Goal: Information Seeking & Learning: Learn about a topic

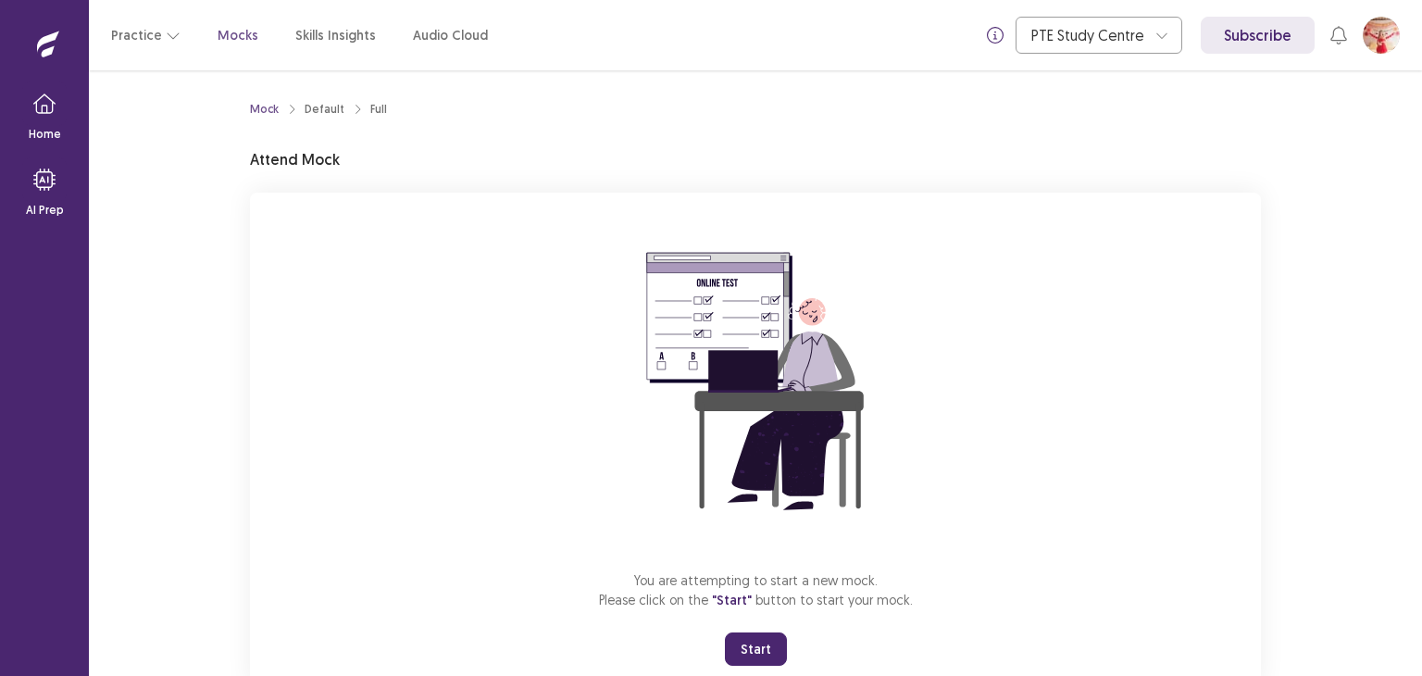
click at [763, 655] on button "Start" at bounding box center [756, 648] width 62 height 33
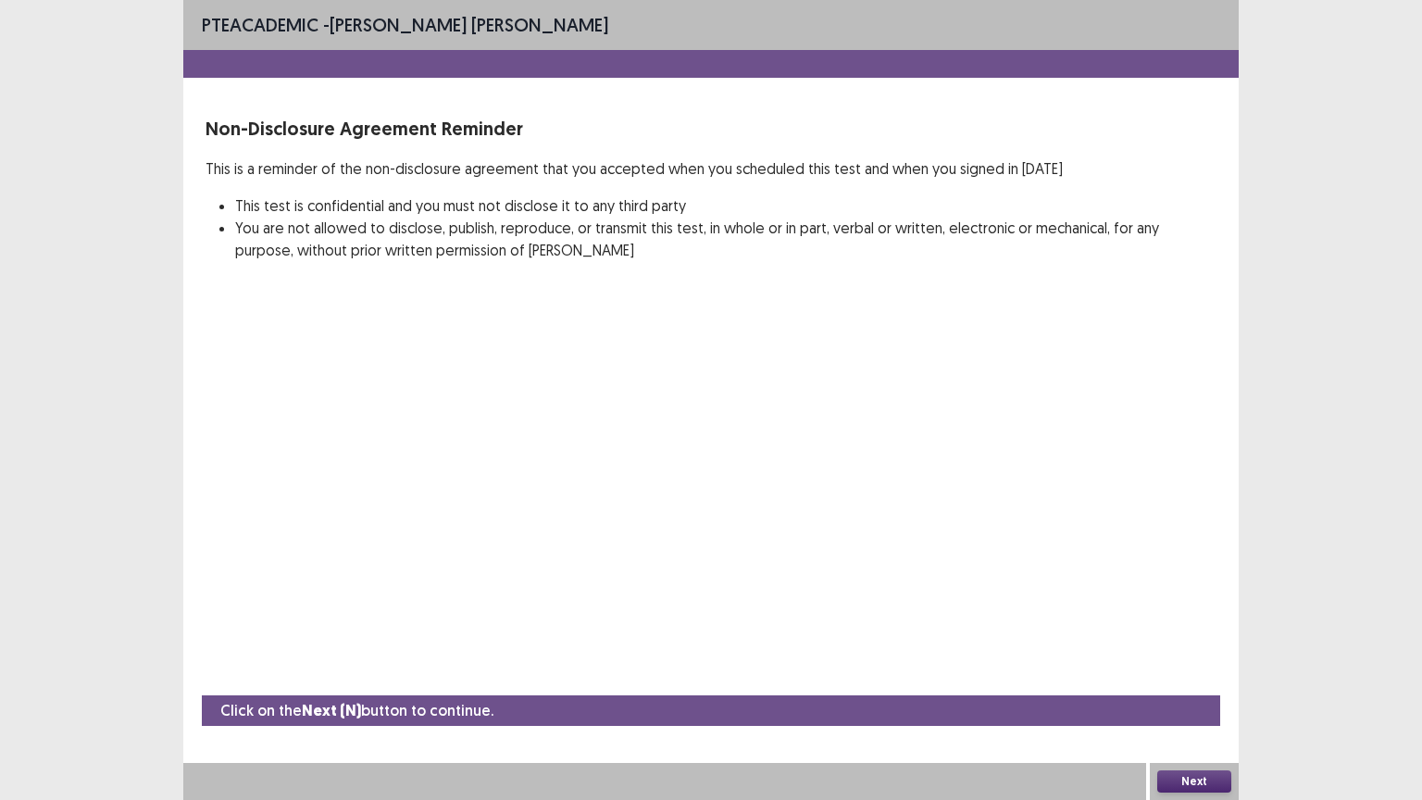
click at [1197, 675] on button "Next" at bounding box center [1194, 781] width 74 height 22
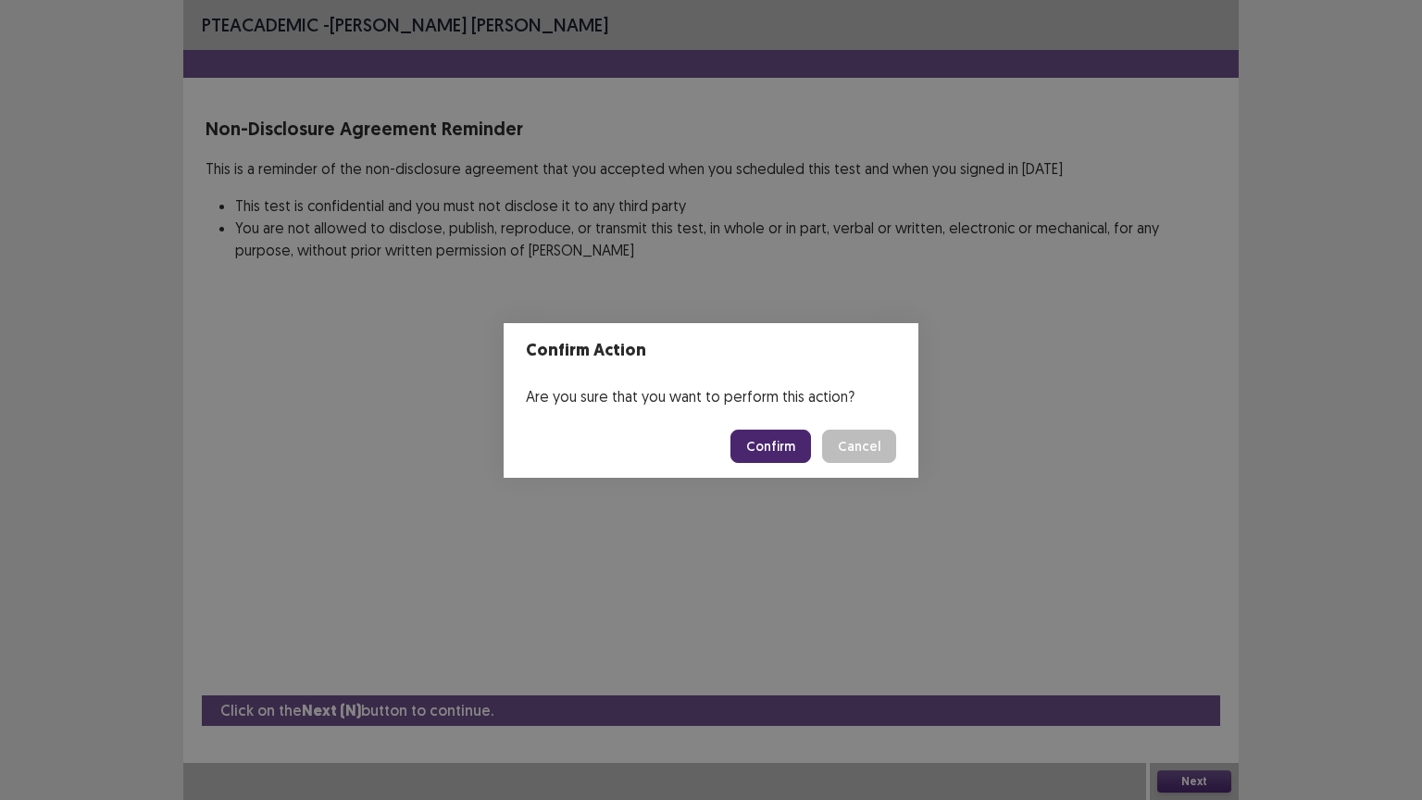
click at [792, 442] on button "Confirm" at bounding box center [770, 445] width 81 height 33
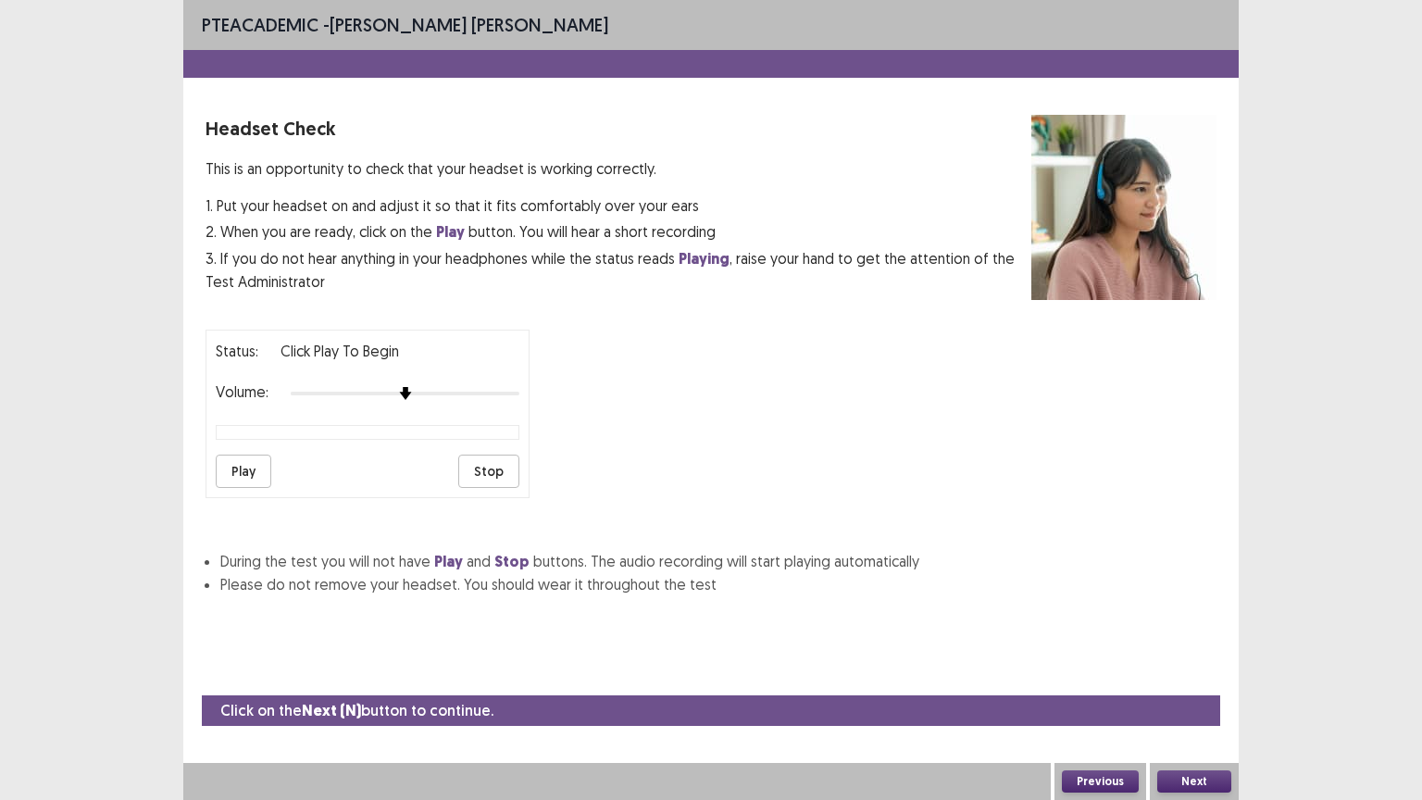
click at [249, 459] on button "Play" at bounding box center [244, 470] width 56 height 33
click at [1212, 675] on button "Next" at bounding box center [1194, 781] width 74 height 22
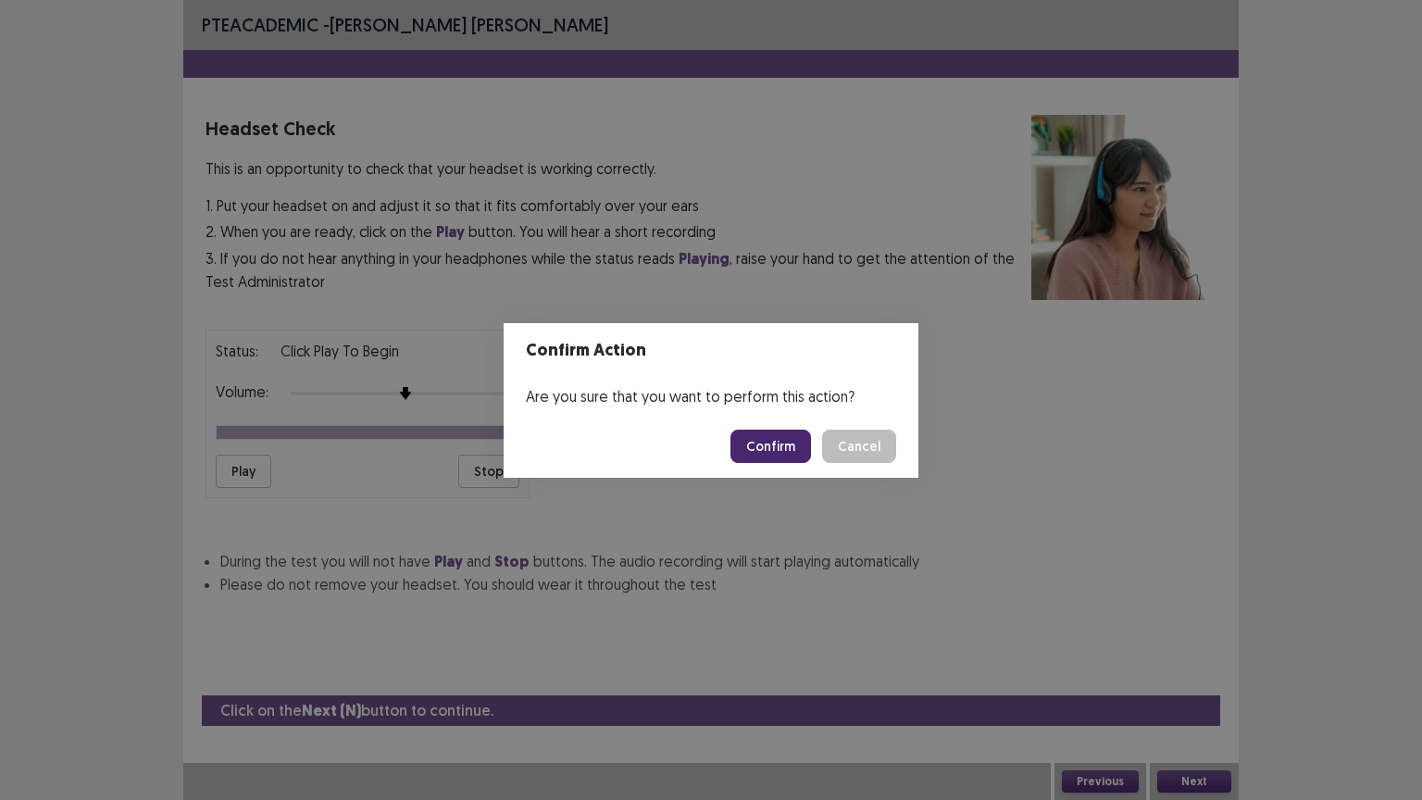
click at [800, 444] on button "Confirm" at bounding box center [770, 445] width 81 height 33
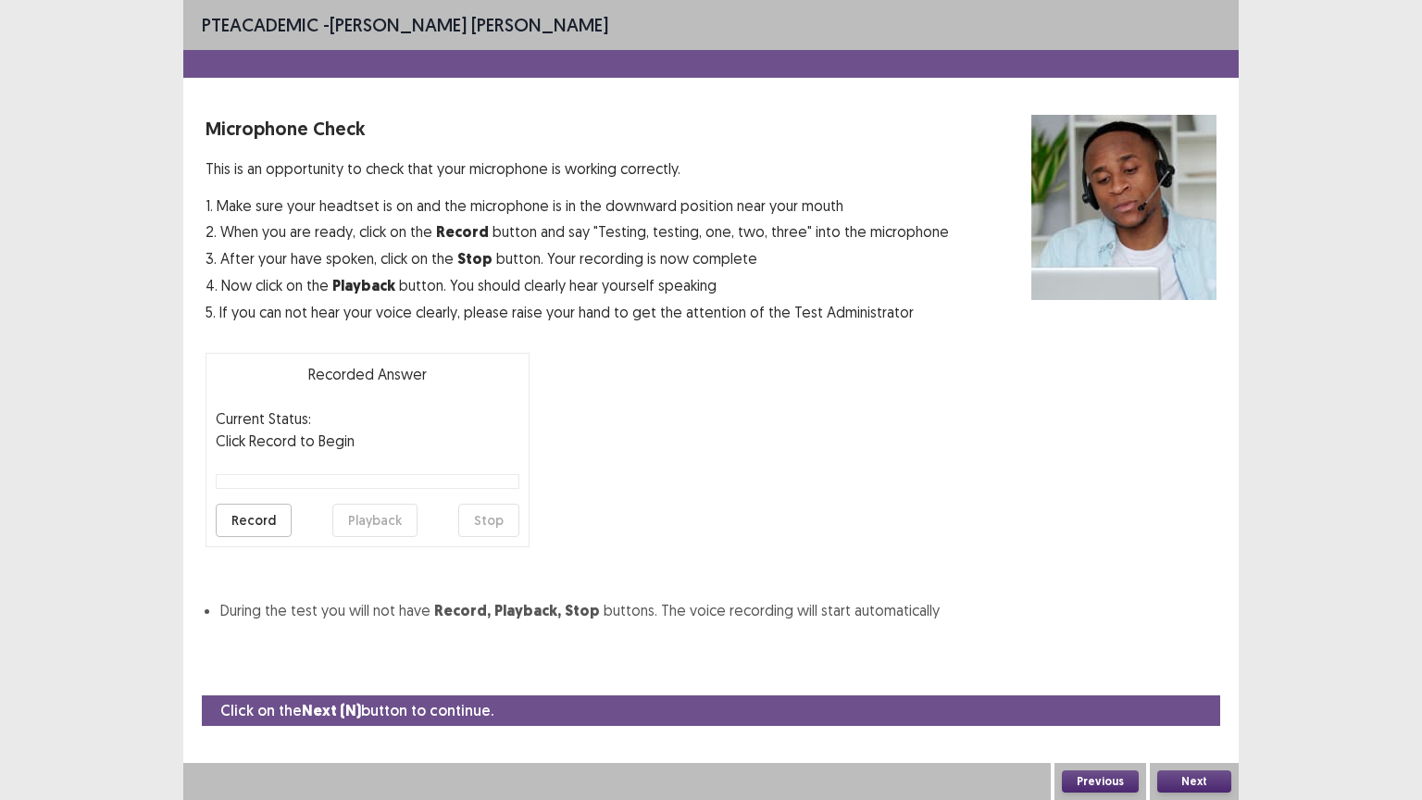
click at [268, 511] on button "Record" at bounding box center [254, 520] width 76 height 33
click at [474, 517] on button "Stop" at bounding box center [488, 520] width 61 height 33
click at [355, 515] on button "Playback" at bounding box center [374, 520] width 85 height 33
click at [244, 522] on button "Record" at bounding box center [254, 520] width 76 height 33
click at [497, 516] on button "Stop" at bounding box center [488, 520] width 61 height 33
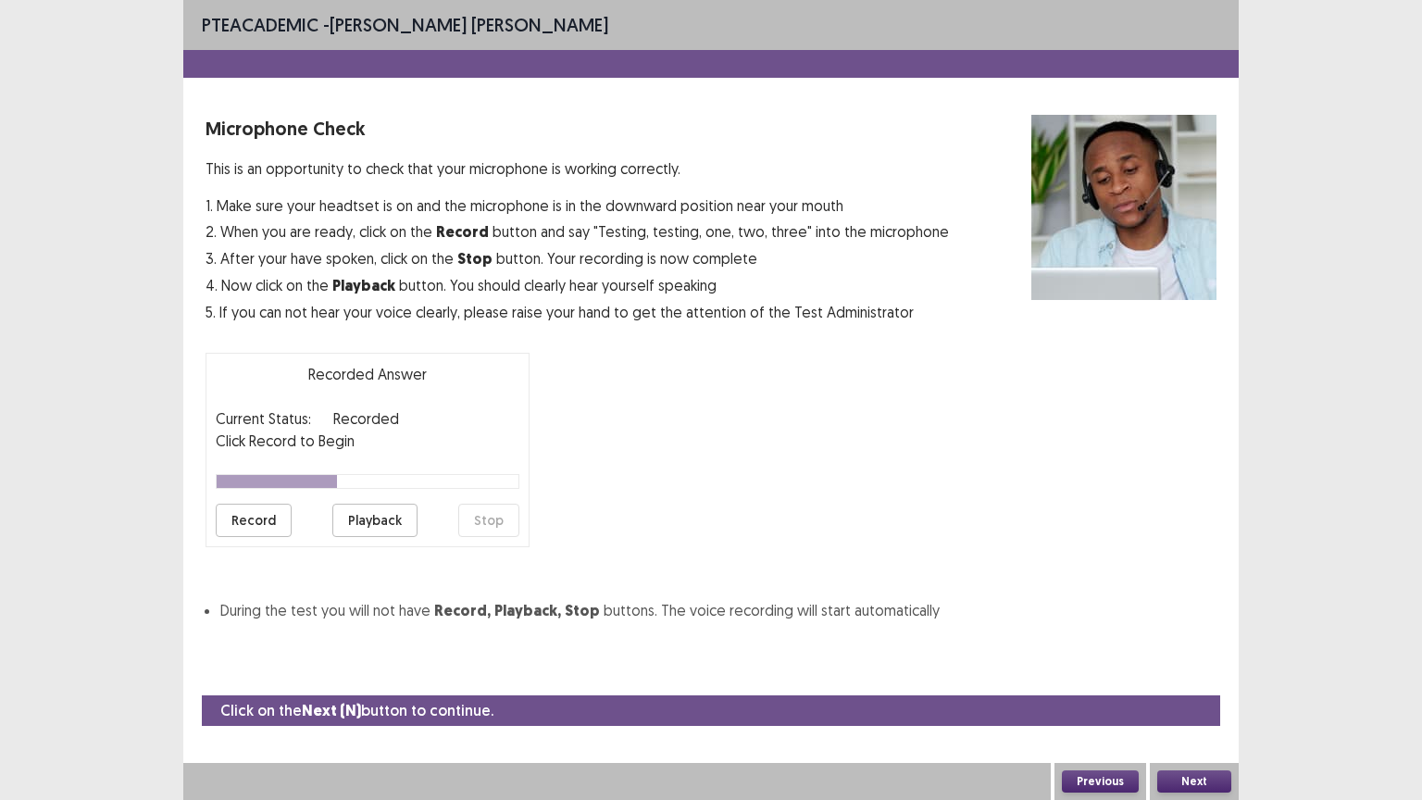
click at [402, 523] on button "Playback" at bounding box center [374, 520] width 85 height 33
click at [1211, 675] on button "Next" at bounding box center [1194, 781] width 74 height 22
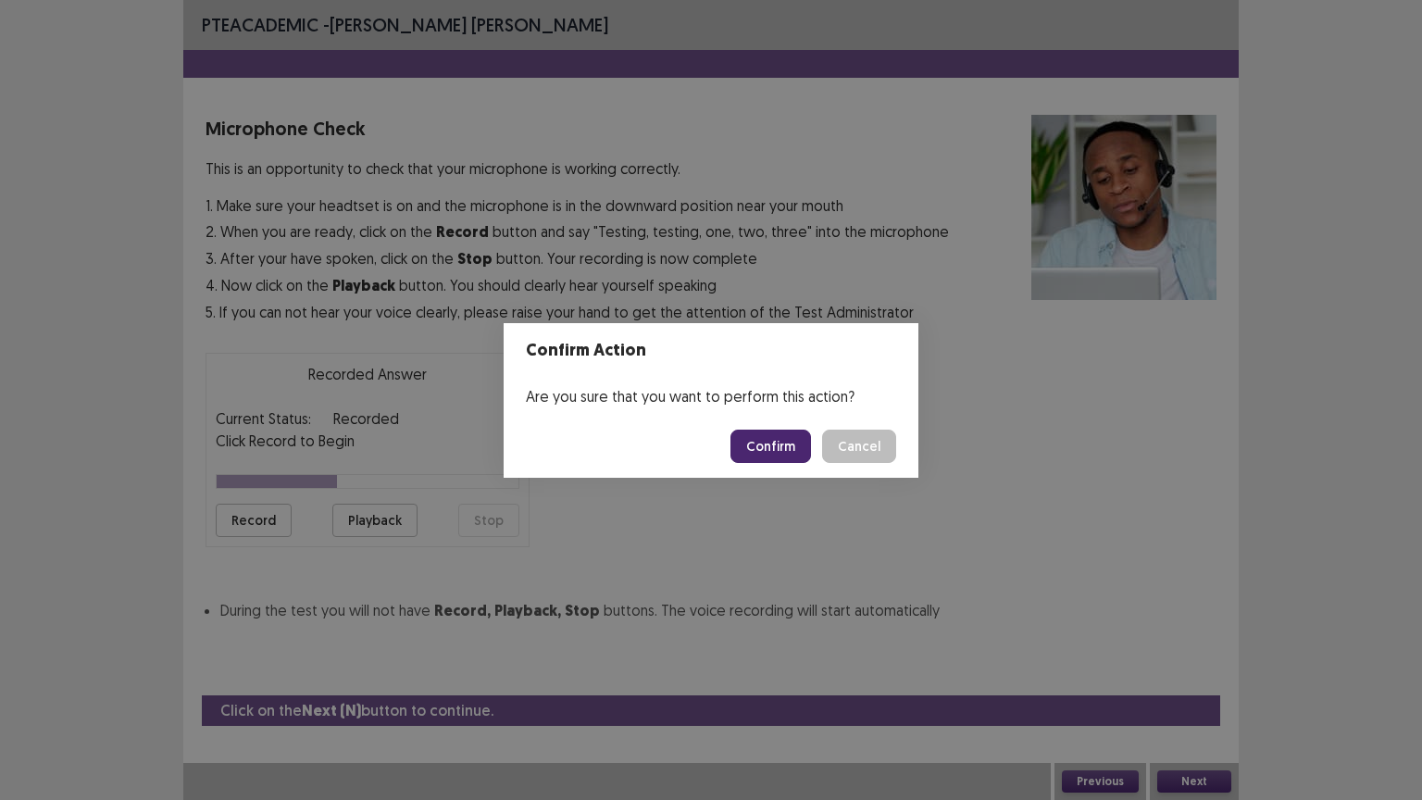
click at [791, 429] on button "Confirm" at bounding box center [770, 445] width 81 height 33
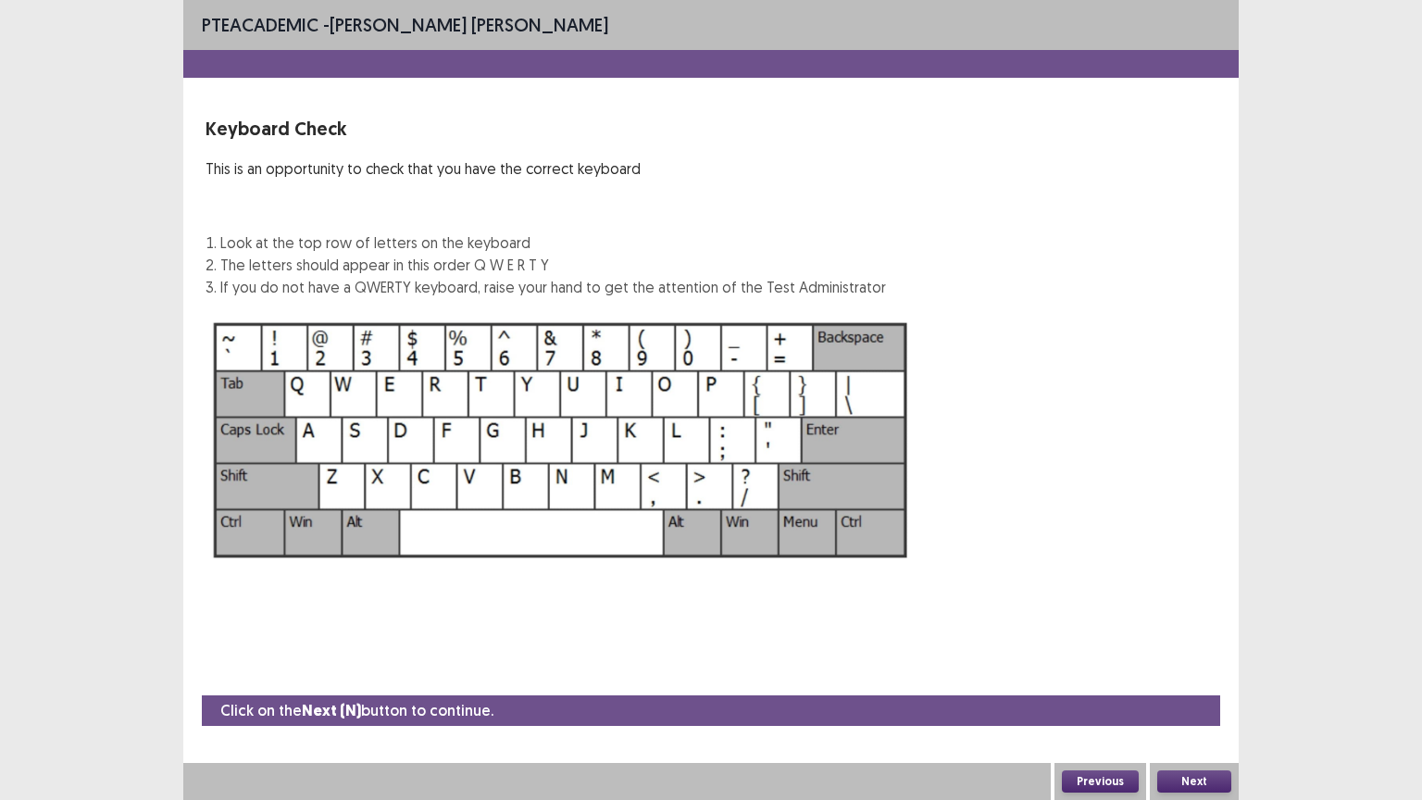
click at [1220, 675] on button "Next" at bounding box center [1194, 781] width 74 height 22
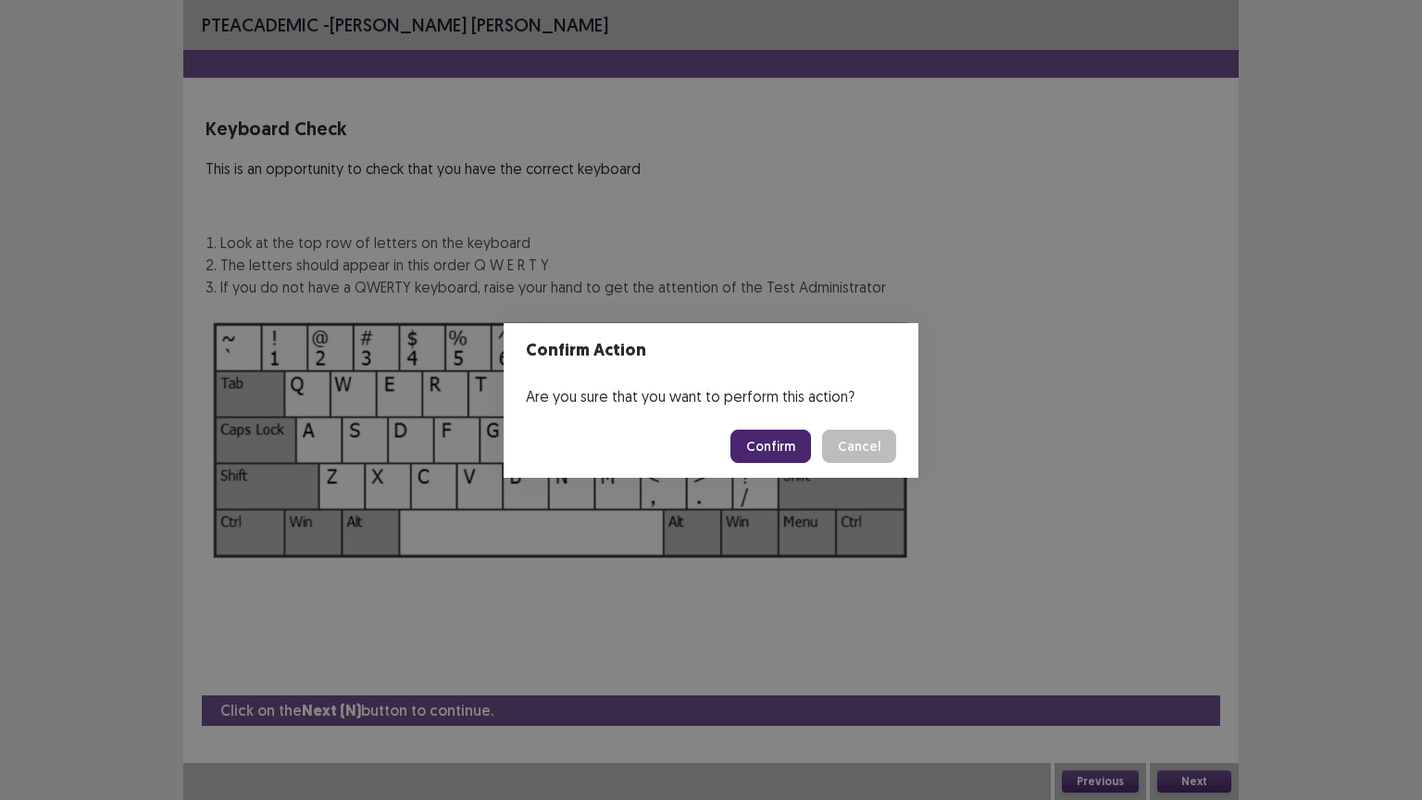
click at [783, 451] on button "Confirm" at bounding box center [770, 445] width 81 height 33
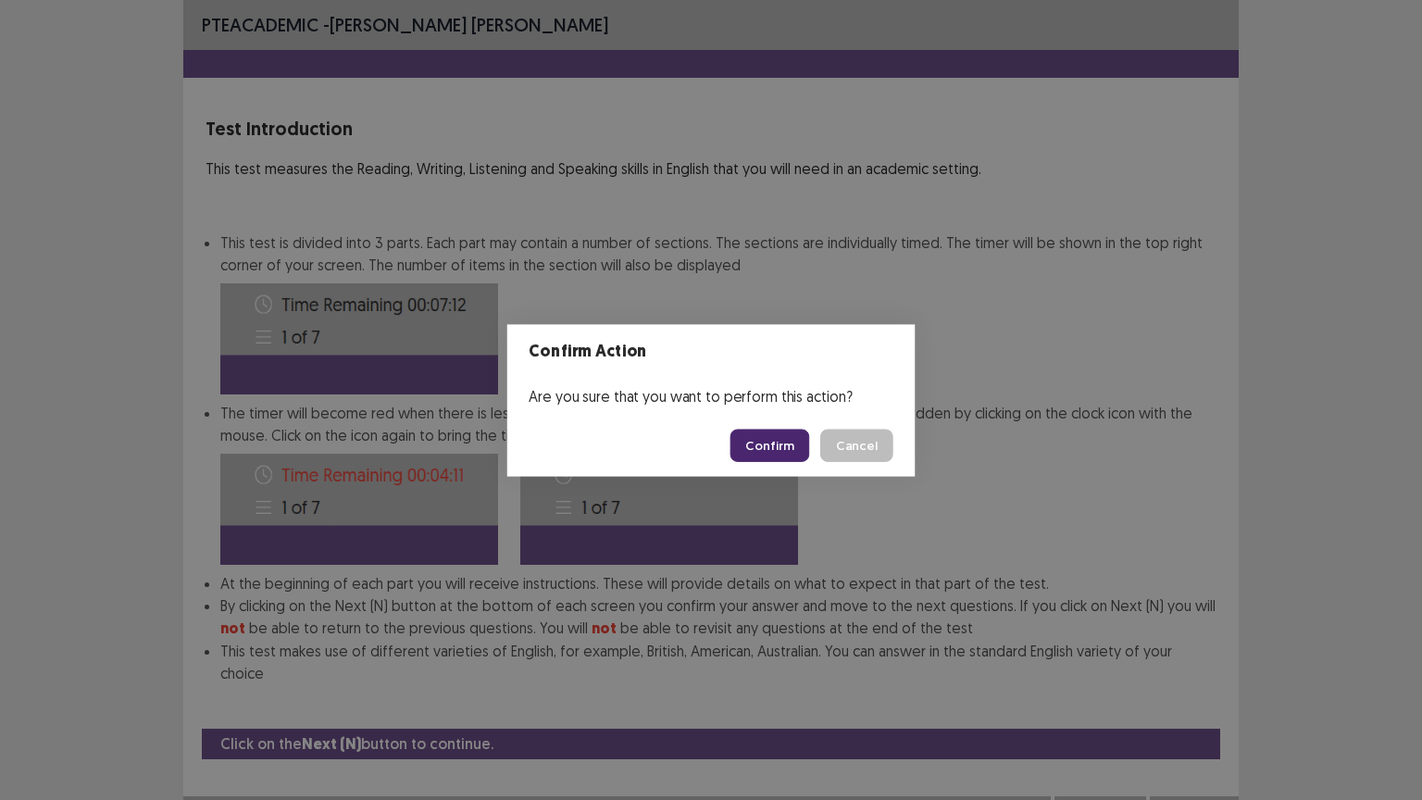
scroll to position [2, 0]
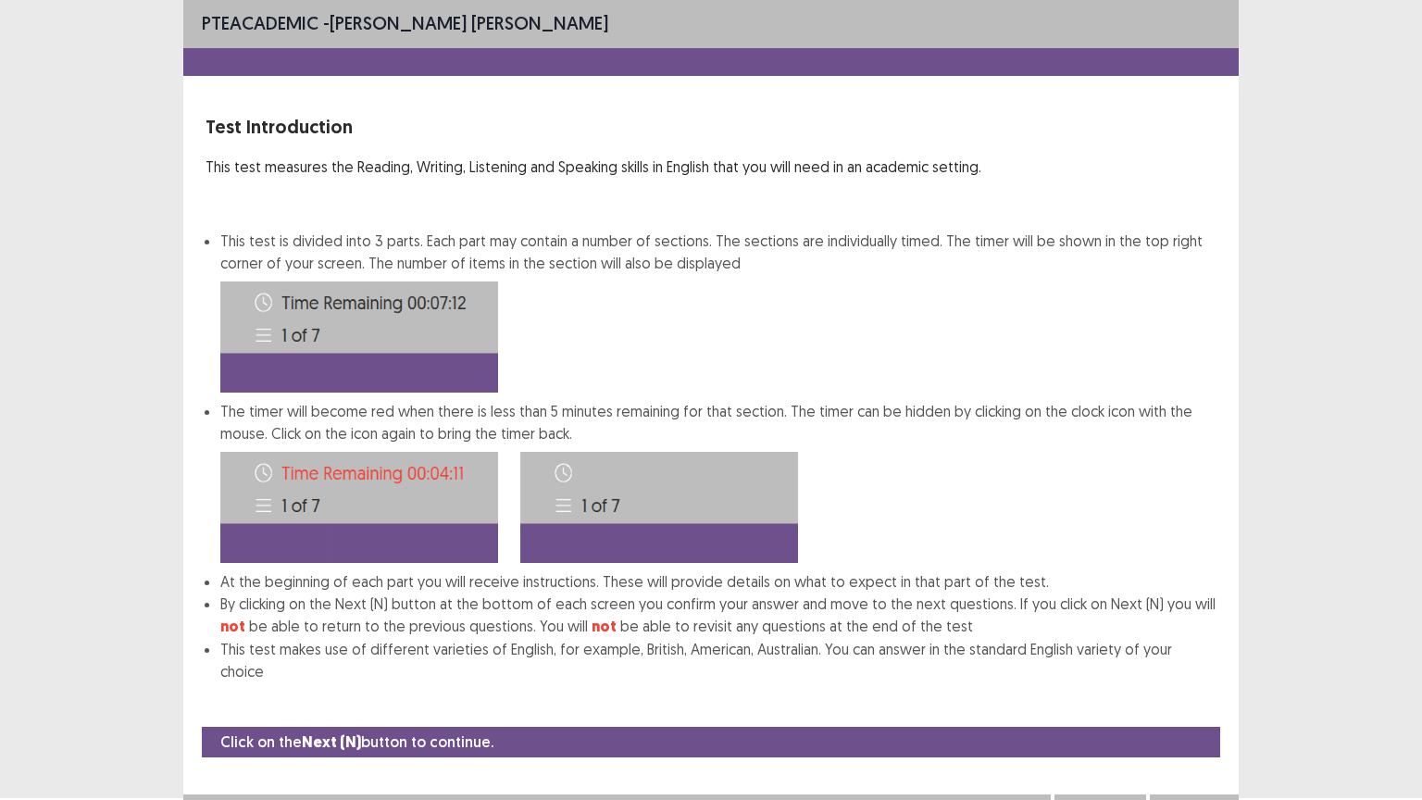
click at [1206, 675] on button "Next" at bounding box center [1194, 813] width 74 height 22
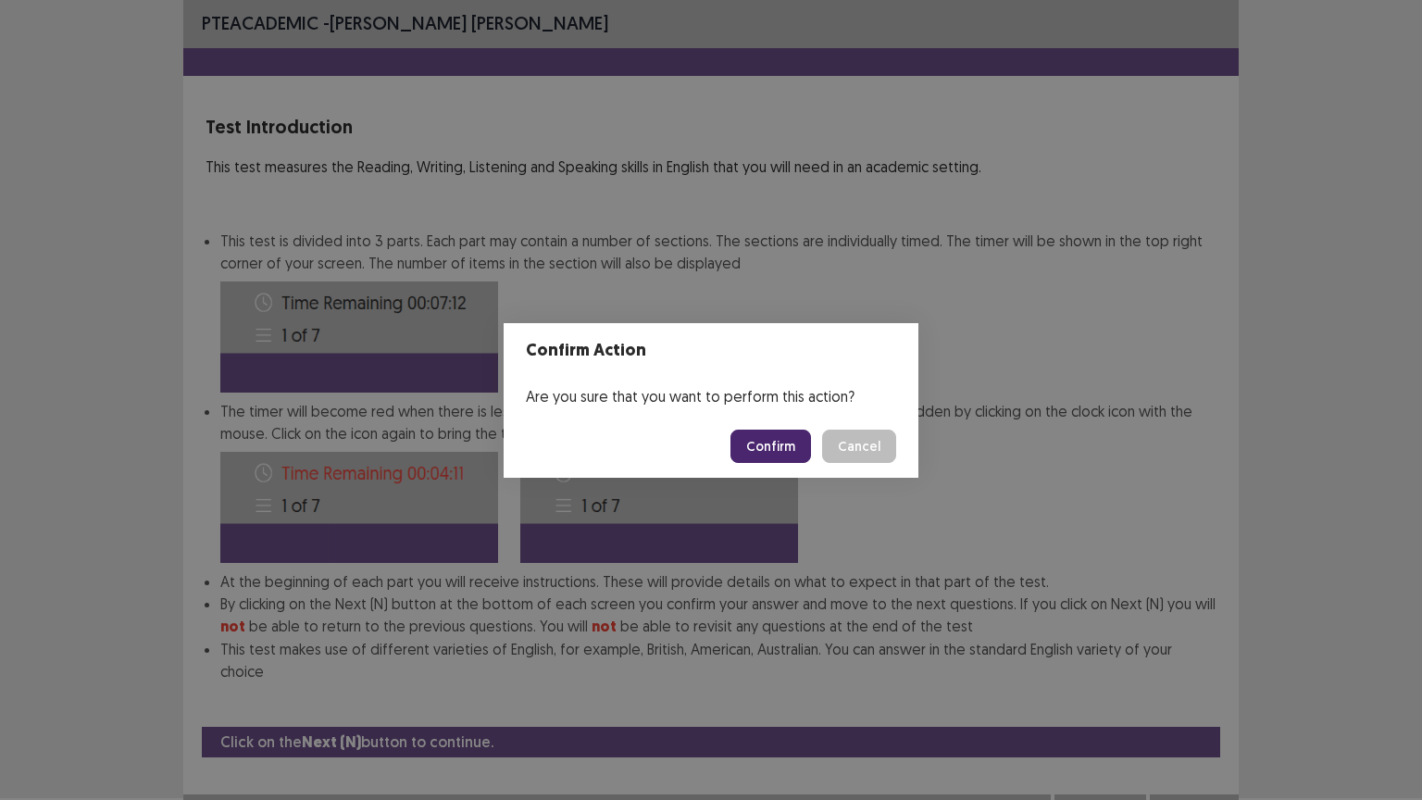
click at [792, 437] on button "Confirm" at bounding box center [770, 445] width 81 height 33
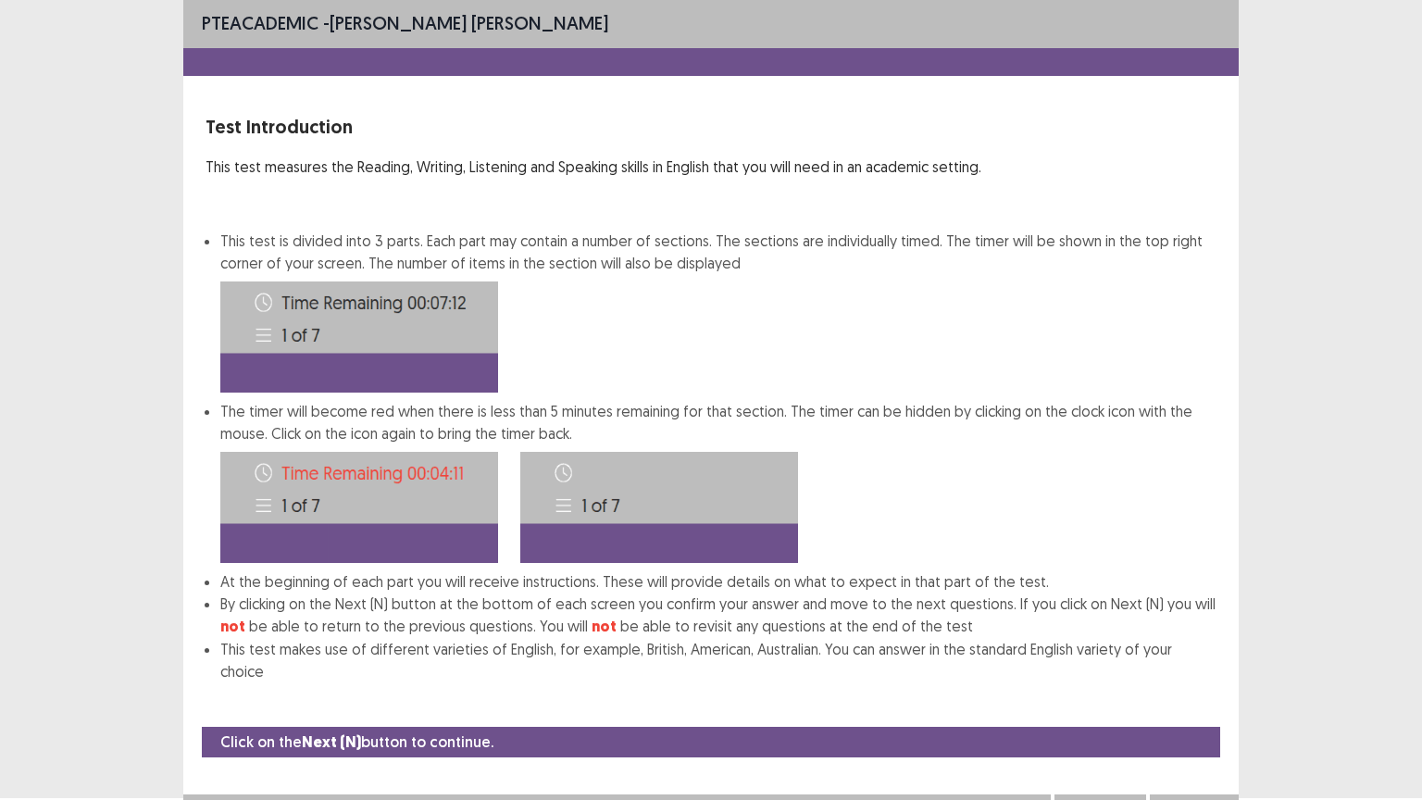
scroll to position [0, 0]
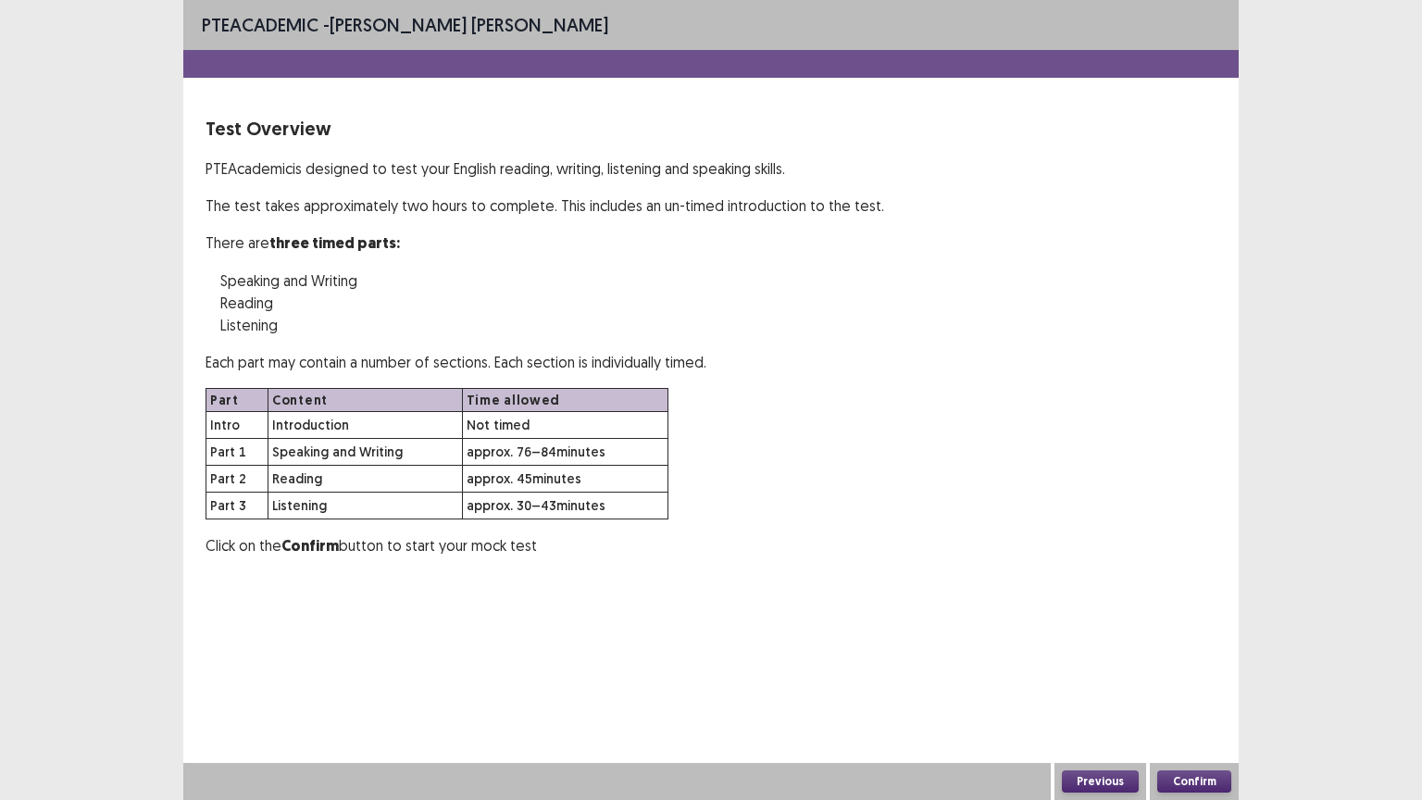
click at [1203, 675] on button "Confirm" at bounding box center [1194, 781] width 74 height 22
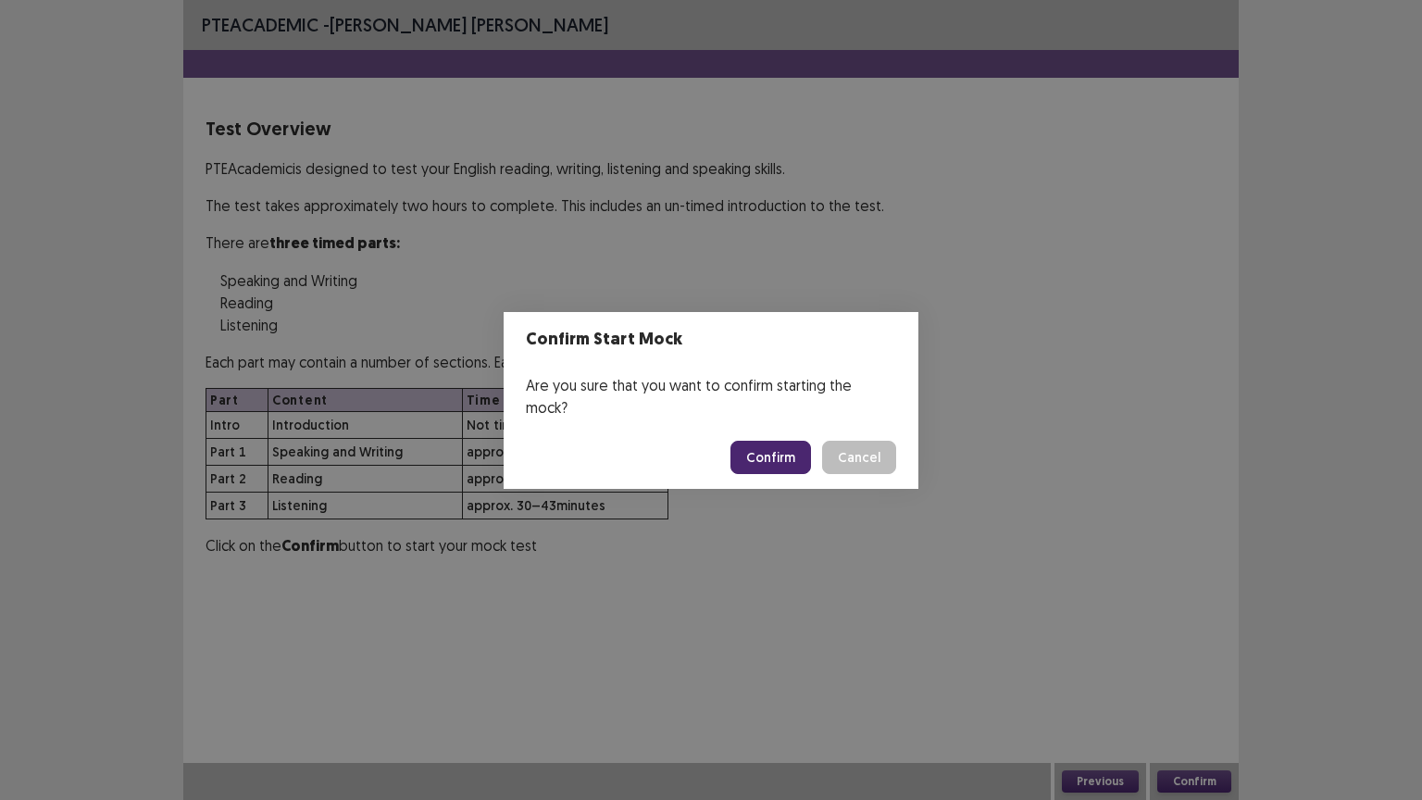
click at [766, 441] on button "Confirm" at bounding box center [770, 457] width 81 height 33
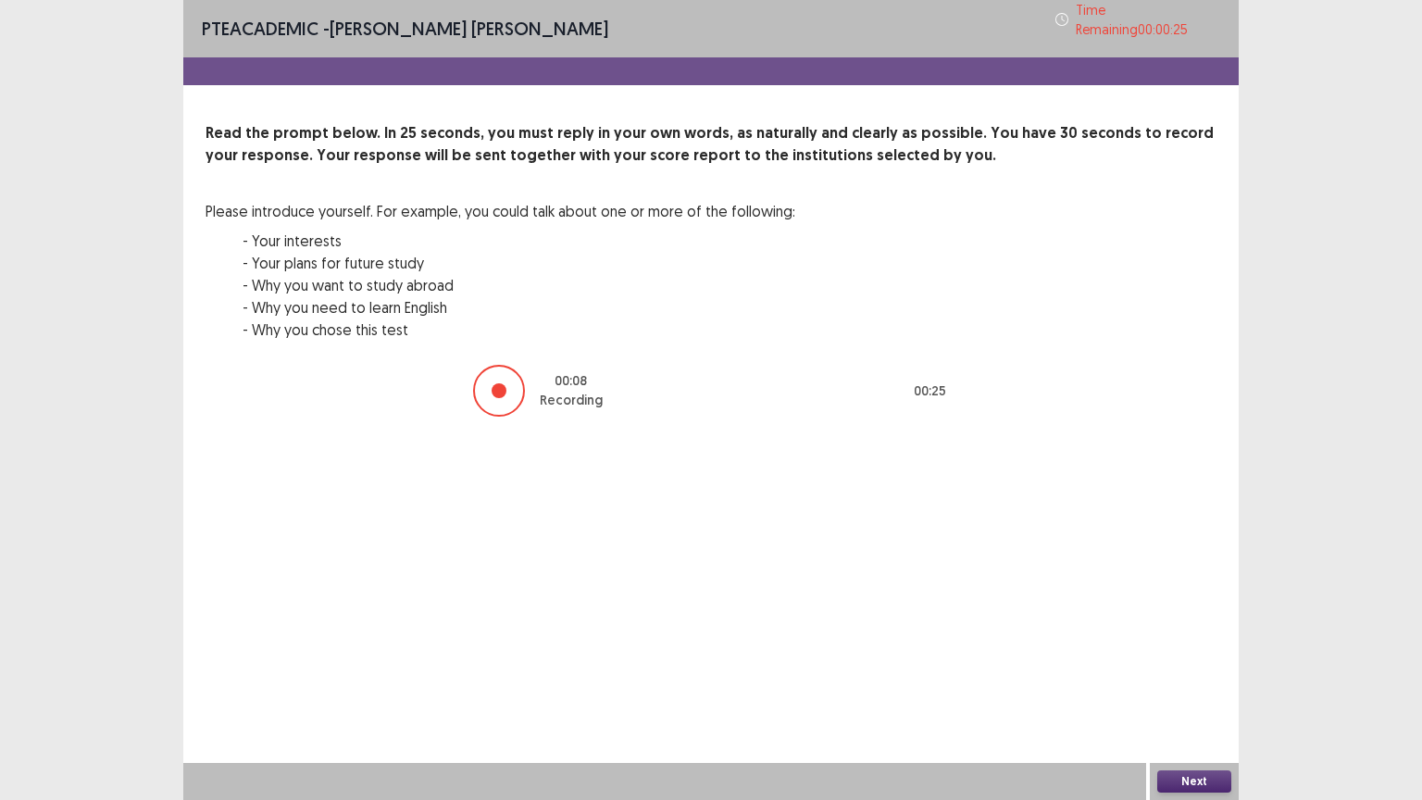
click at [1187, 675] on button "Next" at bounding box center [1194, 781] width 74 height 22
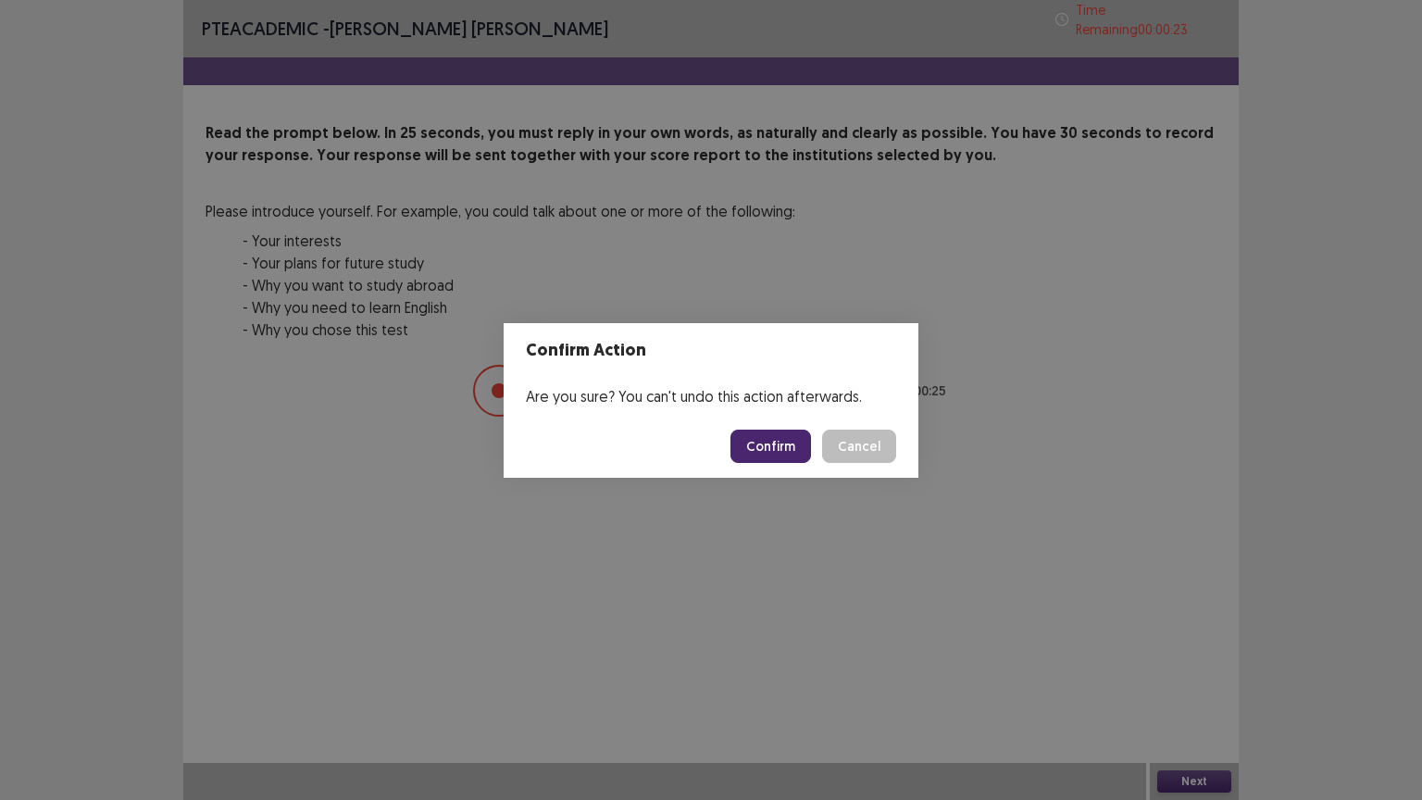
click at [781, 433] on button "Confirm" at bounding box center [770, 445] width 81 height 33
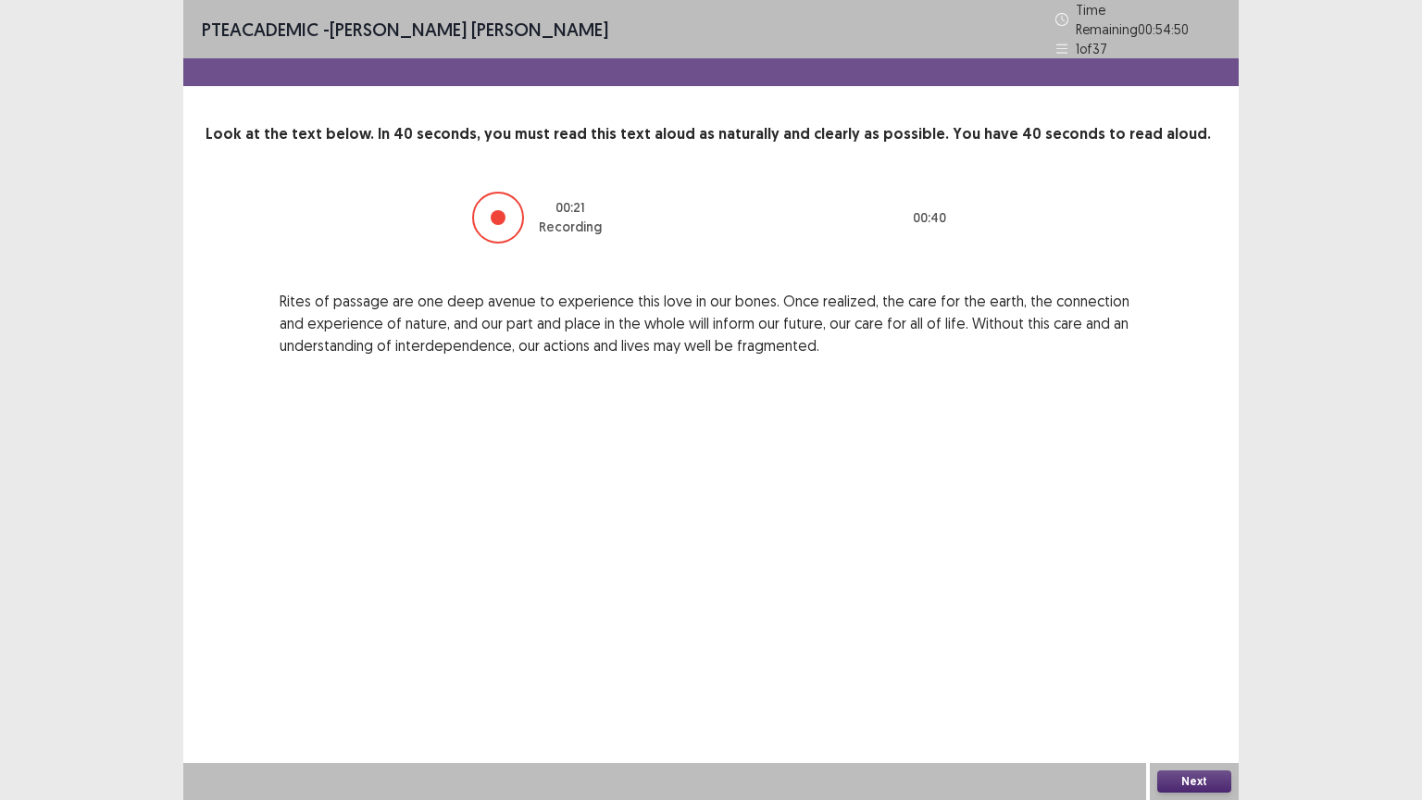
click at [1198, 675] on button "Next" at bounding box center [1194, 781] width 74 height 22
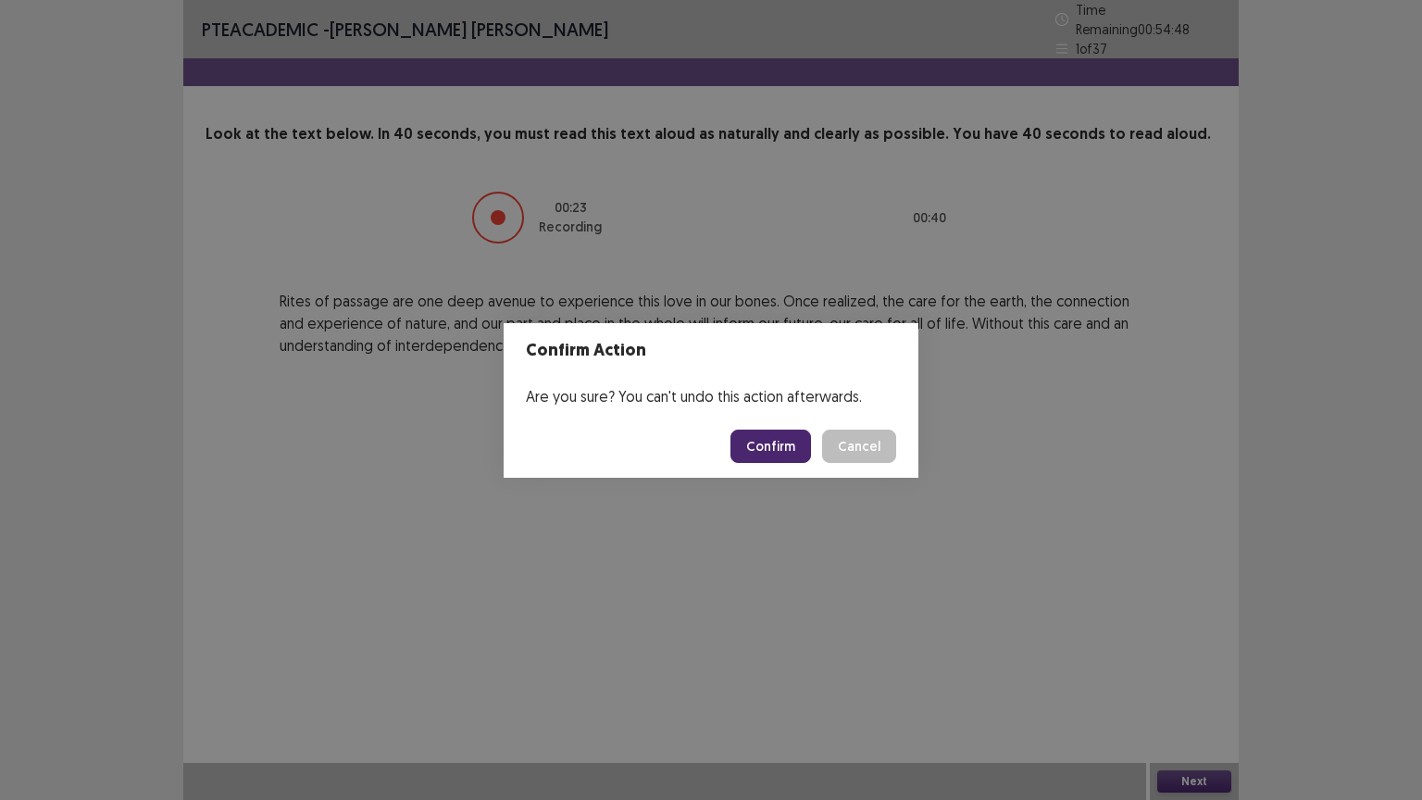
click at [778, 449] on button "Confirm" at bounding box center [770, 445] width 81 height 33
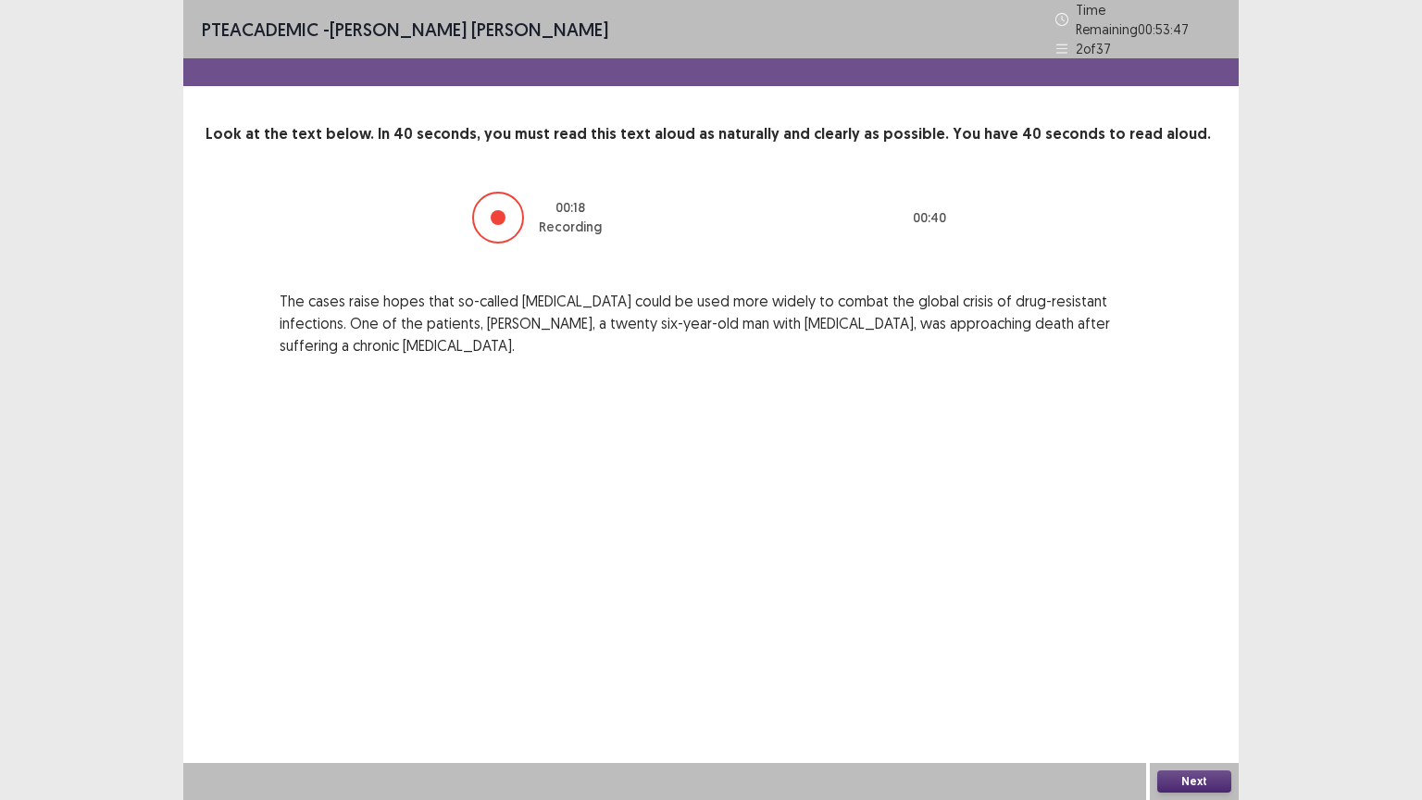
click at [1181, 675] on button "Next" at bounding box center [1194, 781] width 74 height 22
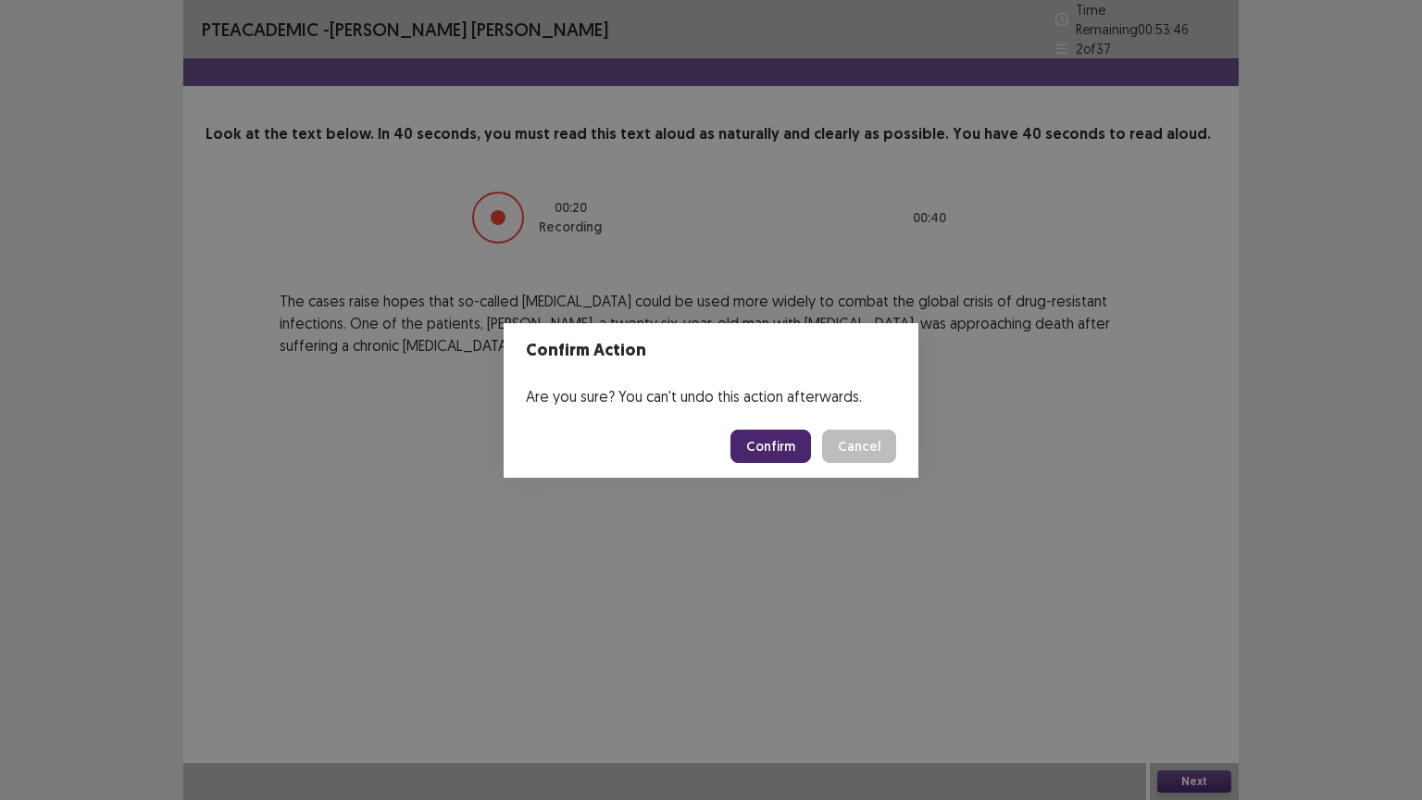
click at [770, 441] on button "Confirm" at bounding box center [770, 445] width 81 height 33
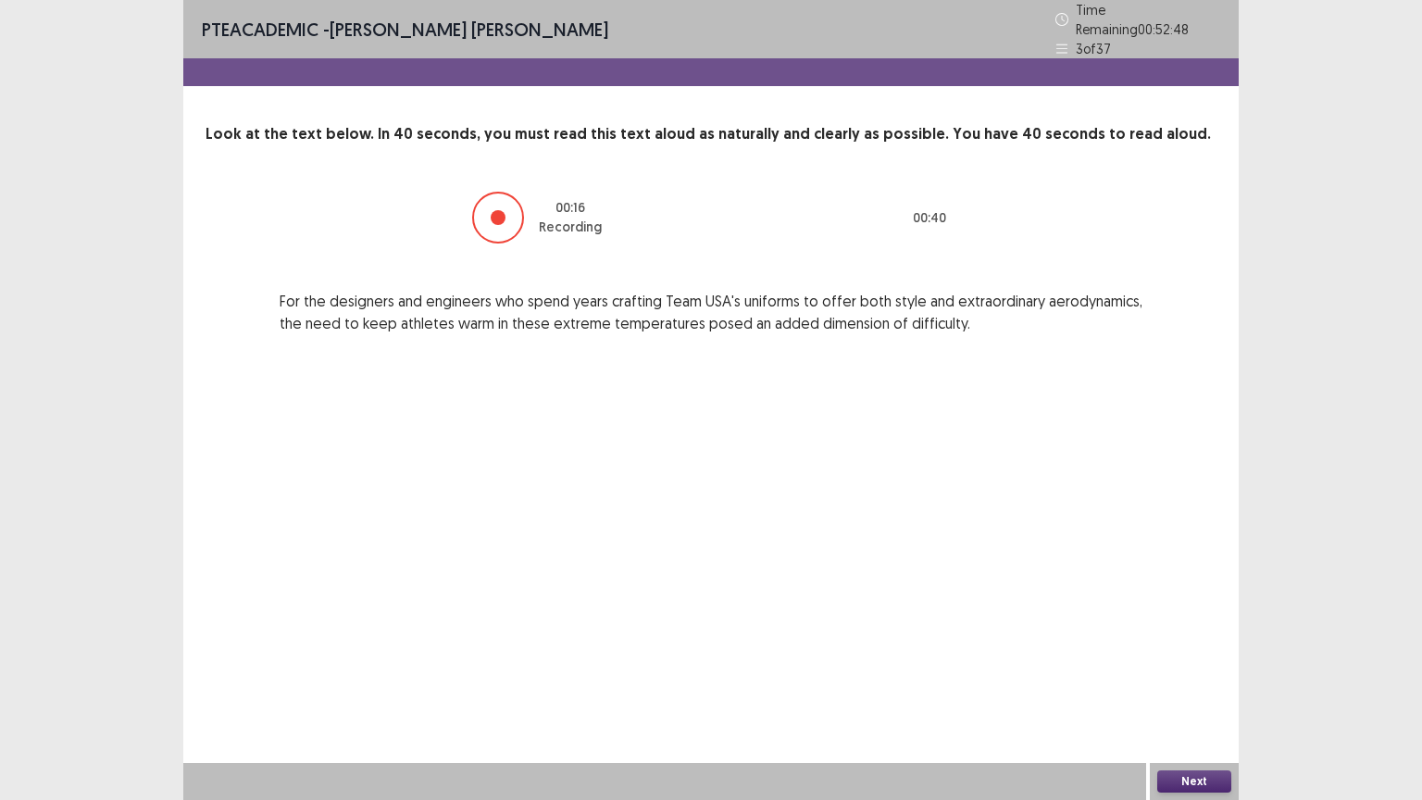
click at [1197, 675] on button "Next" at bounding box center [1194, 781] width 74 height 22
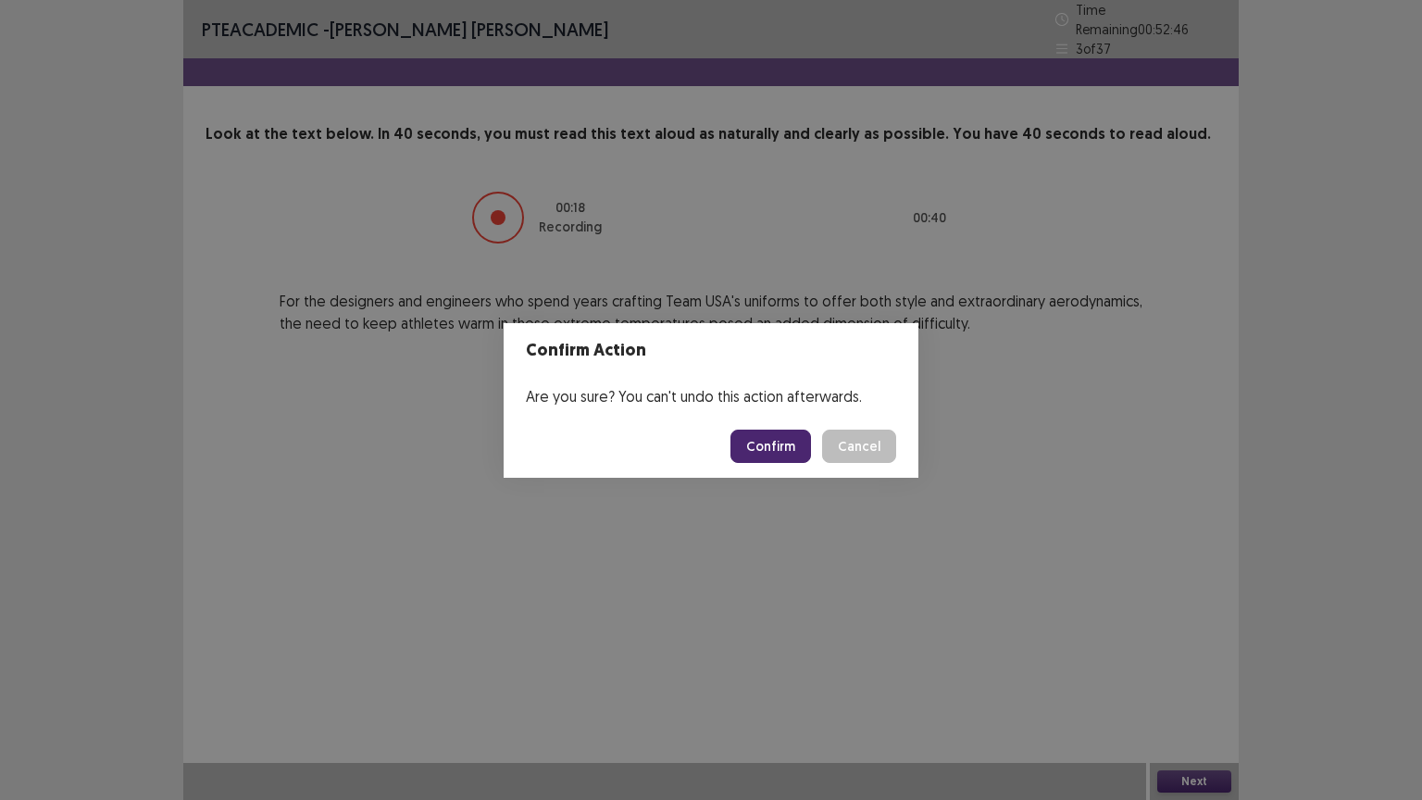
click at [765, 452] on button "Confirm" at bounding box center [770, 445] width 81 height 33
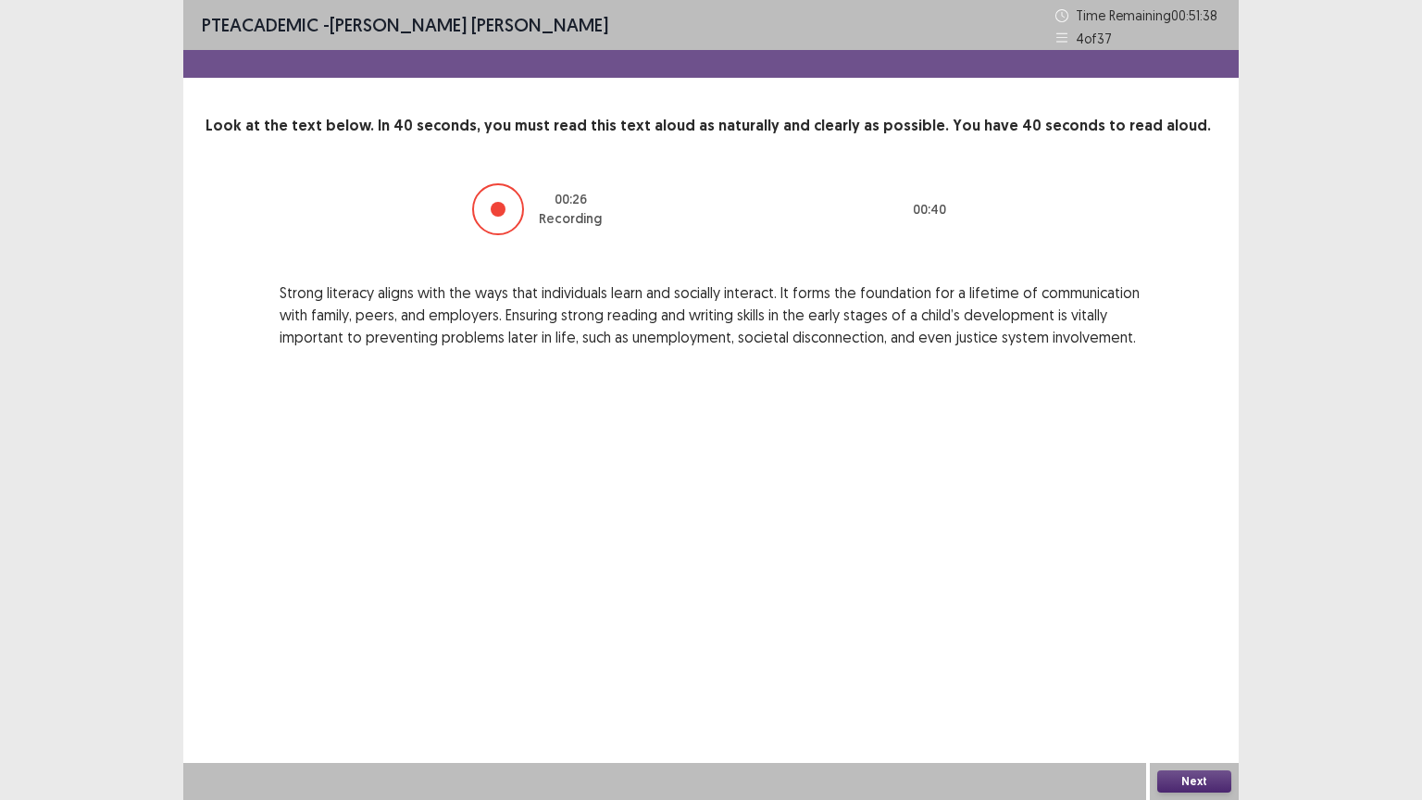
click at [1206, 675] on button "Next" at bounding box center [1194, 781] width 74 height 22
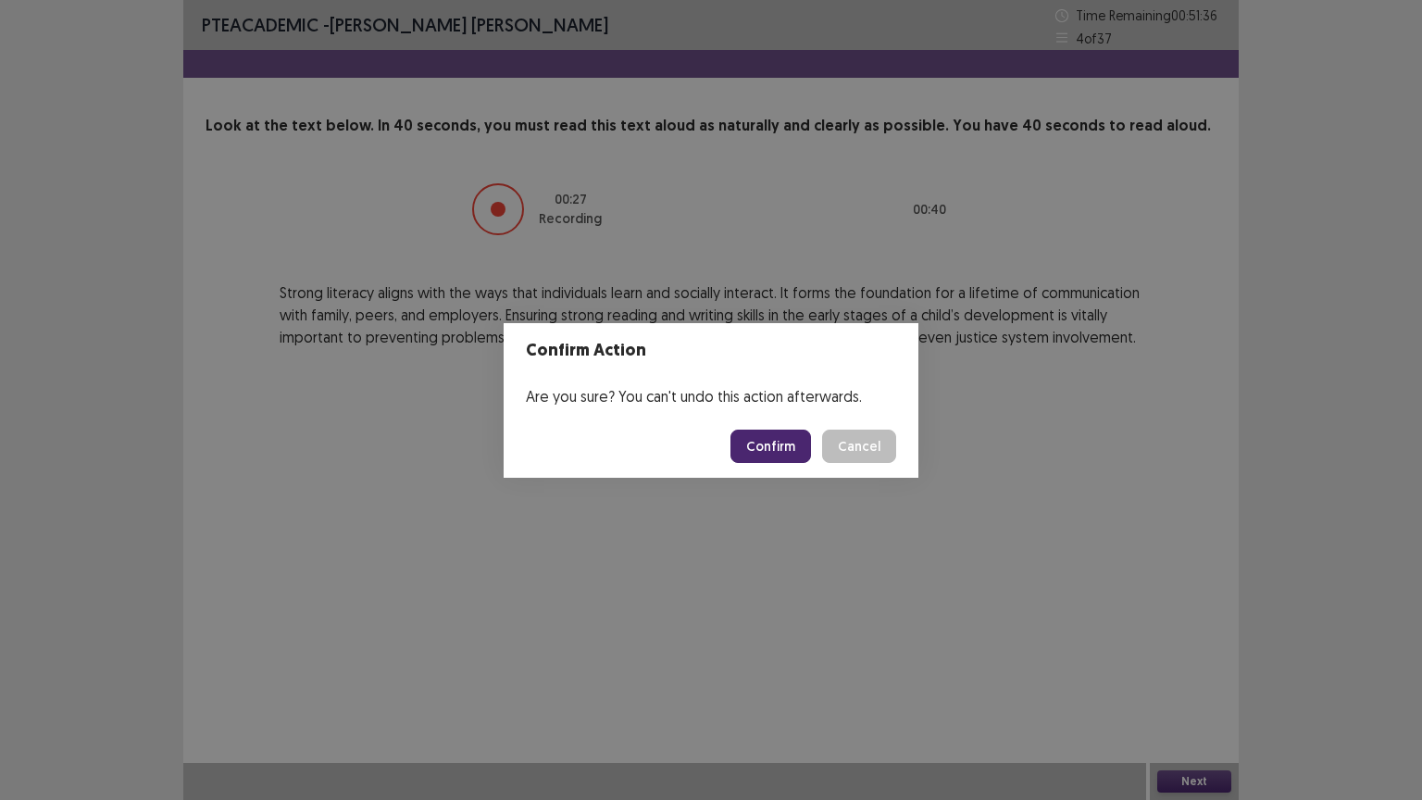
click at [785, 467] on footer "Confirm Cancel" at bounding box center [711, 446] width 415 height 63
click at [781, 444] on button "Confirm" at bounding box center [770, 445] width 81 height 33
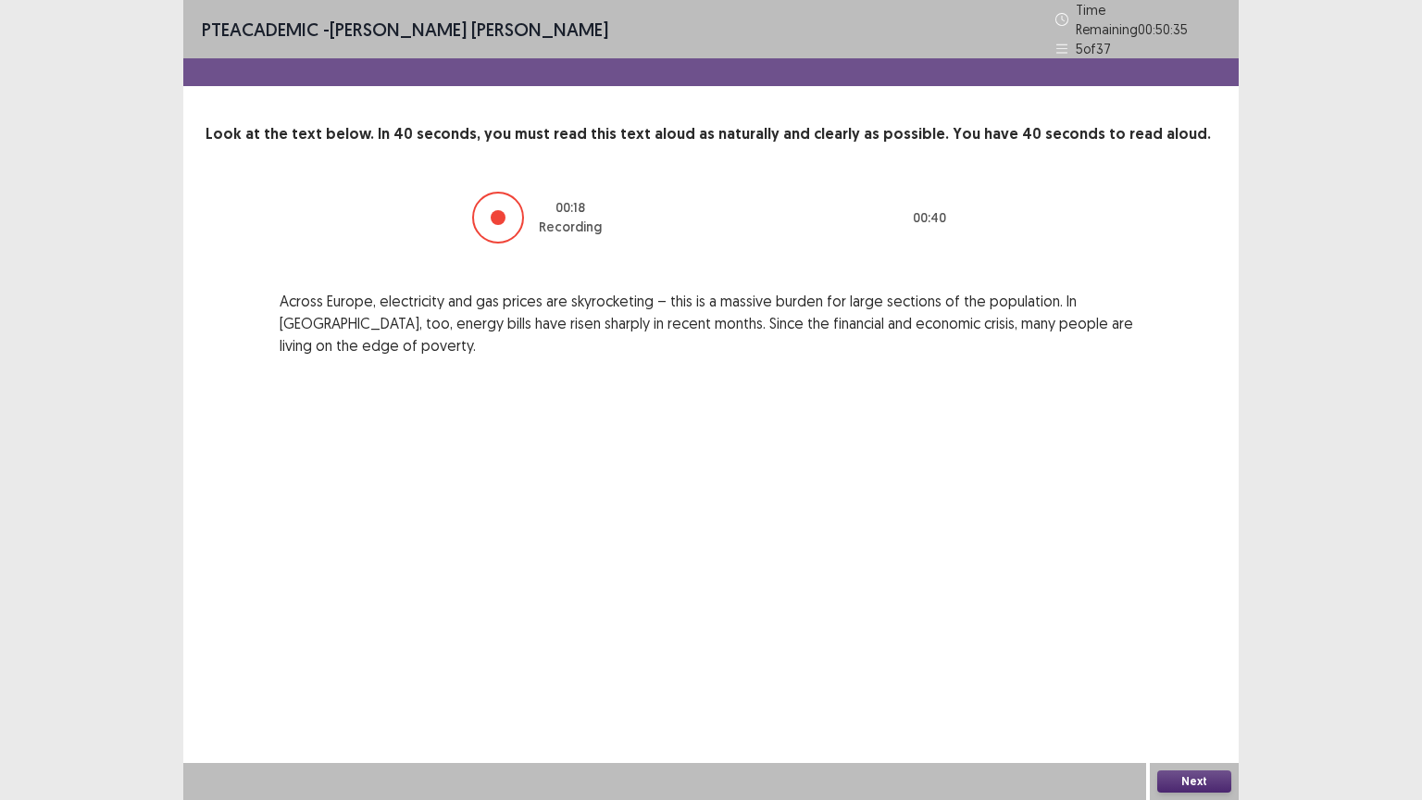
click at [1199, 675] on button "Next" at bounding box center [1194, 781] width 74 height 22
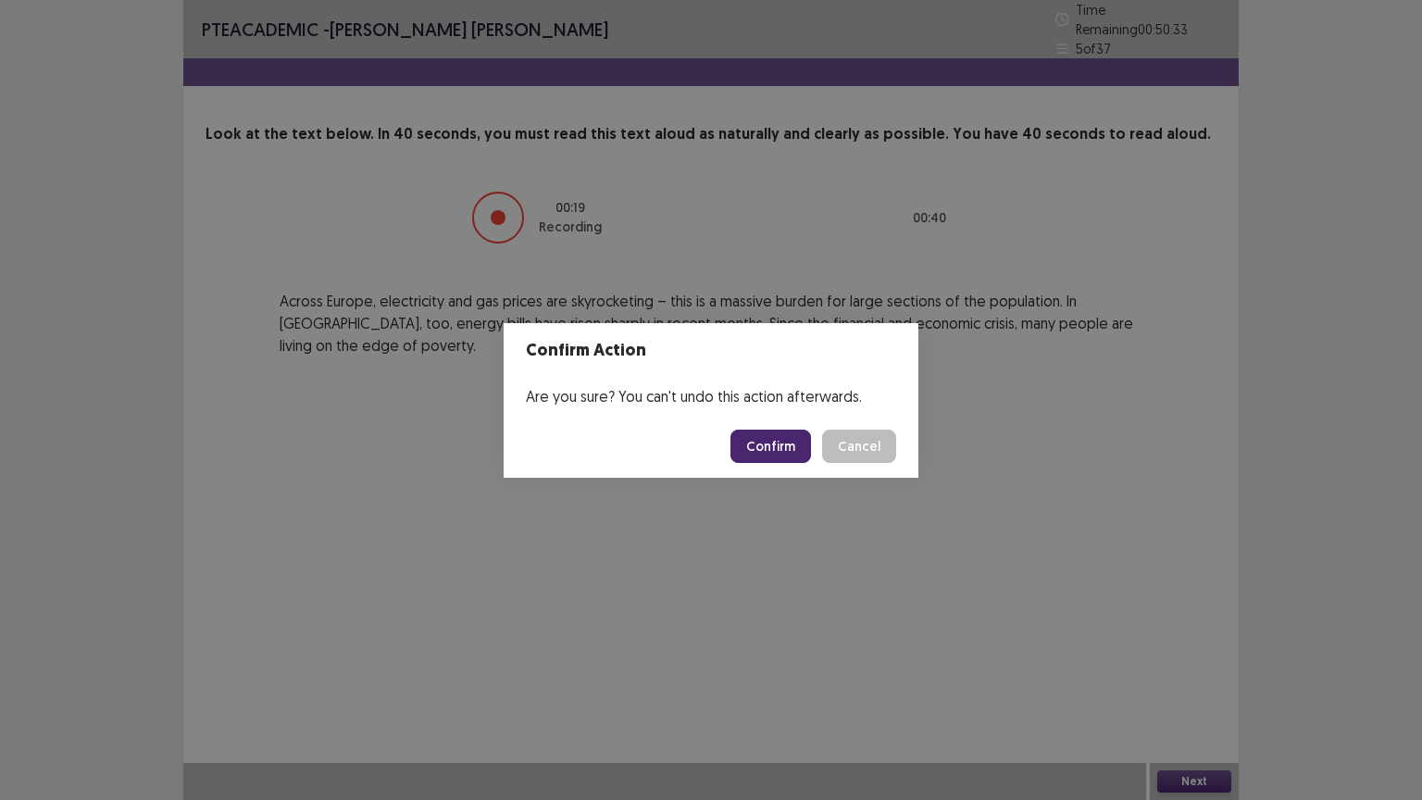
click at [790, 442] on button "Confirm" at bounding box center [770, 445] width 81 height 33
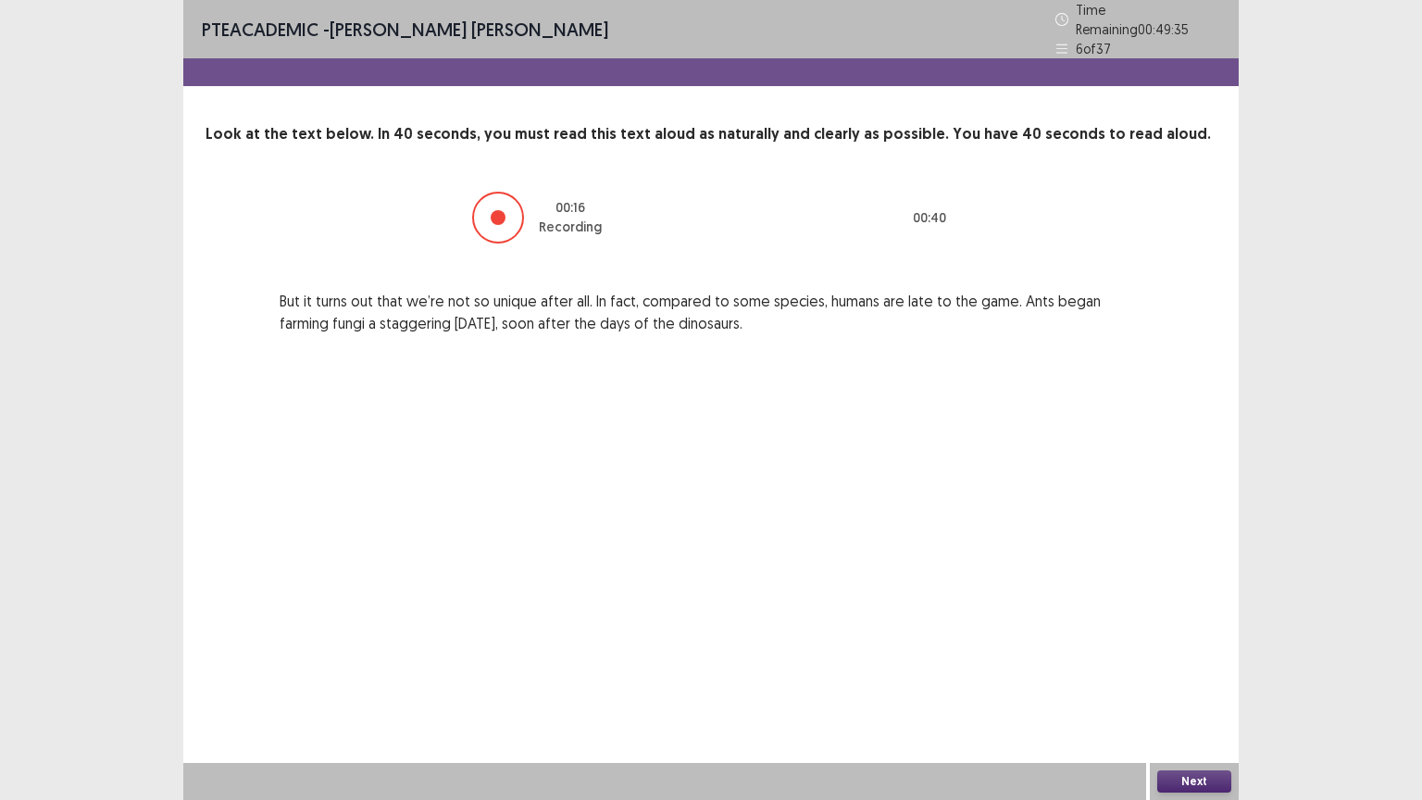
click at [1172, 675] on button "Next" at bounding box center [1194, 781] width 74 height 22
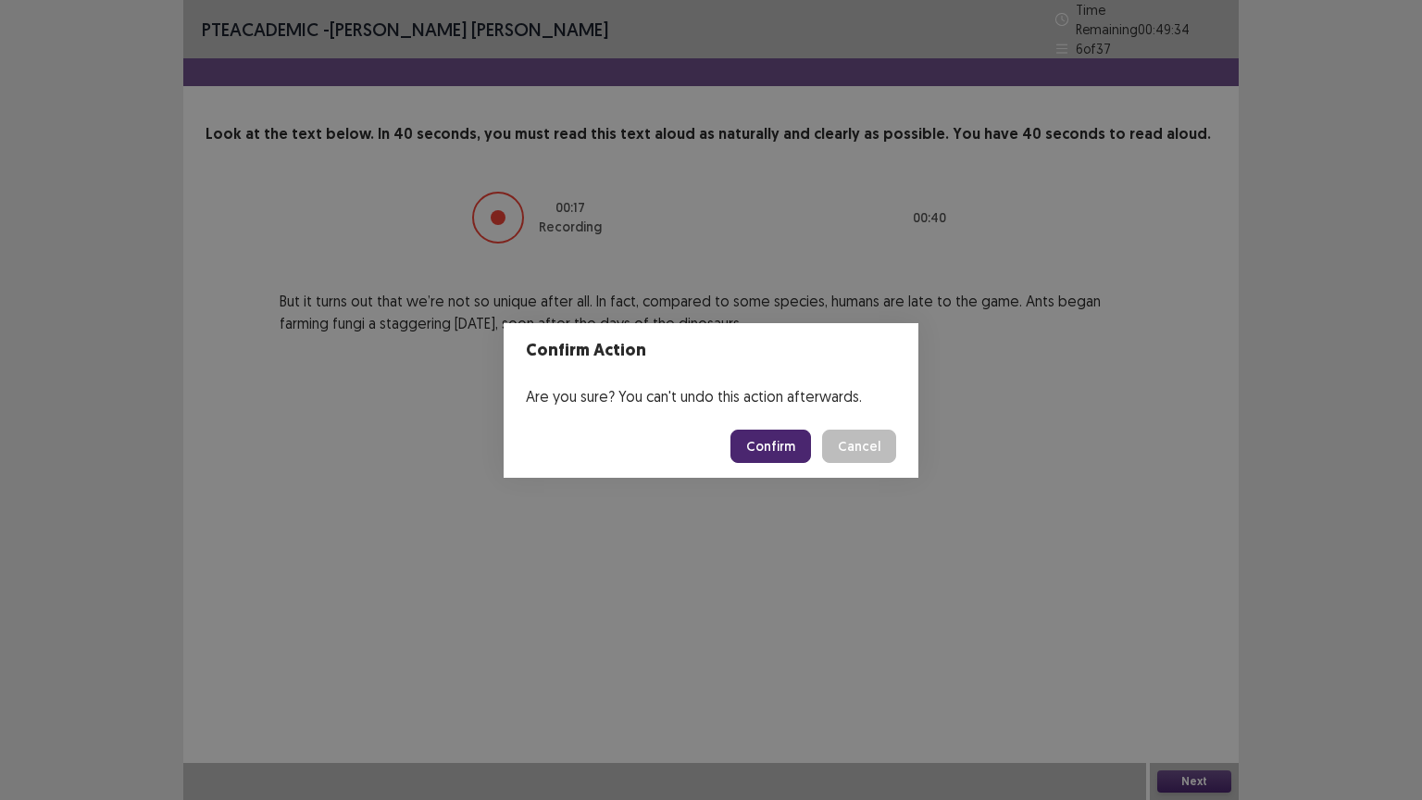
click at [793, 448] on button "Confirm" at bounding box center [770, 445] width 81 height 33
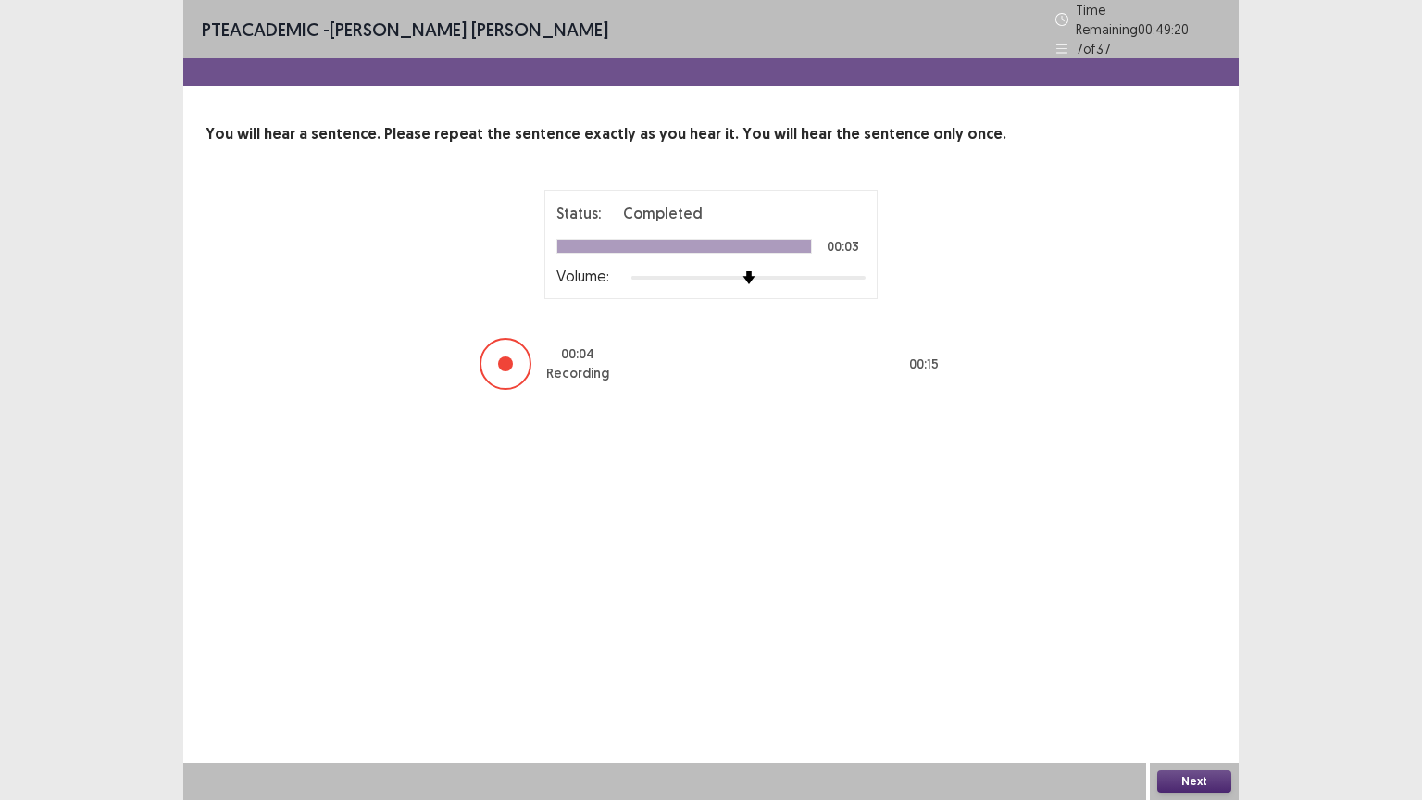
click at [1203, 675] on button "Next" at bounding box center [1194, 781] width 74 height 22
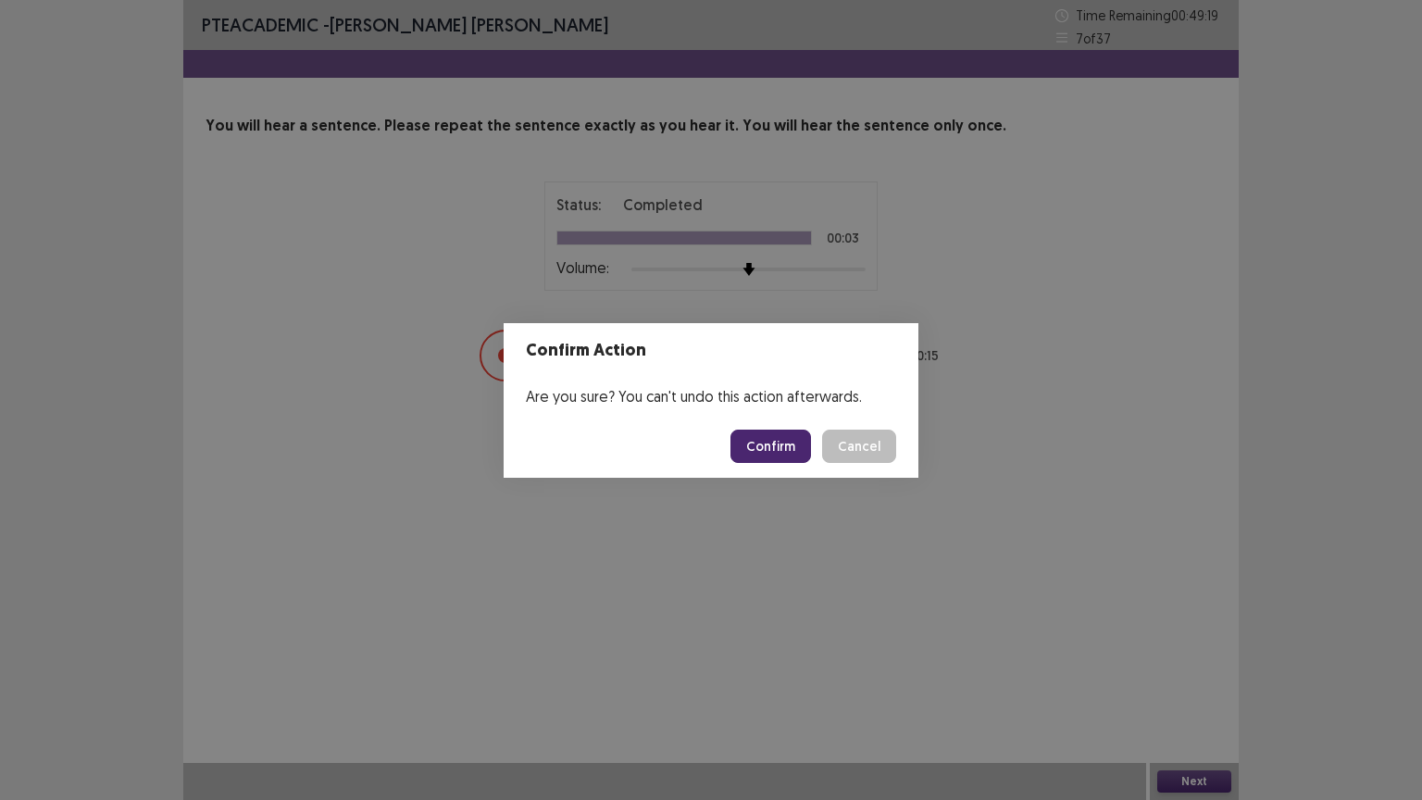
click at [785, 438] on button "Confirm" at bounding box center [770, 445] width 81 height 33
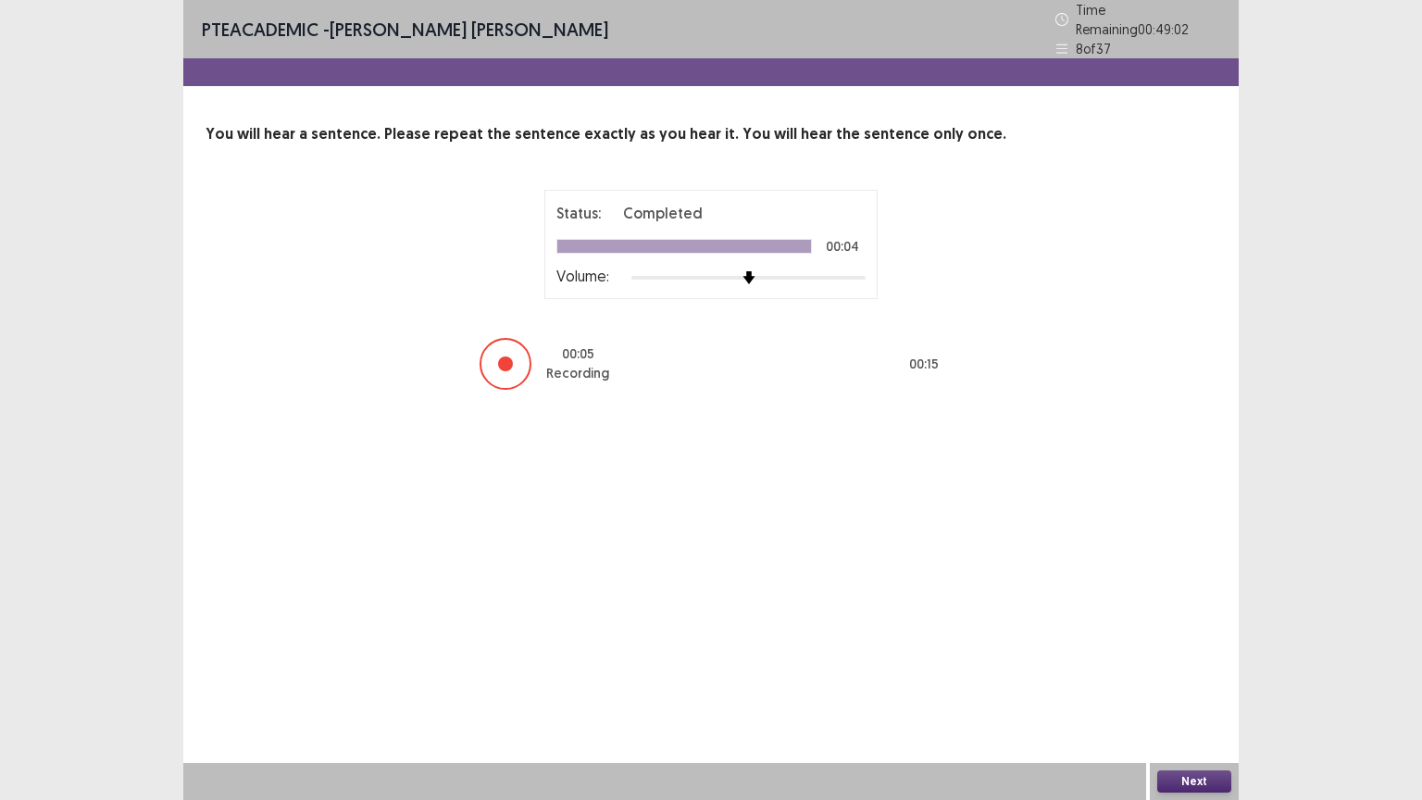
click at [1206, 675] on button "Next" at bounding box center [1194, 781] width 74 height 22
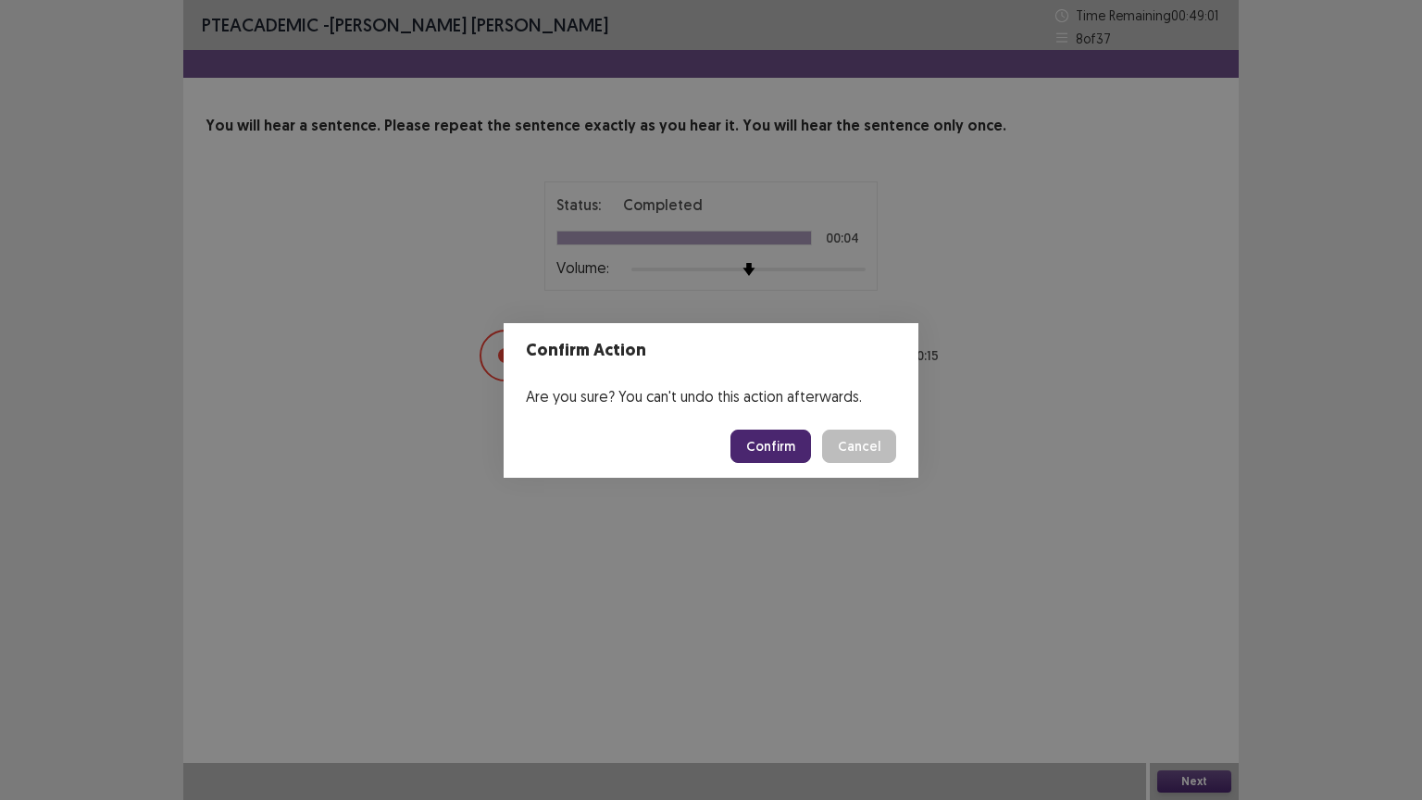
click at [796, 443] on button "Confirm" at bounding box center [770, 445] width 81 height 33
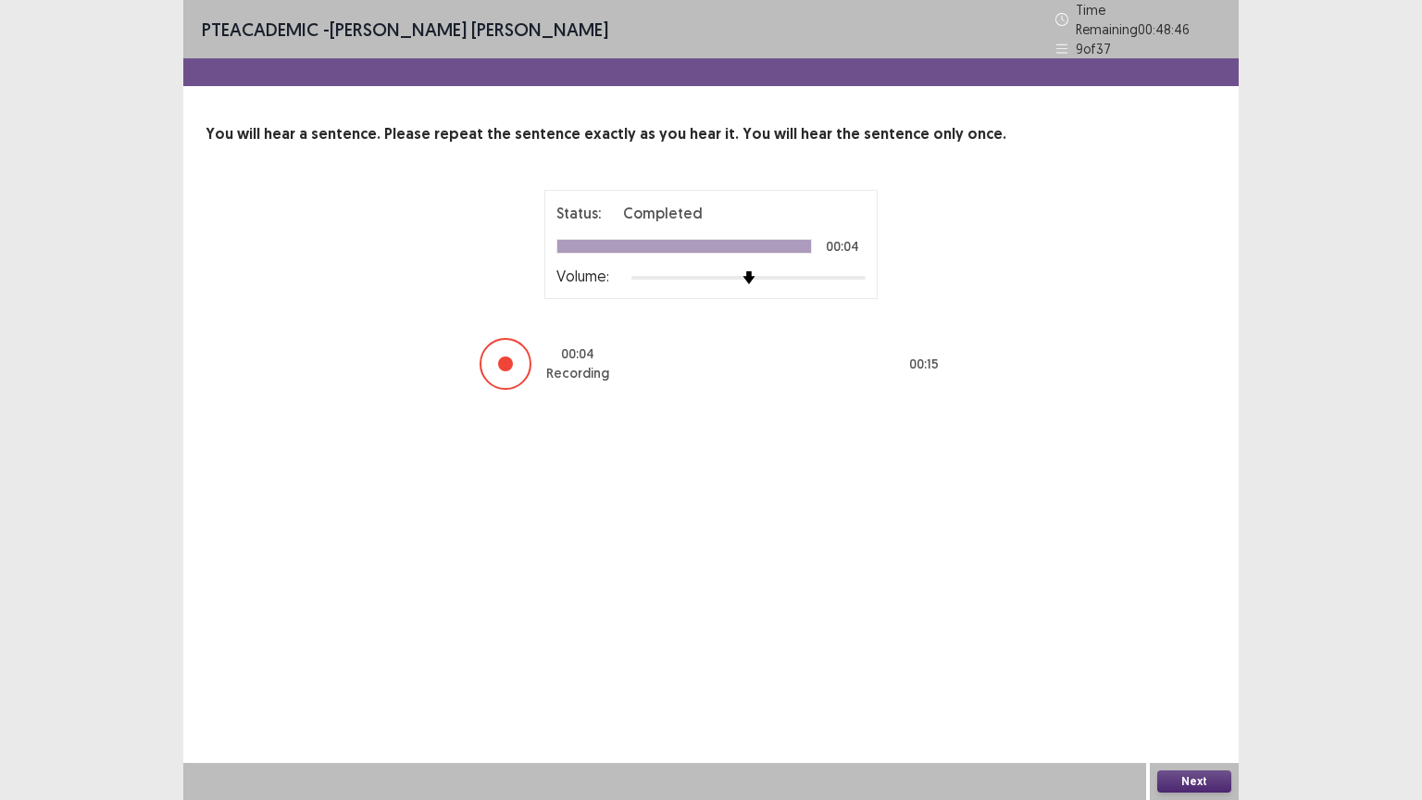
click at [1195, 675] on div "Next" at bounding box center [1194, 781] width 89 height 37
click at [1193, 675] on button "Next" at bounding box center [1194, 781] width 74 height 22
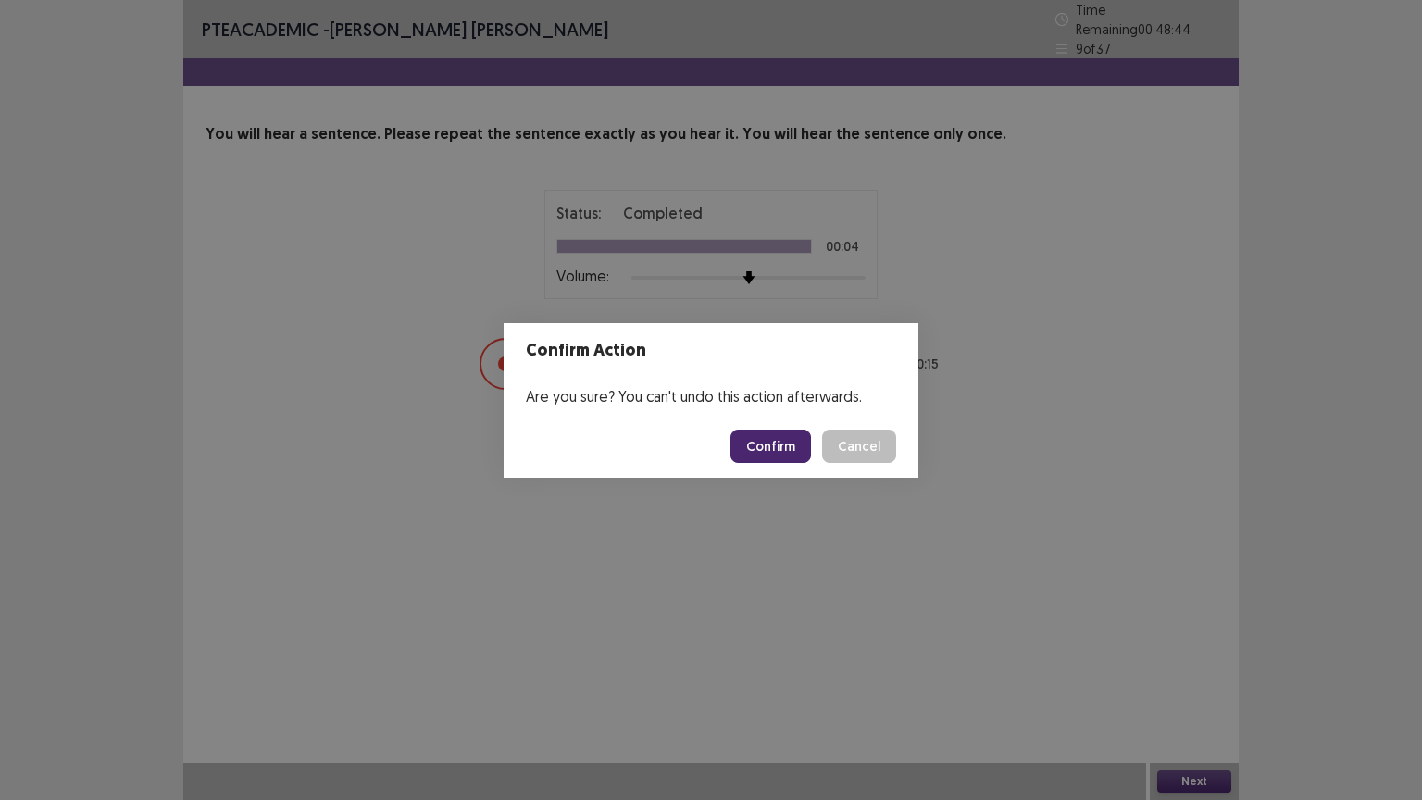
click at [786, 444] on button "Confirm" at bounding box center [770, 445] width 81 height 33
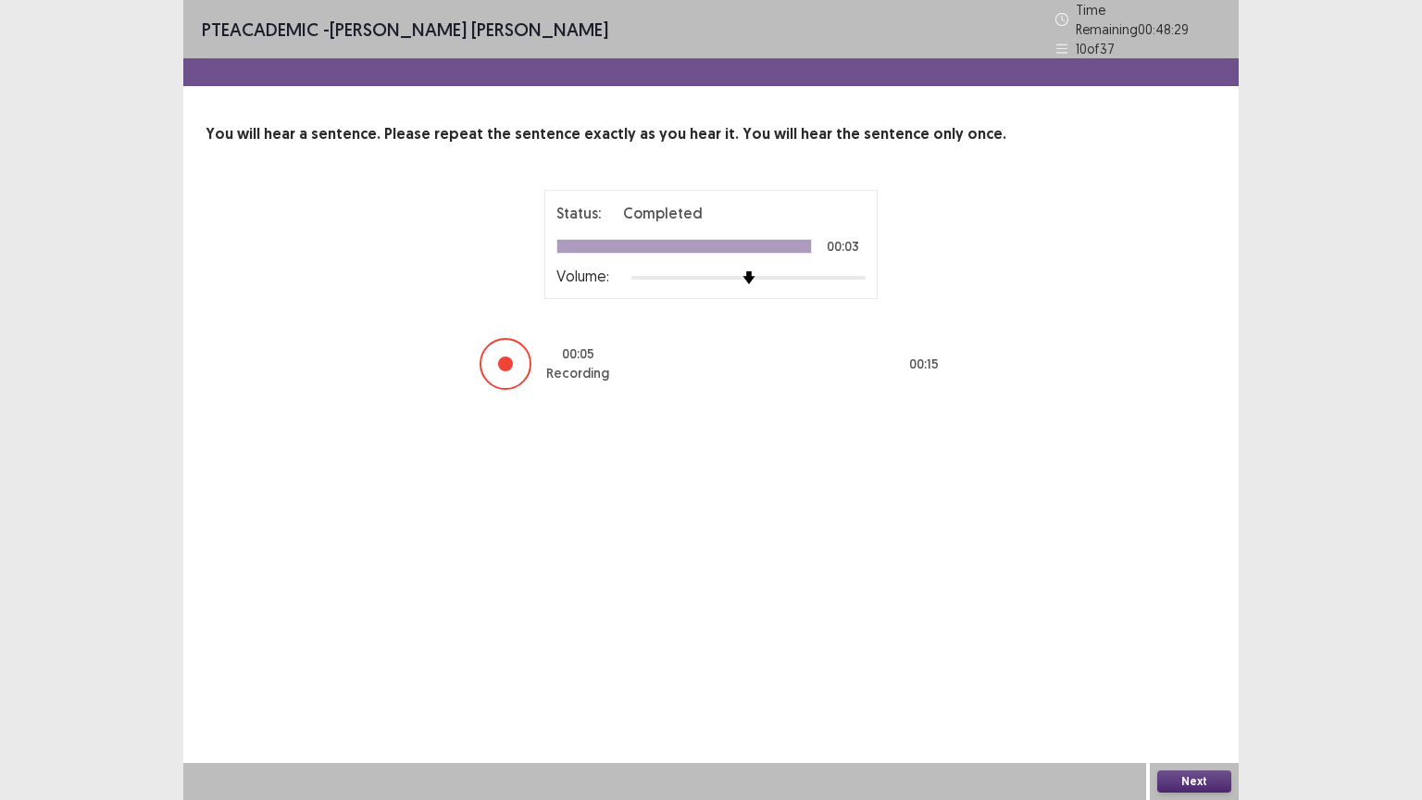
click at [1172, 675] on button "Next" at bounding box center [1194, 781] width 74 height 22
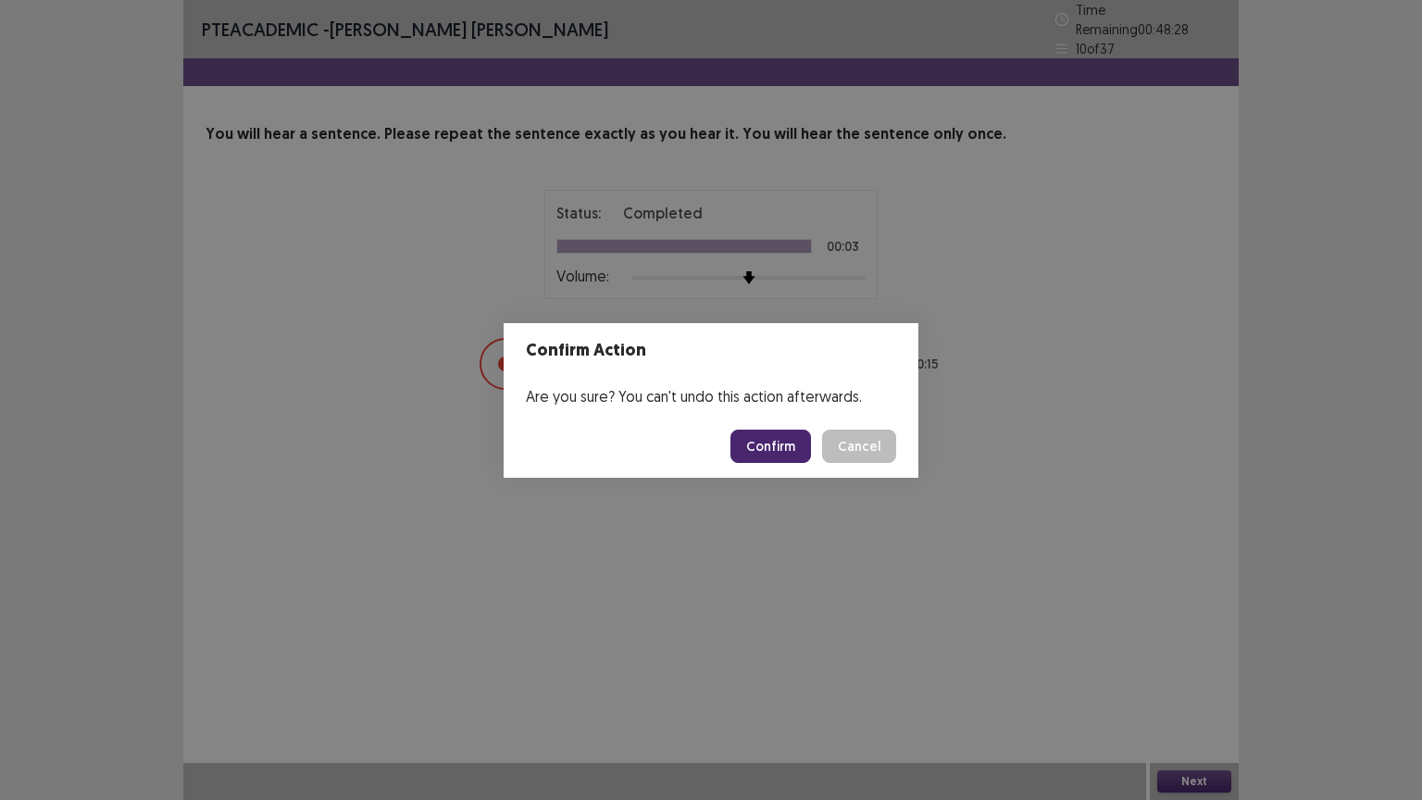
click at [811, 452] on button "Confirm" at bounding box center [770, 445] width 81 height 33
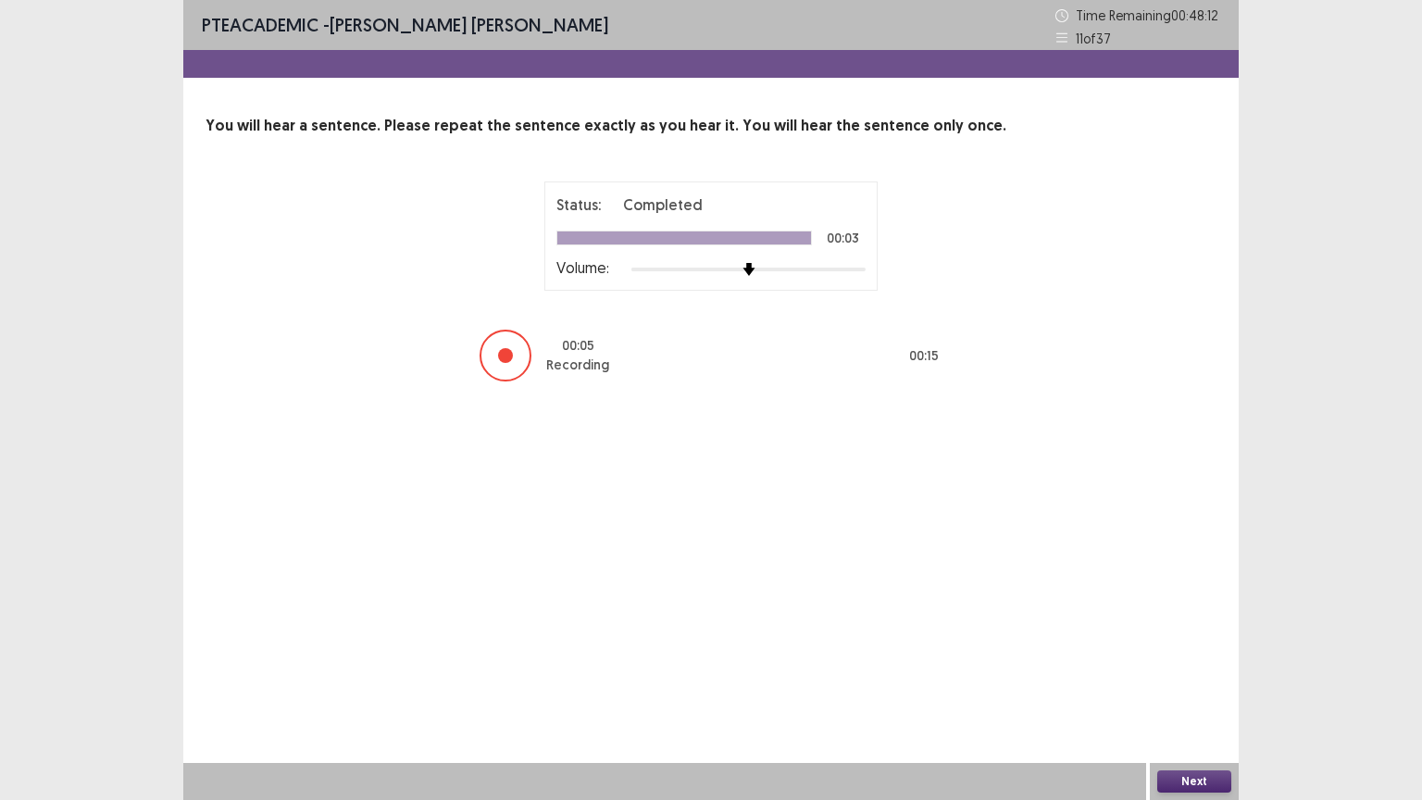
click at [1196, 675] on button "Next" at bounding box center [1194, 781] width 74 height 22
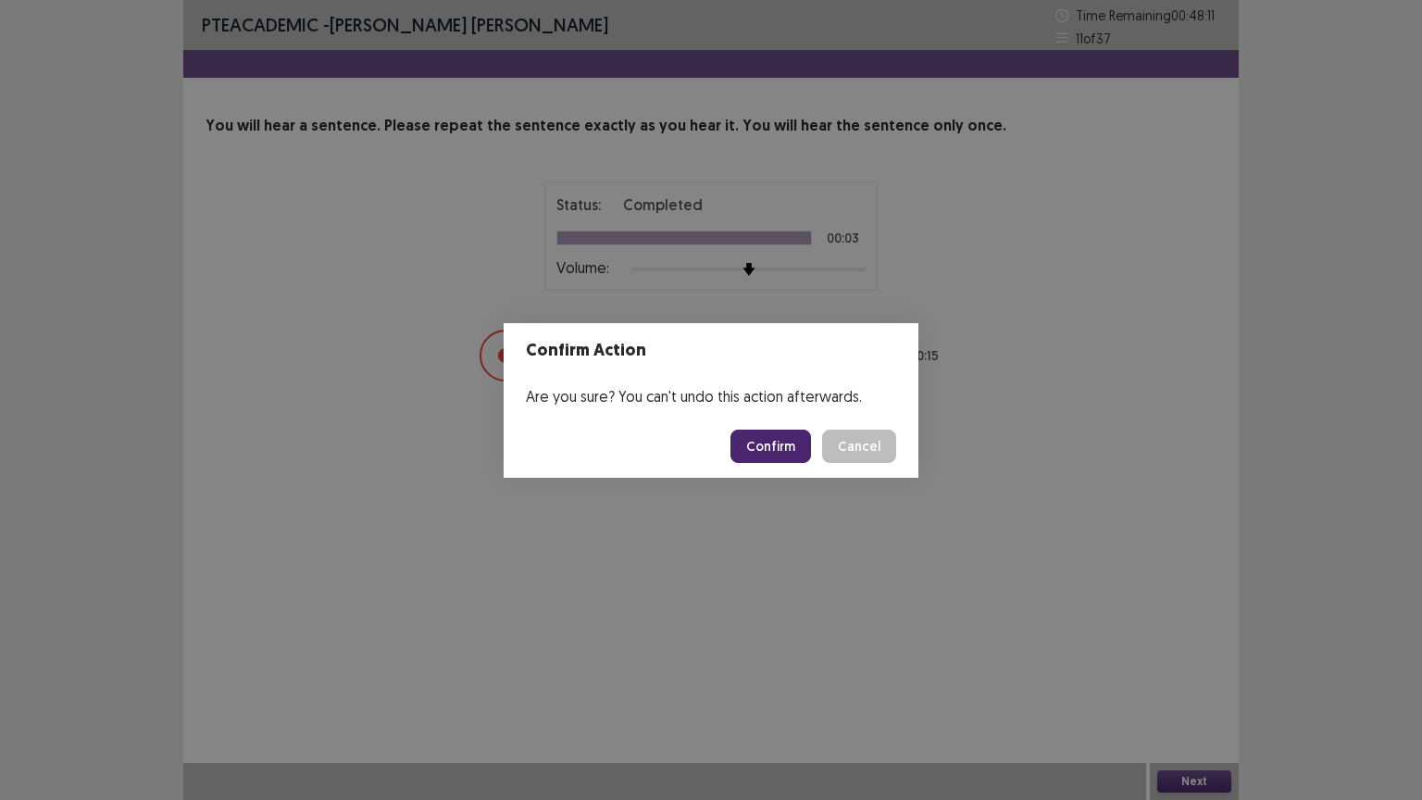
click at [763, 445] on button "Confirm" at bounding box center [770, 445] width 81 height 33
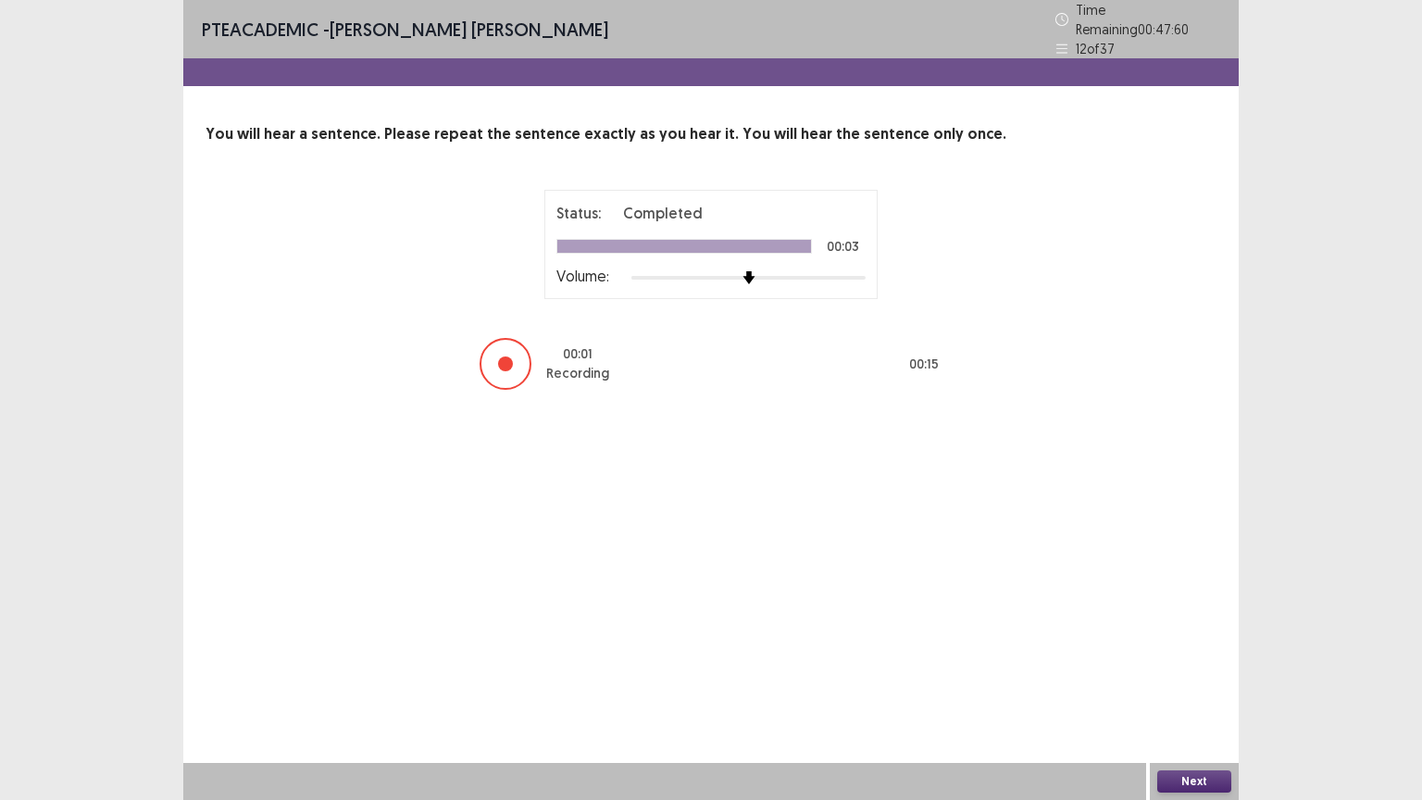
click at [1194, 675] on button "Next" at bounding box center [1194, 781] width 74 height 22
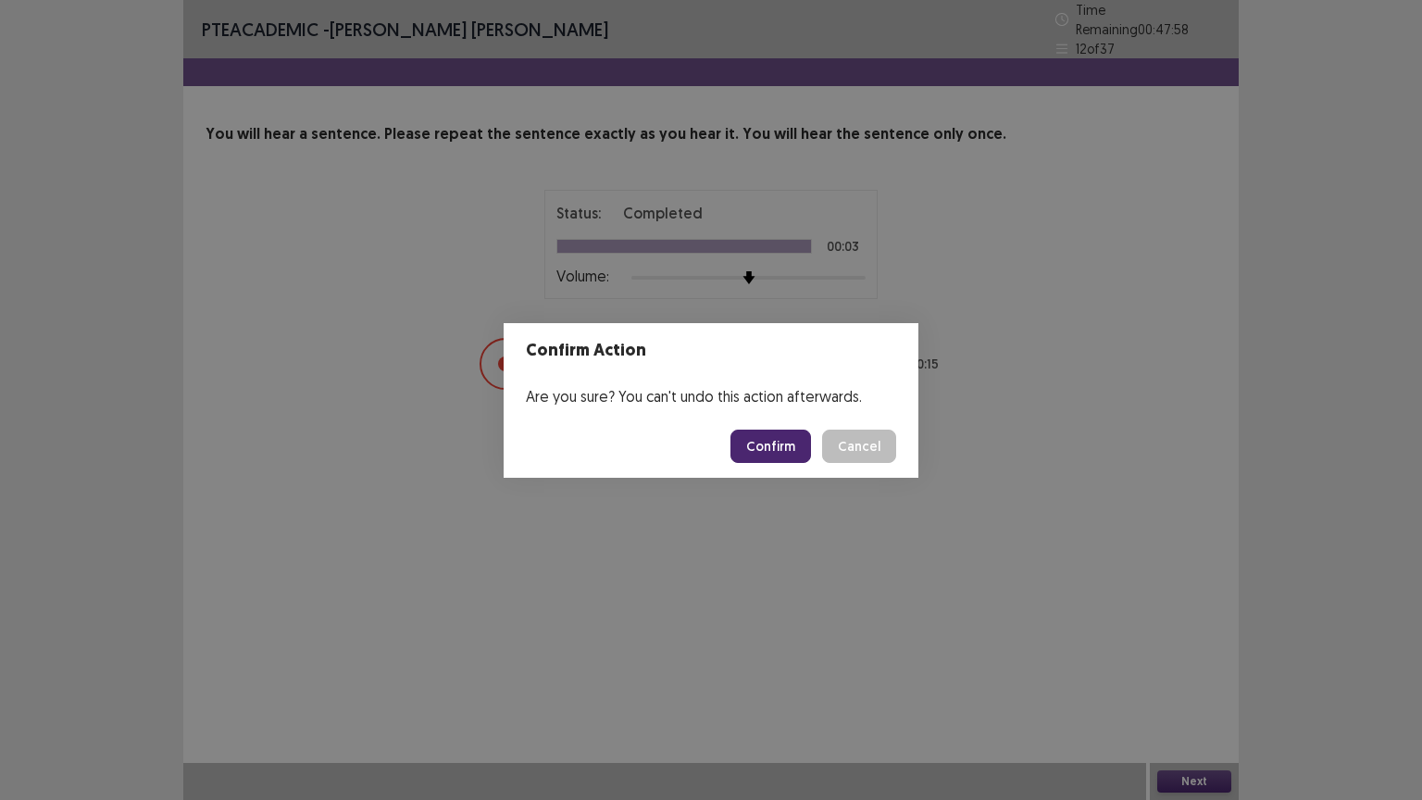
click at [800, 433] on button "Confirm" at bounding box center [770, 445] width 81 height 33
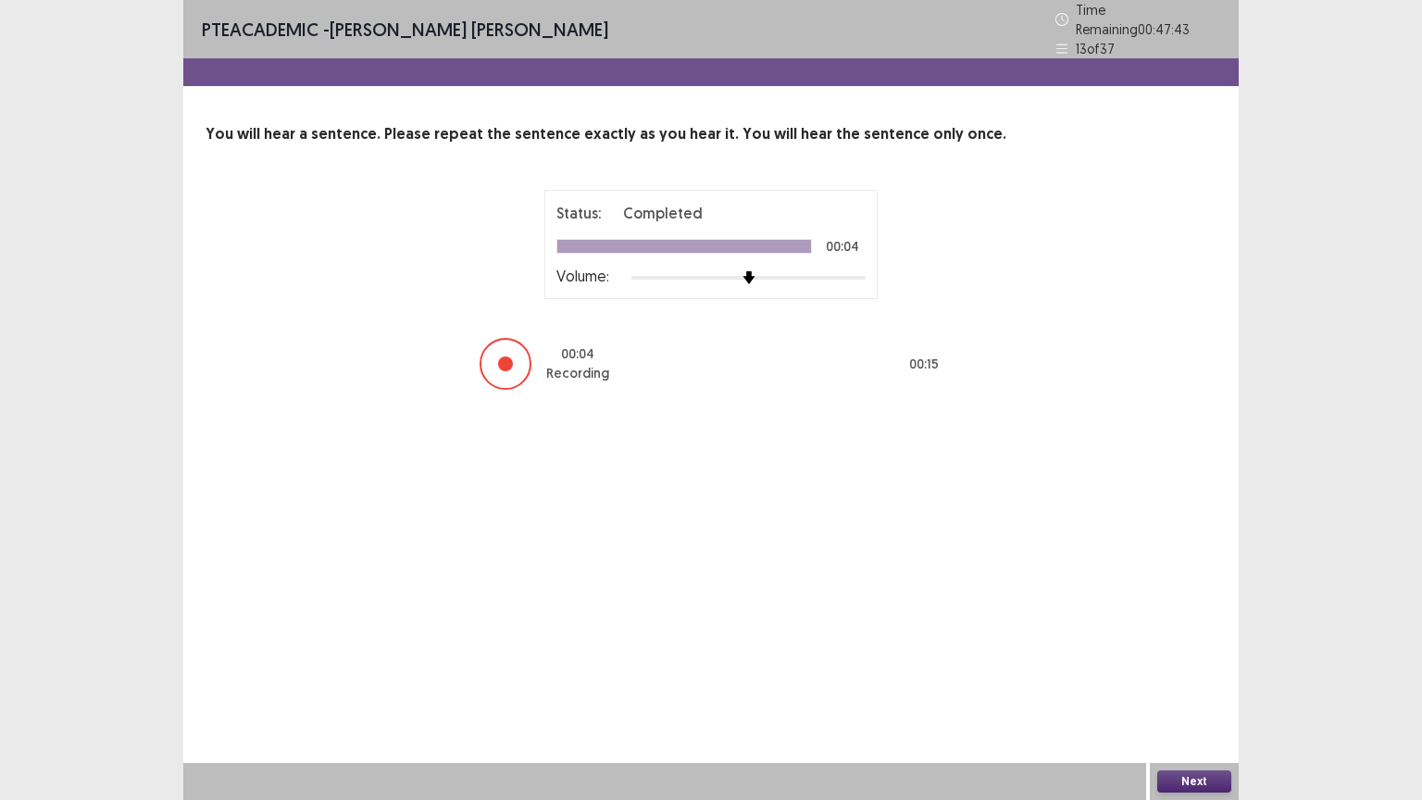
click at [1189, 675] on button "Next" at bounding box center [1194, 781] width 74 height 22
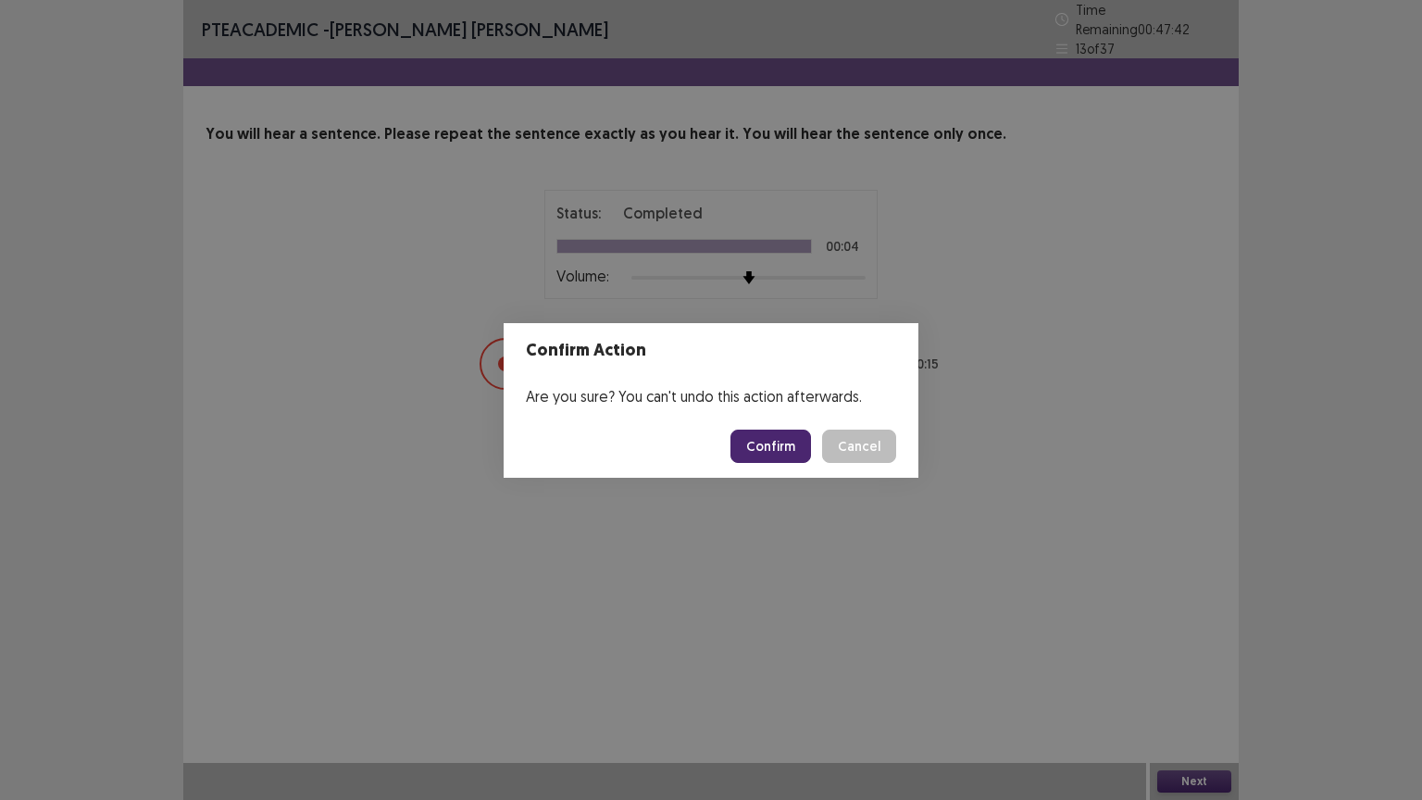
click at [805, 438] on button "Confirm" at bounding box center [770, 445] width 81 height 33
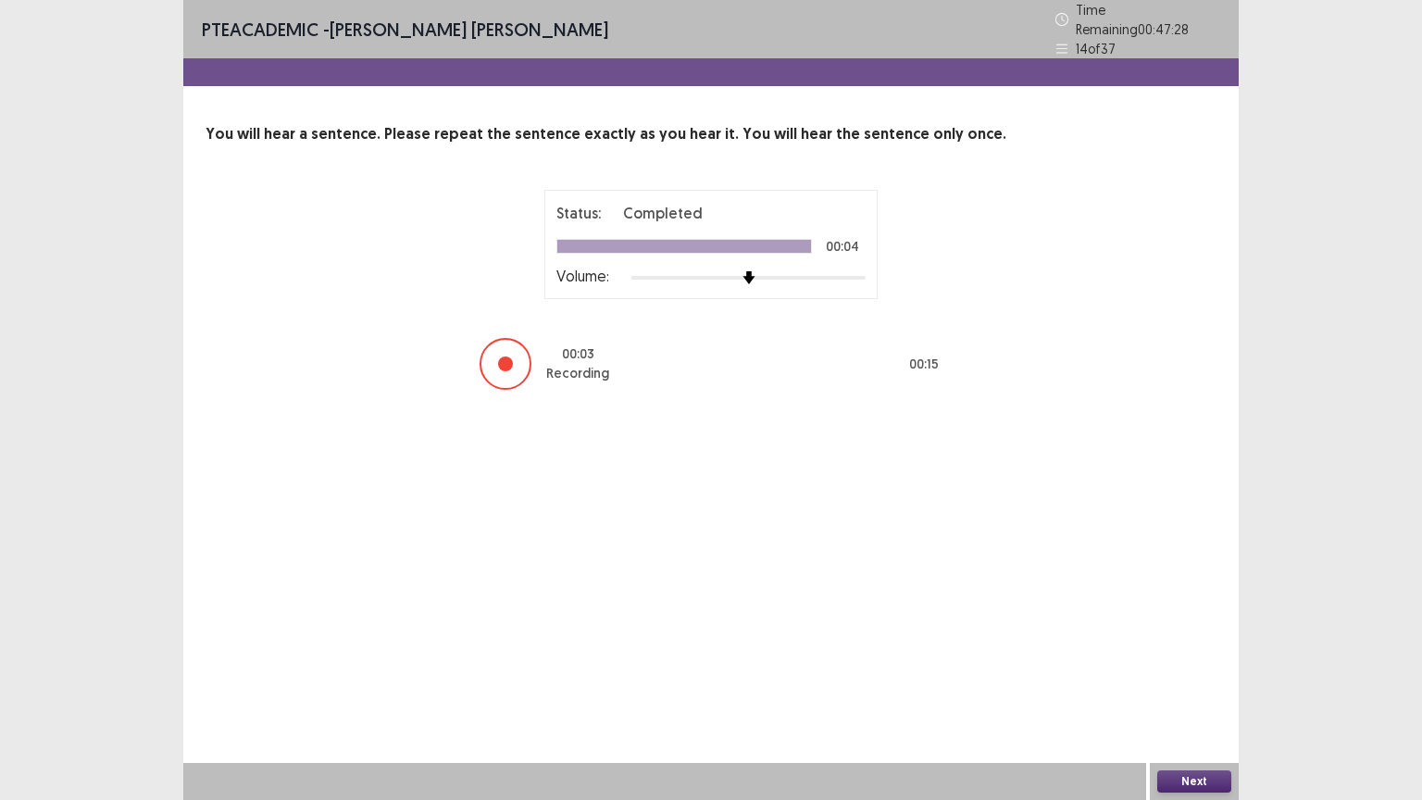
click at [1212, 675] on button "Next" at bounding box center [1194, 781] width 74 height 22
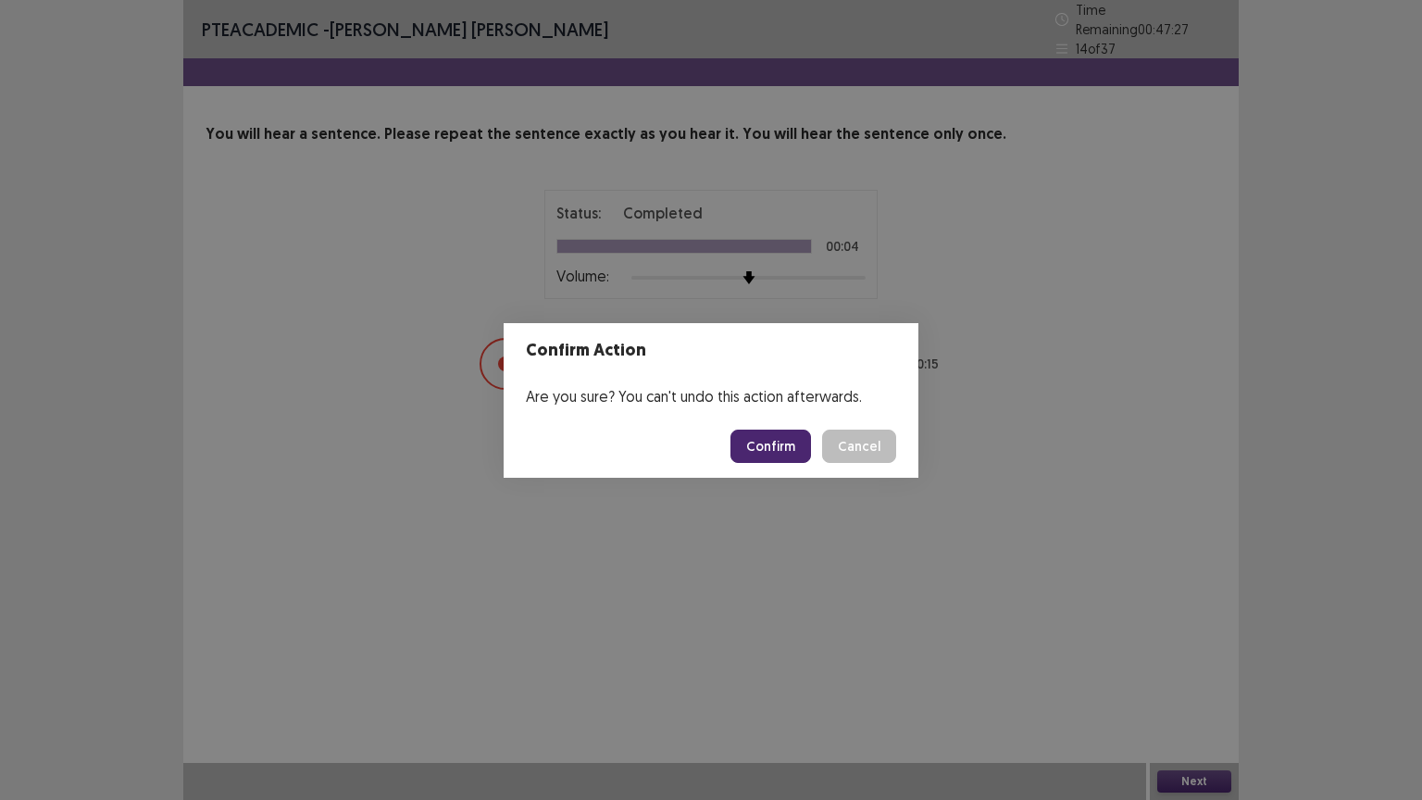
click at [775, 440] on button "Confirm" at bounding box center [770, 445] width 81 height 33
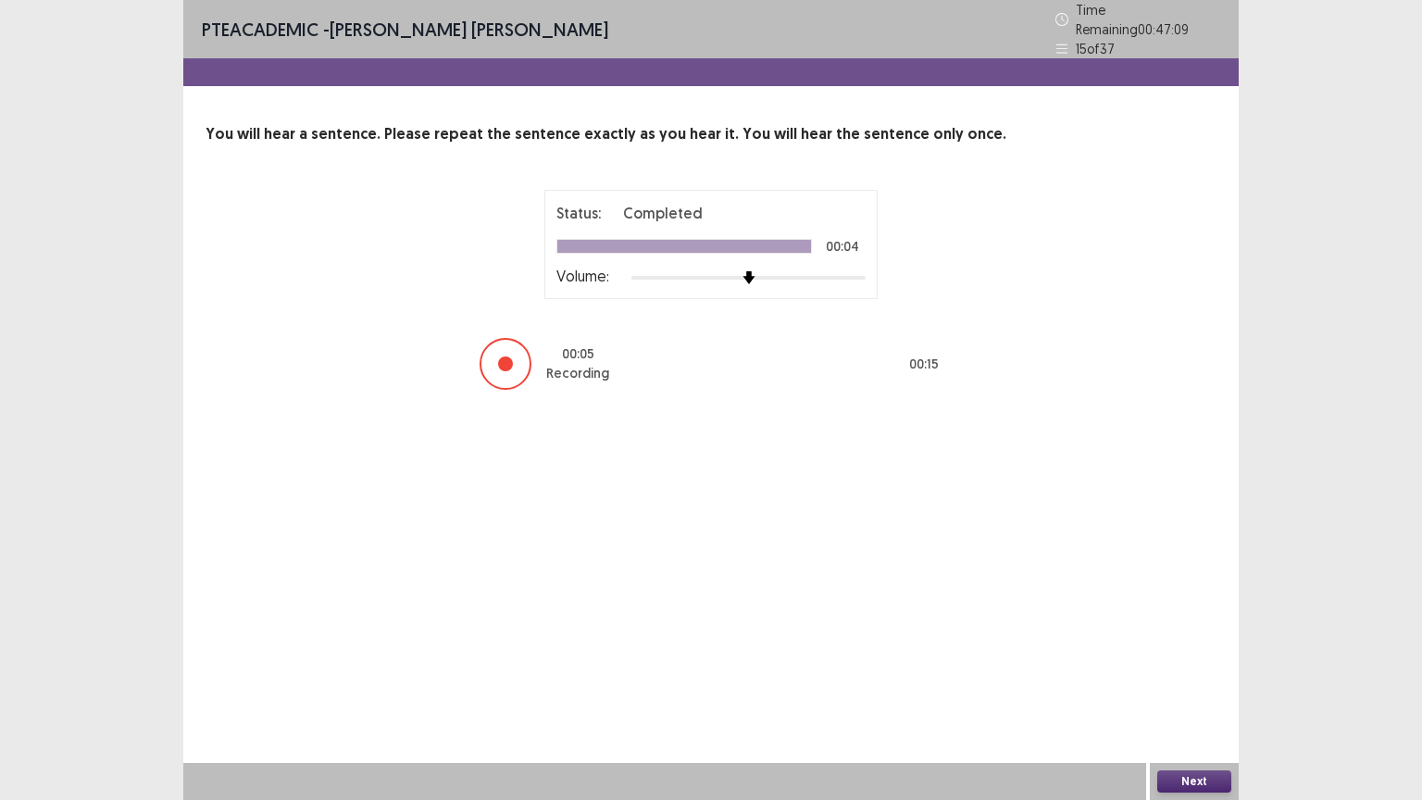
click at [1182, 675] on button "Next" at bounding box center [1194, 781] width 74 height 22
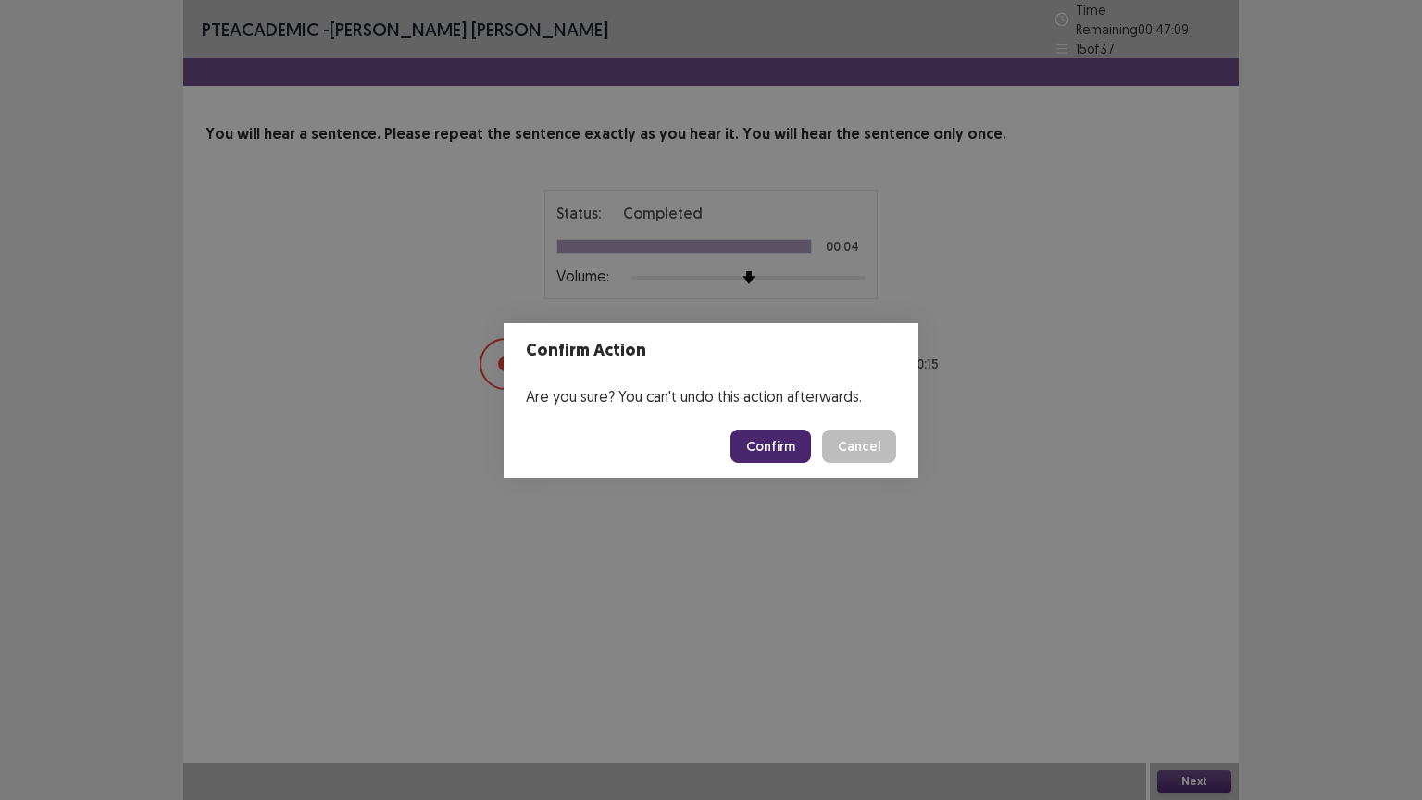
click at [786, 441] on button "Confirm" at bounding box center [770, 445] width 81 height 33
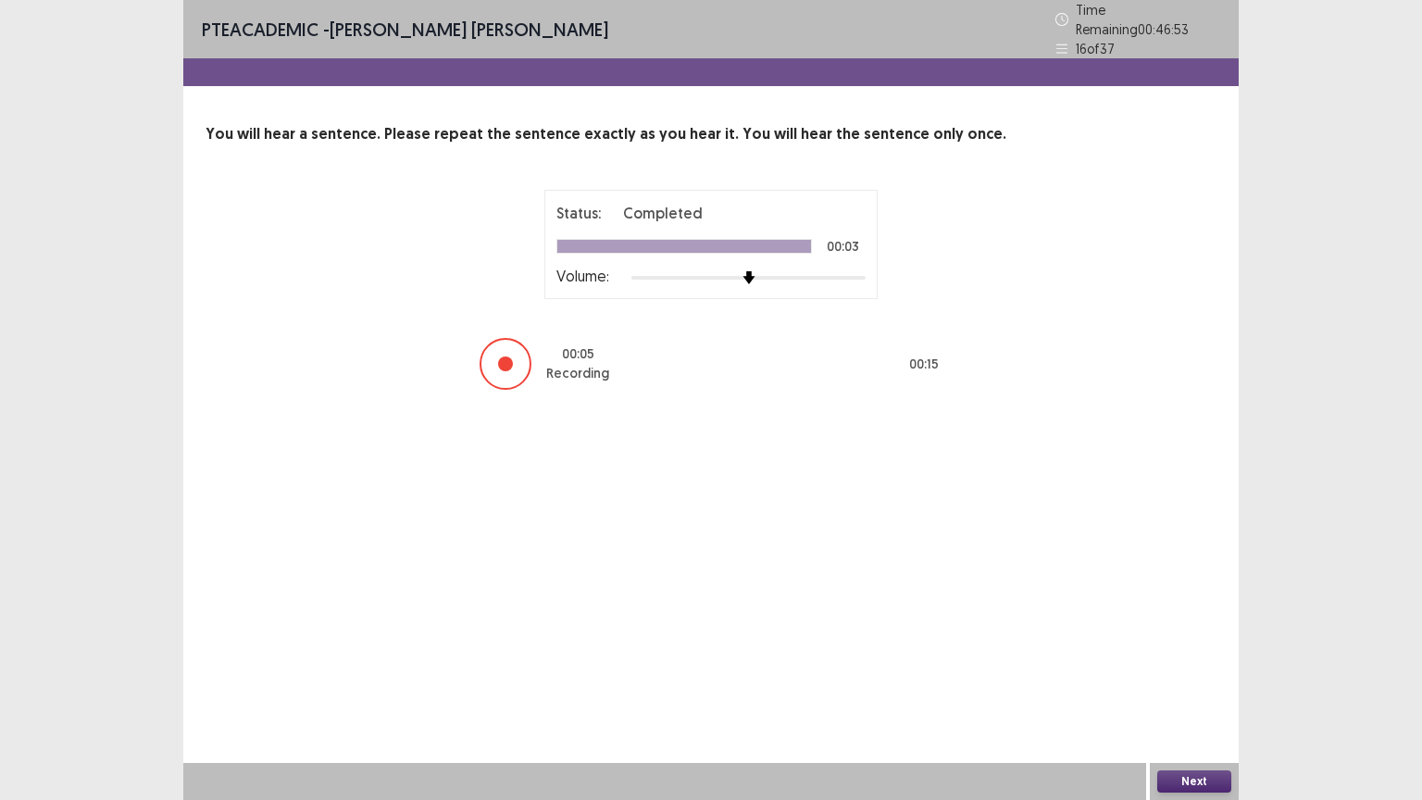
click at [1181, 675] on button "Next" at bounding box center [1194, 781] width 74 height 22
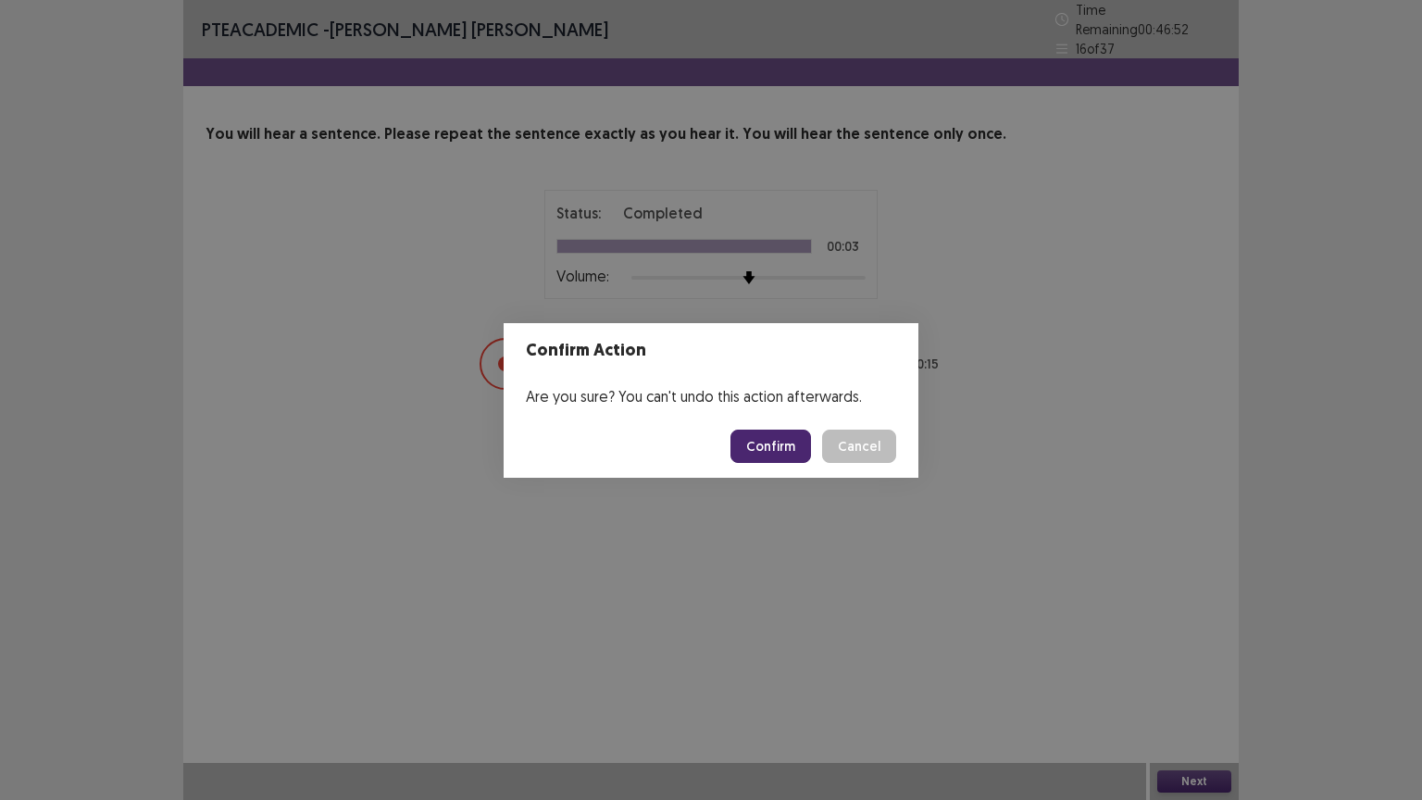
click at [776, 443] on button "Confirm" at bounding box center [770, 445] width 81 height 33
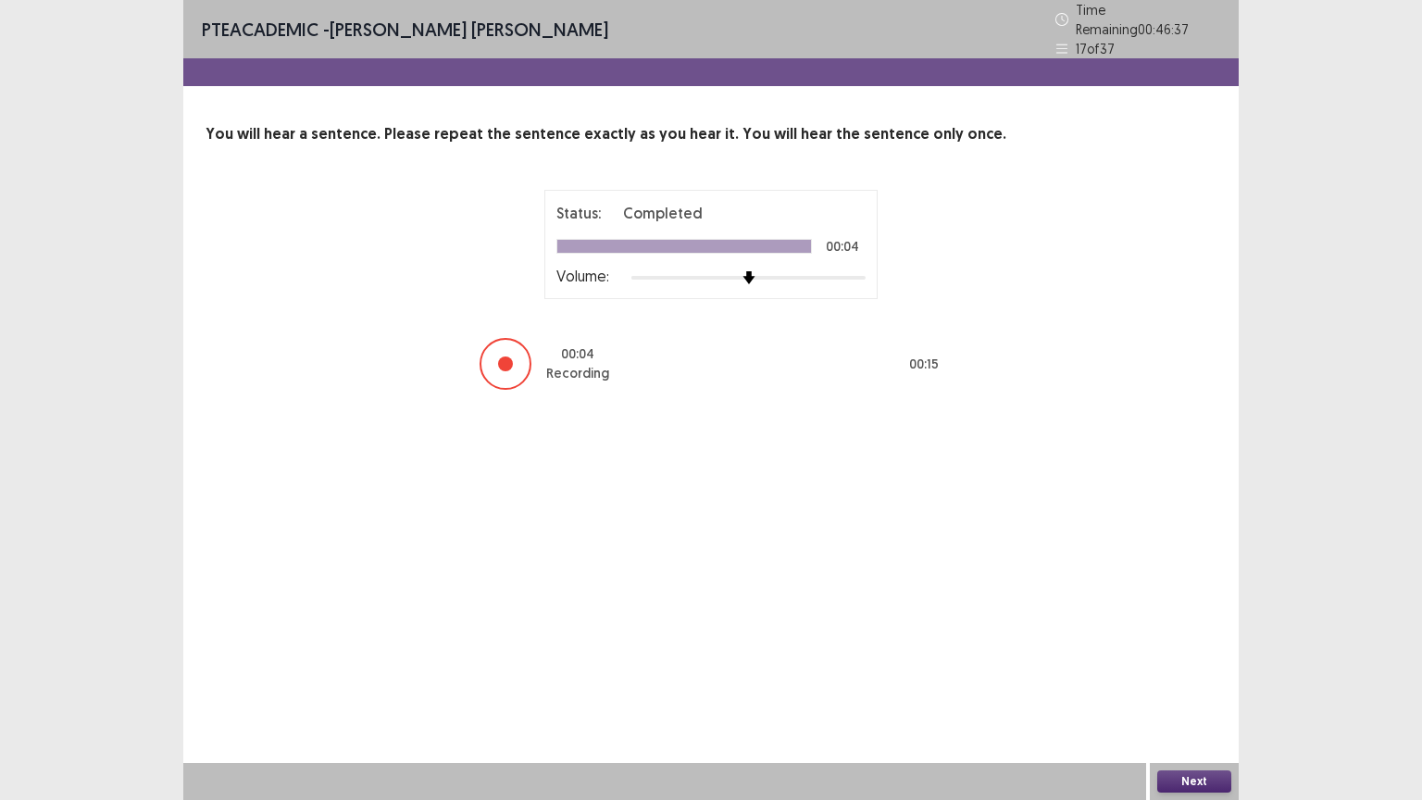
click at [1181, 675] on button "Next" at bounding box center [1194, 781] width 74 height 22
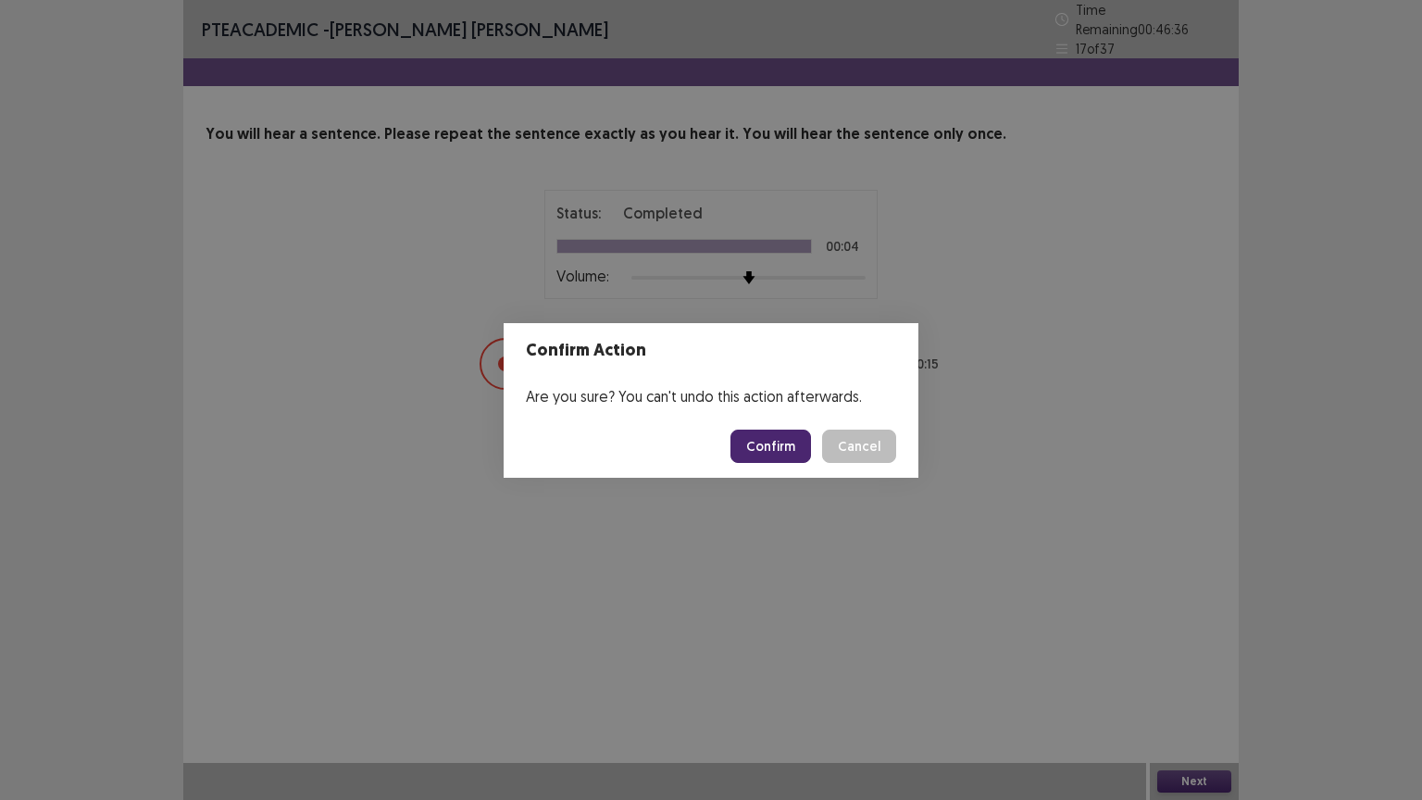
click at [801, 448] on button "Confirm" at bounding box center [770, 445] width 81 height 33
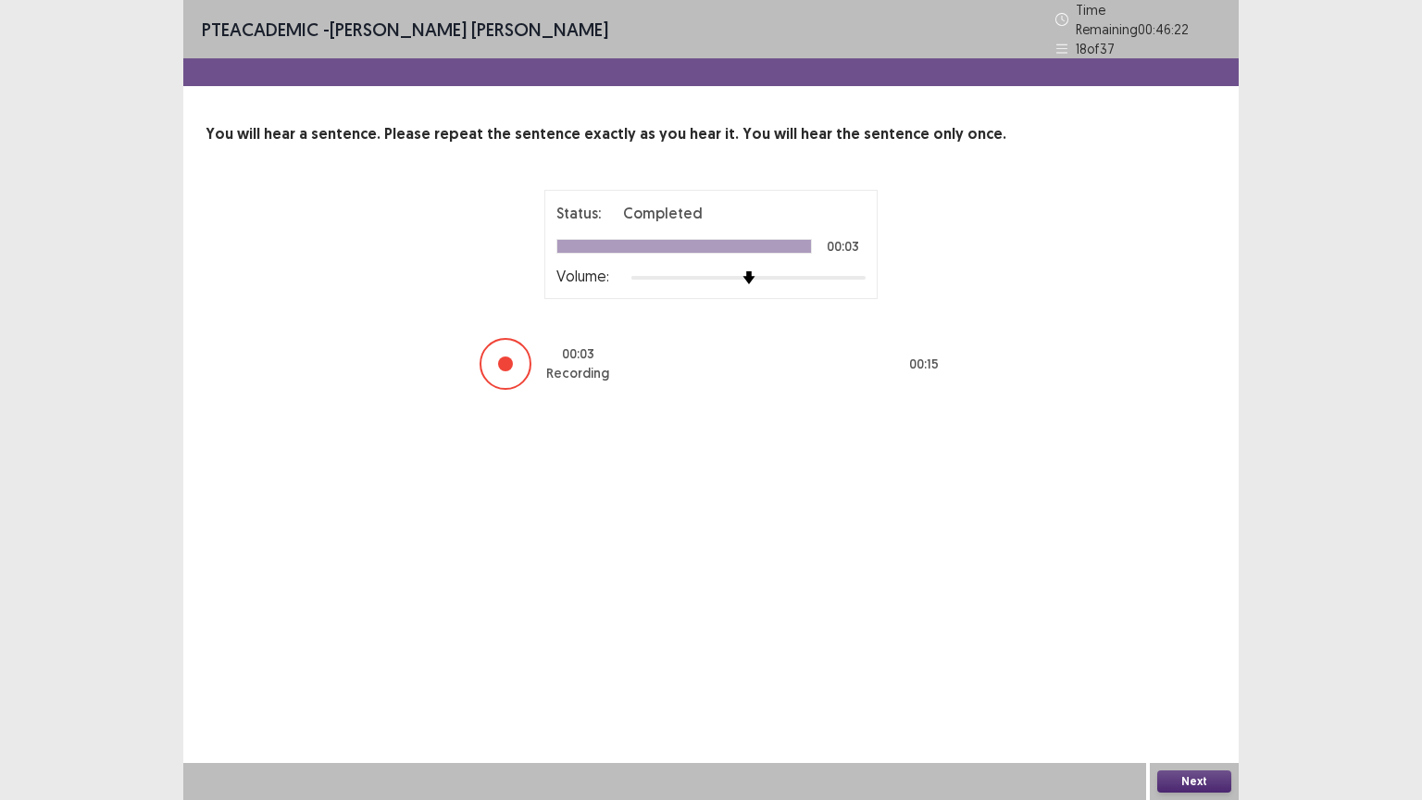
click at [1185, 675] on button "Next" at bounding box center [1194, 781] width 74 height 22
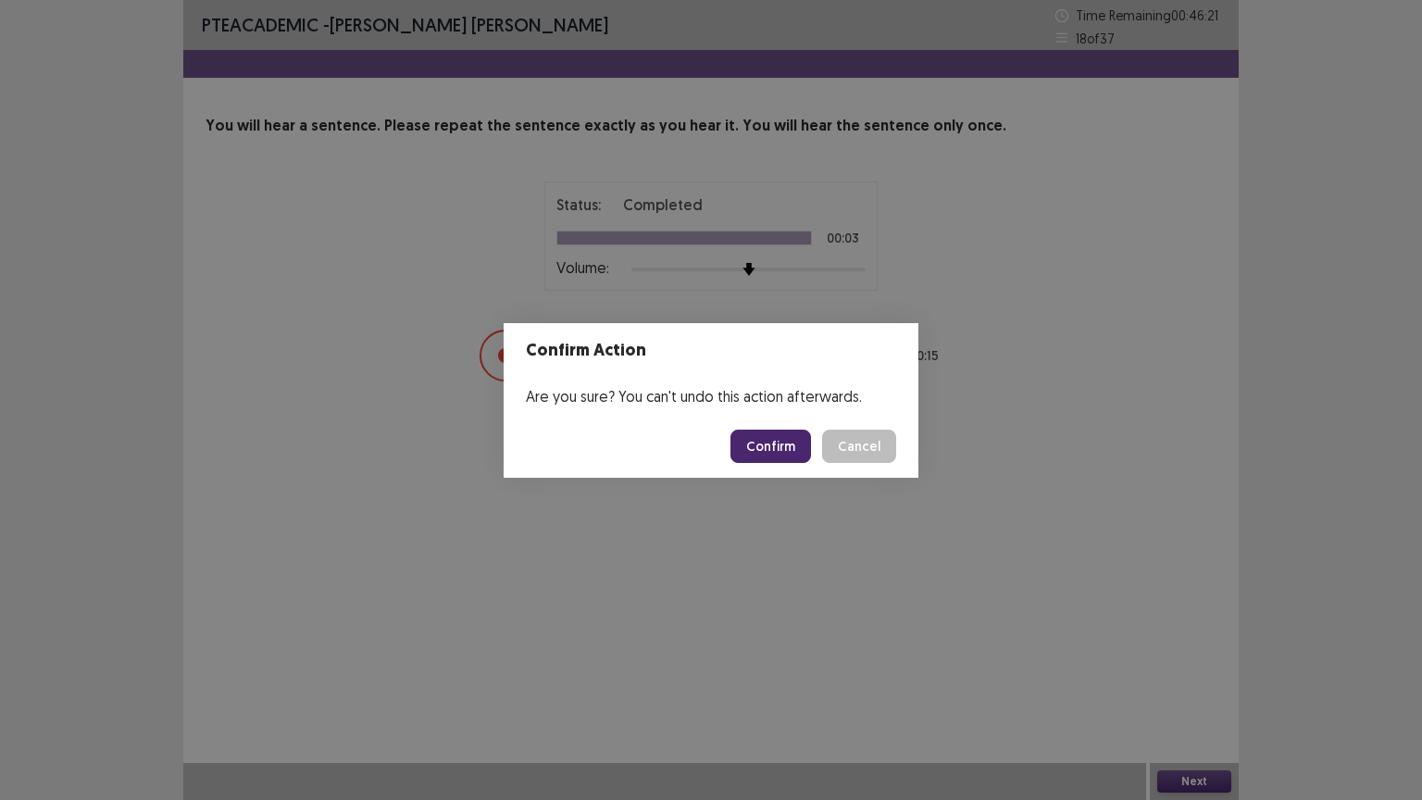
click at [777, 448] on button "Confirm" at bounding box center [770, 445] width 81 height 33
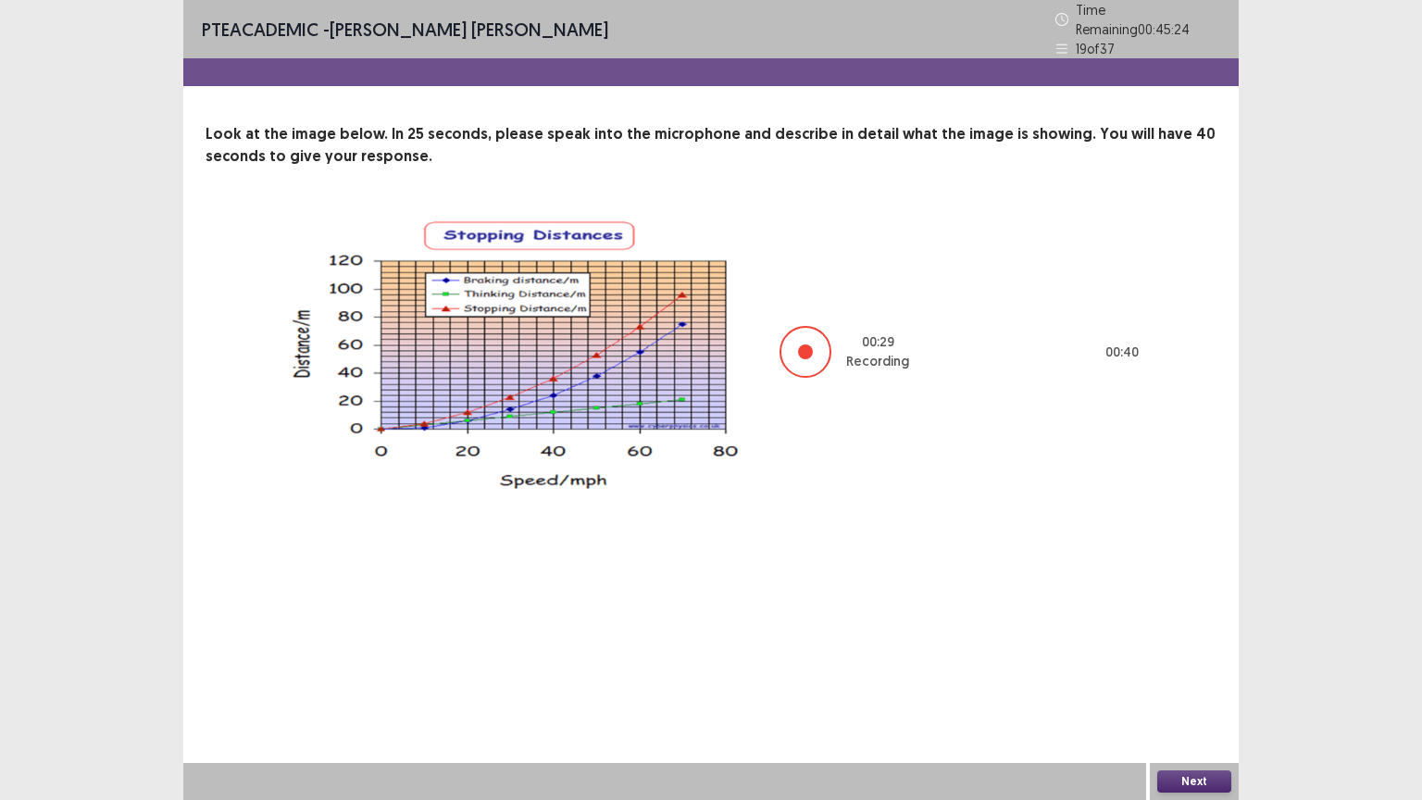
click at [1184, 675] on button "Next" at bounding box center [1194, 781] width 74 height 22
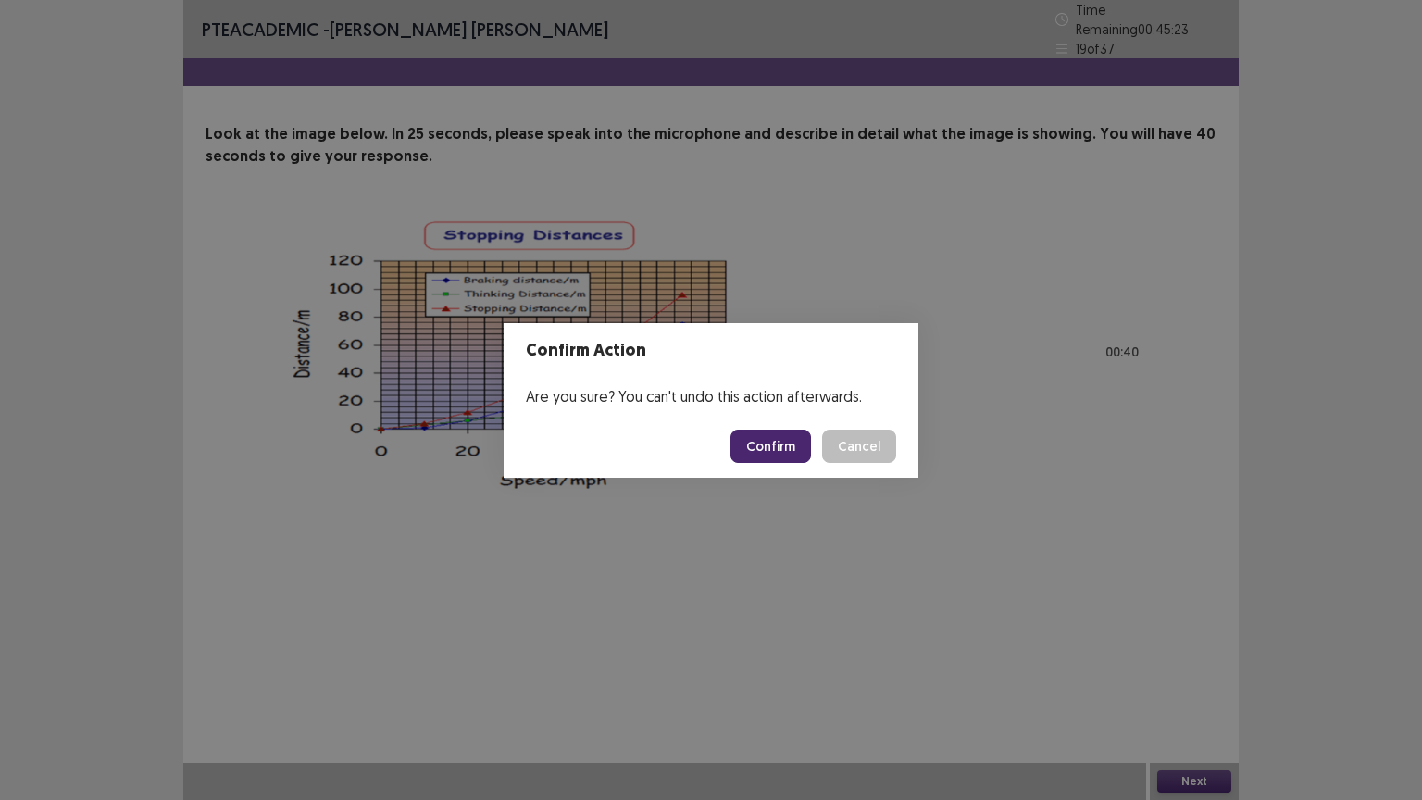
click at [794, 455] on button "Confirm" at bounding box center [770, 445] width 81 height 33
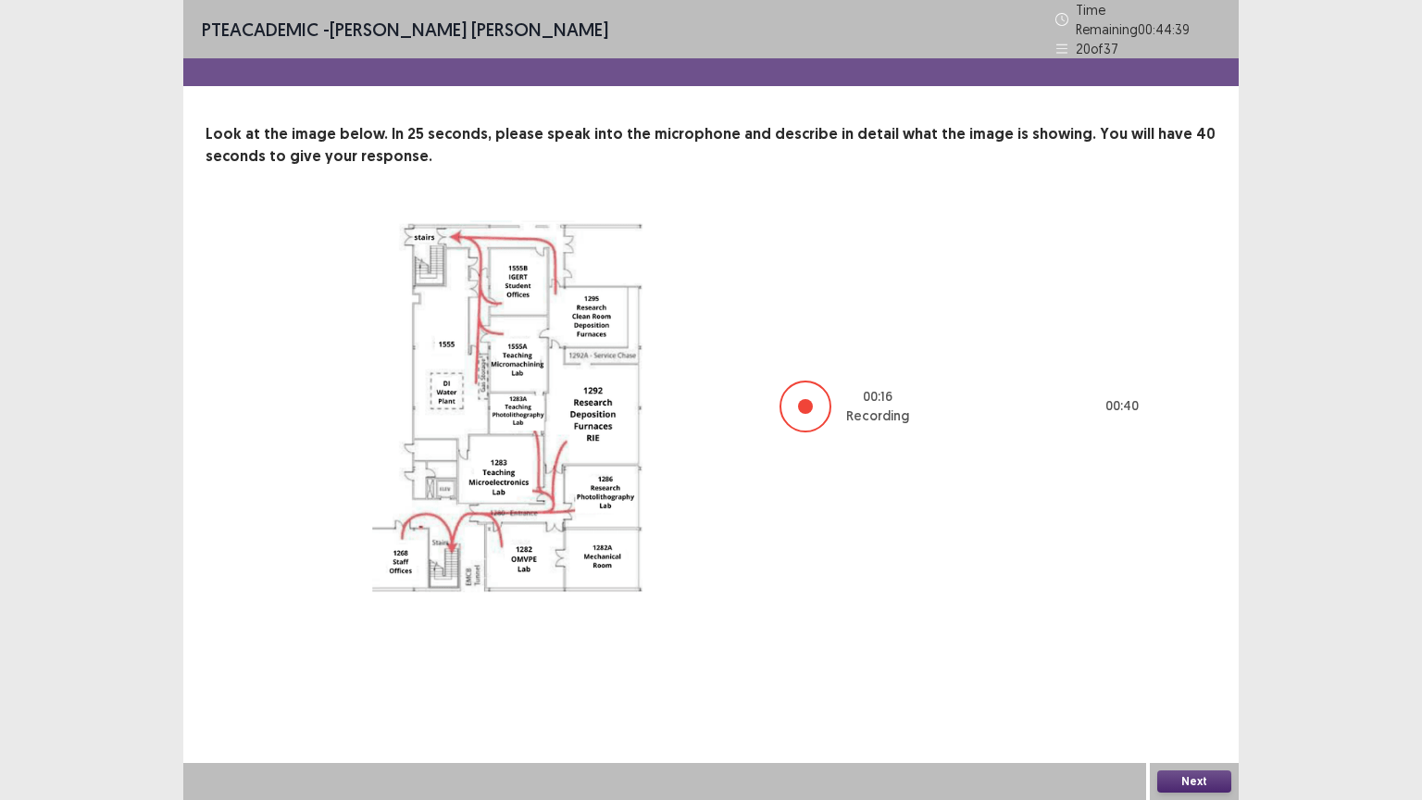
click at [1194, 675] on button "Next" at bounding box center [1194, 781] width 74 height 22
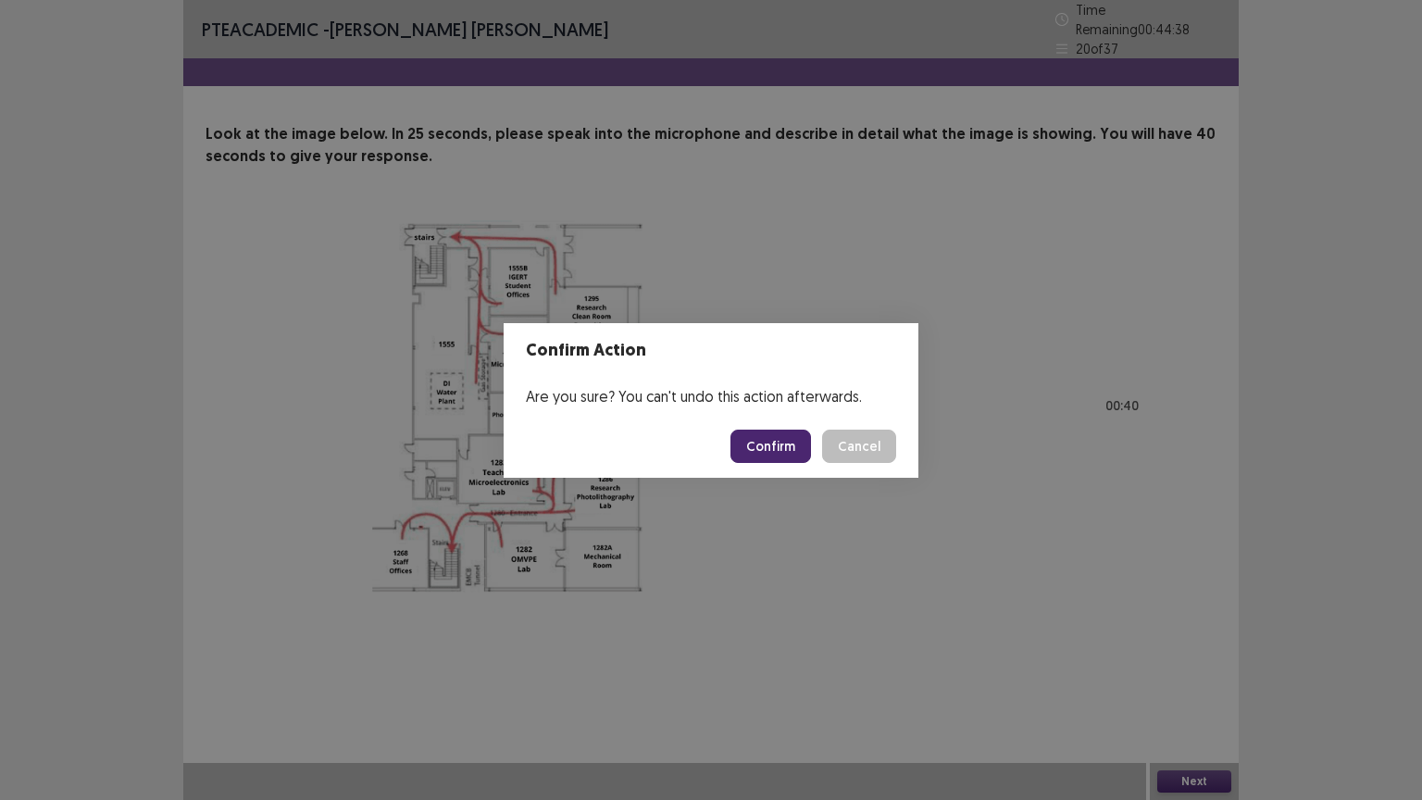
click at [783, 454] on button "Confirm" at bounding box center [770, 445] width 81 height 33
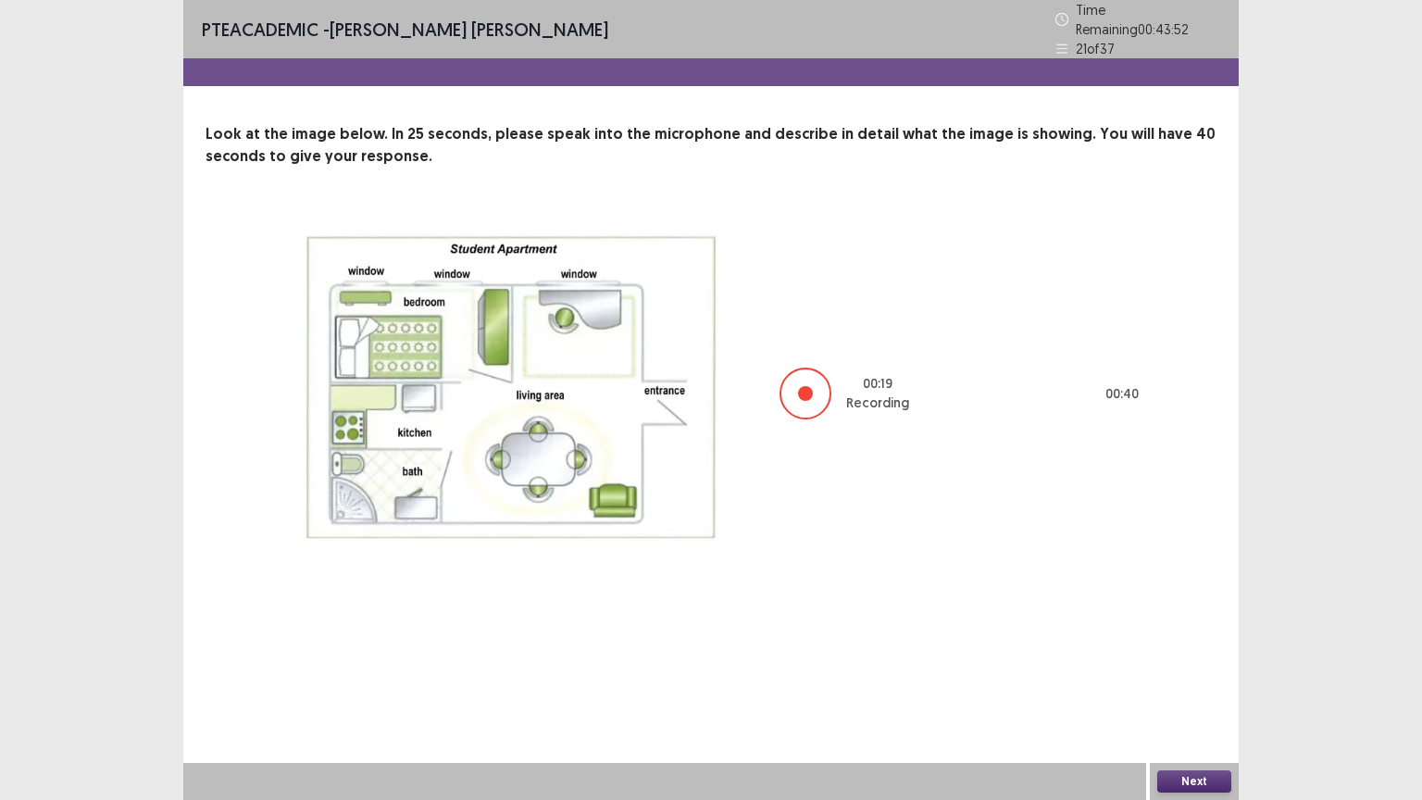
click at [1175, 675] on button "Next" at bounding box center [1194, 781] width 74 height 22
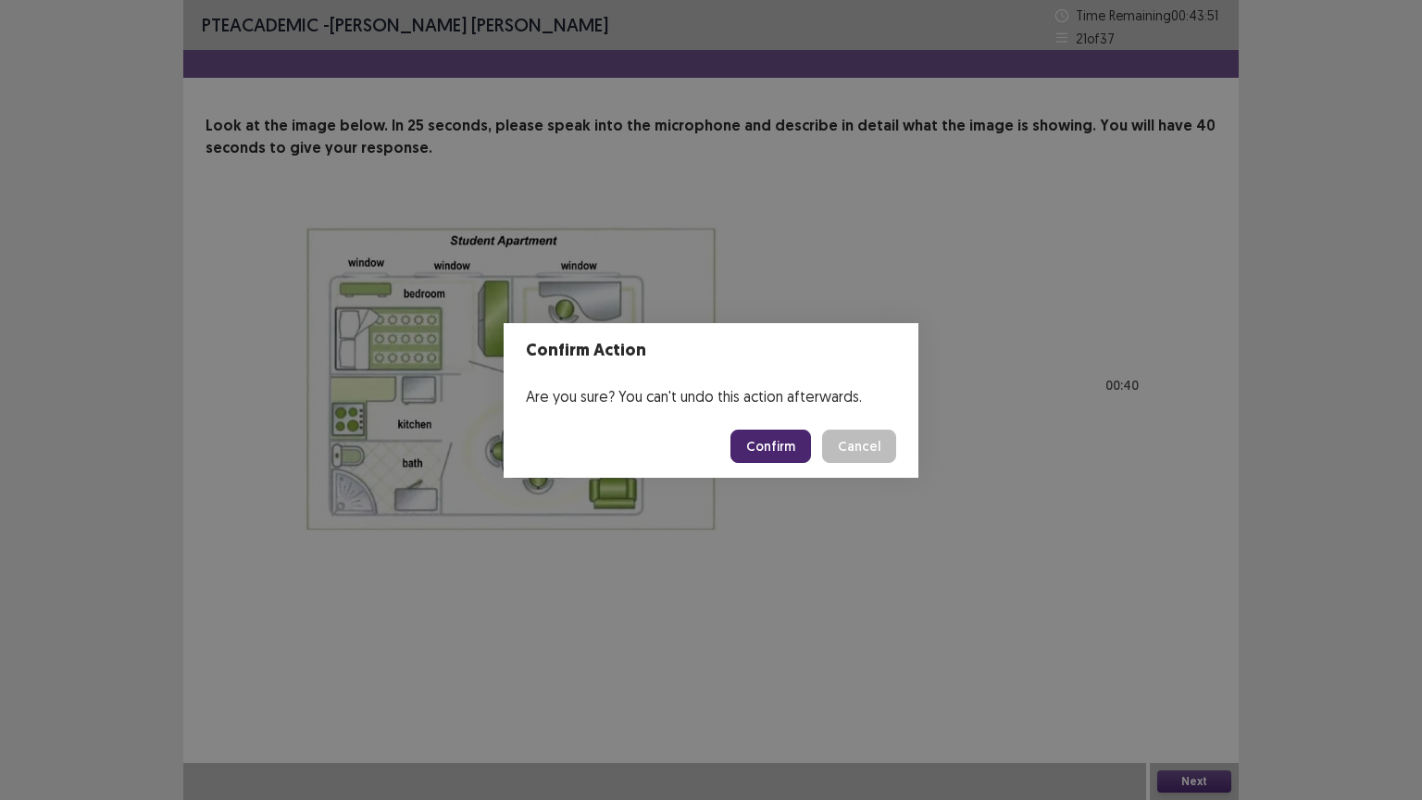
click at [778, 449] on button "Confirm" at bounding box center [770, 445] width 81 height 33
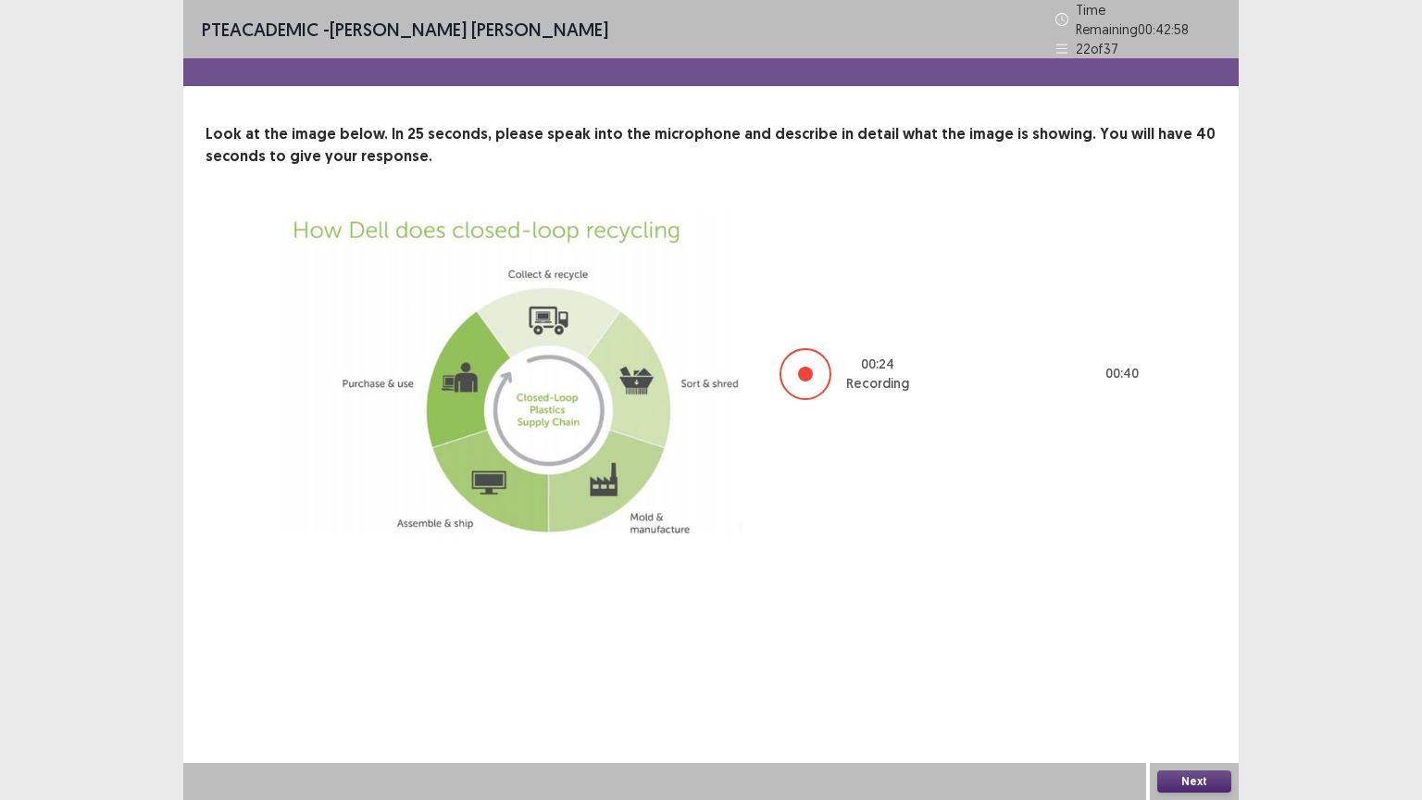
click at [1196, 675] on button "Next" at bounding box center [1194, 781] width 74 height 22
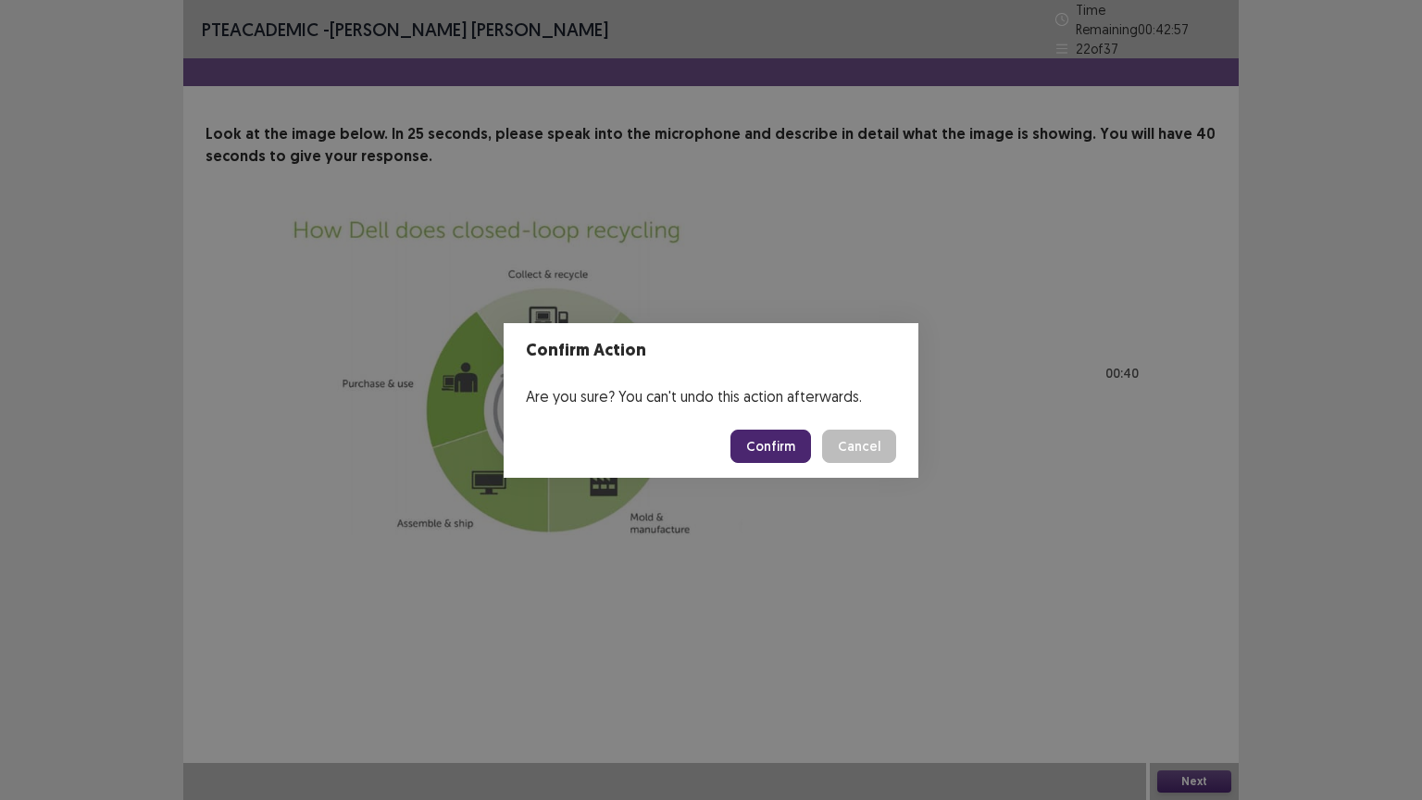
click at [770, 450] on button "Confirm" at bounding box center [770, 445] width 81 height 33
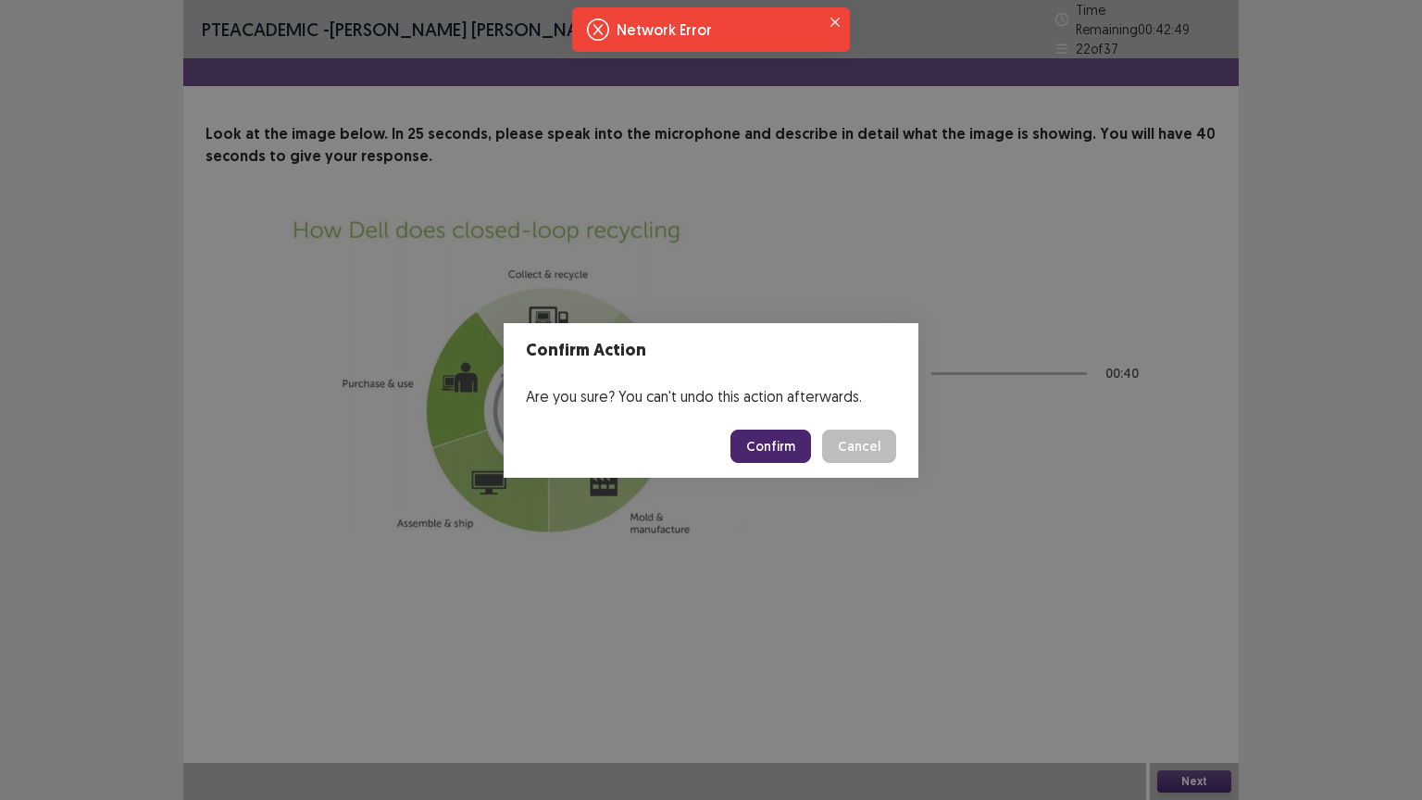
click at [770, 450] on button "Confirm" at bounding box center [770, 445] width 81 height 33
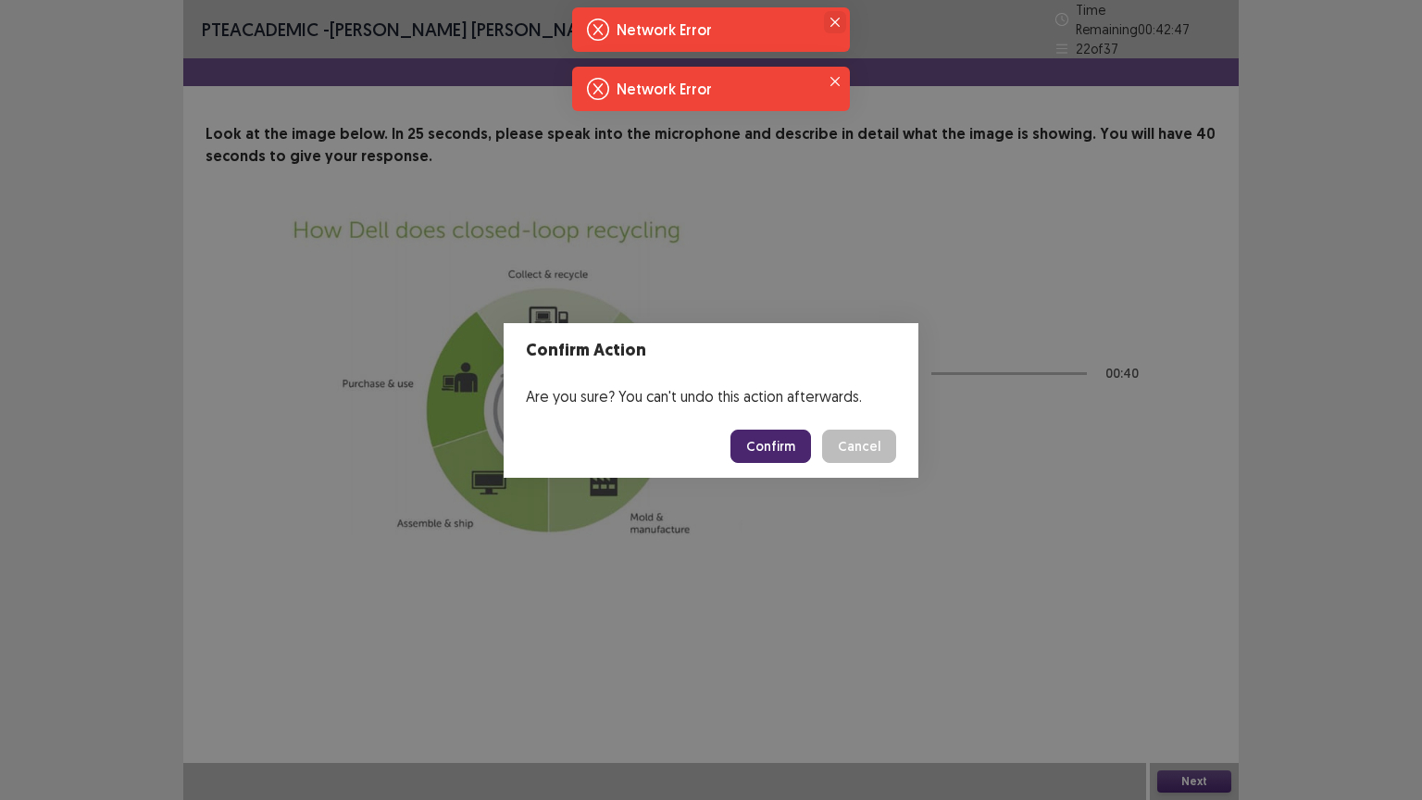
click at [837, 19] on icon "Close" at bounding box center [834, 22] width 9 height 9
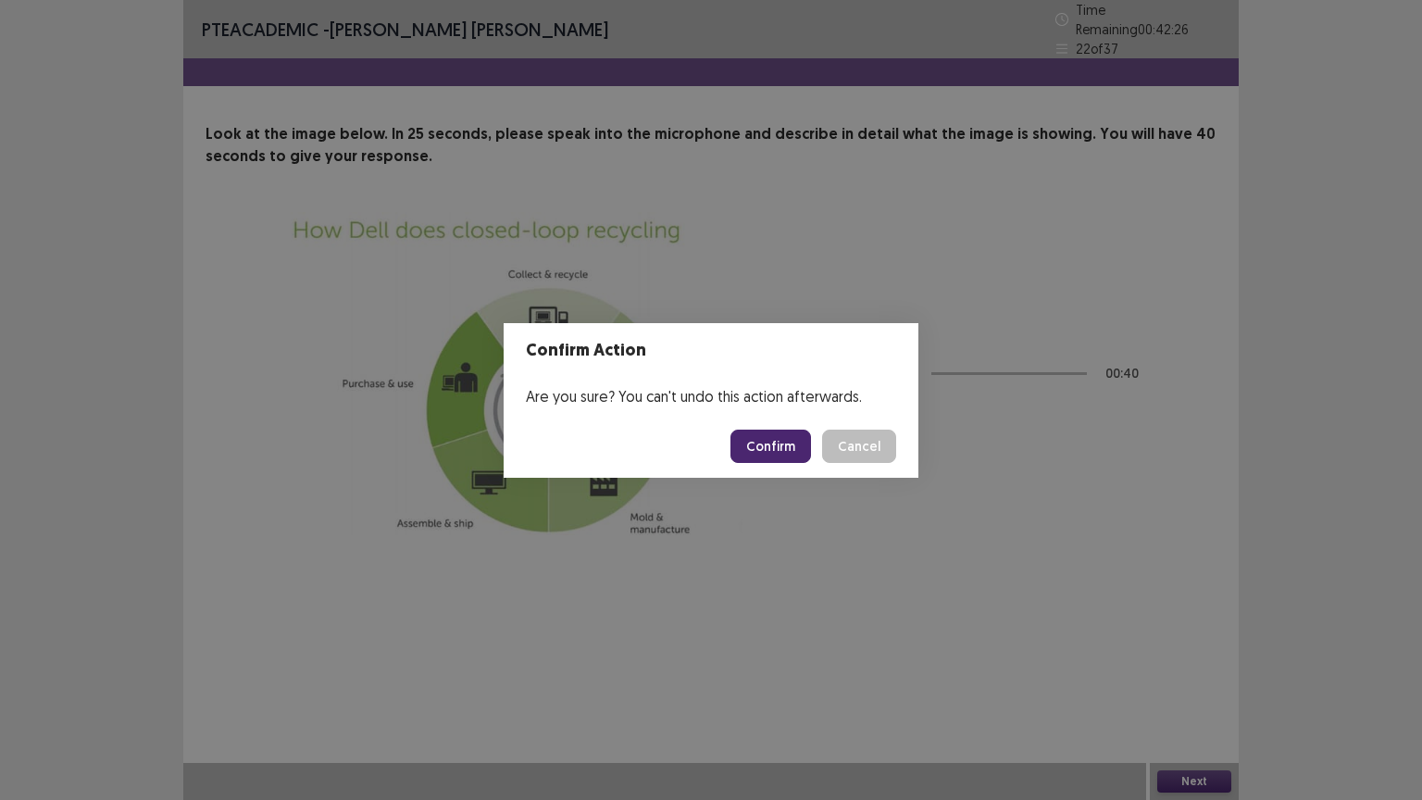
click at [787, 444] on button "Confirm" at bounding box center [770, 445] width 81 height 33
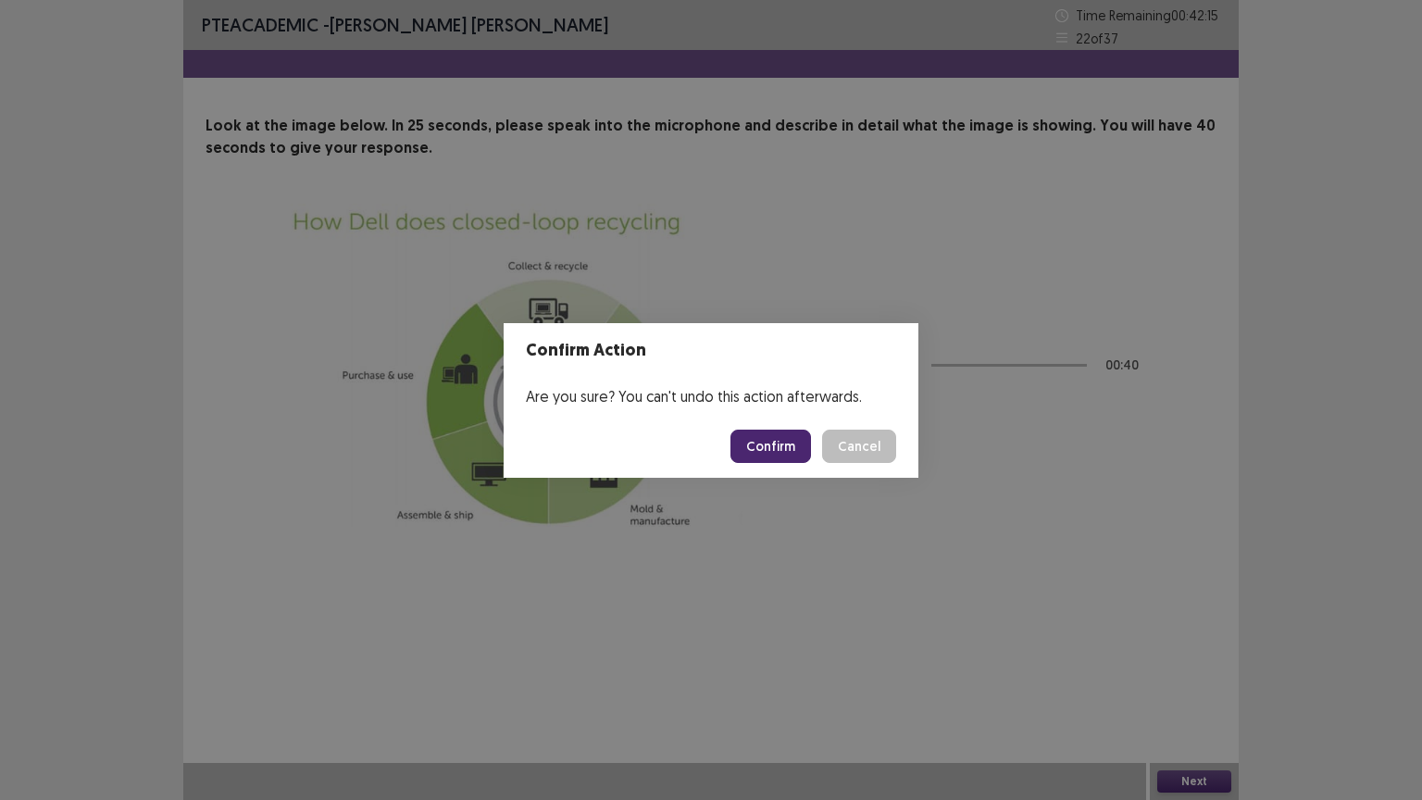
click at [786, 444] on button "Confirm" at bounding box center [770, 445] width 81 height 33
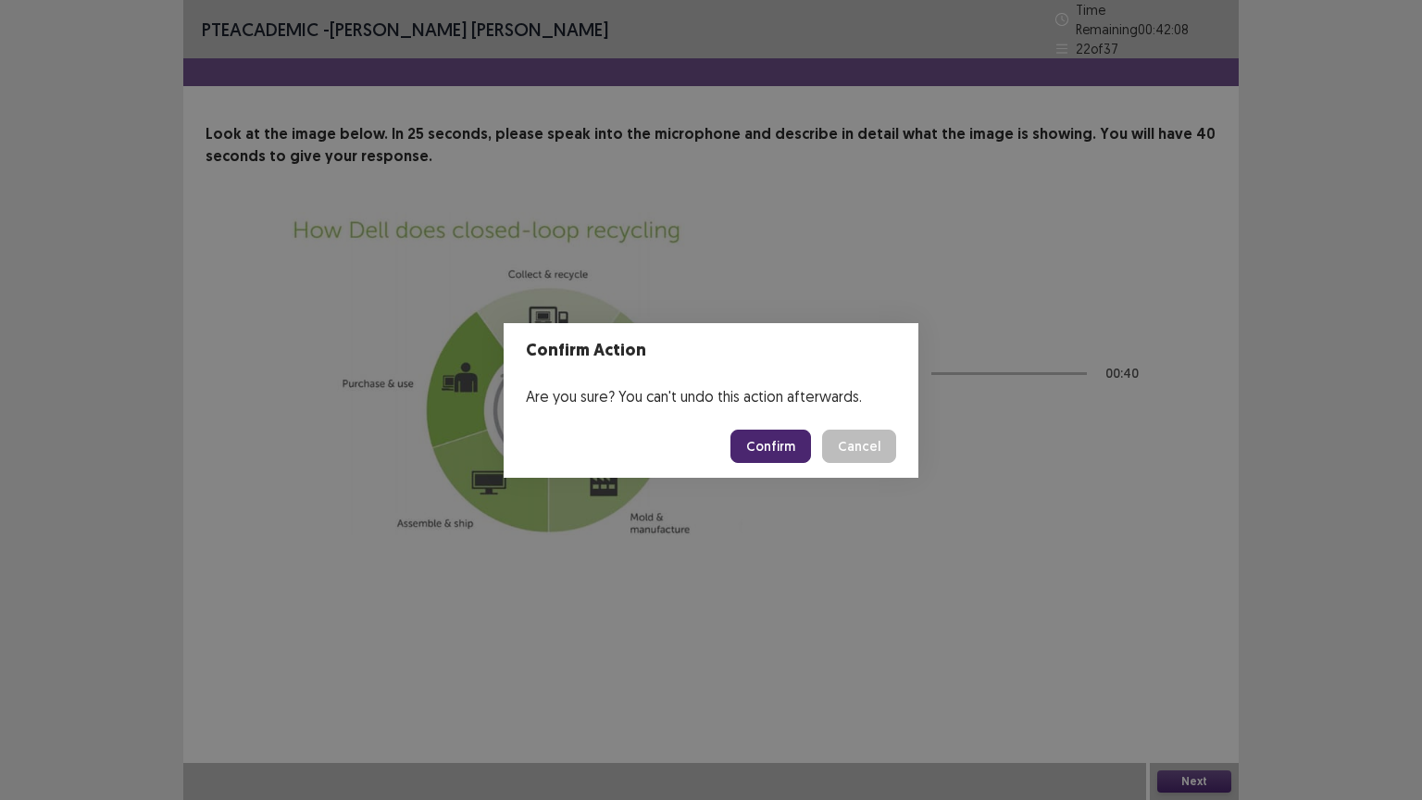
click at [786, 444] on button "Confirm" at bounding box center [770, 445] width 81 height 33
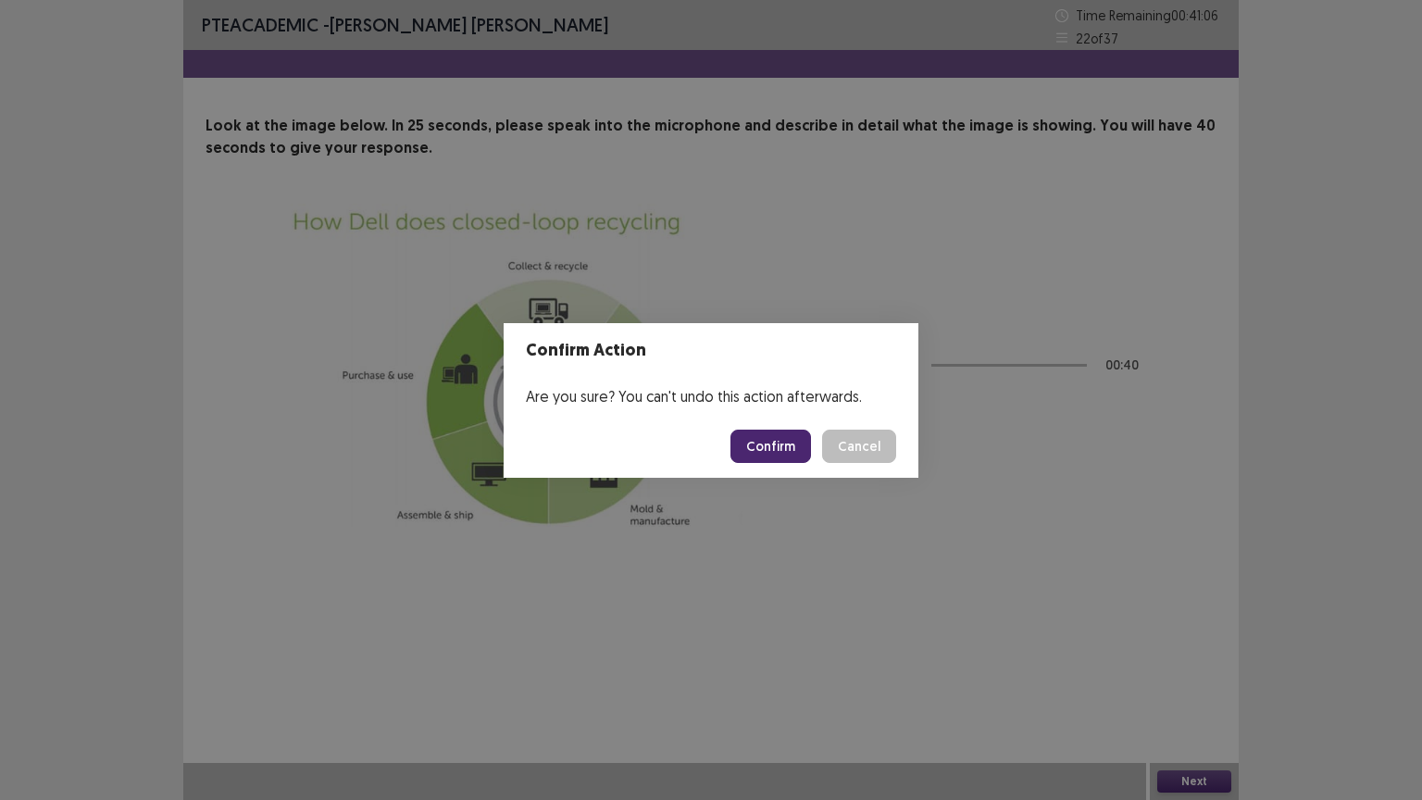
click at [770, 455] on button "Confirm" at bounding box center [770, 445] width 81 height 33
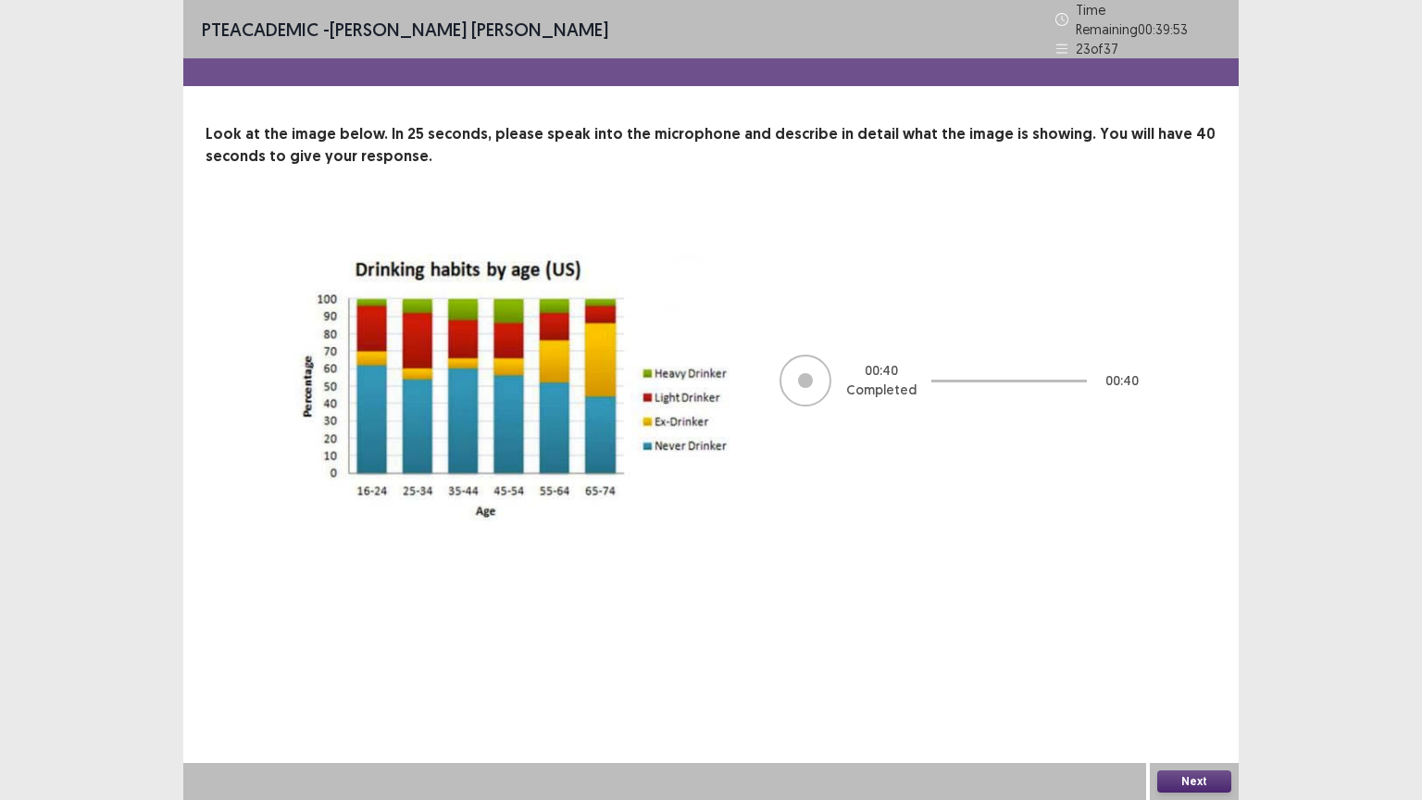
click at [1186, 675] on button "Next" at bounding box center [1194, 781] width 74 height 22
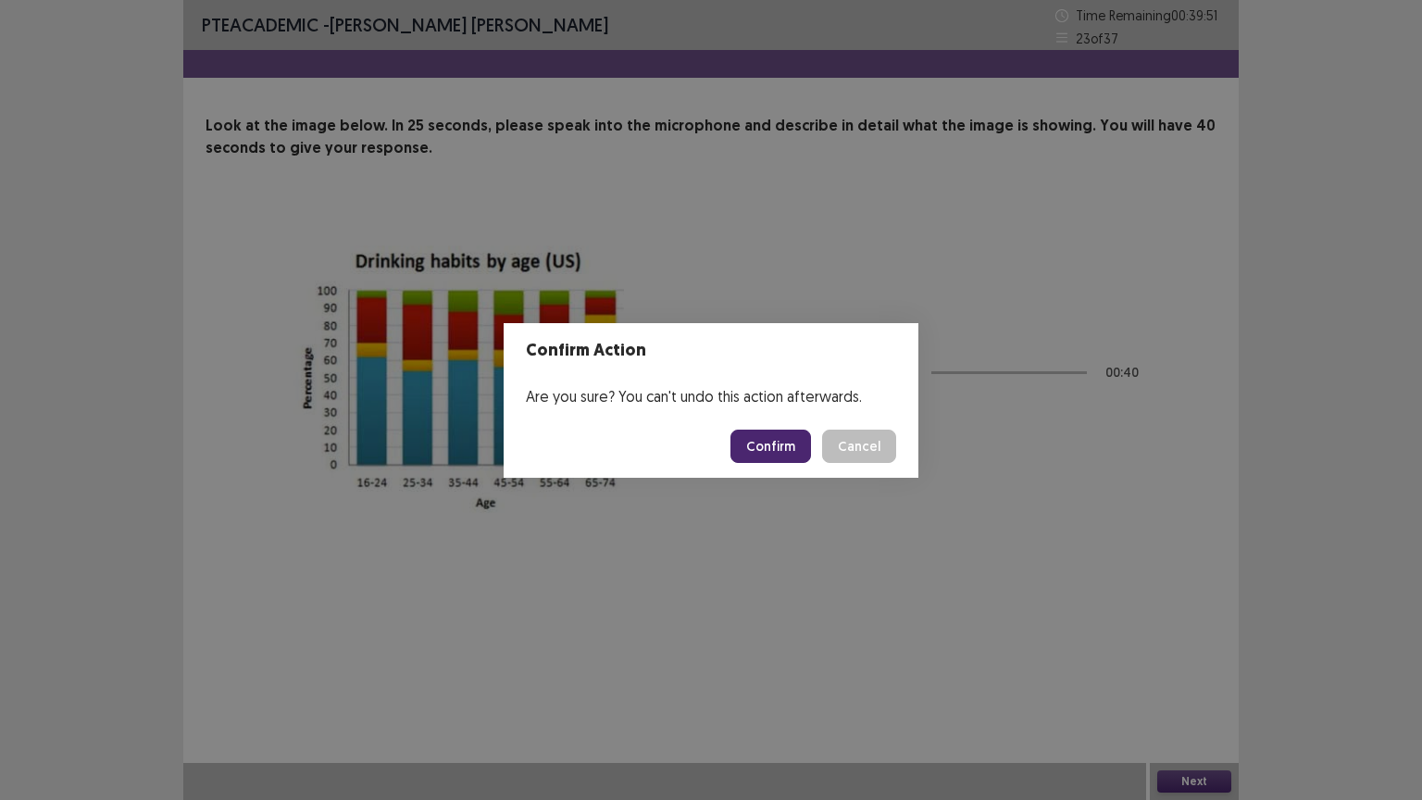
click at [777, 454] on button "Confirm" at bounding box center [770, 445] width 81 height 33
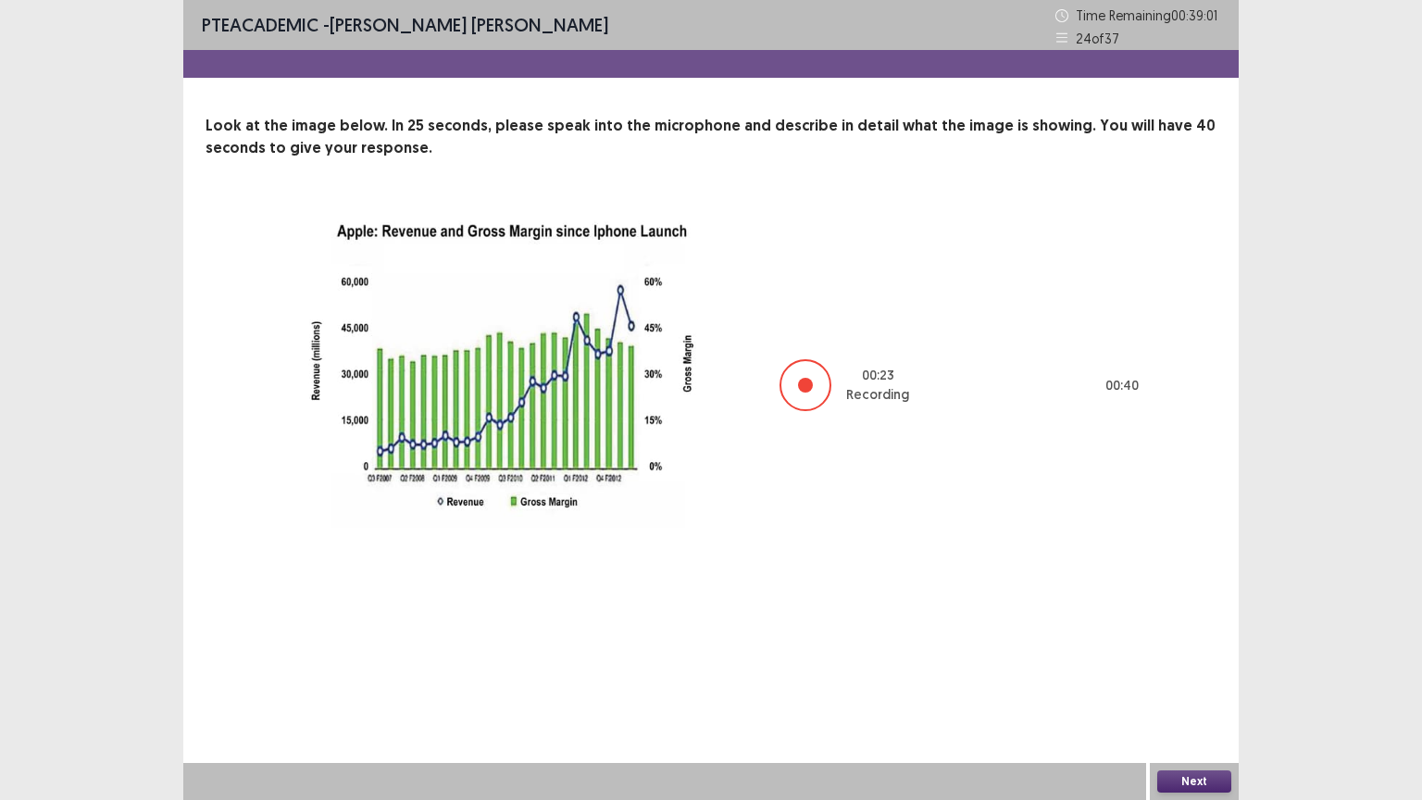
click at [1187, 675] on button "Next" at bounding box center [1194, 781] width 74 height 22
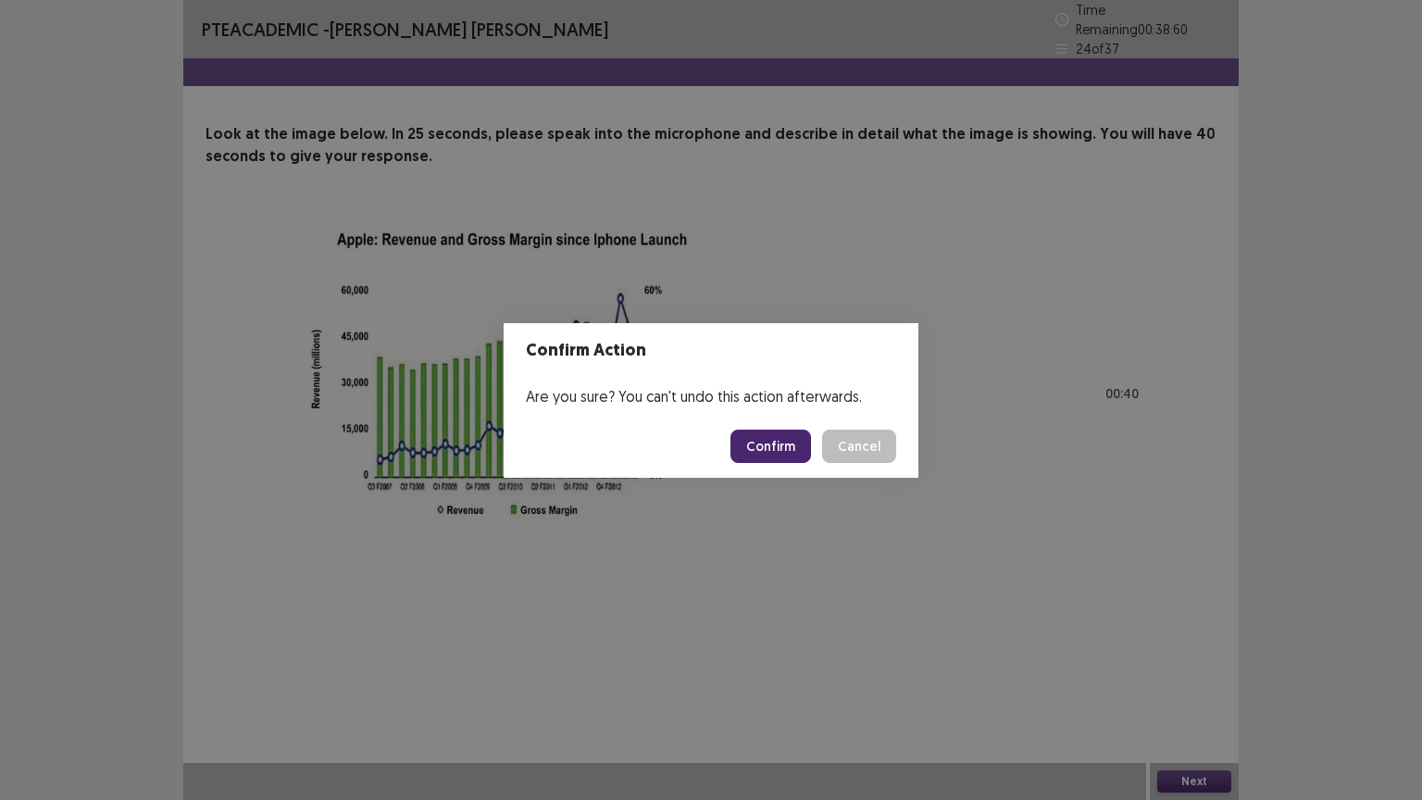
click at [789, 453] on button "Confirm" at bounding box center [770, 445] width 81 height 33
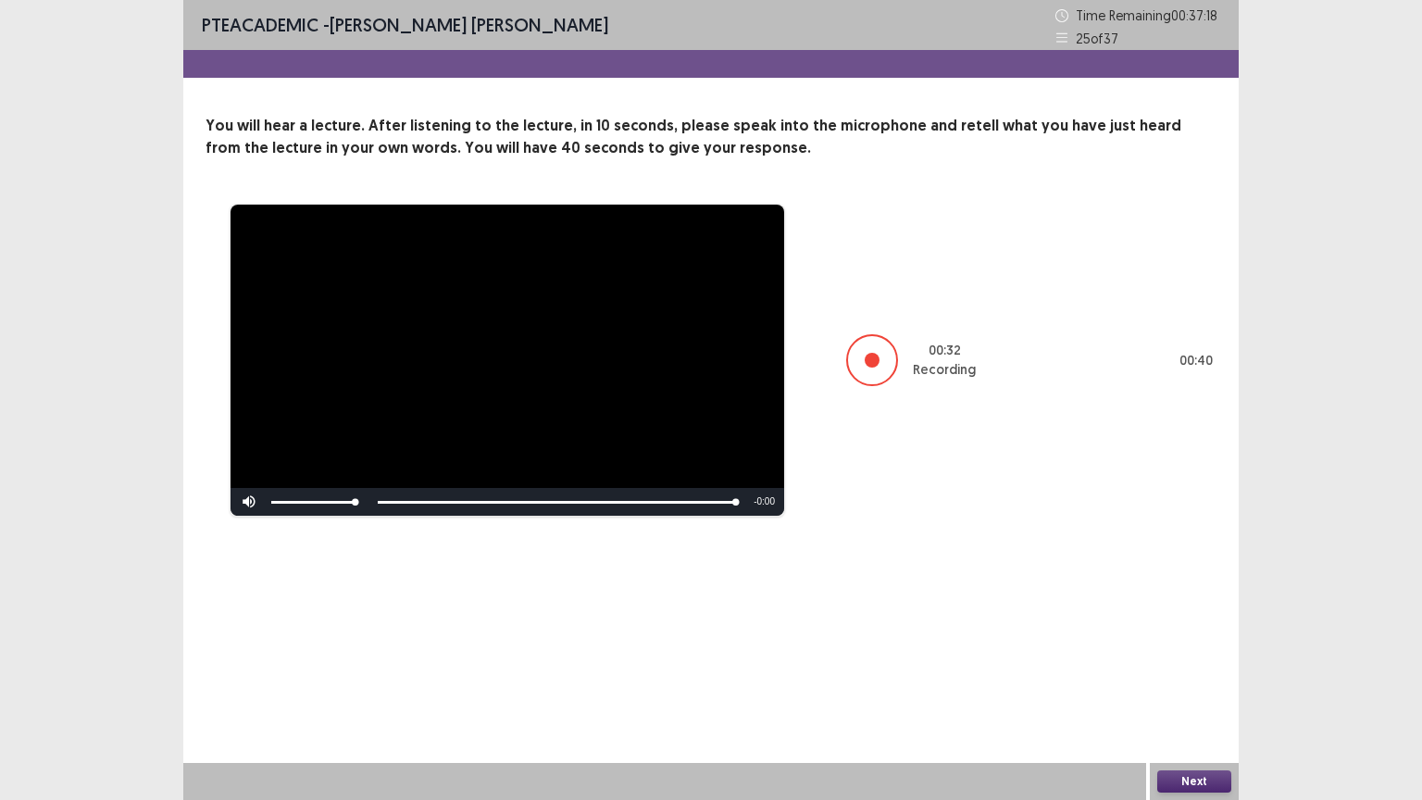
click at [1200, 675] on button "Next" at bounding box center [1194, 781] width 74 height 22
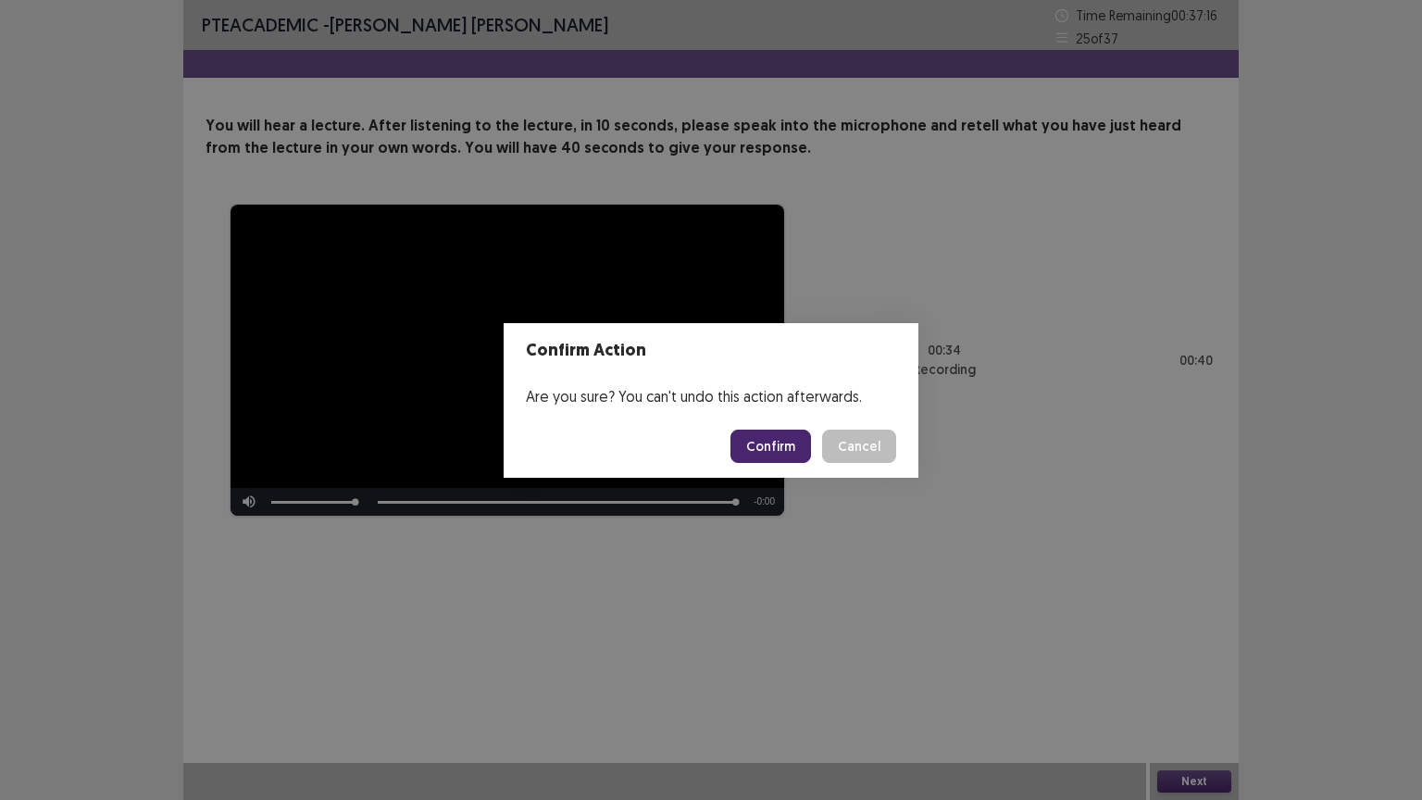
click at [777, 436] on button "Confirm" at bounding box center [770, 445] width 81 height 33
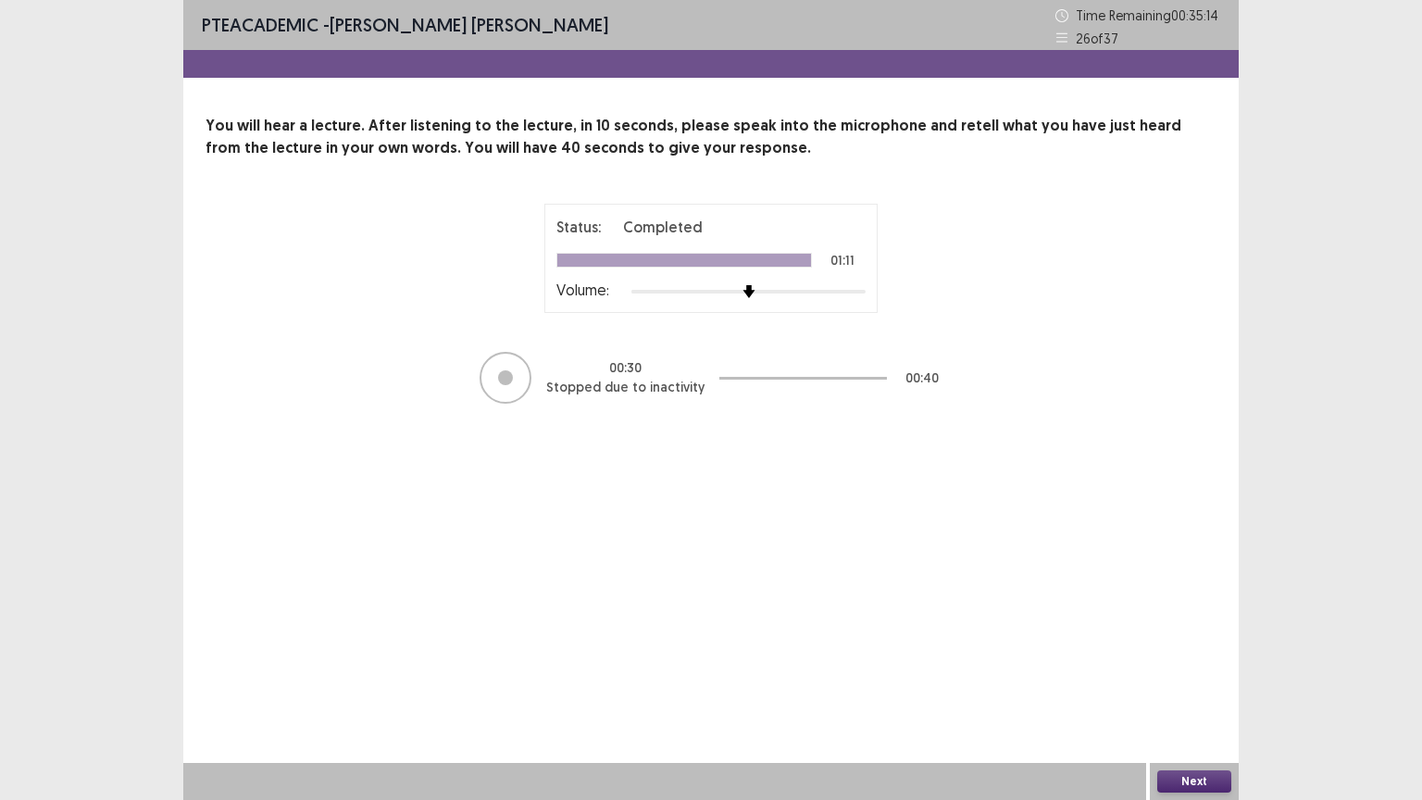
click at [1215, 675] on button "Next" at bounding box center [1194, 781] width 74 height 22
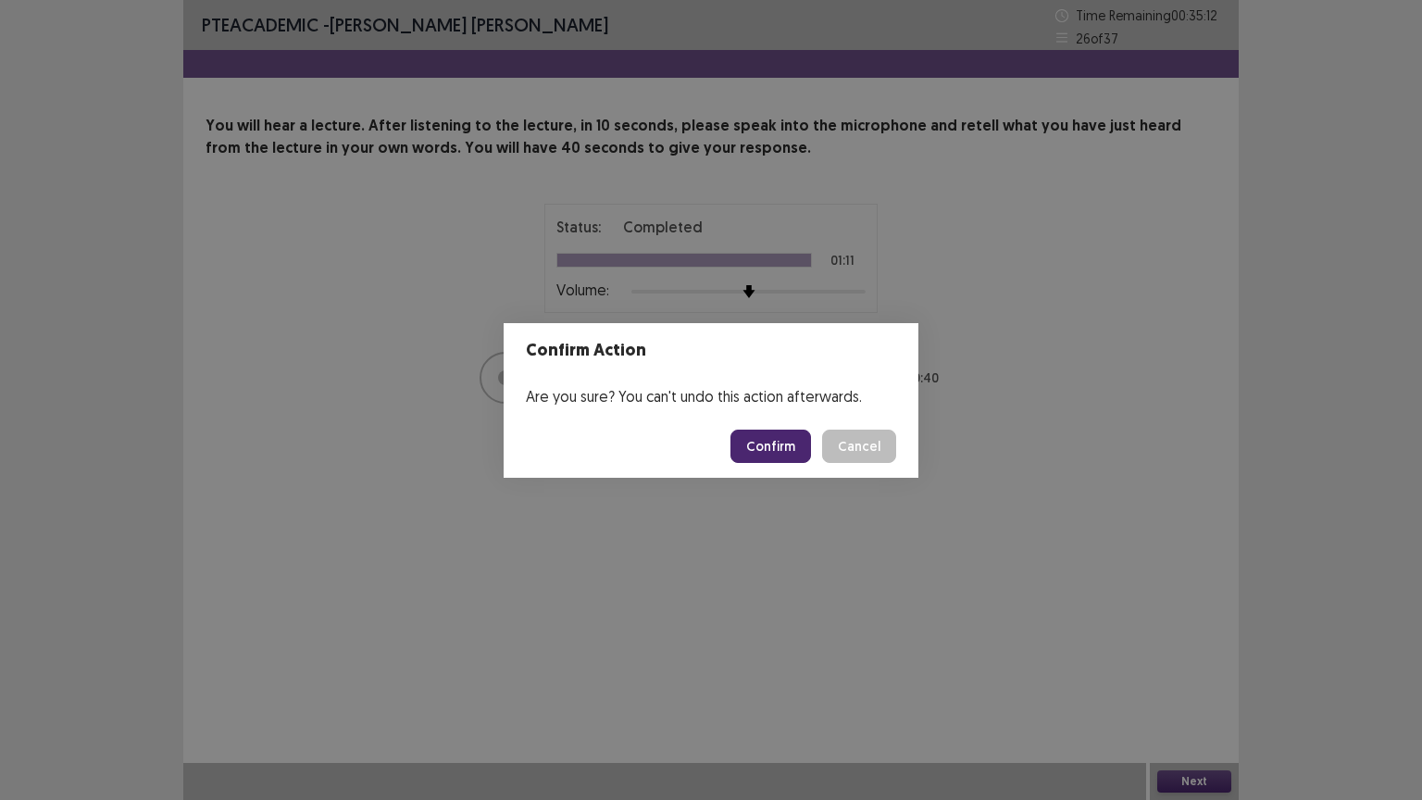
click at [756, 441] on button "Confirm" at bounding box center [770, 445] width 81 height 33
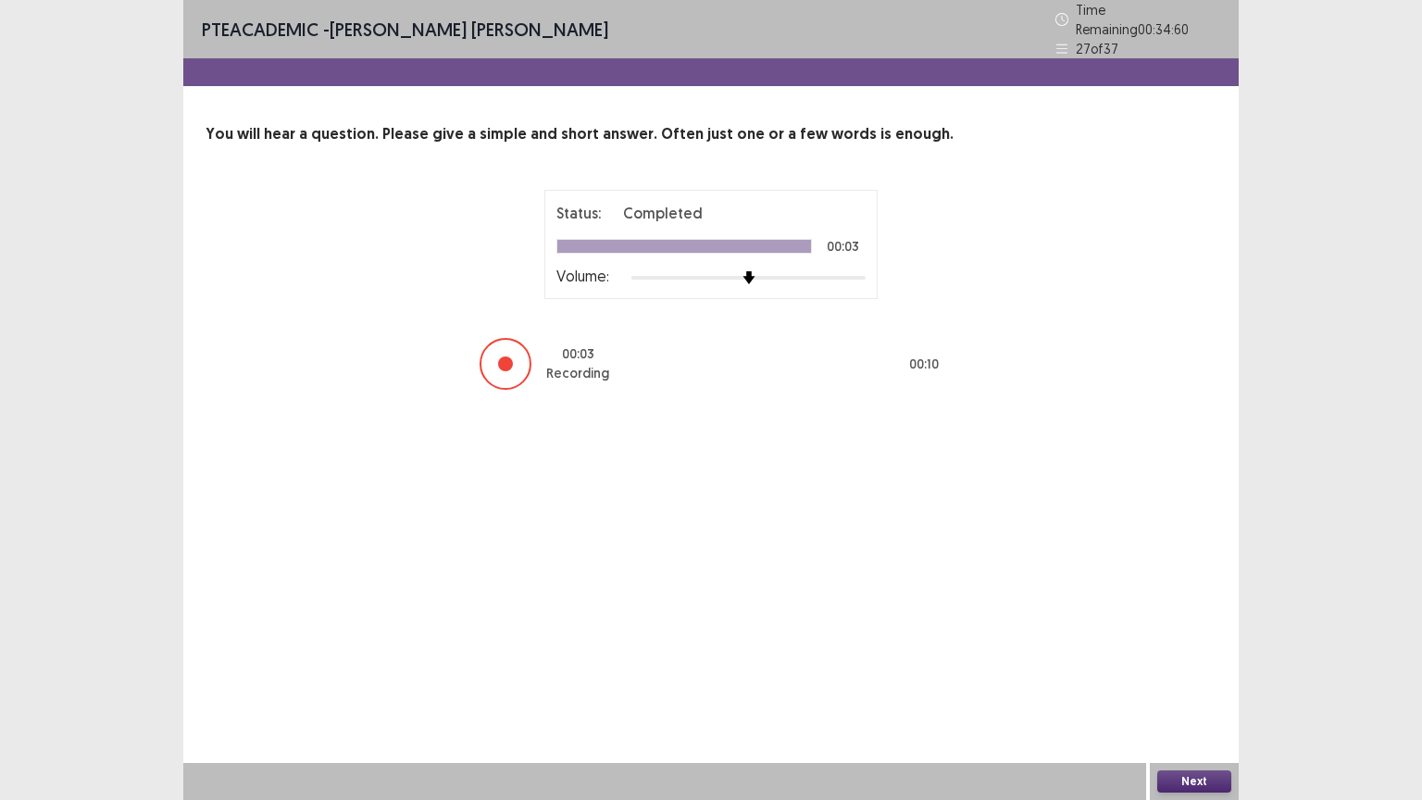
click at [1184, 675] on button "Next" at bounding box center [1194, 781] width 74 height 22
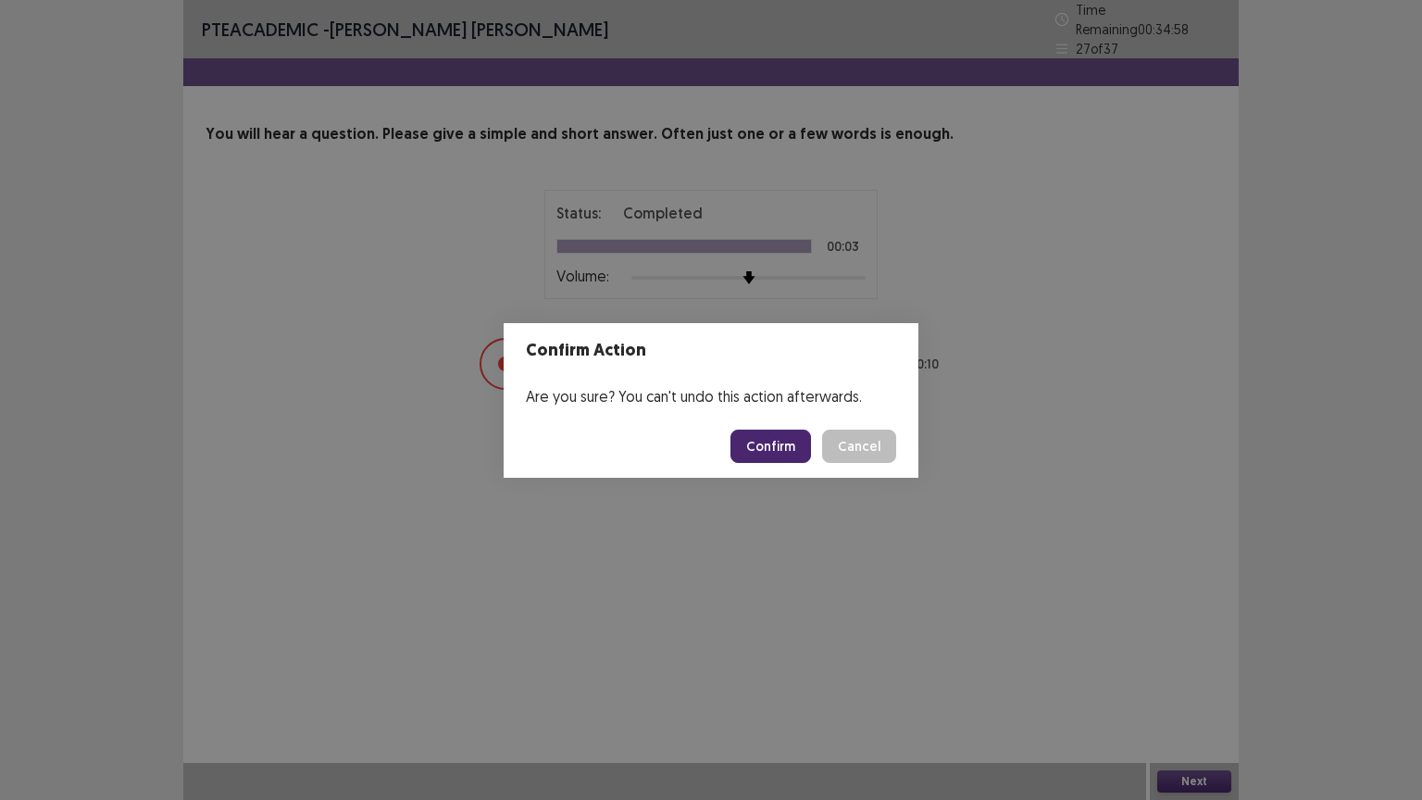
click at [777, 452] on button "Confirm" at bounding box center [770, 445] width 81 height 33
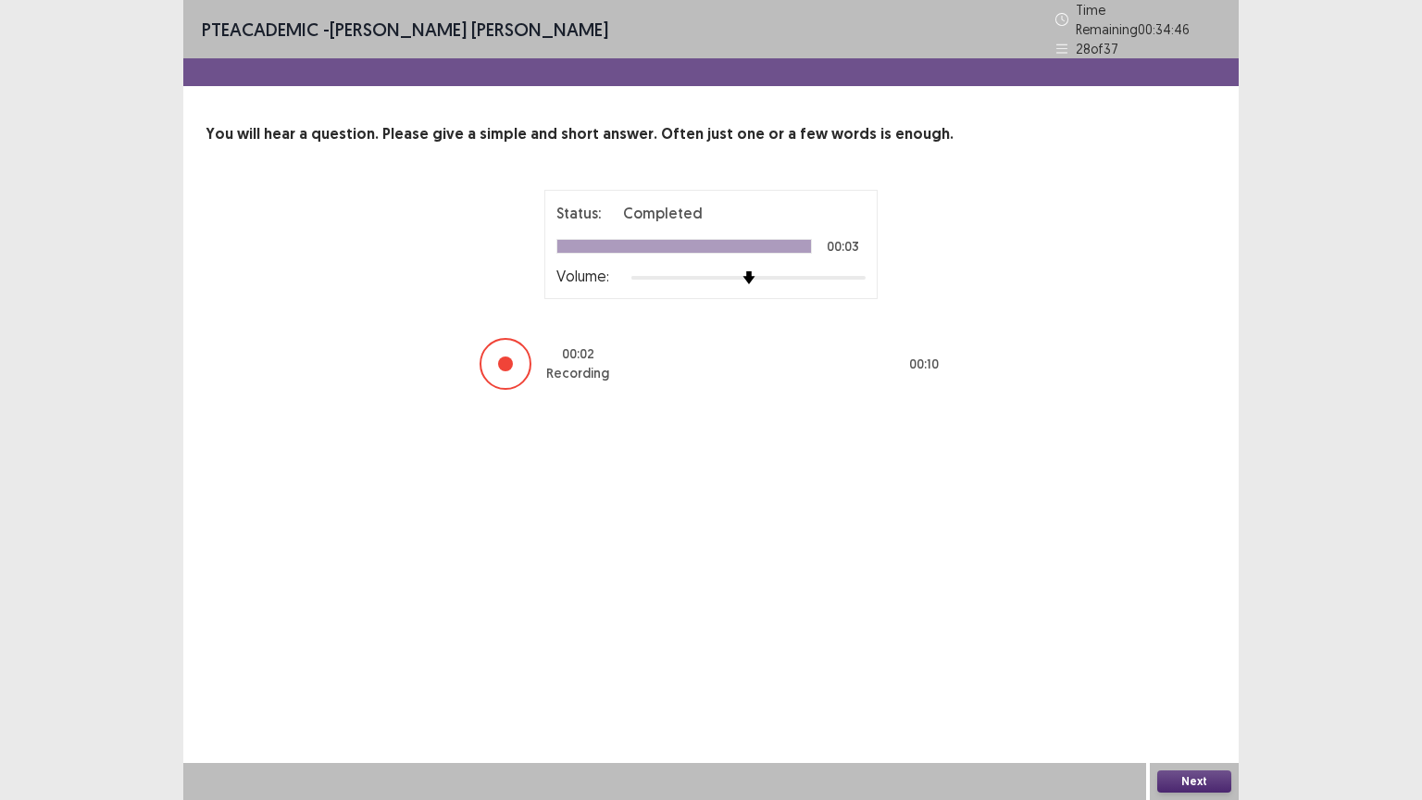
click at [1186, 675] on button "Next" at bounding box center [1194, 781] width 74 height 22
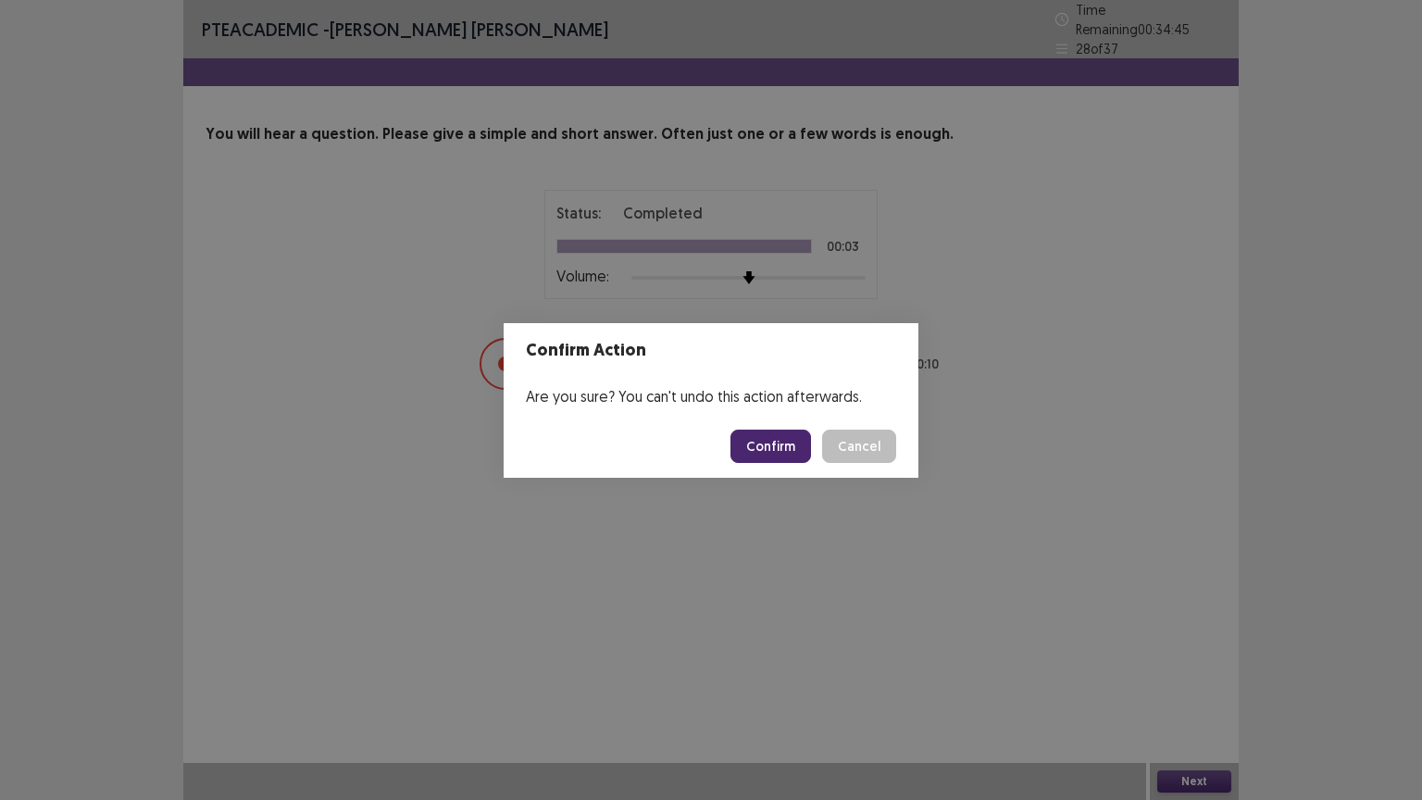
click at [797, 444] on button "Confirm" at bounding box center [770, 445] width 81 height 33
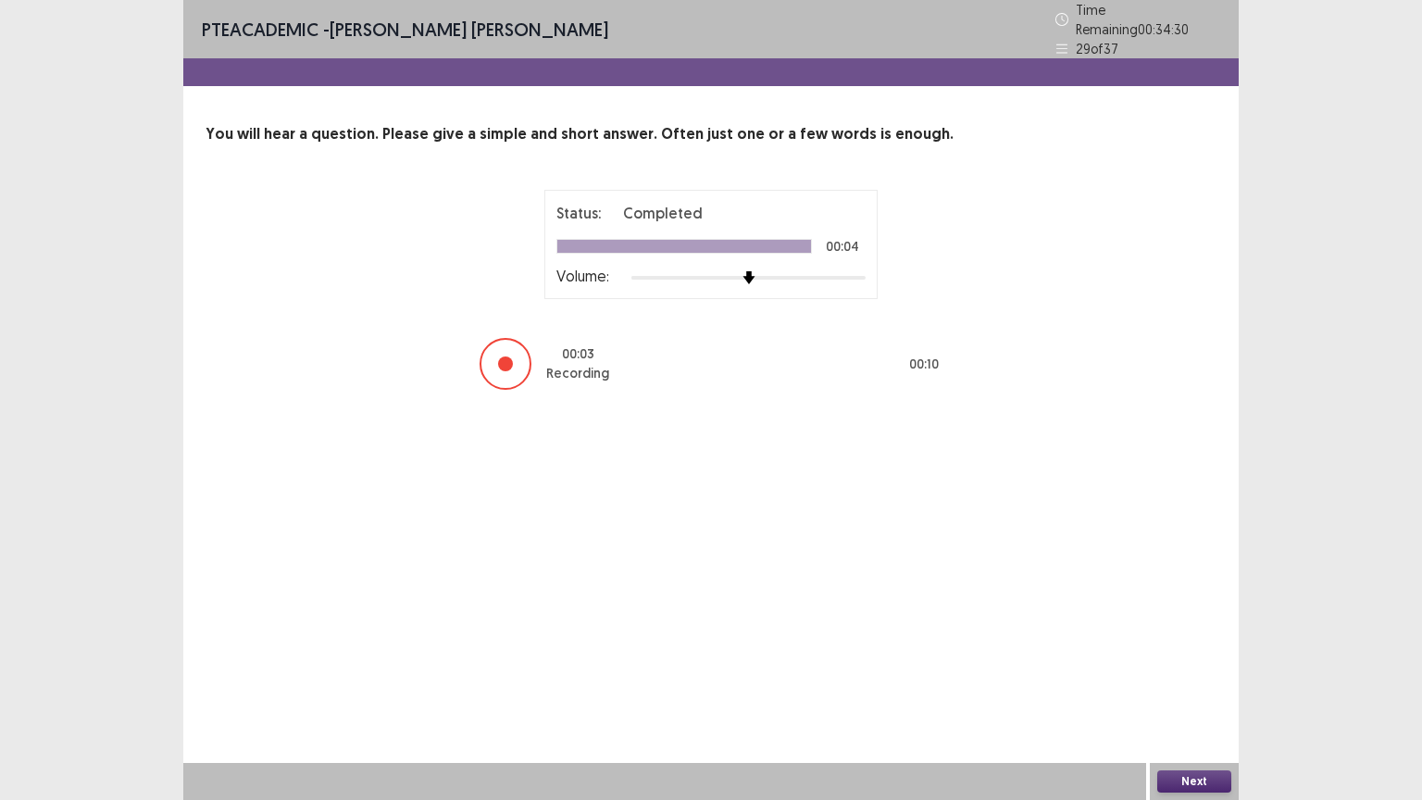
click at [1202, 675] on button "Next" at bounding box center [1194, 781] width 74 height 22
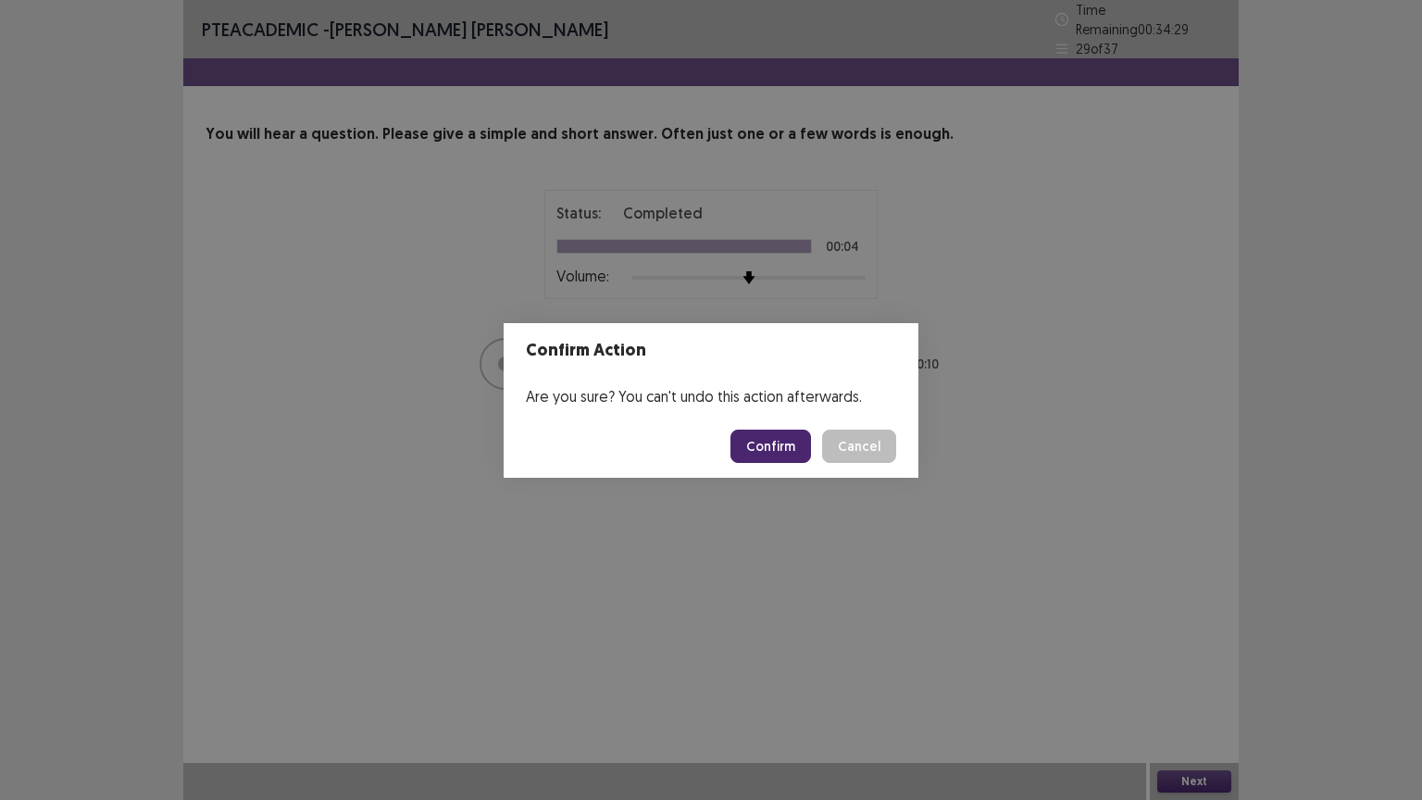
click at [786, 445] on button "Confirm" at bounding box center [770, 445] width 81 height 33
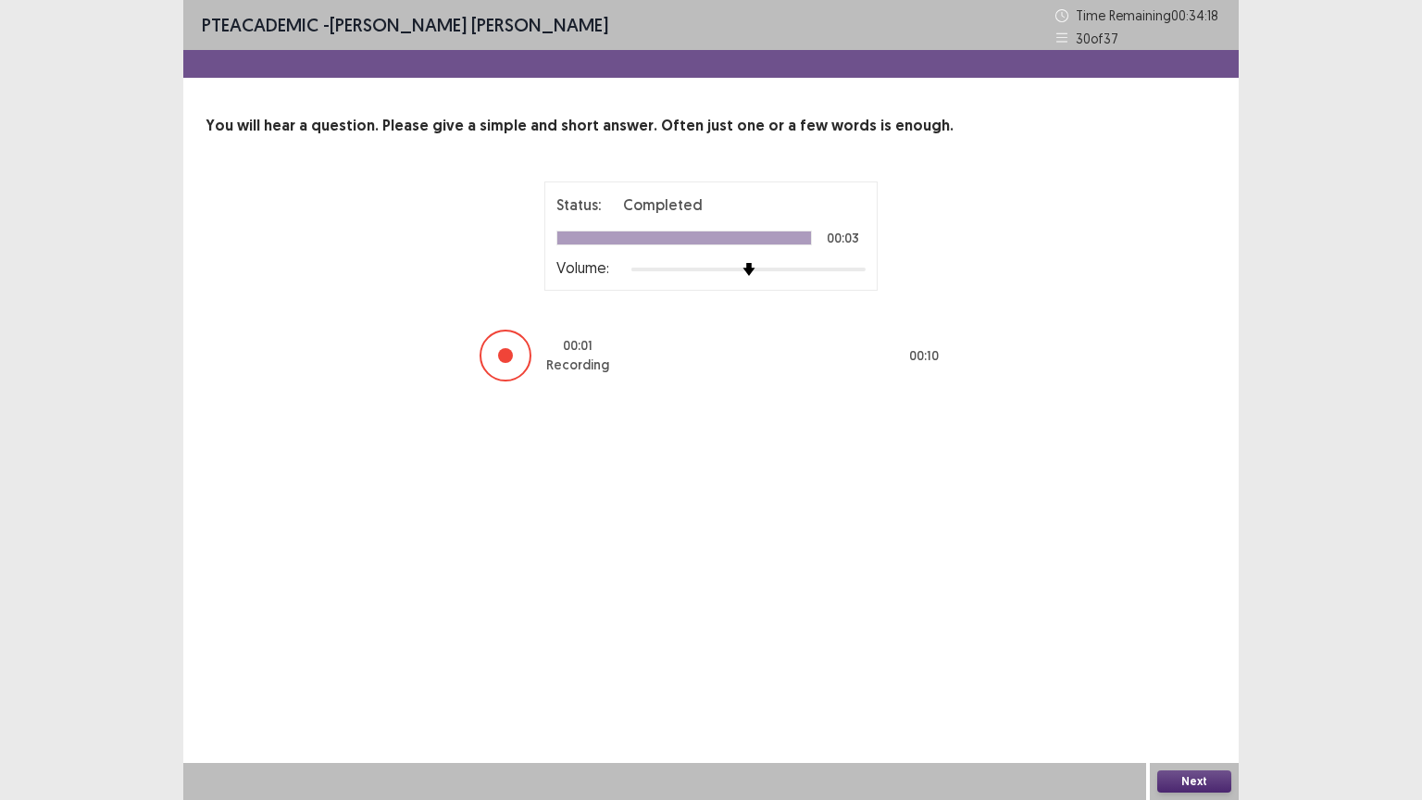
click at [1184, 675] on button "Next" at bounding box center [1194, 781] width 74 height 22
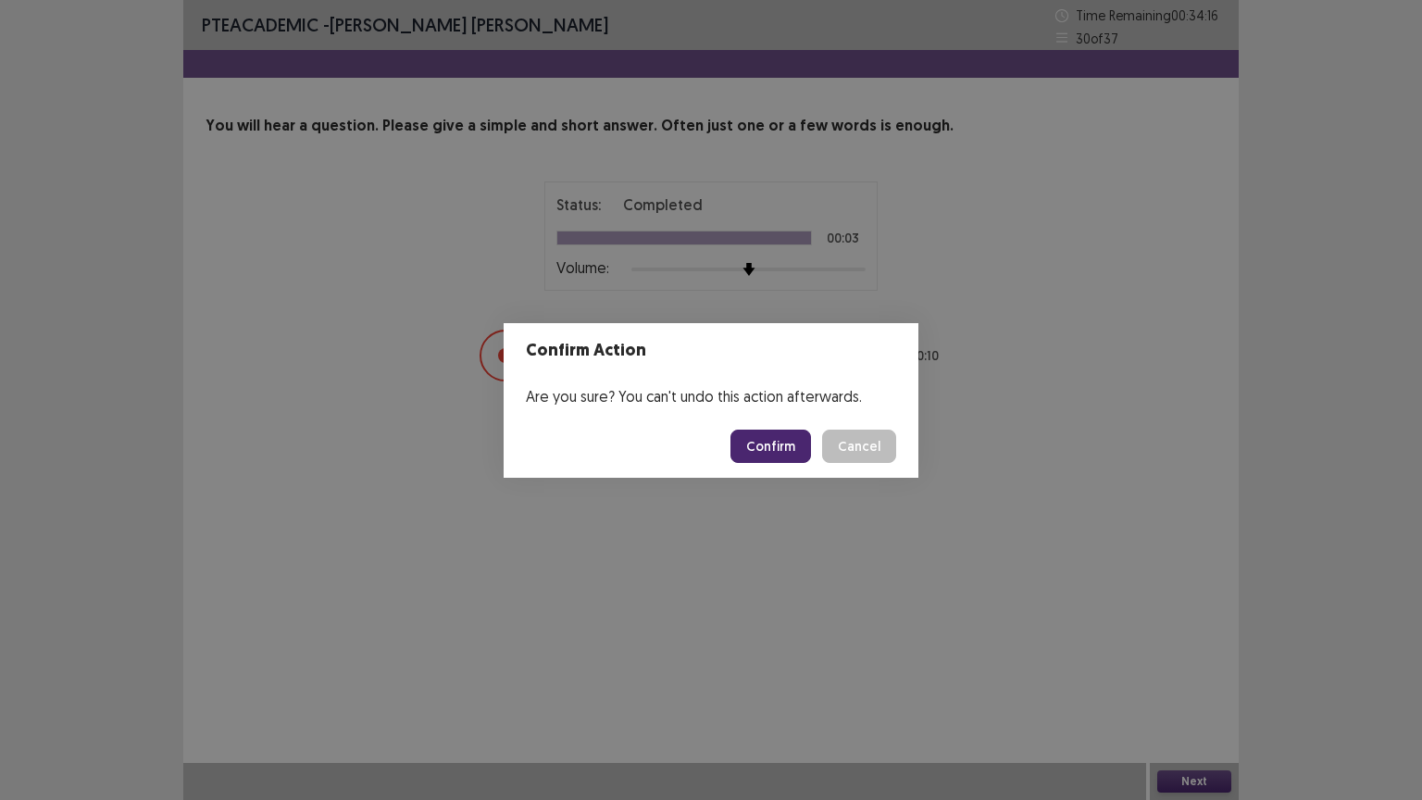
click at [799, 444] on button "Confirm" at bounding box center [770, 445] width 81 height 33
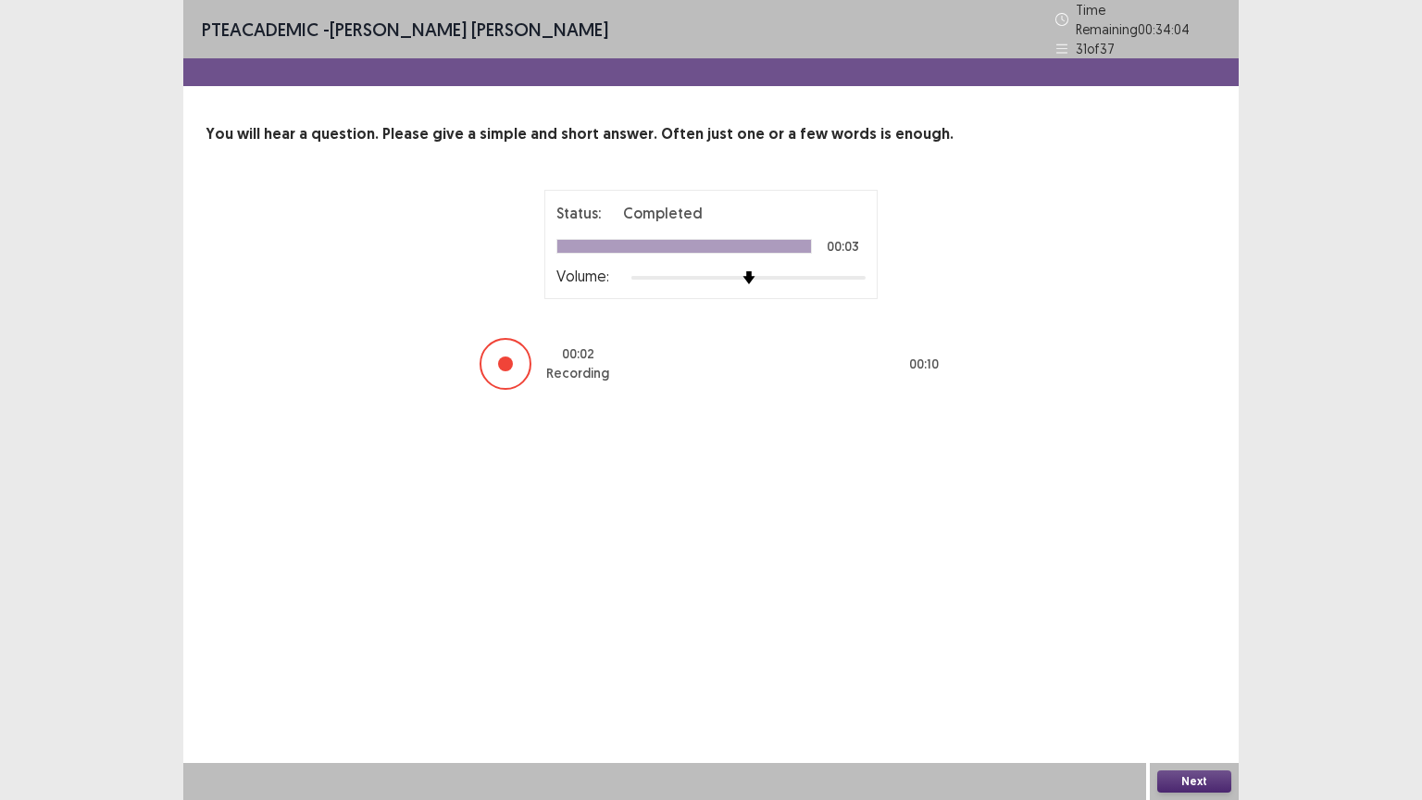
click at [1191, 675] on button "Next" at bounding box center [1194, 781] width 74 height 22
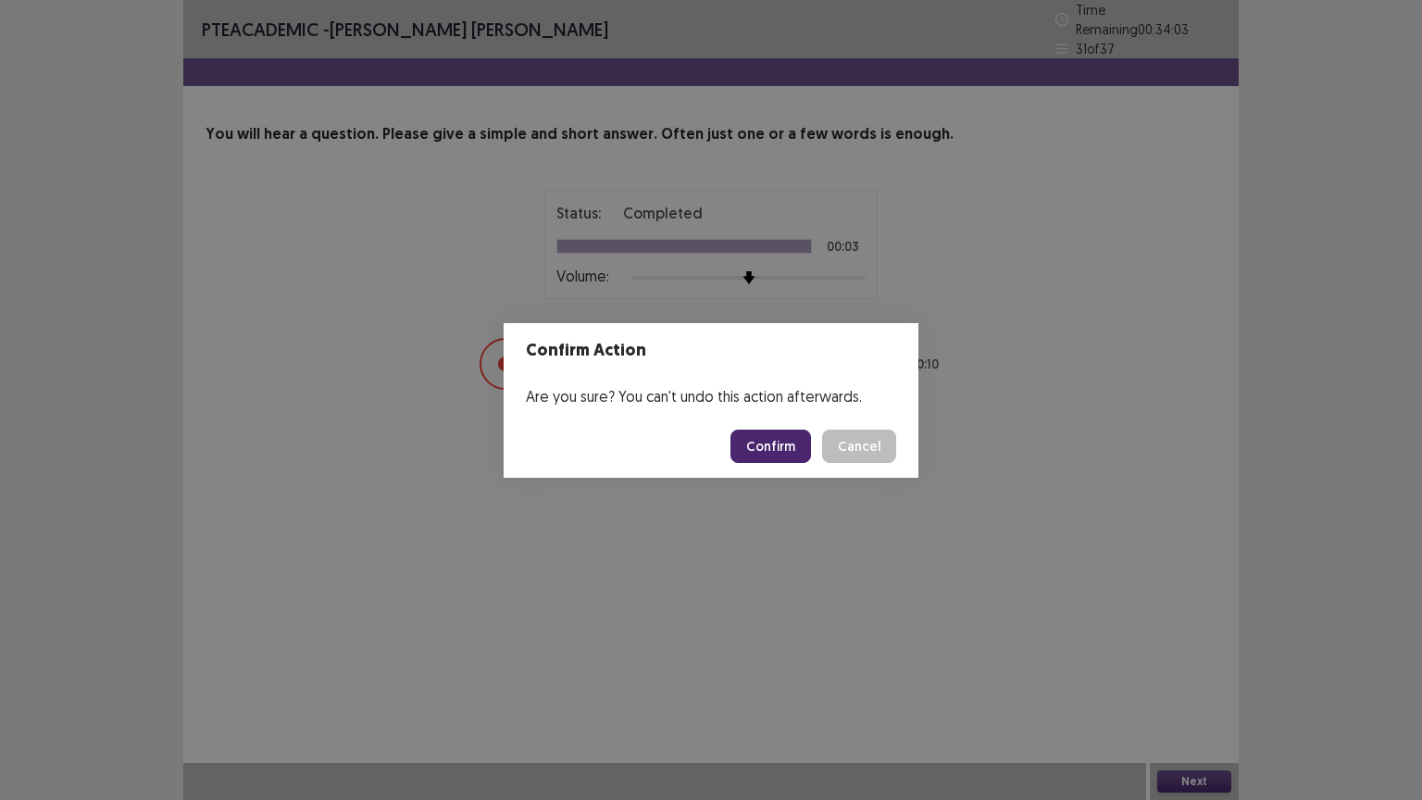
click at [791, 450] on button "Confirm" at bounding box center [770, 445] width 81 height 33
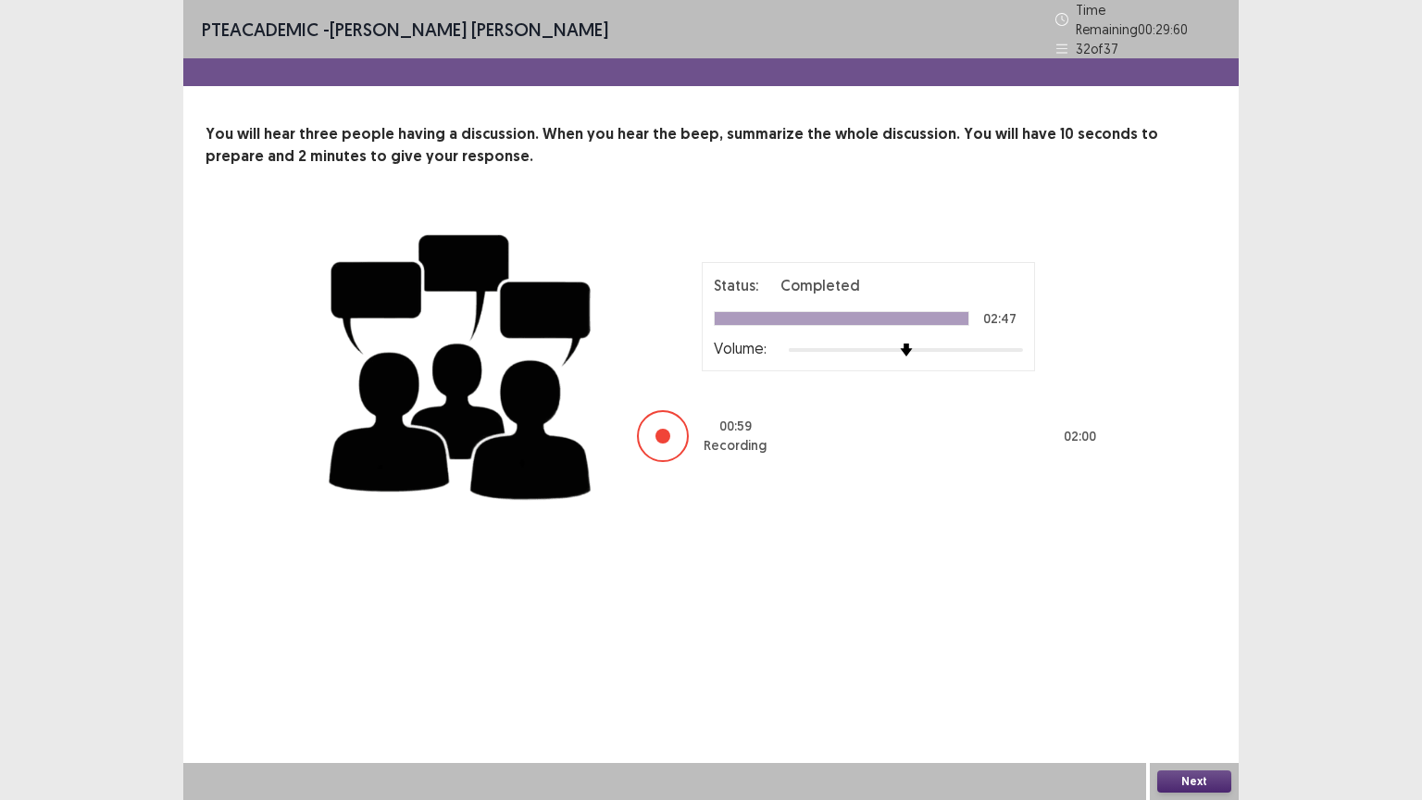
click at [1196, 675] on button "Next" at bounding box center [1194, 781] width 74 height 22
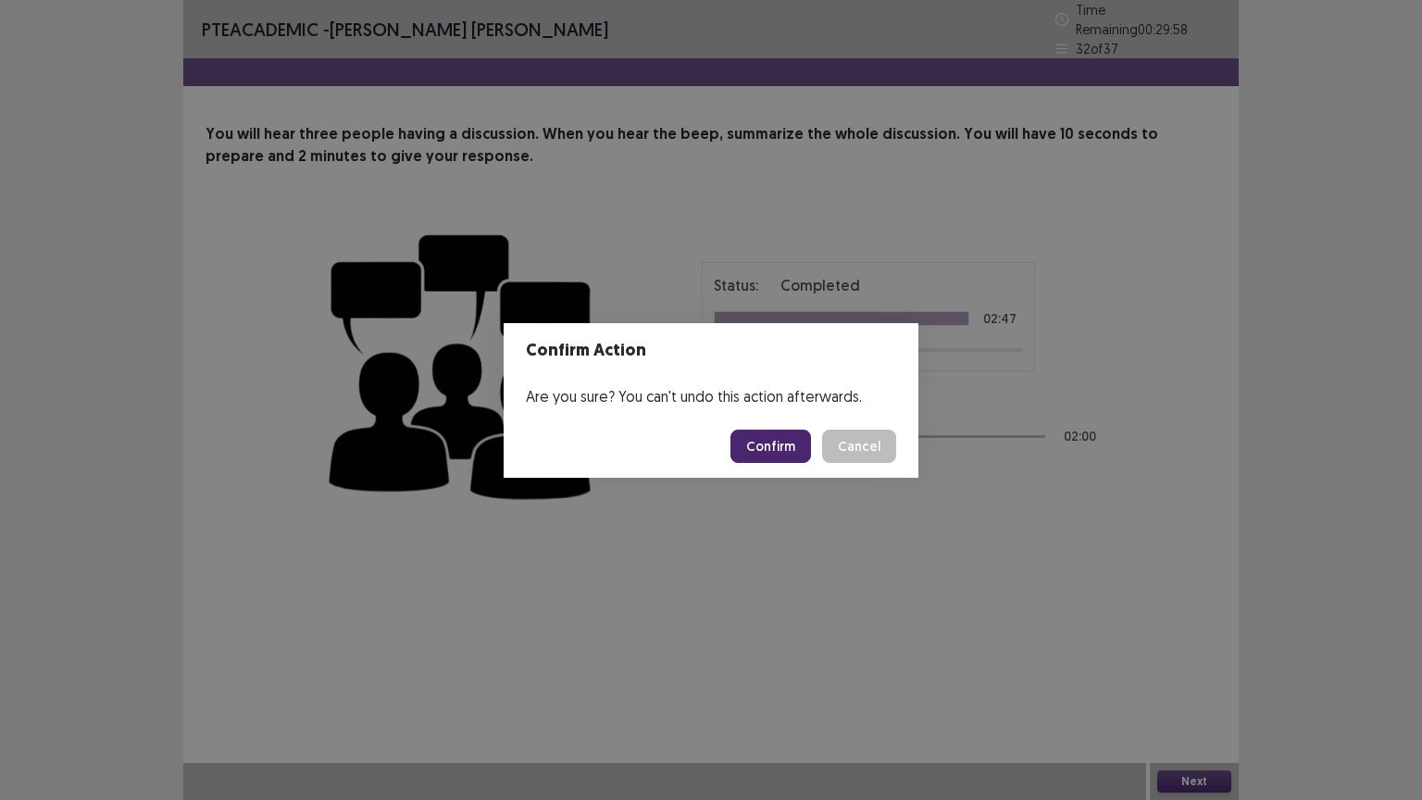
click at [778, 452] on button "Confirm" at bounding box center [770, 445] width 81 height 33
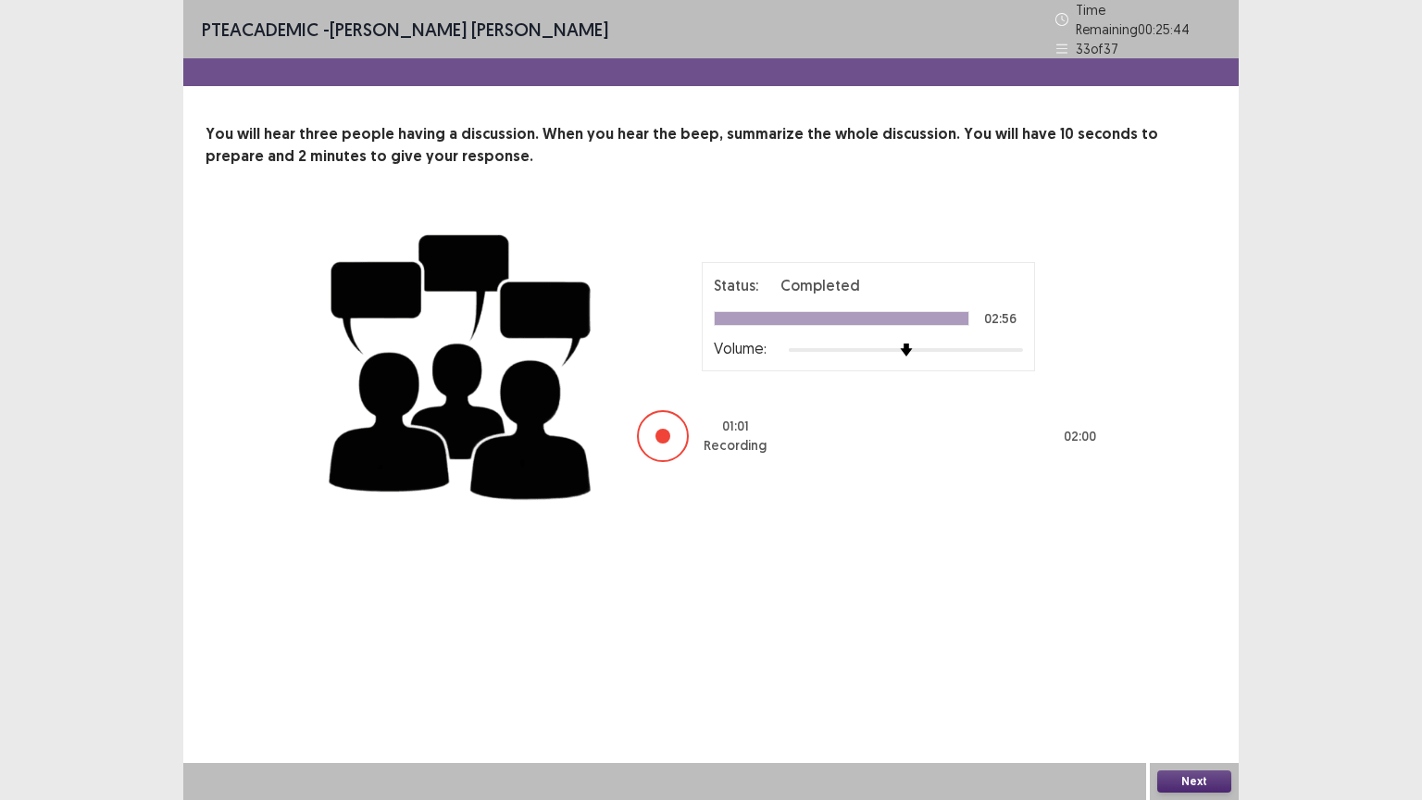
click at [1193, 675] on button "Next" at bounding box center [1194, 781] width 74 height 22
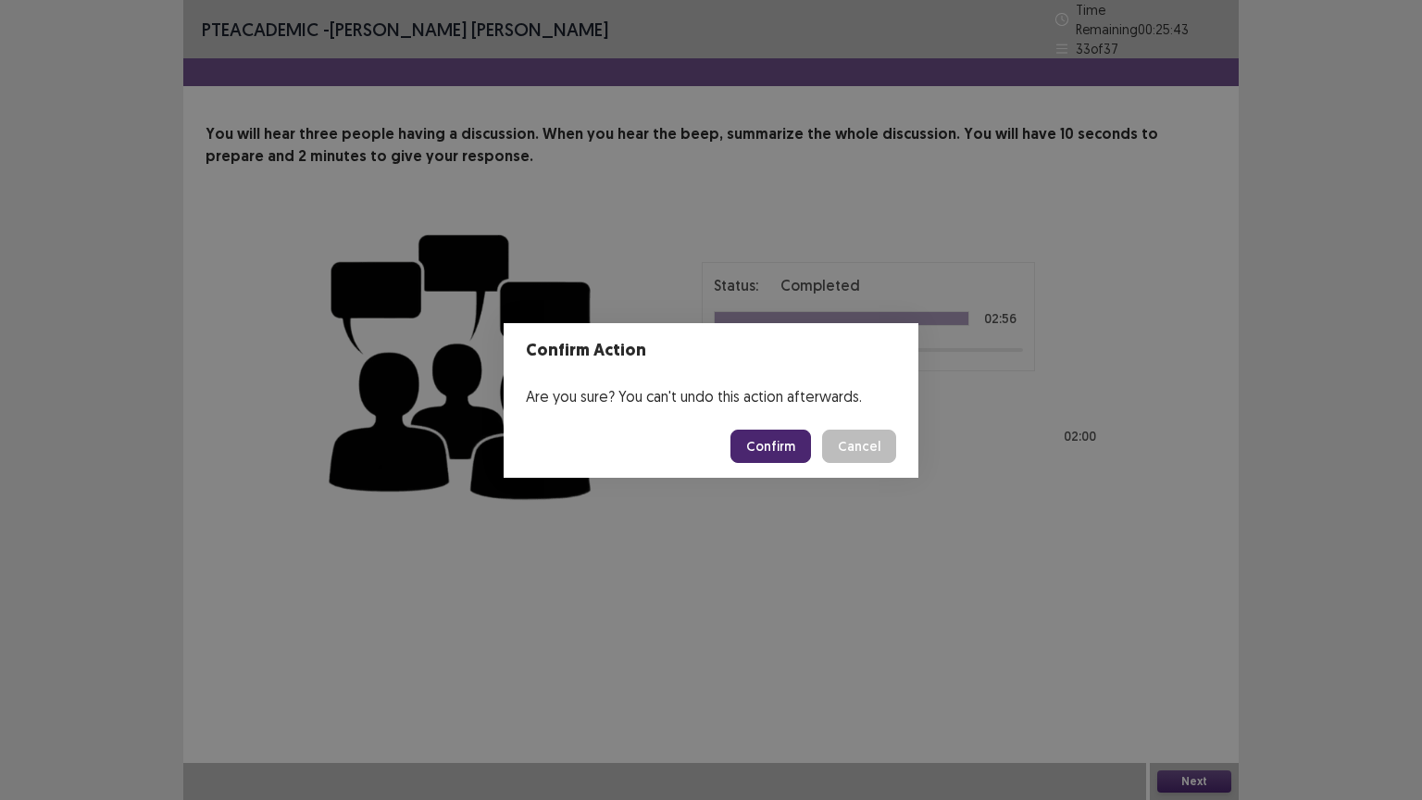
click at [847, 444] on button "Cancel" at bounding box center [859, 445] width 74 height 33
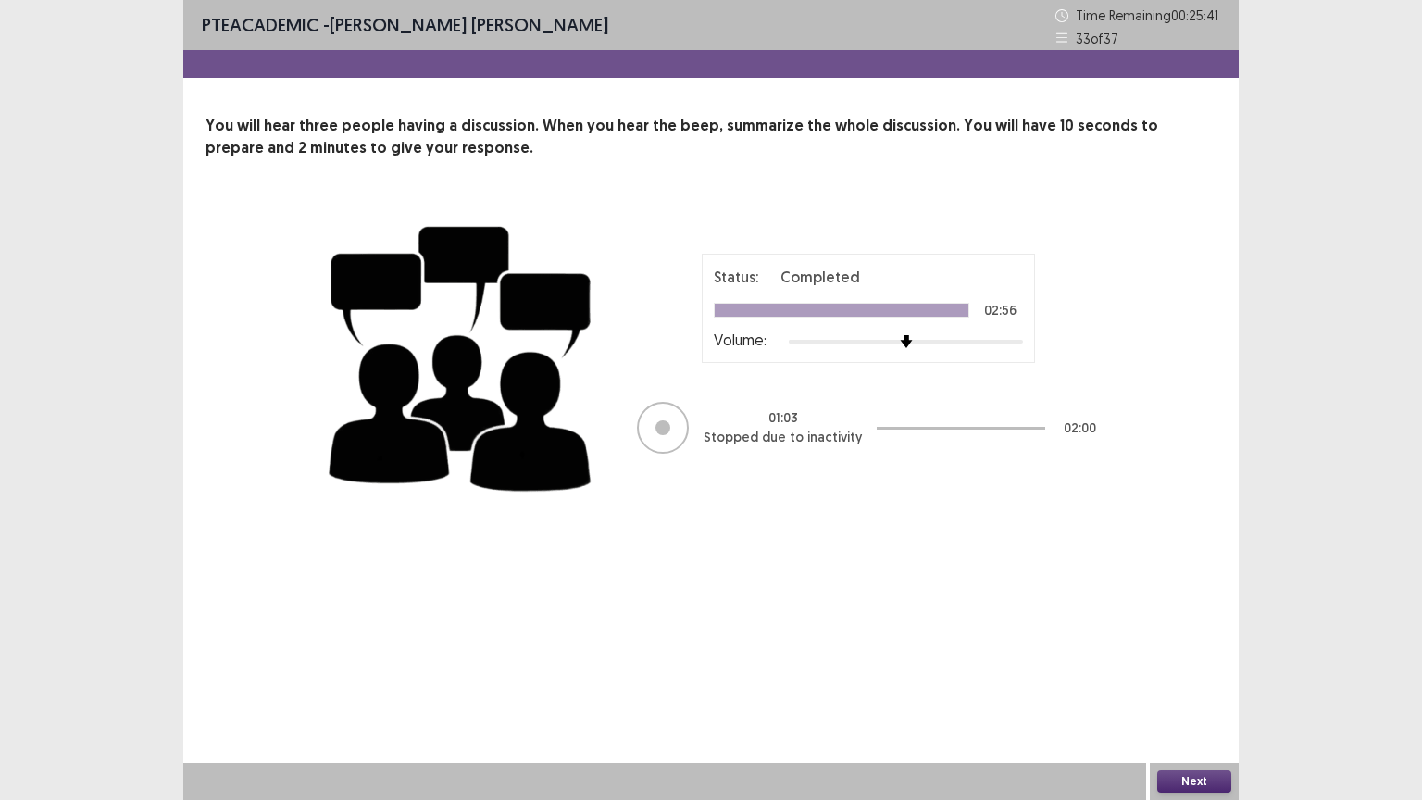
click at [1199, 675] on button "Next" at bounding box center [1194, 781] width 74 height 22
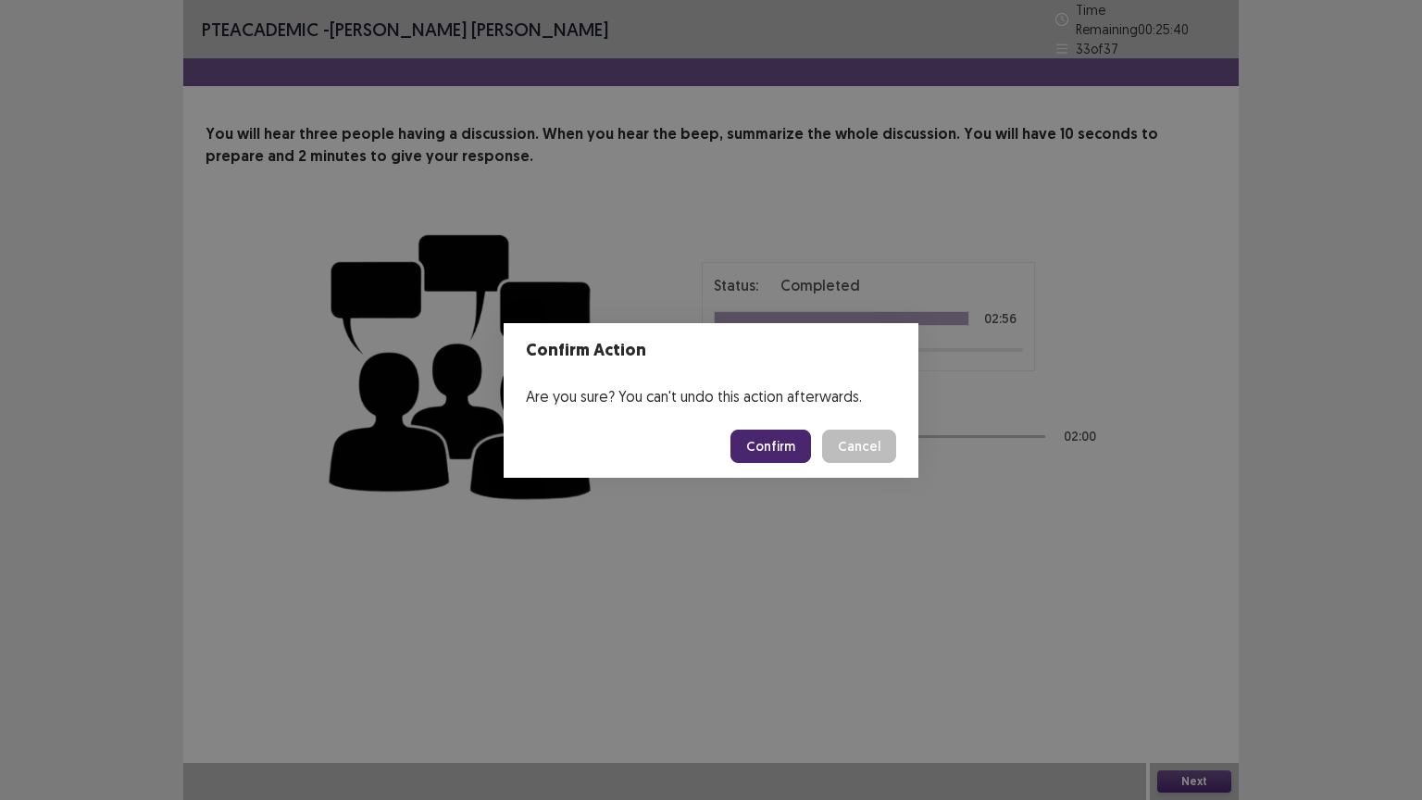
click at [800, 451] on button "Confirm" at bounding box center [770, 445] width 81 height 33
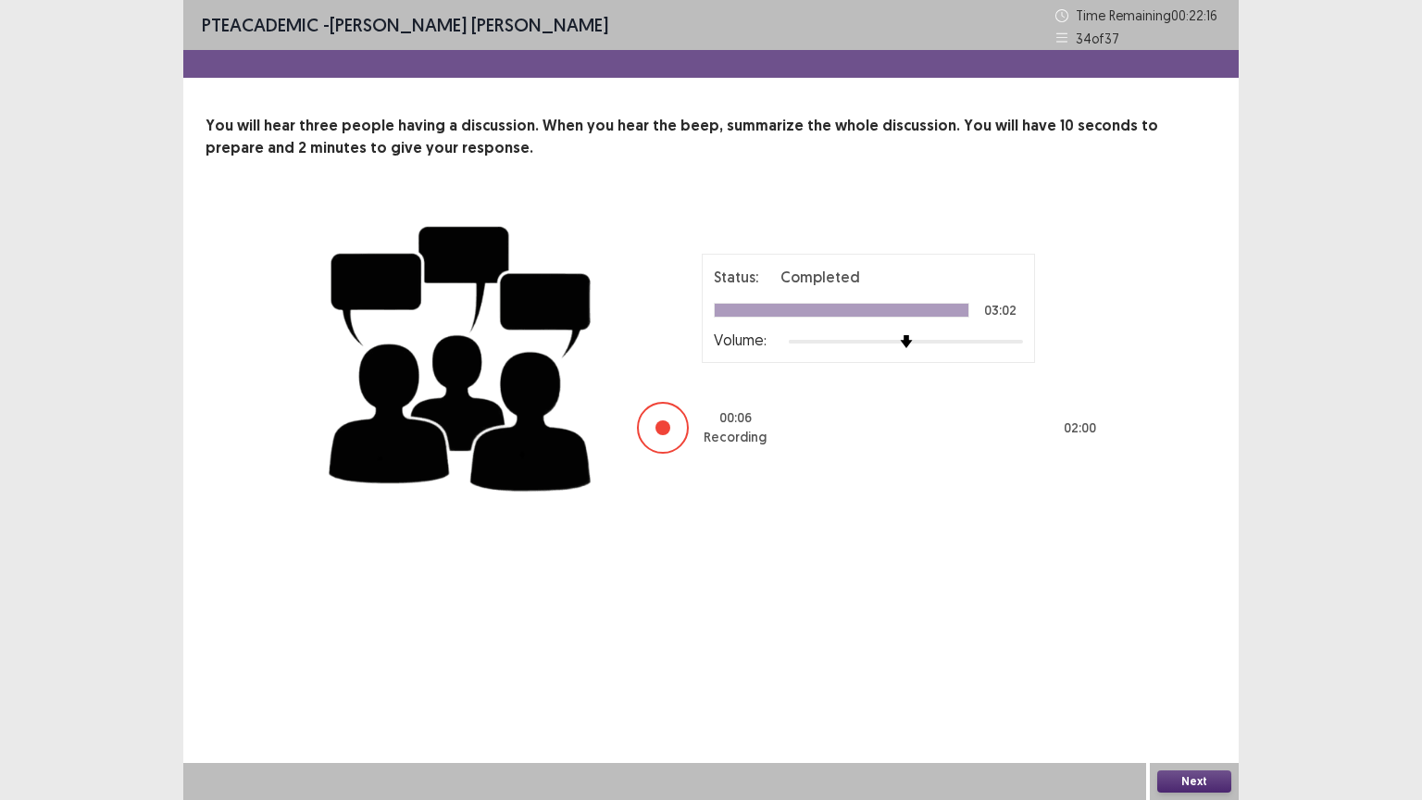
click at [800, 487] on div "Status: Completed 03:02 Volume: 00 : 06 Recording 02 : 00" at bounding box center [710, 355] width 777 height 303
click at [1192, 675] on div "Next" at bounding box center [1194, 781] width 89 height 37
click at [1200, 675] on button "Next" at bounding box center [1194, 781] width 74 height 22
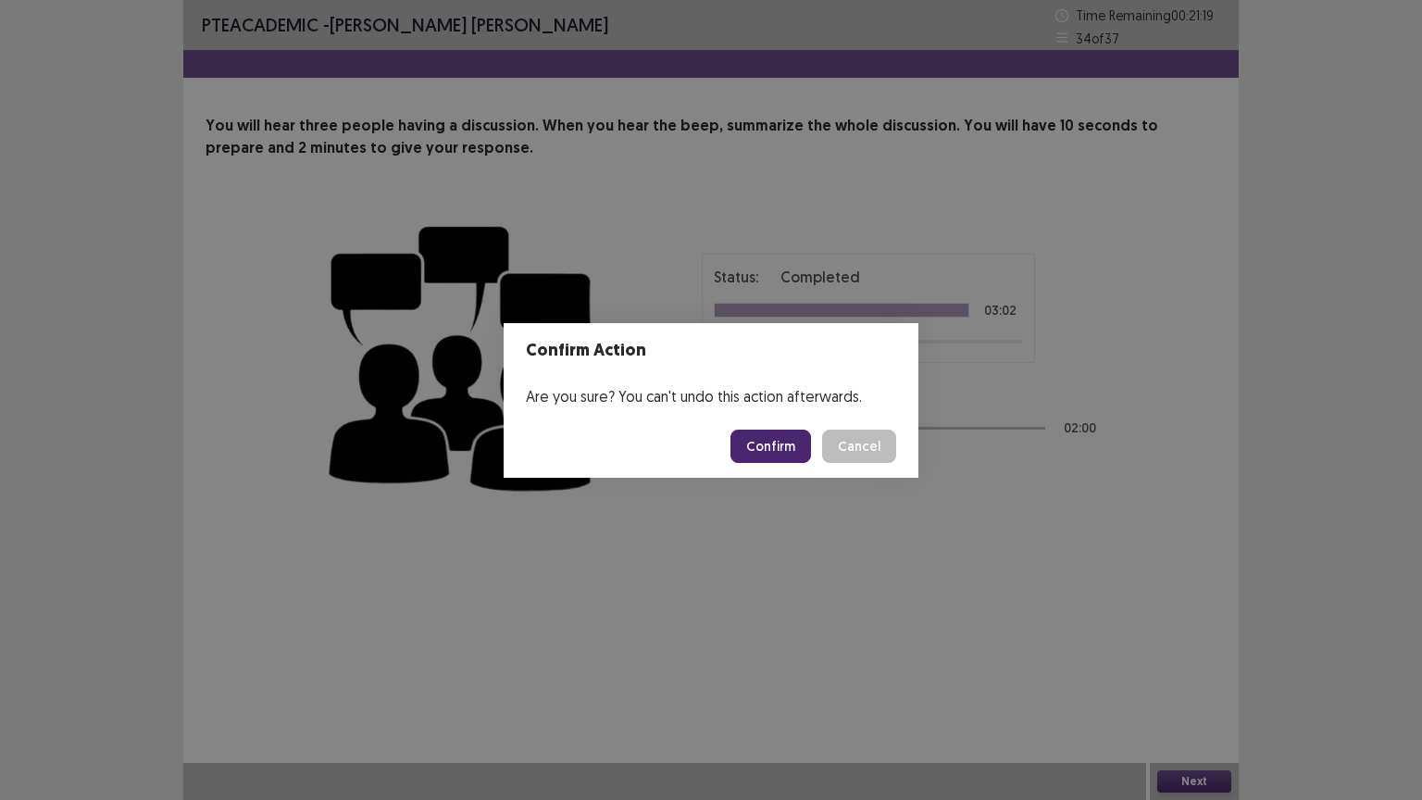
click at [772, 436] on button "Confirm" at bounding box center [770, 445] width 81 height 33
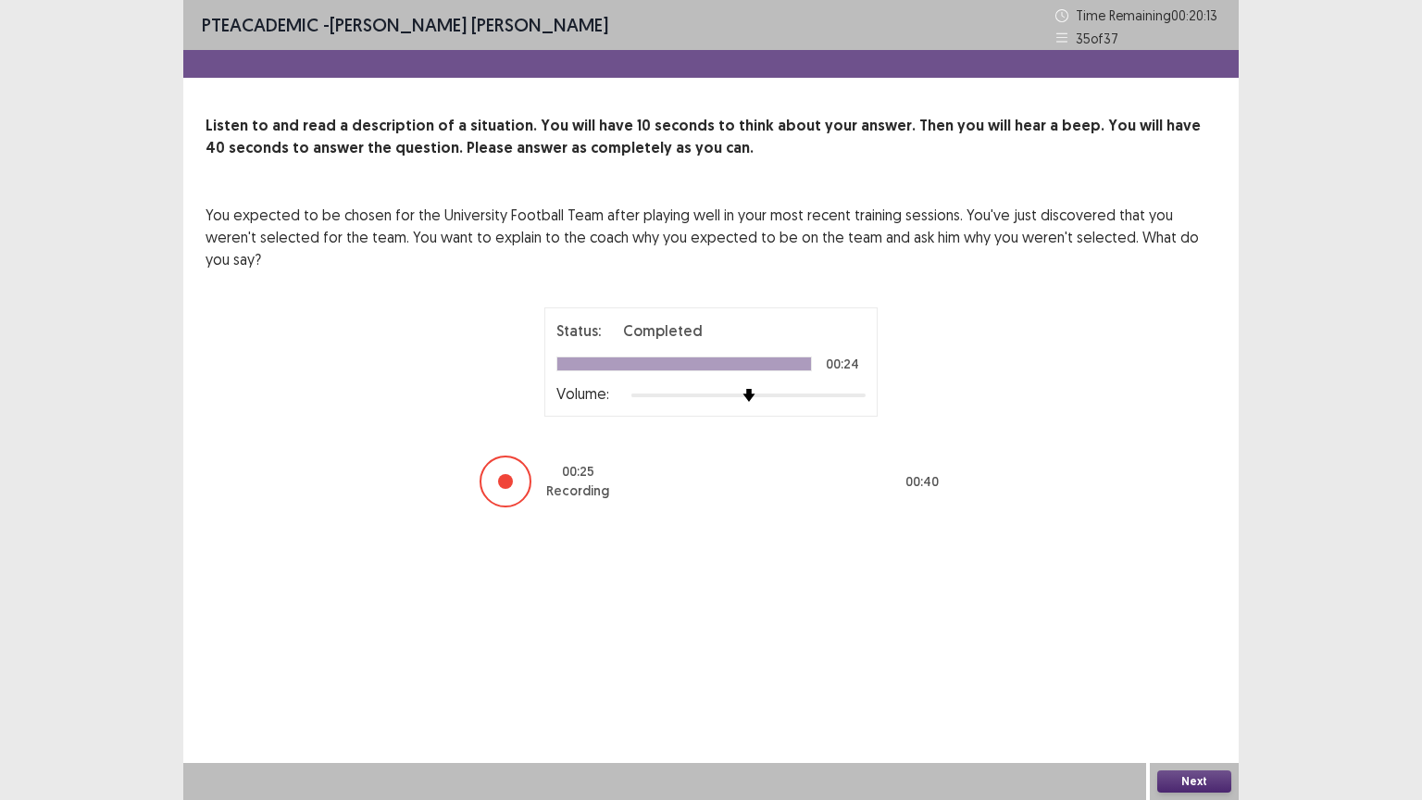
click at [1184, 675] on button "Next" at bounding box center [1194, 781] width 74 height 22
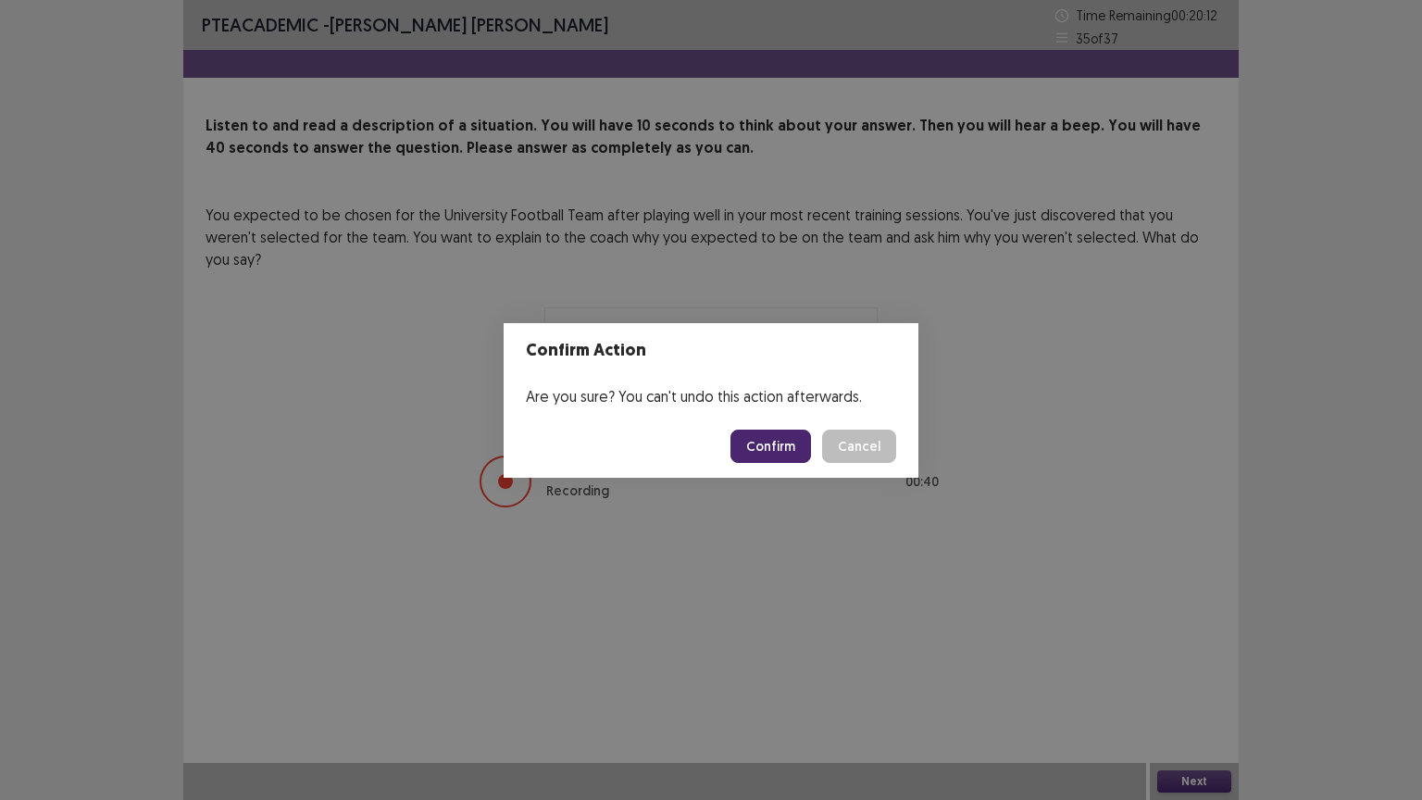
click at [794, 446] on button "Confirm" at bounding box center [770, 445] width 81 height 33
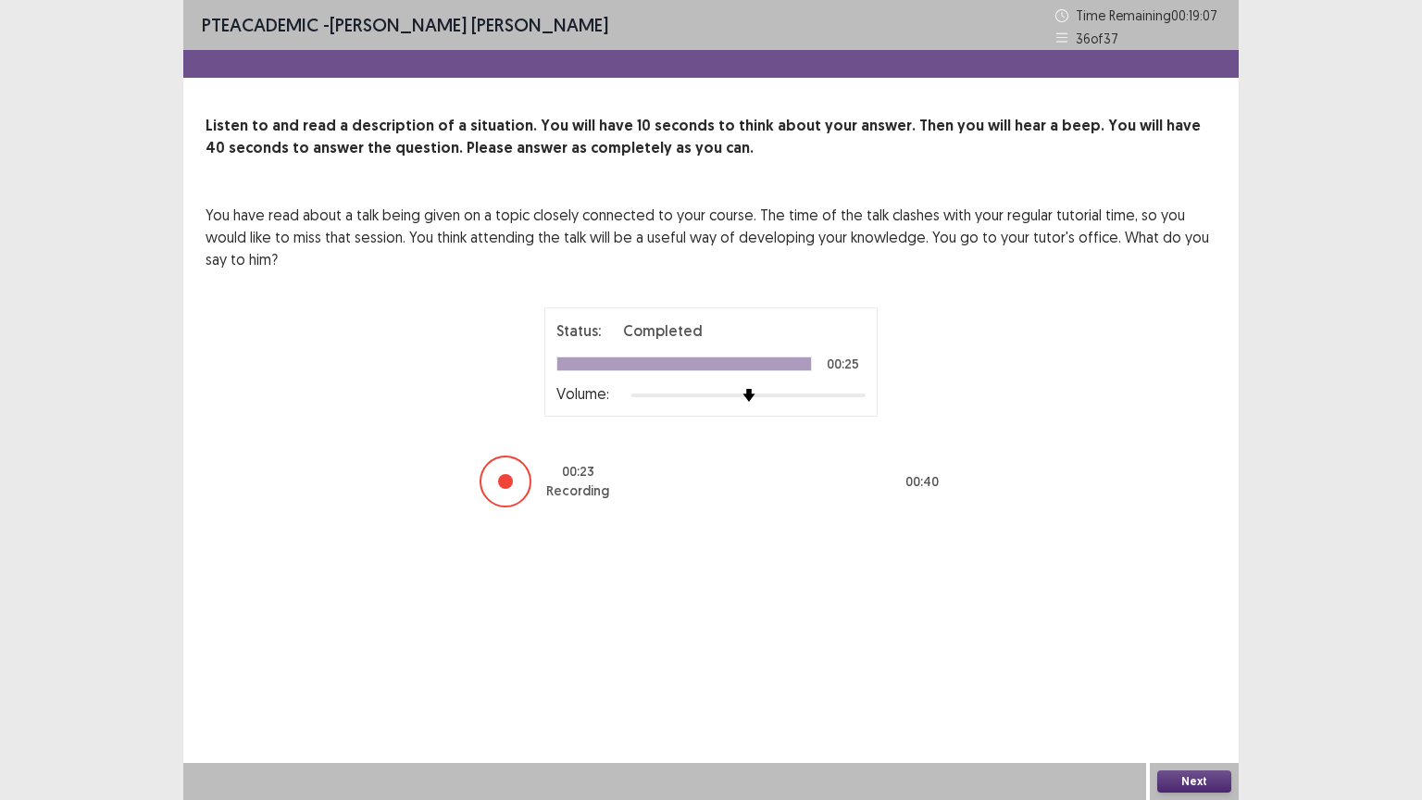
drag, startPoint x: 1184, startPoint y: 790, endPoint x: 1194, endPoint y: 787, distance: 10.8
click at [1194, 675] on button "Next" at bounding box center [1194, 781] width 74 height 22
click at [1194, 675] on div "Confirm Action Are you sure? You can't undo this action afterwards. Confirm Can…" at bounding box center [711, 400] width 1422 height 800
click at [1192, 675] on button "Next" at bounding box center [1194, 781] width 74 height 22
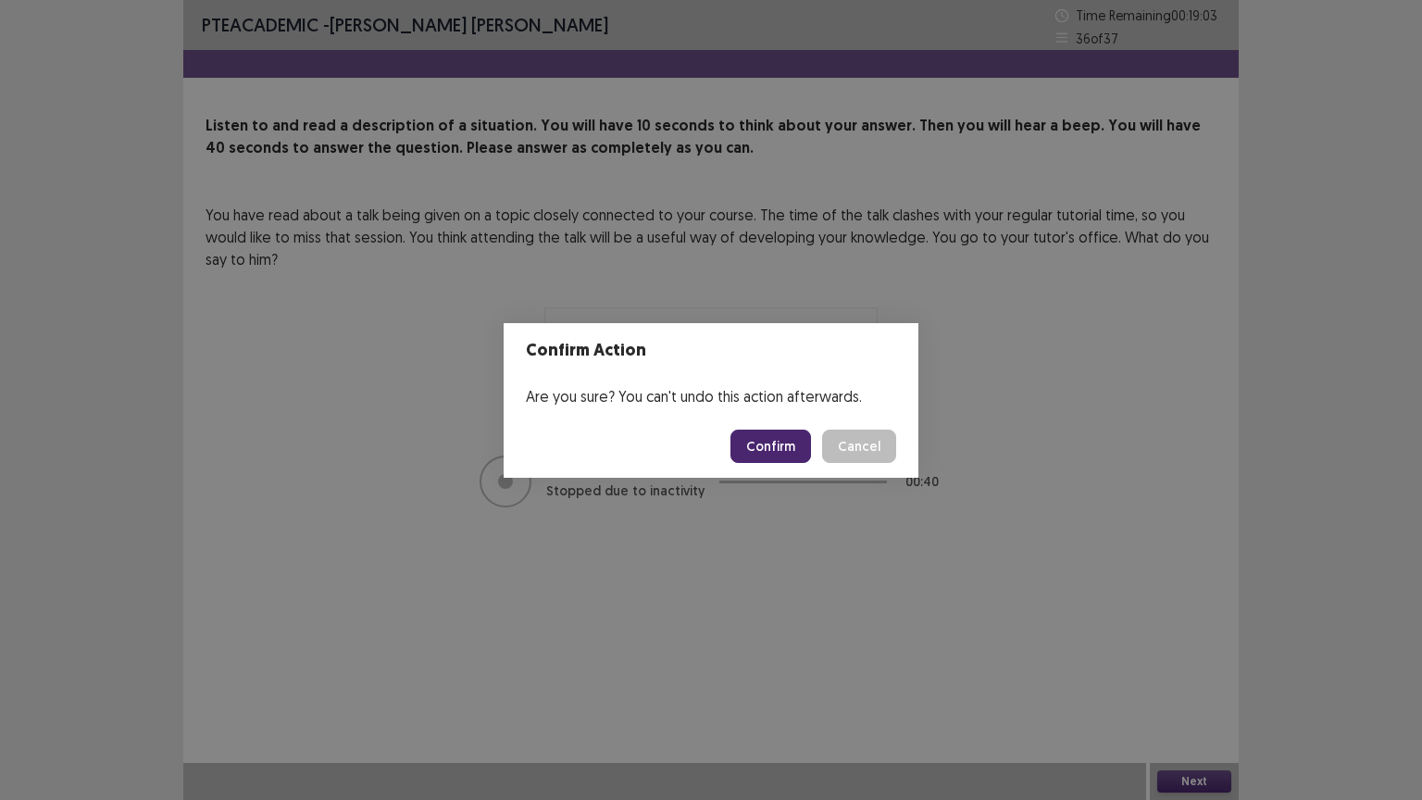
click at [776, 455] on button "Confirm" at bounding box center [770, 445] width 81 height 33
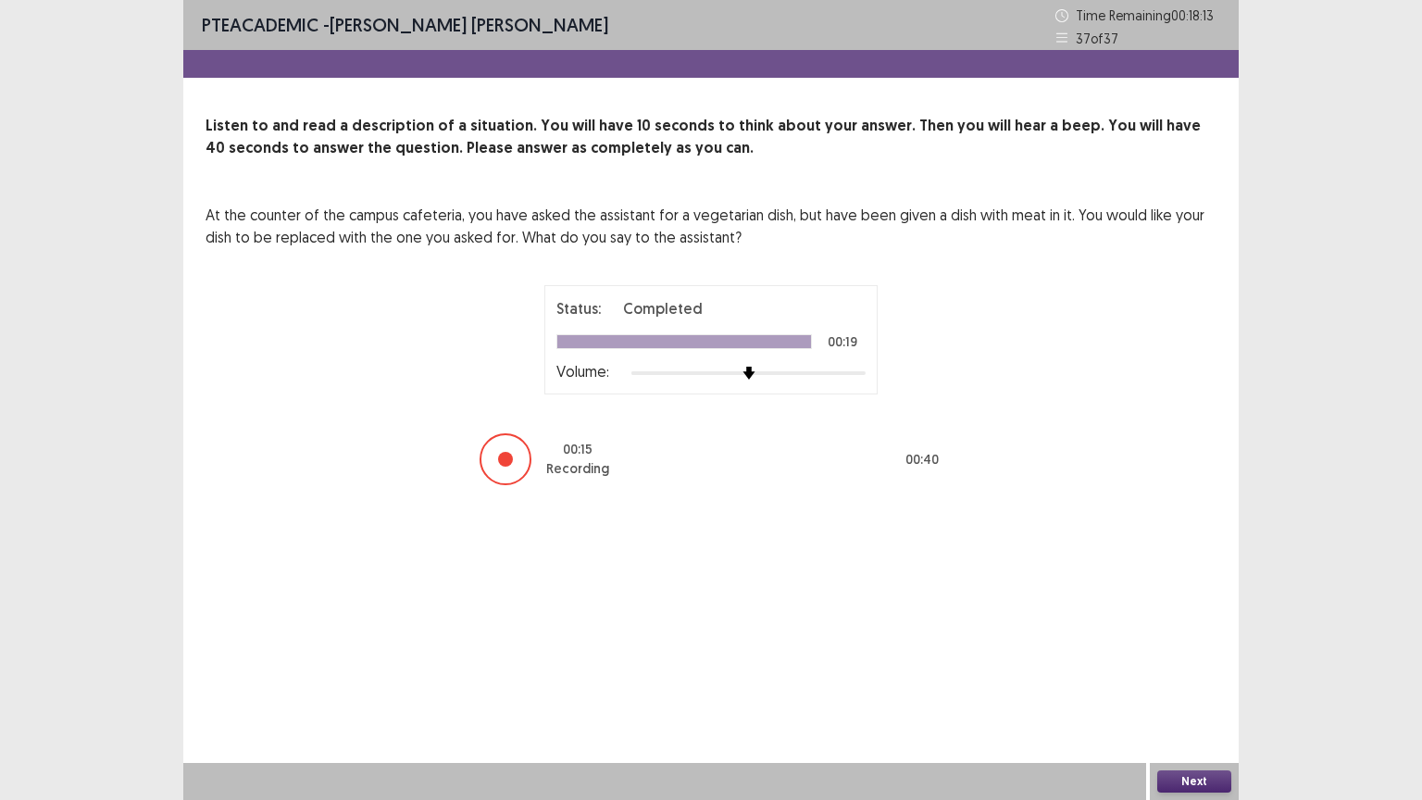
click at [1188, 675] on button "Next" at bounding box center [1194, 781] width 74 height 22
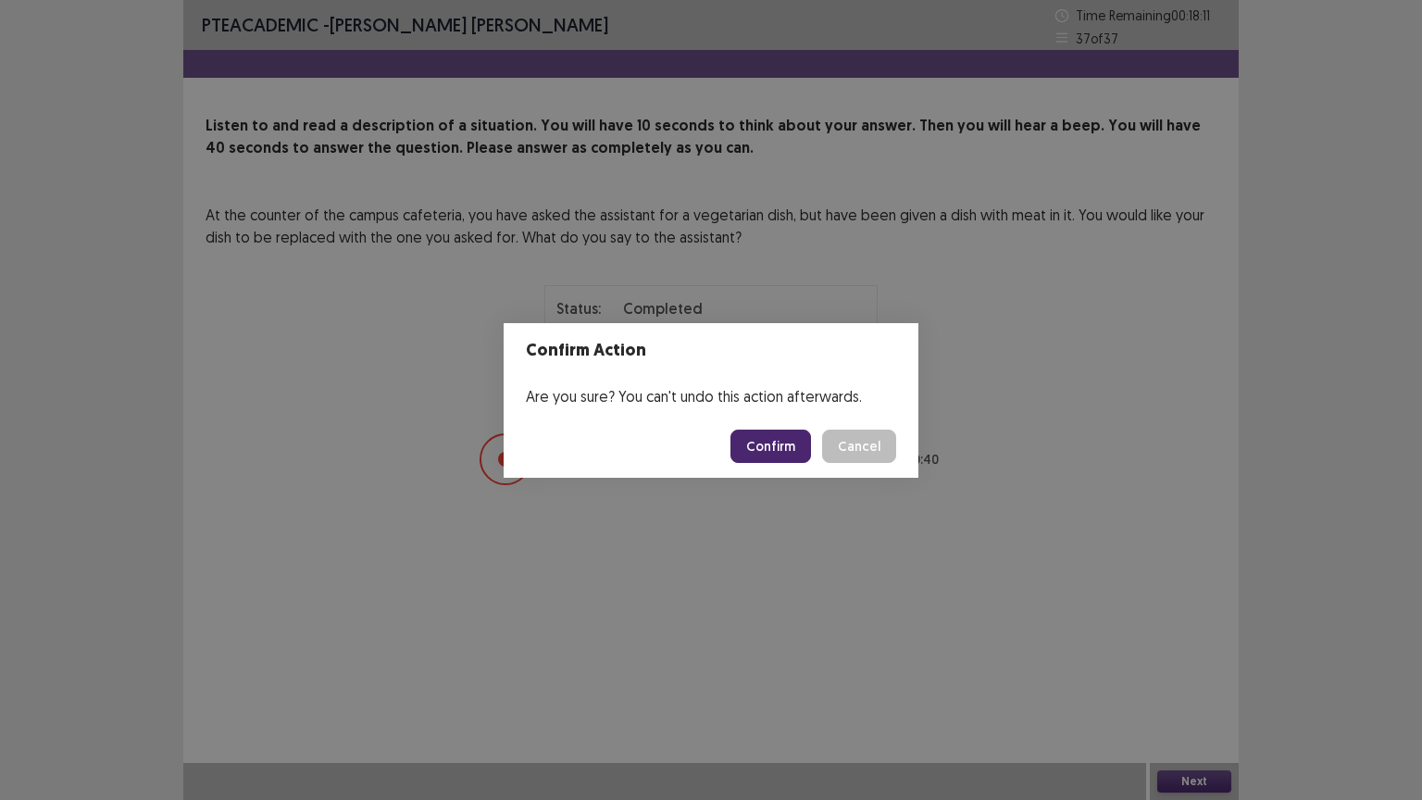
click at [797, 446] on button "Confirm" at bounding box center [770, 445] width 81 height 33
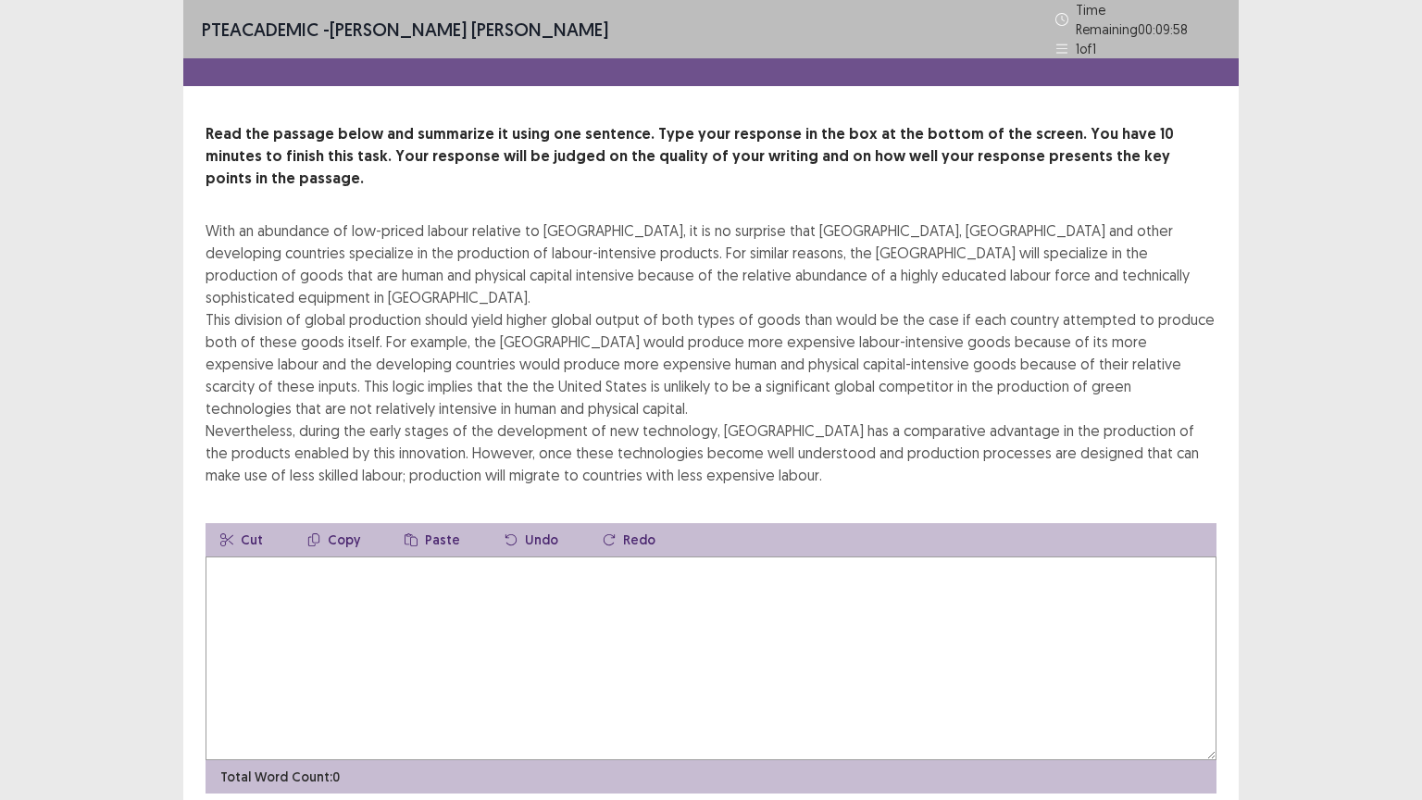
click at [752, 556] on textarea at bounding box center [710, 658] width 1011 height 204
click at [877, 578] on textarea at bounding box center [710, 658] width 1011 height 204
type textarea "*"
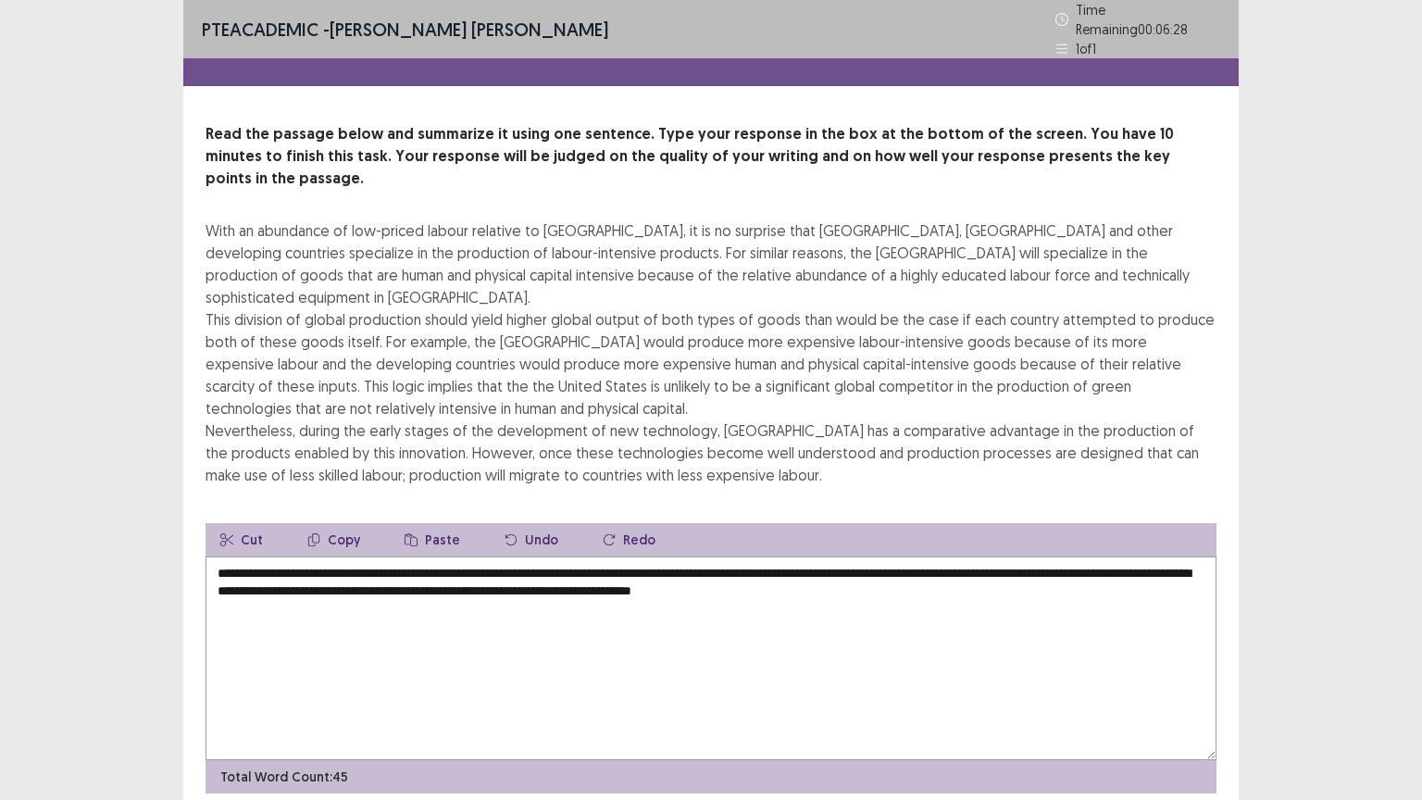
click at [867, 556] on textarea "**********" at bounding box center [710, 658] width 1011 height 204
click at [592, 607] on textarea "**********" at bounding box center [710, 658] width 1011 height 204
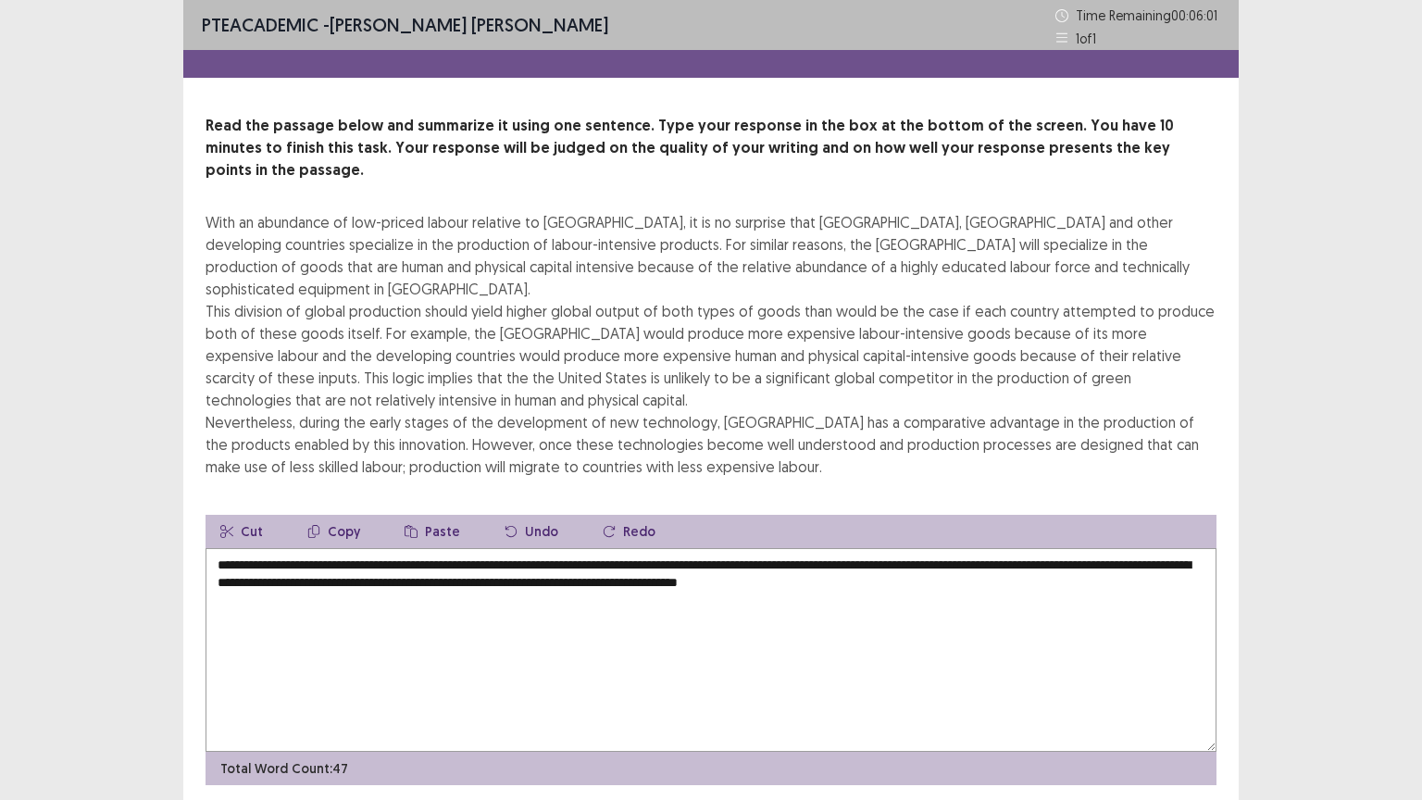
click at [1325, 528] on div "PTE academic - [PERSON_NAME] [PERSON_NAME] Time Remaining 00 : 06 : 01 1 of 1 R…" at bounding box center [711, 433] width 1422 height 866
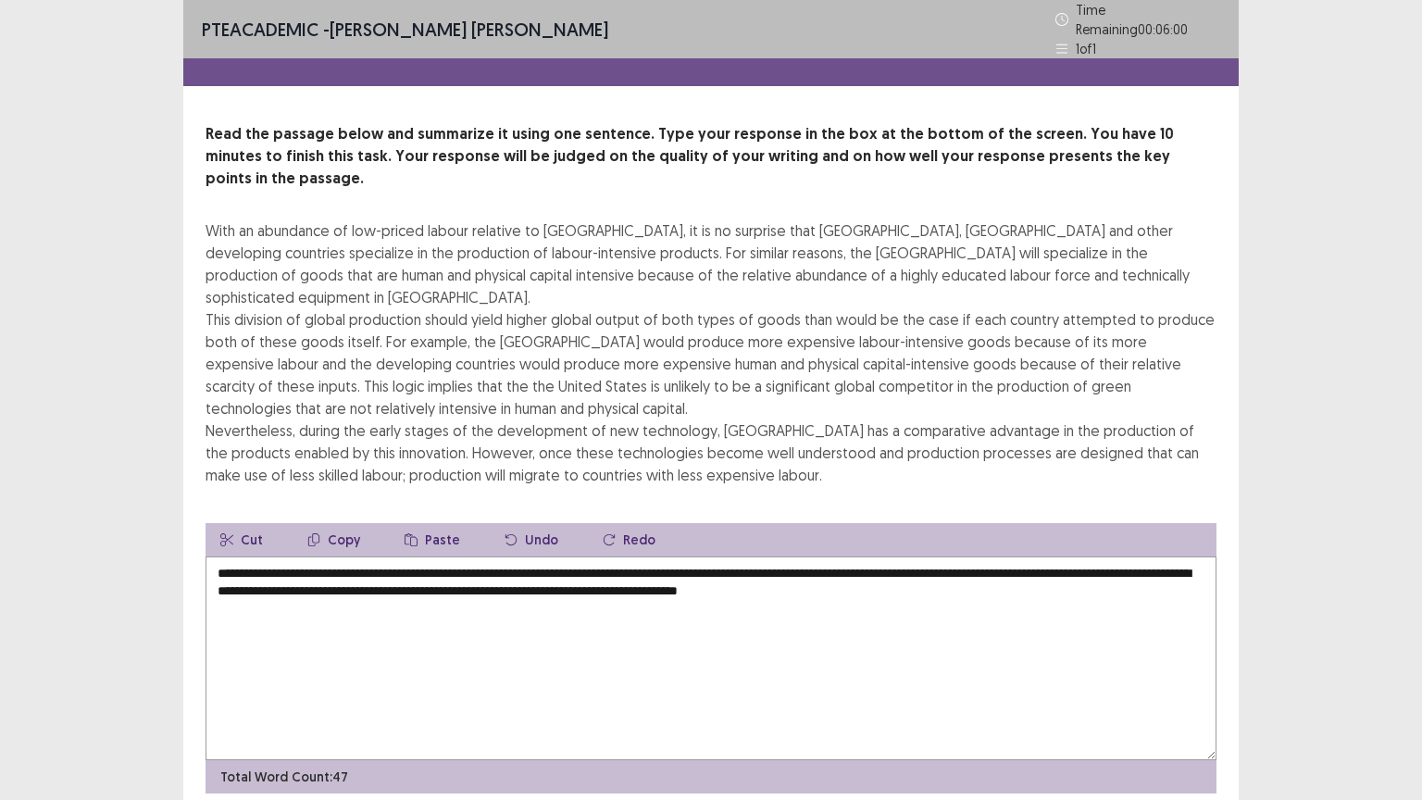
scroll to position [22, 0]
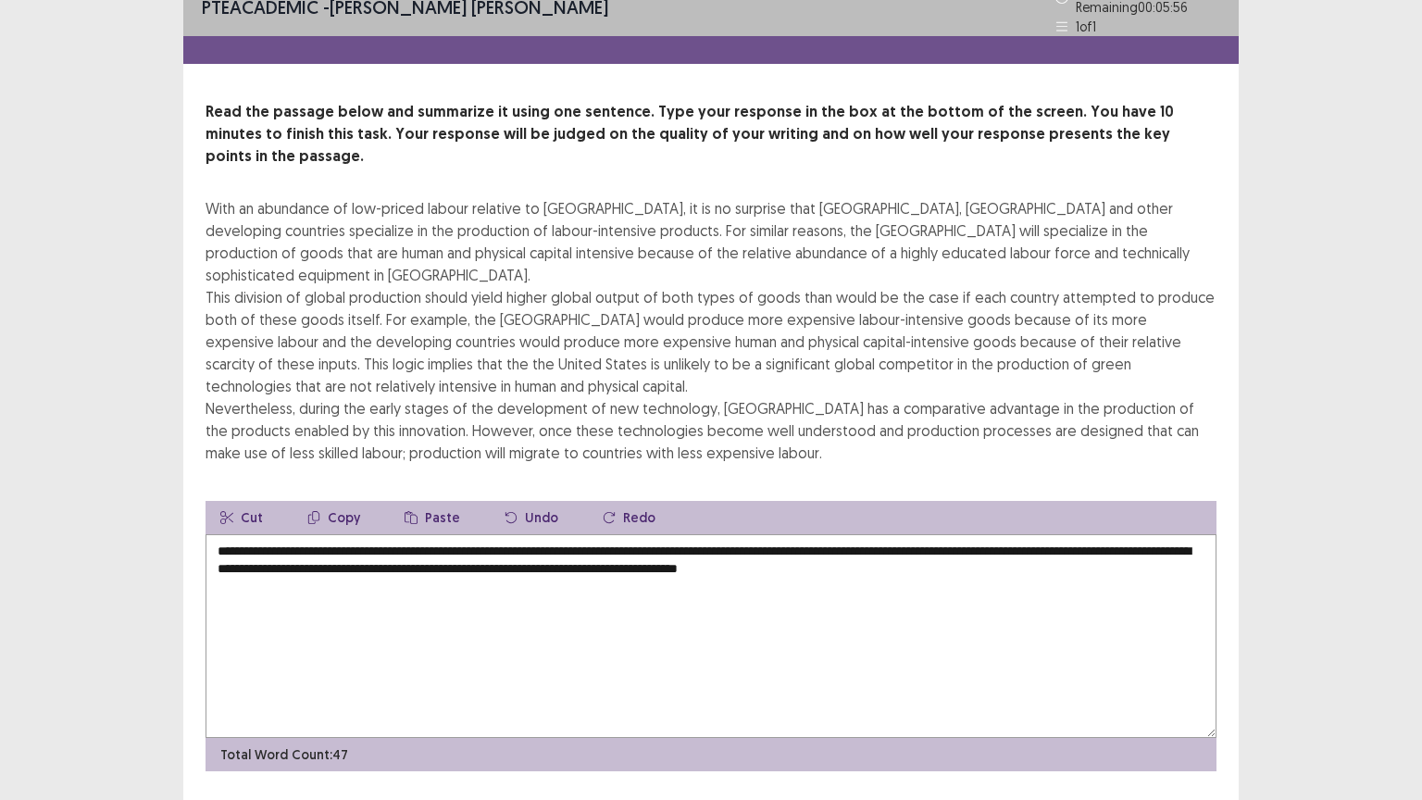
click at [1058, 534] on textarea "**********" at bounding box center [710, 636] width 1011 height 204
click at [287, 534] on textarea "**********" at bounding box center [710, 636] width 1011 height 204
click at [590, 546] on textarea "**********" at bounding box center [710, 636] width 1011 height 204
click at [288, 534] on textarea "**********" at bounding box center [710, 636] width 1011 height 204
click at [392, 544] on textarea "**********" at bounding box center [710, 636] width 1011 height 204
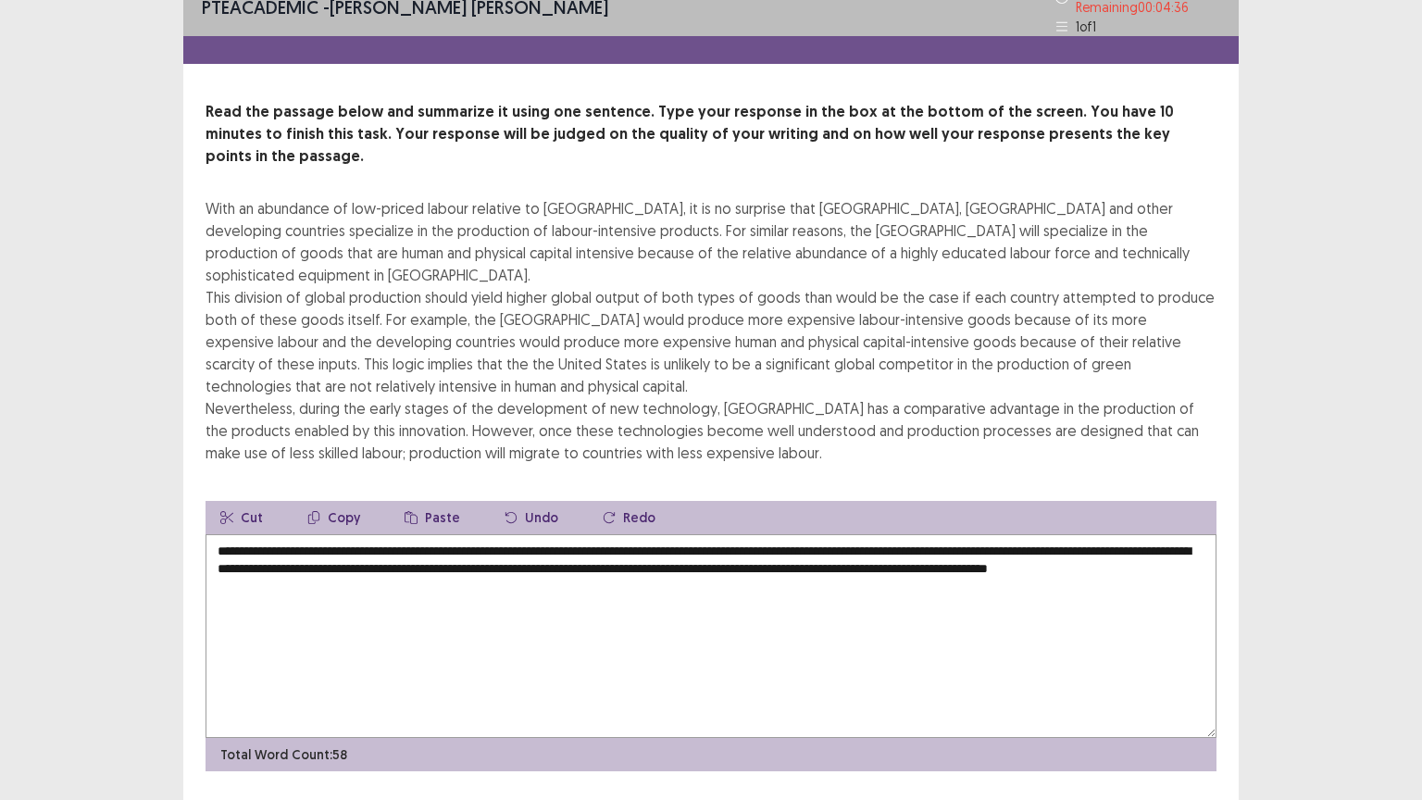
type textarea "**********"
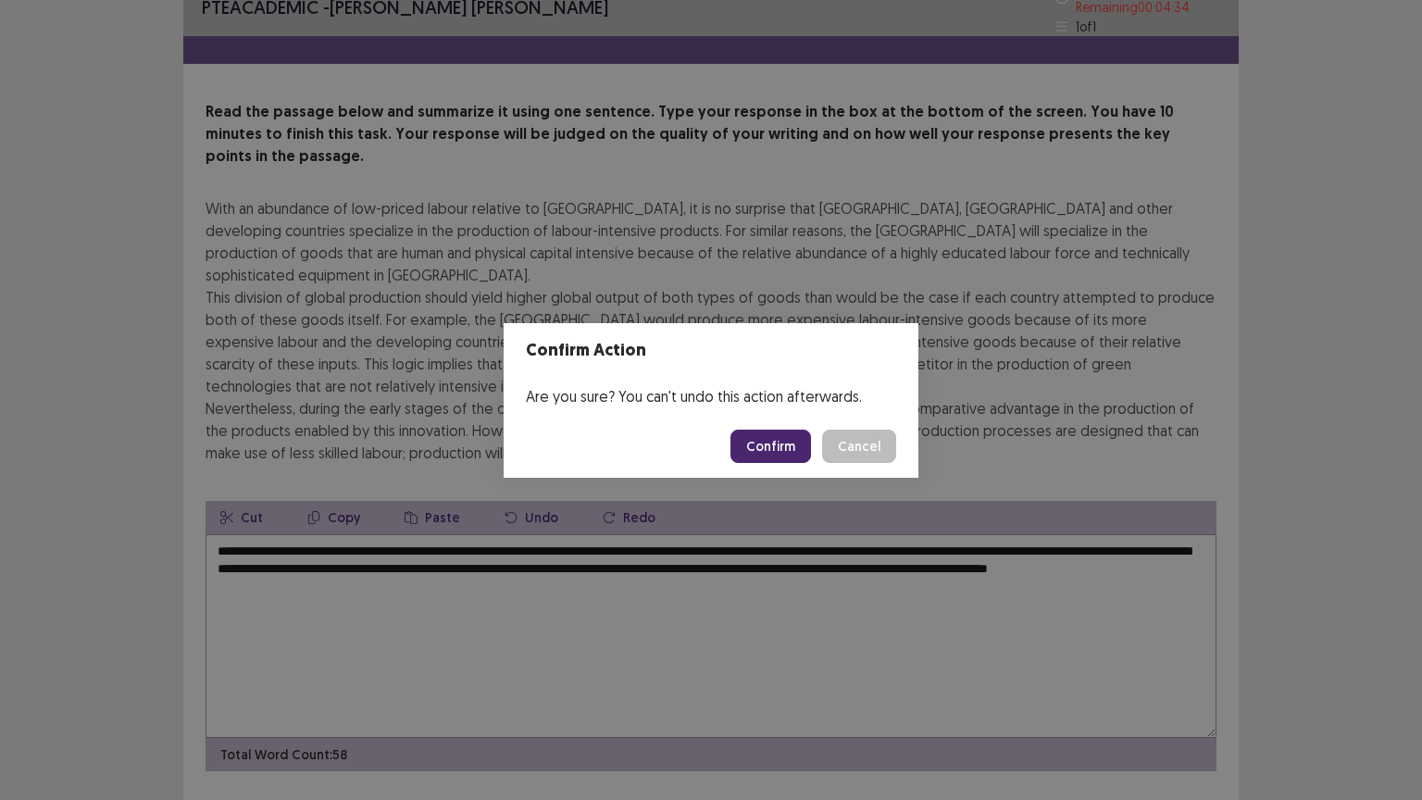
click at [793, 444] on button "Confirm" at bounding box center [770, 445] width 81 height 33
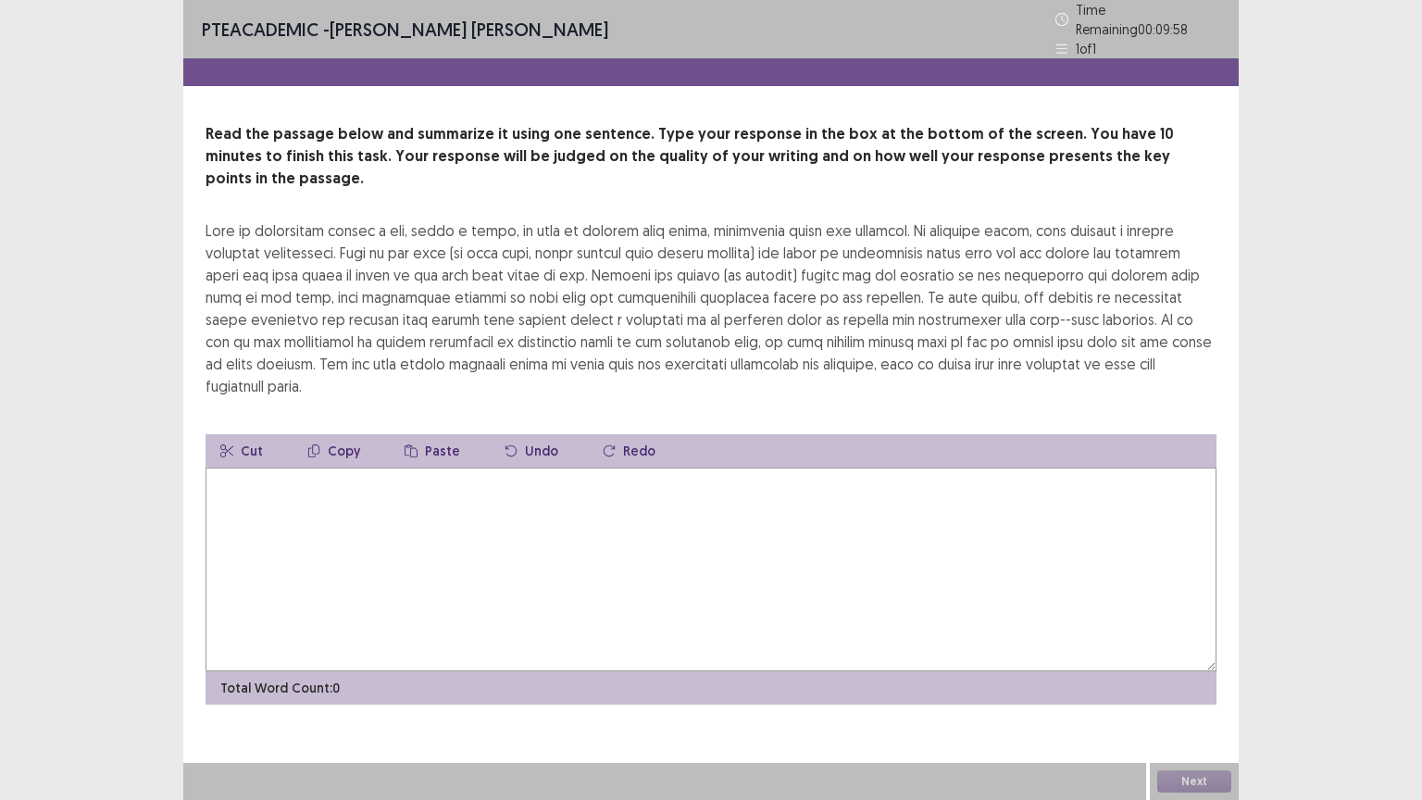
click at [664, 527] on textarea at bounding box center [710, 569] width 1011 height 204
click at [984, 263] on div at bounding box center [710, 308] width 1011 height 178
click at [996, 478] on textarea "**********" at bounding box center [710, 569] width 1011 height 204
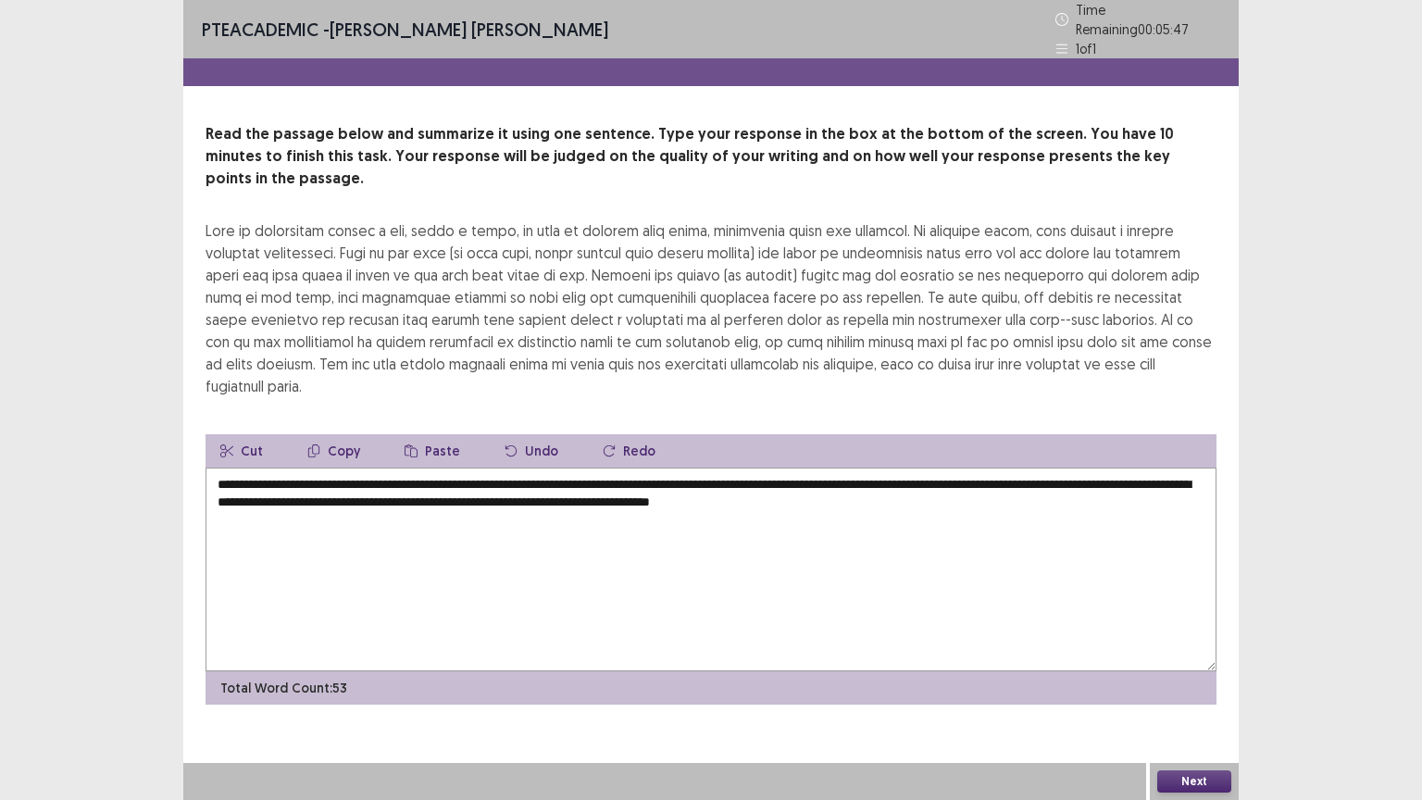
click at [1060, 580] on textarea "**********" at bounding box center [710, 569] width 1011 height 204
click at [975, 489] on textarea "**********" at bounding box center [710, 569] width 1011 height 204
click at [976, 469] on textarea "**********" at bounding box center [710, 569] width 1011 height 204
click at [967, 477] on textarea "**********" at bounding box center [710, 569] width 1011 height 204
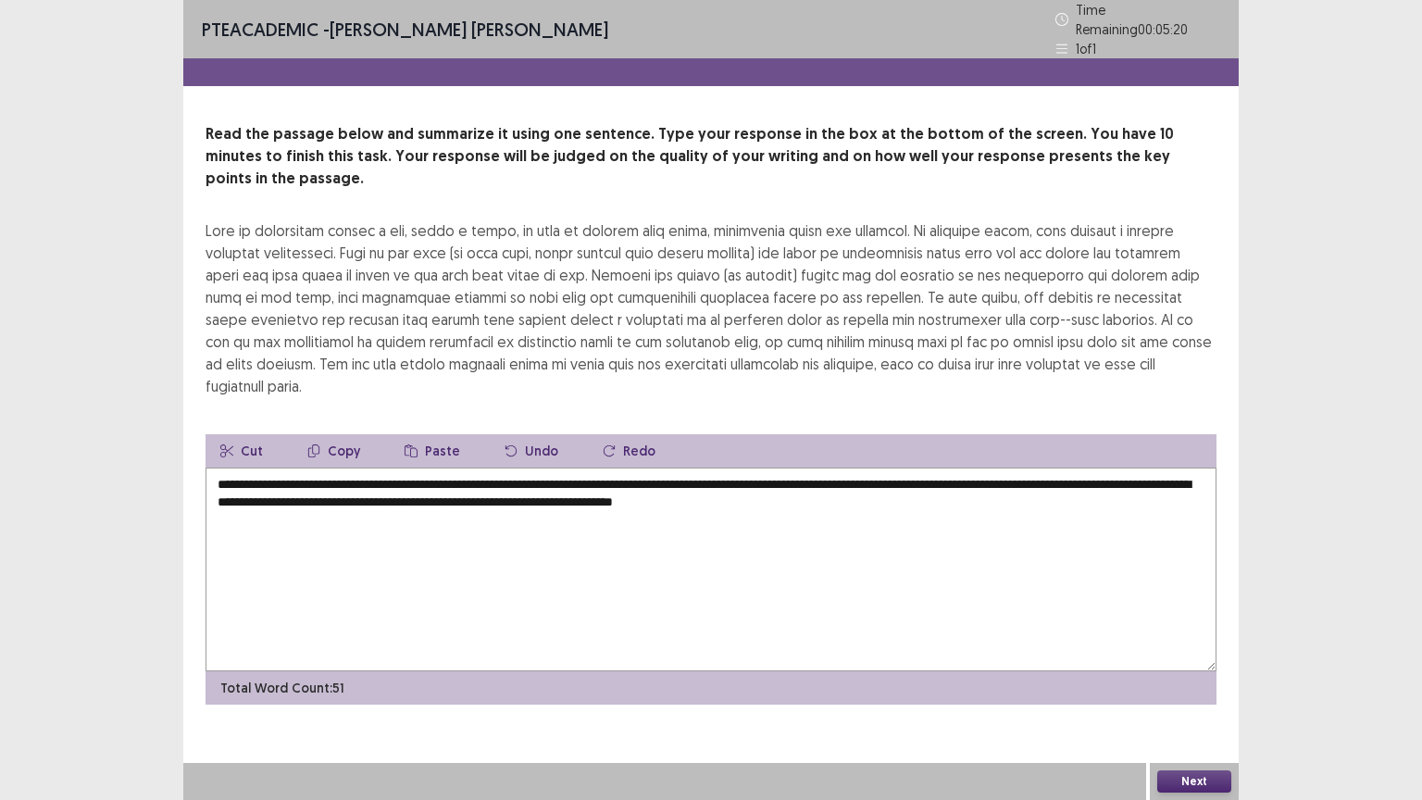
type textarea "**********"
click at [1190, 675] on button "Next" at bounding box center [1194, 781] width 74 height 22
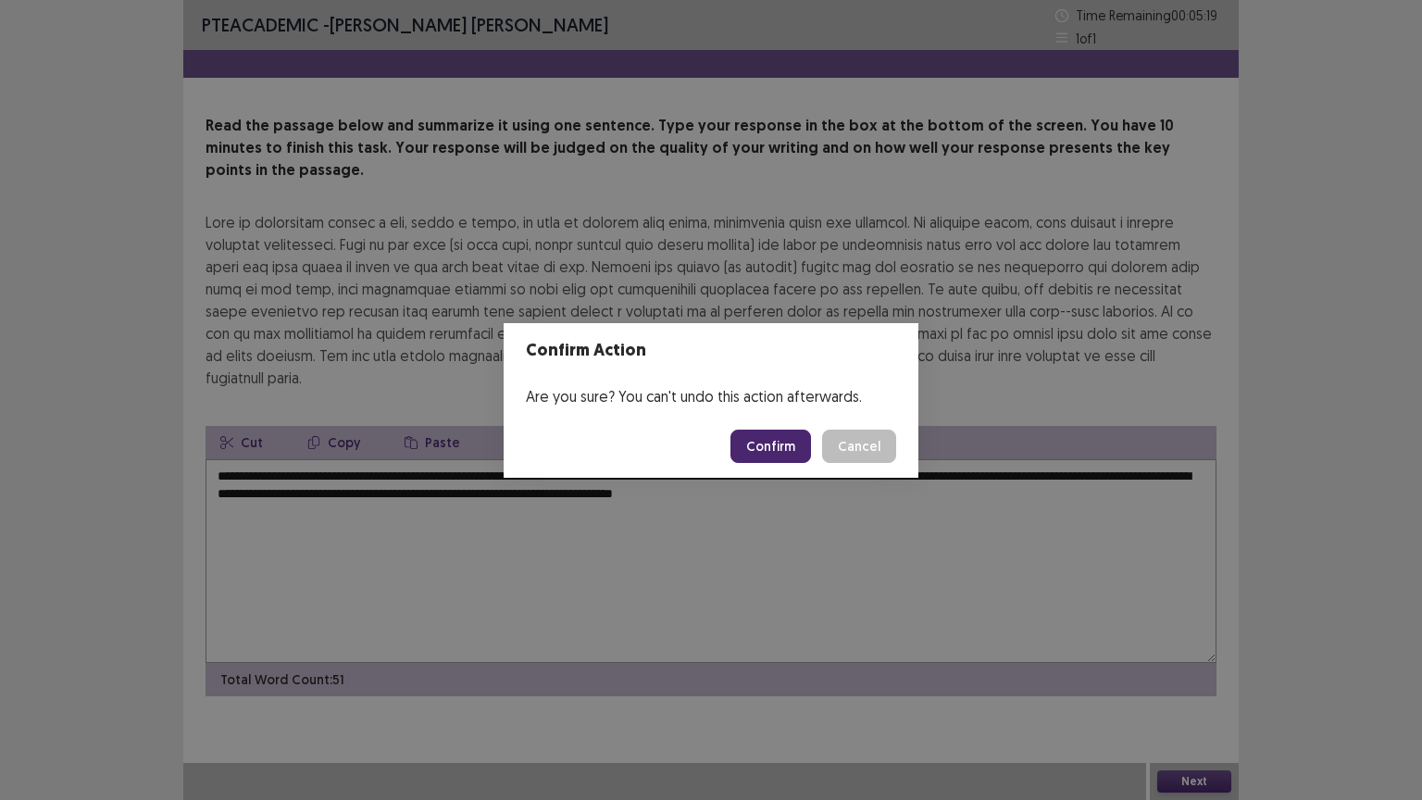
click at [780, 441] on button "Confirm" at bounding box center [770, 445] width 81 height 33
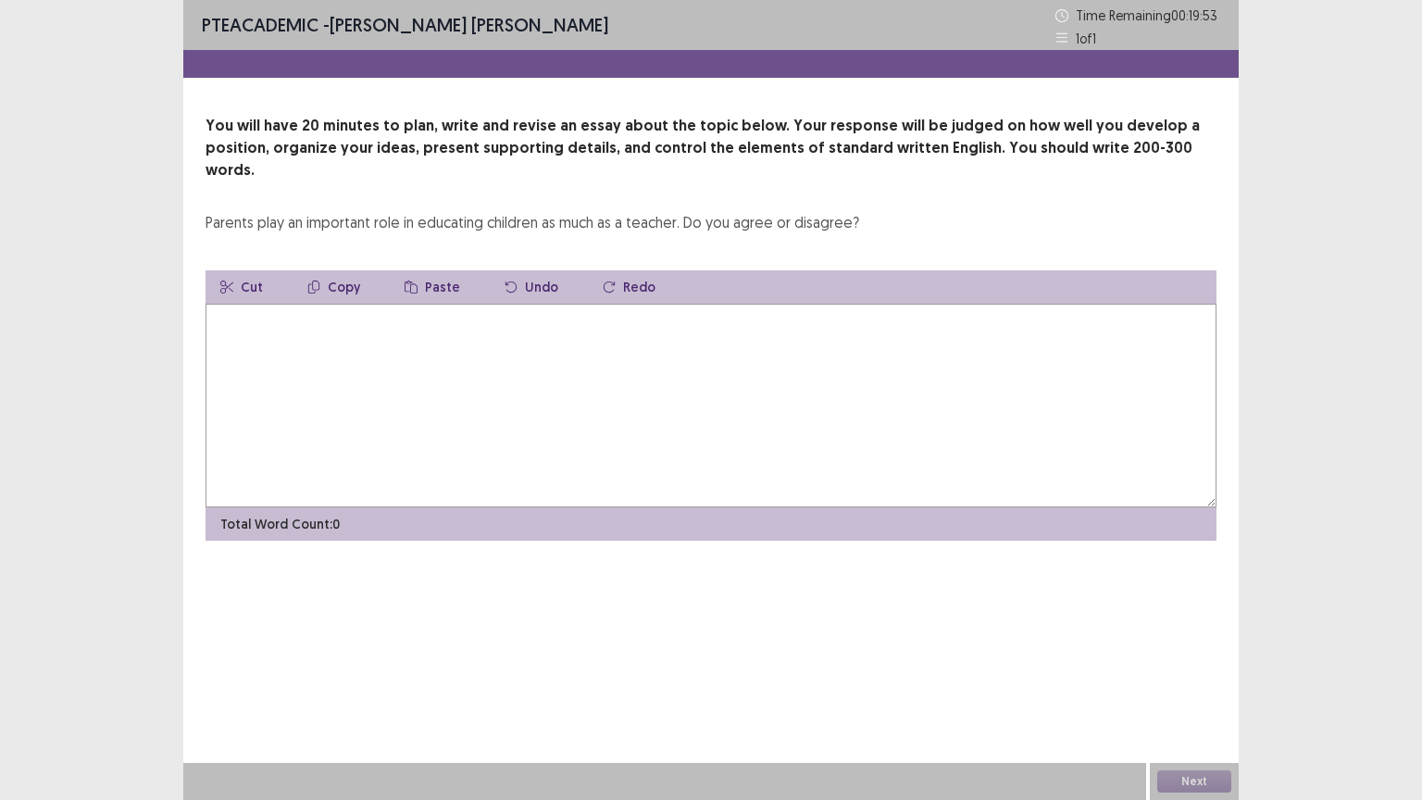
click at [537, 270] on button "Undo" at bounding box center [531, 286] width 83 height 33
click at [513, 337] on textarea at bounding box center [710, 406] width 1011 height 204
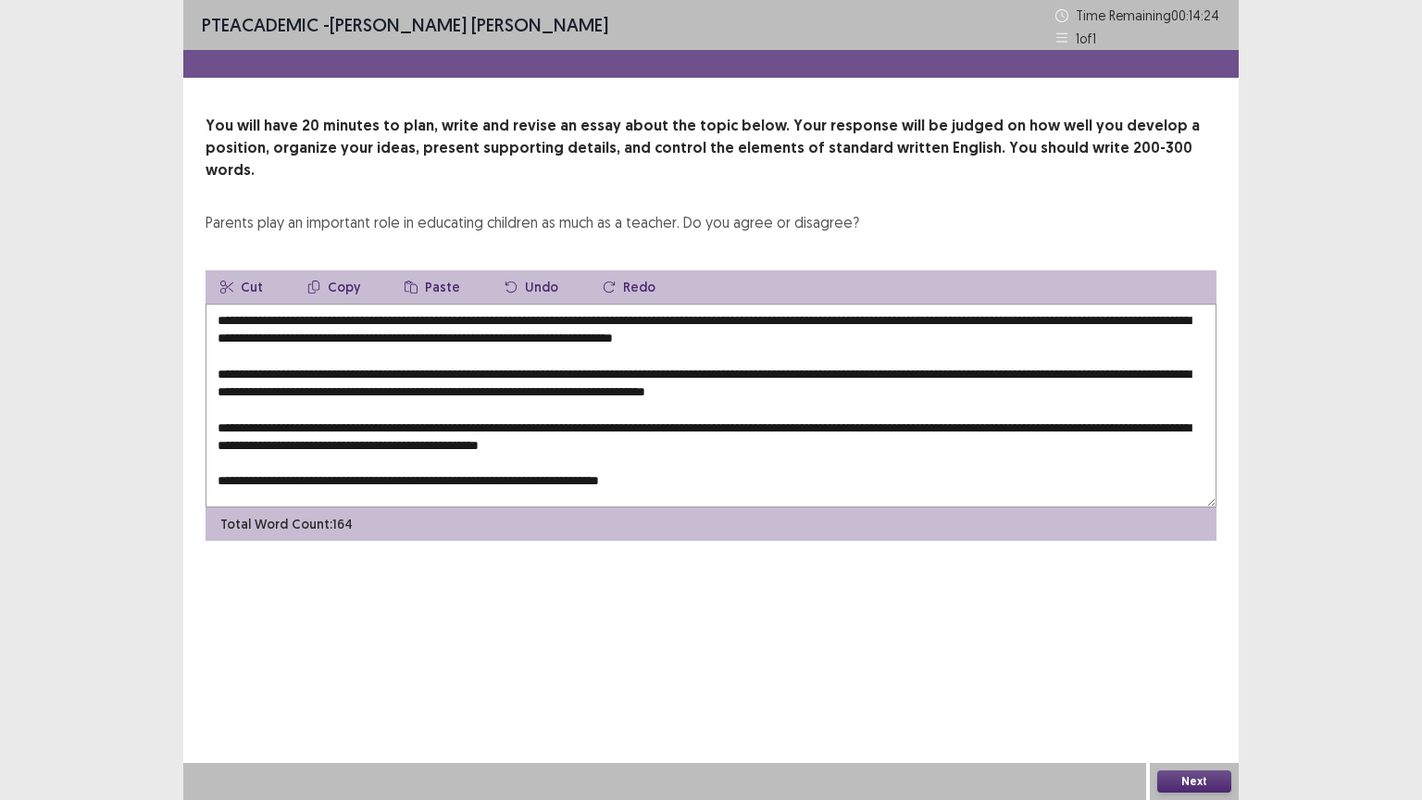
click at [608, 453] on textarea "**********" at bounding box center [710, 406] width 1011 height 204
click at [330, 304] on textarea "**********" at bounding box center [710, 406] width 1011 height 204
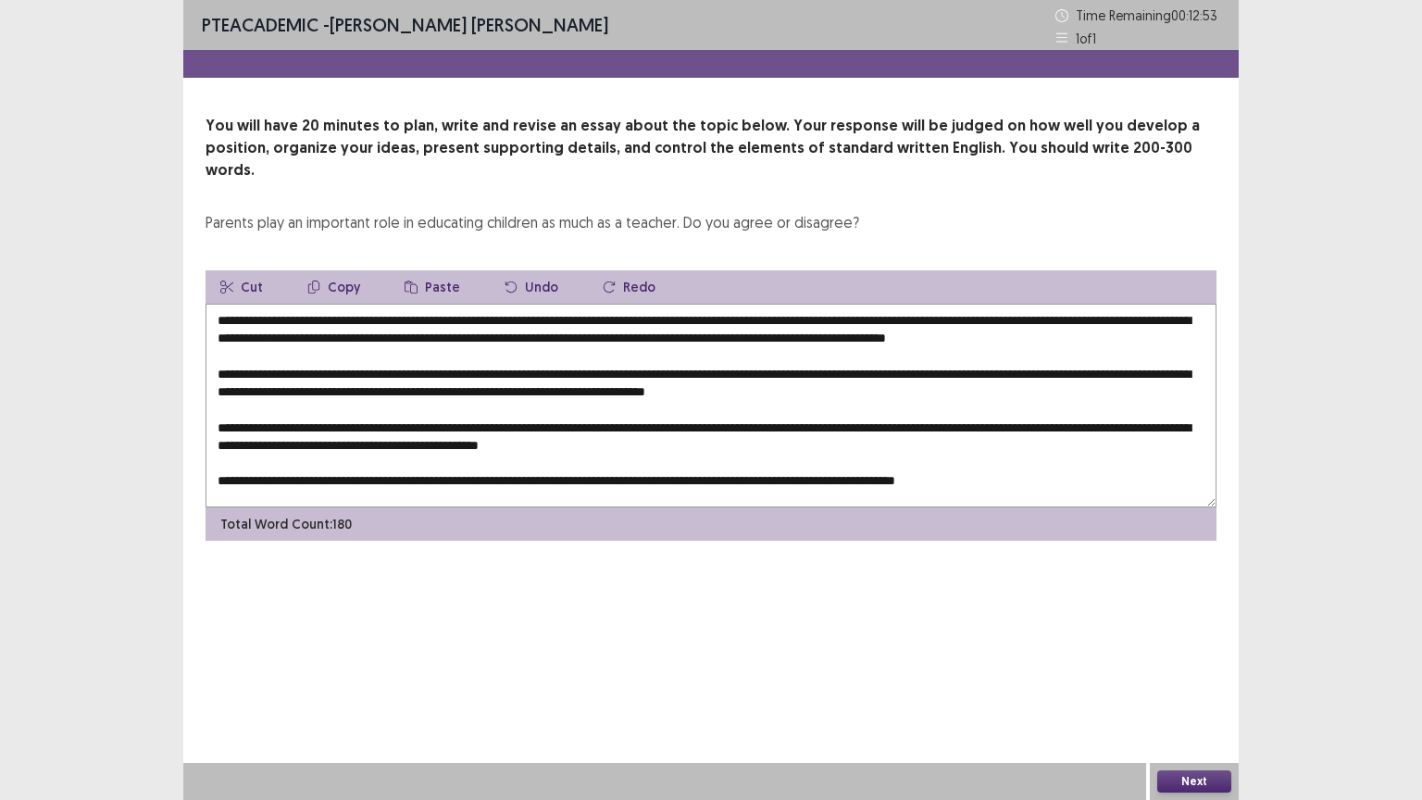
click at [553, 307] on textarea at bounding box center [710, 406] width 1011 height 204
click at [481, 304] on textarea at bounding box center [710, 406] width 1011 height 204
drag, startPoint x: 704, startPoint y: 295, endPoint x: 325, endPoint y: 297, distance: 379.5
click at [325, 304] on textarea at bounding box center [710, 406] width 1011 height 204
click at [348, 270] on button "Copy" at bounding box center [333, 286] width 82 height 33
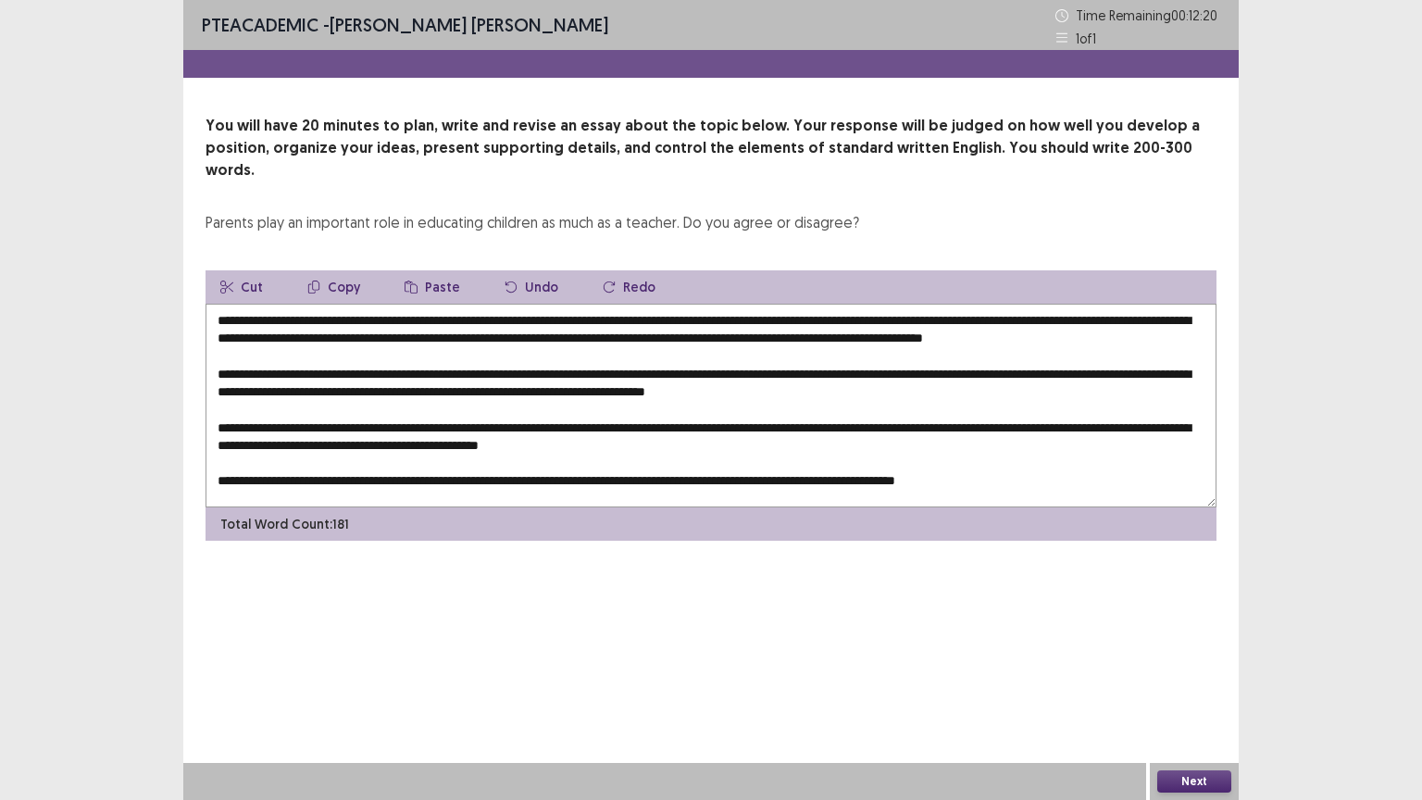
drag, startPoint x: 525, startPoint y: 364, endPoint x: 514, endPoint y: 367, distance: 11.4
click at [514, 367] on textarea at bounding box center [710, 406] width 1011 height 204
click at [436, 270] on button "Paste" at bounding box center [432, 286] width 85 height 33
drag, startPoint x: 1190, startPoint y: 386, endPoint x: 1163, endPoint y: 395, distance: 28.4
click at [1163, 395] on textarea at bounding box center [710, 406] width 1011 height 204
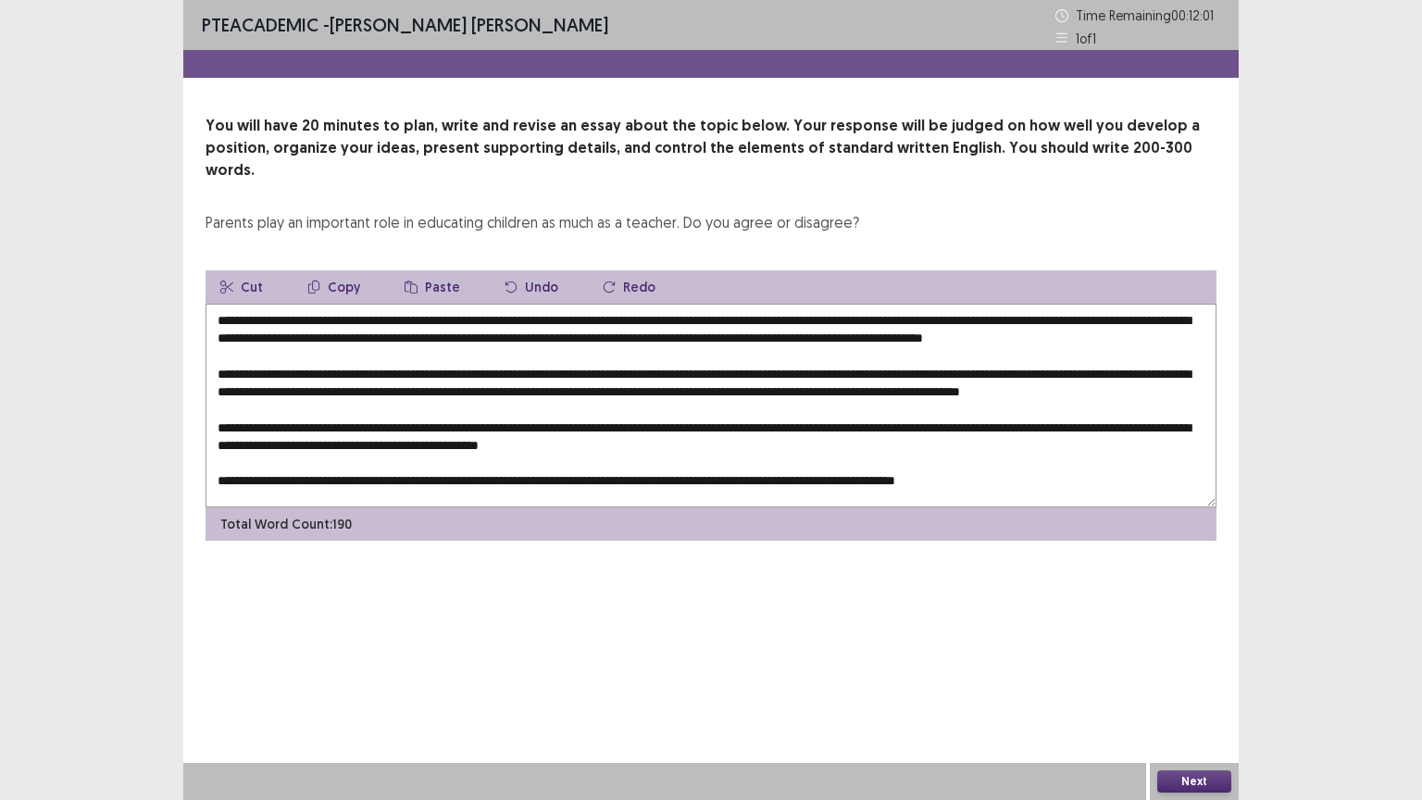
click at [419, 270] on button "Paste" at bounding box center [432, 286] width 85 height 33
click at [517, 407] on textarea at bounding box center [710, 406] width 1011 height 204
click at [685, 408] on textarea at bounding box center [710, 406] width 1011 height 204
click at [553, 404] on textarea at bounding box center [710, 406] width 1011 height 204
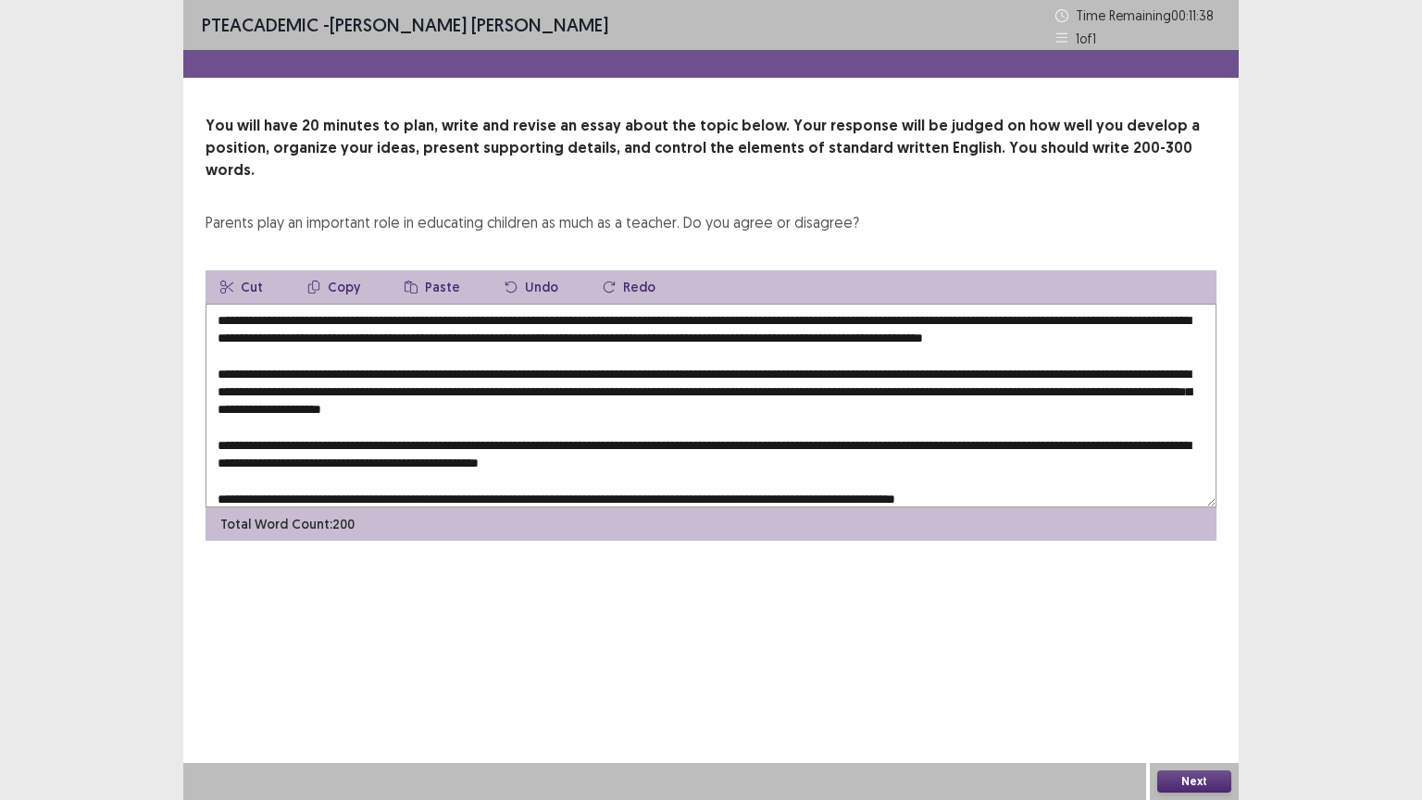
click at [529, 422] on textarea at bounding box center [710, 406] width 1011 height 204
drag, startPoint x: 526, startPoint y: 417, endPoint x: 496, endPoint y: 414, distance: 29.7
click at [496, 414] on textarea at bounding box center [710, 406] width 1011 height 204
click at [517, 437] on textarea at bounding box center [710, 406] width 1011 height 204
drag, startPoint x: 531, startPoint y: 434, endPoint x: 512, endPoint y: 434, distance: 19.4
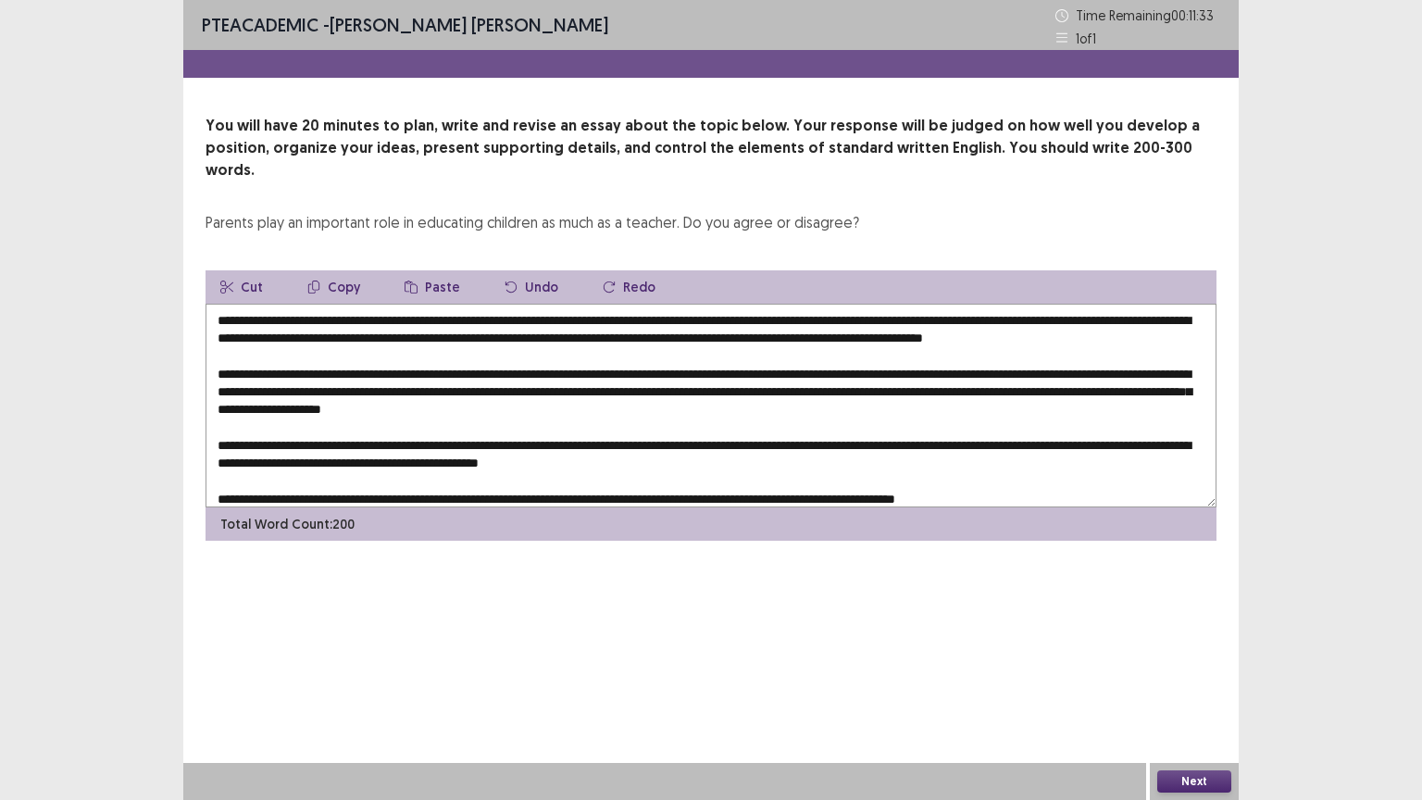
click at [512, 434] on textarea at bounding box center [710, 406] width 1011 height 204
click at [430, 270] on button "Paste" at bounding box center [432, 286] width 85 height 33
click at [602, 304] on textarea at bounding box center [710, 406] width 1011 height 204
click at [809, 333] on textarea at bounding box center [710, 406] width 1011 height 204
click at [840, 352] on textarea at bounding box center [710, 406] width 1011 height 204
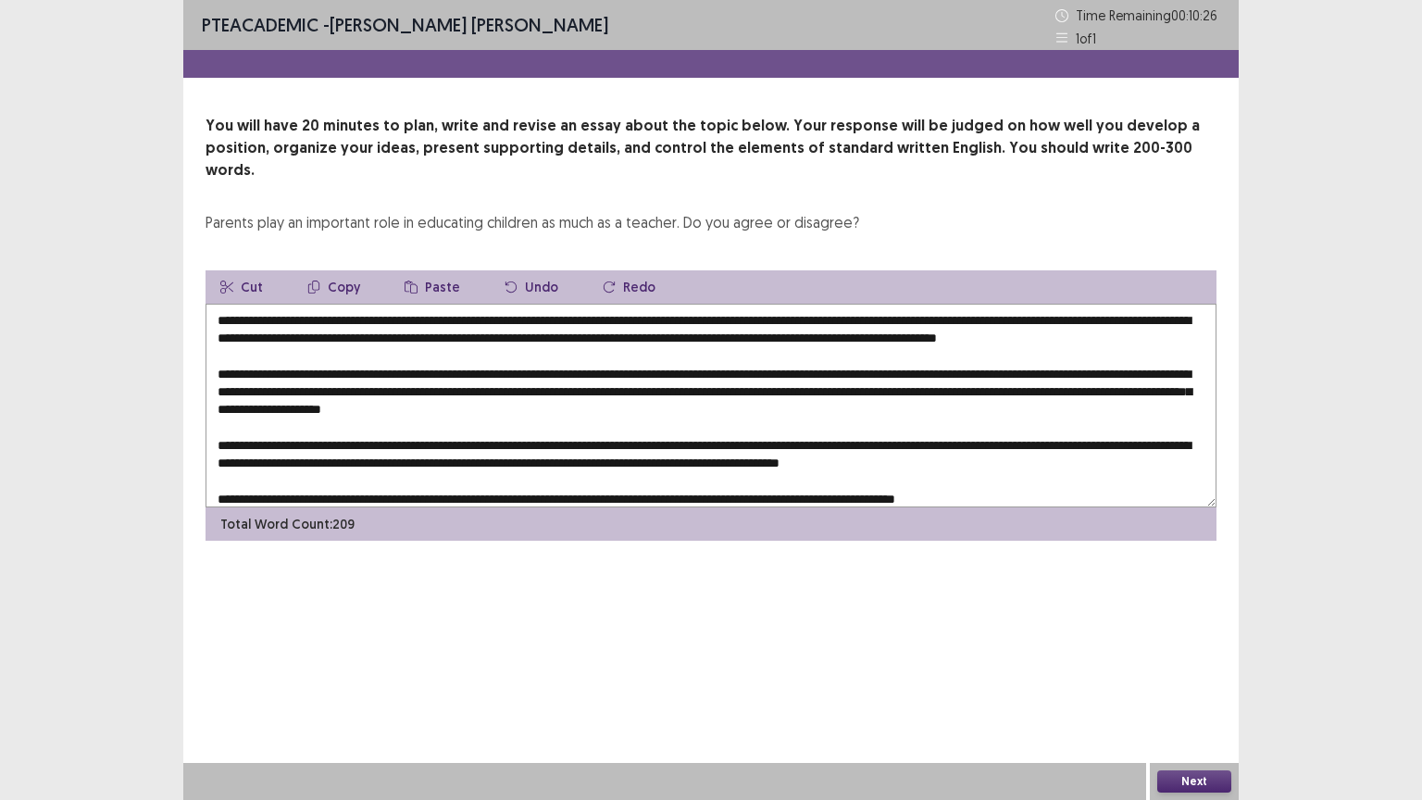
click at [812, 347] on textarea at bounding box center [710, 406] width 1011 height 204
click at [818, 373] on textarea at bounding box center [710, 406] width 1011 height 204
click at [796, 373] on textarea at bounding box center [710, 406] width 1011 height 204
click at [875, 429] on textarea at bounding box center [710, 406] width 1011 height 204
click at [744, 330] on textarea at bounding box center [710, 406] width 1011 height 204
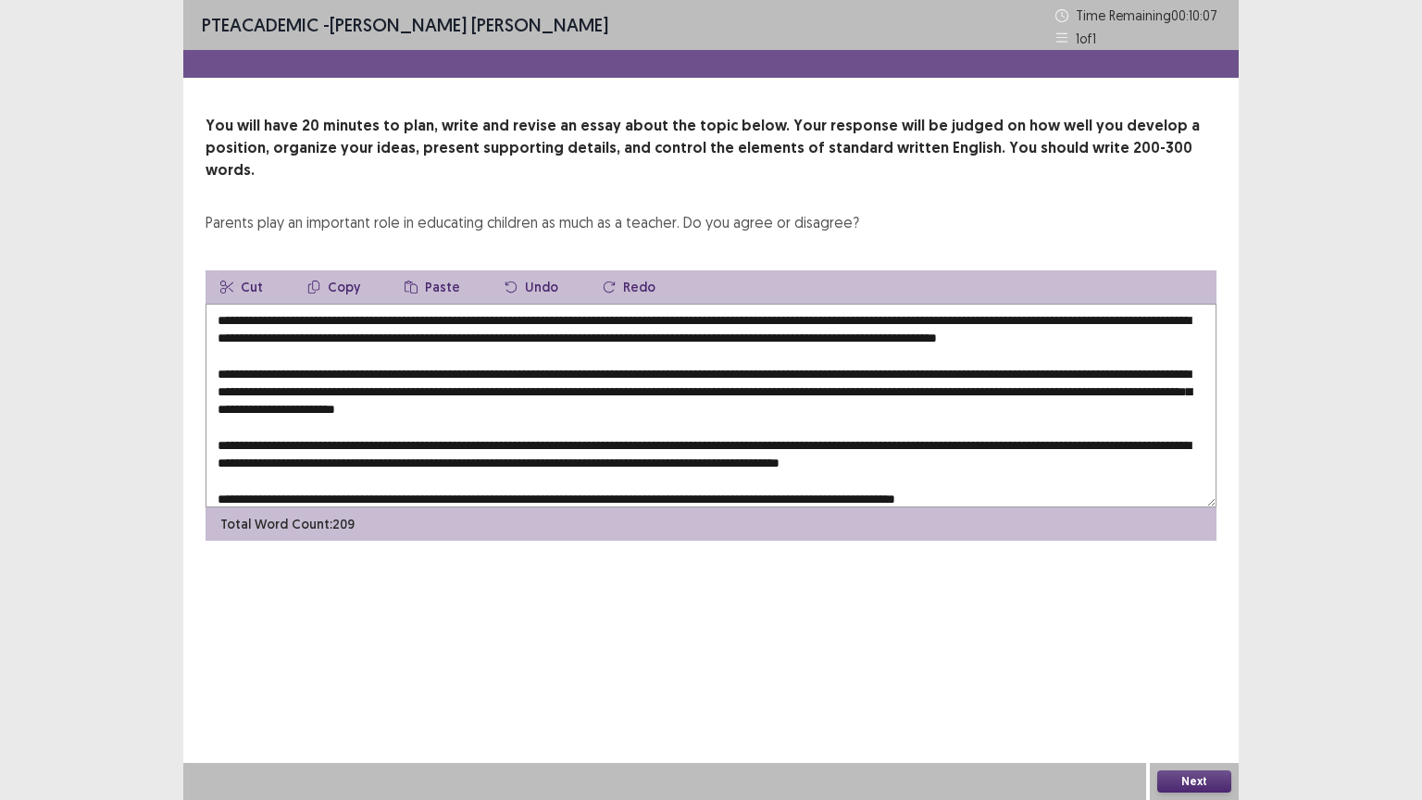
click at [1020, 318] on textarea at bounding box center [710, 406] width 1011 height 204
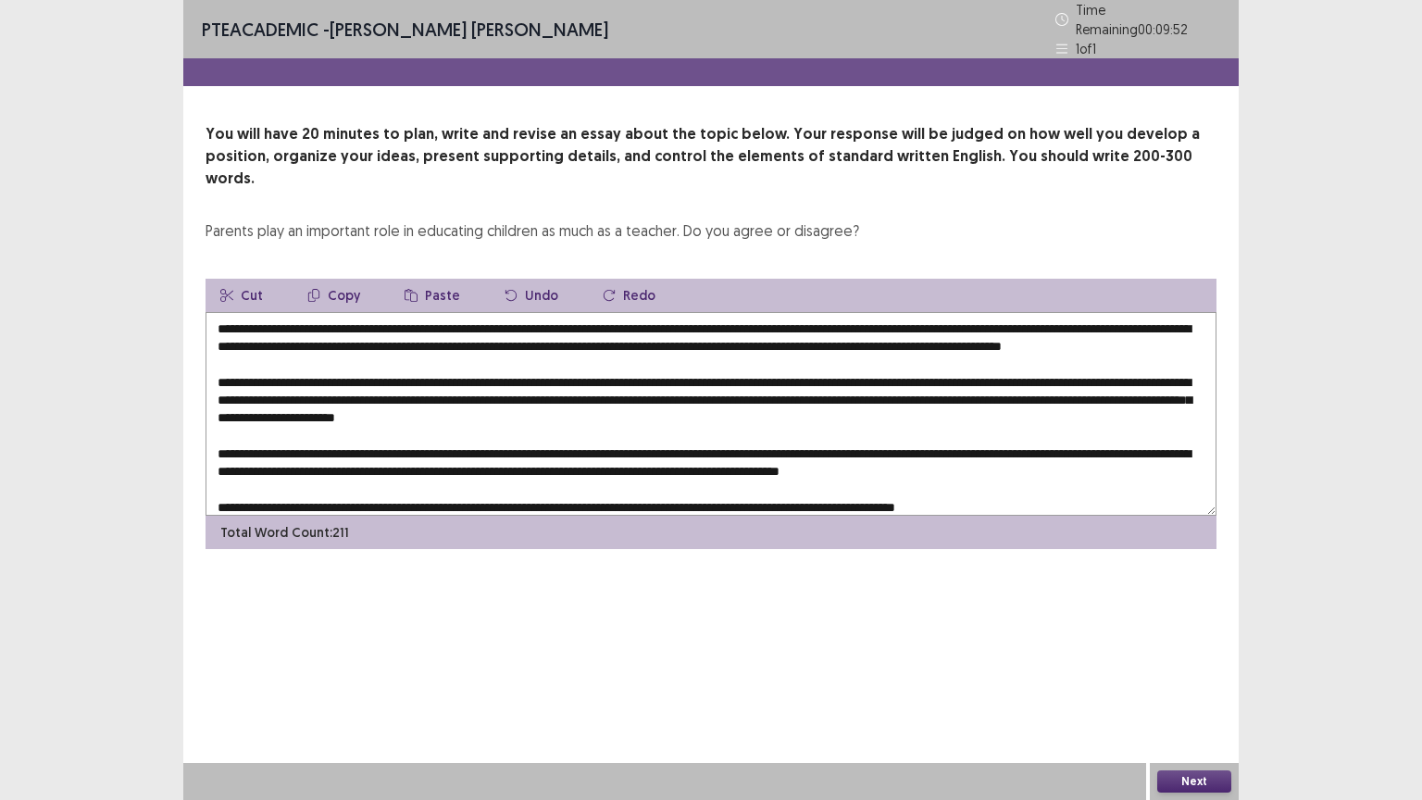
click at [1196, 312] on textarea at bounding box center [710, 414] width 1011 height 204
click at [509, 364] on textarea at bounding box center [710, 414] width 1011 height 204
click at [364, 385] on textarea at bounding box center [710, 414] width 1011 height 204
click at [768, 360] on textarea at bounding box center [710, 414] width 1011 height 204
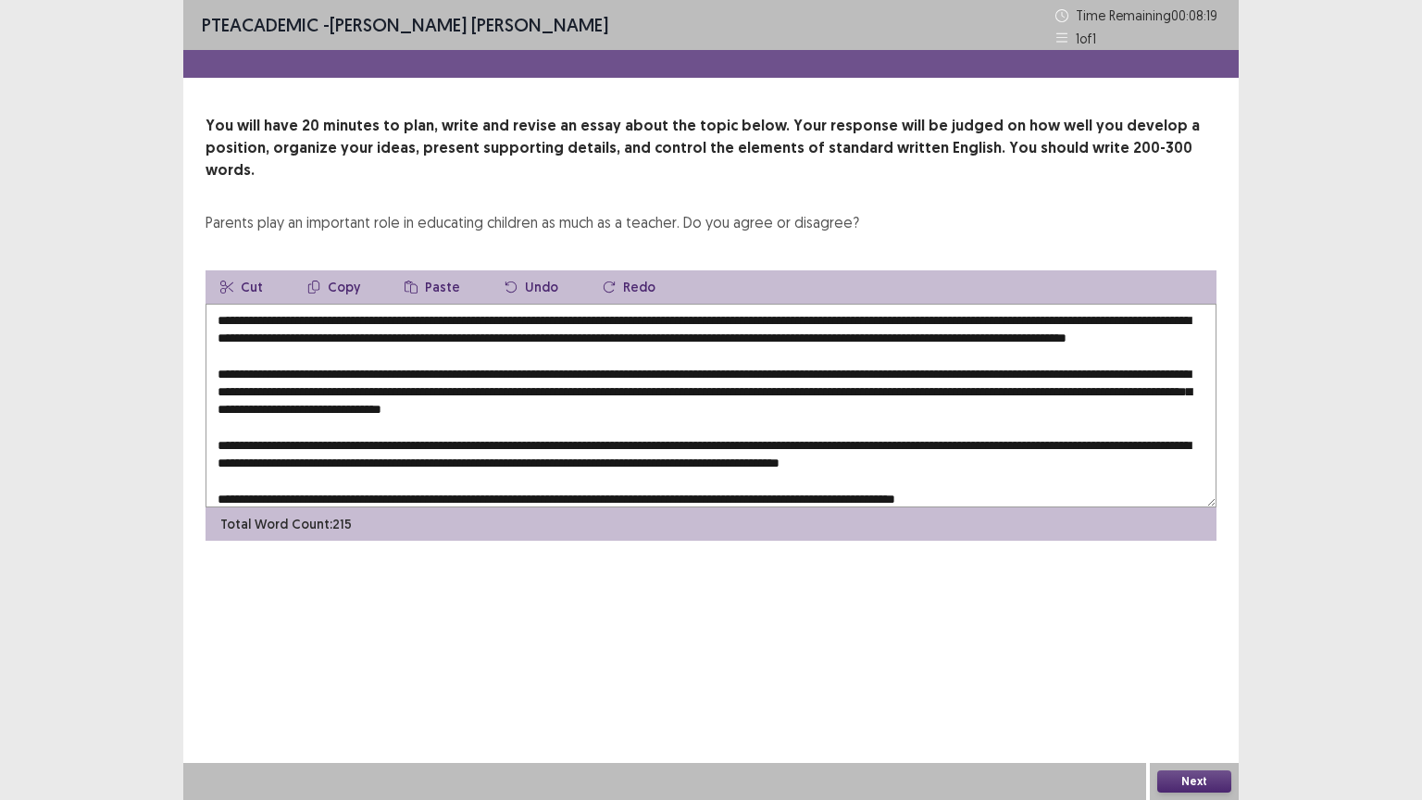
click at [698, 388] on textarea at bounding box center [710, 406] width 1011 height 204
click at [1099, 385] on textarea at bounding box center [710, 406] width 1011 height 204
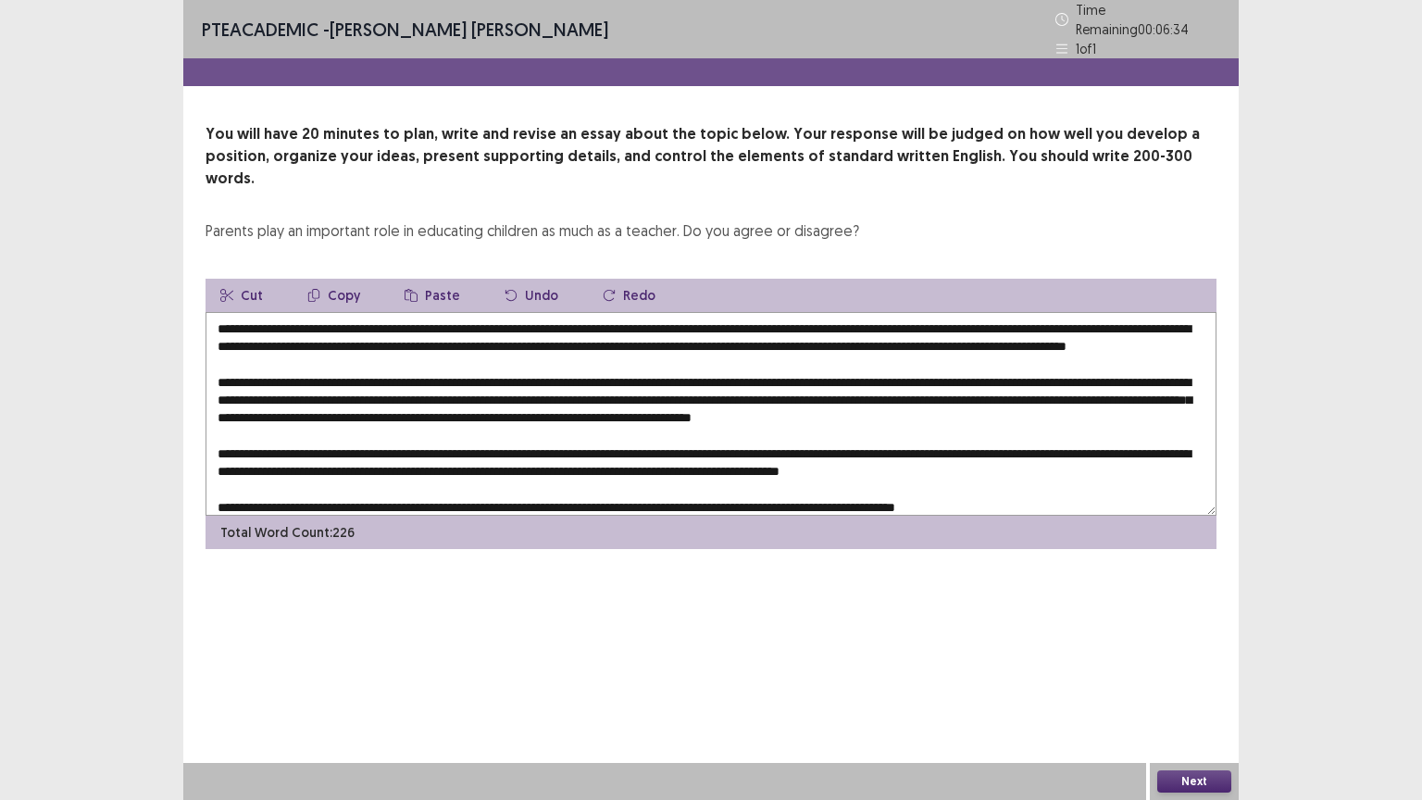
click at [578, 455] on textarea at bounding box center [710, 414] width 1011 height 204
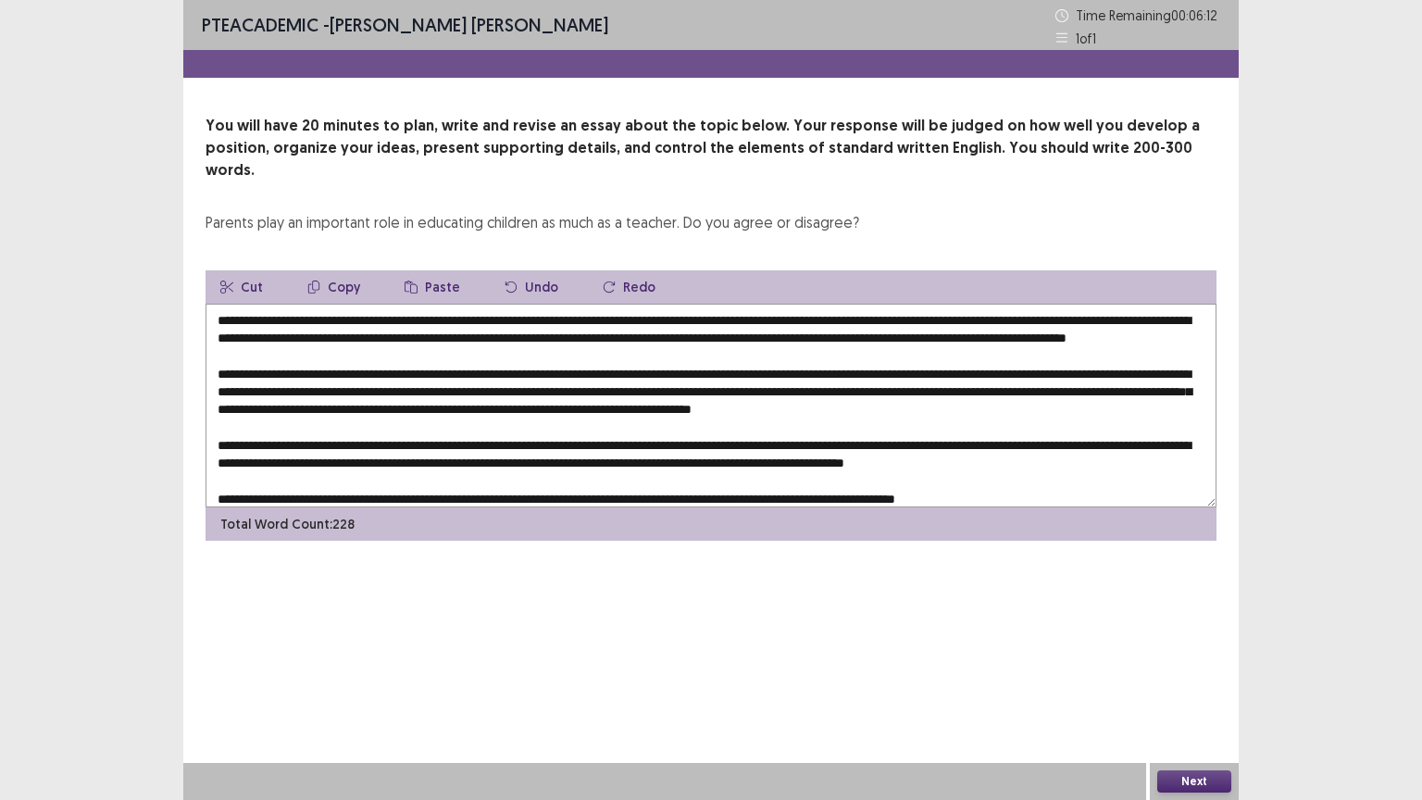
click at [1061, 400] on textarea at bounding box center [710, 406] width 1011 height 204
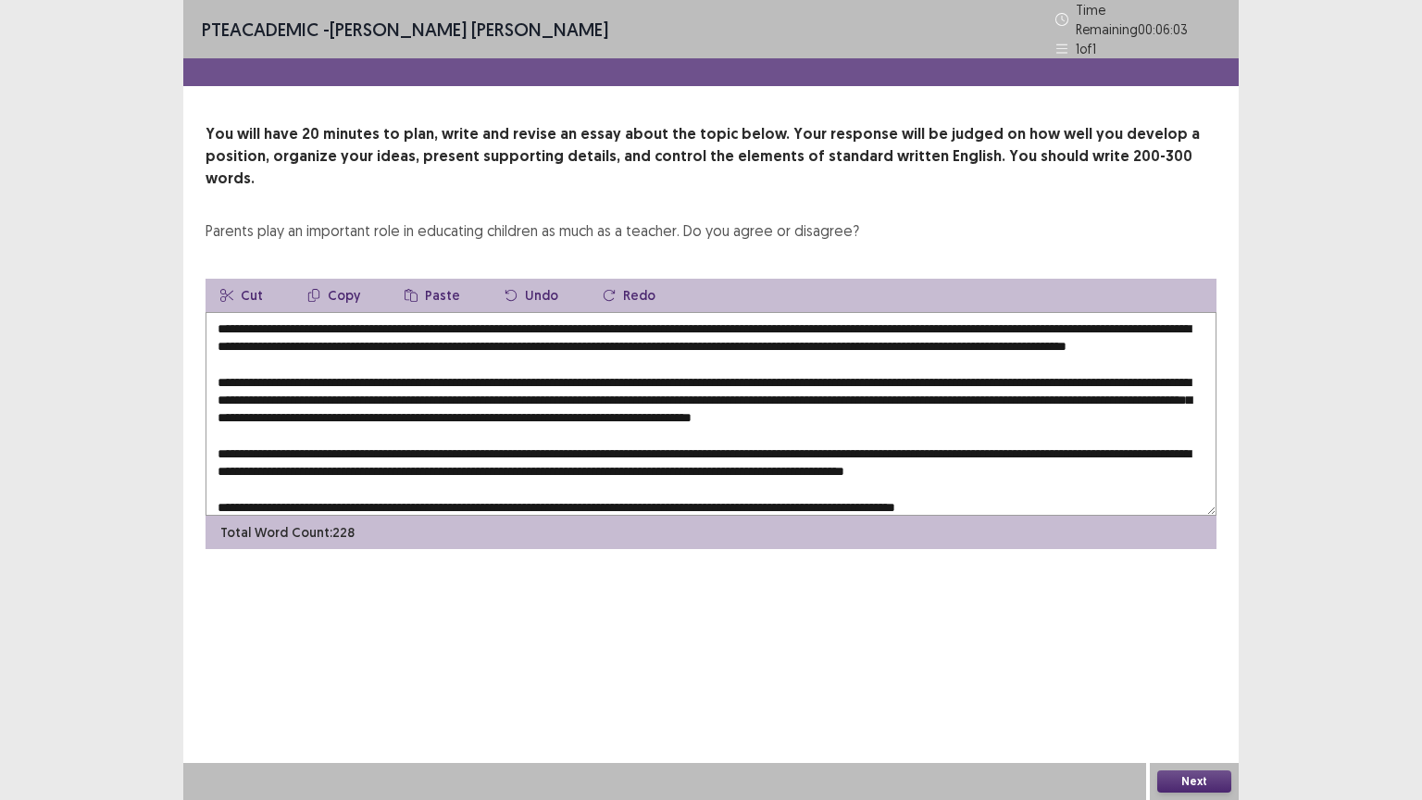
click at [878, 455] on textarea at bounding box center [710, 414] width 1011 height 204
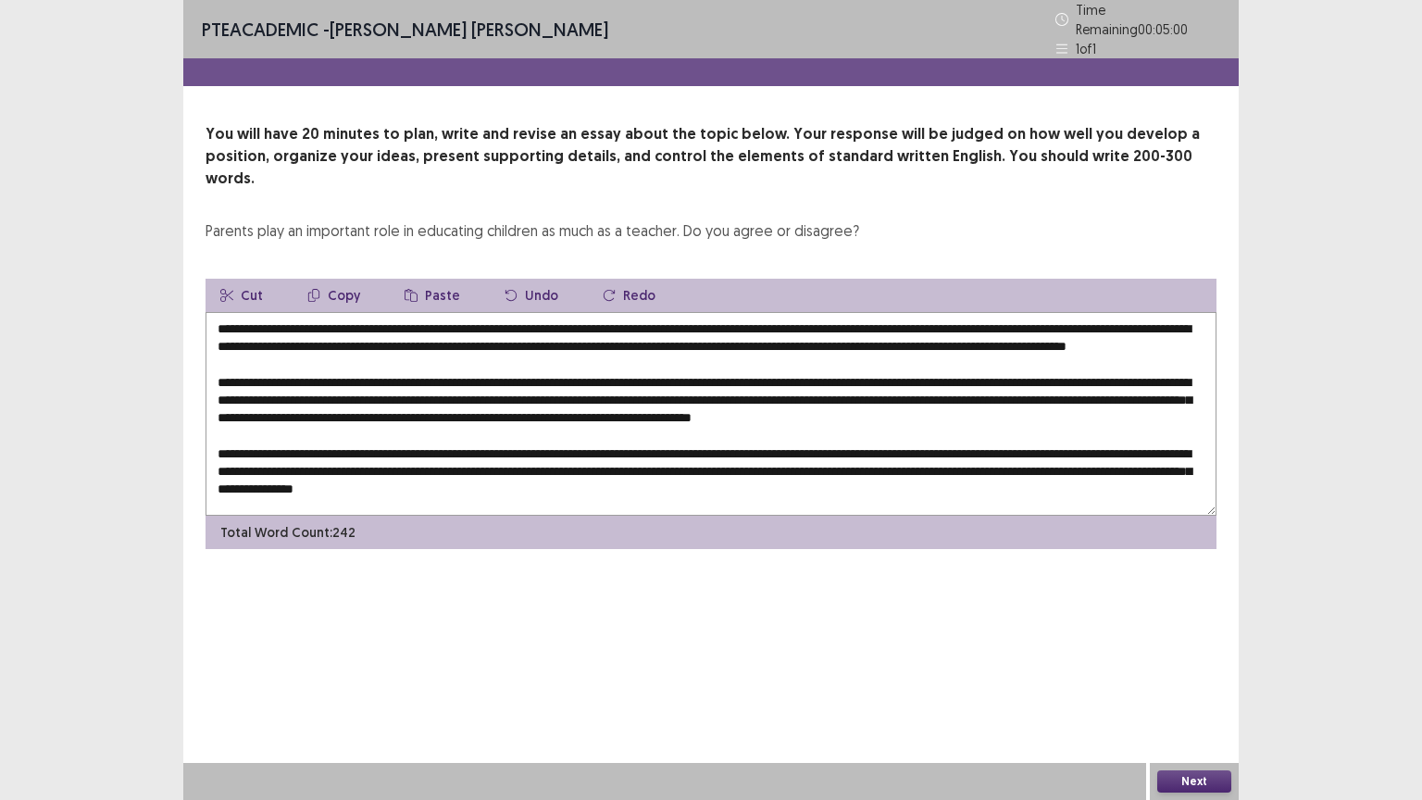
click at [490, 474] on textarea at bounding box center [710, 414] width 1011 height 204
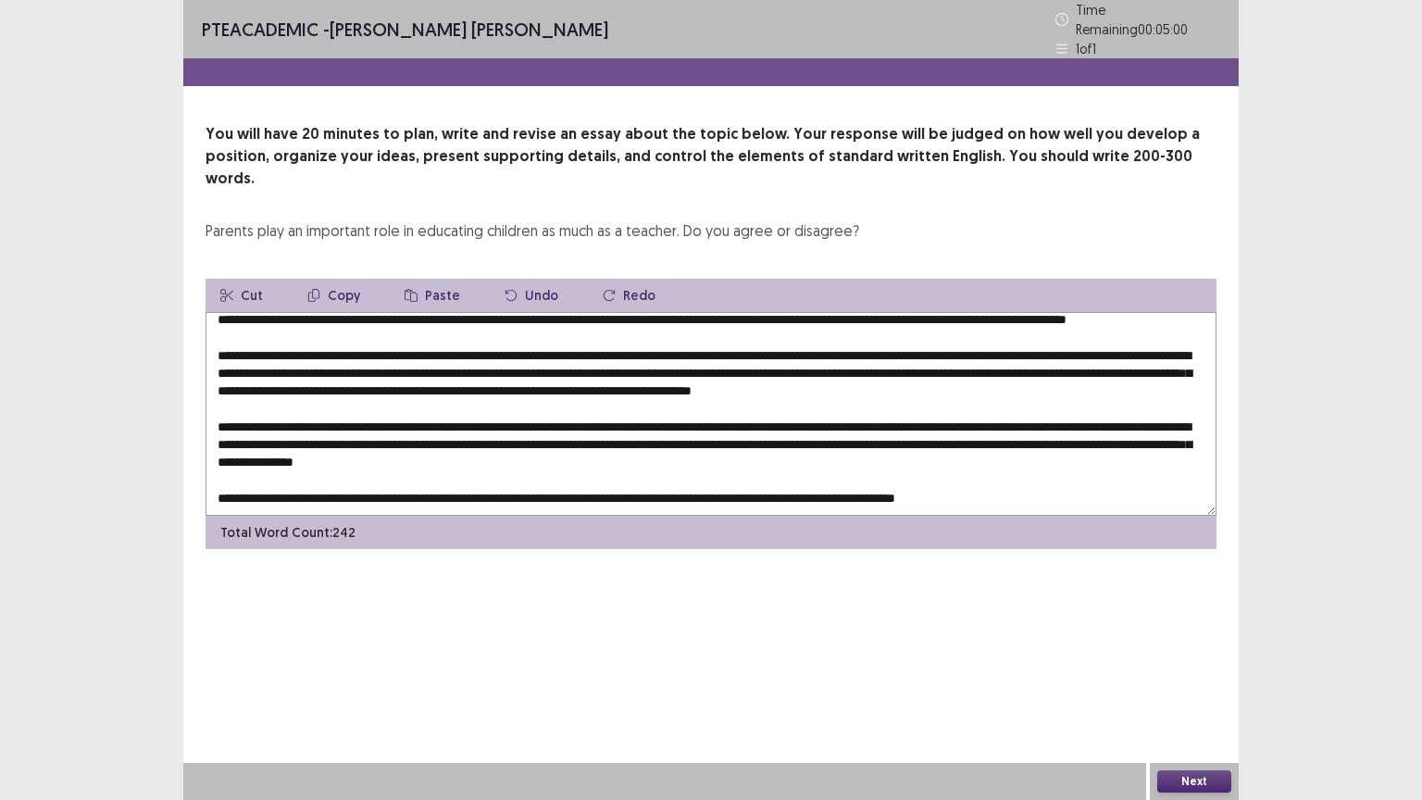
click at [490, 474] on textarea at bounding box center [710, 414] width 1011 height 204
click at [552, 441] on textarea at bounding box center [710, 414] width 1011 height 204
click at [496, 431] on textarea at bounding box center [710, 414] width 1011 height 204
click at [682, 439] on textarea at bounding box center [710, 414] width 1011 height 204
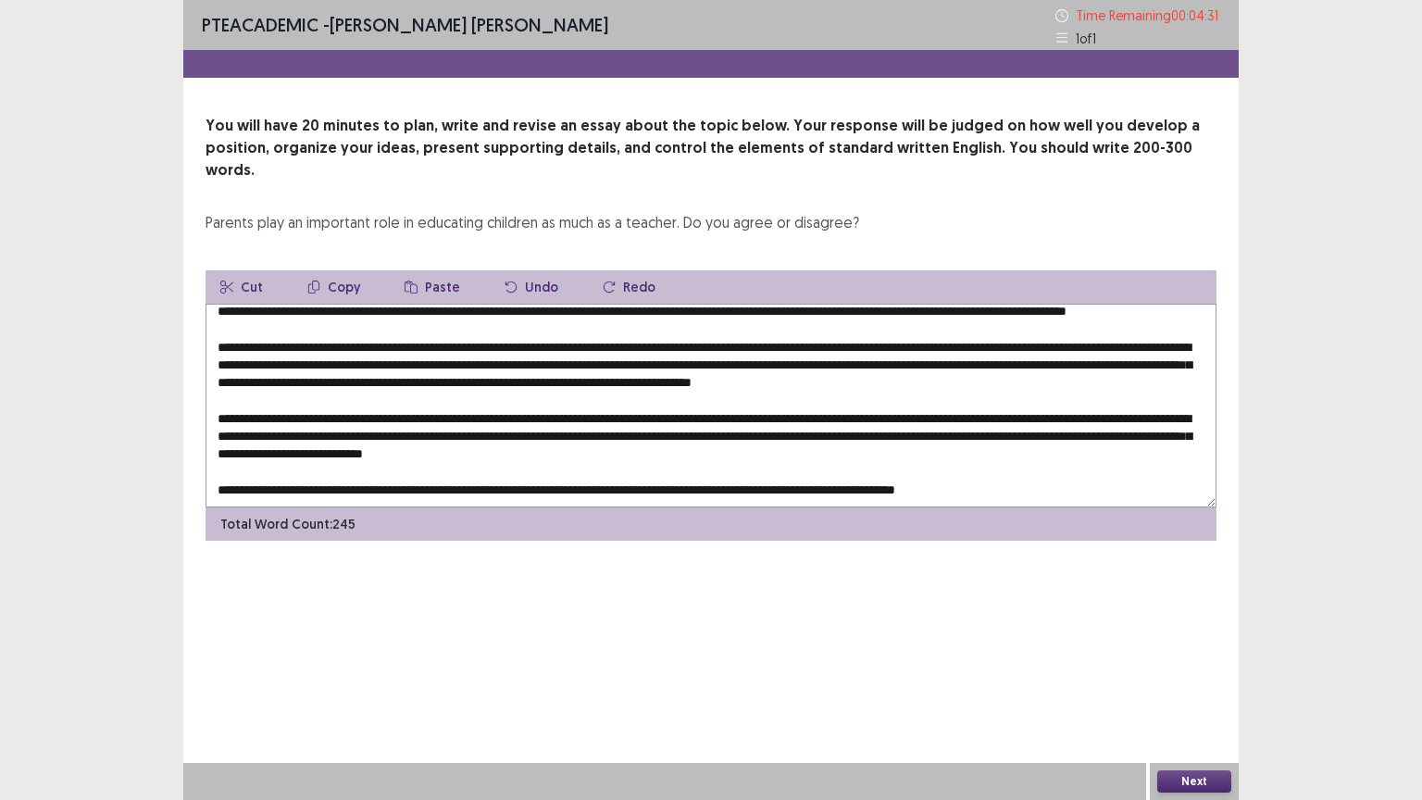
click at [529, 351] on textarea at bounding box center [710, 406] width 1011 height 204
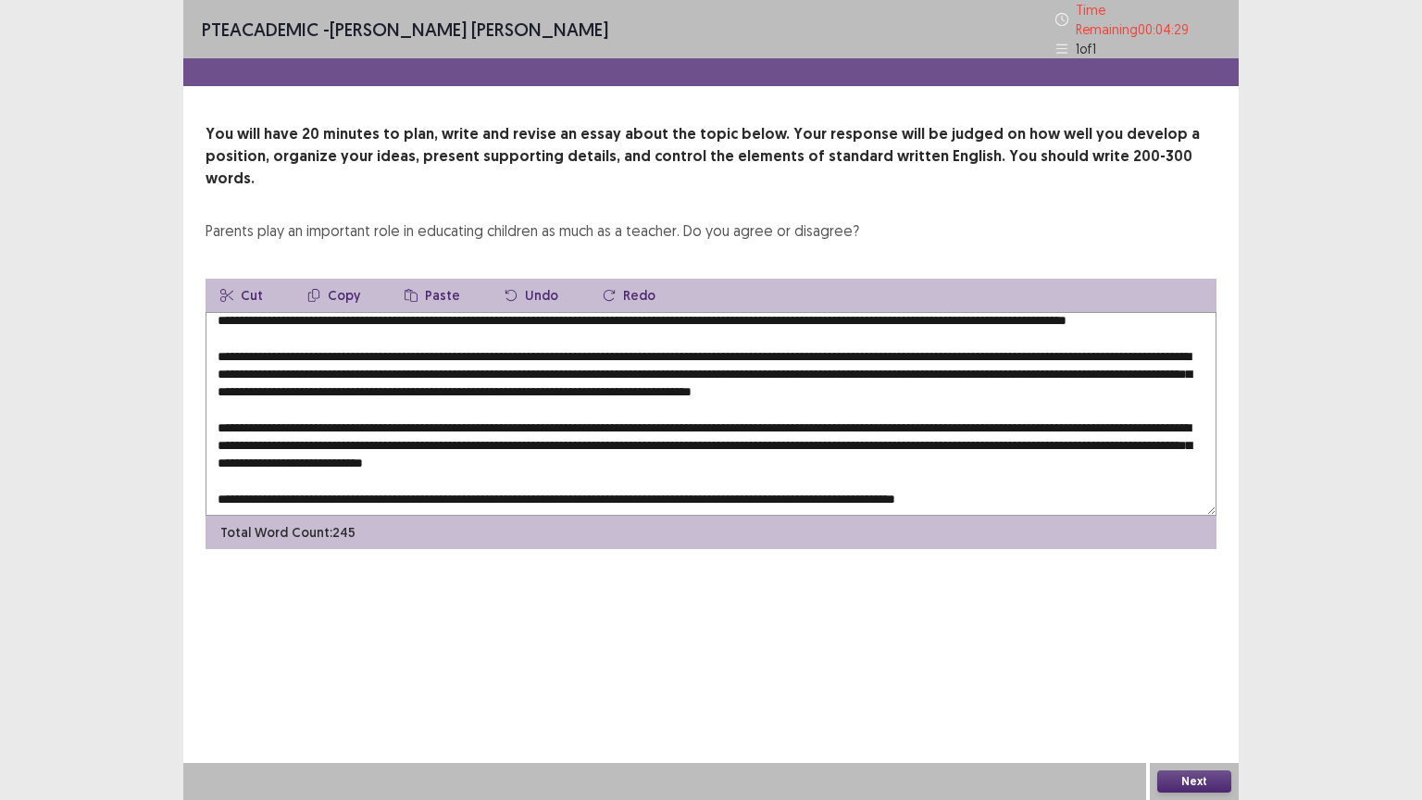
scroll to position [7, 0]
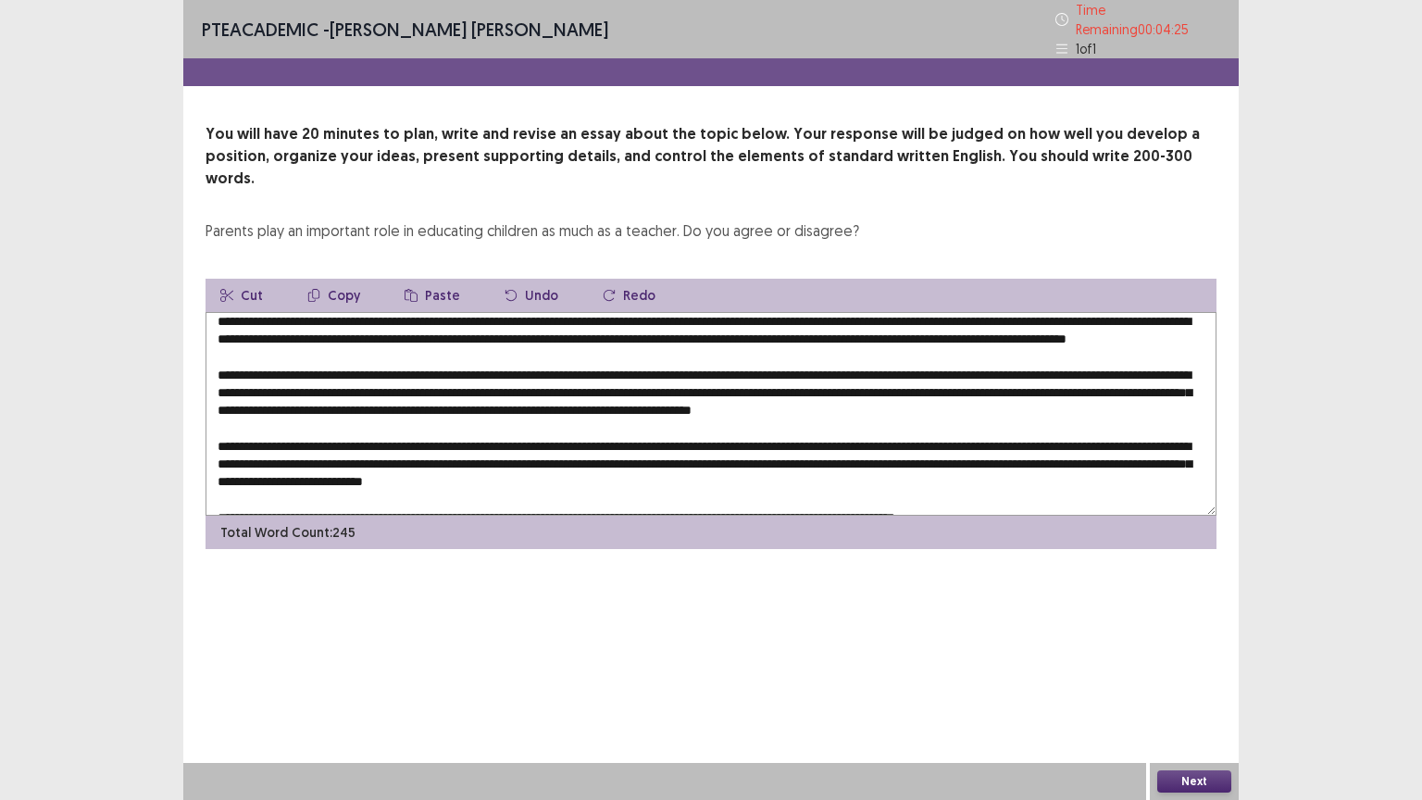
click at [724, 312] on textarea at bounding box center [710, 414] width 1011 height 204
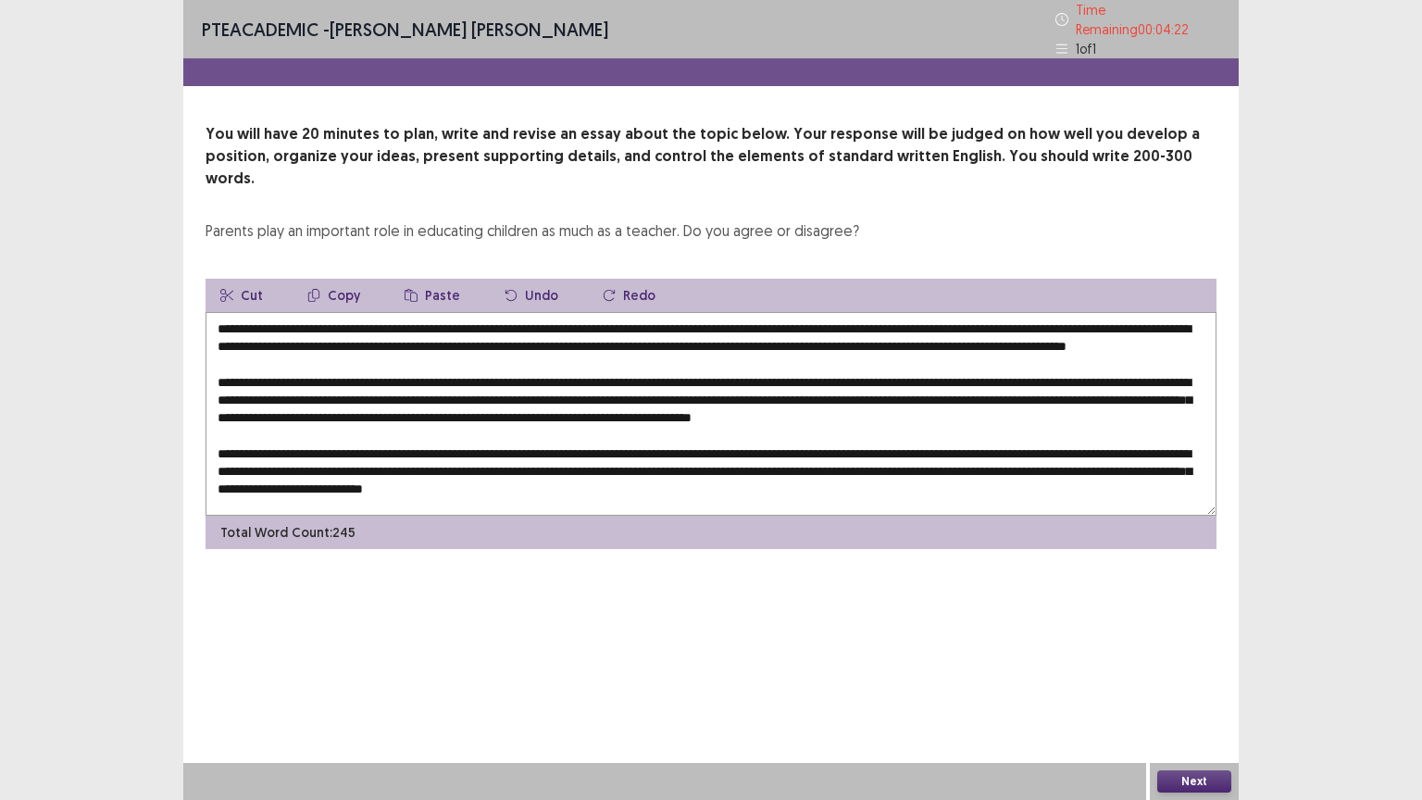
drag, startPoint x: 724, startPoint y: 285, endPoint x: 326, endPoint y: 303, distance: 398.4
click at [326, 312] on textarea at bounding box center [710, 414] width 1011 height 204
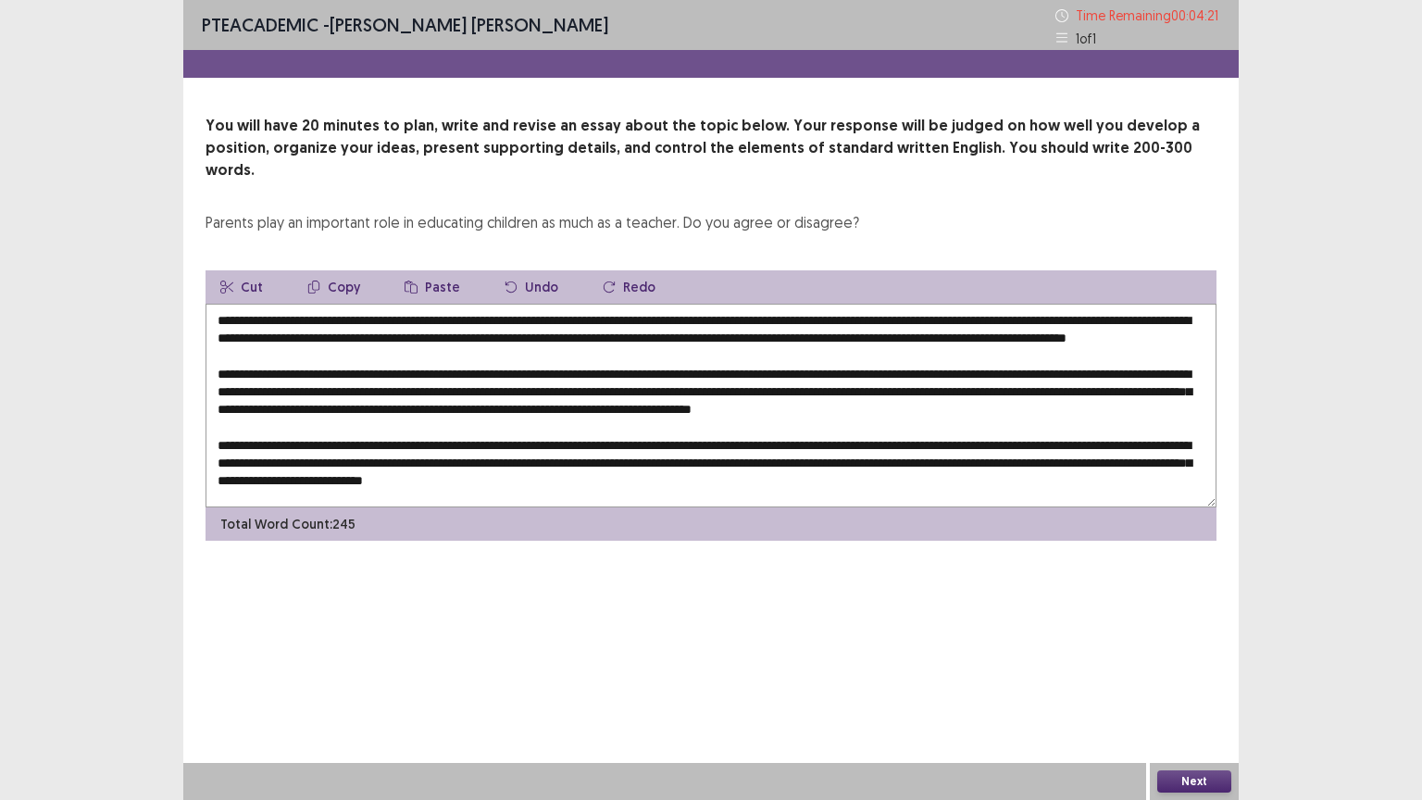
type textarea "**********"
click at [342, 270] on button "Copy" at bounding box center [333, 286] width 82 height 33
click at [792, 392] on textarea at bounding box center [710, 406] width 1011 height 204
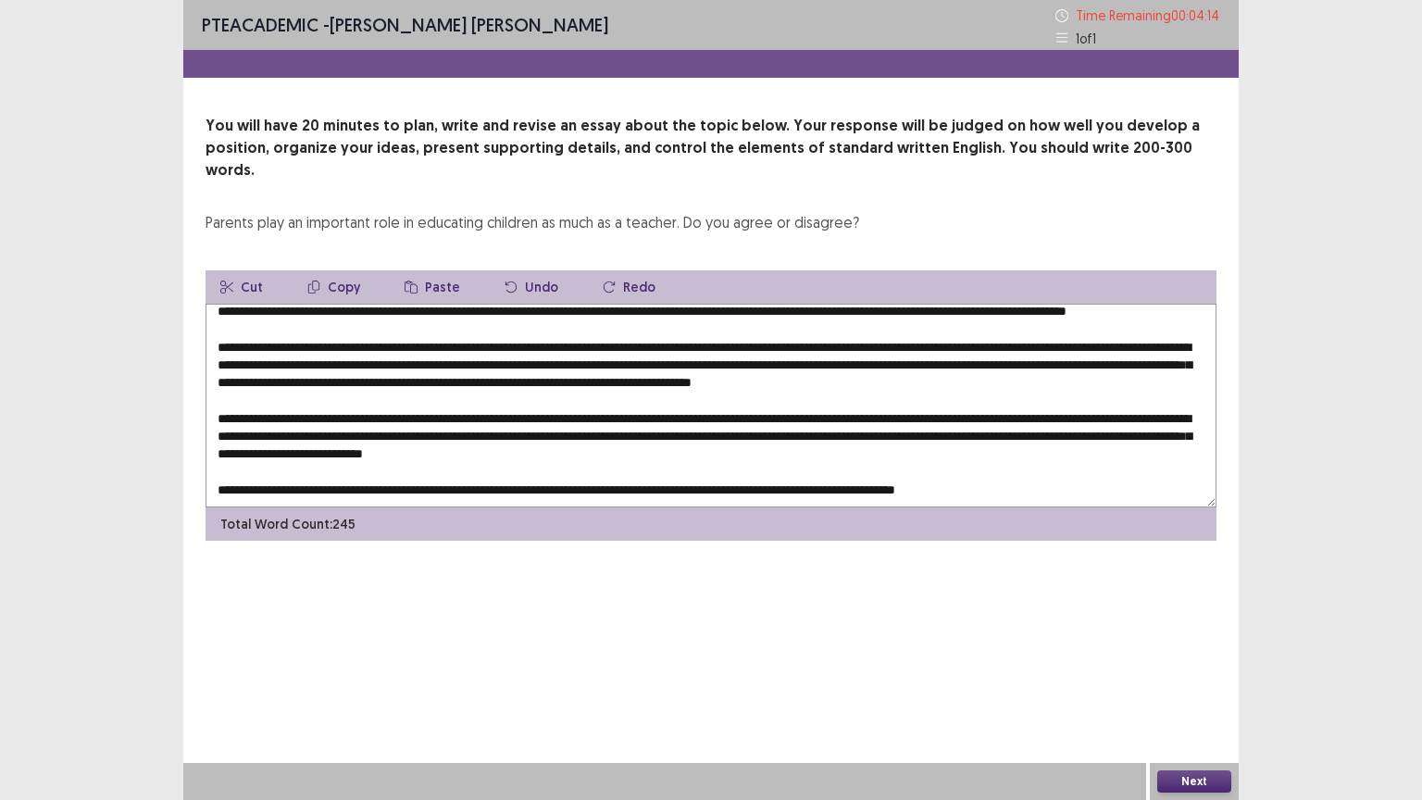
scroll to position [40, 0]
drag, startPoint x: 642, startPoint y: 471, endPoint x: 627, endPoint y: 467, distance: 16.2
click at [627, 467] on textarea at bounding box center [710, 406] width 1011 height 204
click at [630, 466] on textarea at bounding box center [710, 406] width 1011 height 204
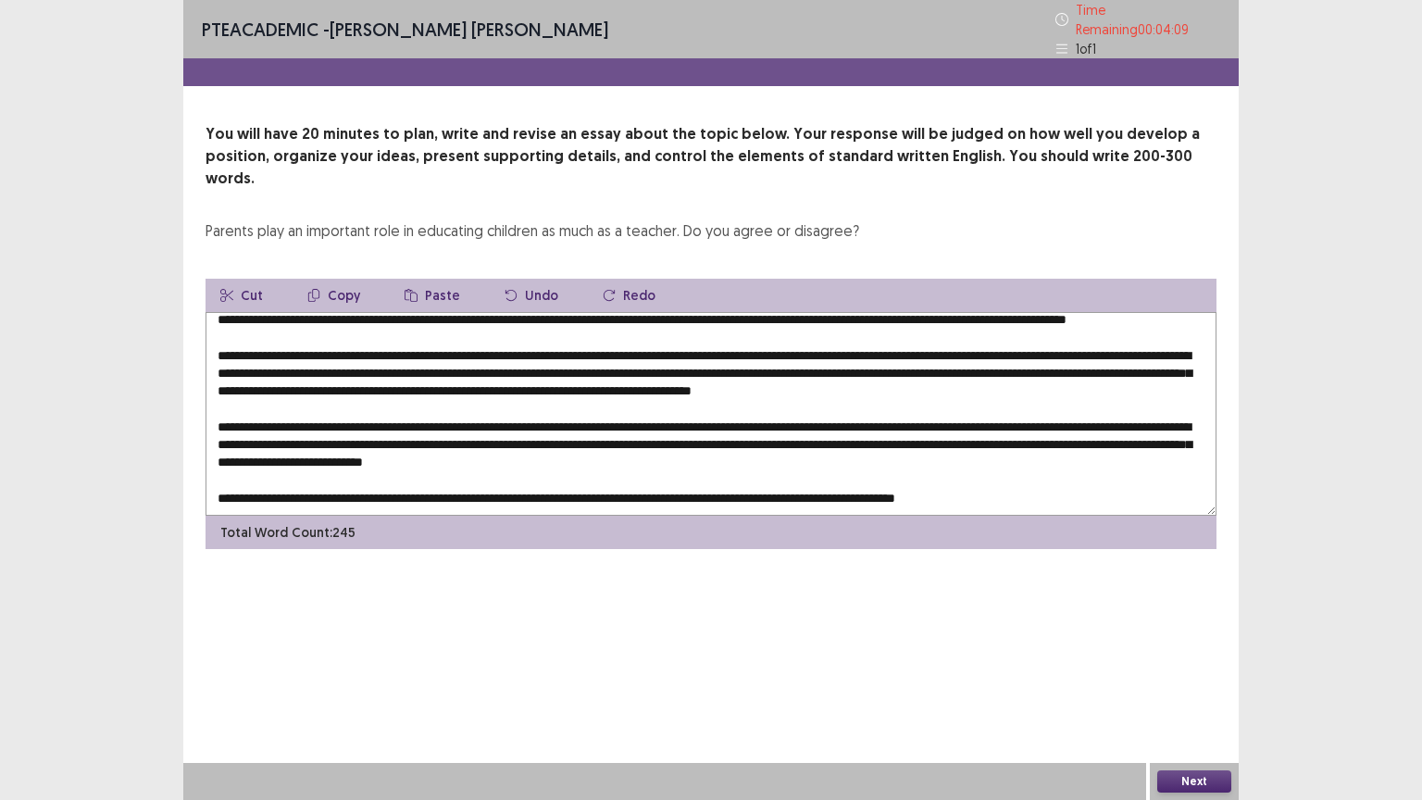
click at [444, 279] on button "Paste" at bounding box center [432, 295] width 85 height 33
click at [676, 466] on textarea at bounding box center [710, 414] width 1011 height 204
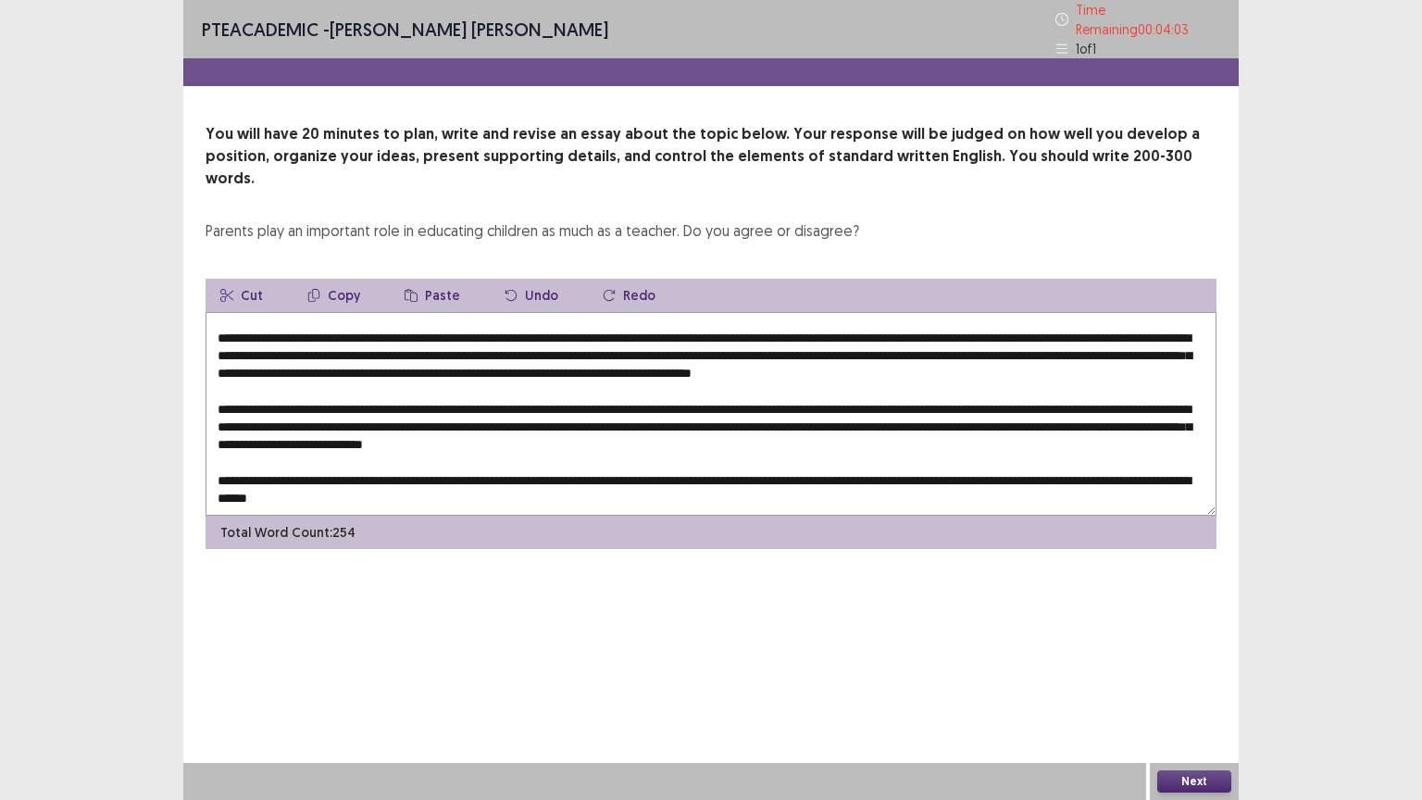
scroll to position [7, 0]
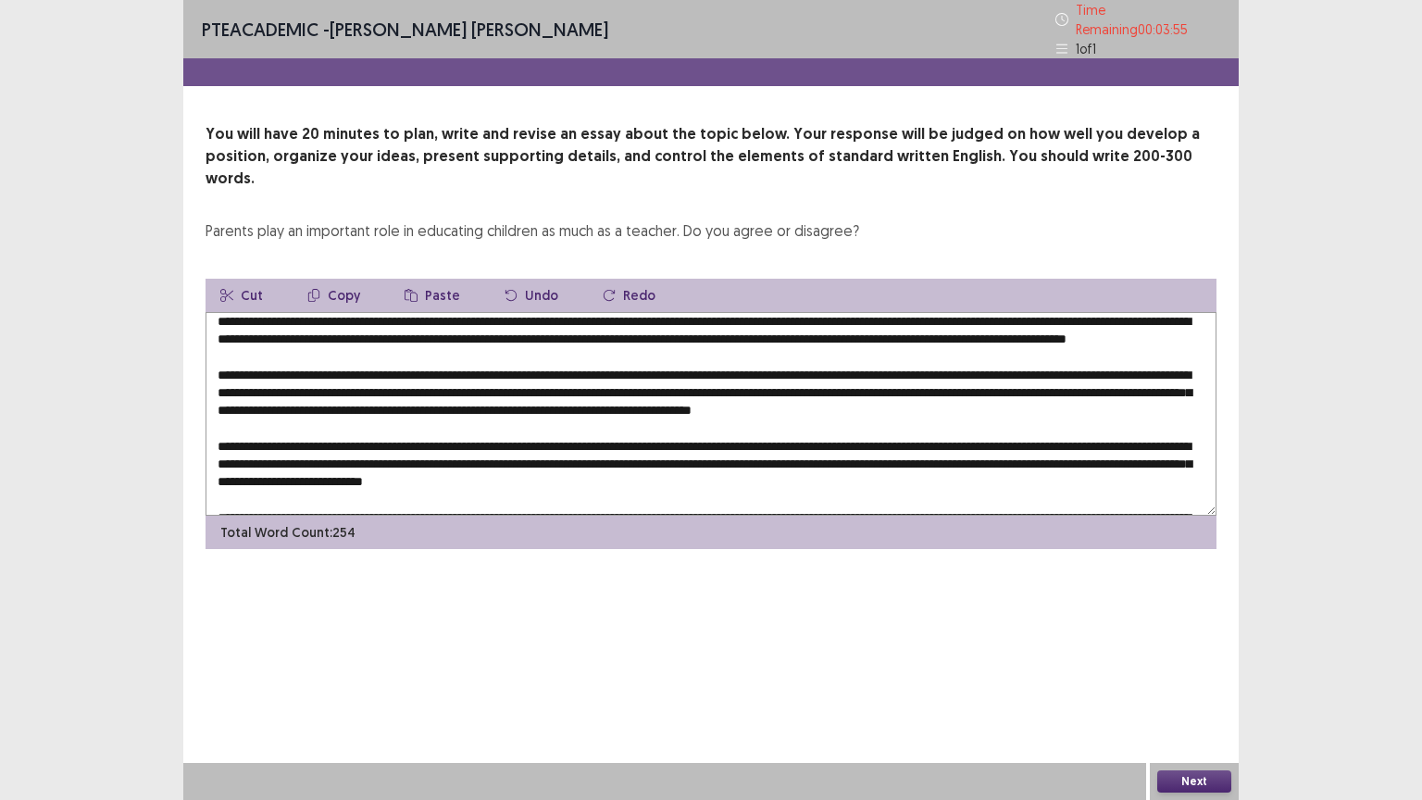
click at [626, 312] on textarea at bounding box center [710, 414] width 1011 height 204
click at [729, 349] on textarea at bounding box center [710, 414] width 1011 height 204
click at [623, 312] on textarea at bounding box center [710, 414] width 1011 height 204
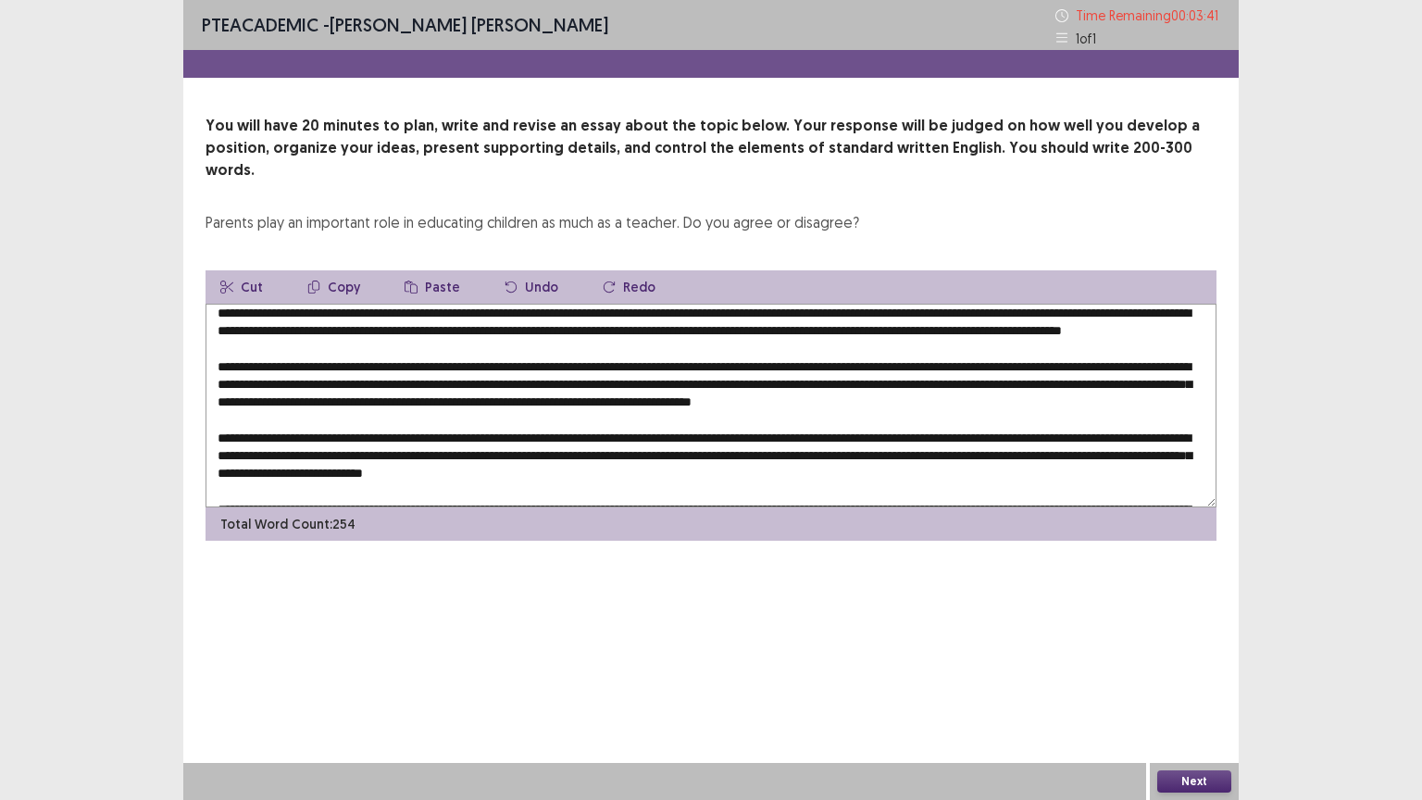
click at [541, 344] on textarea at bounding box center [710, 406] width 1011 height 204
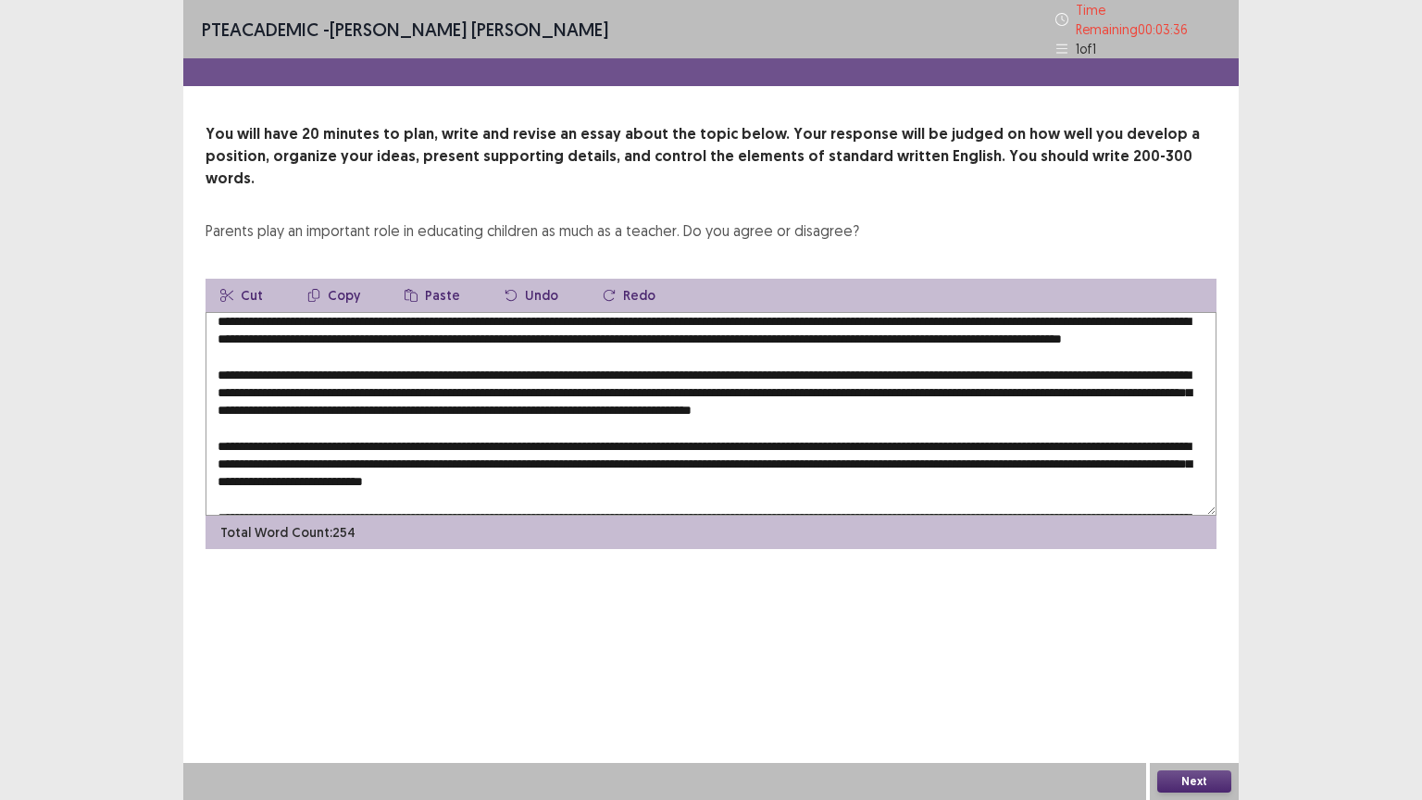
click at [755, 356] on textarea at bounding box center [710, 414] width 1011 height 204
click at [626, 312] on textarea at bounding box center [710, 414] width 1011 height 204
click at [492, 349] on textarea at bounding box center [710, 414] width 1011 height 204
click at [753, 444] on textarea at bounding box center [710, 414] width 1011 height 204
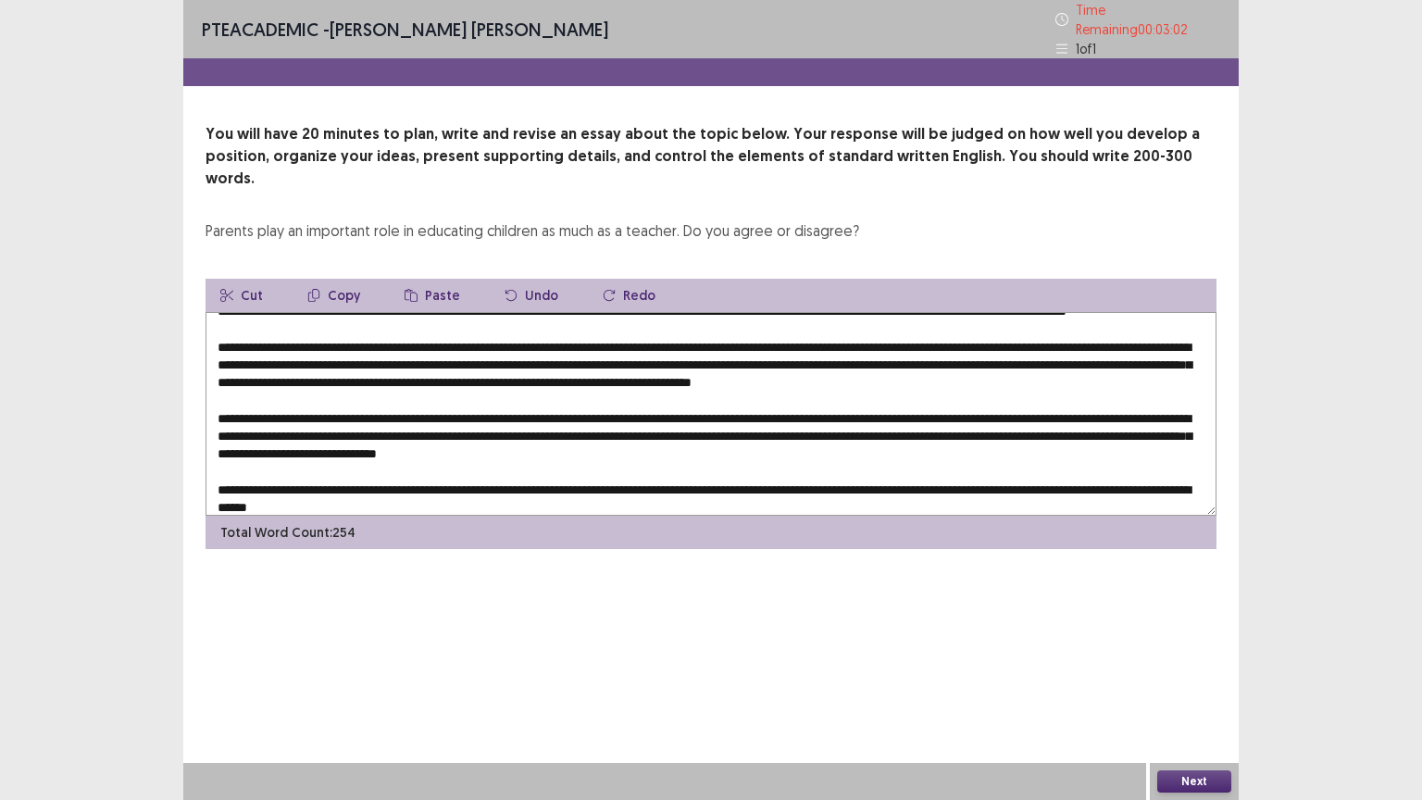
scroll to position [53, 0]
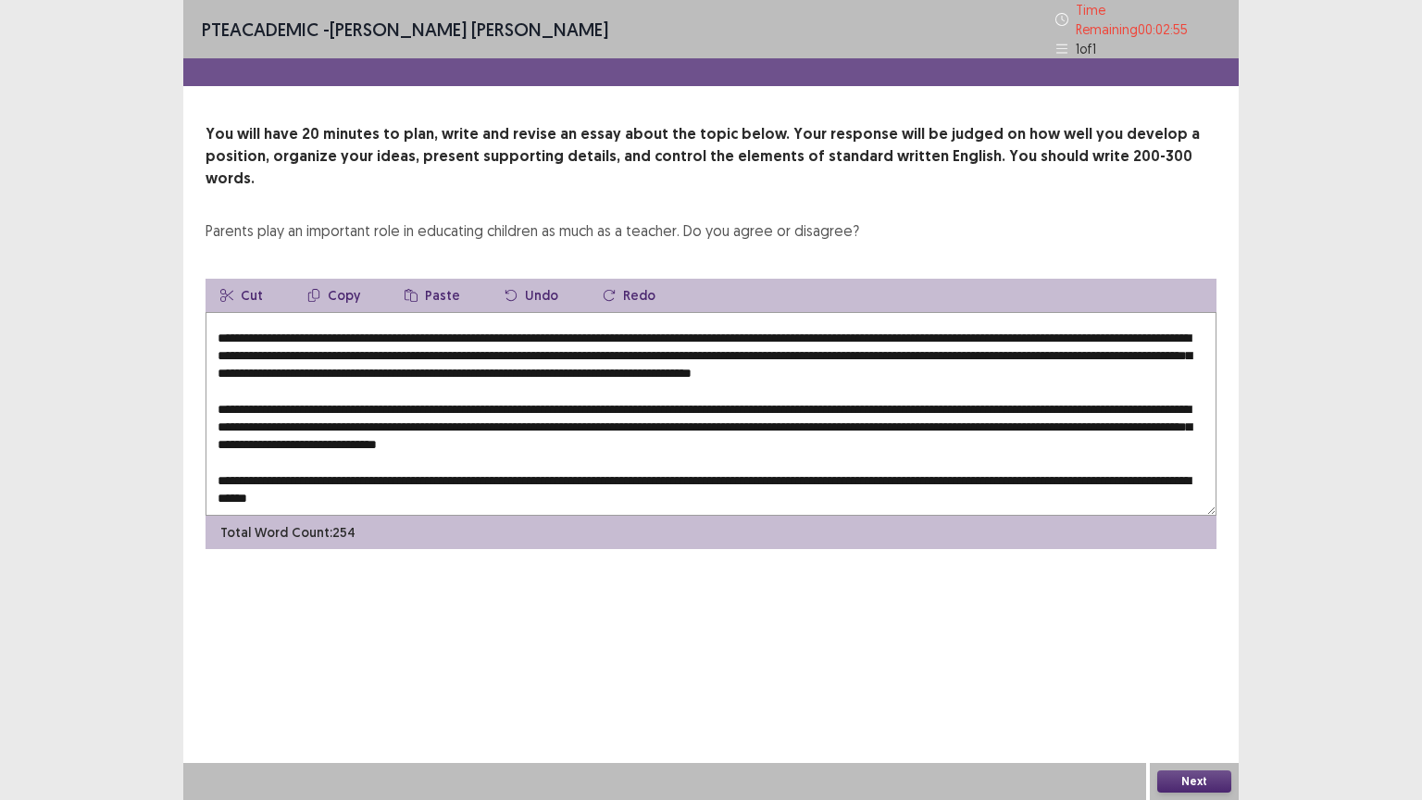
type textarea "**********"
click at [1199, 675] on button "Next" at bounding box center [1194, 781] width 74 height 22
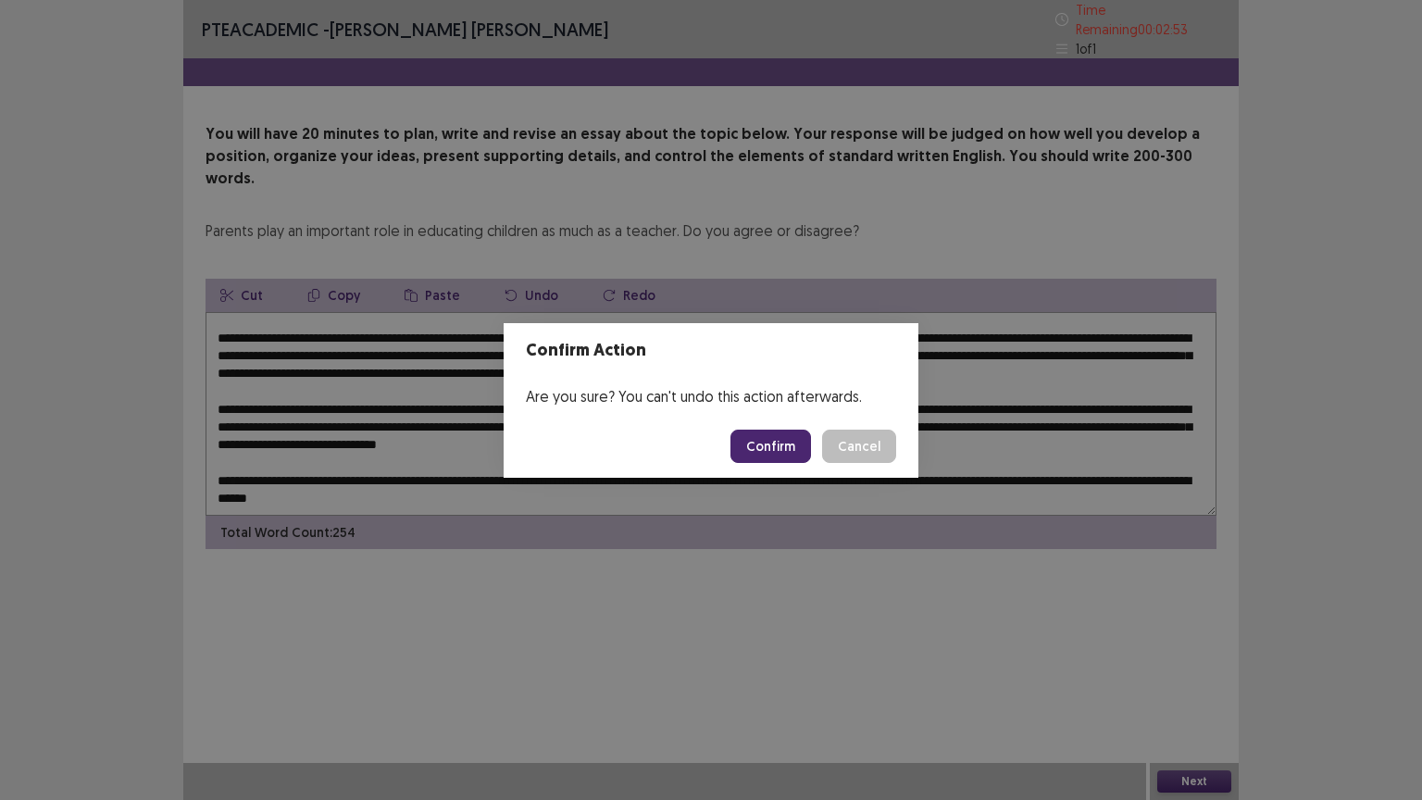
click at [789, 445] on button "Confirm" at bounding box center [770, 445] width 81 height 33
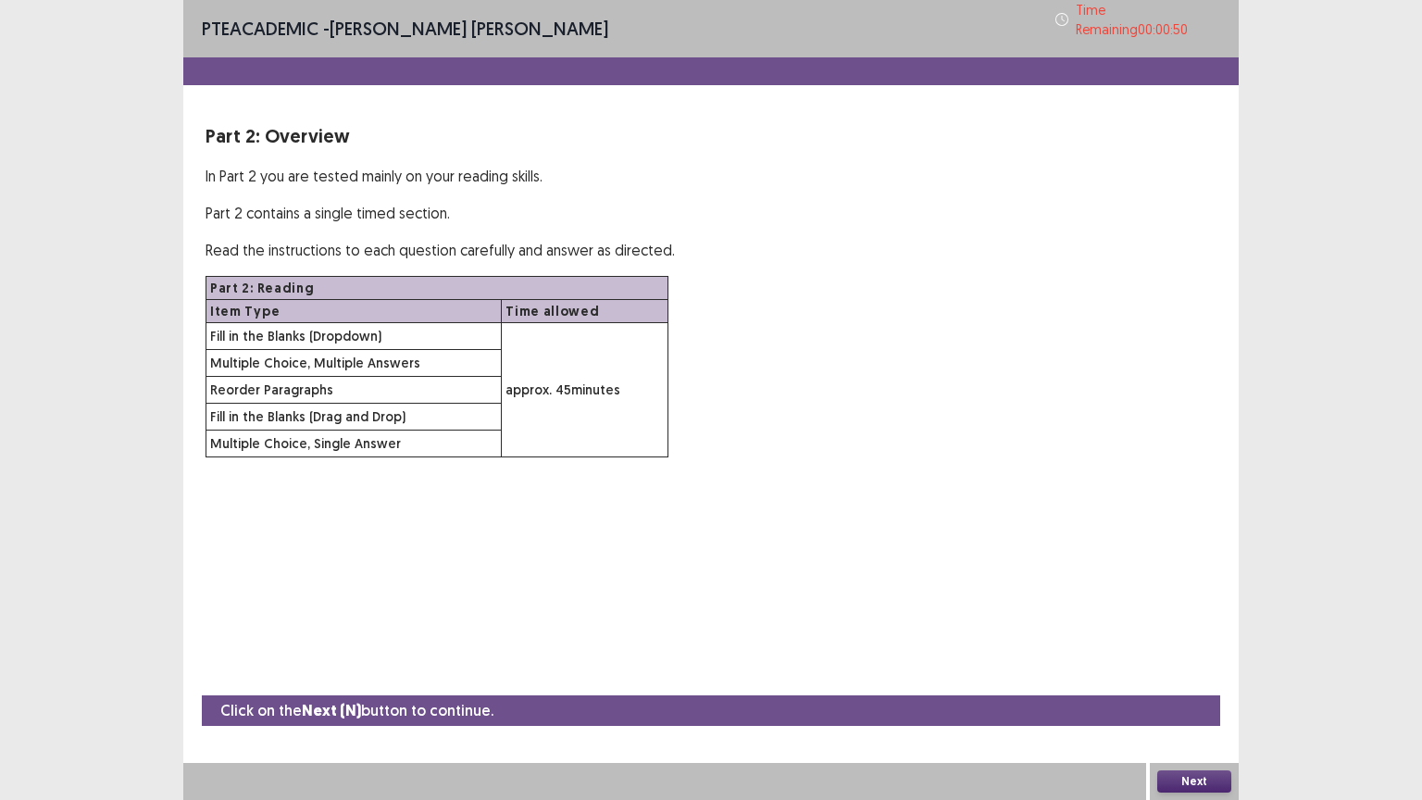
click at [1195, 675] on button "Next" at bounding box center [1194, 781] width 74 height 22
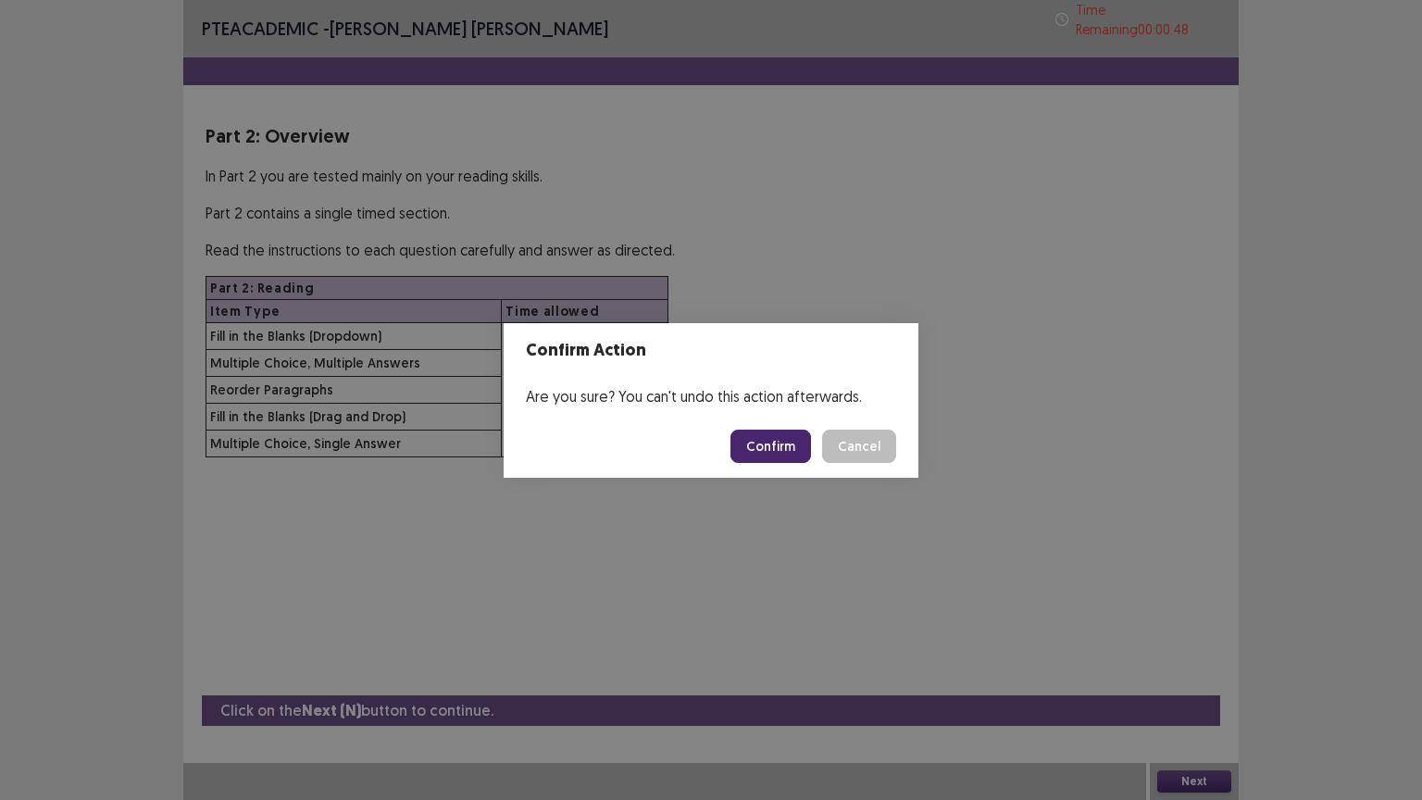
click at [765, 451] on button "Confirm" at bounding box center [770, 445] width 81 height 33
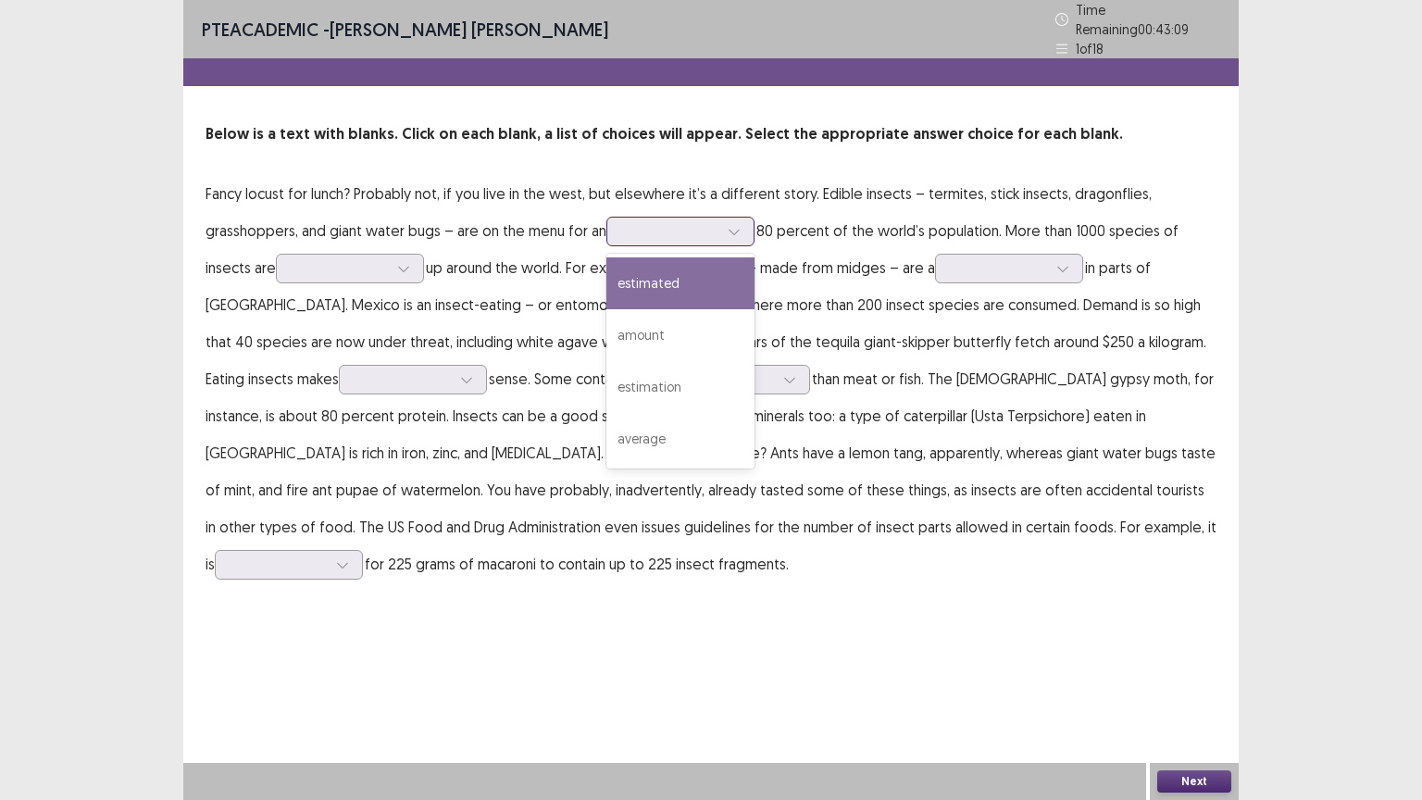
click at [627, 222] on div at bounding box center [670, 231] width 96 height 18
click at [662, 271] on div "estimated" at bounding box center [680, 283] width 148 height 52
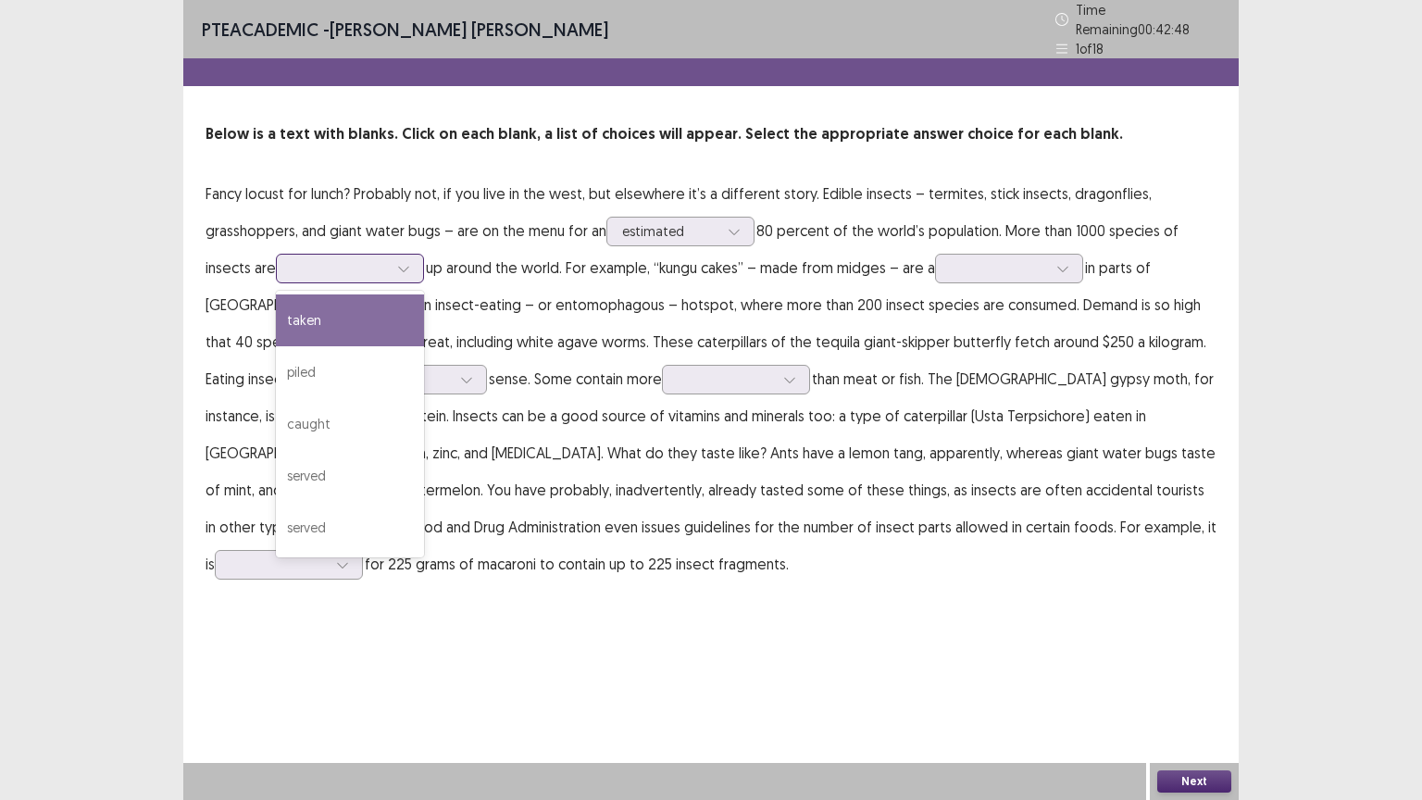
click at [363, 259] on div at bounding box center [340, 268] width 96 height 18
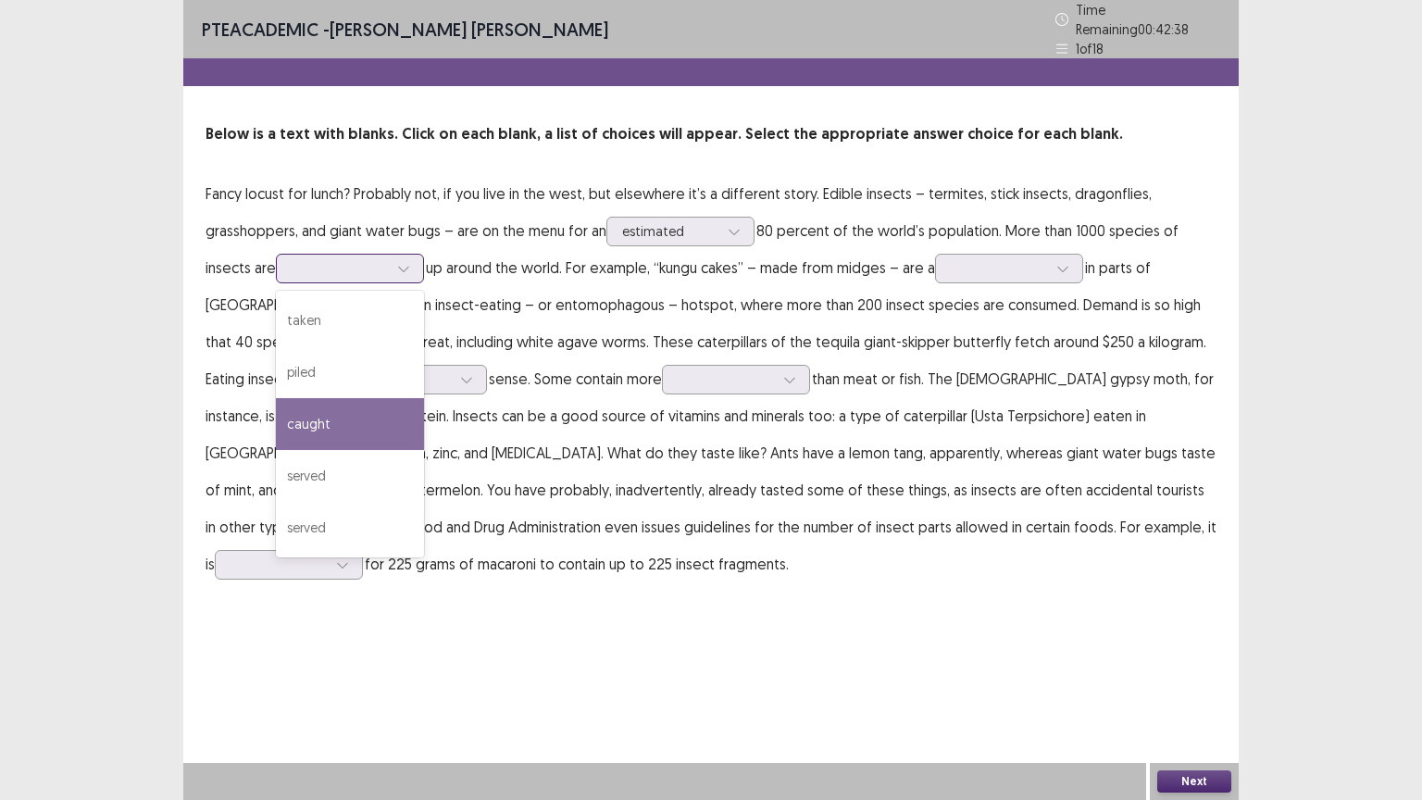
click at [344, 404] on div "caught" at bounding box center [350, 424] width 148 height 52
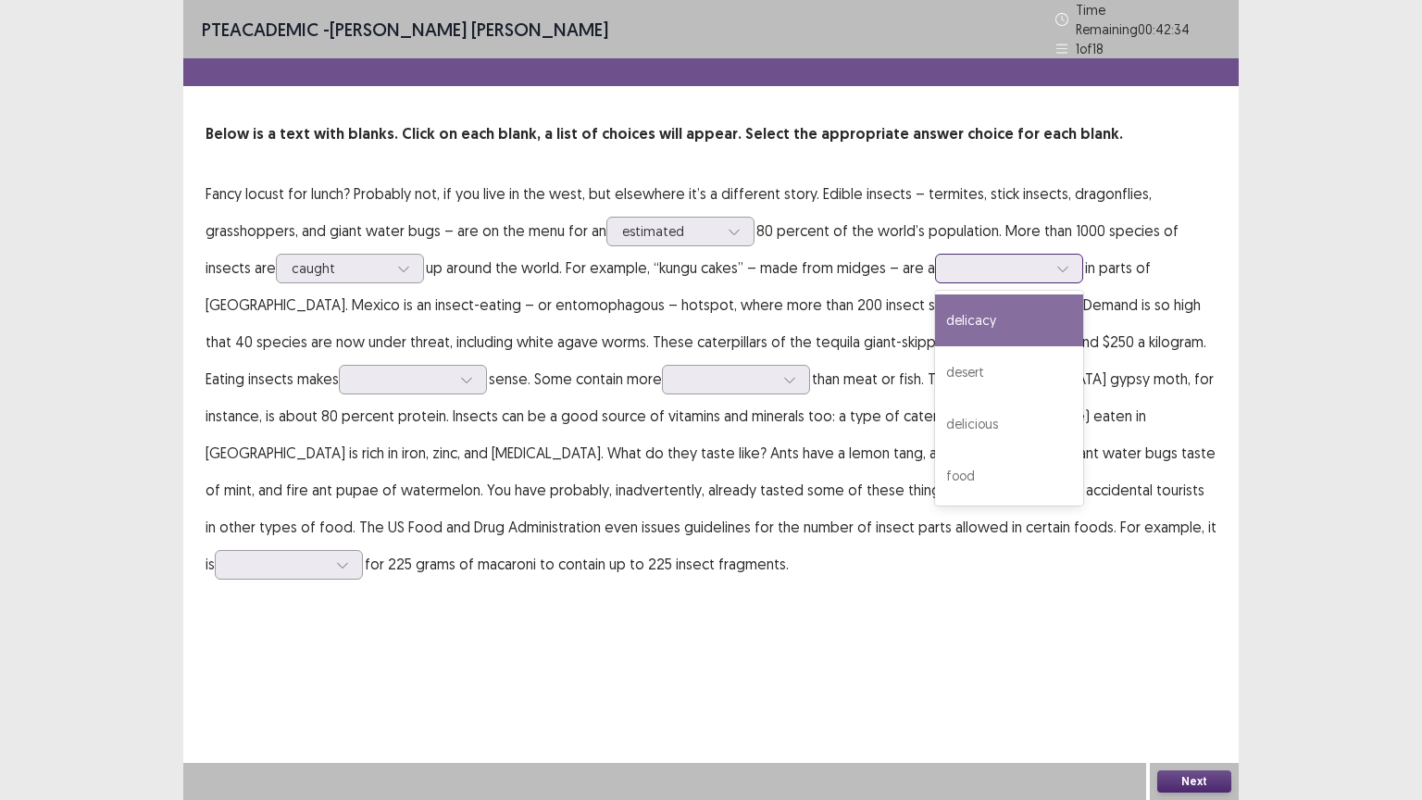
click at [979, 259] on div at bounding box center [999, 268] width 96 height 18
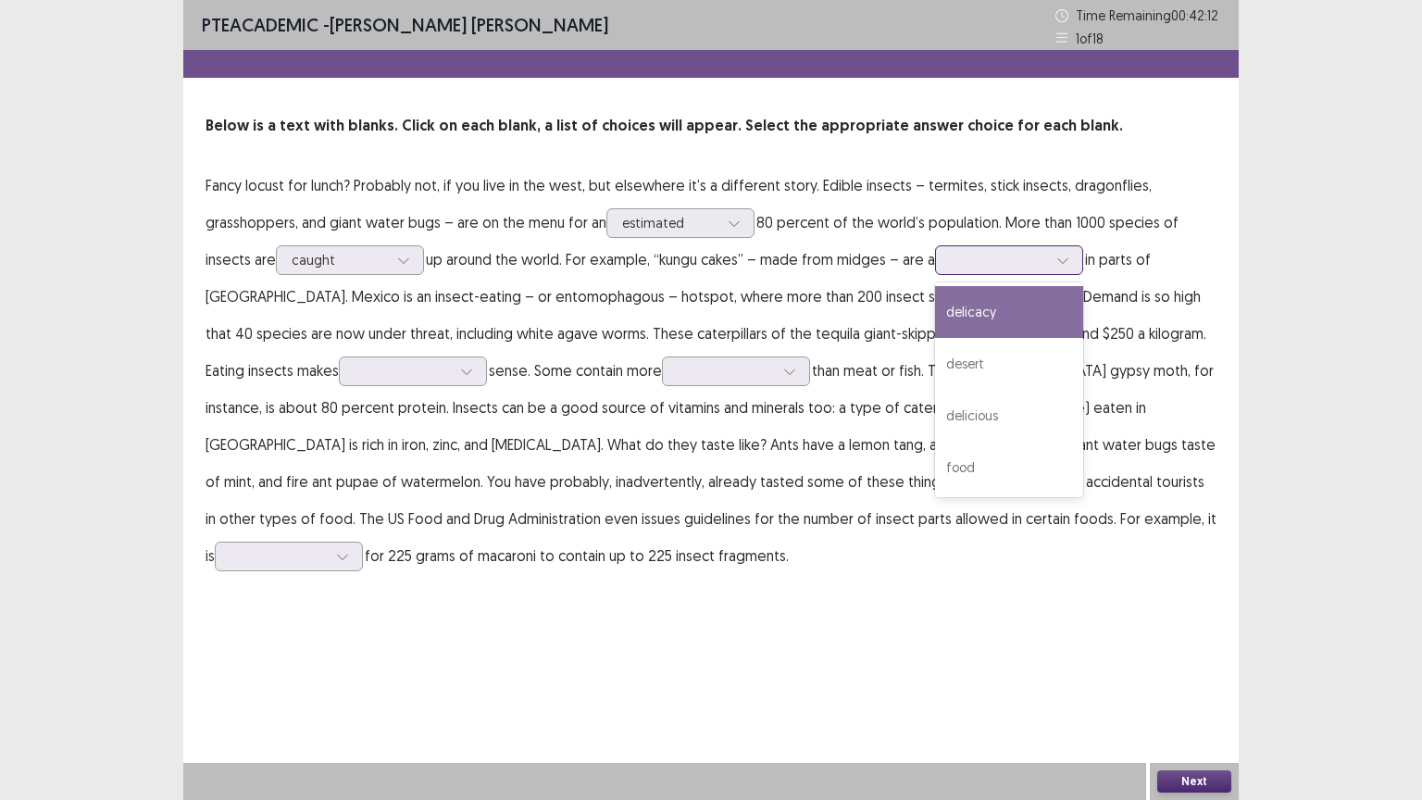
click at [1011, 318] on div "delicacy" at bounding box center [1009, 312] width 148 height 52
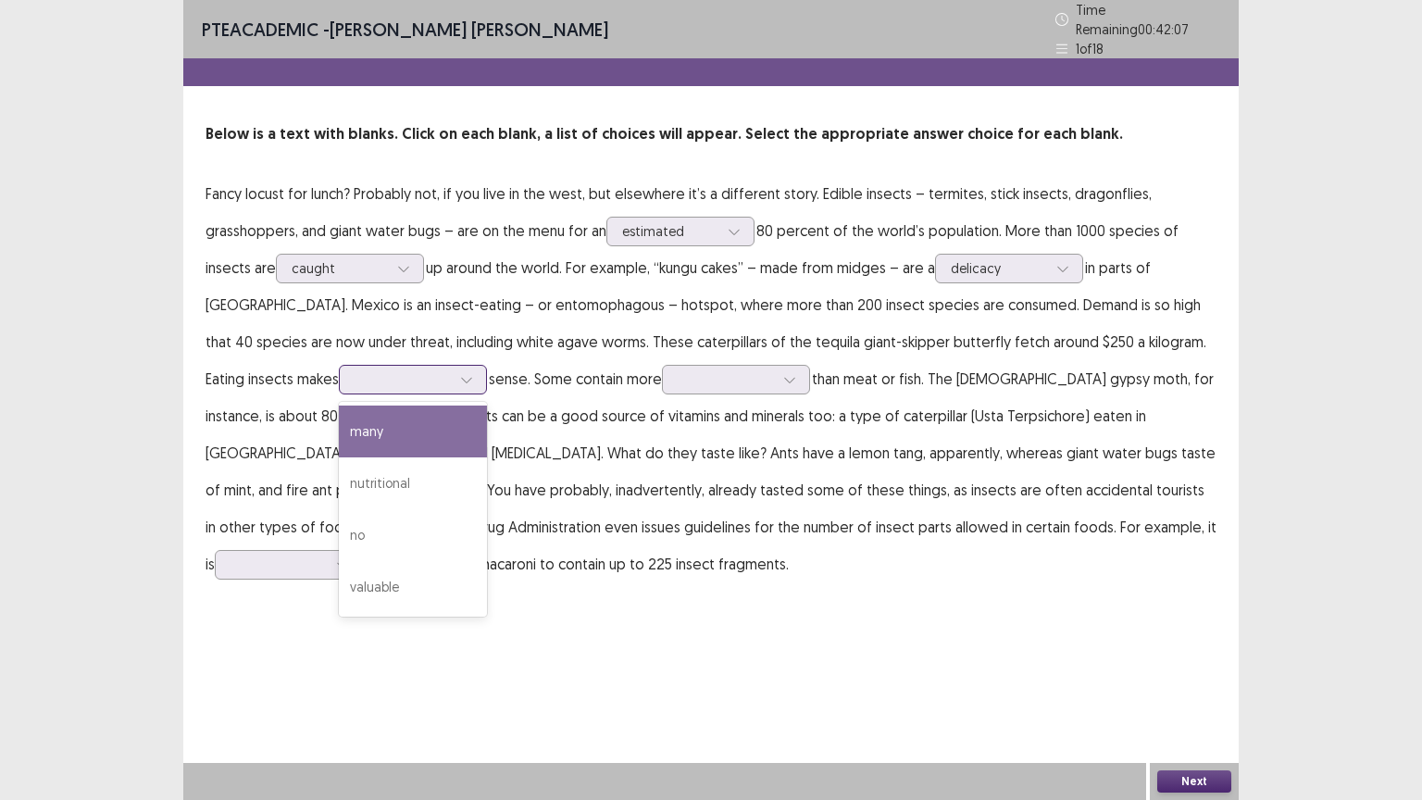
click at [354, 370] on div at bounding box center [402, 379] width 96 height 18
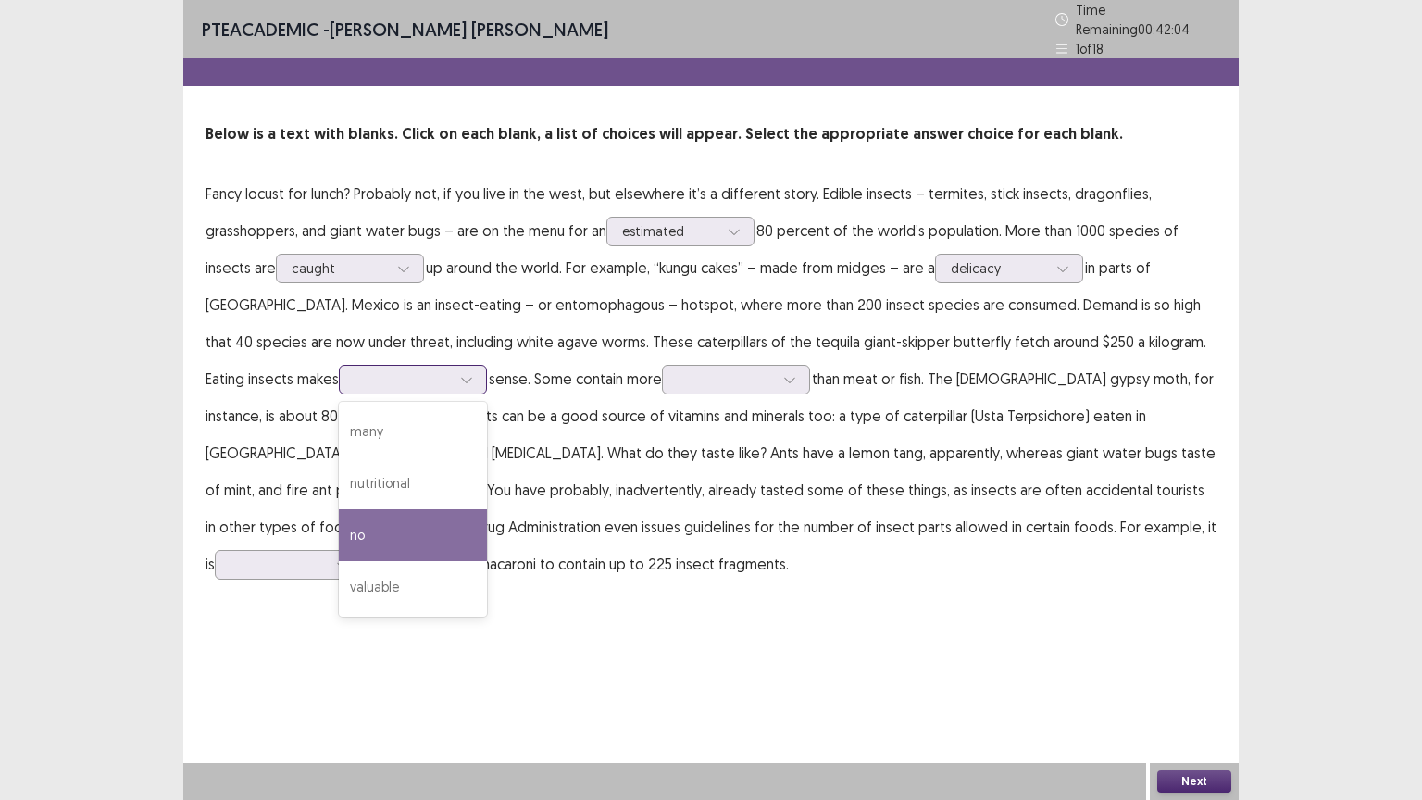
click at [339, 516] on div "no" at bounding box center [413, 535] width 148 height 52
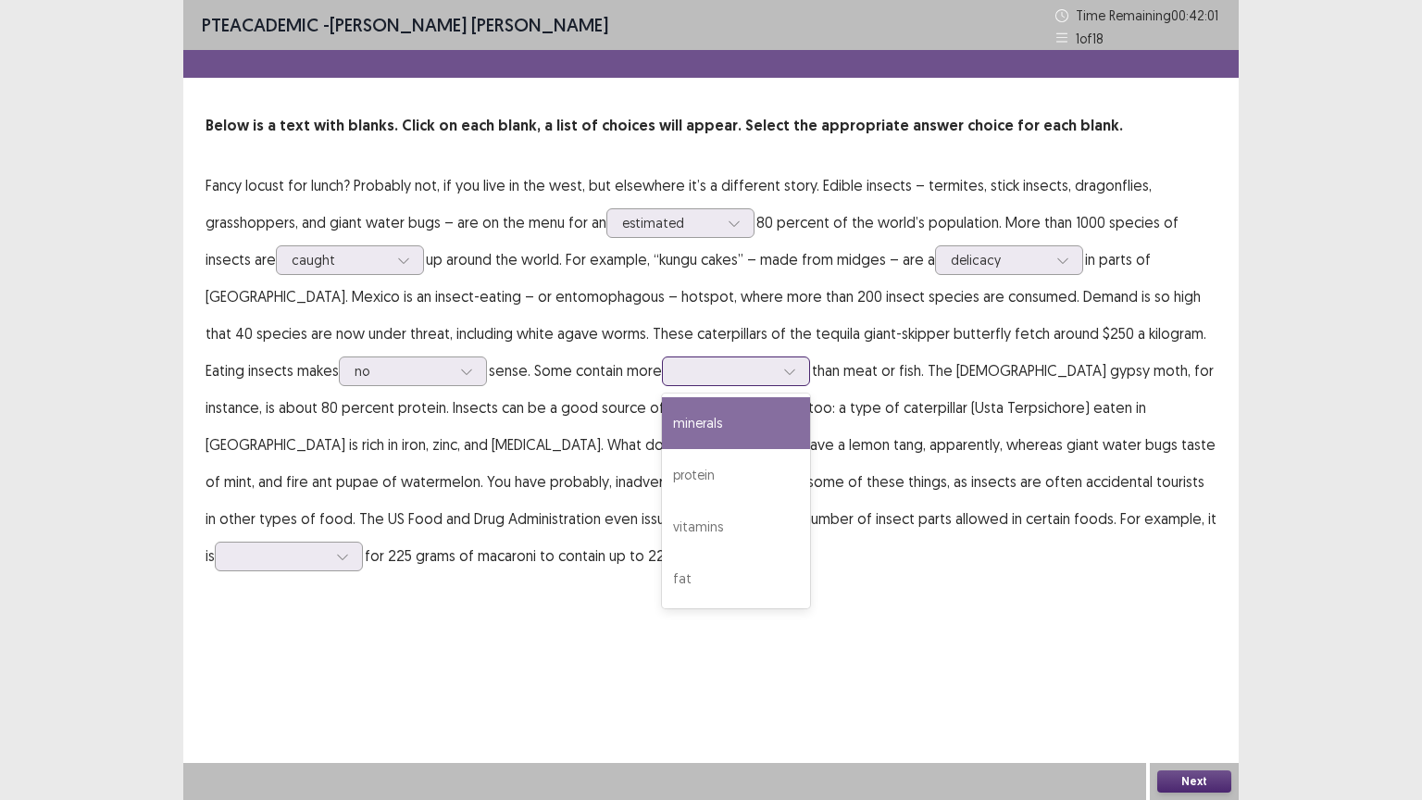
click at [662, 383] on div at bounding box center [736, 371] width 148 height 30
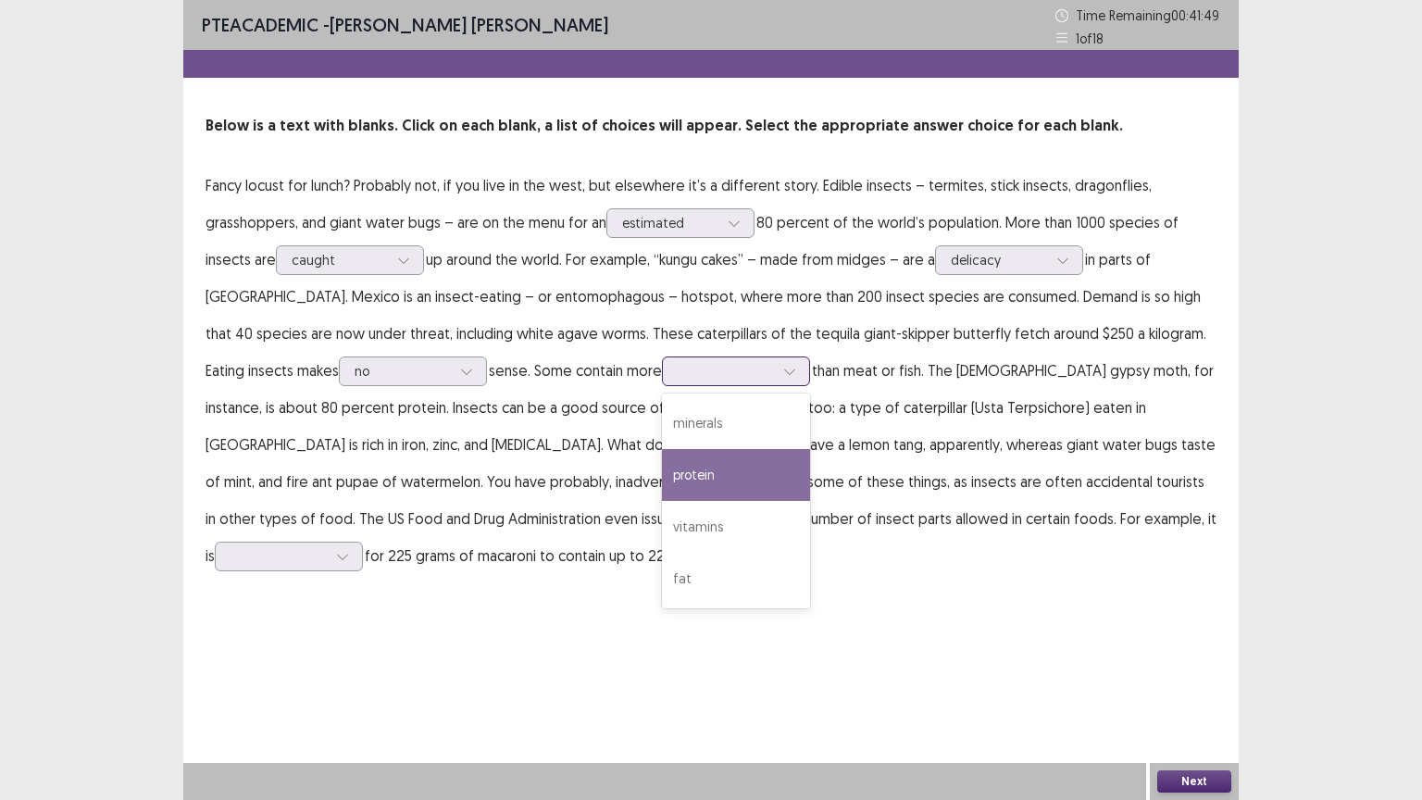
click at [662, 489] on div "protein" at bounding box center [736, 475] width 148 height 52
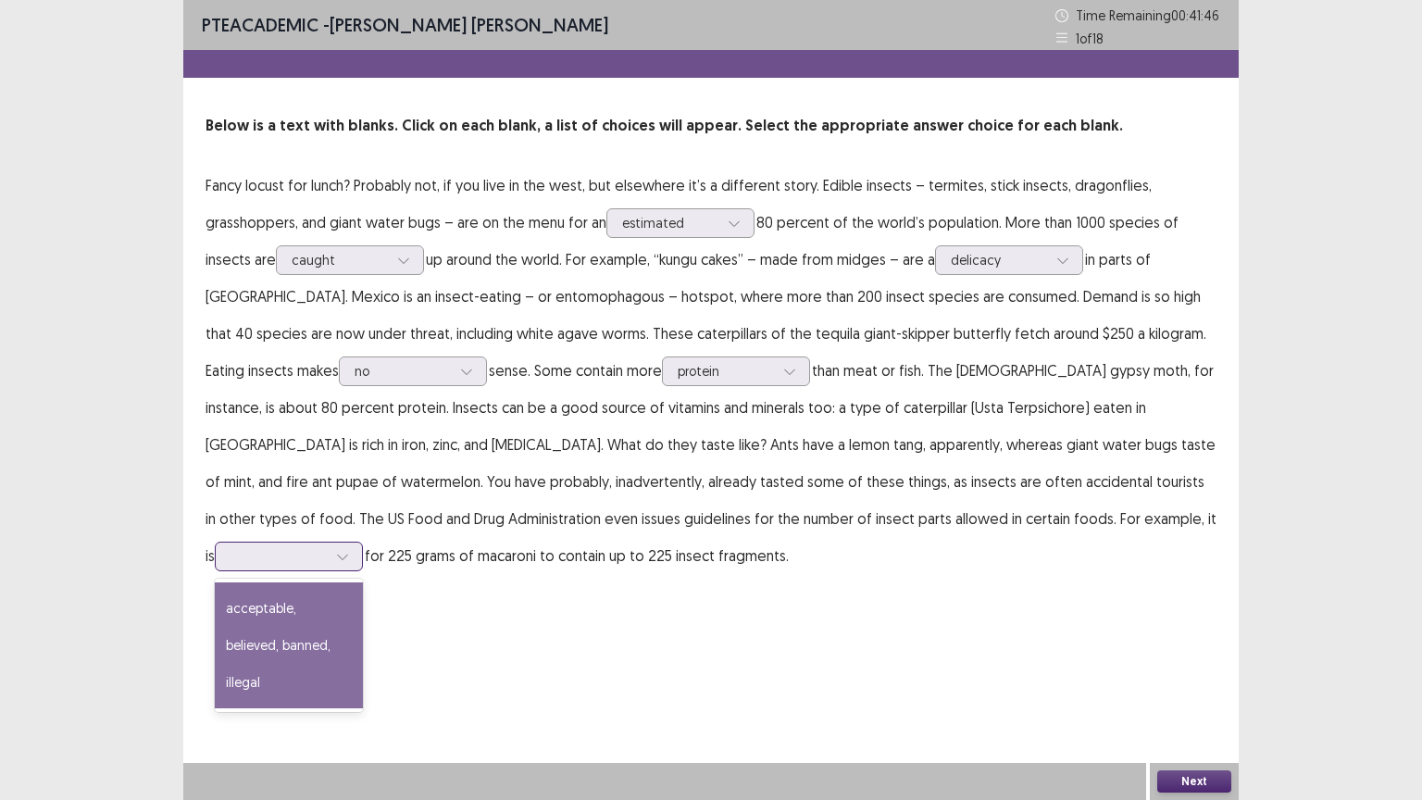
click at [327, 547] on div at bounding box center [278, 556] width 96 height 18
click at [363, 606] on div "acceptable, believed, banned, illegal" at bounding box center [289, 645] width 148 height 126
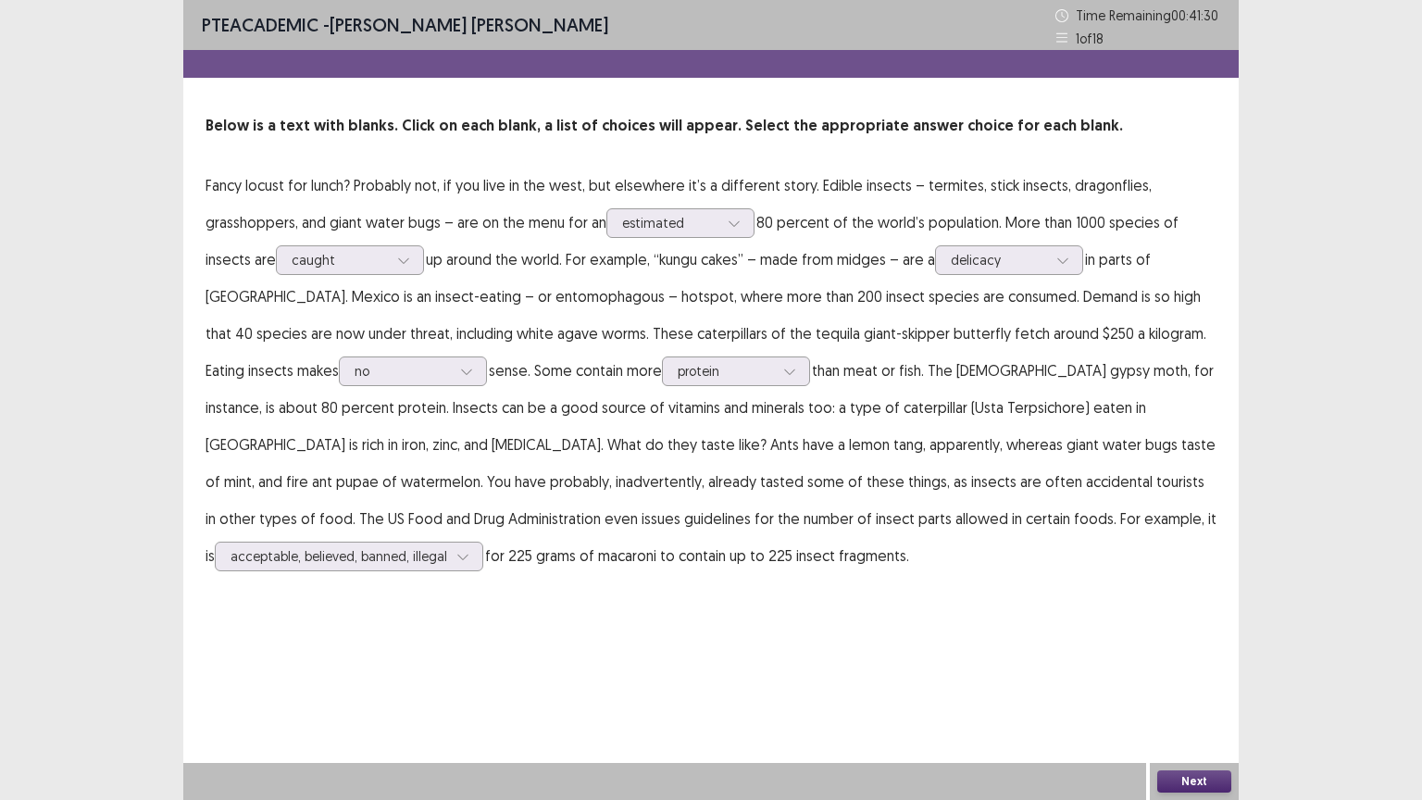
click at [1179, 675] on button "Next" at bounding box center [1194, 781] width 74 height 22
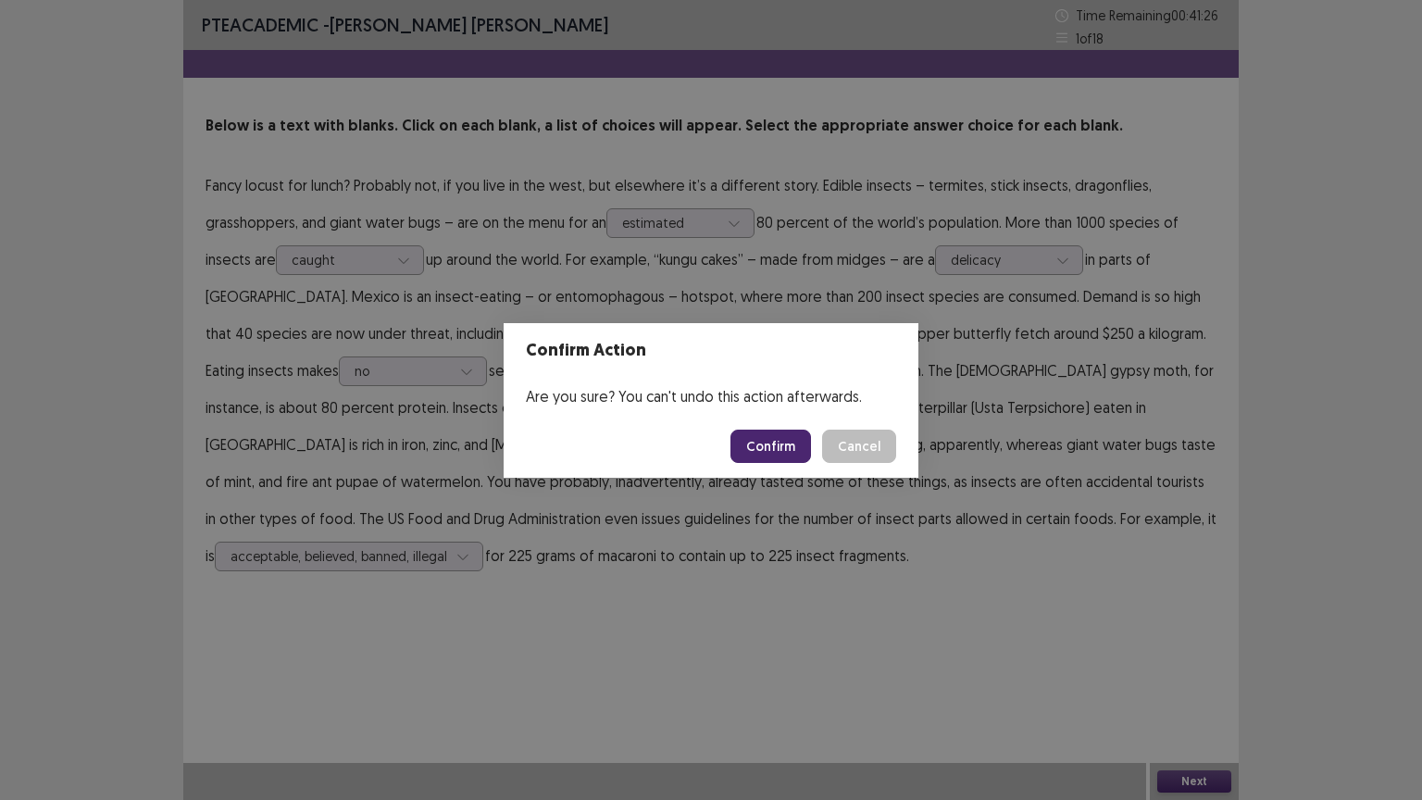
click at [863, 545] on div "Confirm Action Are you sure? You can't undo this action afterwards. Confirm Can…" at bounding box center [711, 400] width 1422 height 800
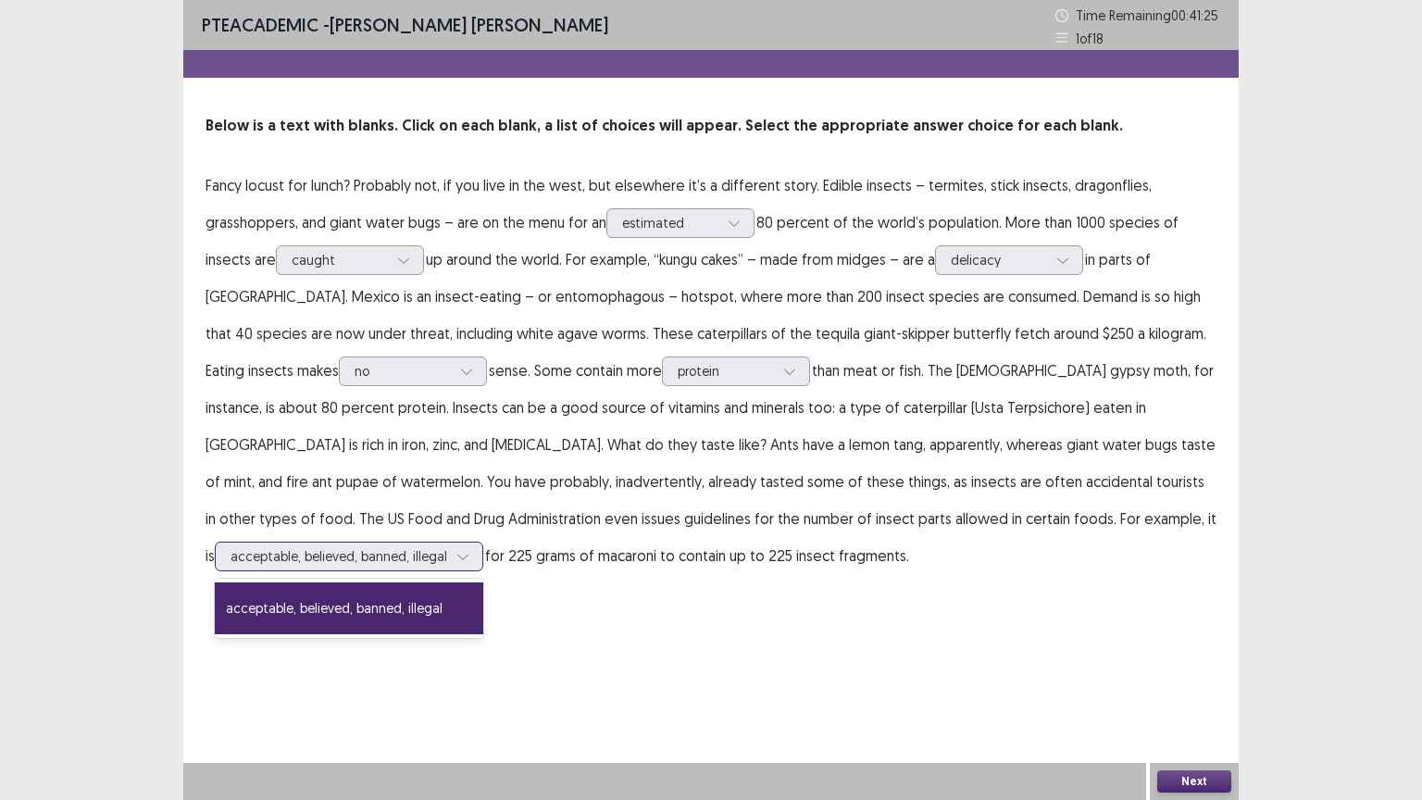
click at [447, 547] on div at bounding box center [338, 556] width 217 height 18
click at [483, 584] on div "acceptable, believed, banned, illegal" at bounding box center [349, 608] width 268 height 52
click at [447, 547] on div at bounding box center [338, 556] width 217 height 18
click at [483, 582] on div "acceptable, believed, banned, illegal" at bounding box center [349, 608] width 268 height 52
click at [447, 547] on div at bounding box center [338, 556] width 217 height 18
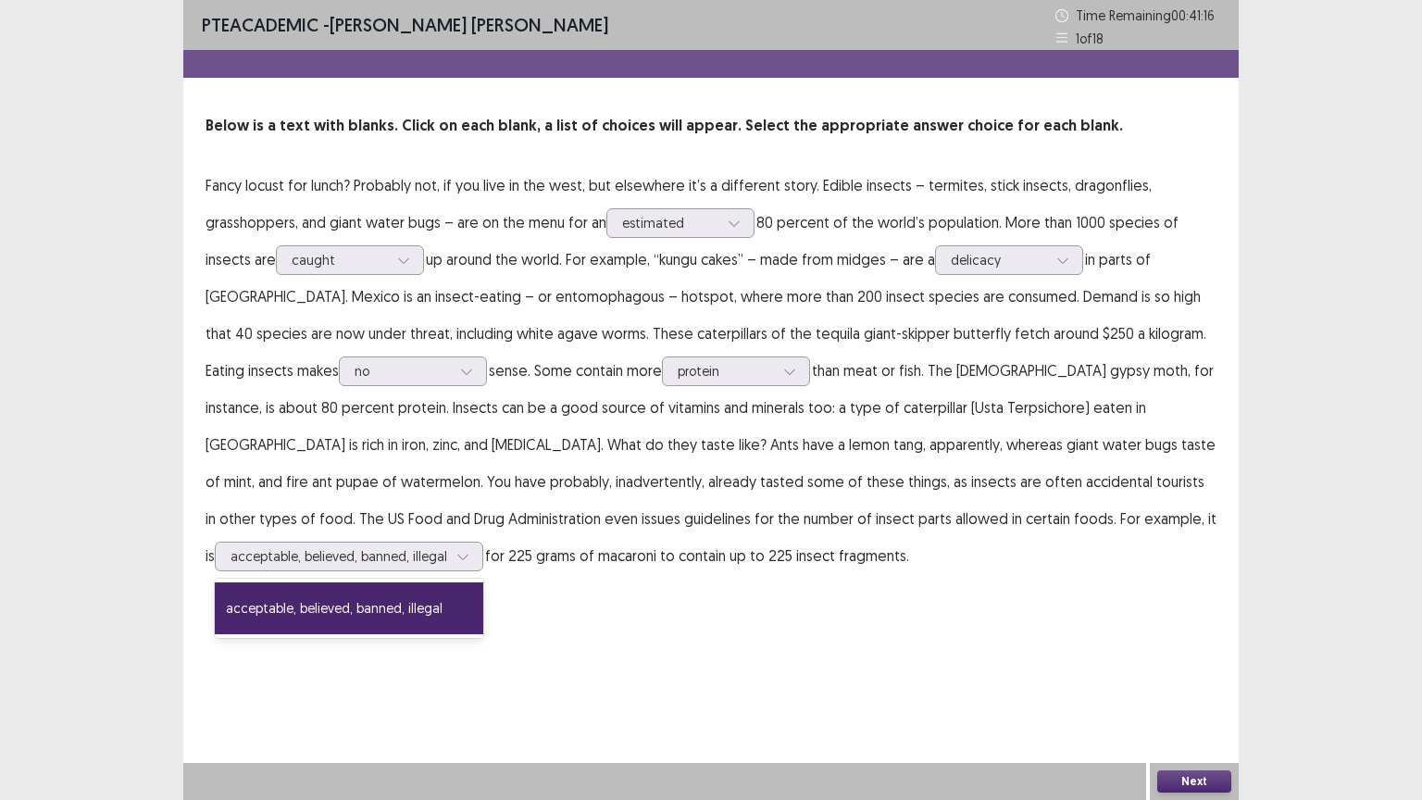
click at [1218, 675] on button "Next" at bounding box center [1194, 781] width 74 height 22
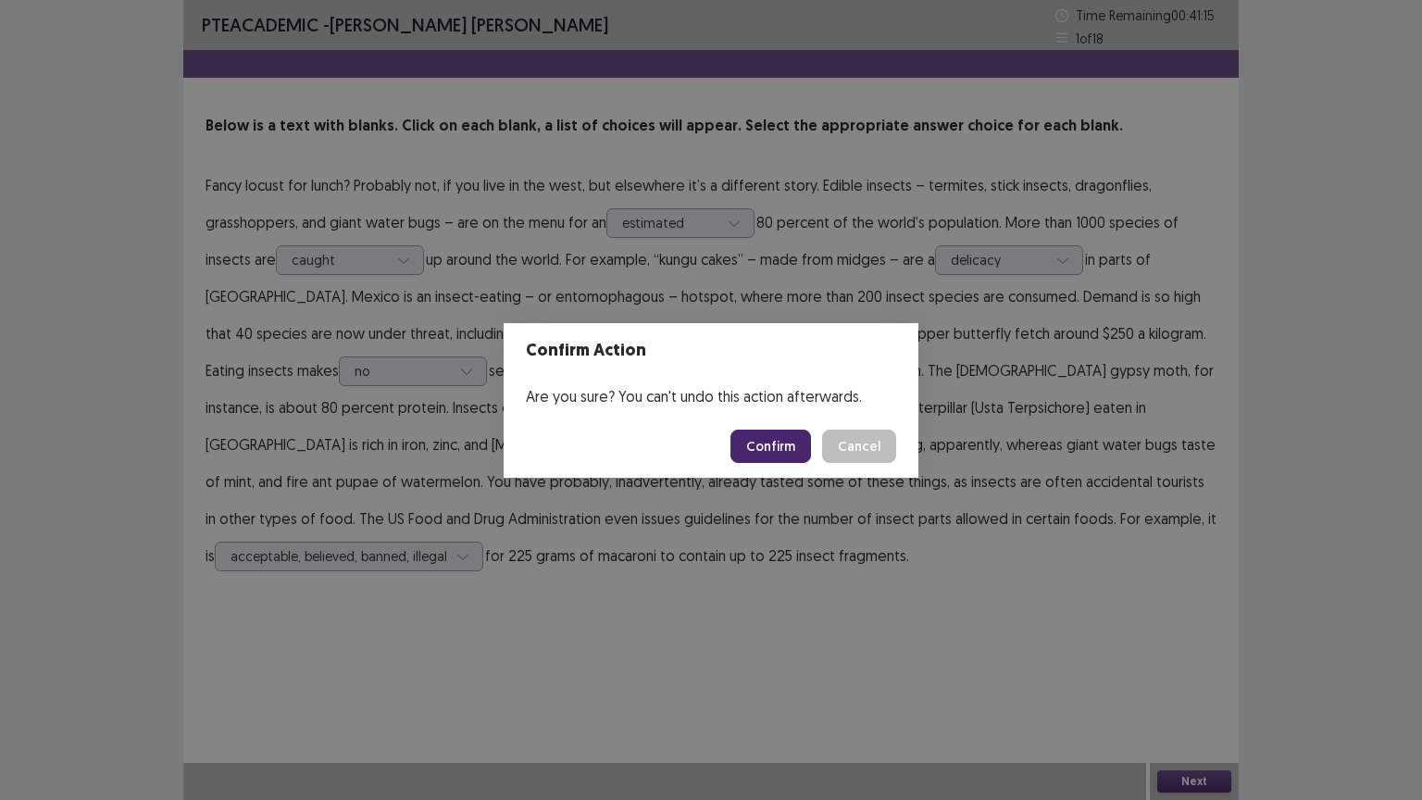
click at [789, 454] on button "Confirm" at bounding box center [770, 445] width 81 height 33
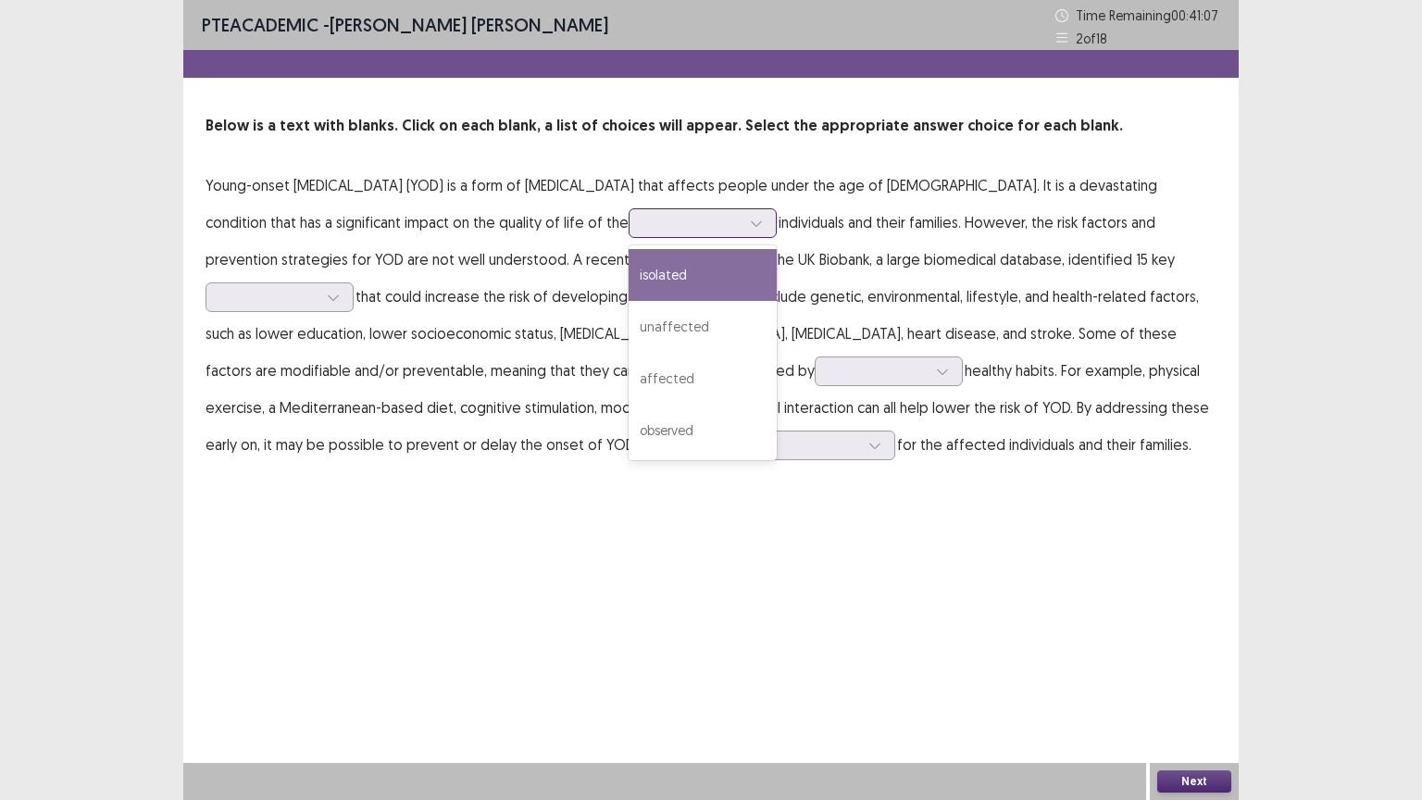
click at [644, 219] on div at bounding box center [692, 223] width 96 height 18
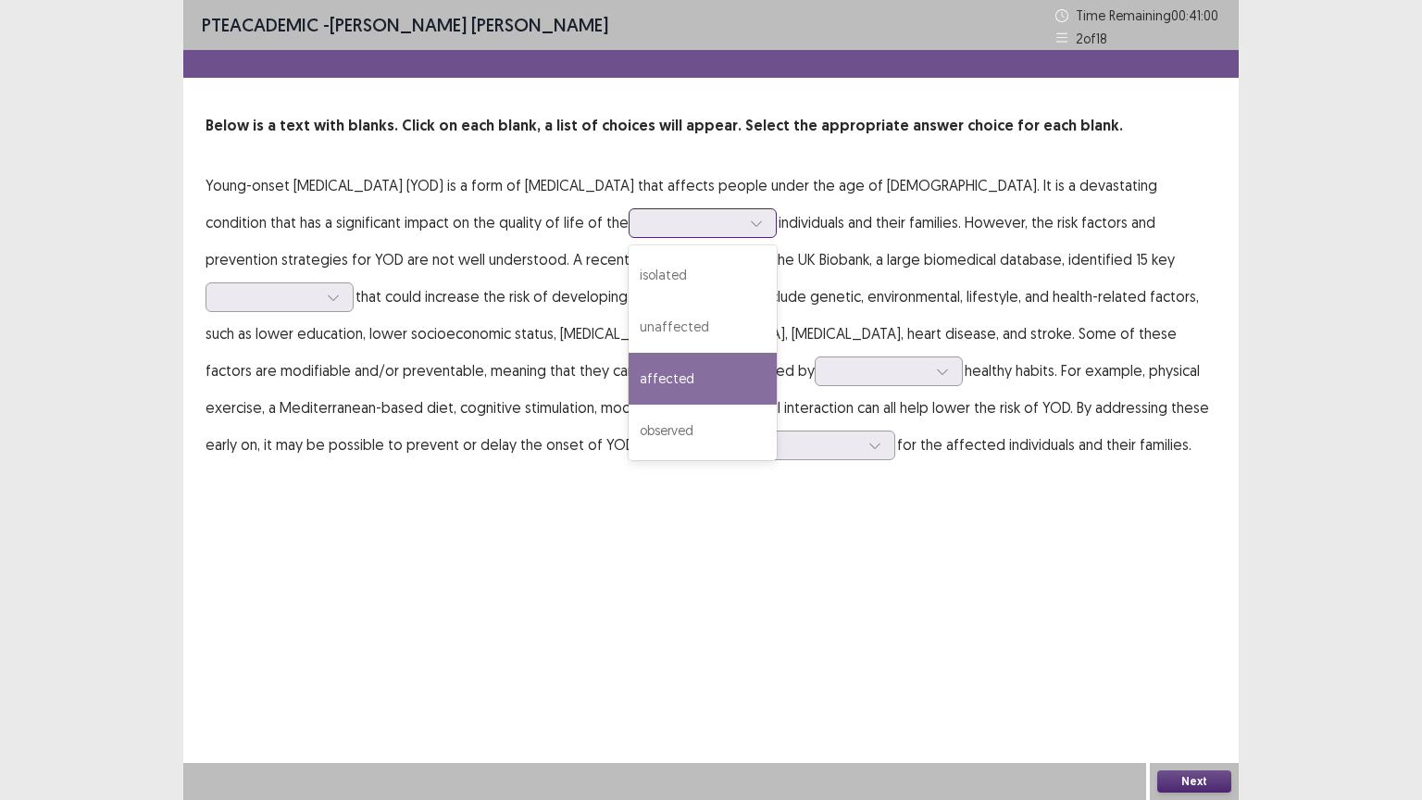
click at [628, 383] on div "affected" at bounding box center [702, 379] width 148 height 52
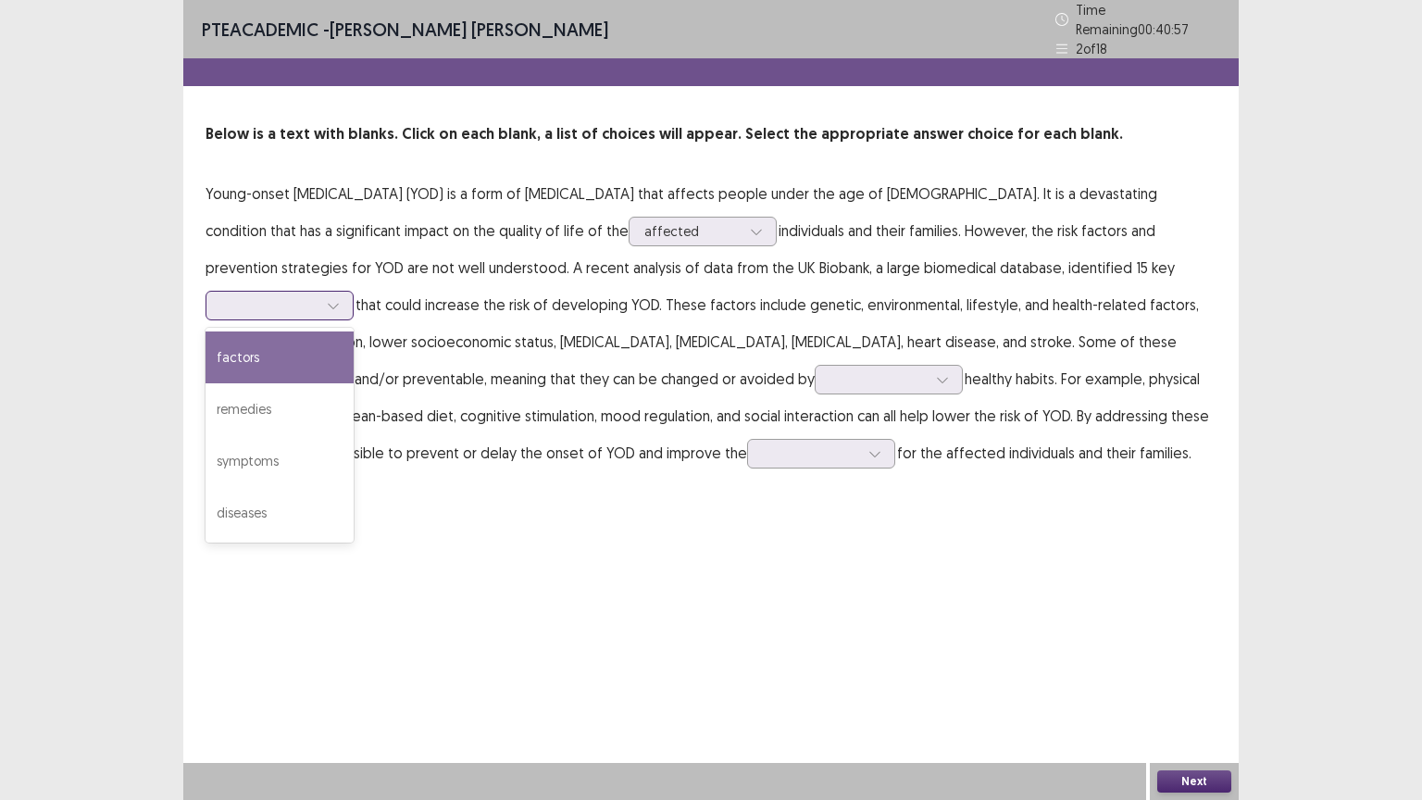
click at [317, 296] on div at bounding box center [269, 305] width 96 height 18
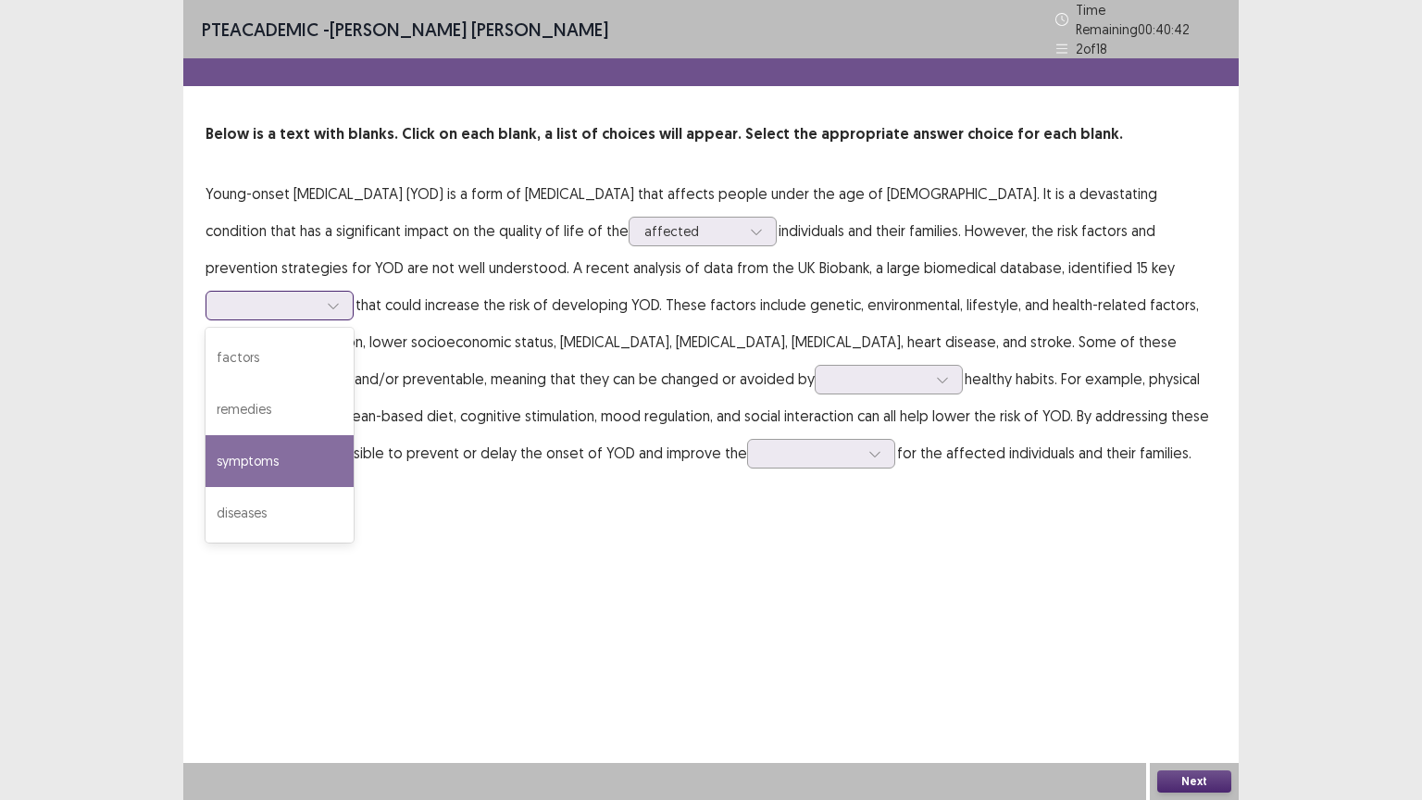
click at [354, 435] on div "symptoms" at bounding box center [279, 461] width 148 height 52
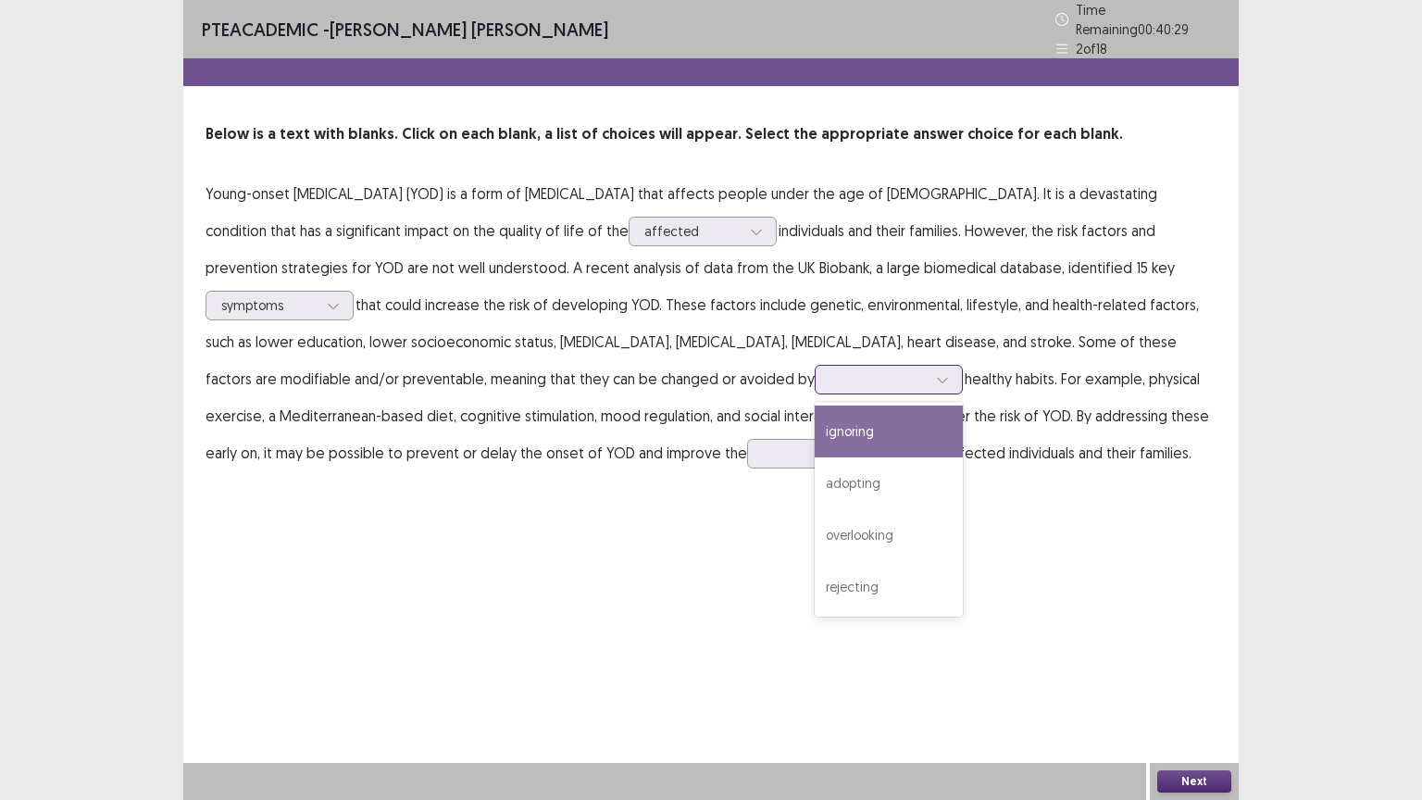
click at [830, 370] on div at bounding box center [878, 379] width 96 height 18
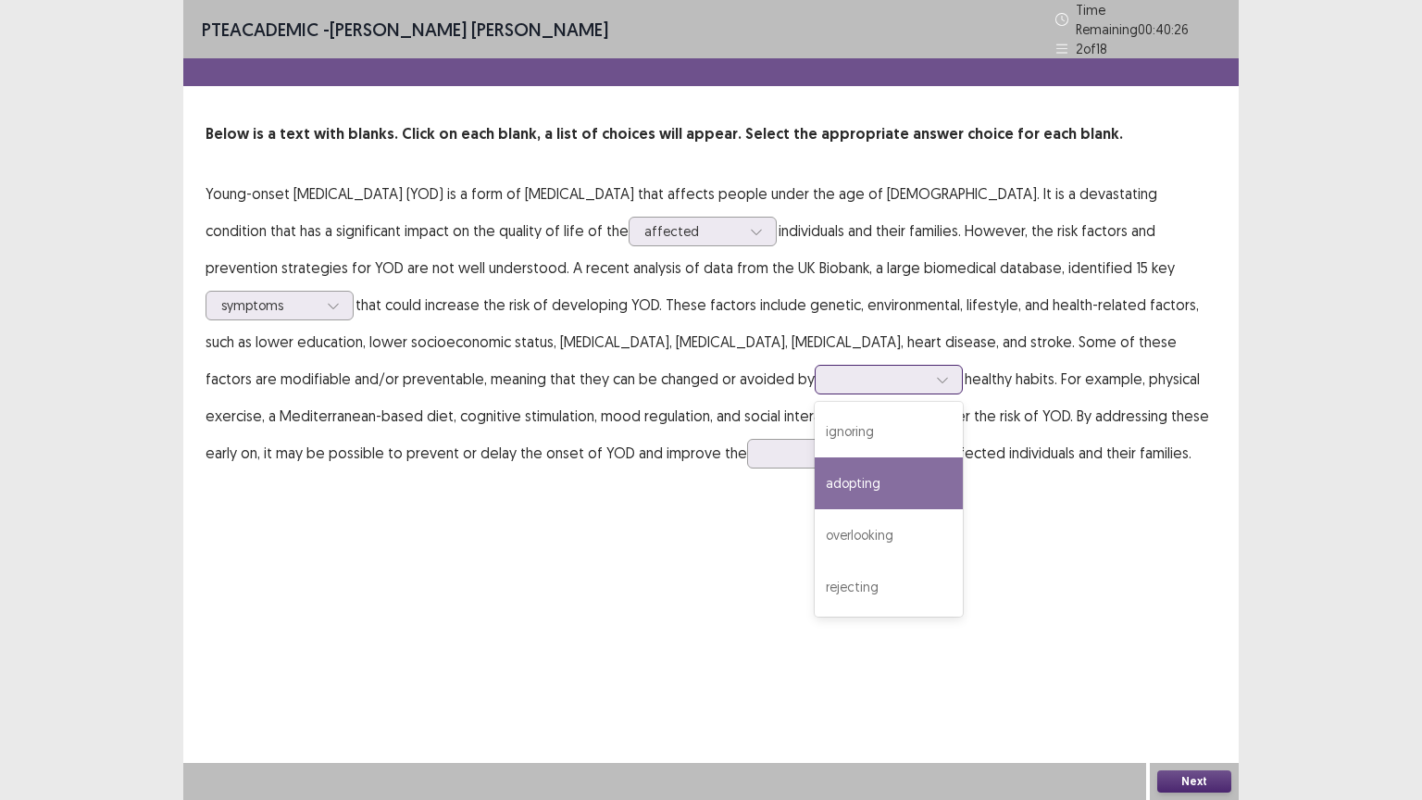
click at [815, 470] on div "adopting" at bounding box center [889, 483] width 148 height 52
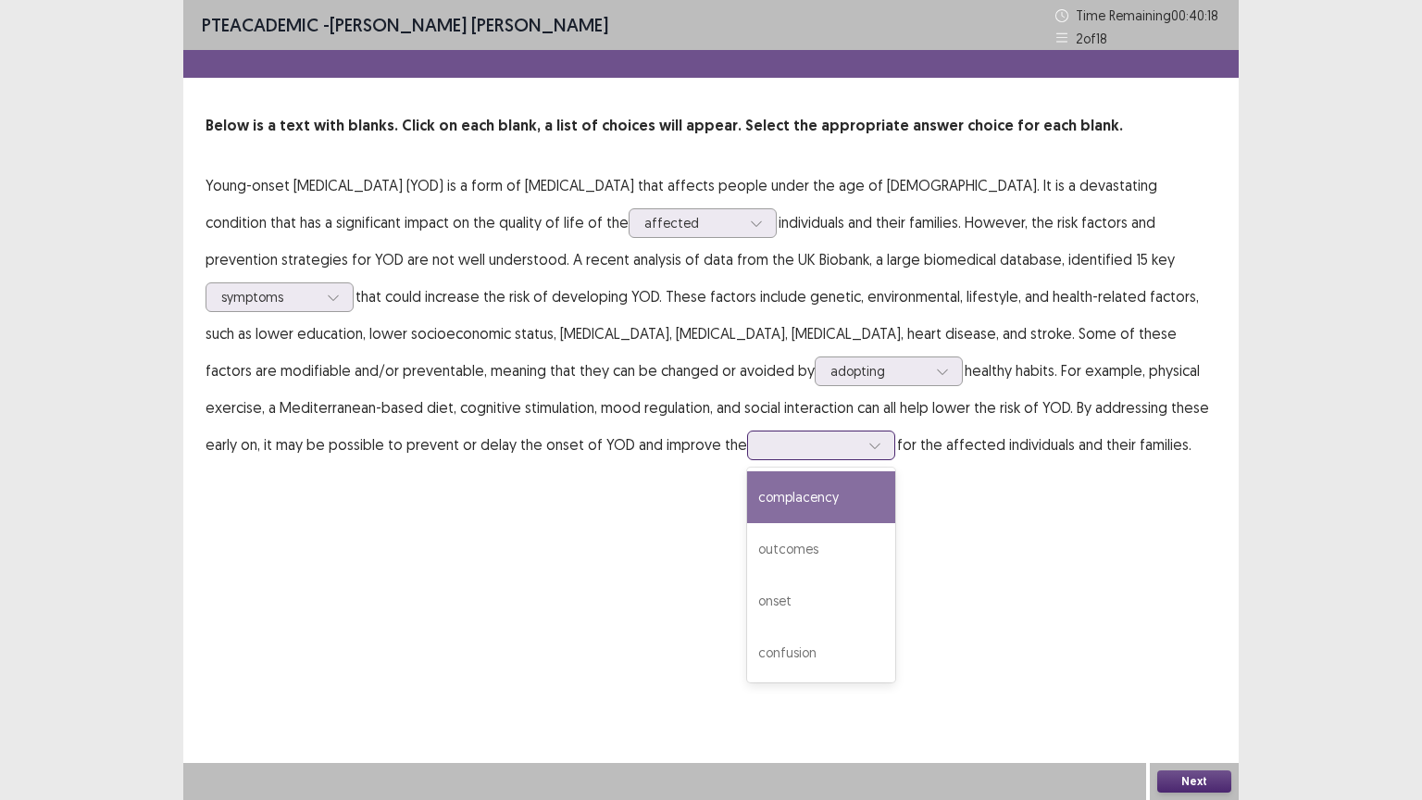
click at [763, 452] on div at bounding box center [811, 445] width 96 height 18
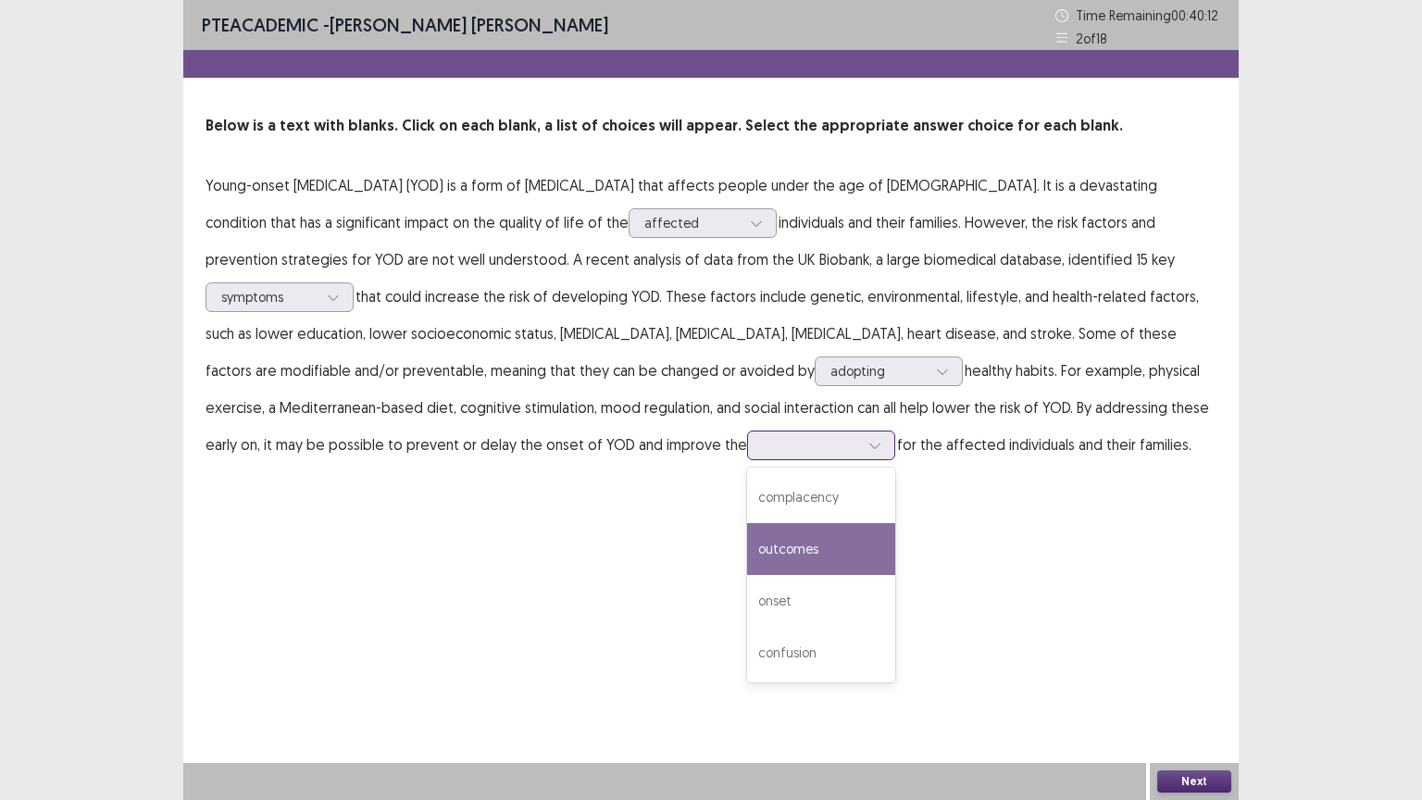
click at [747, 526] on div "outcomes" at bounding box center [821, 549] width 148 height 52
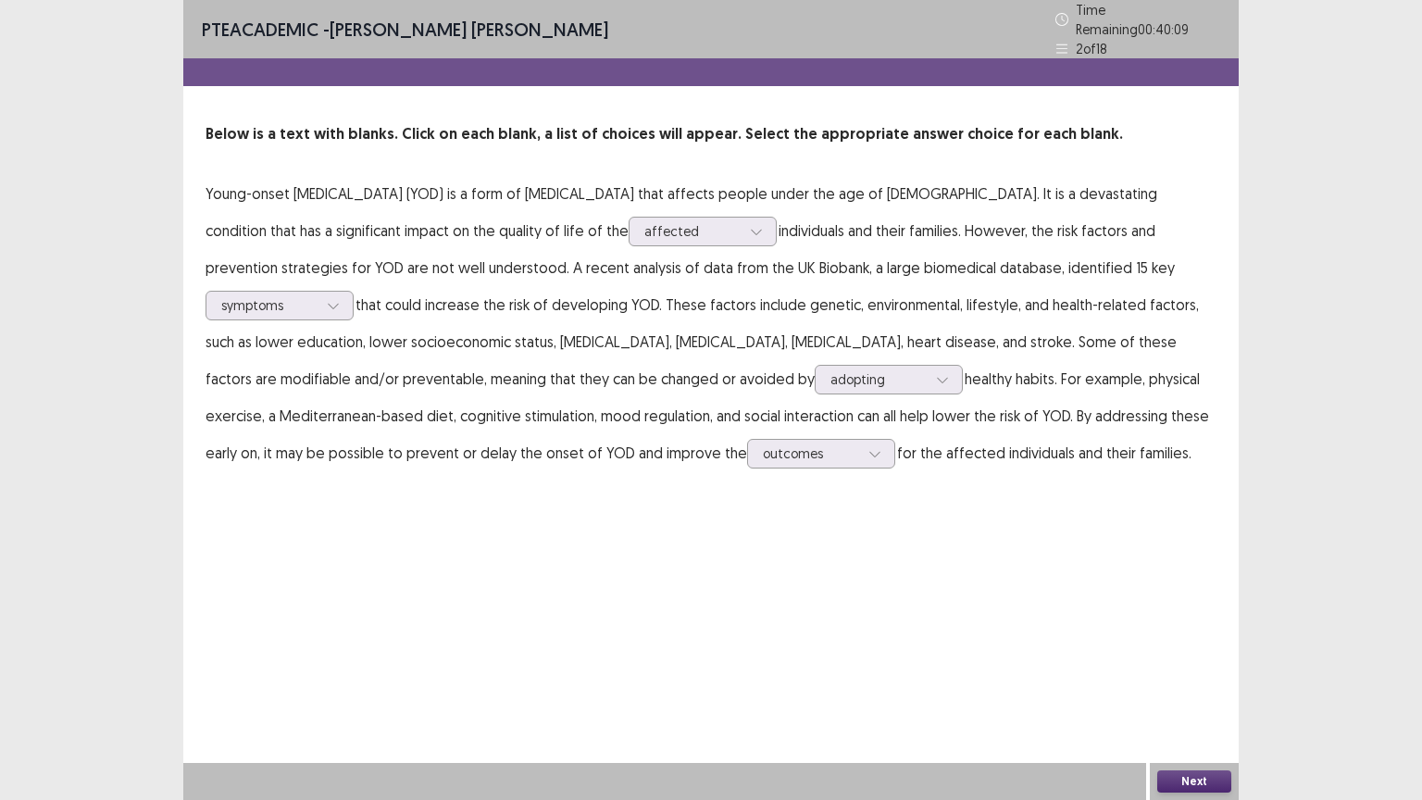
click at [1195, 675] on button "Next" at bounding box center [1194, 781] width 74 height 22
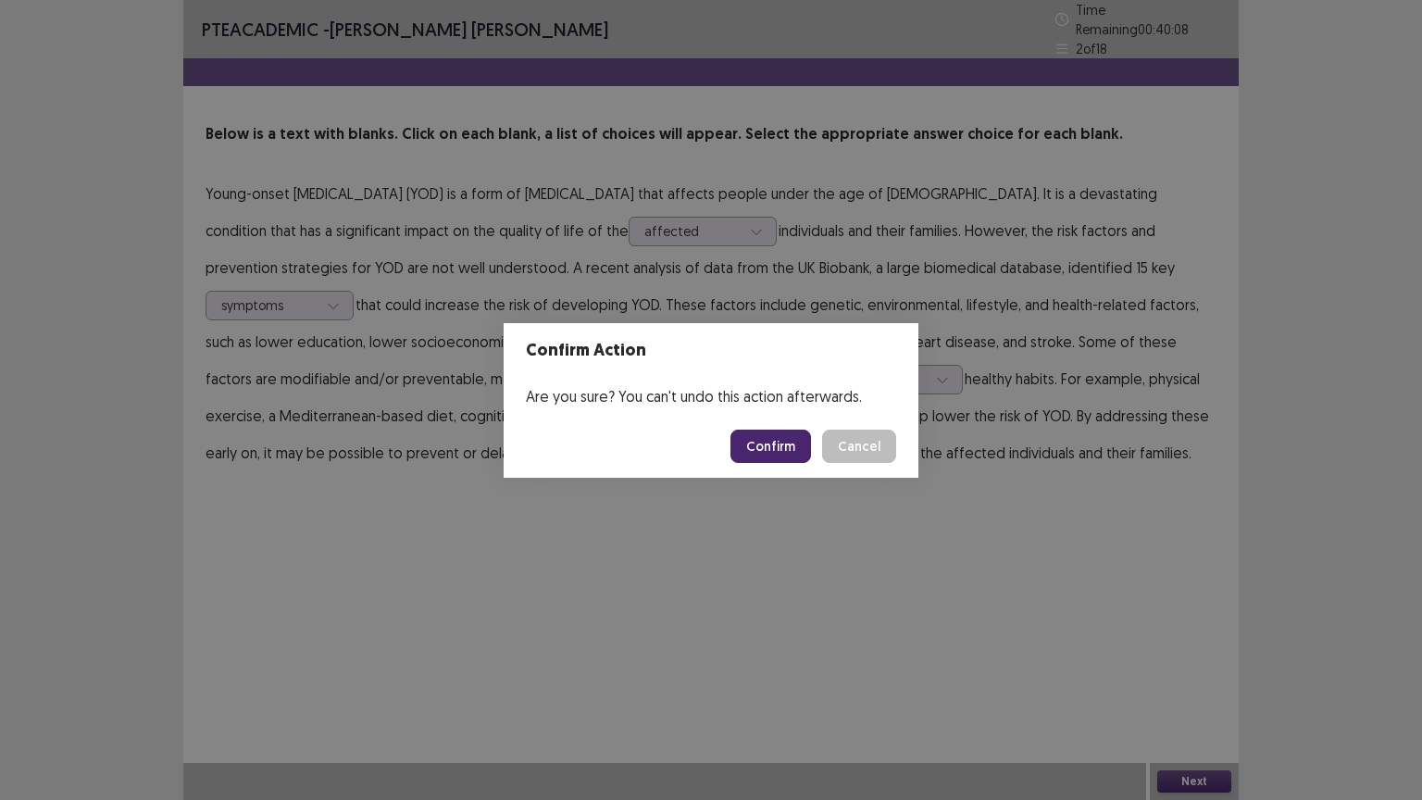
click at [777, 434] on button "Confirm" at bounding box center [770, 445] width 81 height 33
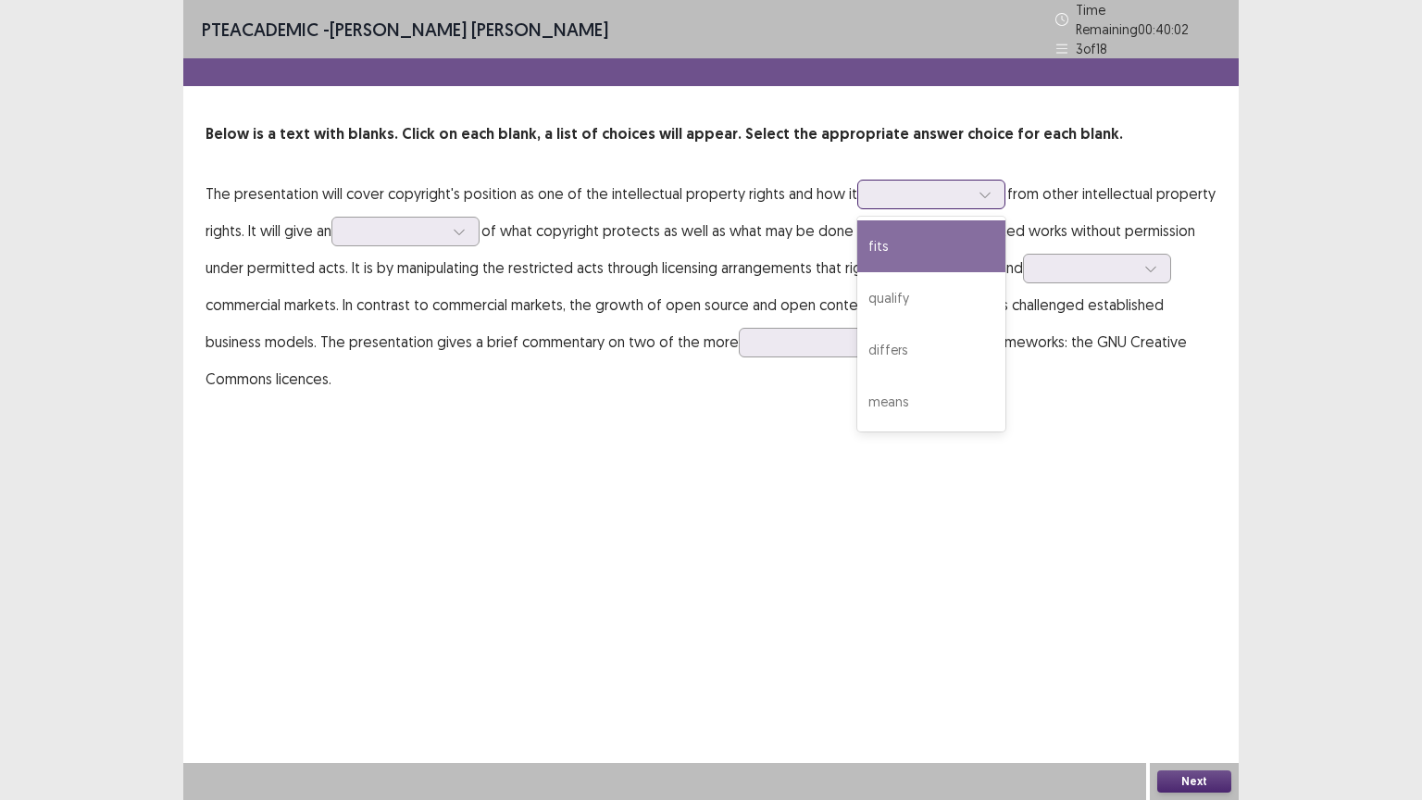
click at [916, 185] on div at bounding box center [921, 194] width 96 height 18
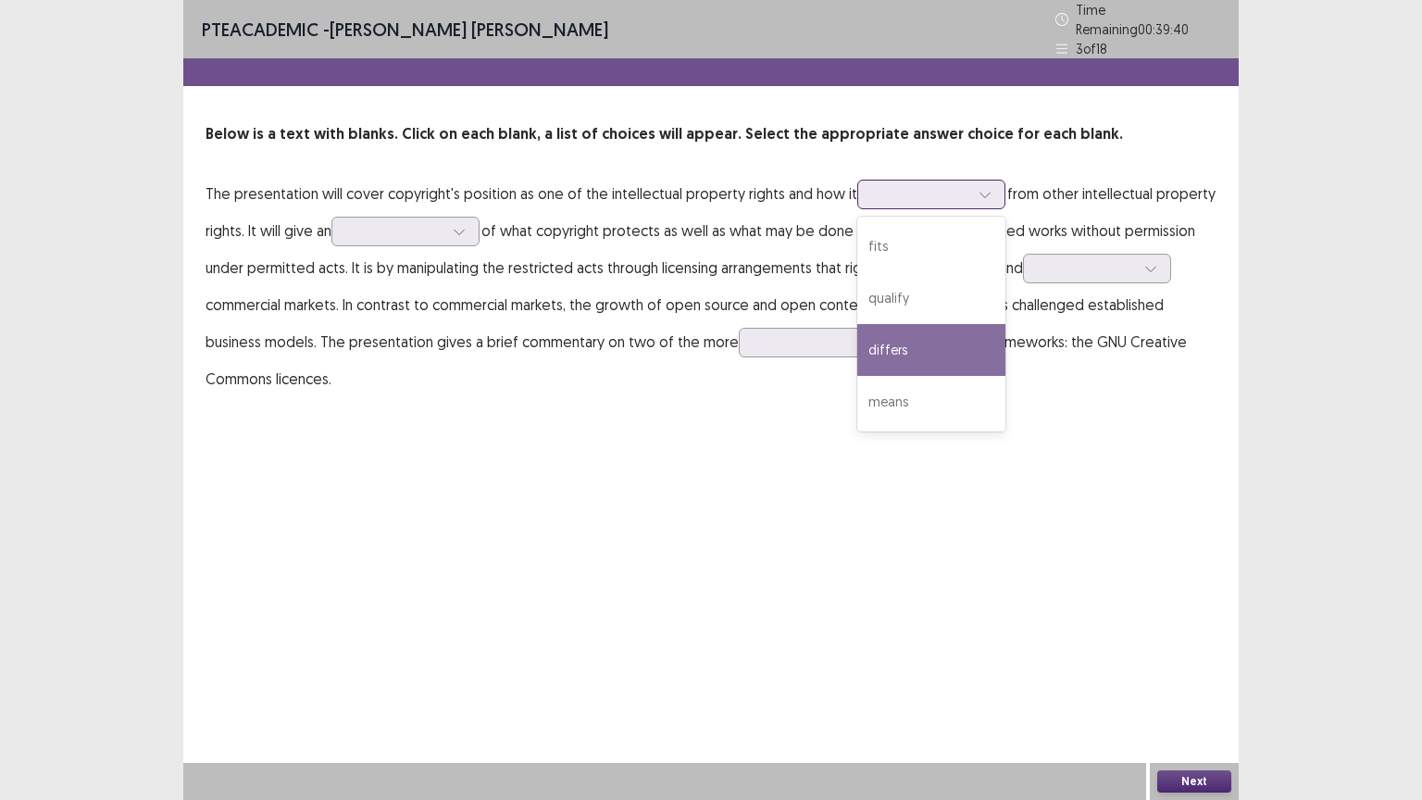
click at [911, 324] on div "differs" at bounding box center [931, 350] width 148 height 52
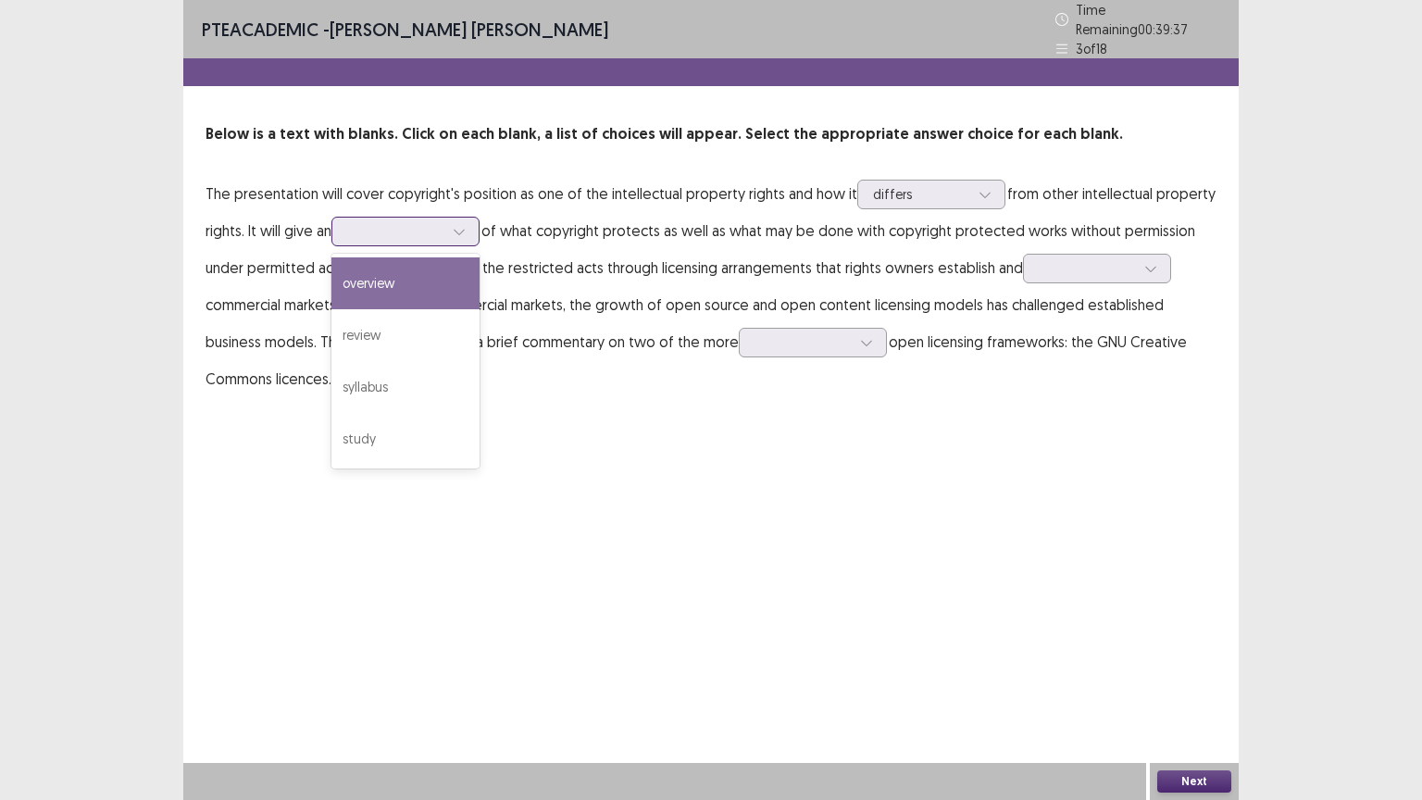
click at [464, 218] on div at bounding box center [459, 232] width 28 height 28
click at [457, 270] on div "overview" at bounding box center [405, 283] width 148 height 52
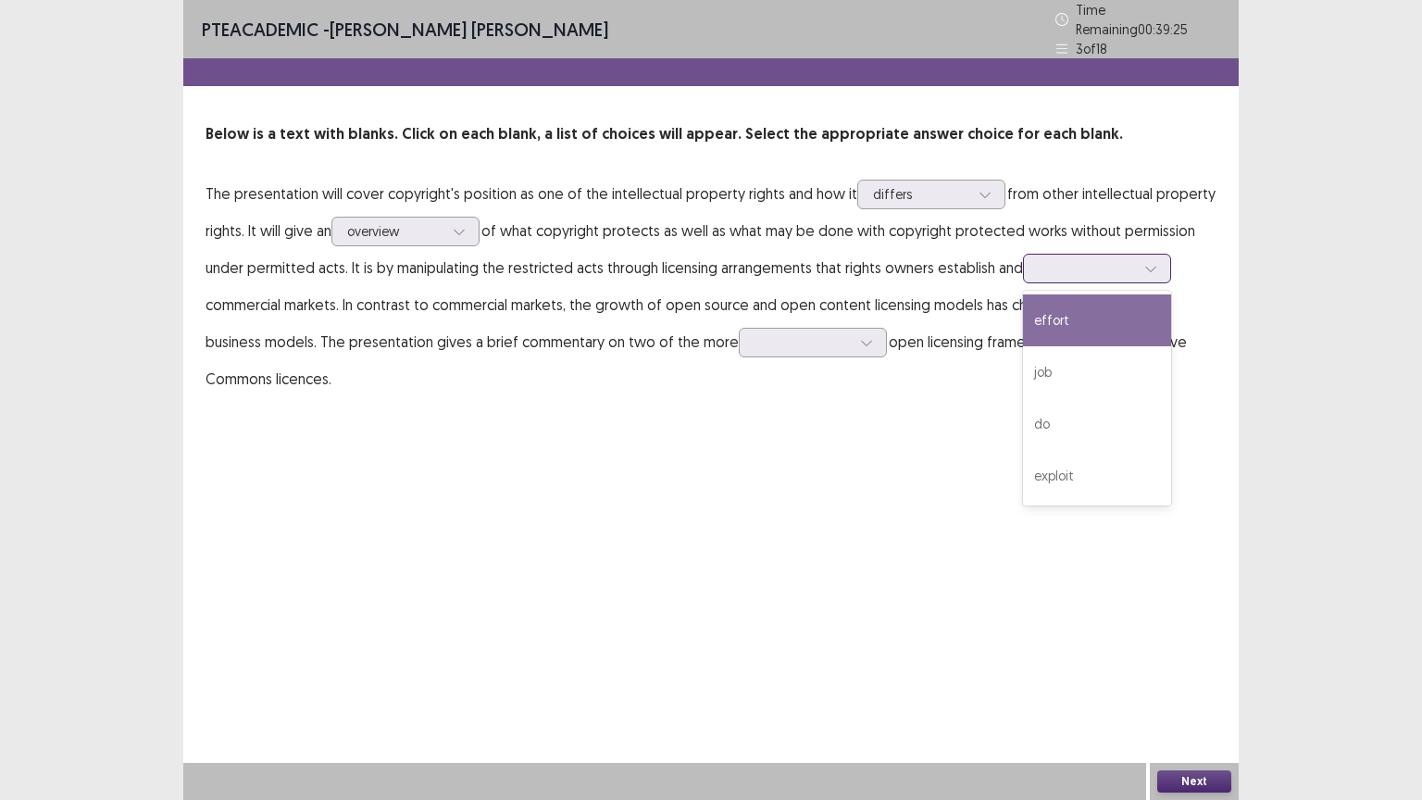
click at [1074, 259] on div at bounding box center [1086, 268] width 96 height 18
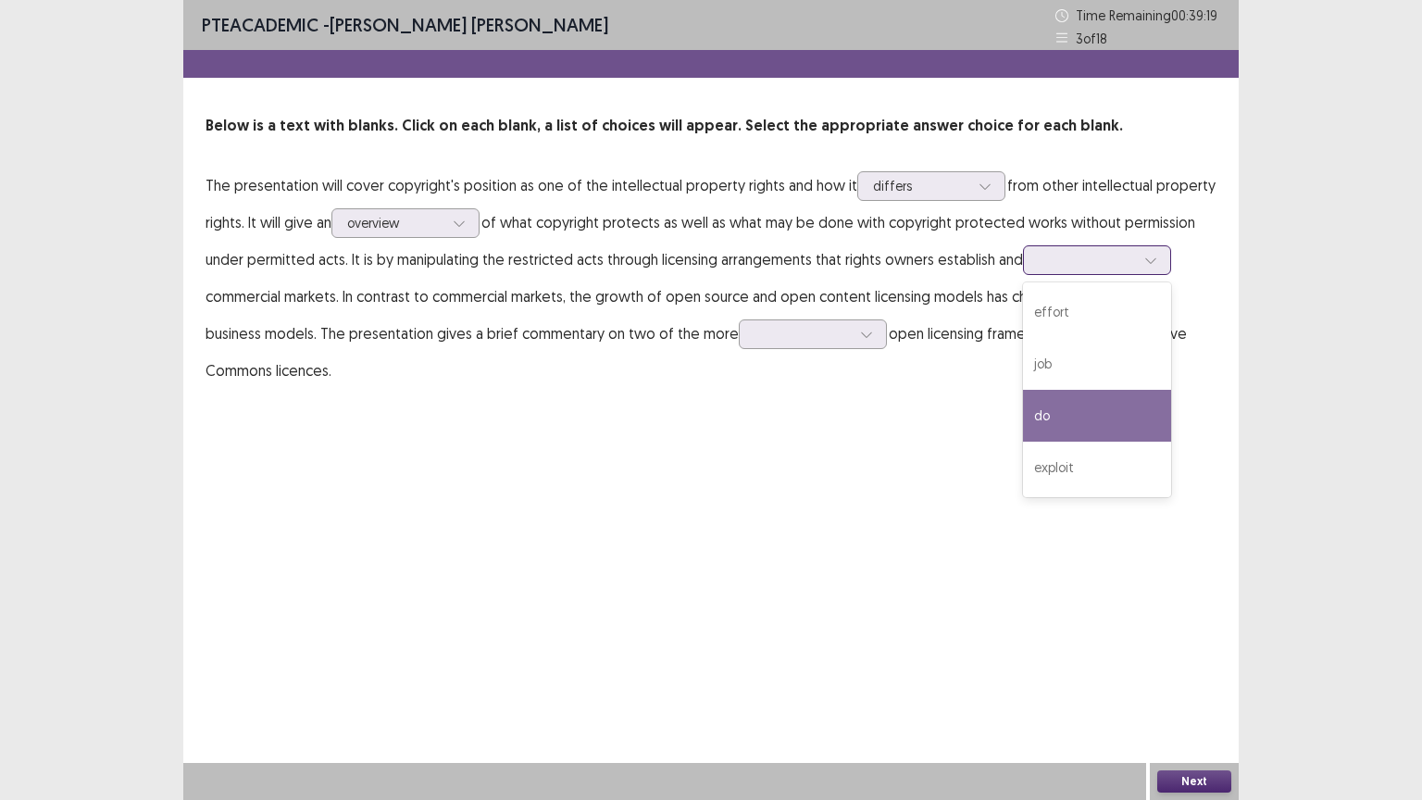
click at [1077, 405] on div "do" at bounding box center [1097, 416] width 148 height 52
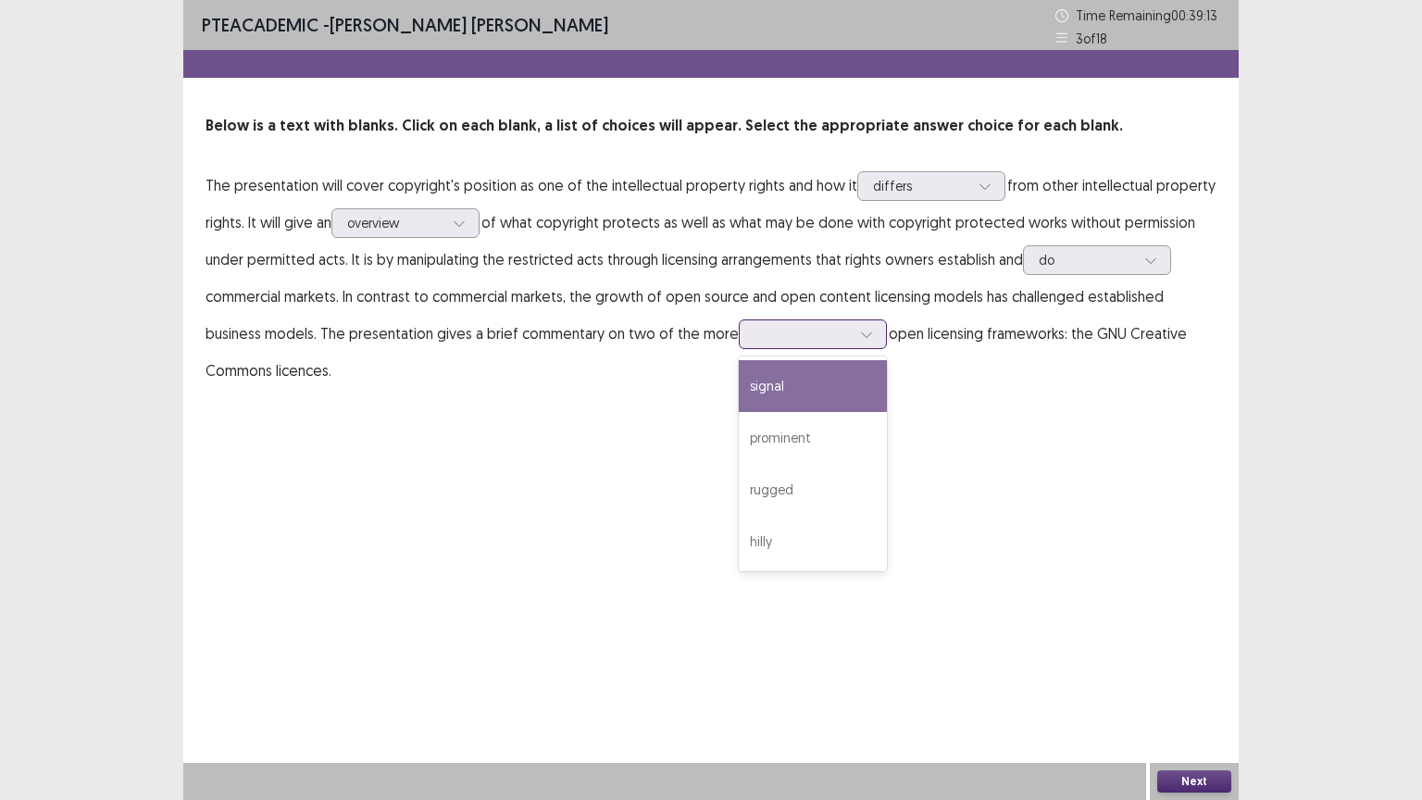
click at [816, 343] on div at bounding box center [802, 333] width 100 height 21
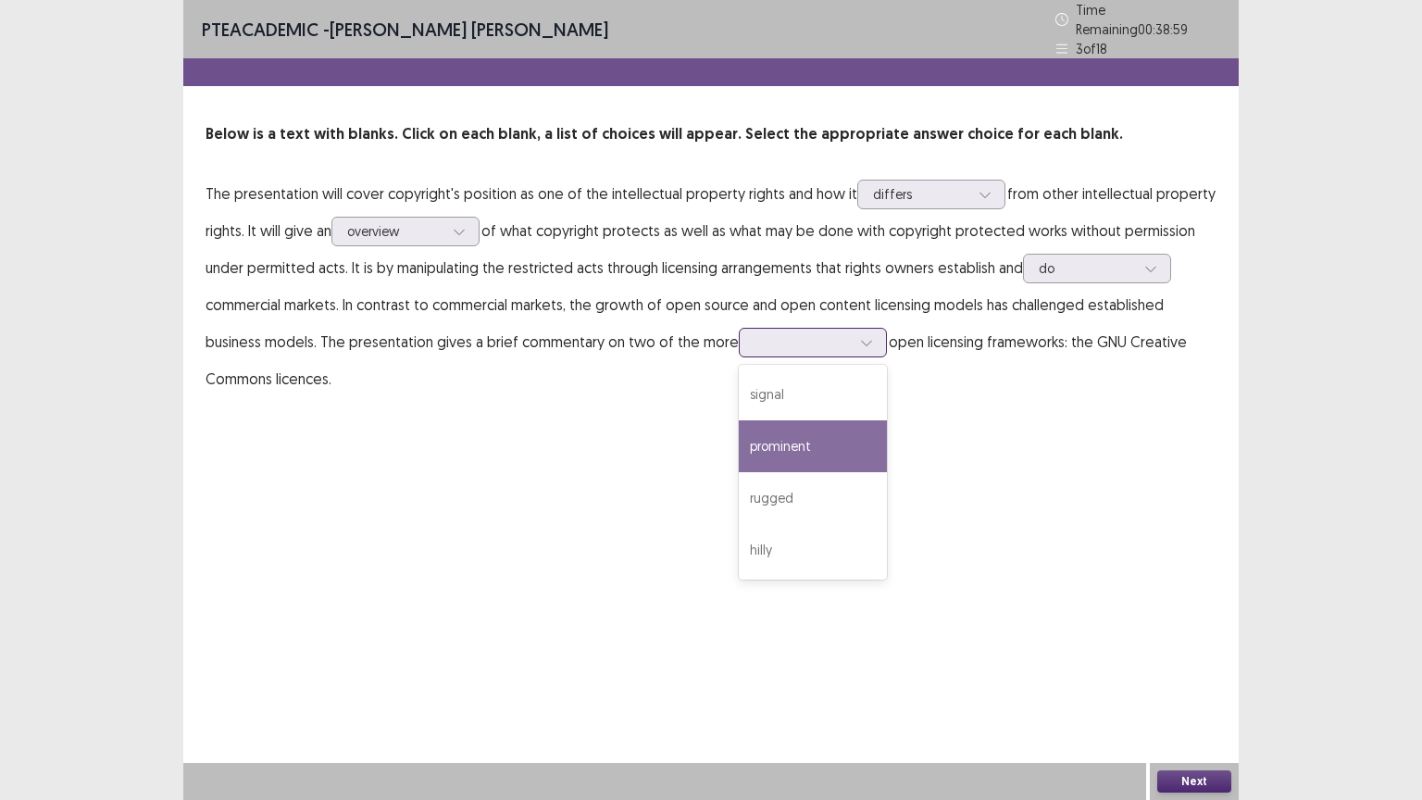
click at [796, 437] on div "prominent" at bounding box center [813, 446] width 148 height 52
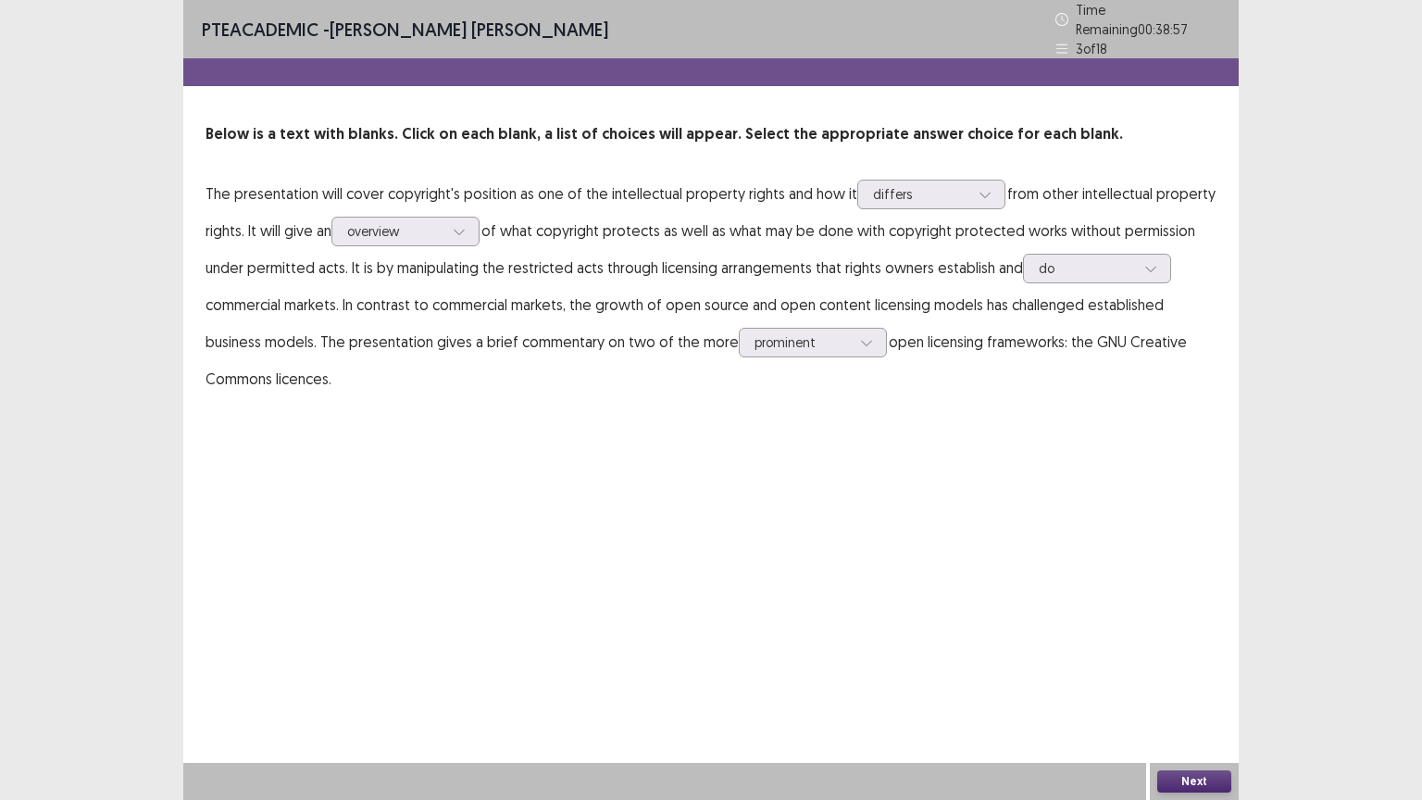
click at [1211, 675] on button "Next" at bounding box center [1194, 781] width 74 height 22
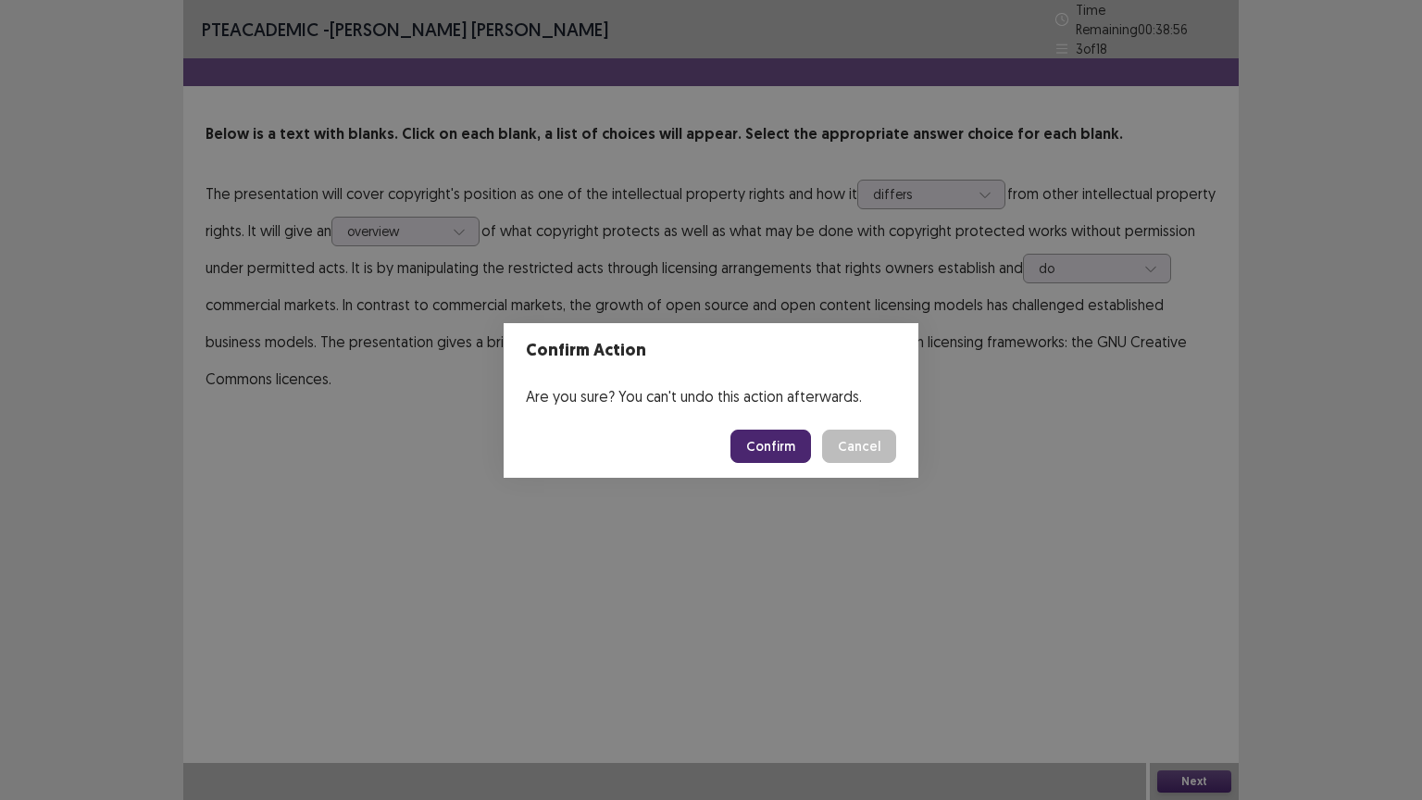
click at [790, 442] on button "Confirm" at bounding box center [770, 445] width 81 height 33
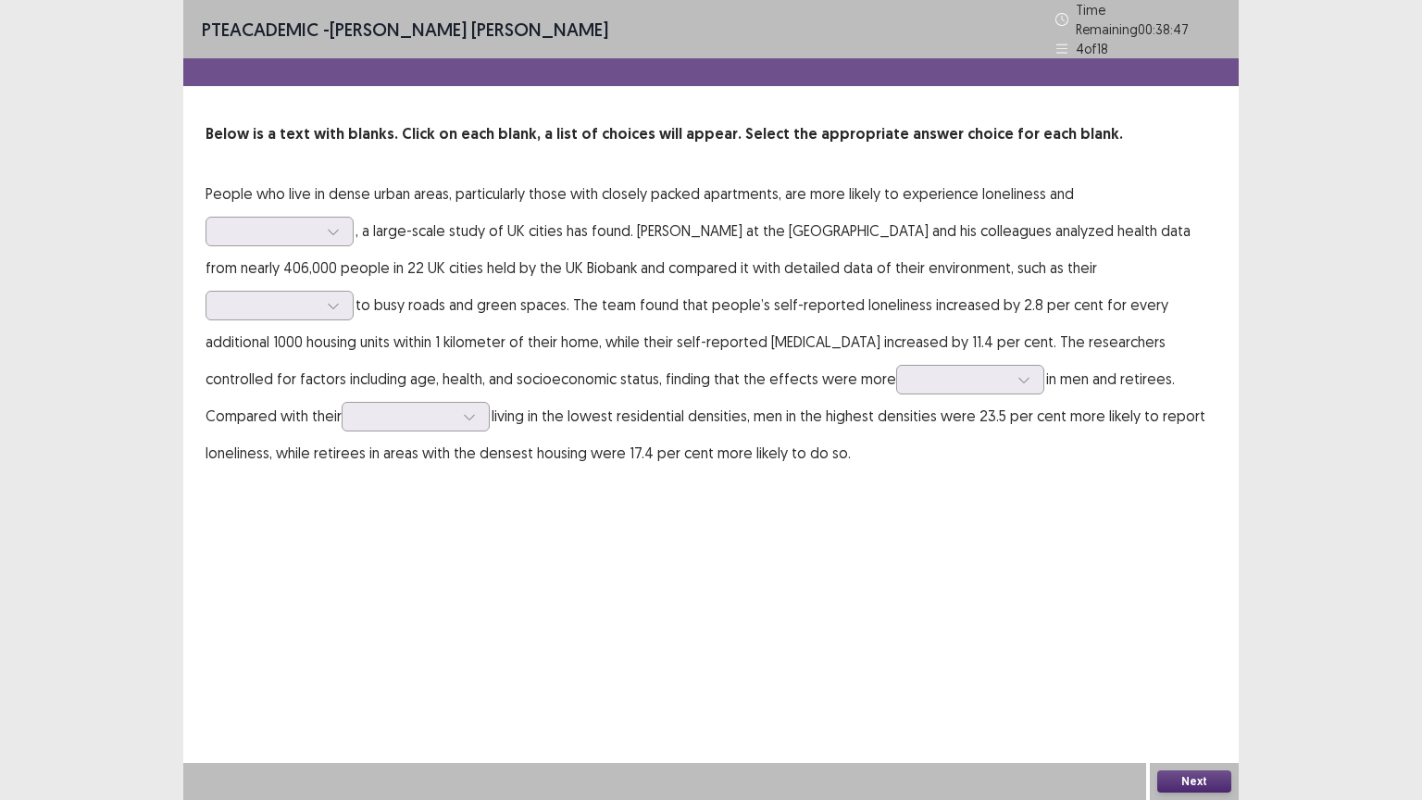
click at [331, 238] on p "People who live in dense urban areas, particularly those with closely packed ap…" at bounding box center [710, 323] width 1011 height 296
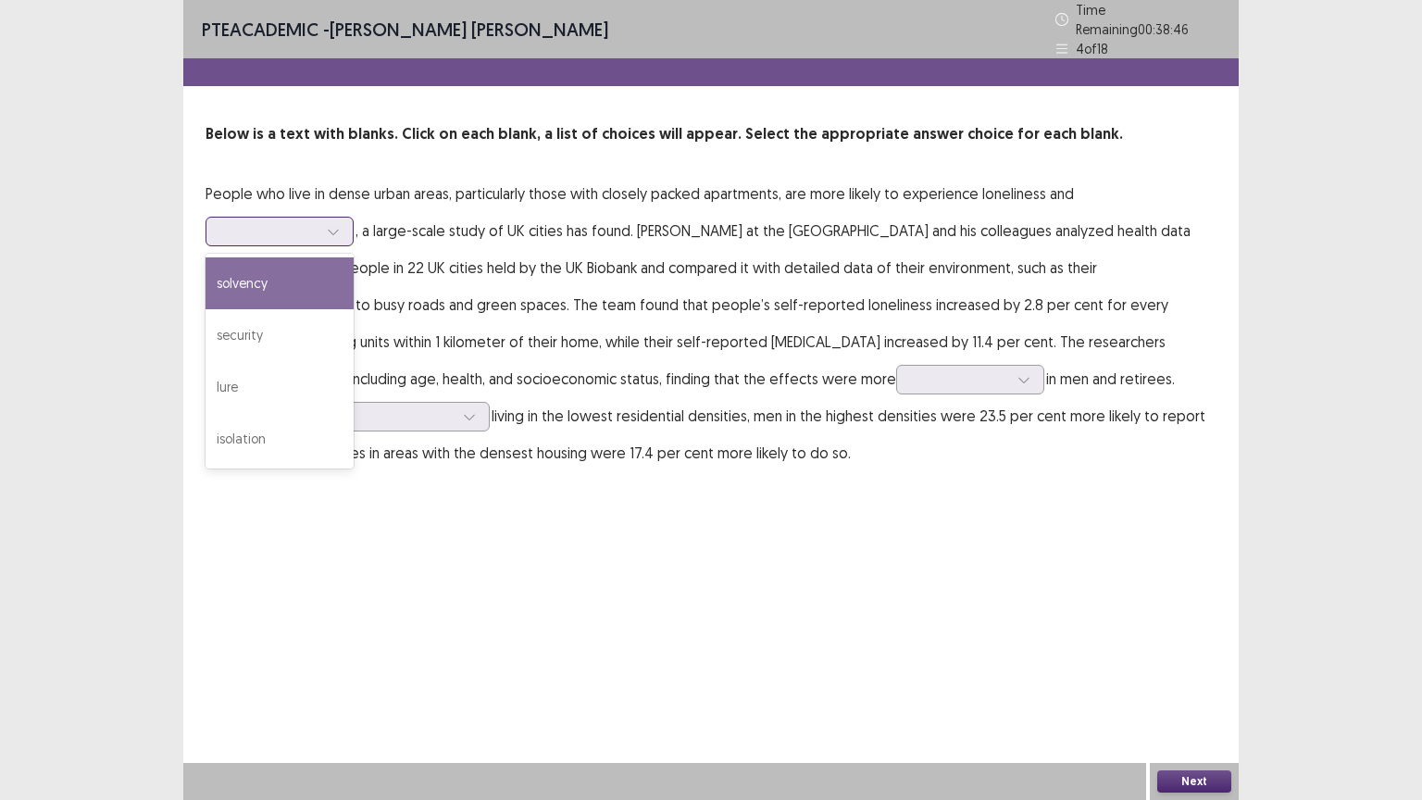
click at [331, 233] on div at bounding box center [333, 232] width 28 height 28
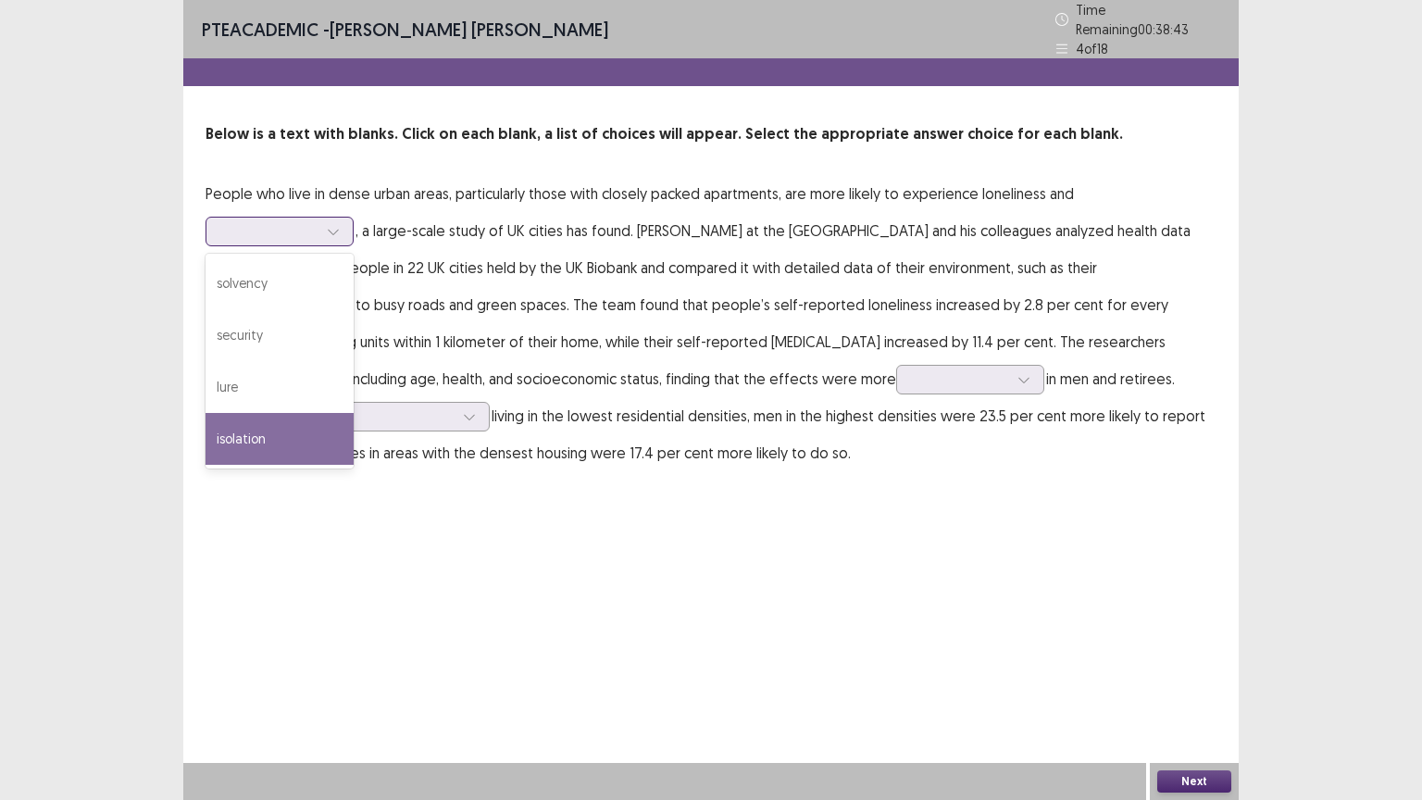
click at [311, 417] on div "isolation" at bounding box center [279, 439] width 148 height 52
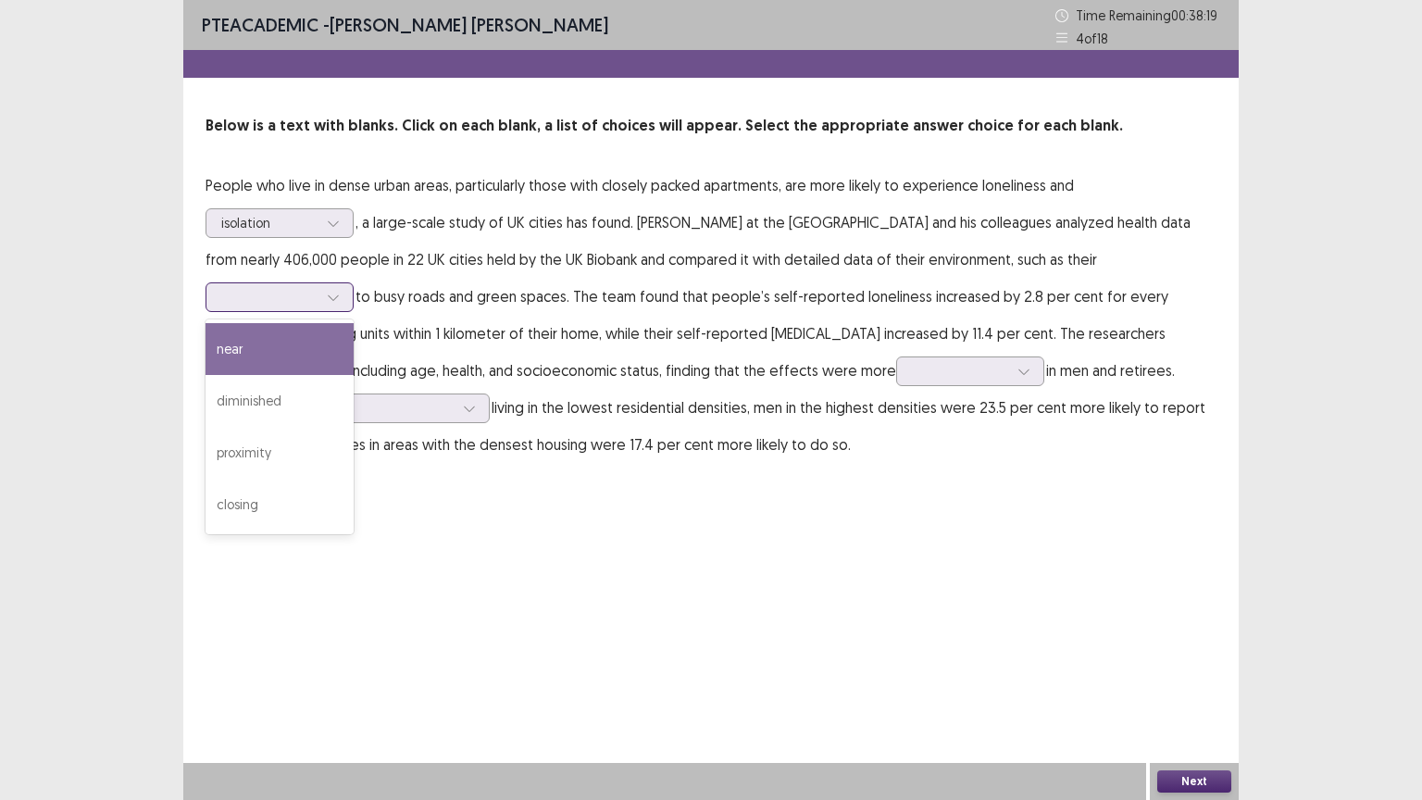
click at [336, 299] on icon at bounding box center [333, 297] width 13 height 13
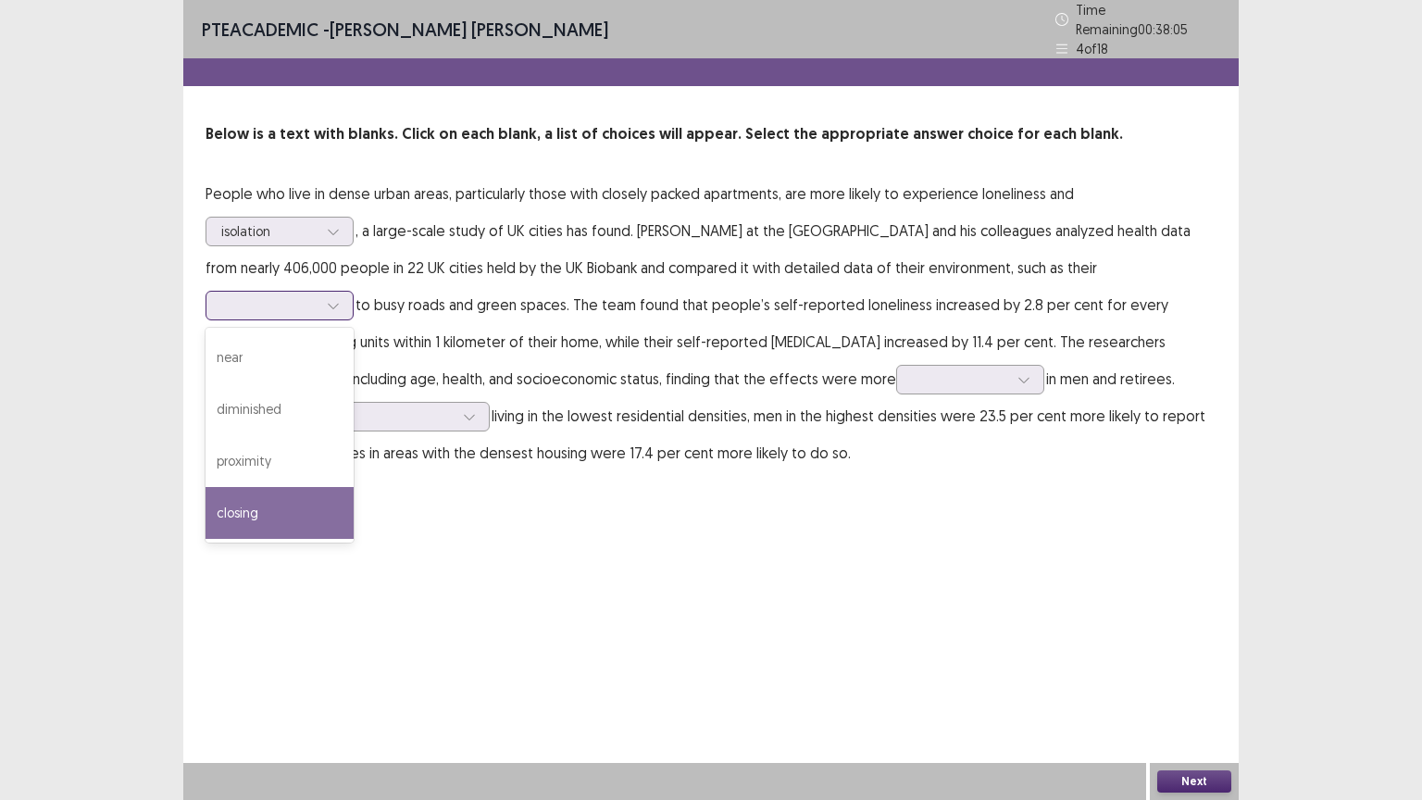
click at [293, 500] on div "closing" at bounding box center [279, 513] width 148 height 52
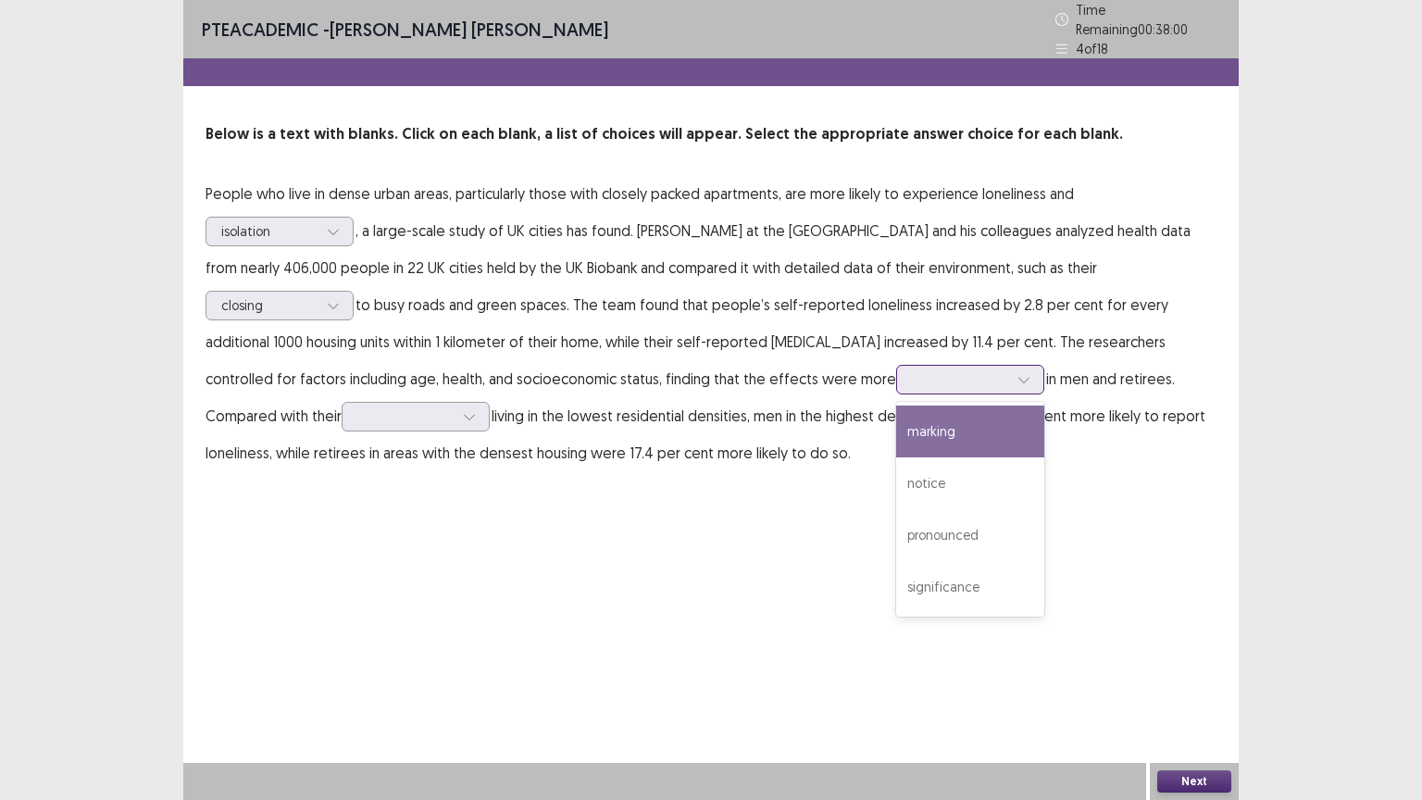
click at [896, 365] on div at bounding box center [970, 380] width 148 height 30
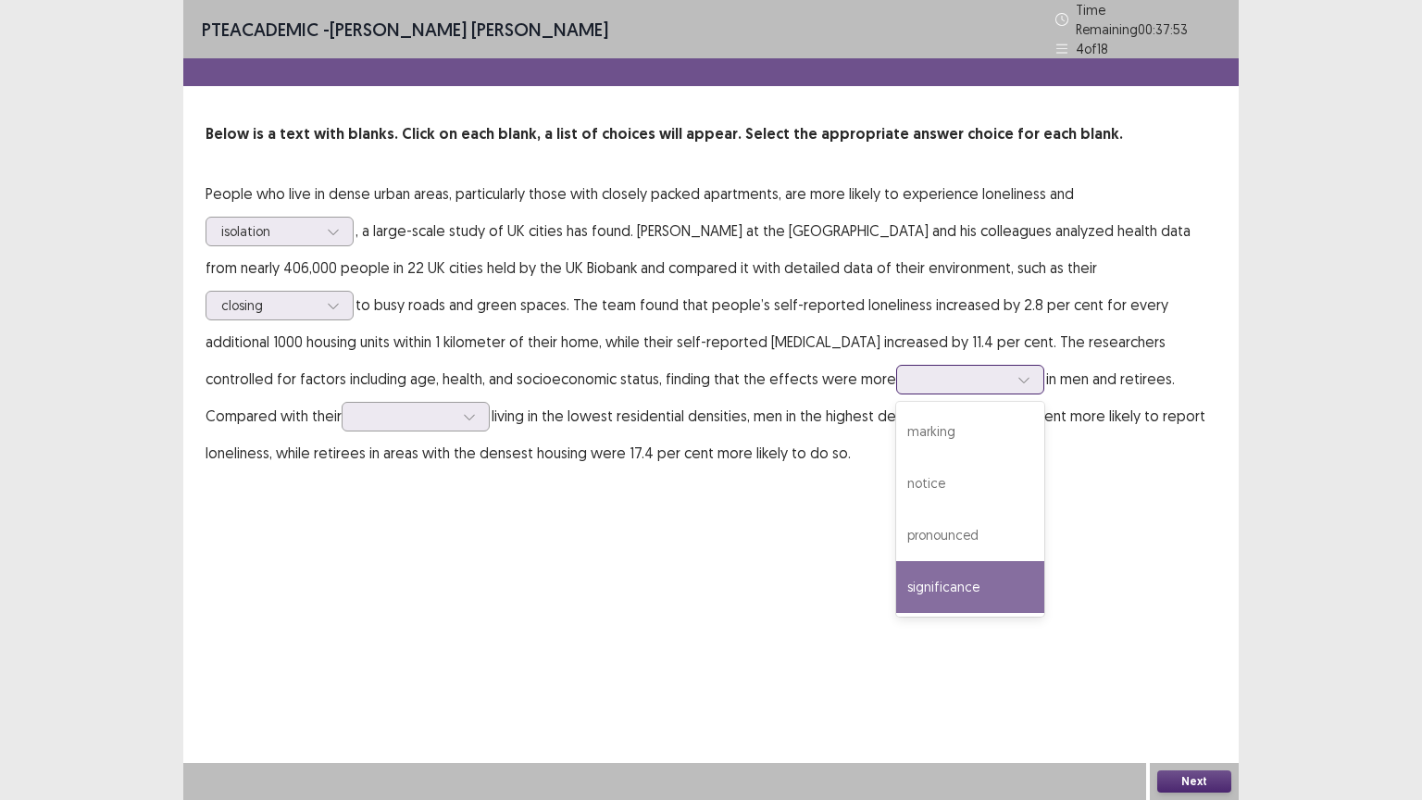
click at [903, 579] on div "significance" at bounding box center [970, 587] width 148 height 52
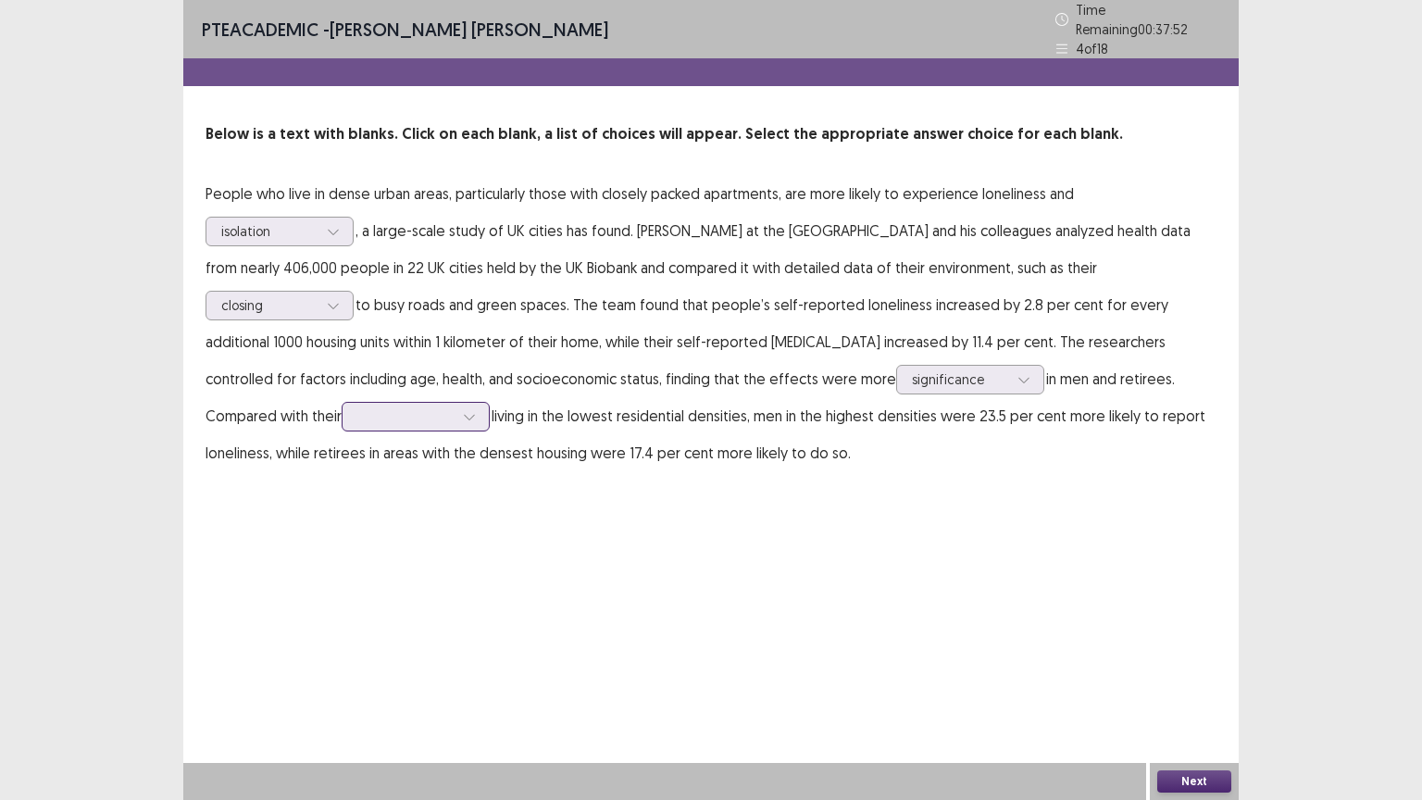
click at [357, 407] on div at bounding box center [405, 416] width 96 height 18
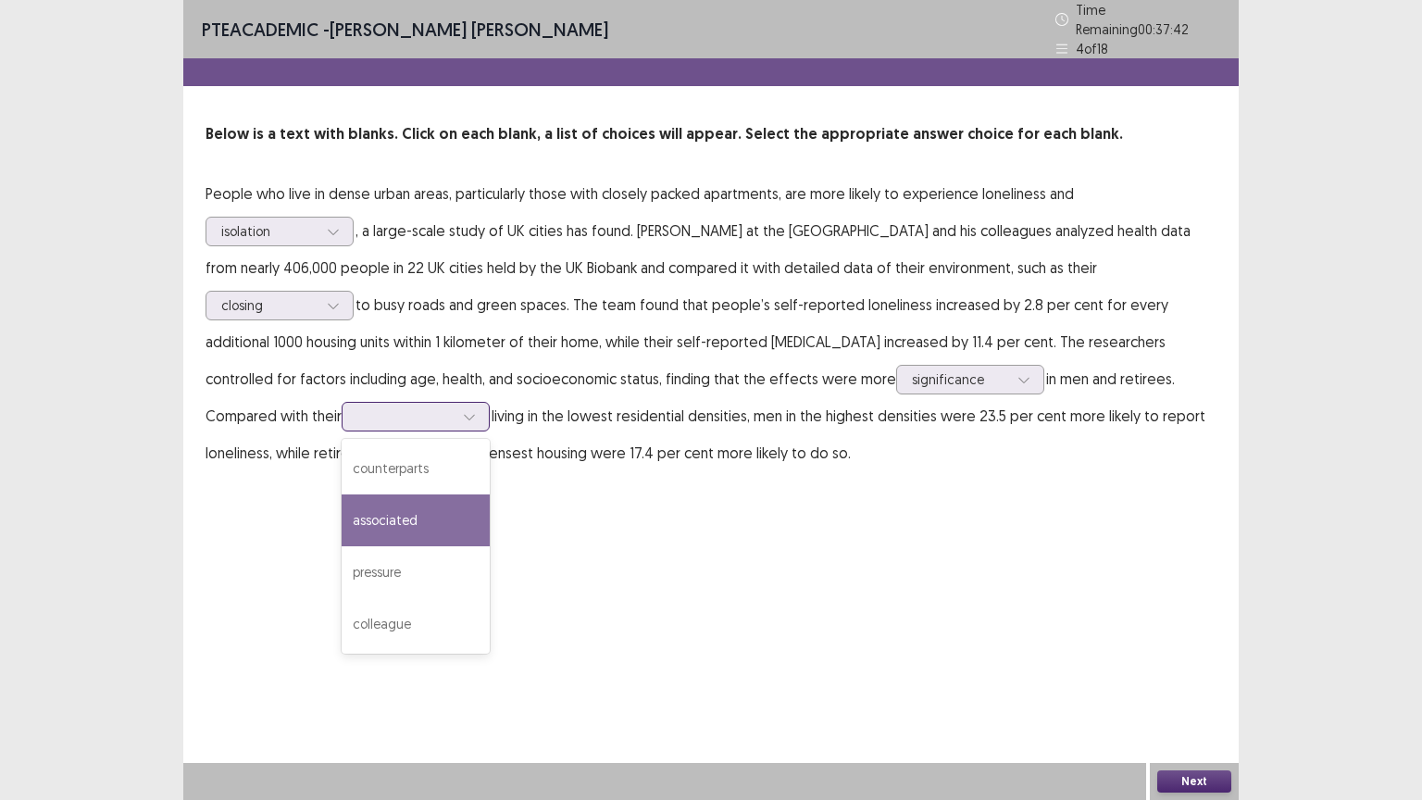
click at [342, 527] on div "associated" at bounding box center [416, 520] width 148 height 52
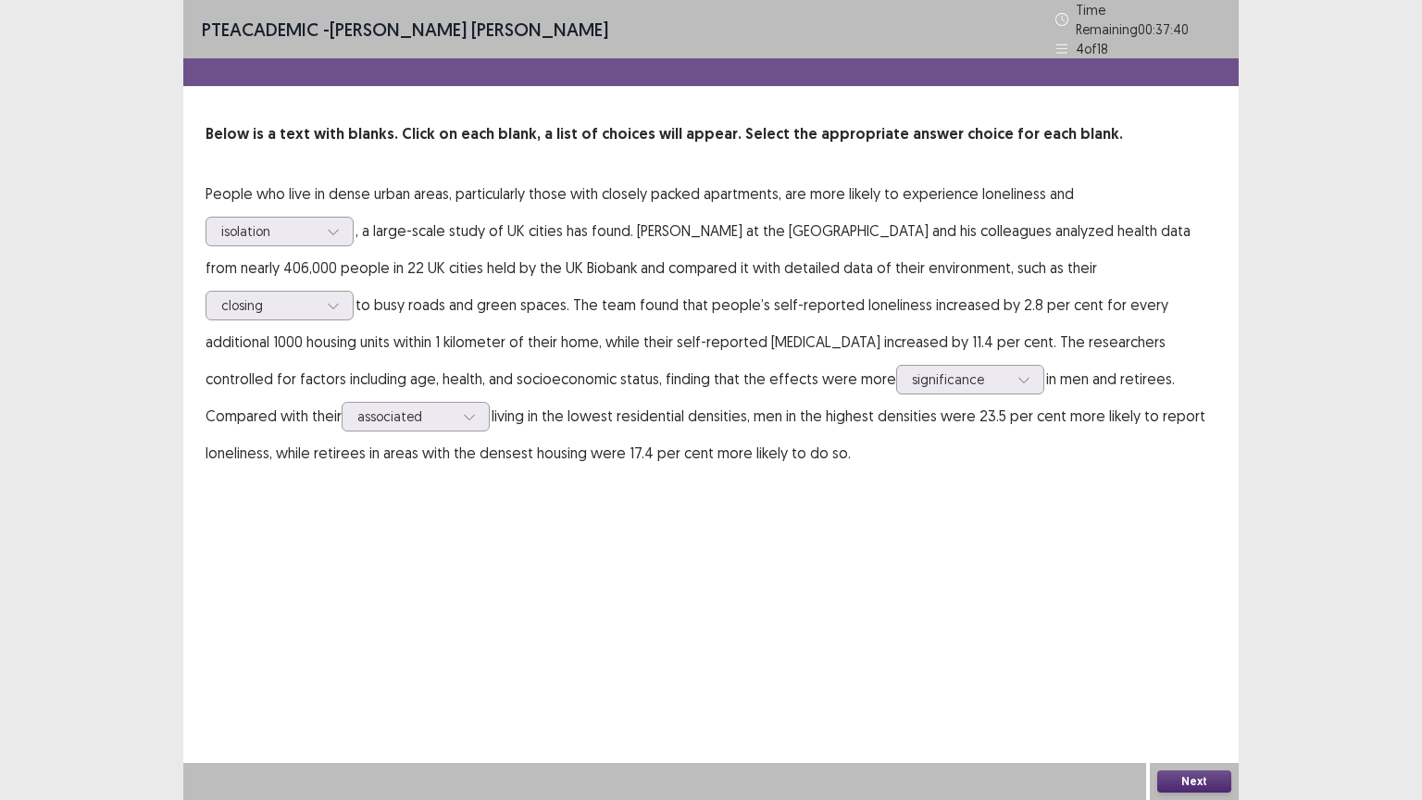
click at [1180, 675] on button "Next" at bounding box center [1194, 781] width 74 height 22
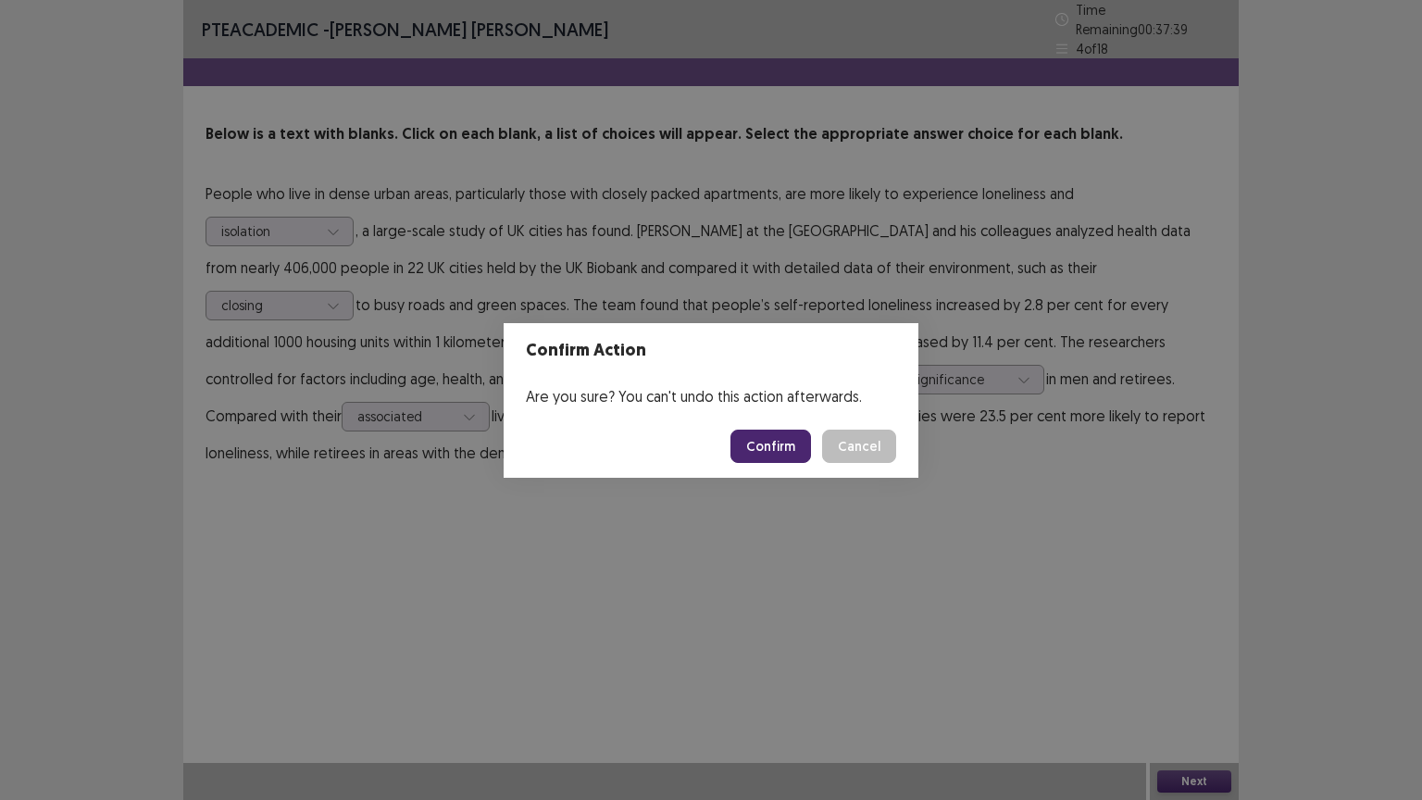
click at [784, 454] on button "Confirm" at bounding box center [770, 445] width 81 height 33
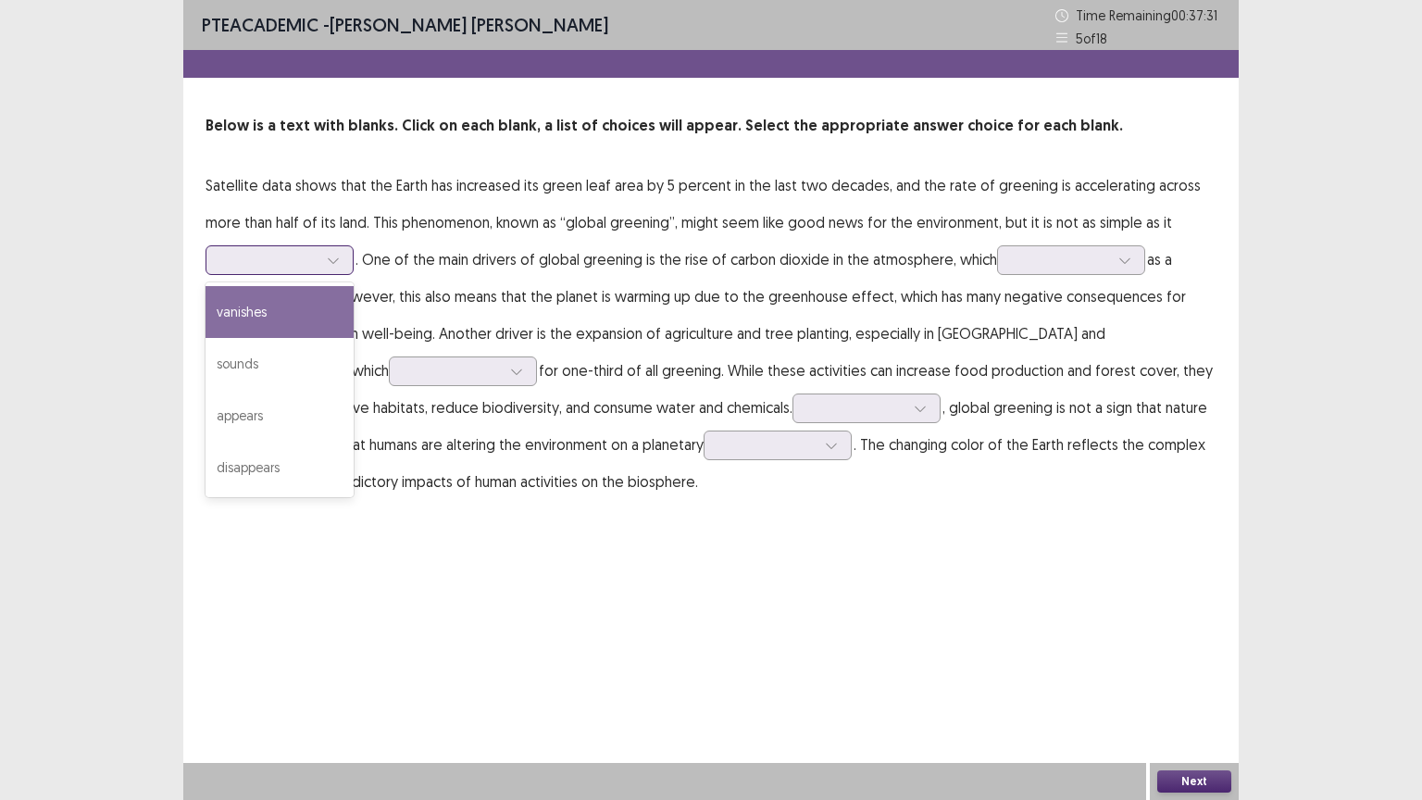
click at [342, 258] on div at bounding box center [333, 260] width 28 height 28
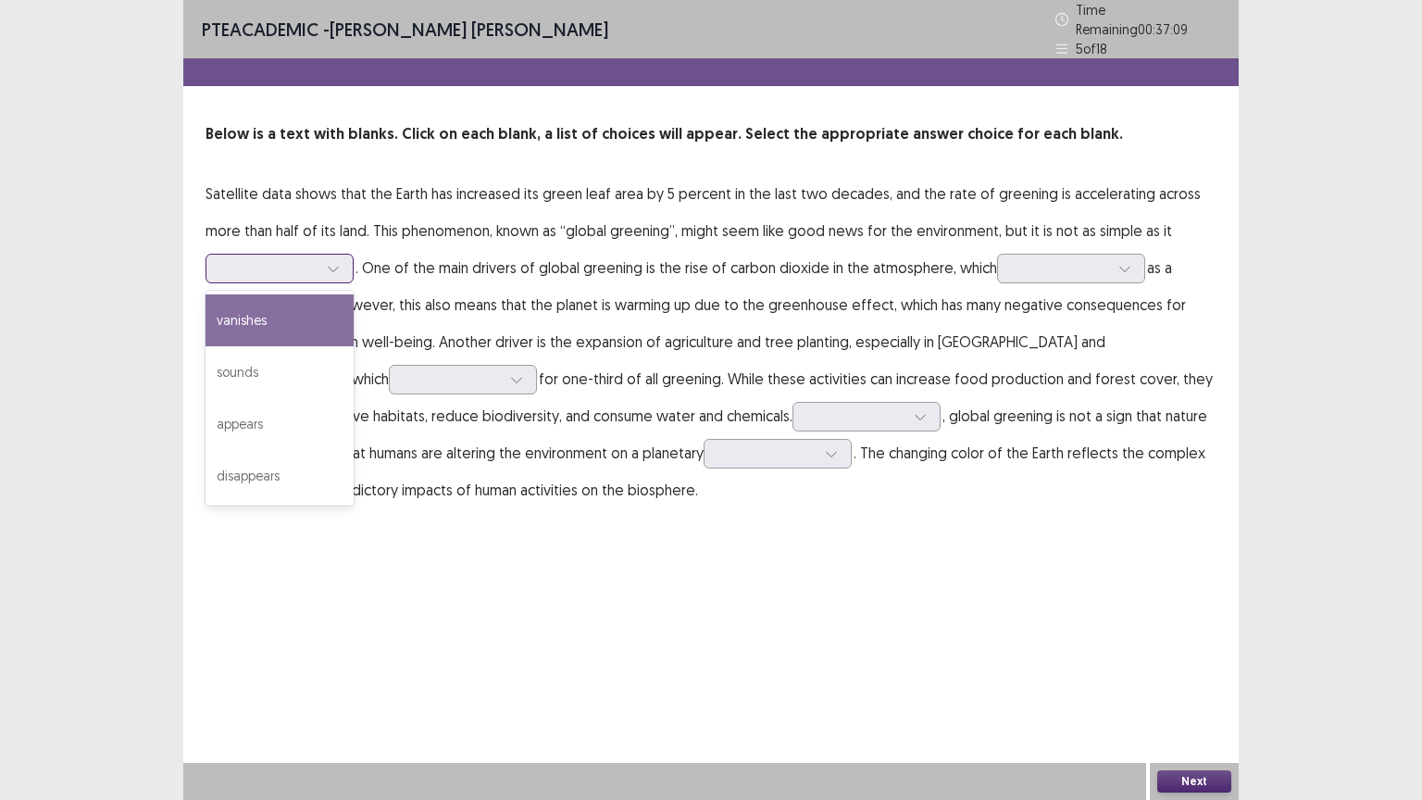
drag, startPoint x: 292, startPoint y: 324, endPoint x: 259, endPoint y: 267, distance: 66.4
click at [259, 267] on div at bounding box center [269, 268] width 96 height 18
click at [274, 322] on div "vanishes" at bounding box center [279, 320] width 148 height 52
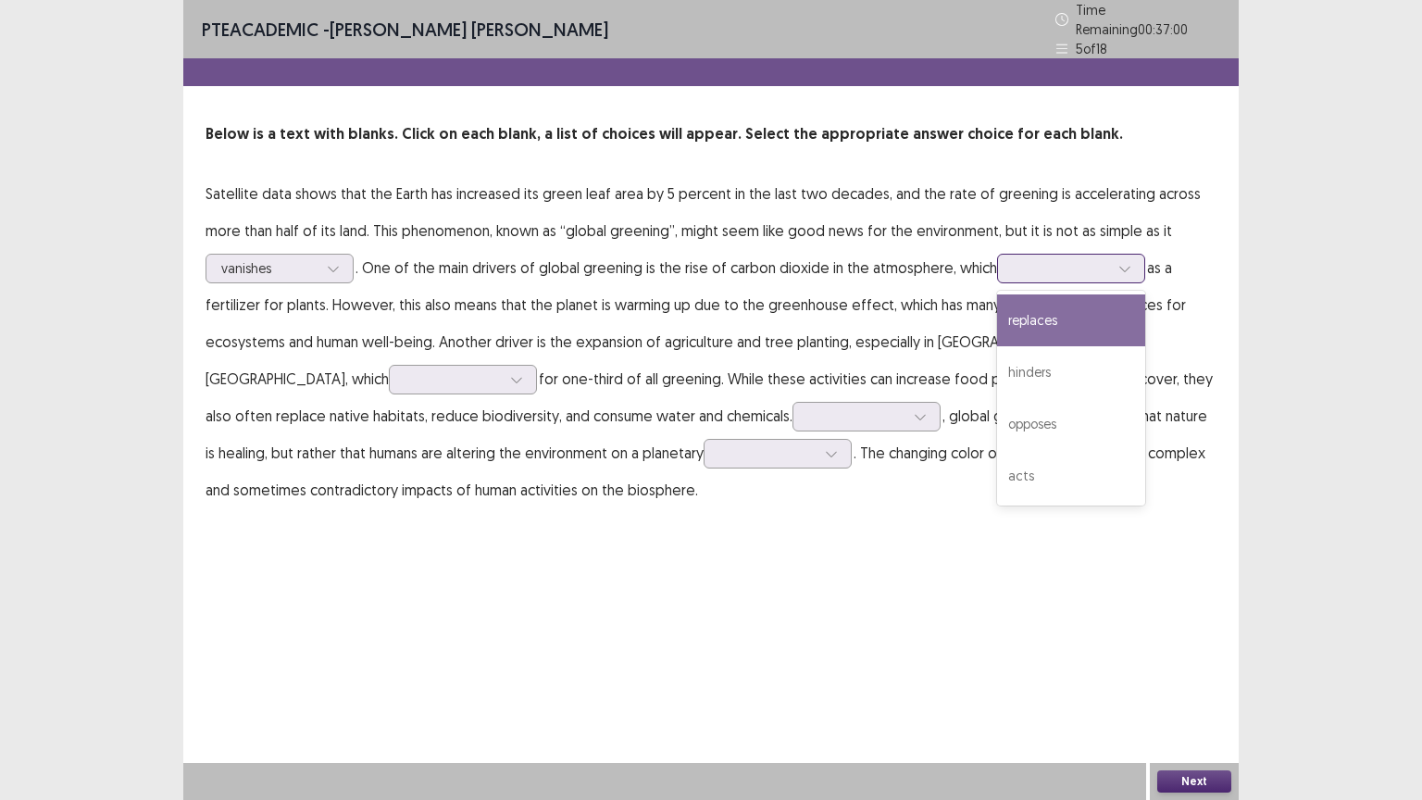
click at [1033, 267] on div at bounding box center [1061, 268] width 96 height 18
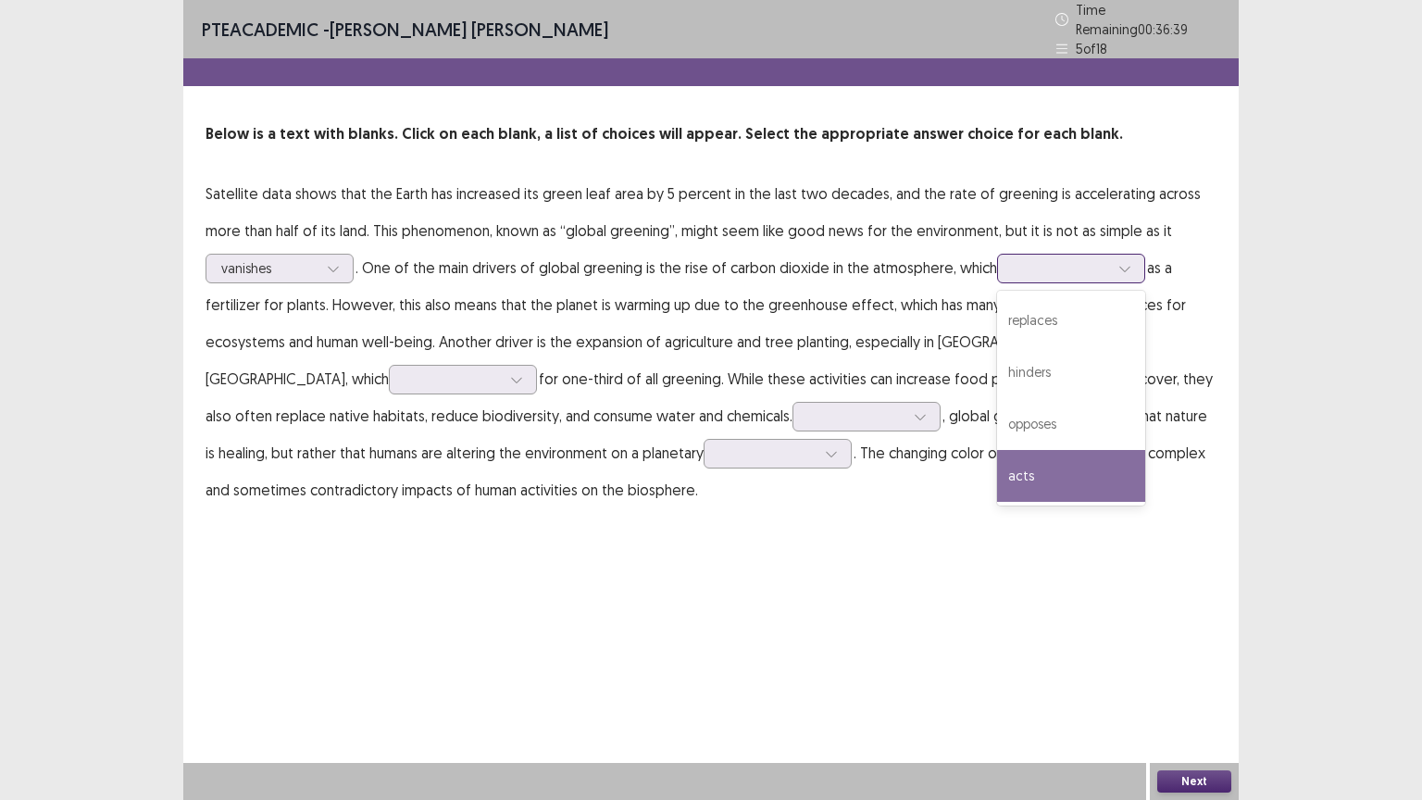
click at [1035, 481] on div "acts" at bounding box center [1071, 476] width 148 height 52
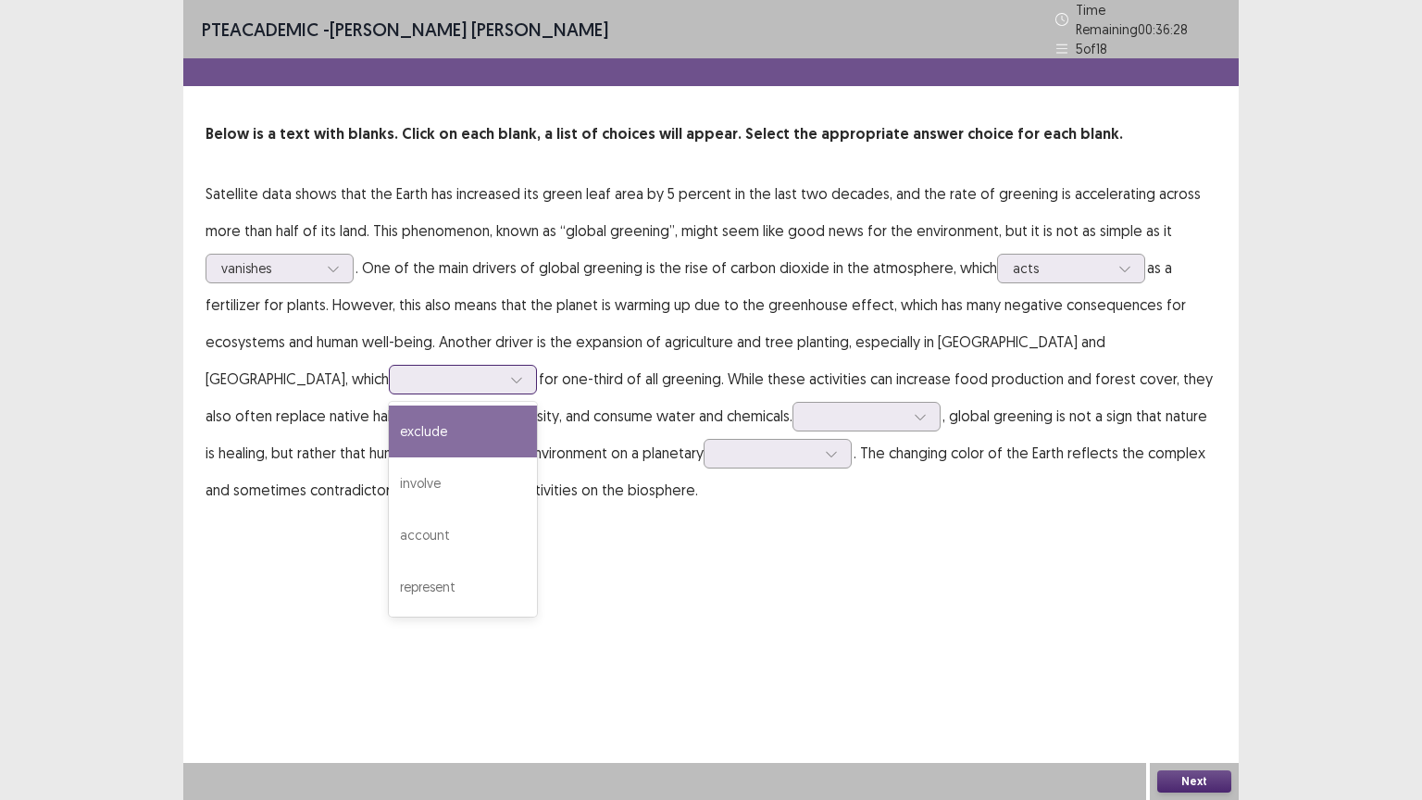
click at [404, 376] on div at bounding box center [452, 379] width 96 height 18
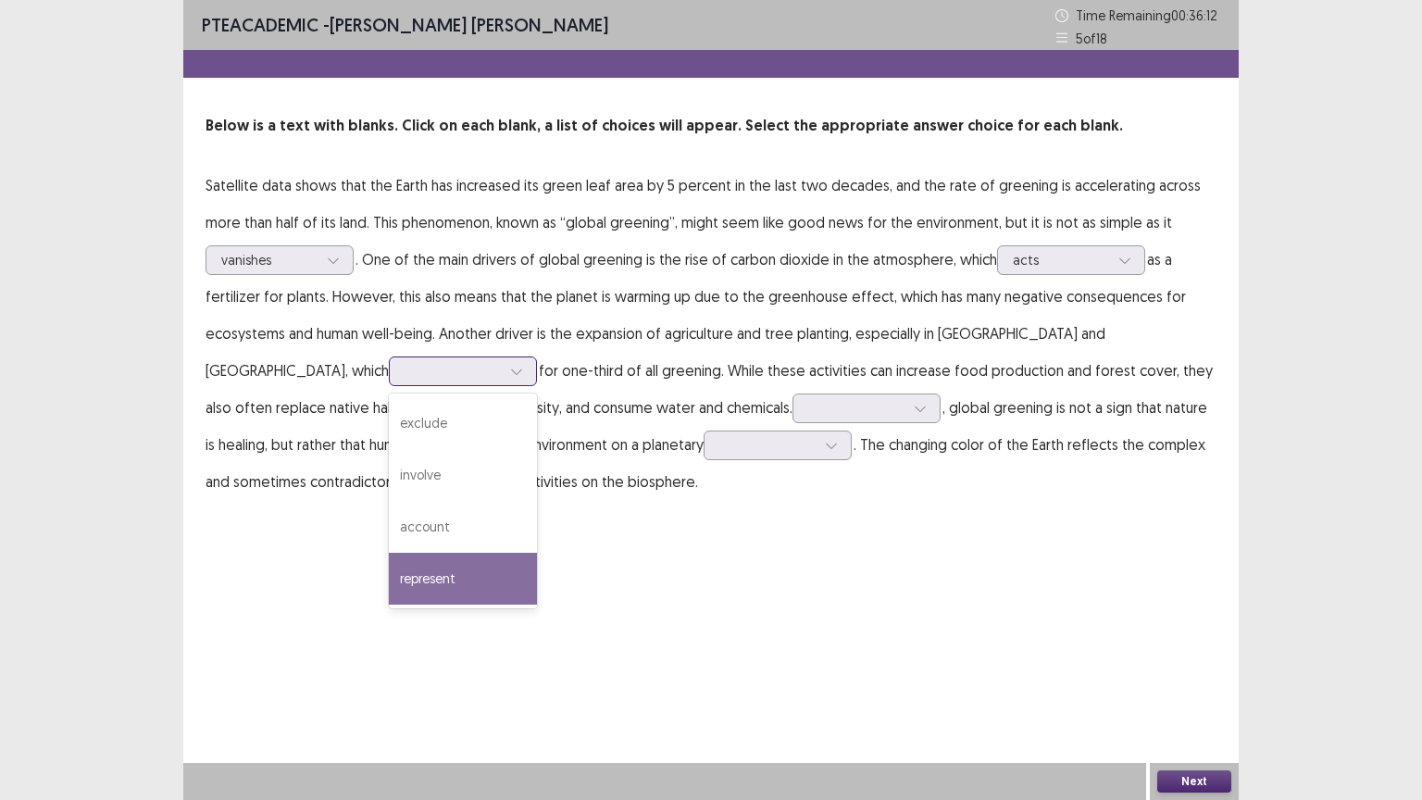
click at [389, 566] on div "represent" at bounding box center [463, 579] width 148 height 52
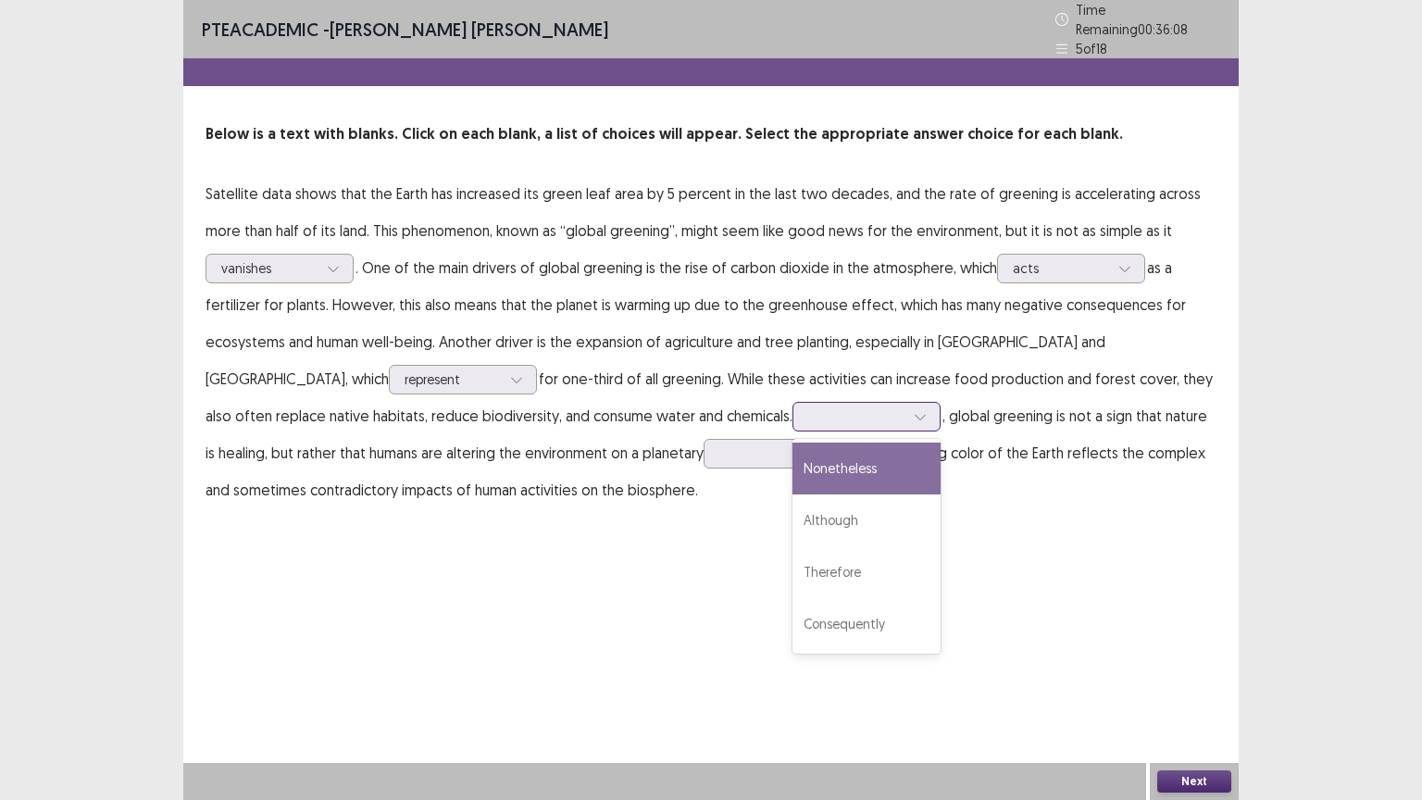
click at [808, 407] on div at bounding box center [856, 416] width 96 height 18
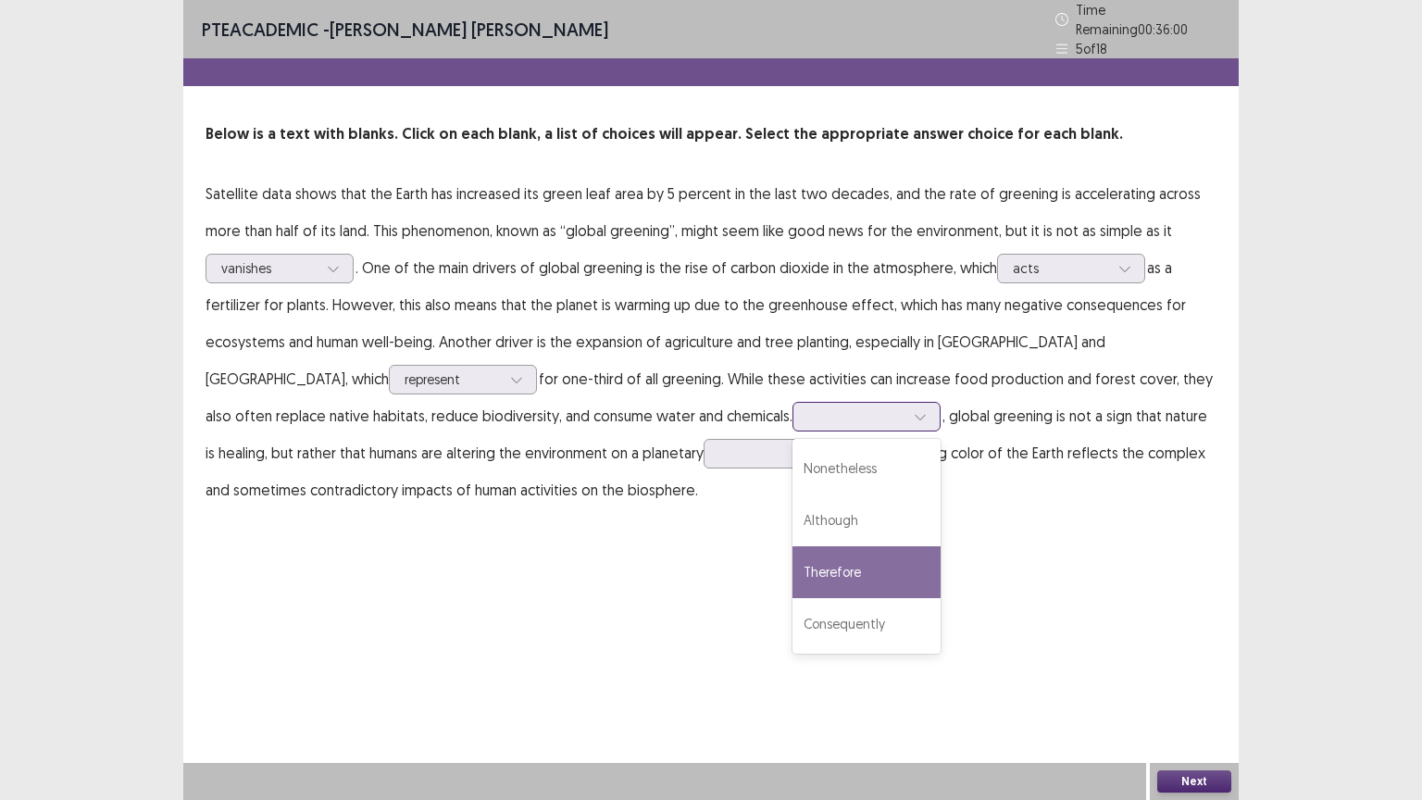
click at [792, 563] on div "Therefore" at bounding box center [866, 572] width 148 height 52
click at [808, 407] on div at bounding box center [856, 416] width 96 height 18
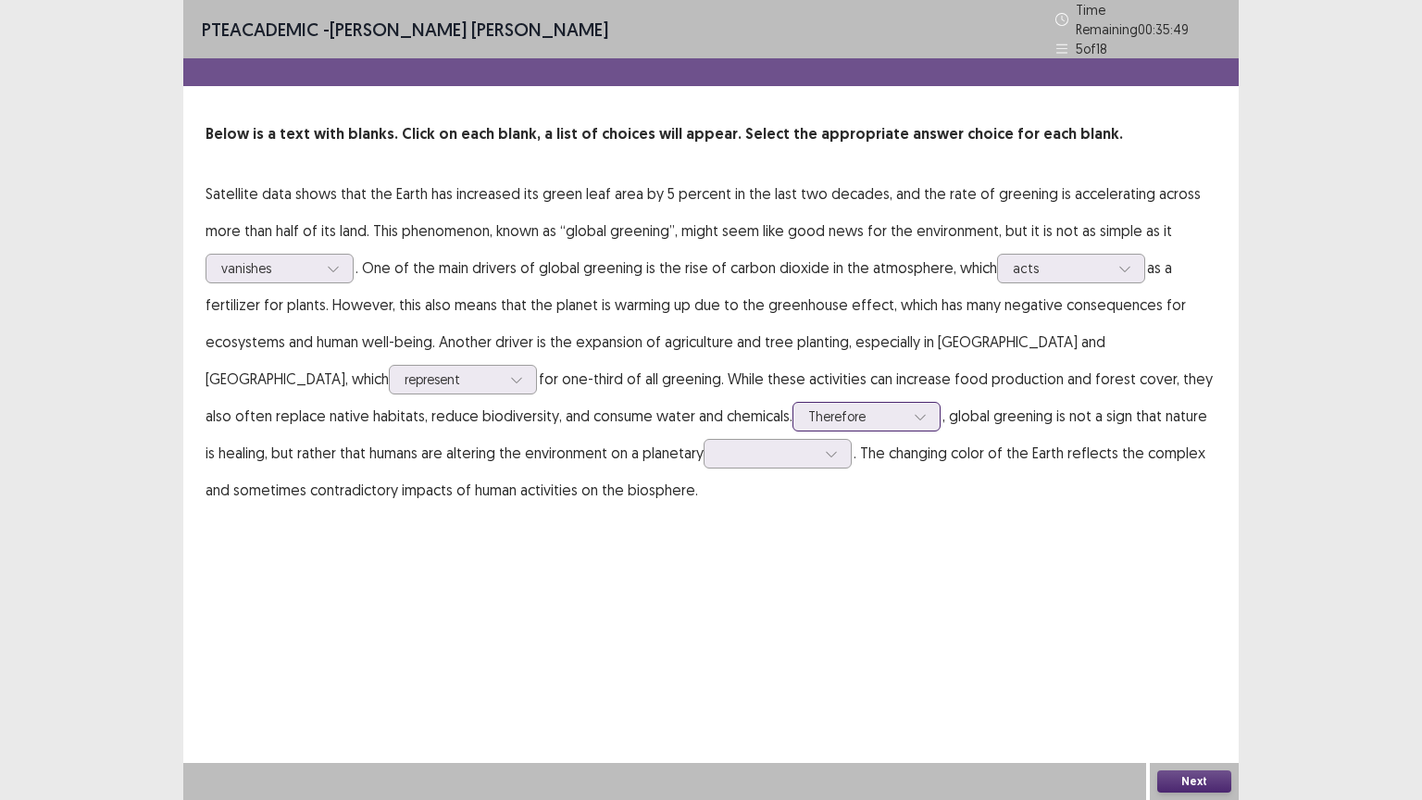
click at [808, 407] on div at bounding box center [856, 416] width 96 height 18
click at [825, 447] on icon at bounding box center [831, 453] width 13 height 13
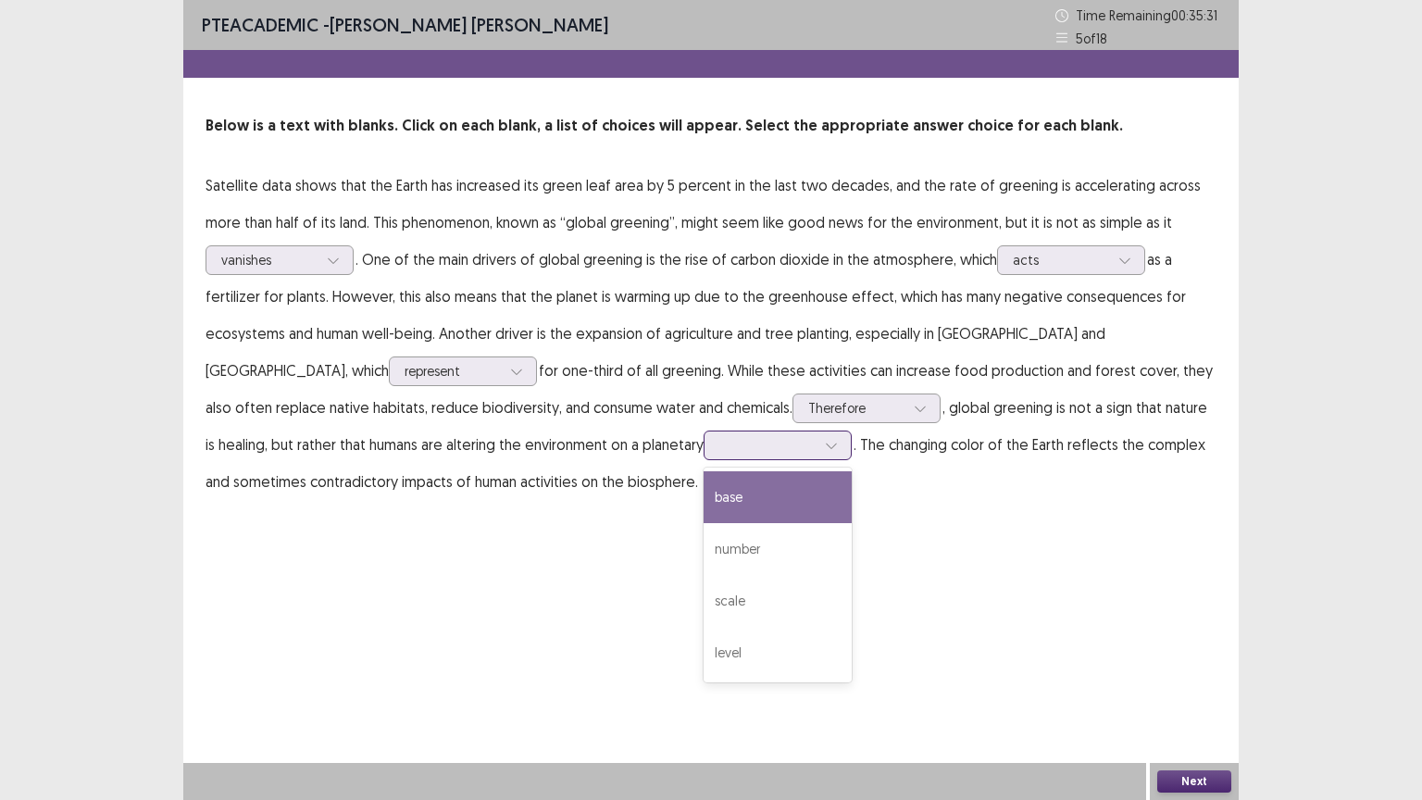
click at [703, 509] on div "base" at bounding box center [777, 497] width 148 height 52
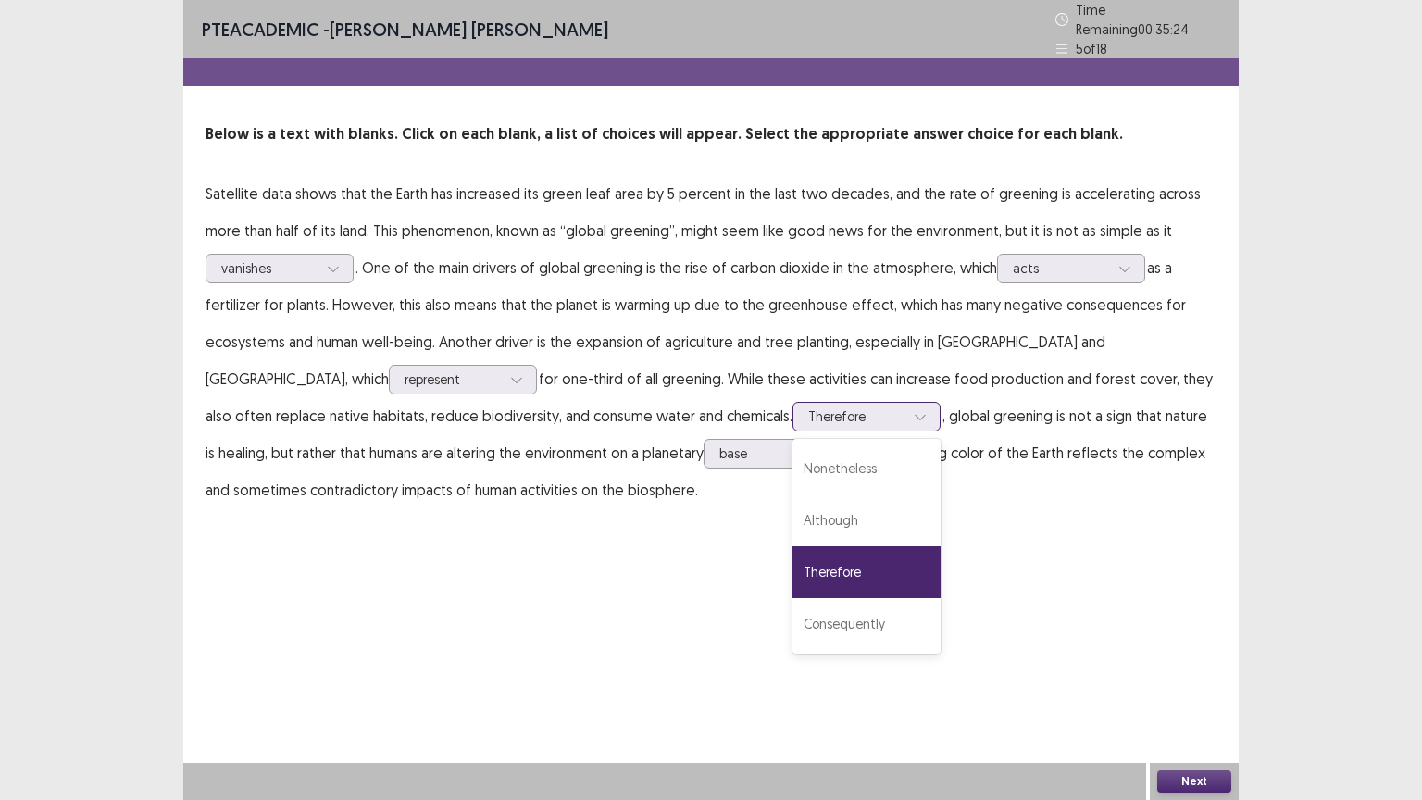
click at [906, 403] on div at bounding box center [920, 417] width 28 height 28
click at [922, 509] on div "PTE academic - [PERSON_NAME] [PERSON_NAME] Time Remaining 00 : 35 : 23 5 of 18 …" at bounding box center [710, 272] width 1055 height 545
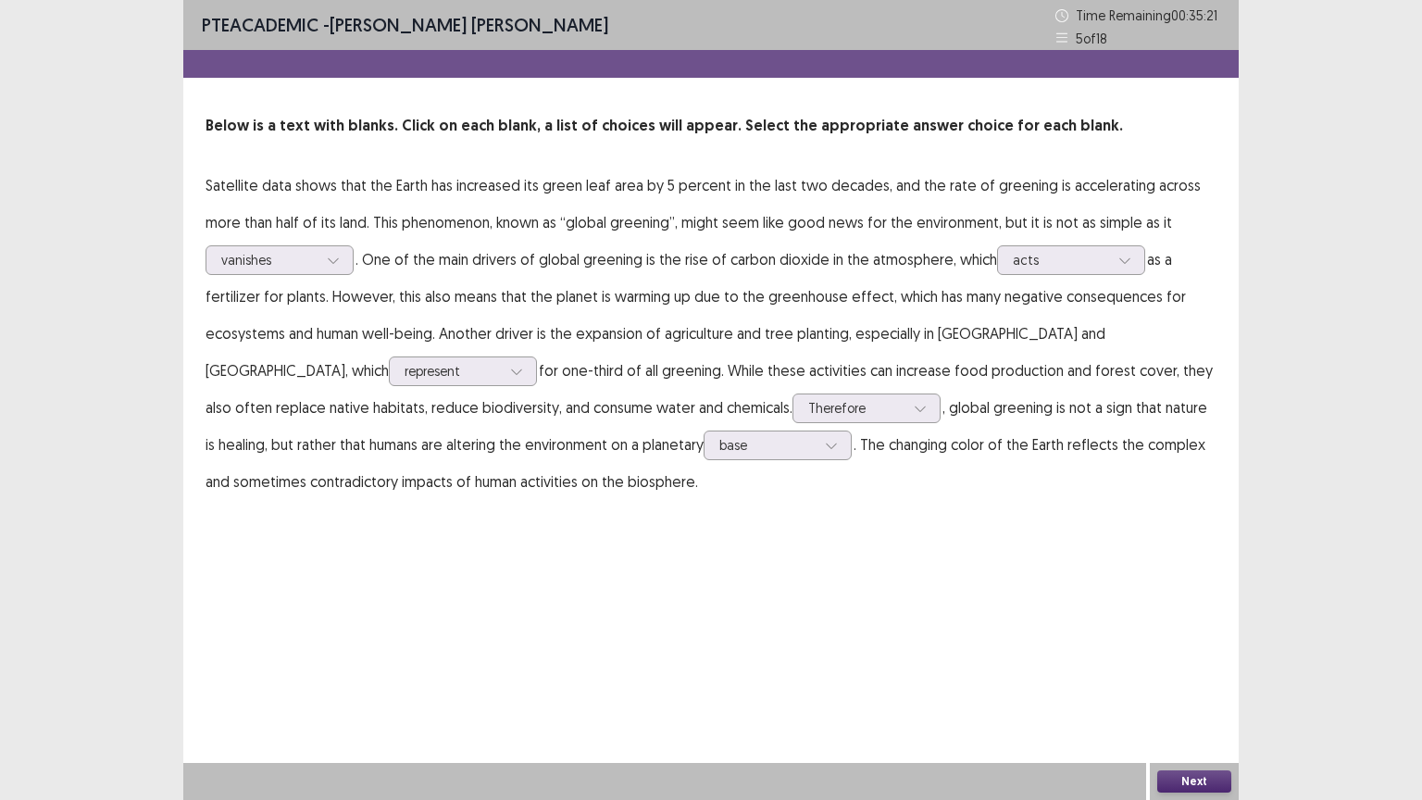
click at [1203, 675] on button "Next" at bounding box center [1194, 781] width 74 height 22
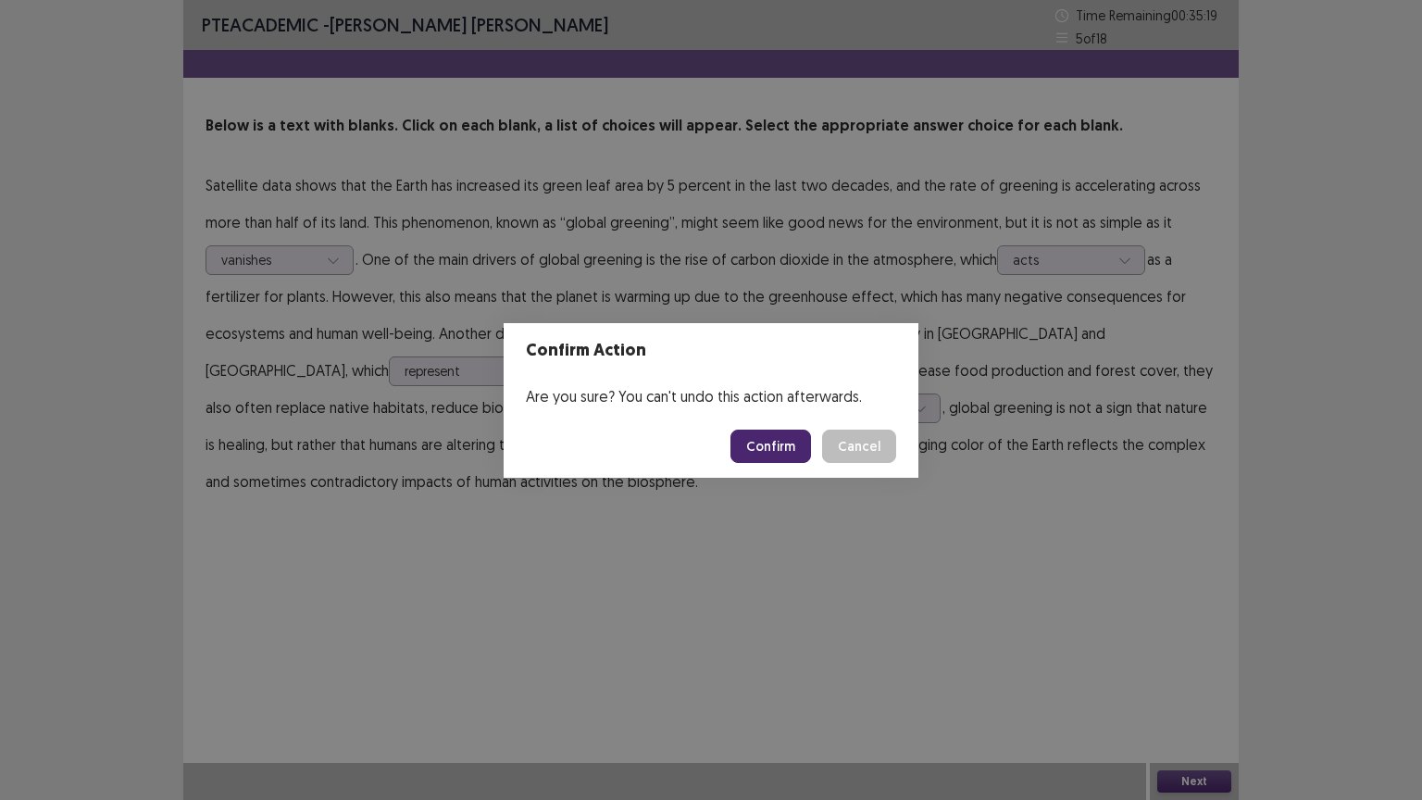
click at [786, 447] on button "Confirm" at bounding box center [770, 445] width 81 height 33
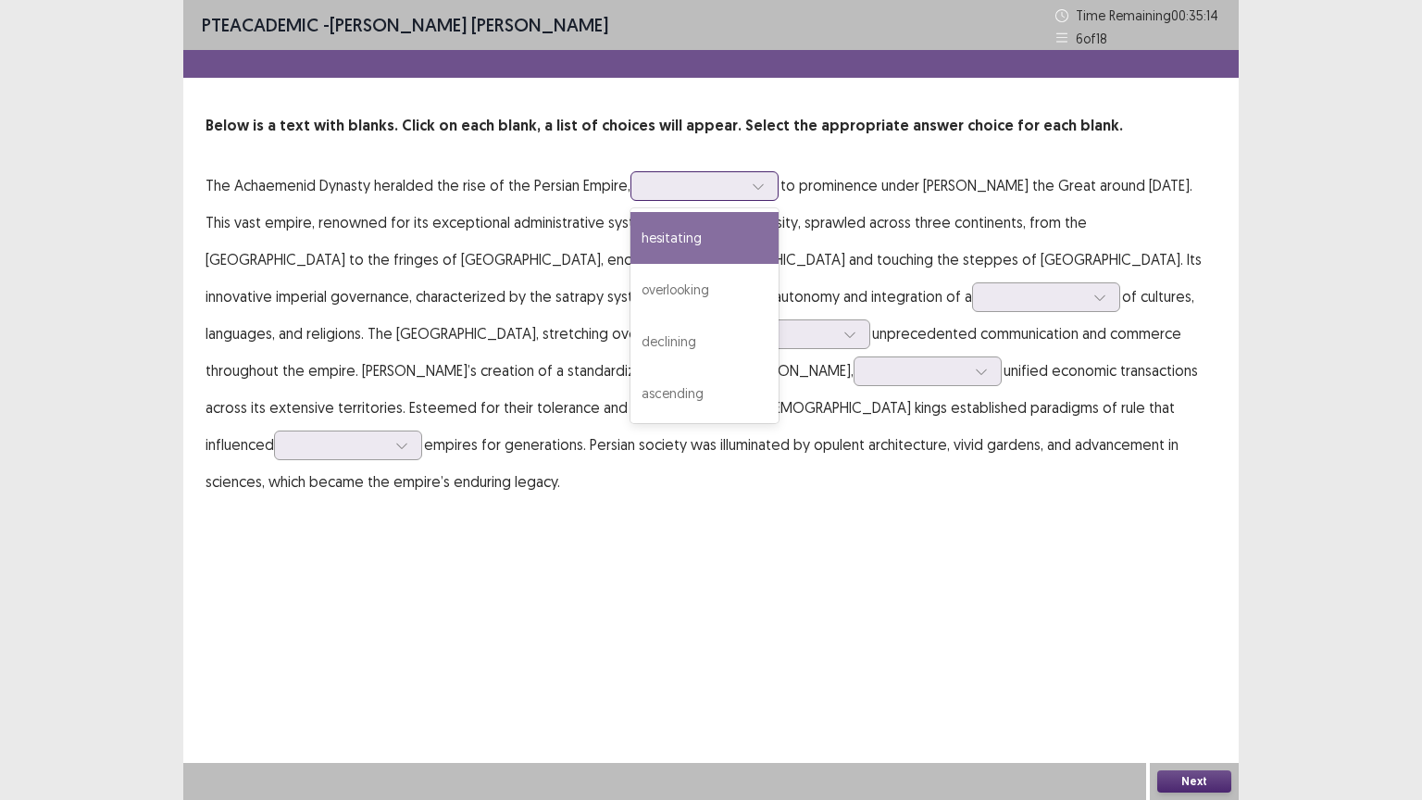
click at [675, 182] on div at bounding box center [694, 186] width 96 height 18
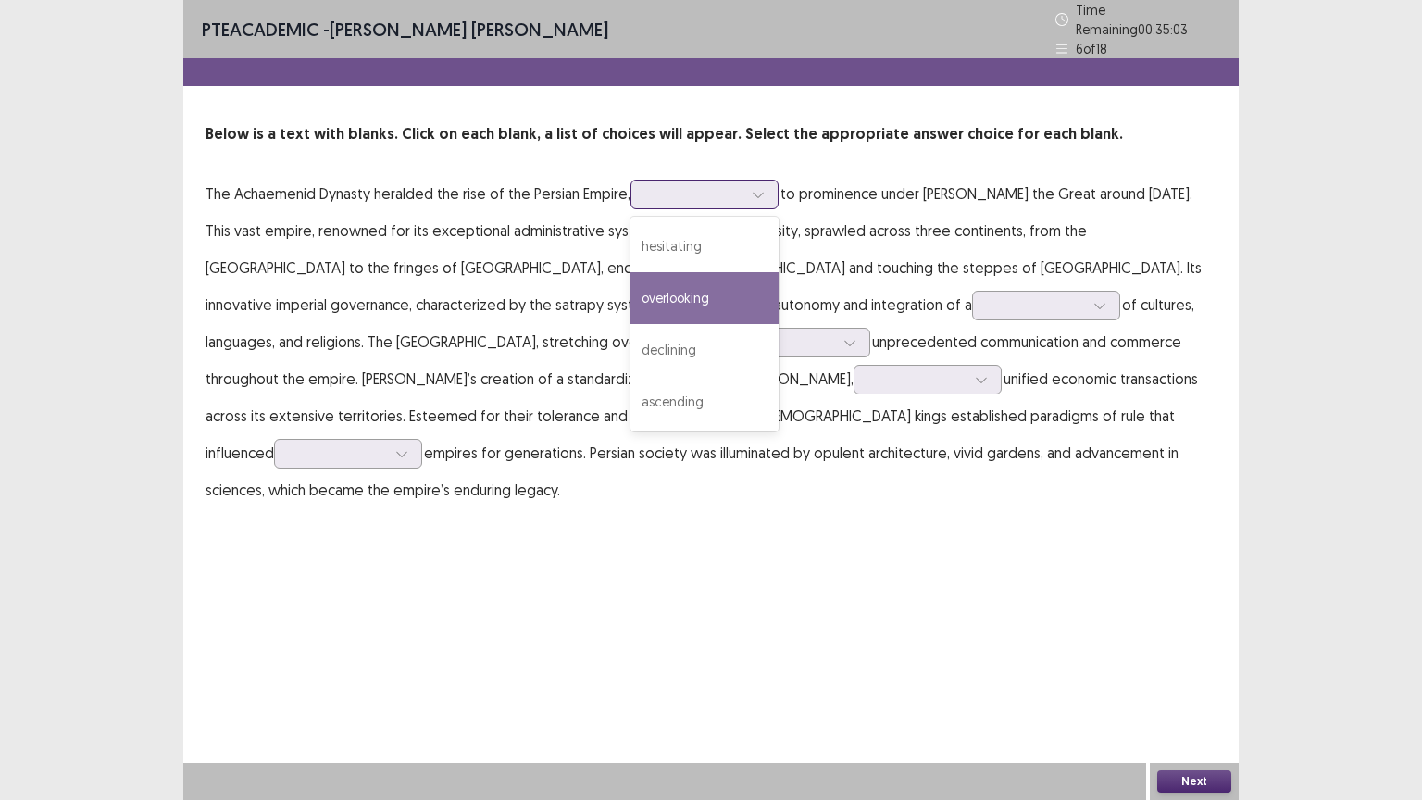
click at [685, 281] on div "overlooking" at bounding box center [704, 298] width 148 height 52
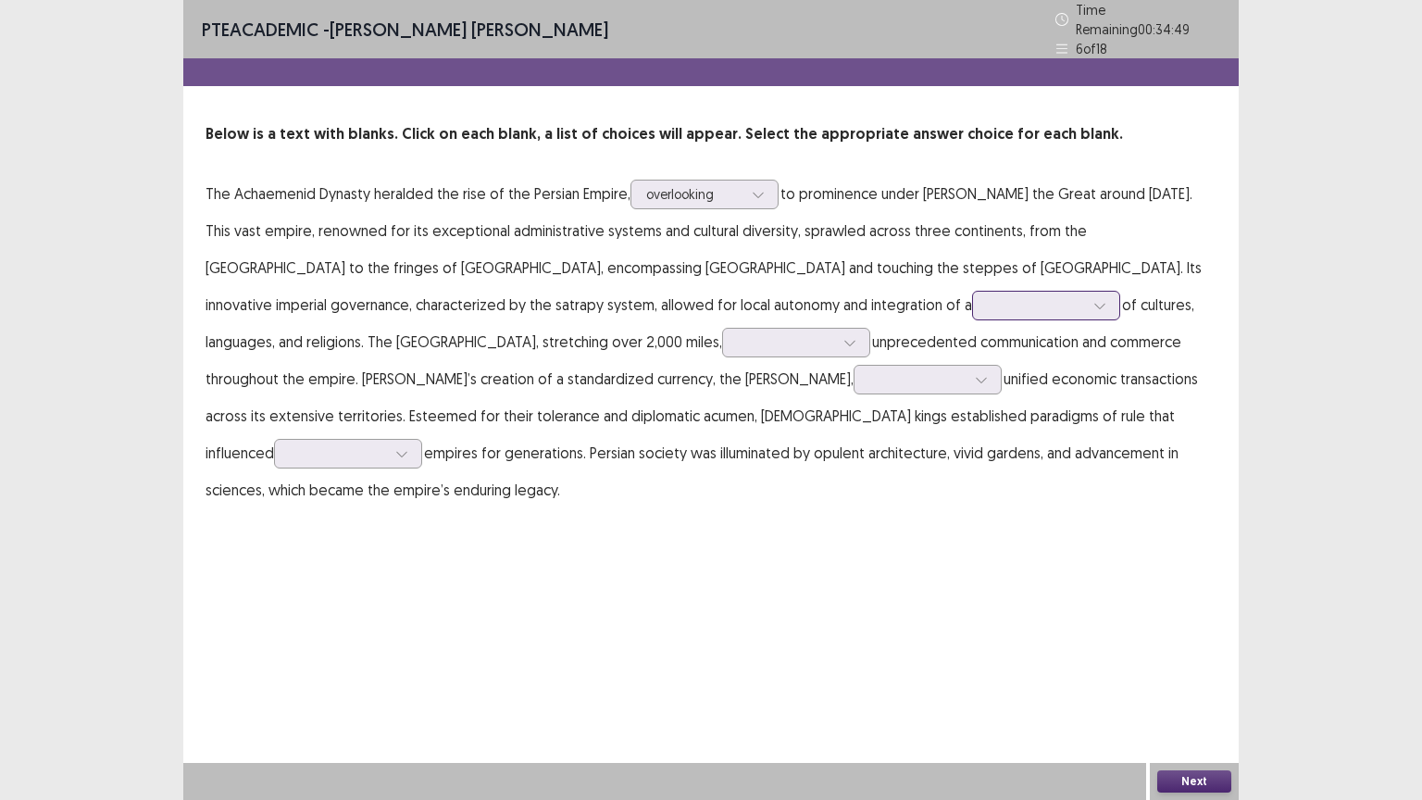
click at [1086, 300] on div at bounding box center [1100, 306] width 28 height 28
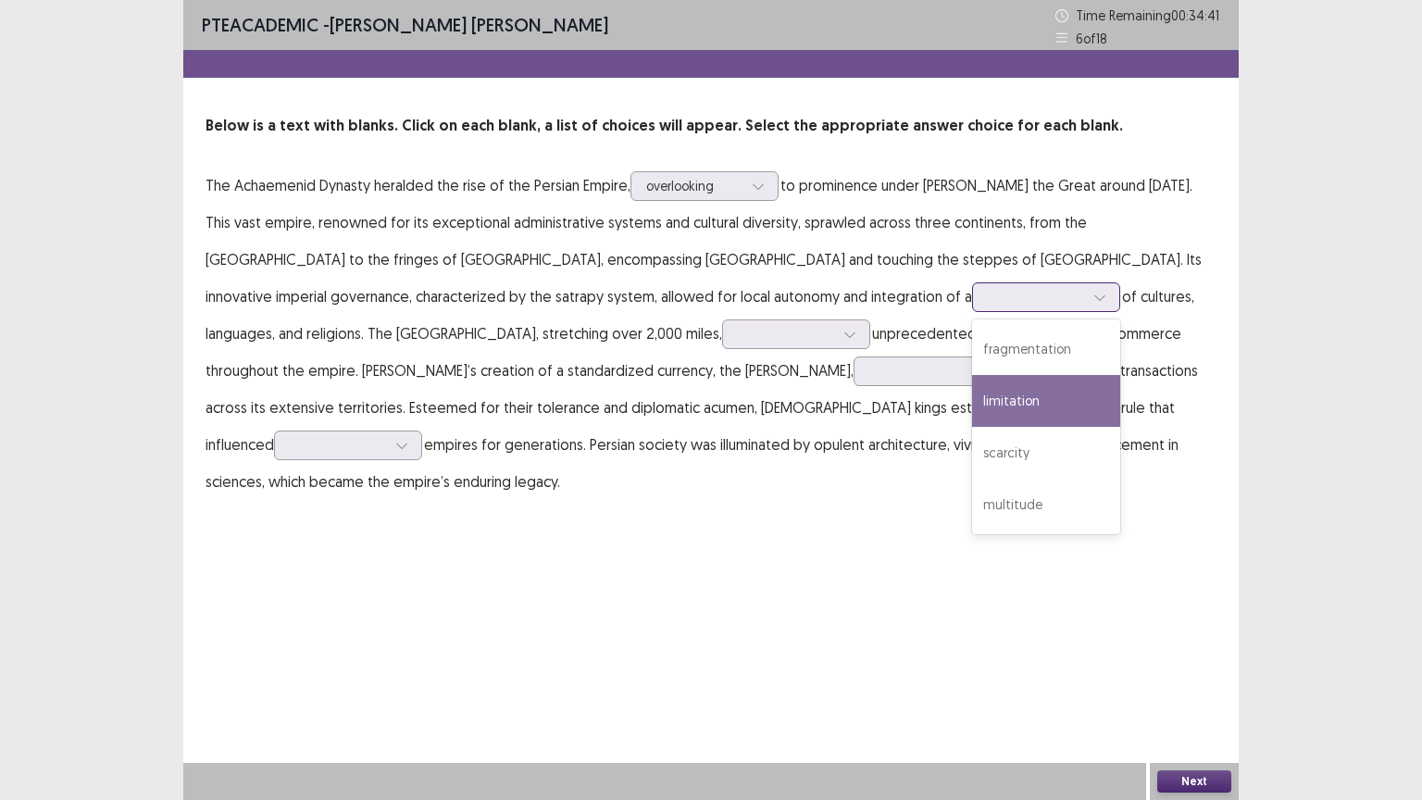
click at [972, 386] on div "limitation" at bounding box center [1046, 401] width 148 height 52
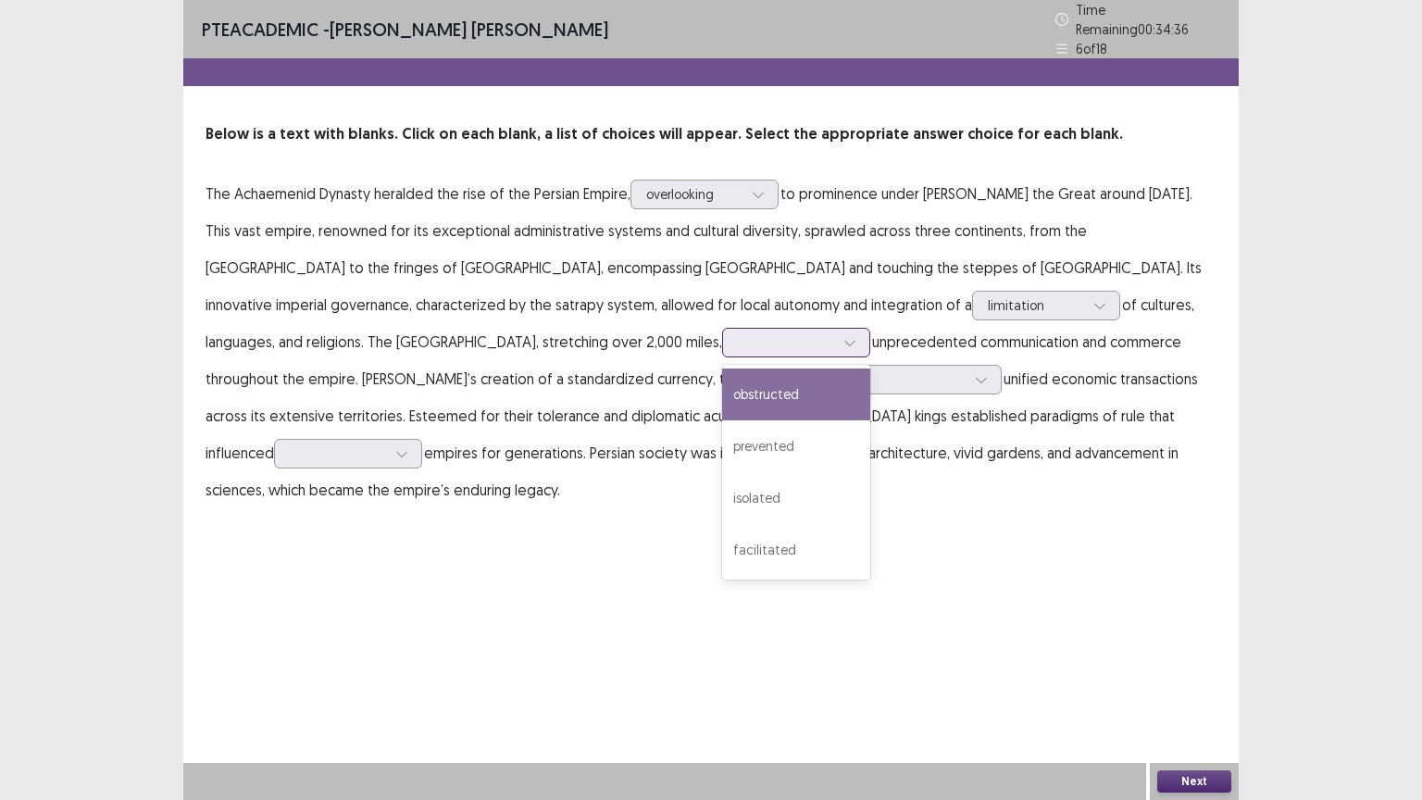
click at [836, 342] on div at bounding box center [850, 343] width 28 height 28
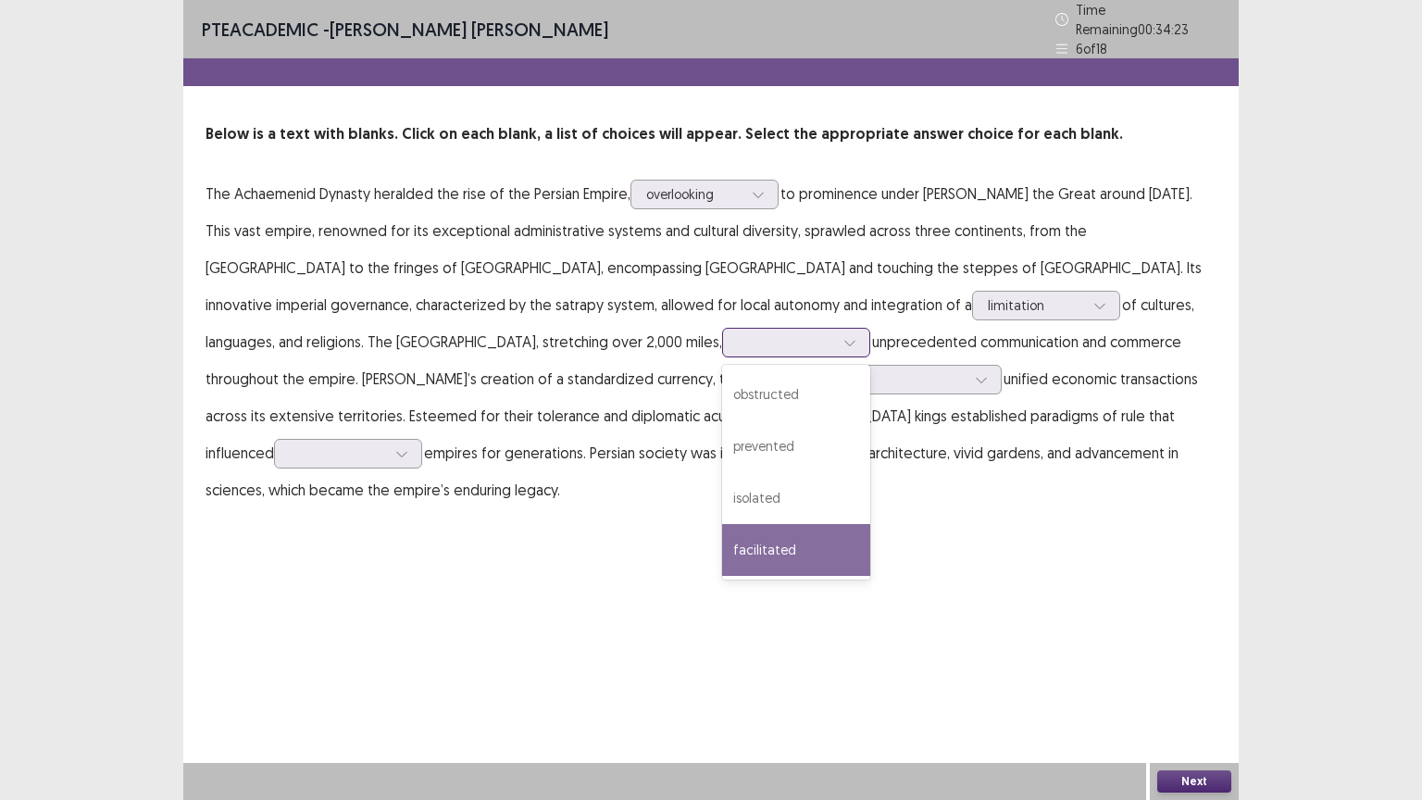
click at [722, 529] on div "facilitated" at bounding box center [796, 550] width 148 height 52
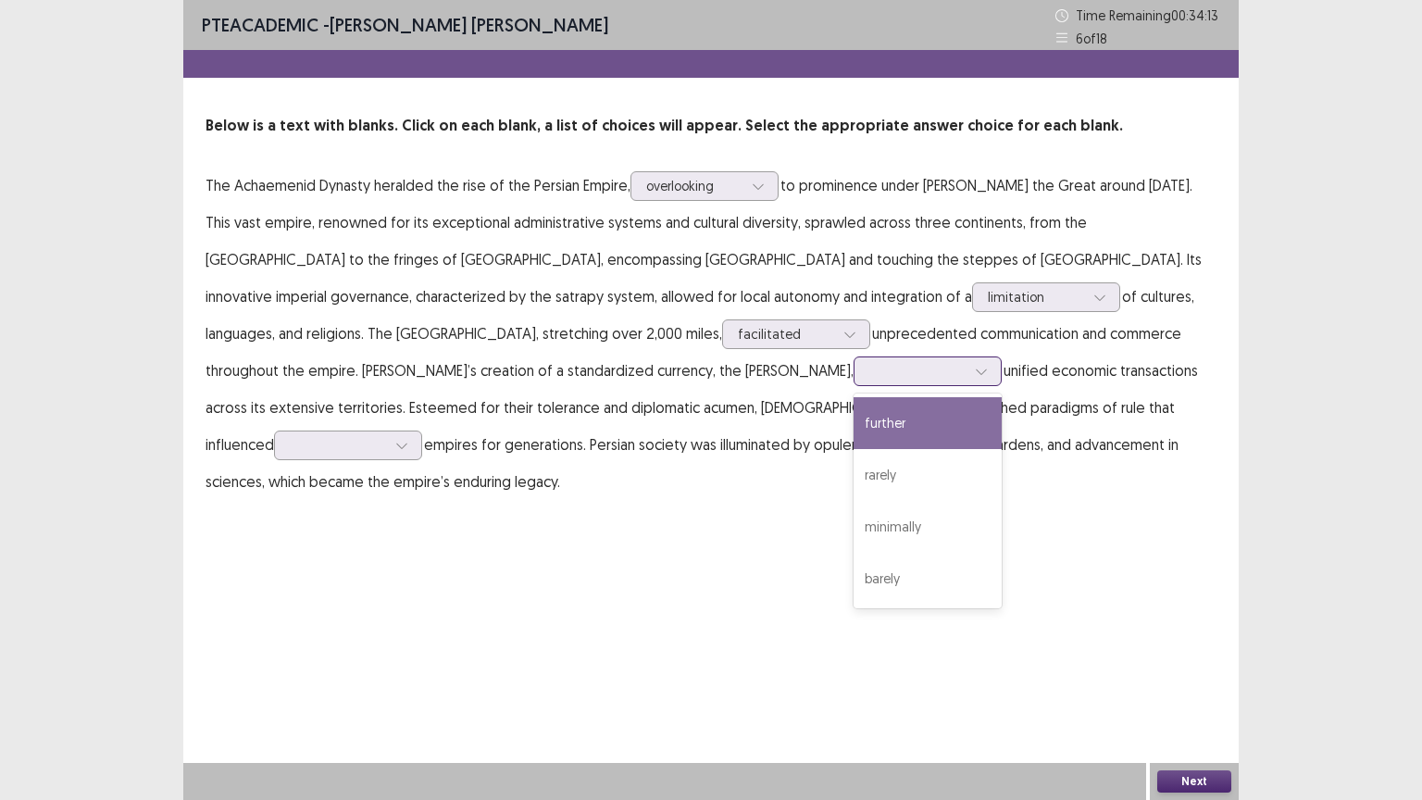
click at [967, 368] on div at bounding box center [981, 371] width 28 height 28
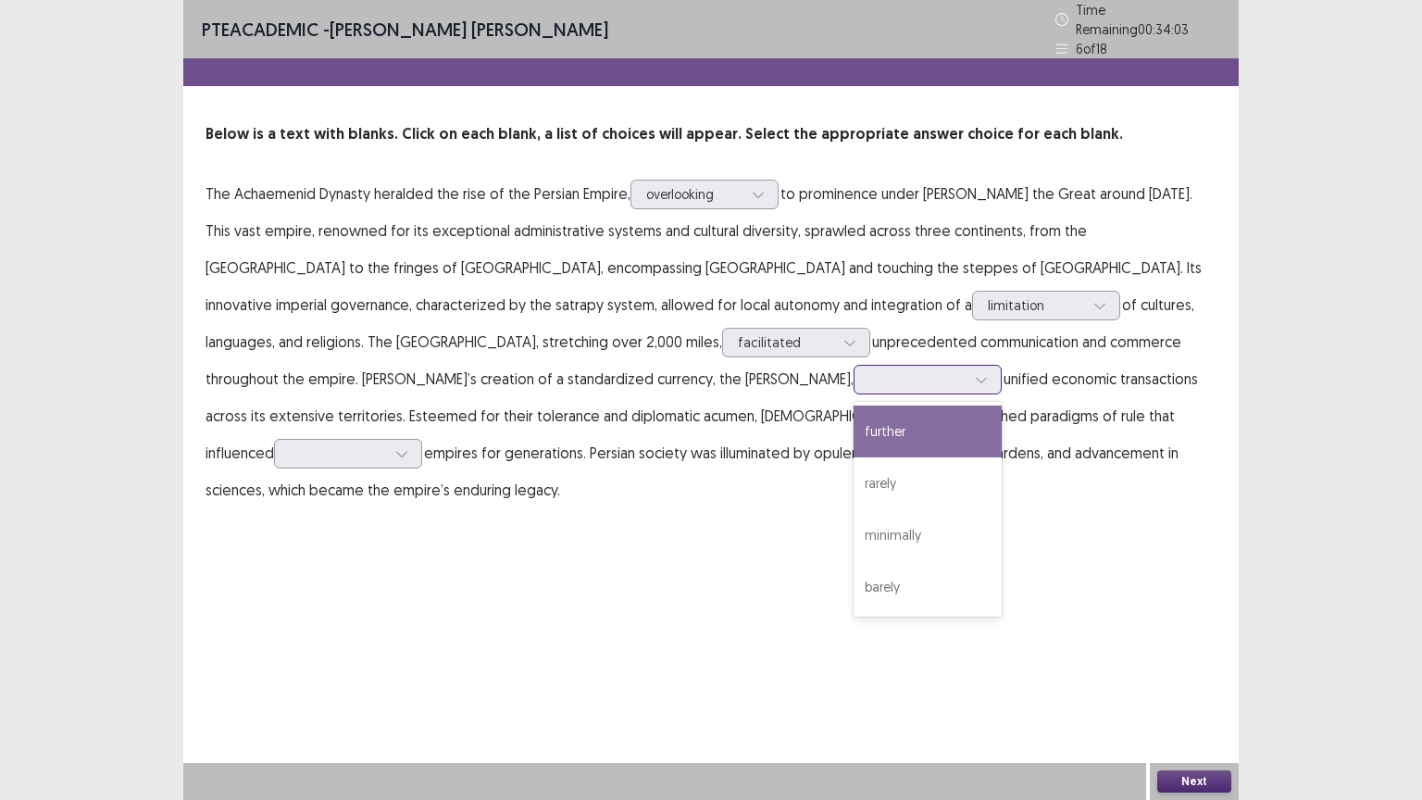
click at [853, 436] on div "further" at bounding box center [927, 431] width 148 height 52
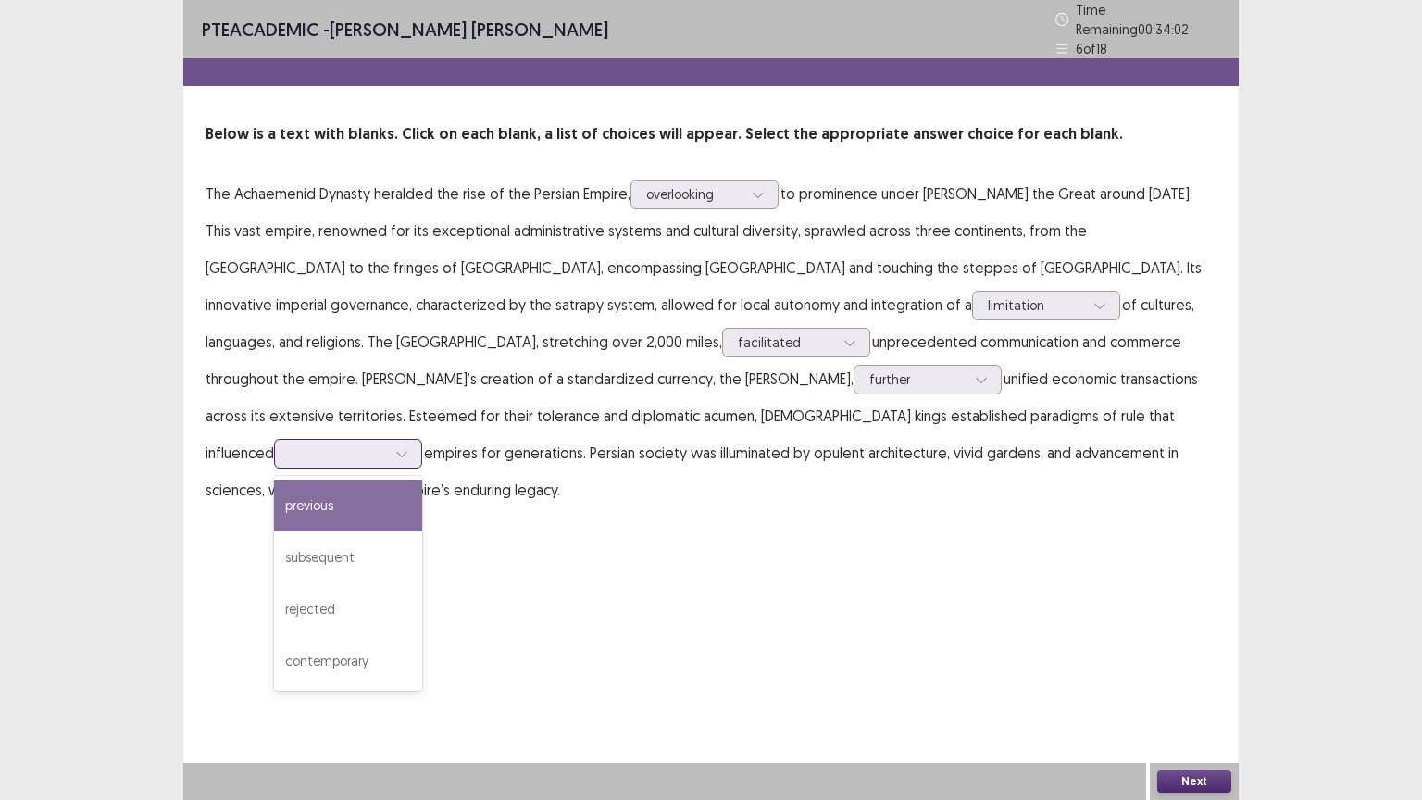
click at [386, 444] on div at bounding box center [338, 453] width 96 height 18
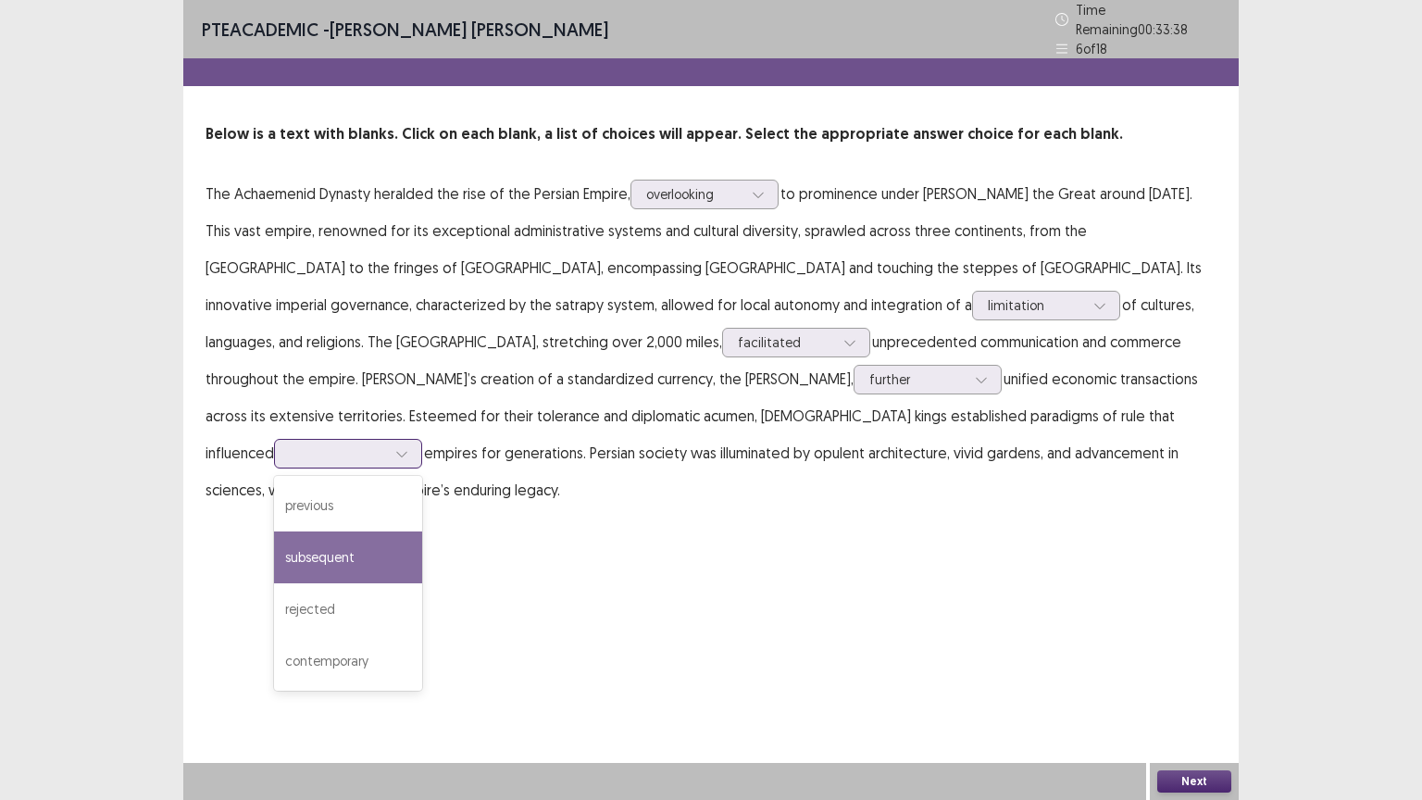
click at [422, 531] on div "subsequent" at bounding box center [348, 557] width 148 height 52
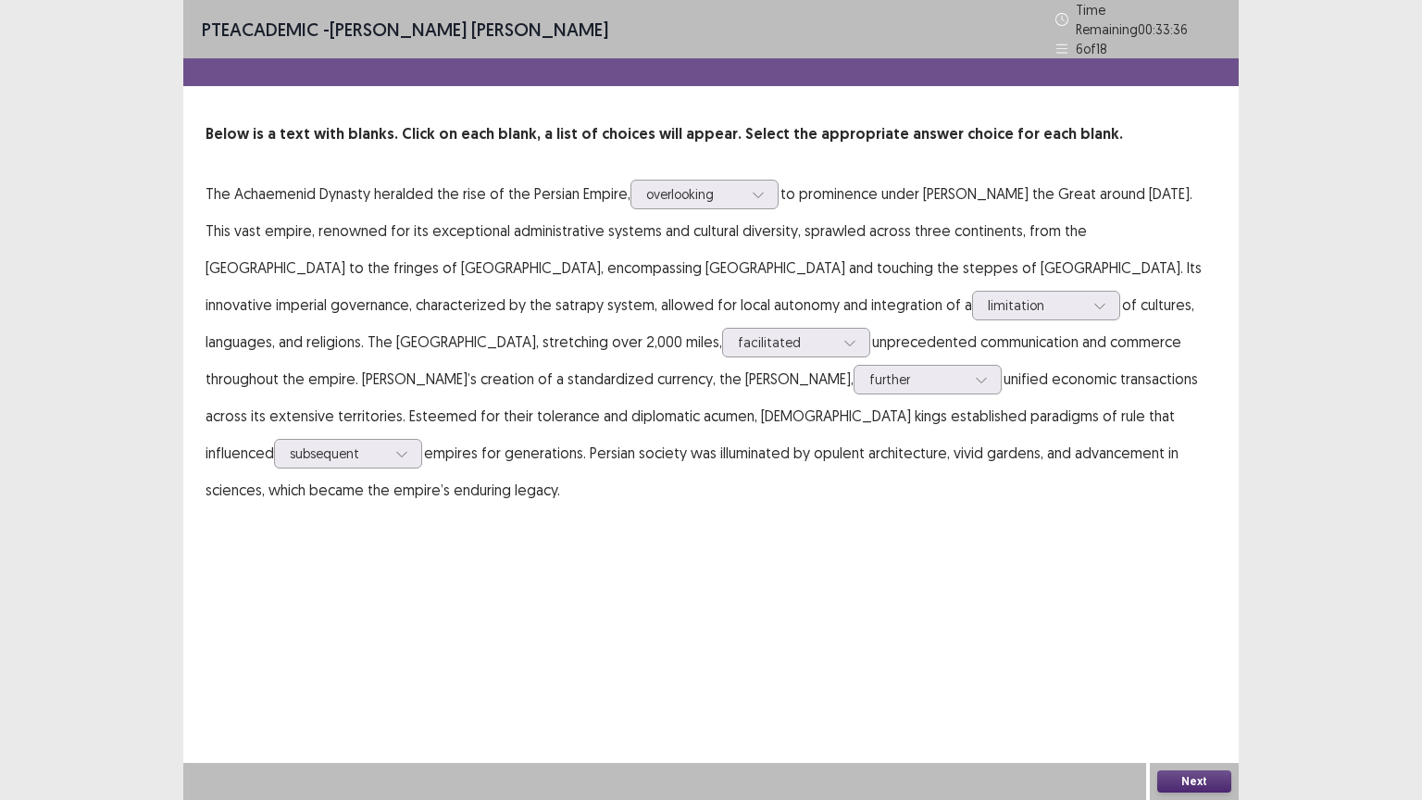
click at [1174, 675] on button "Next" at bounding box center [1194, 781] width 74 height 22
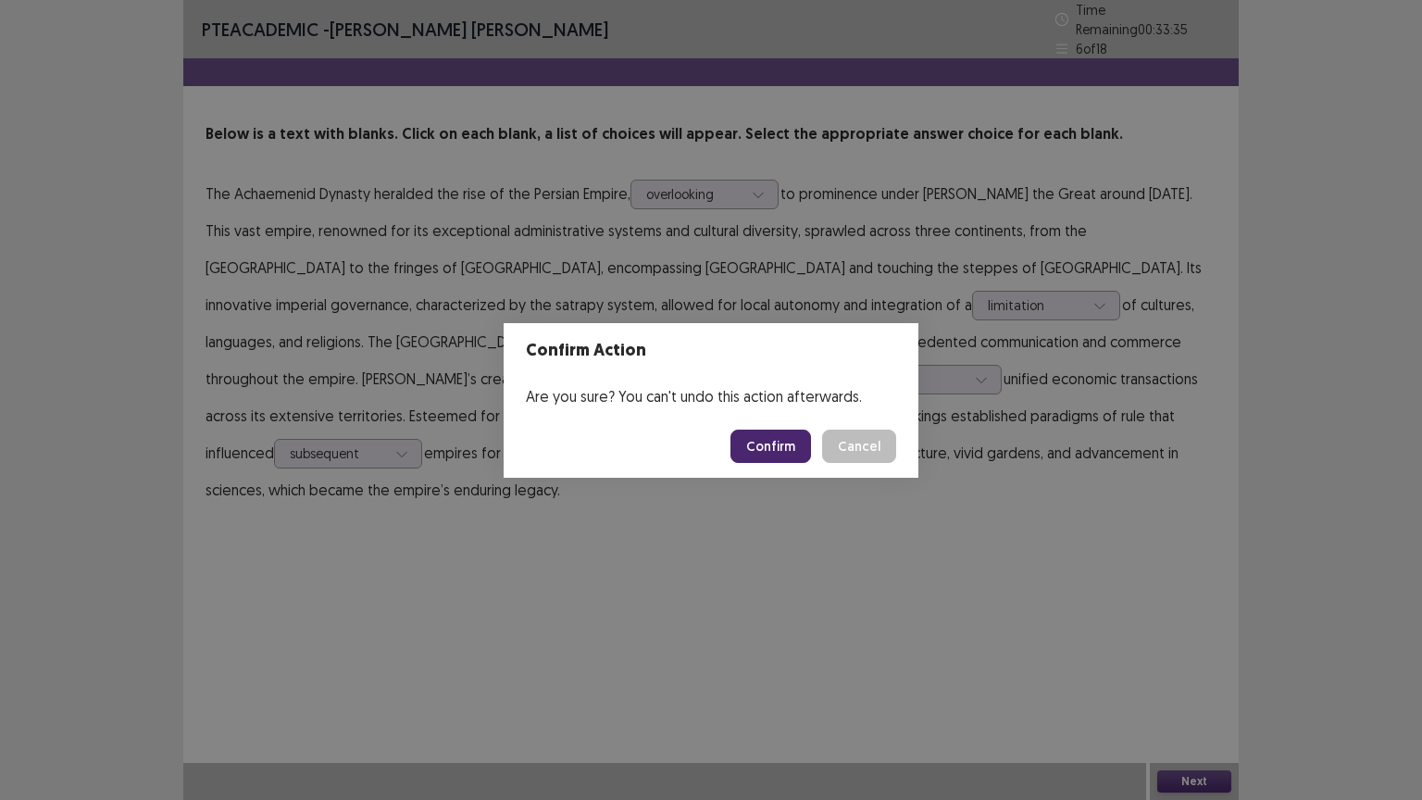
click at [773, 439] on button "Confirm" at bounding box center [770, 445] width 81 height 33
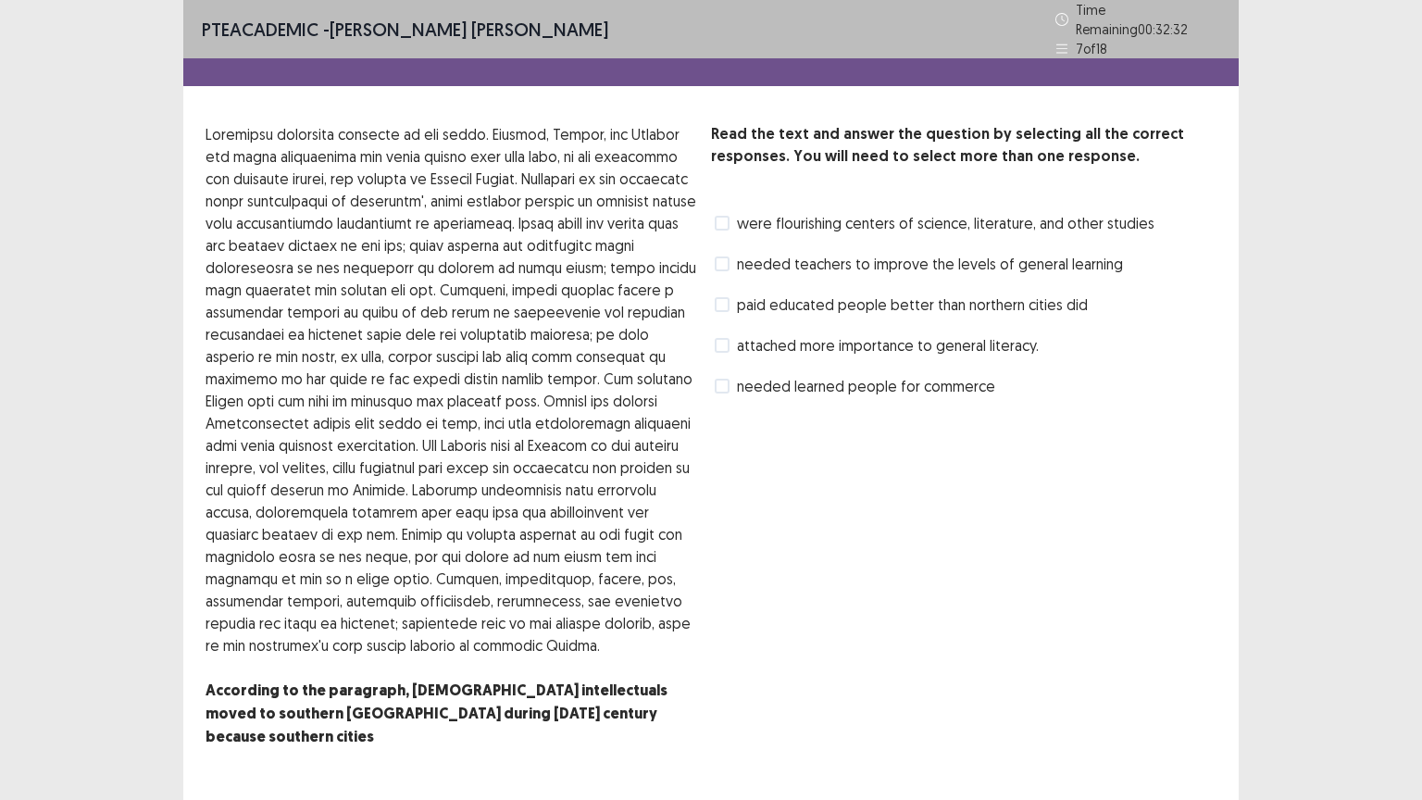
click at [726, 297] on span at bounding box center [722, 304] width 15 height 15
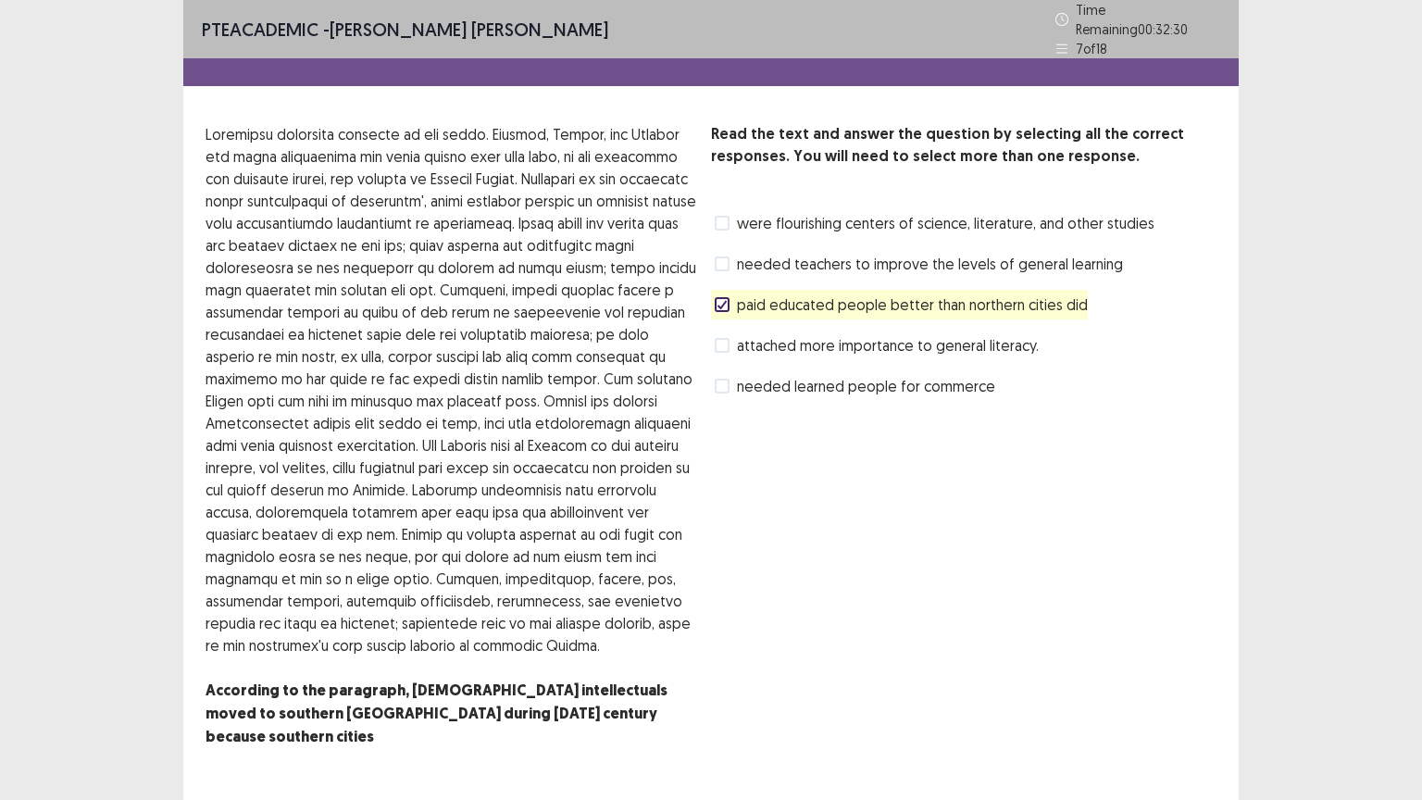
click at [726, 338] on span at bounding box center [722, 345] width 15 height 15
click at [725, 379] on span at bounding box center [722, 386] width 15 height 15
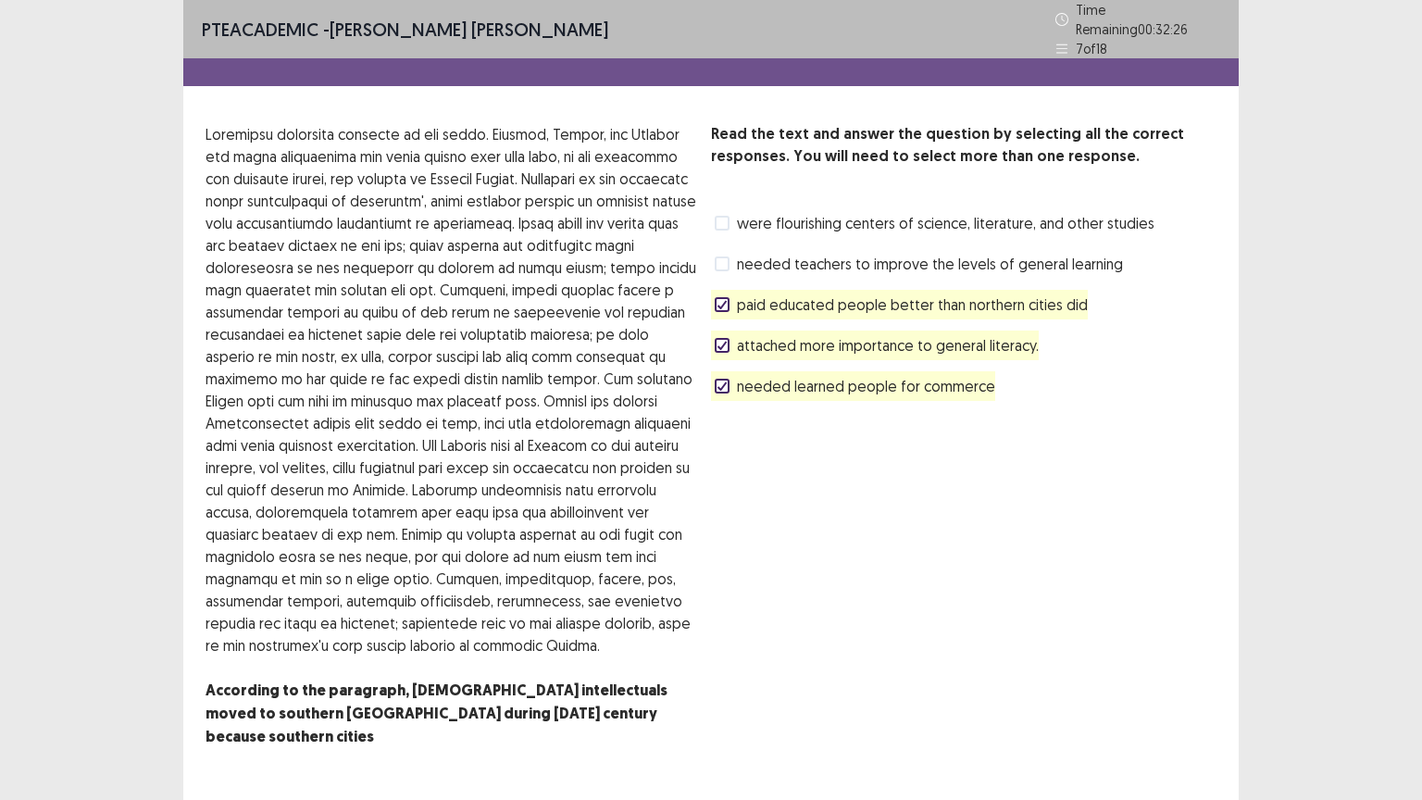
click at [721, 218] on span at bounding box center [722, 223] width 15 height 15
click at [725, 382] on polyline at bounding box center [722, 385] width 8 height 7
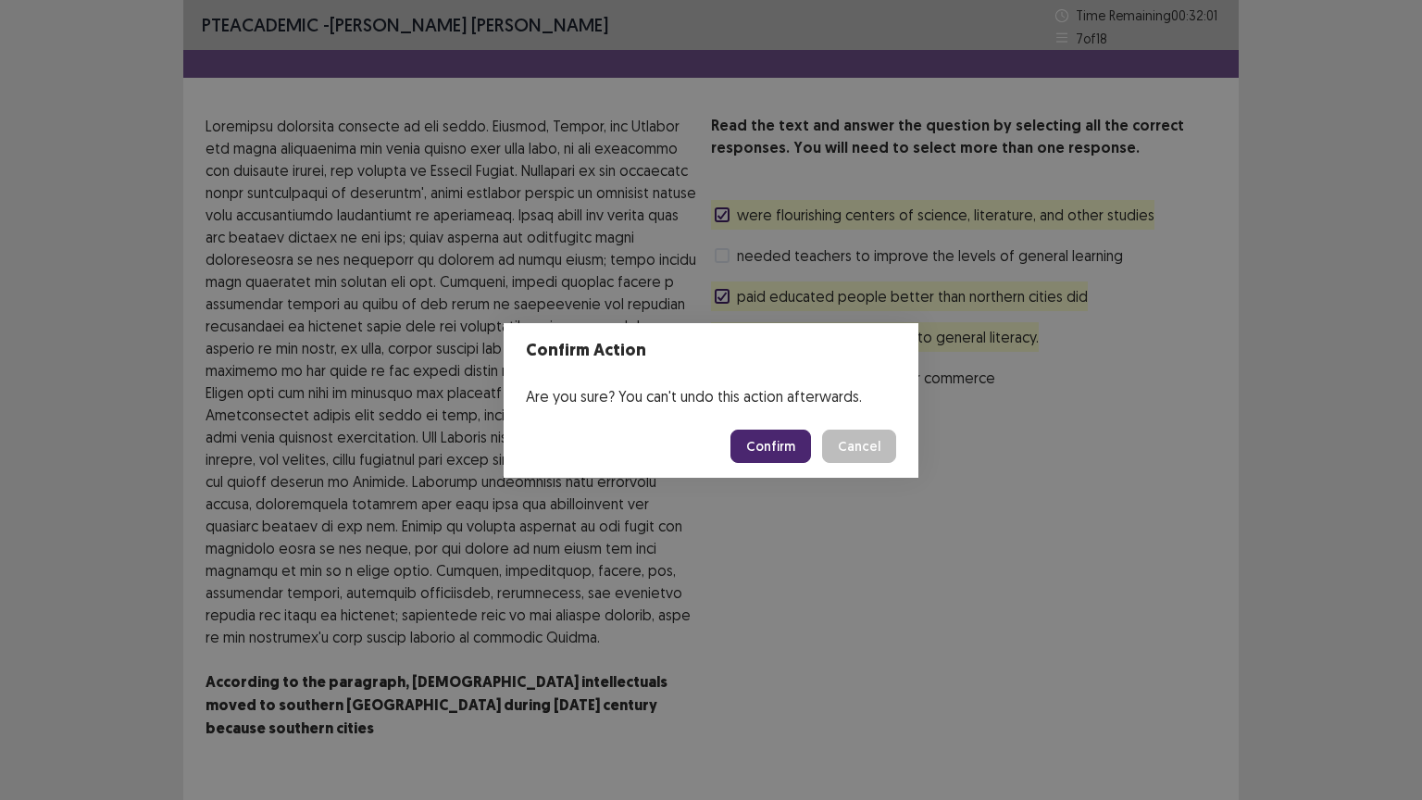
click at [785, 437] on button "Confirm" at bounding box center [770, 445] width 81 height 33
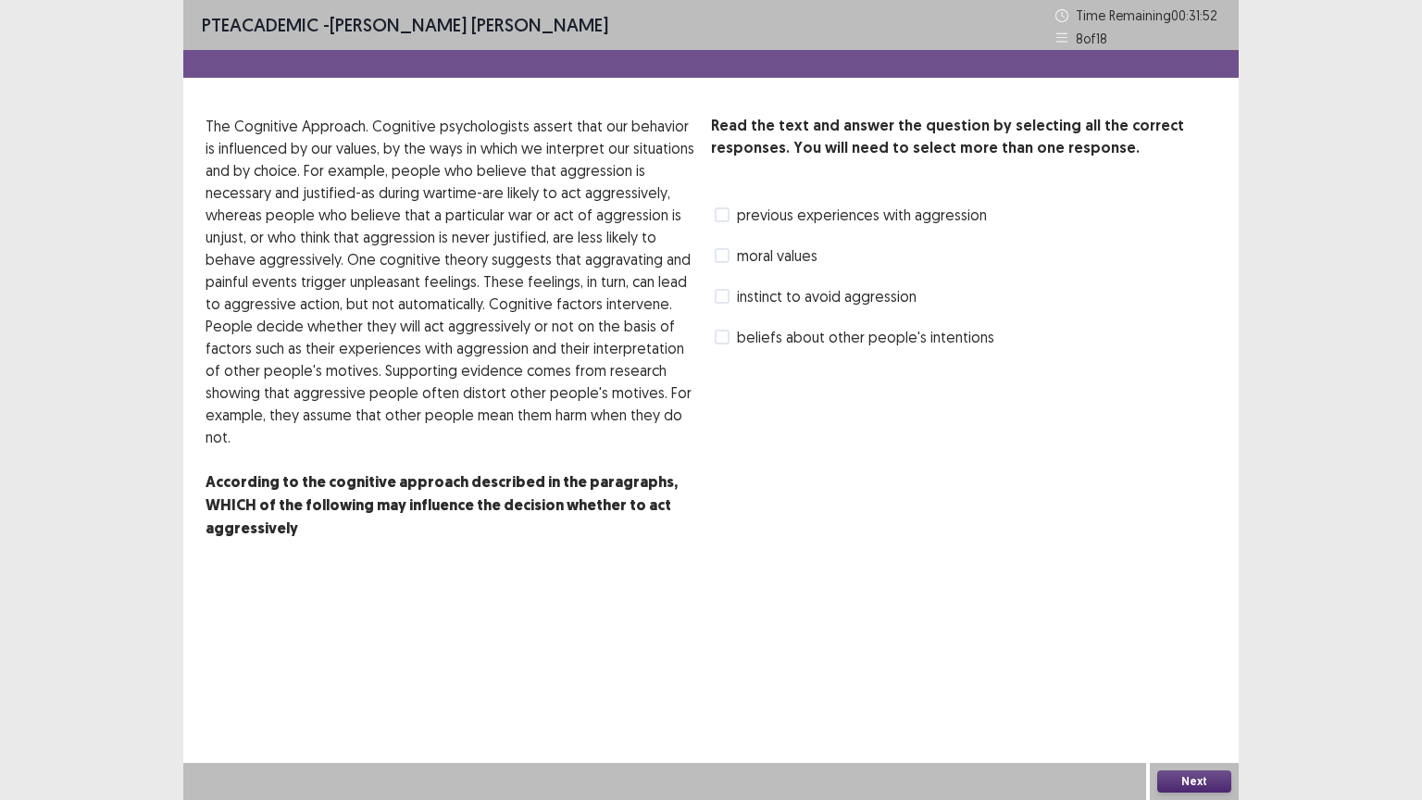
click at [752, 265] on span "moral values" at bounding box center [777, 255] width 81 height 22
click at [790, 219] on span "previous experiences with aggression" at bounding box center [862, 215] width 250 height 22
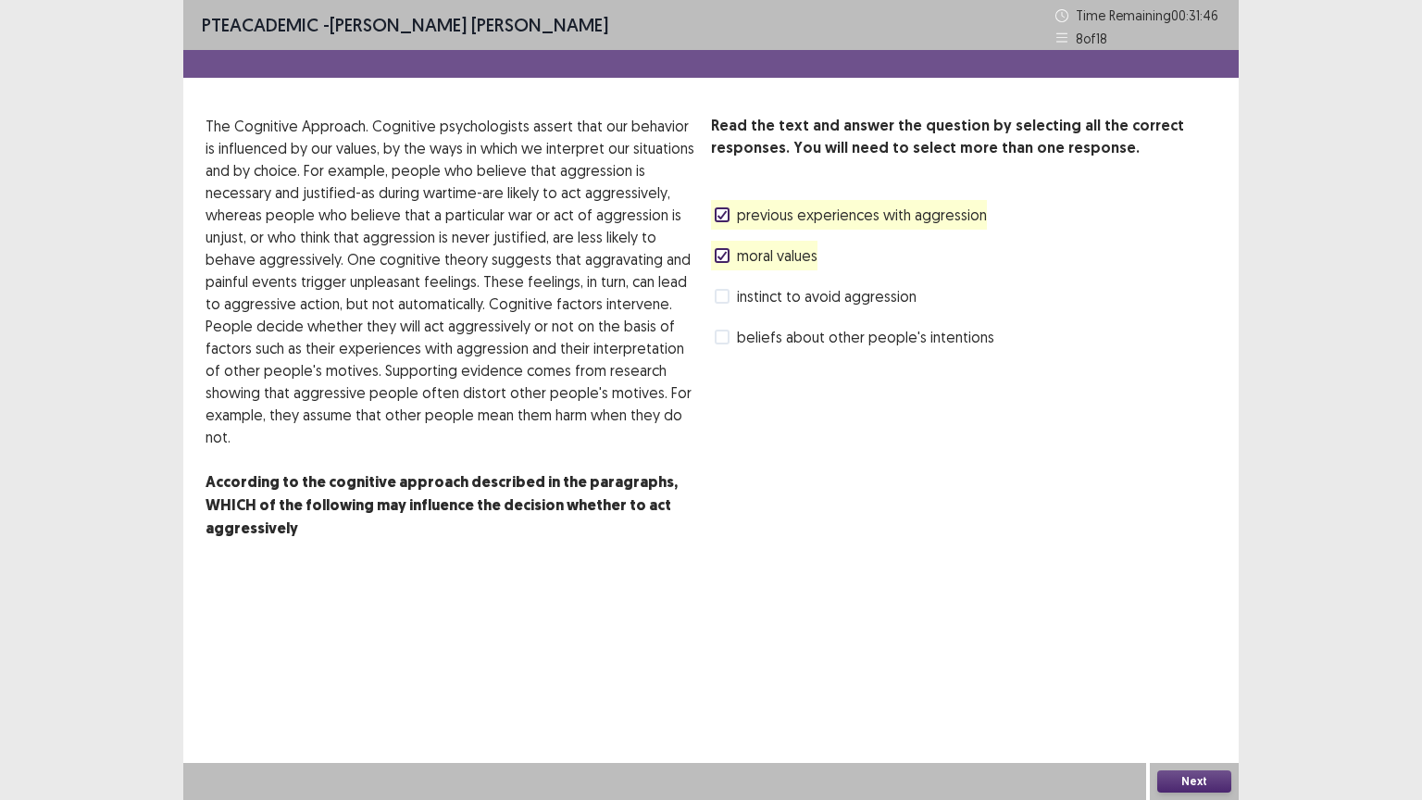
click at [786, 292] on span "instinct to avoid aggression" at bounding box center [827, 296] width 180 height 22
click at [1191, 675] on button "Next" at bounding box center [1194, 781] width 74 height 22
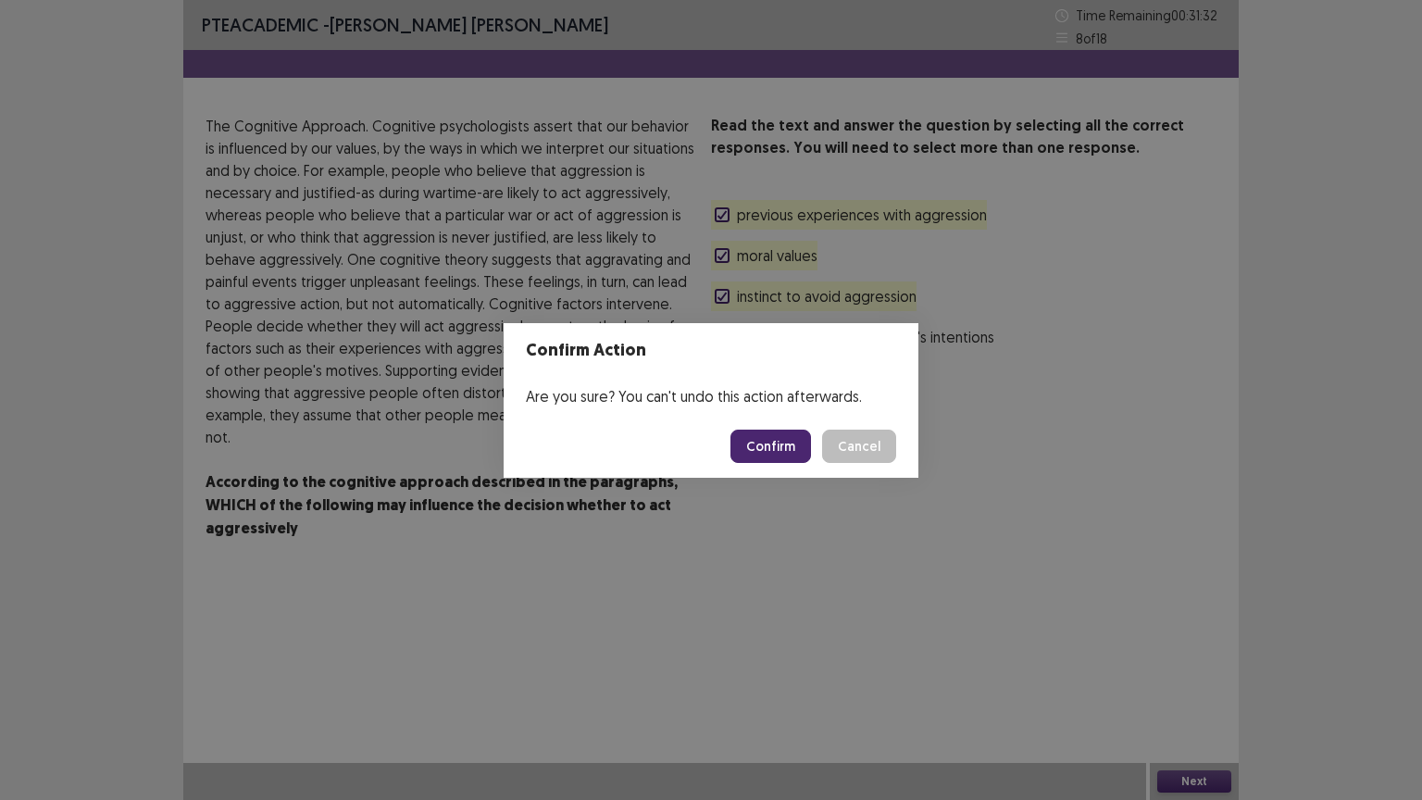
click at [1191, 675] on div "Confirm Action Are you sure? You can't undo this action afterwards. Confirm Can…" at bounding box center [711, 400] width 1422 height 800
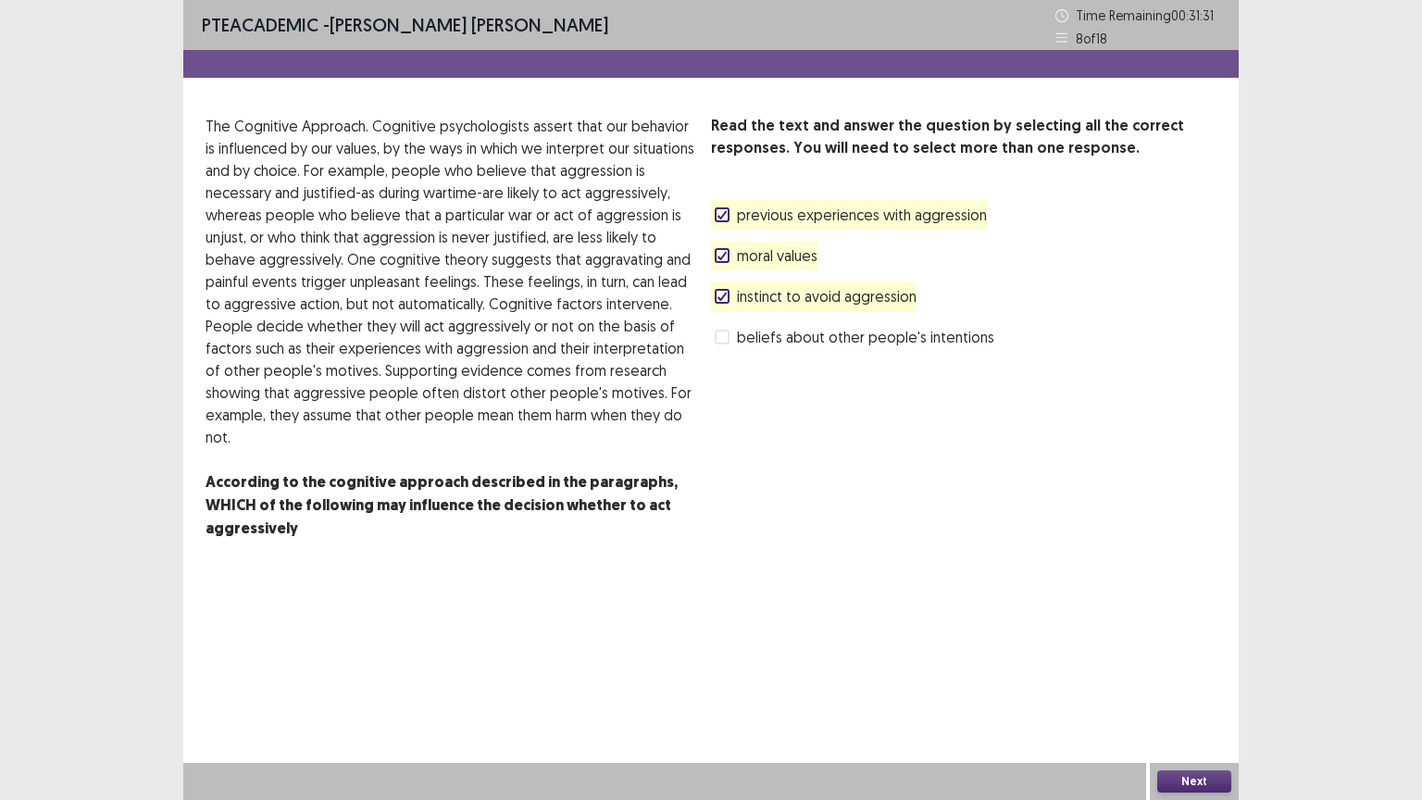
click at [1210, 675] on button "Next" at bounding box center [1194, 781] width 74 height 22
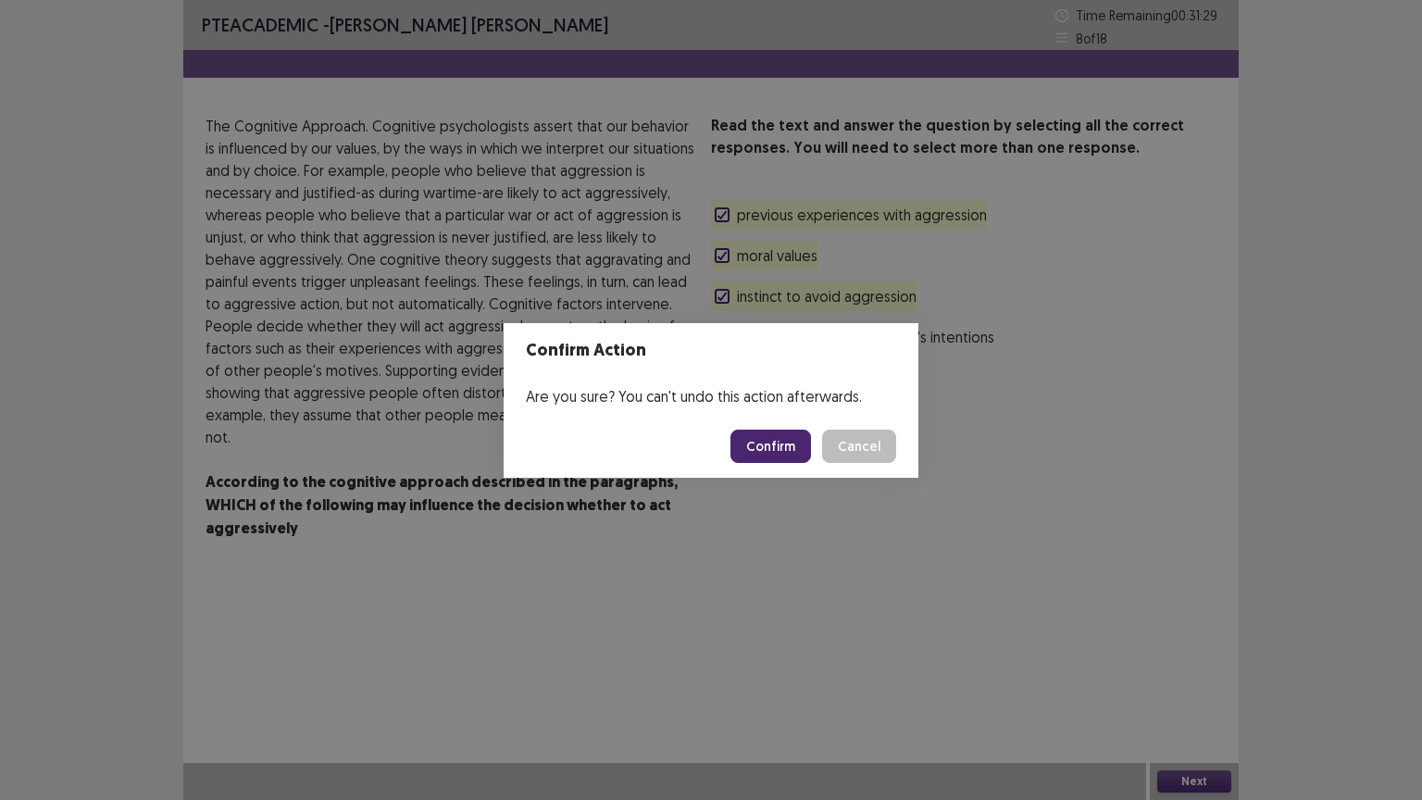
click at [800, 450] on button "Confirm" at bounding box center [770, 445] width 81 height 33
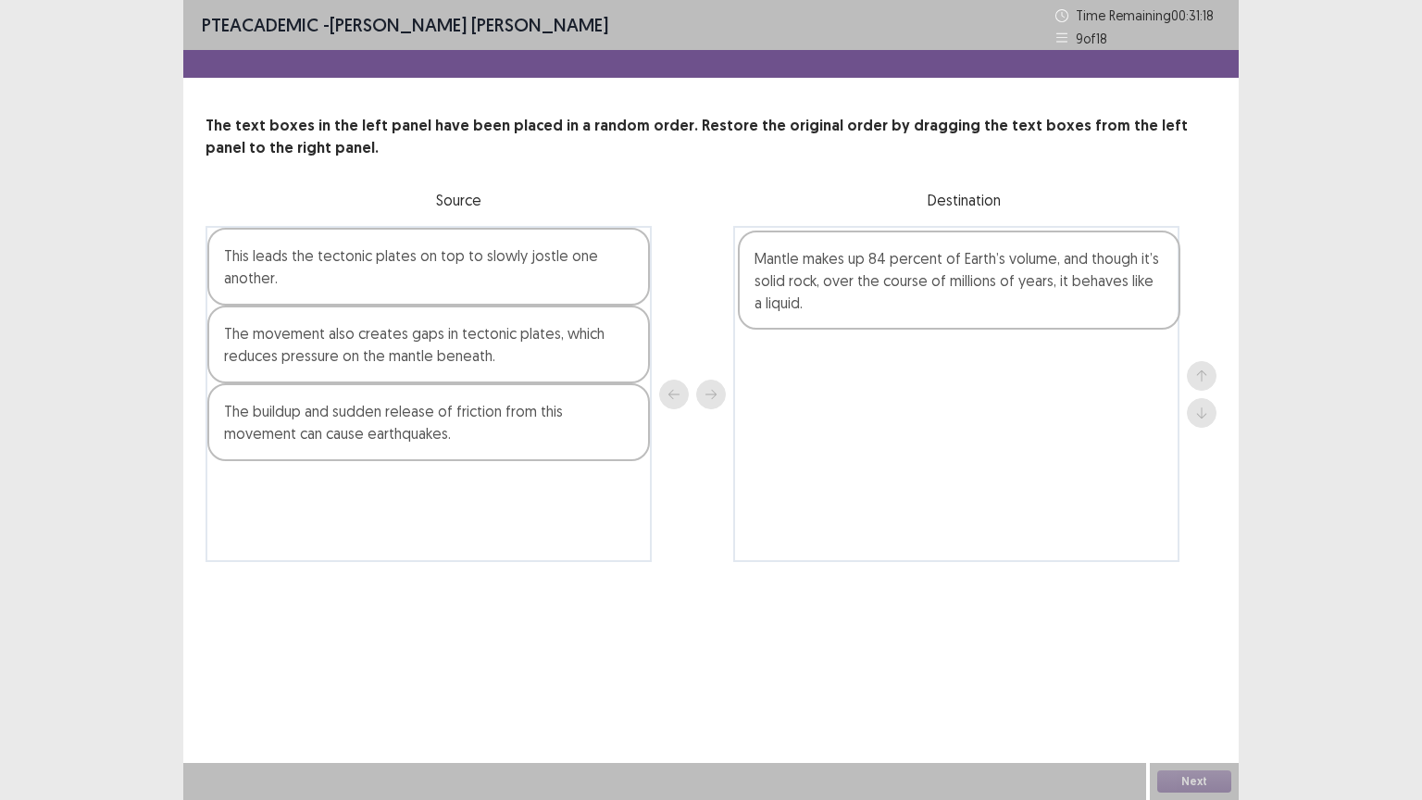
drag, startPoint x: 502, startPoint y: 509, endPoint x: 1044, endPoint y: 280, distance: 589.0
click at [1044, 280] on div "This leads the tectonic plates on top to slowly jostle one another. The movemen…" at bounding box center [710, 394] width 1011 height 336
drag, startPoint x: 391, startPoint y: 322, endPoint x: 375, endPoint y: 314, distance: 17.8
click at [375, 314] on div "This leads the tectonic plates on top to slowly jostle one another. The movemen…" at bounding box center [428, 392] width 446 height 333
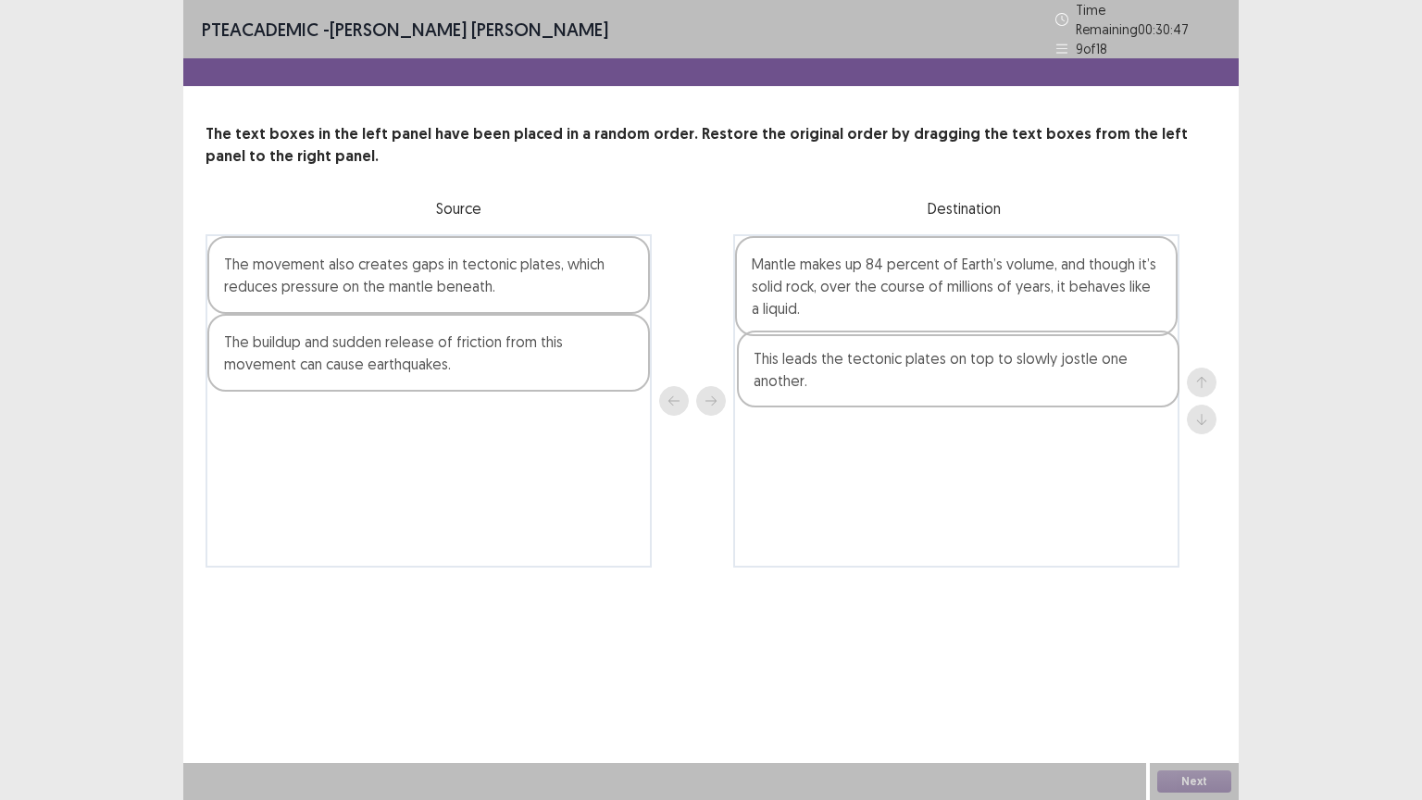
drag, startPoint x: 345, startPoint y: 283, endPoint x: 899, endPoint y: 389, distance: 563.5
click at [899, 389] on div "This leads the tectonic plates on top to slowly jostle one another. The movemen…" at bounding box center [710, 400] width 1011 height 333
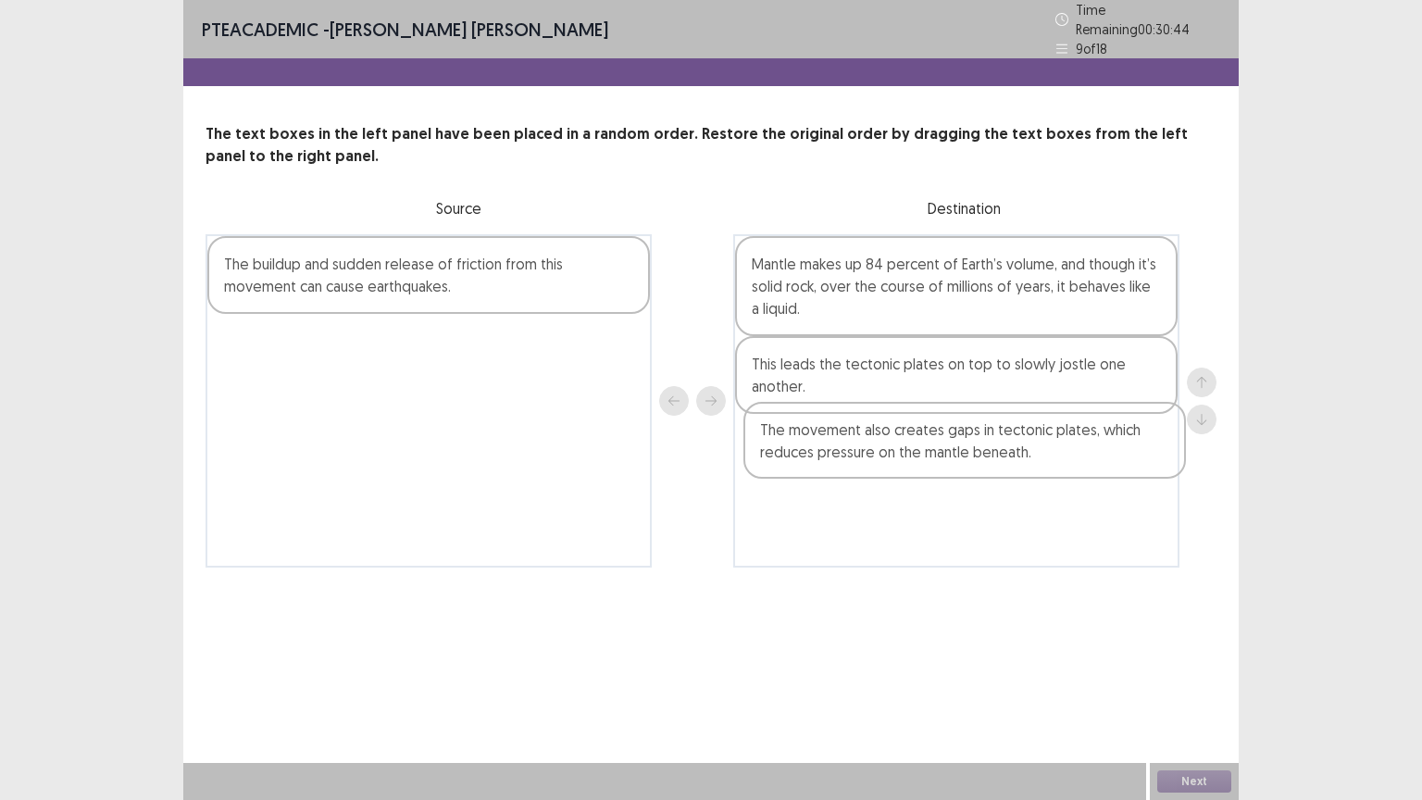
drag, startPoint x: 412, startPoint y: 264, endPoint x: 952, endPoint y: 442, distance: 569.3
click at [952, 442] on div "The movement also creates gaps in tectonic plates, which reduces pressure on th…" at bounding box center [710, 400] width 1011 height 333
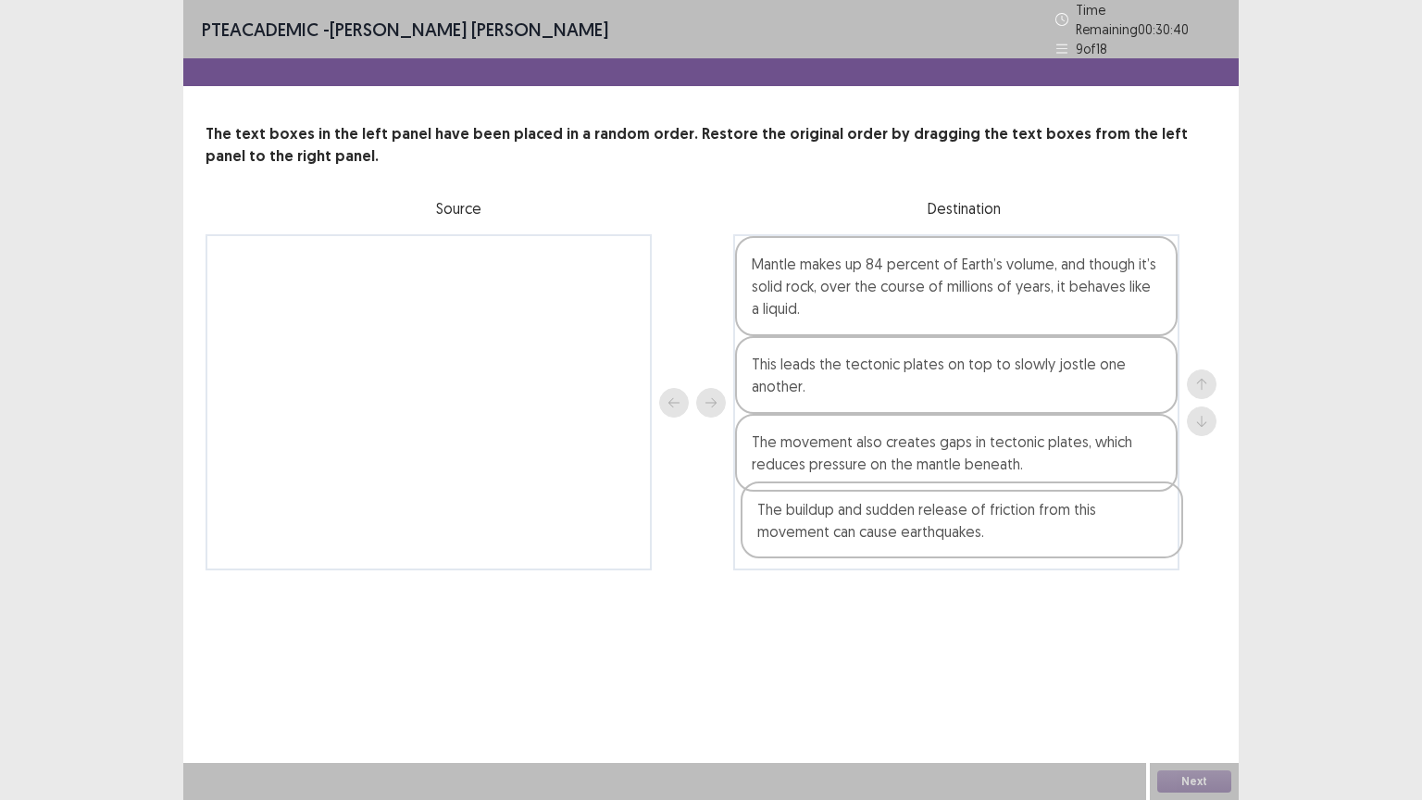
drag, startPoint x: 563, startPoint y: 280, endPoint x: 1105, endPoint y: 541, distance: 601.5
click at [1105, 541] on div "The buildup and sudden release of friction from this movement can cause earthqu…" at bounding box center [710, 402] width 1011 height 336
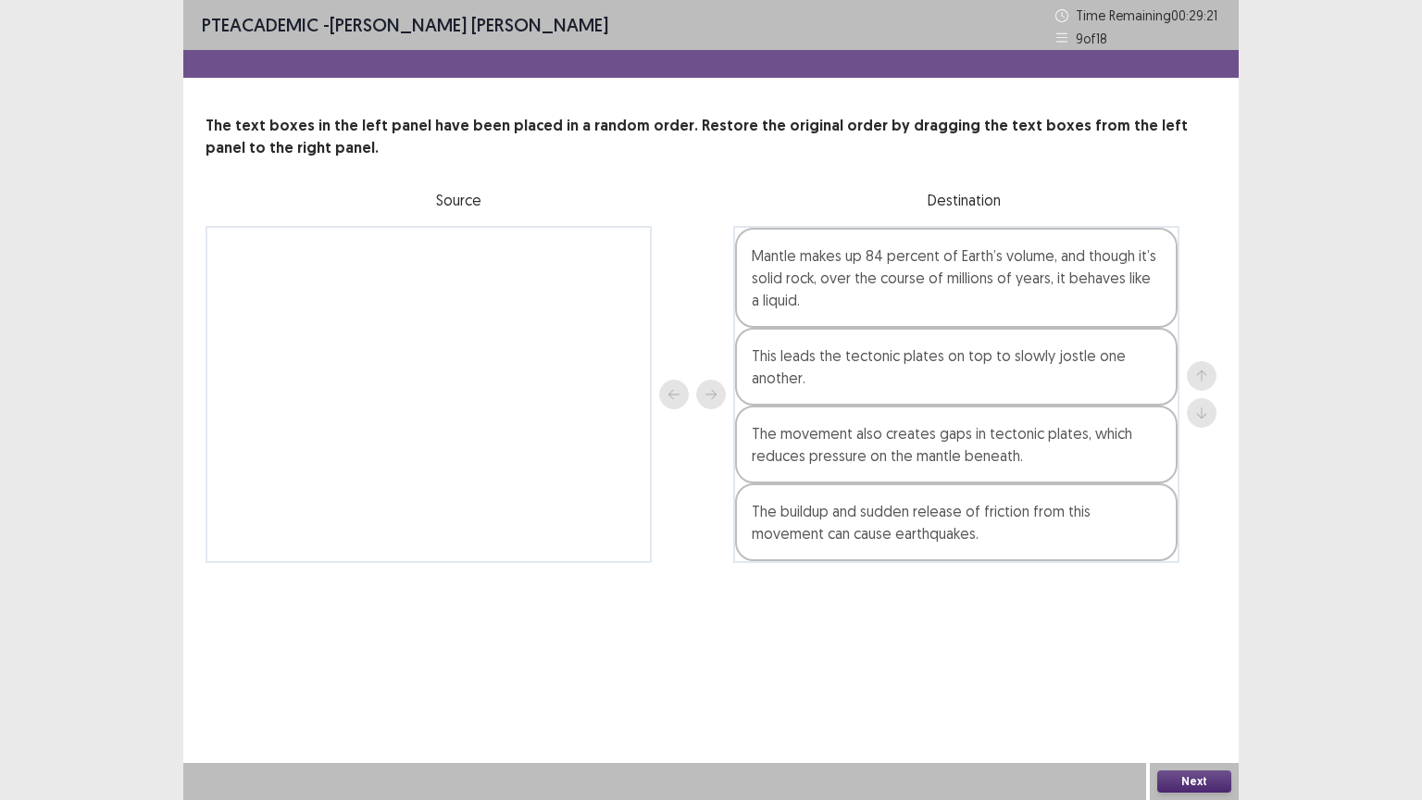
click at [1181, 675] on button "Next" at bounding box center [1194, 781] width 74 height 22
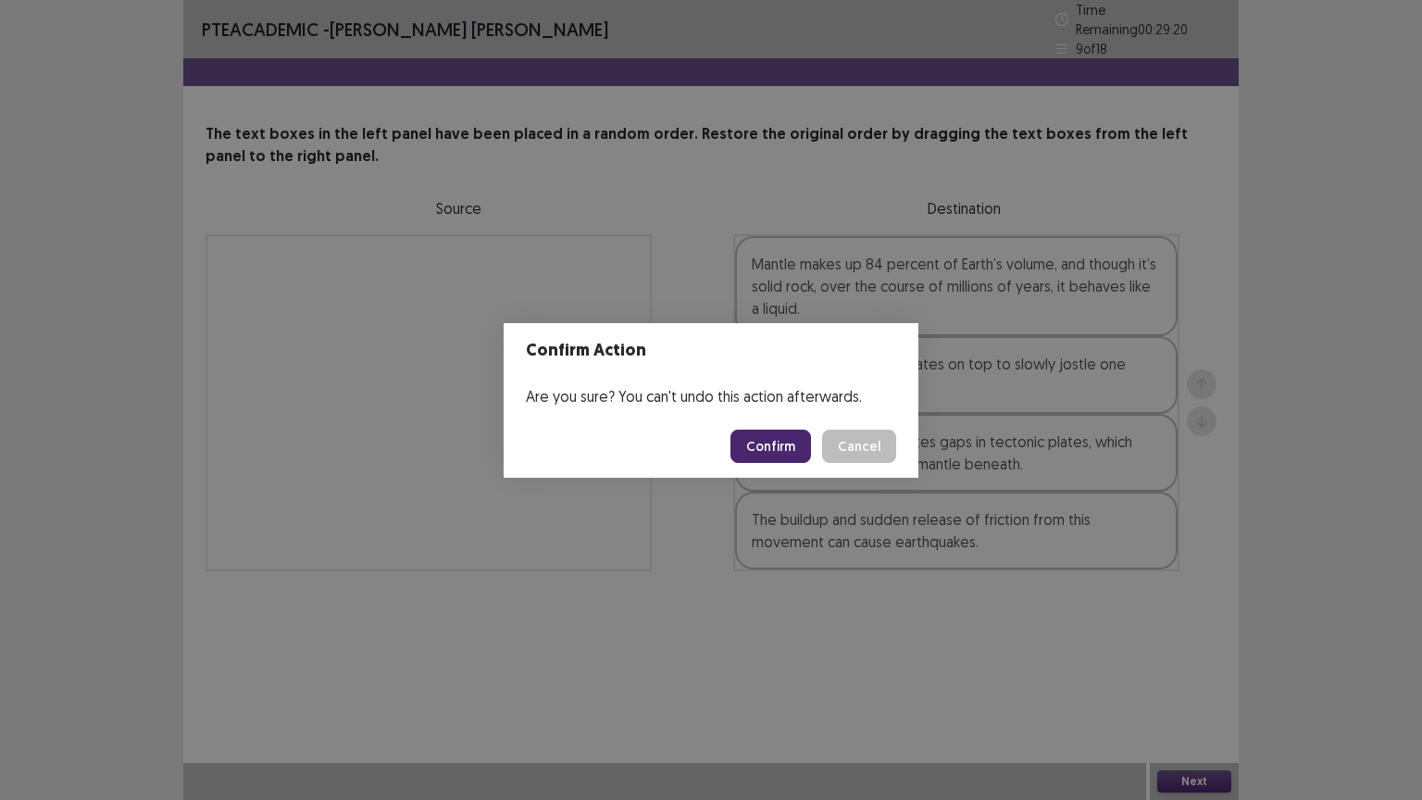
click at [772, 445] on button "Confirm" at bounding box center [770, 445] width 81 height 33
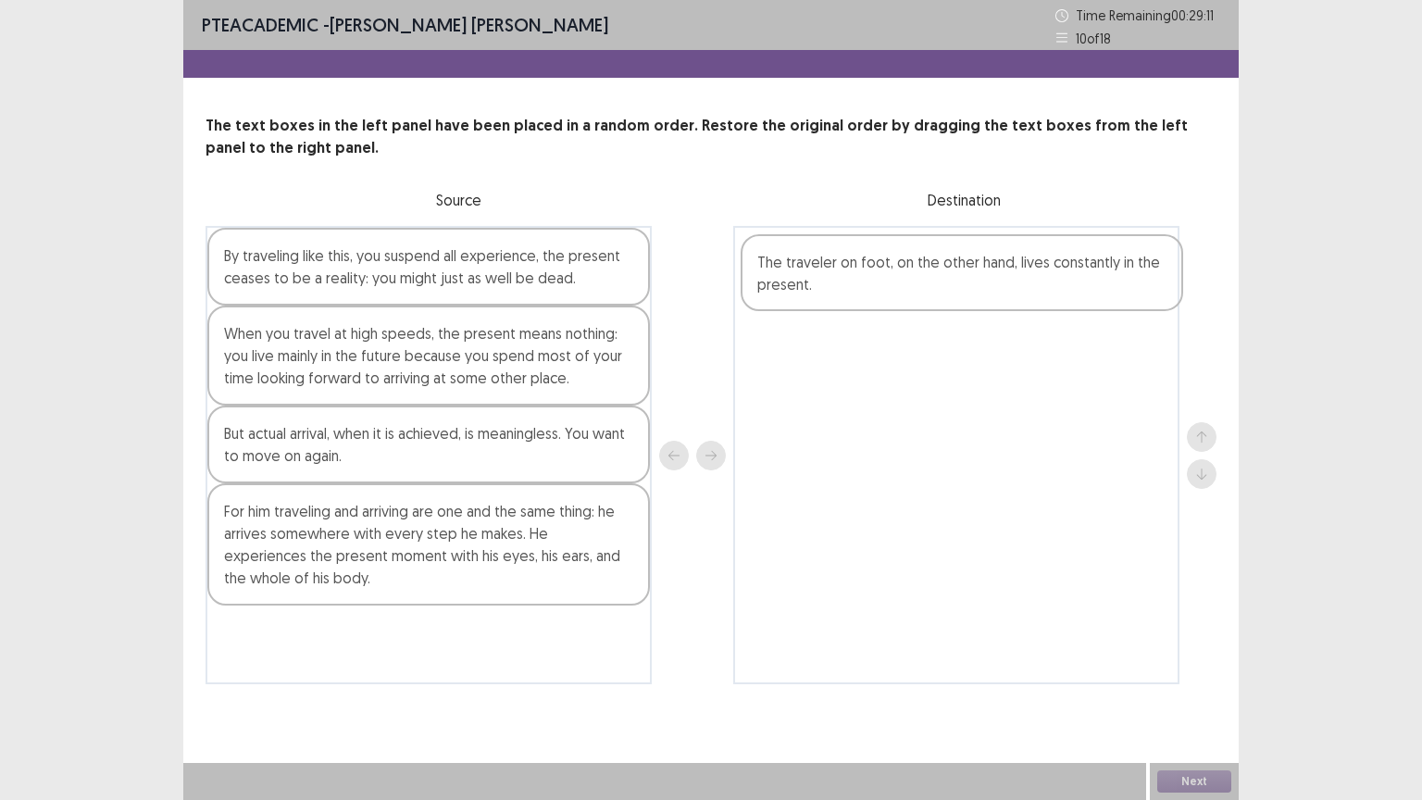
drag, startPoint x: 586, startPoint y: 358, endPoint x: 1125, endPoint y: 287, distance: 544.3
click at [1125, 287] on div "By traveling like this, you suspend all experience, the present ceases to be a …" at bounding box center [710, 455] width 1011 height 458
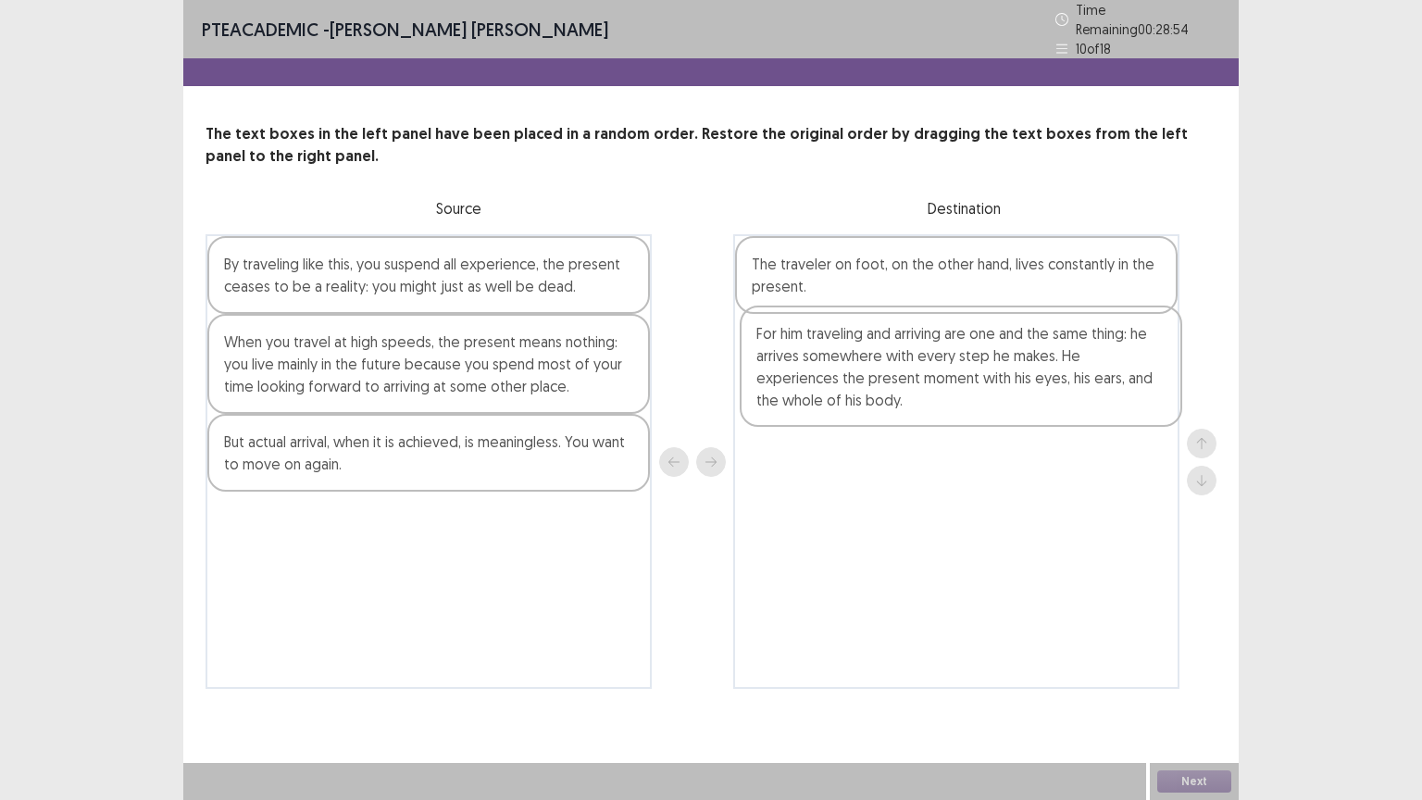
drag, startPoint x: 583, startPoint y: 555, endPoint x: 1122, endPoint y: 376, distance: 567.8
click at [1122, 376] on div "By traveling like this, you suspend all experience, the present ceases to be a …" at bounding box center [710, 461] width 1011 height 454
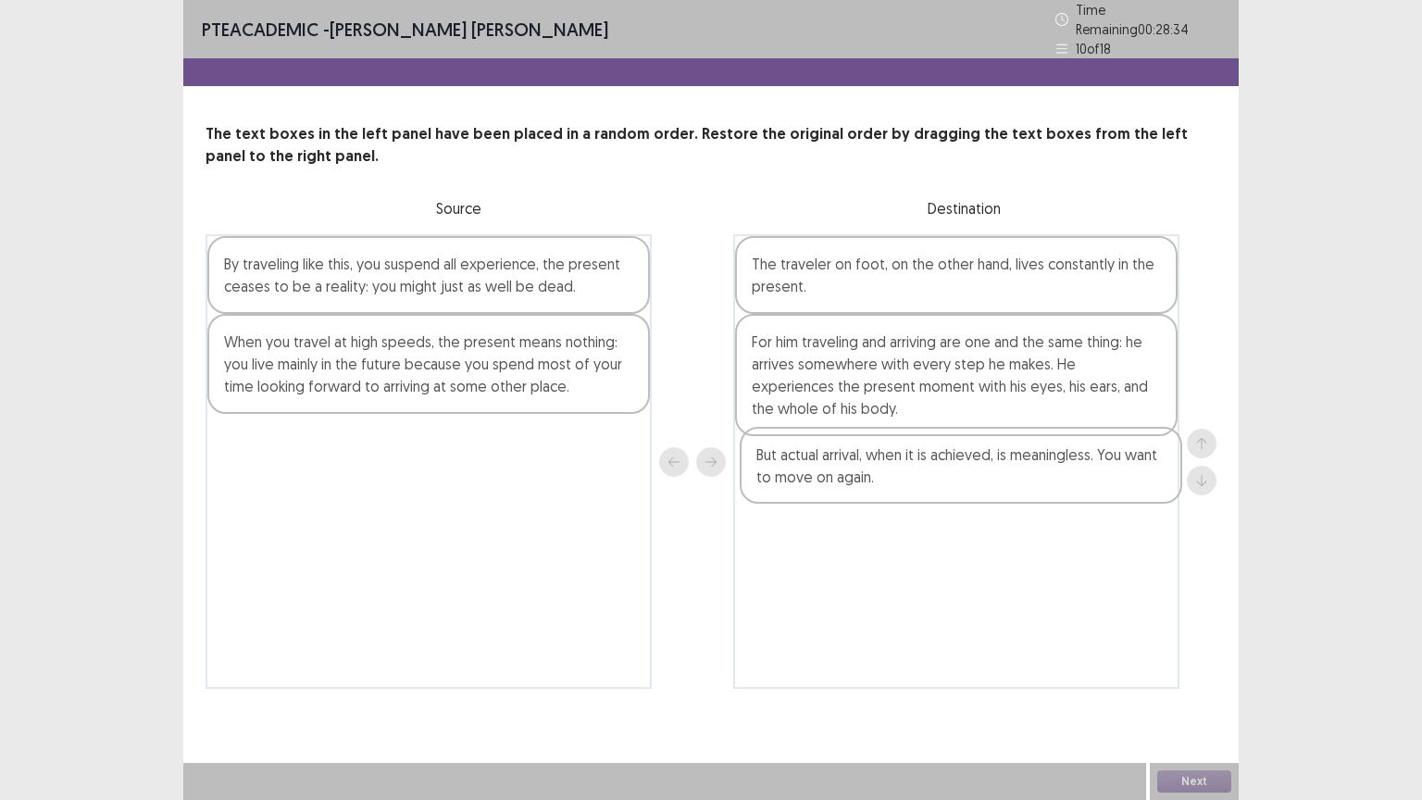
drag, startPoint x: 508, startPoint y: 444, endPoint x: 1055, endPoint y: 467, distance: 547.5
click at [1055, 467] on div "By traveling like this, you suspend all experience, the present ceases to be a …" at bounding box center [710, 461] width 1011 height 454
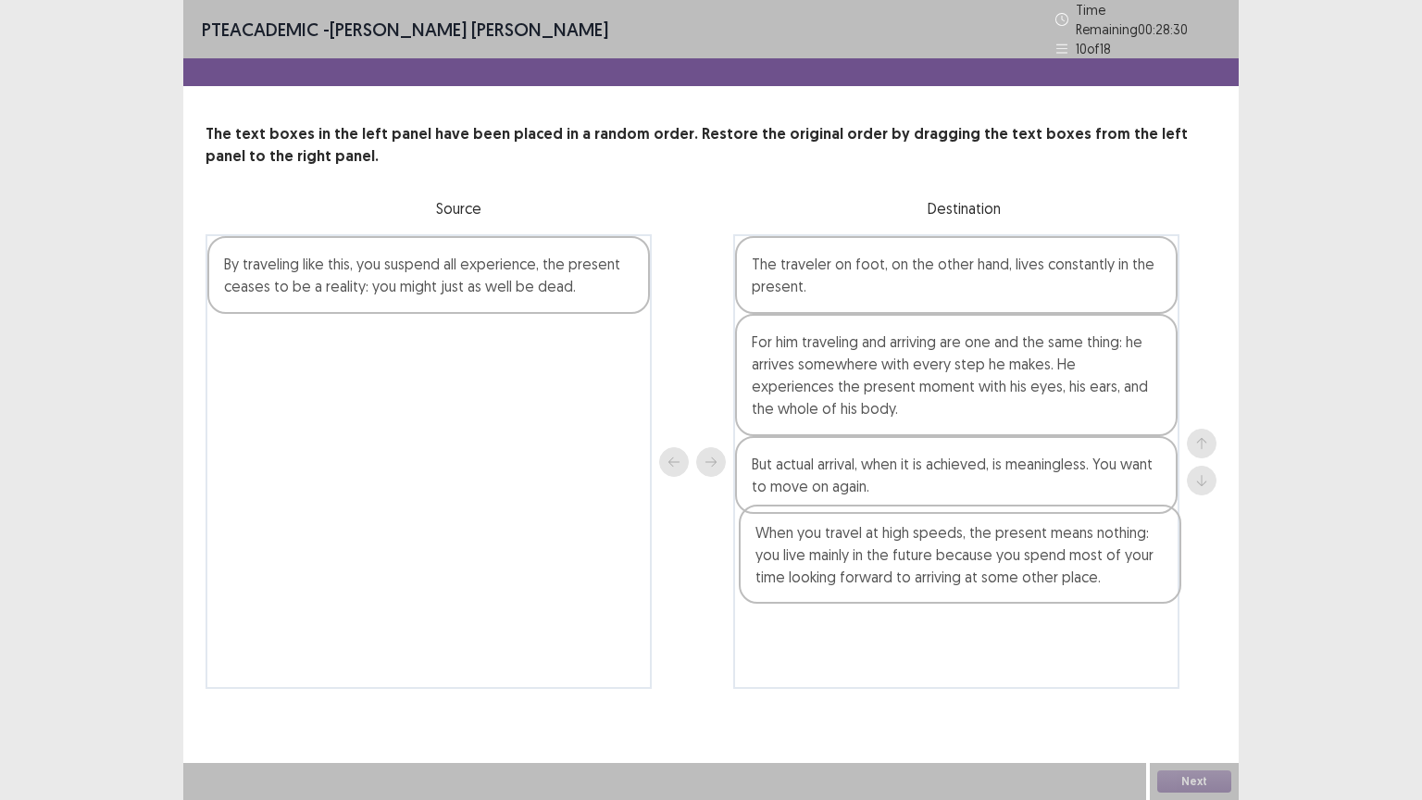
drag, startPoint x: 432, startPoint y: 318, endPoint x: 970, endPoint y: 524, distance: 575.7
click at [970, 524] on div "By traveling like this, you suspend all experience, the present ceases to be a …" at bounding box center [710, 461] width 1011 height 454
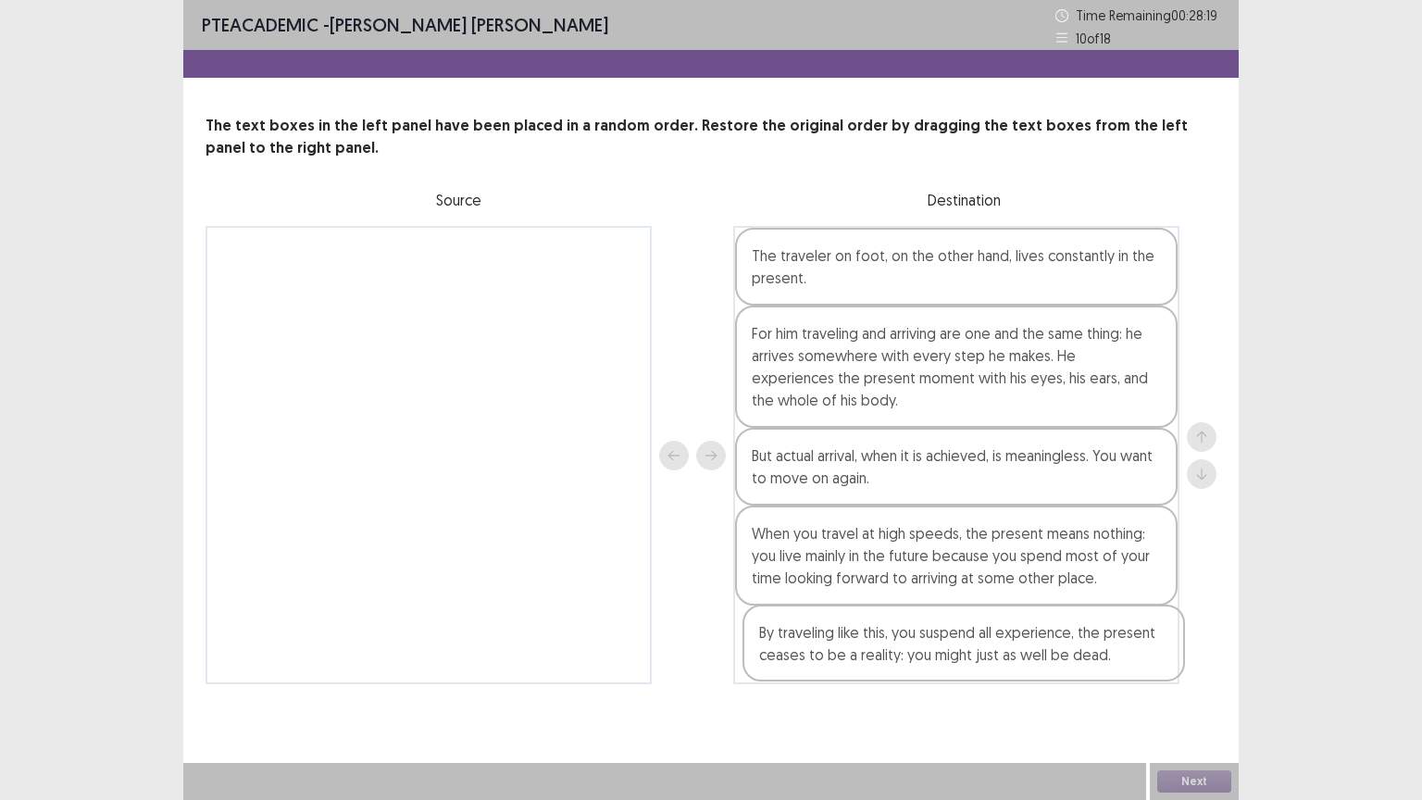
drag, startPoint x: 398, startPoint y: 260, endPoint x: 939, endPoint y: 641, distance: 661.5
click at [939, 641] on div "By traveling like this, you suspend all experience, the present ceases to be a …" at bounding box center [710, 455] width 1011 height 458
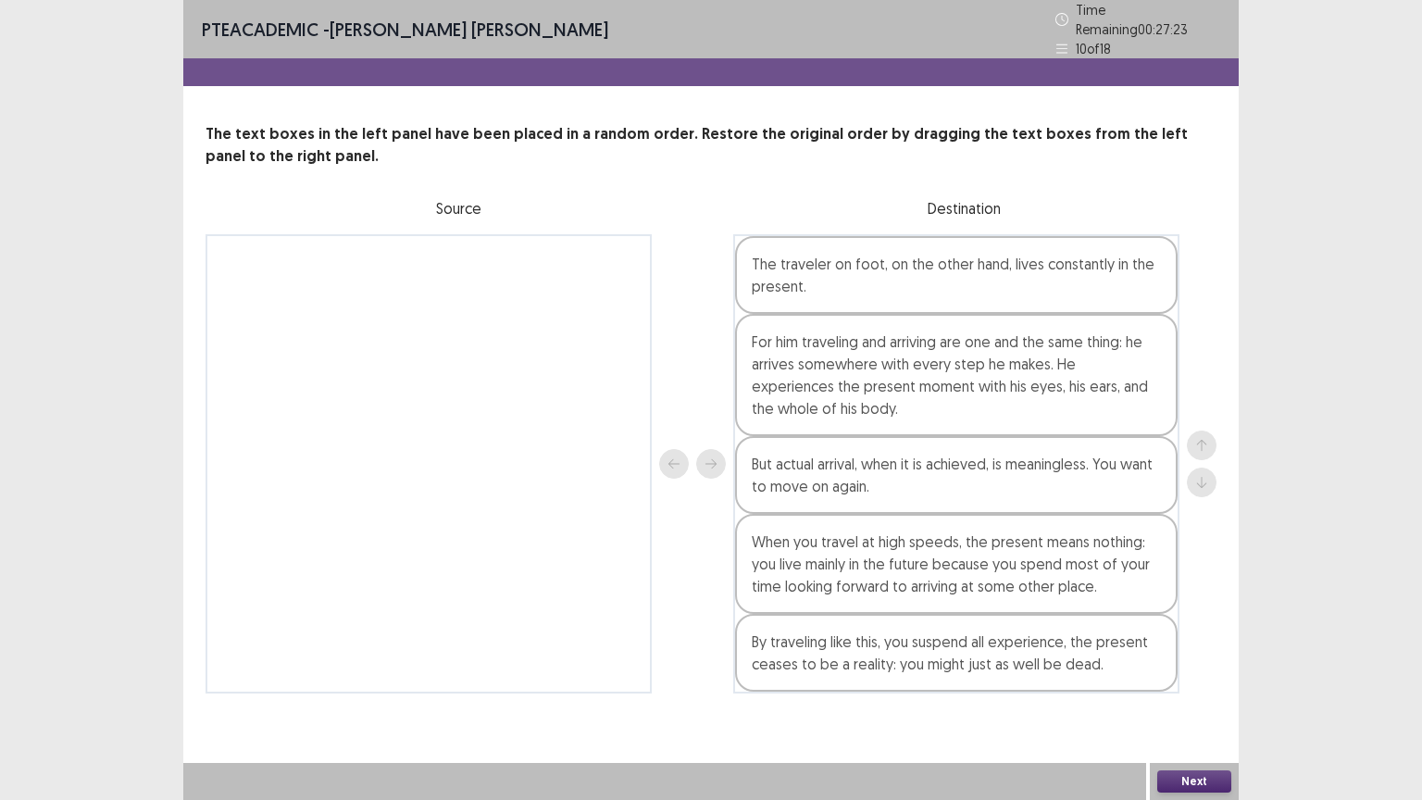
click at [1200, 675] on button "Next" at bounding box center [1194, 781] width 74 height 22
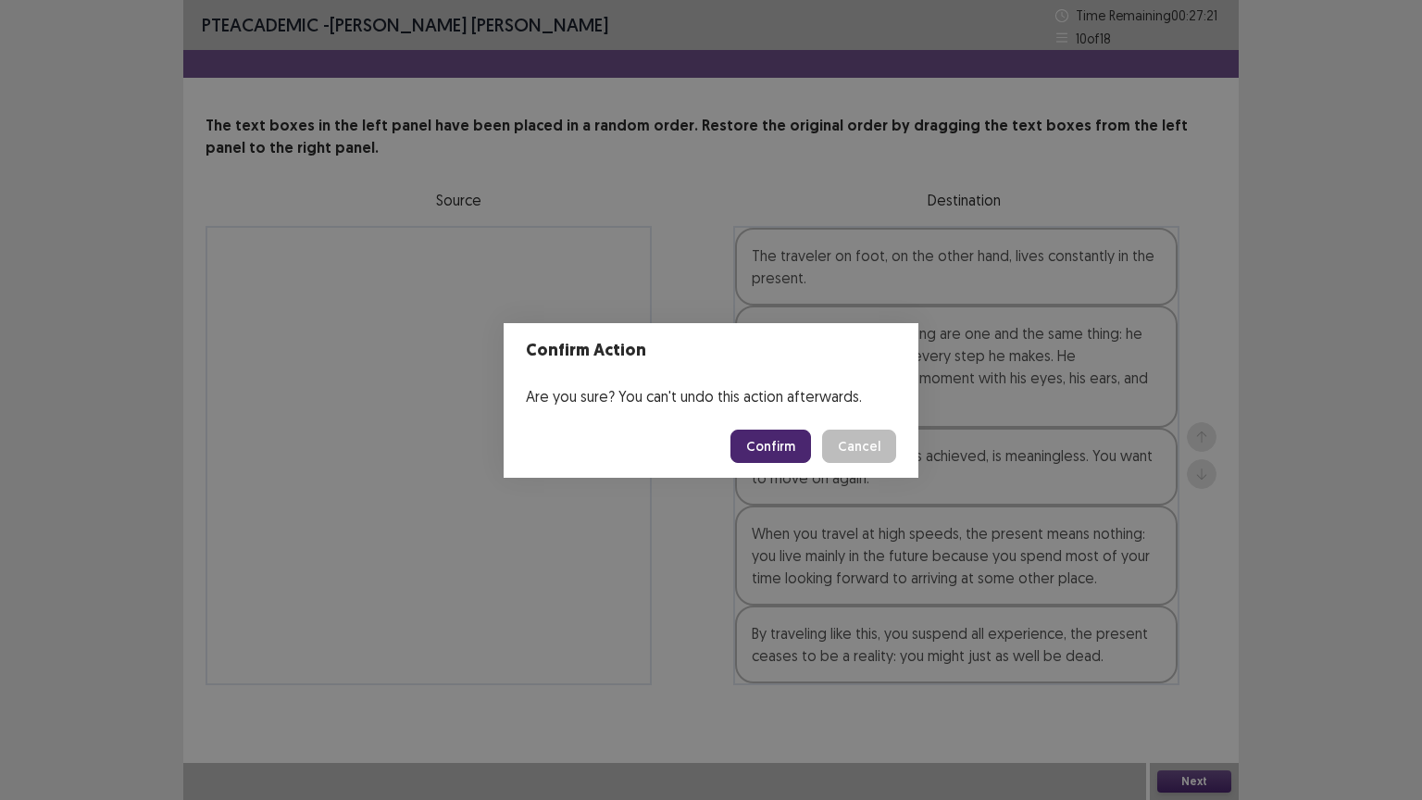
click at [795, 436] on button "Confirm" at bounding box center [770, 445] width 81 height 33
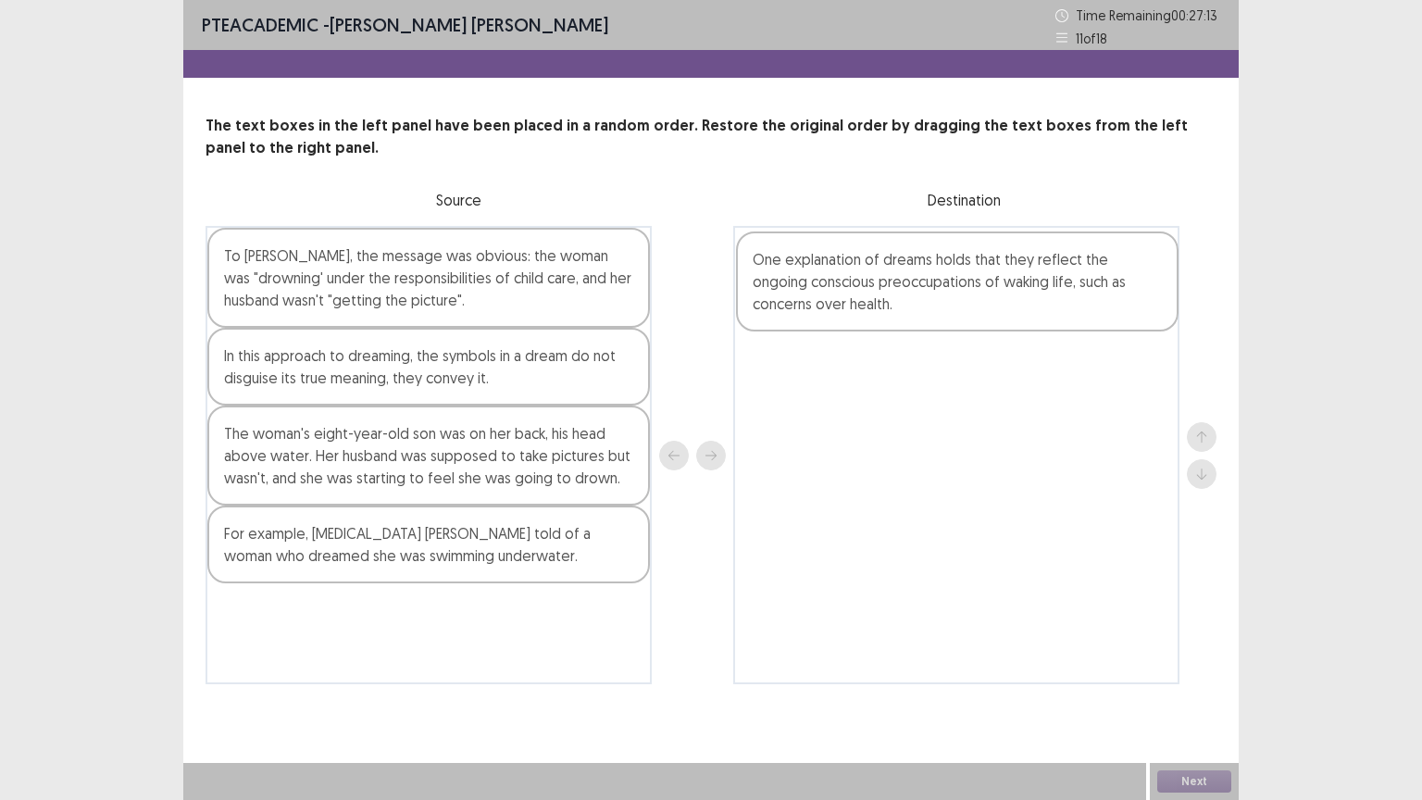
drag, startPoint x: 512, startPoint y: 659, endPoint x: 1048, endPoint y: 307, distance: 641.0
click at [1048, 307] on div "To [PERSON_NAME], the message was obvious: the woman was "drowning' under the r…" at bounding box center [710, 455] width 1011 height 458
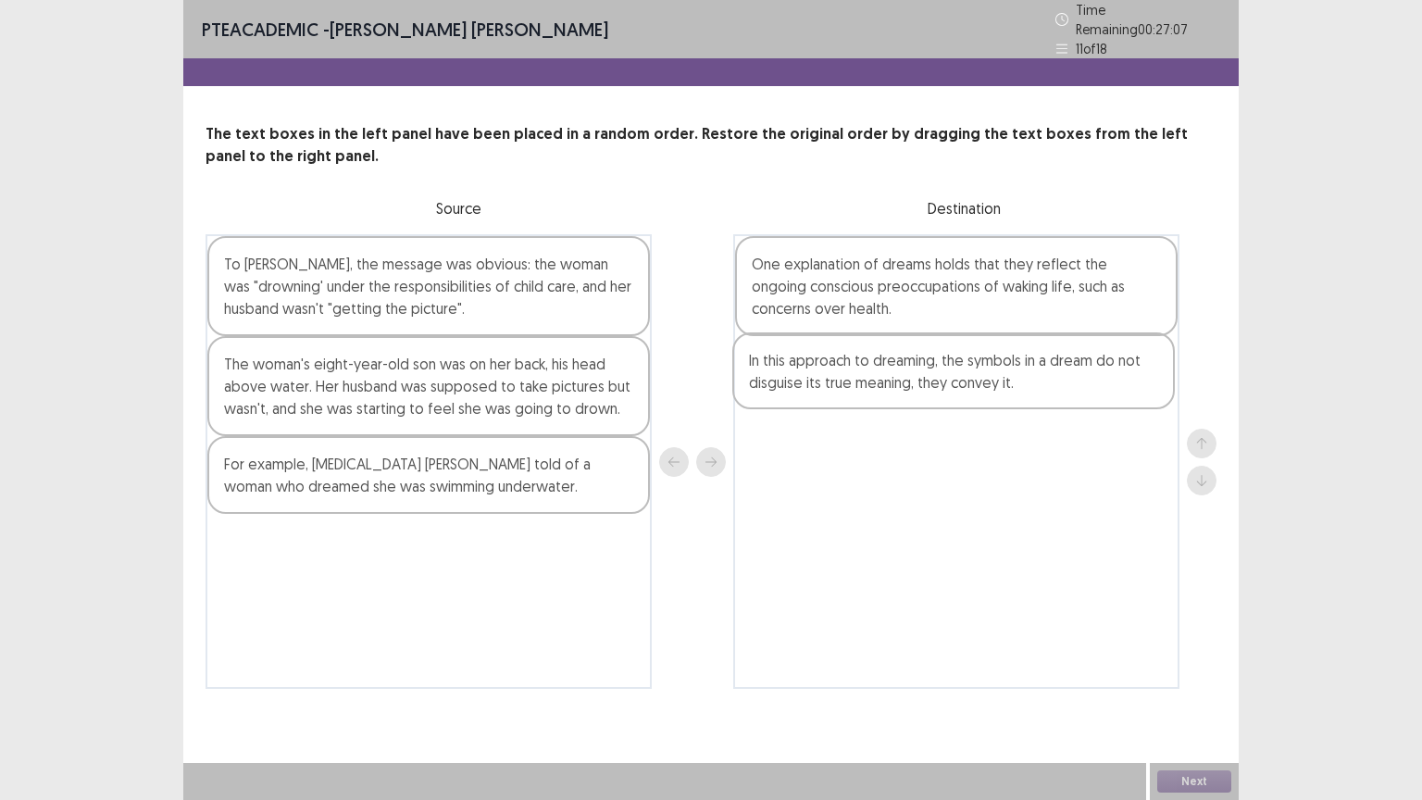
drag, startPoint x: 592, startPoint y: 383, endPoint x: 1122, endPoint y: 388, distance: 529.4
click at [1122, 388] on div "To [PERSON_NAME], the message was obvious: the woman was "drowning' under the r…" at bounding box center [710, 461] width 1011 height 454
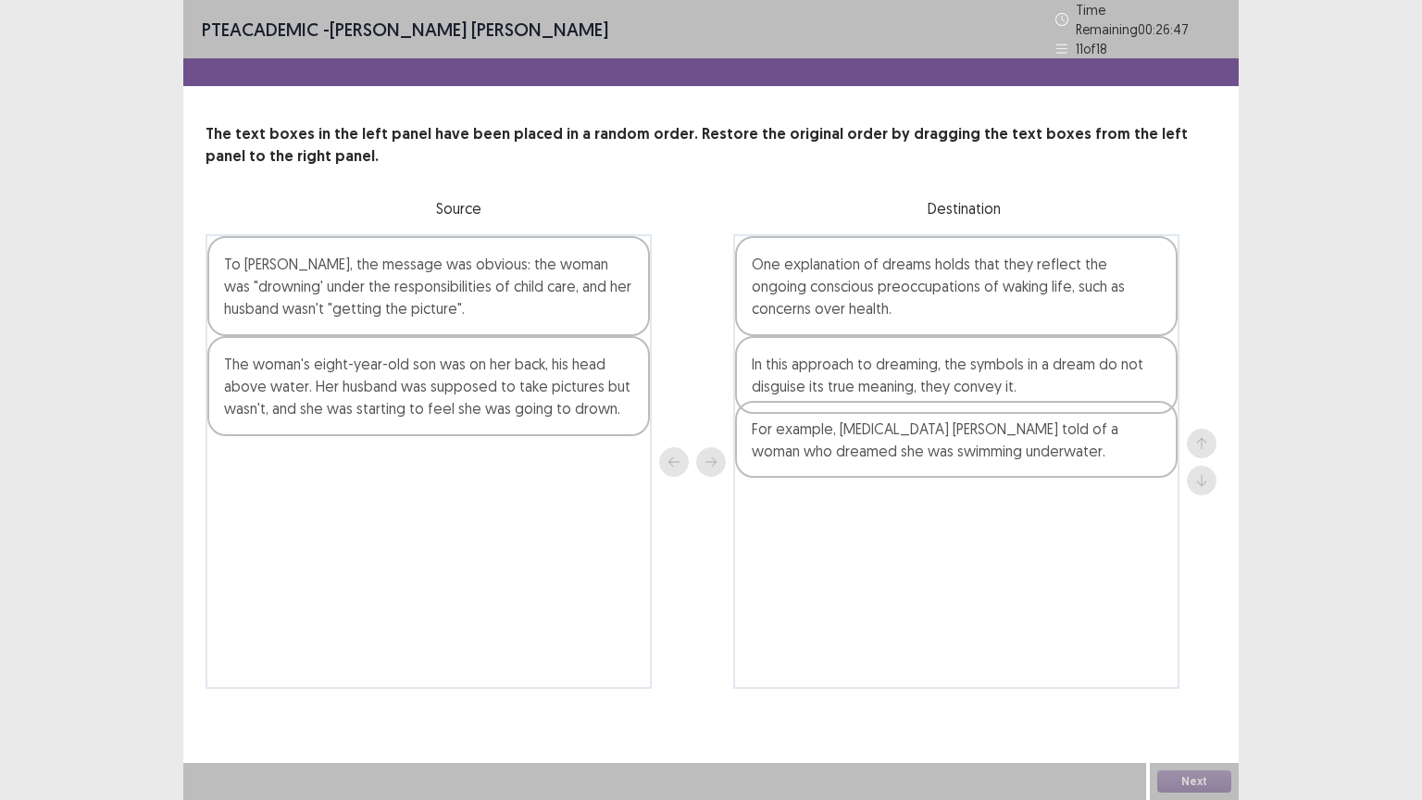
drag, startPoint x: 515, startPoint y: 489, endPoint x: 1053, endPoint y: 464, distance: 539.3
click at [1053, 464] on div "To [PERSON_NAME], the message was obvious: the woman was "drowning' under the r…" at bounding box center [710, 461] width 1011 height 454
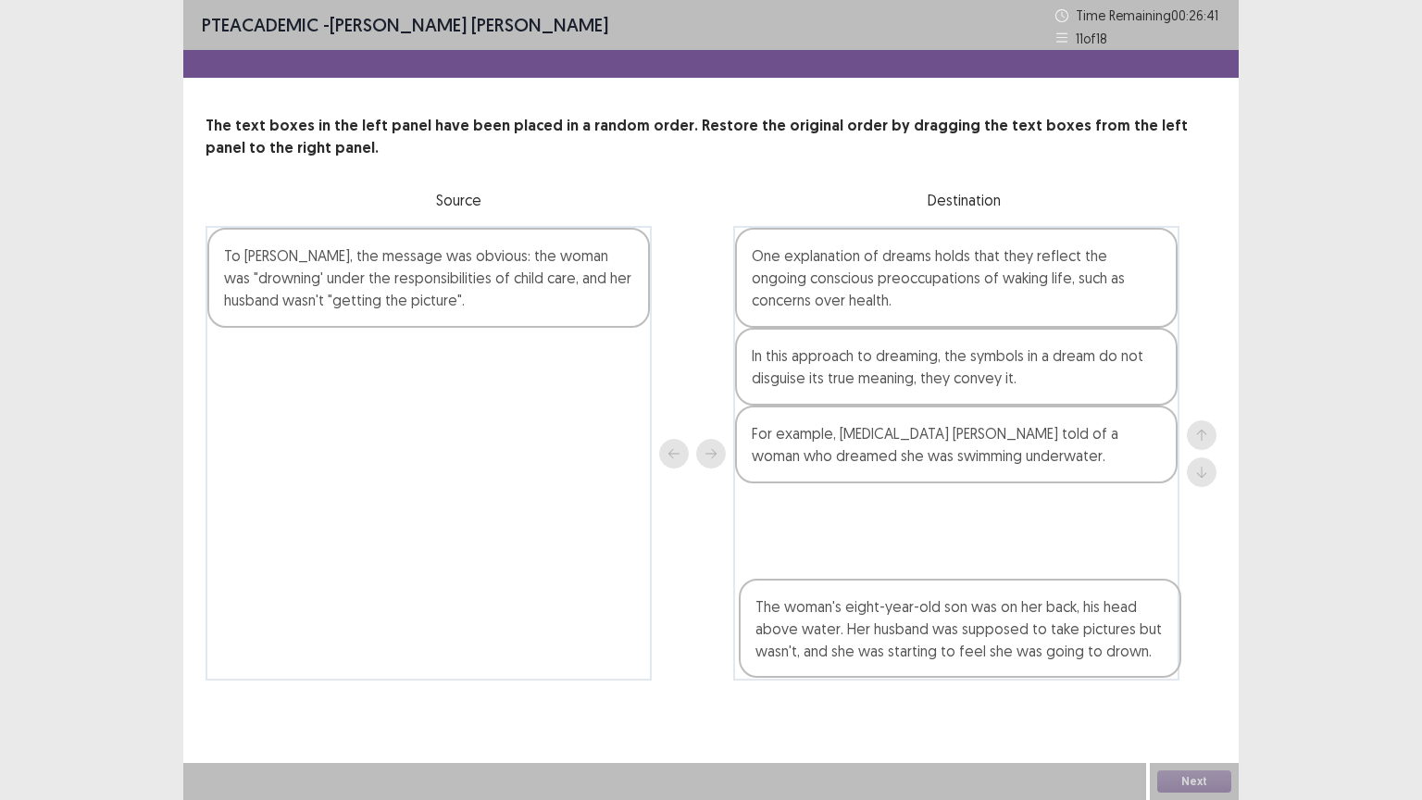
drag, startPoint x: 546, startPoint y: 388, endPoint x: 1079, endPoint y: 645, distance: 592.0
click at [1079, 645] on div "To [PERSON_NAME], the message was obvious: the woman was "drowning' under the r…" at bounding box center [710, 453] width 1011 height 454
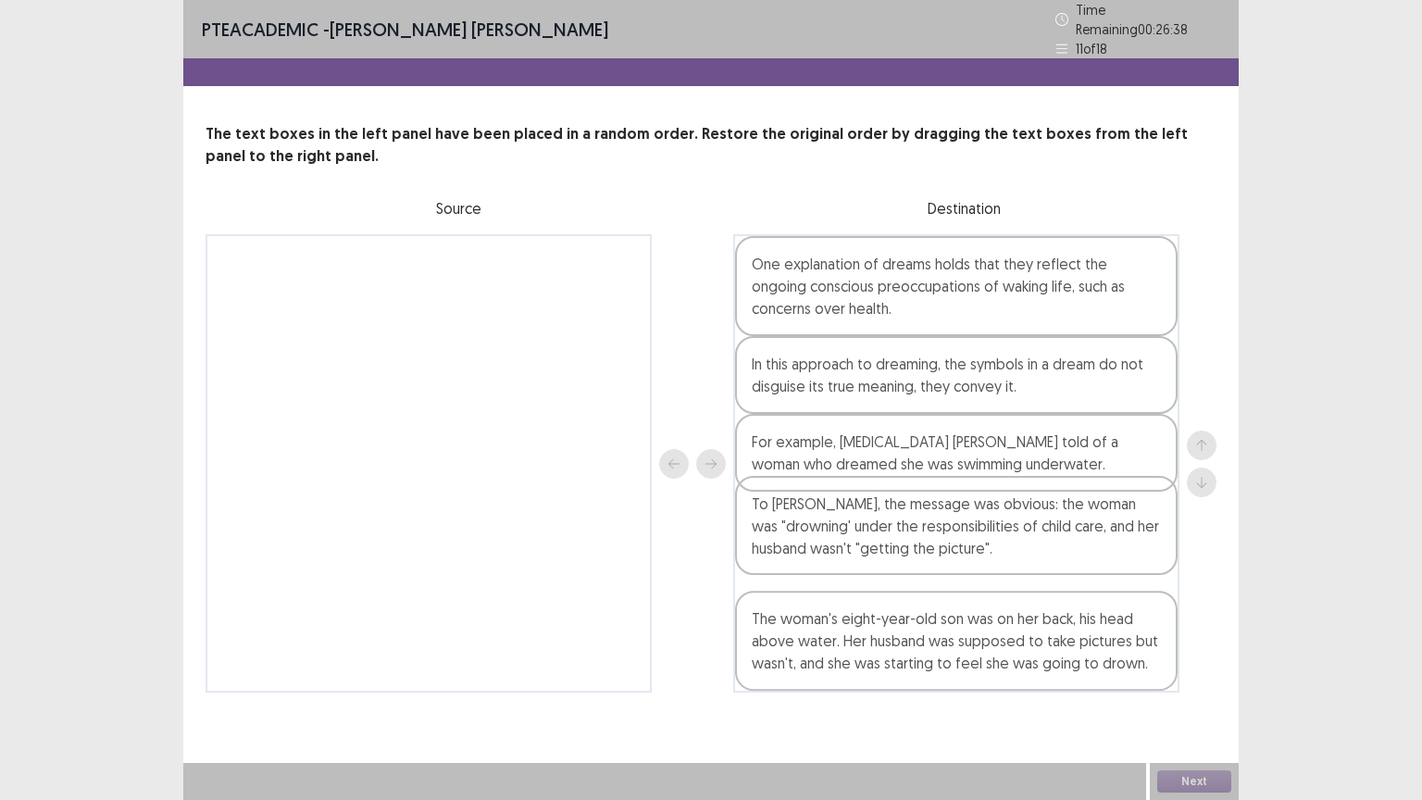
drag, startPoint x: 354, startPoint y: 322, endPoint x: 889, endPoint y: 570, distance: 589.7
click at [889, 570] on div "To [PERSON_NAME], the message was obvious: the woman was "drowning' under the r…" at bounding box center [710, 463] width 1011 height 458
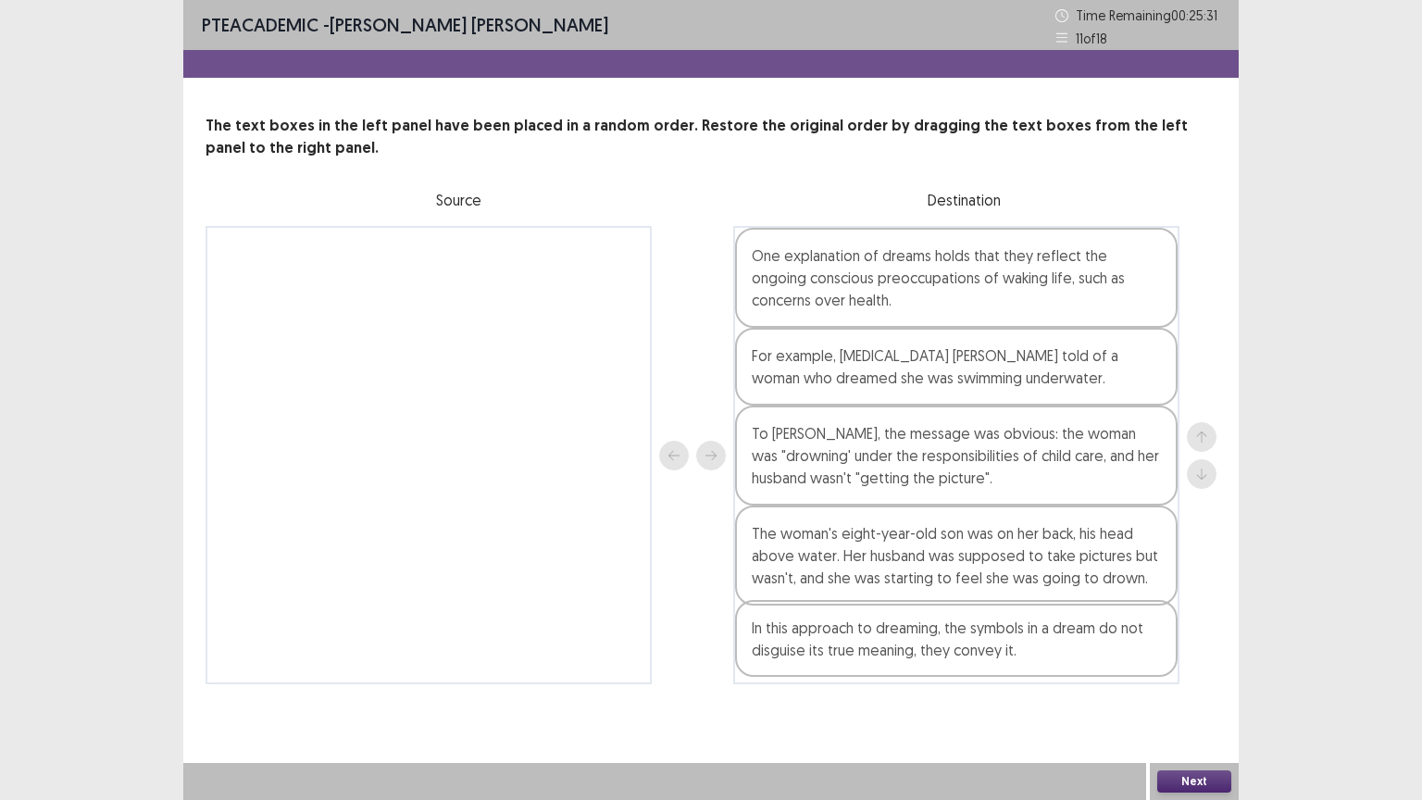
drag, startPoint x: 926, startPoint y: 384, endPoint x: 928, endPoint y: 667, distance: 283.2
click at [928, 667] on div "One explanation of dreams holds that they reflect the ongoing conscious preoccu…" at bounding box center [956, 455] width 446 height 458
click at [1197, 675] on button "Next" at bounding box center [1194, 781] width 74 height 22
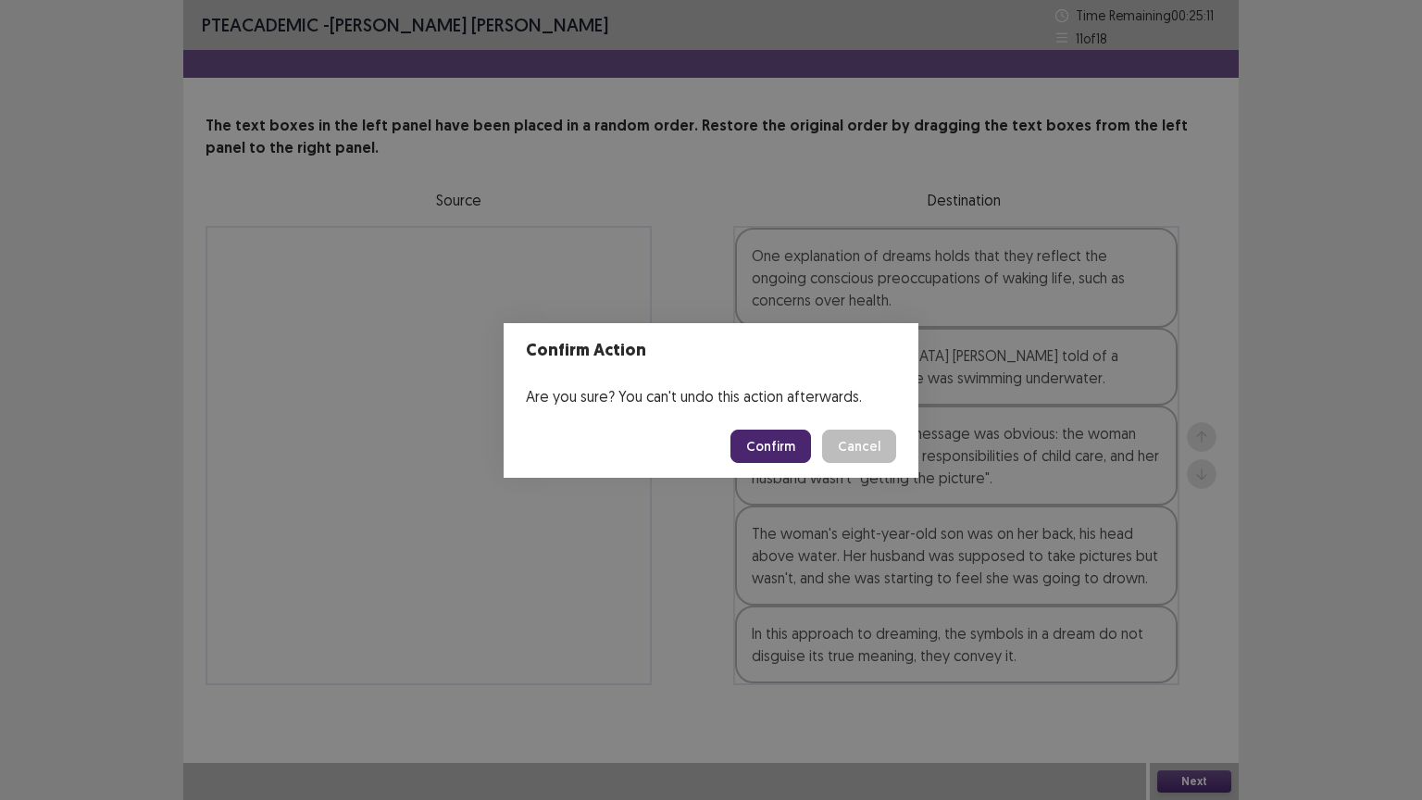
click at [792, 454] on button "Confirm" at bounding box center [770, 445] width 81 height 33
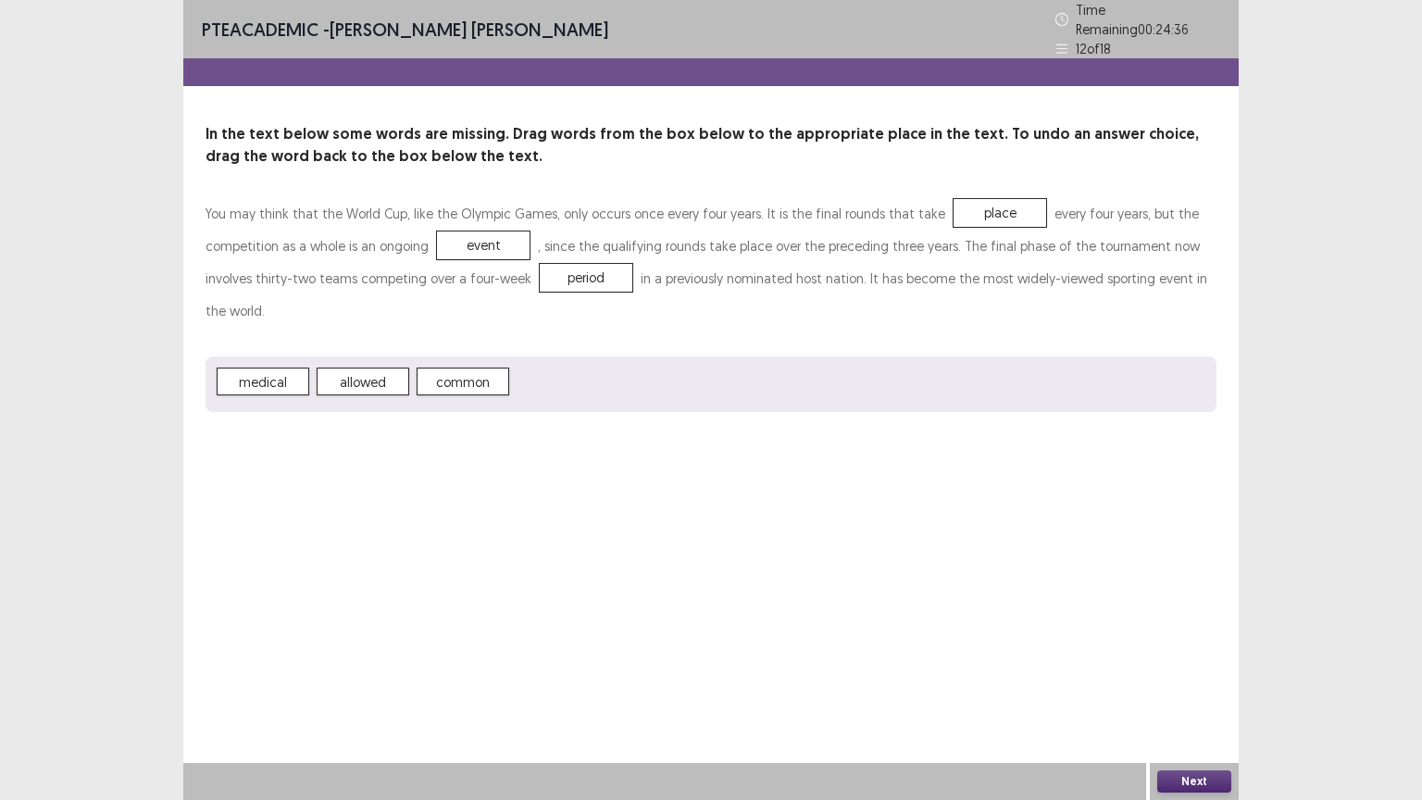
click at [1204, 675] on button "Next" at bounding box center [1194, 781] width 74 height 22
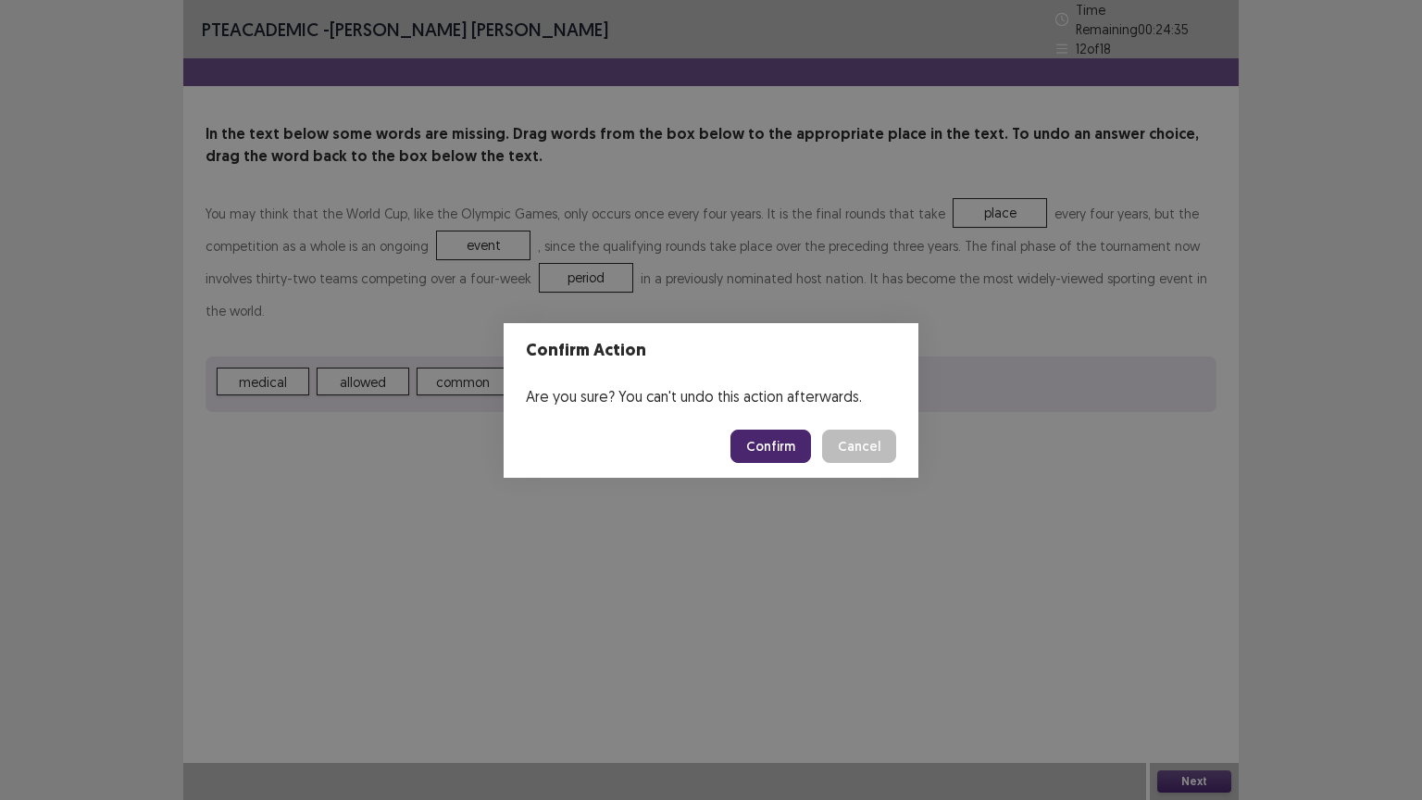
click at [799, 447] on button "Confirm" at bounding box center [770, 445] width 81 height 33
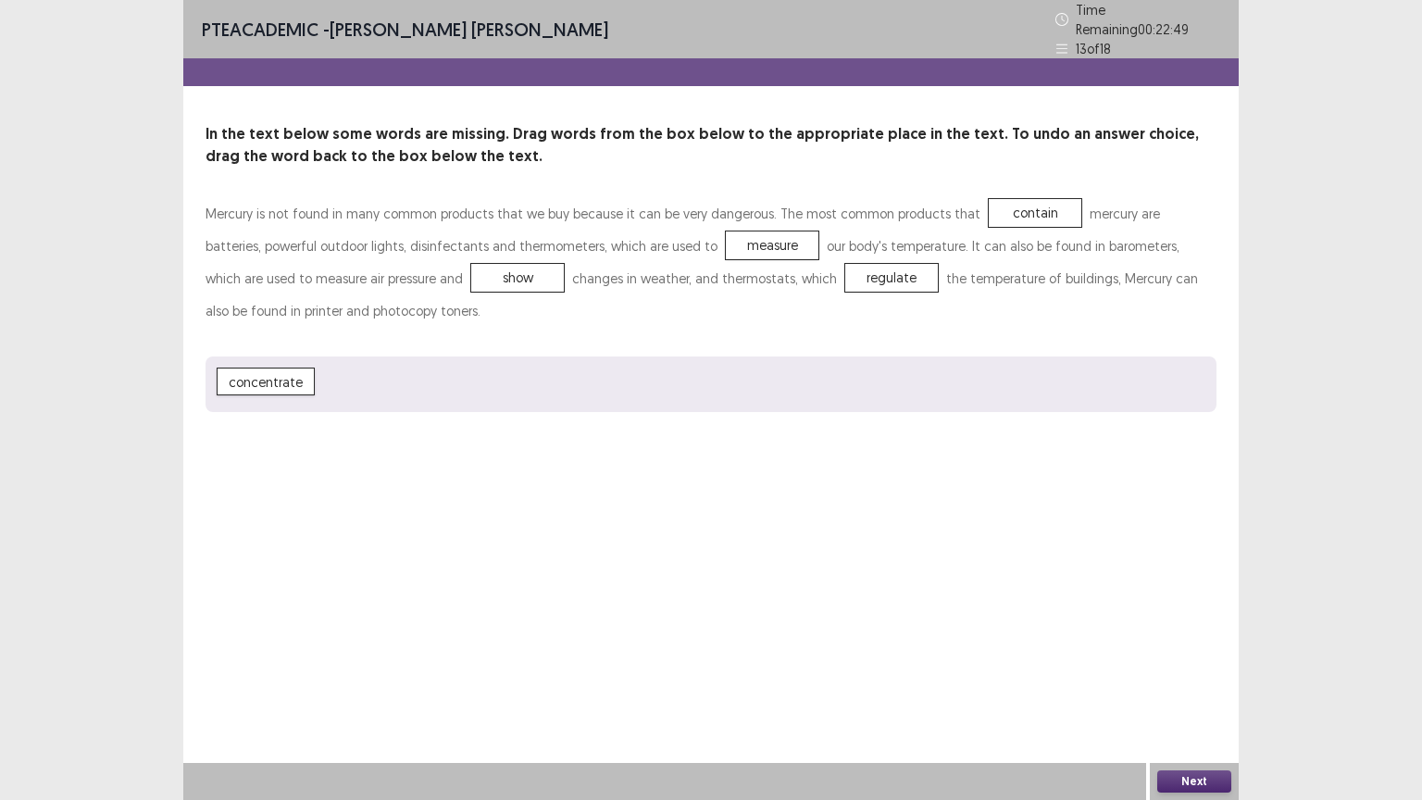
click at [1196, 675] on button "Next" at bounding box center [1194, 781] width 74 height 22
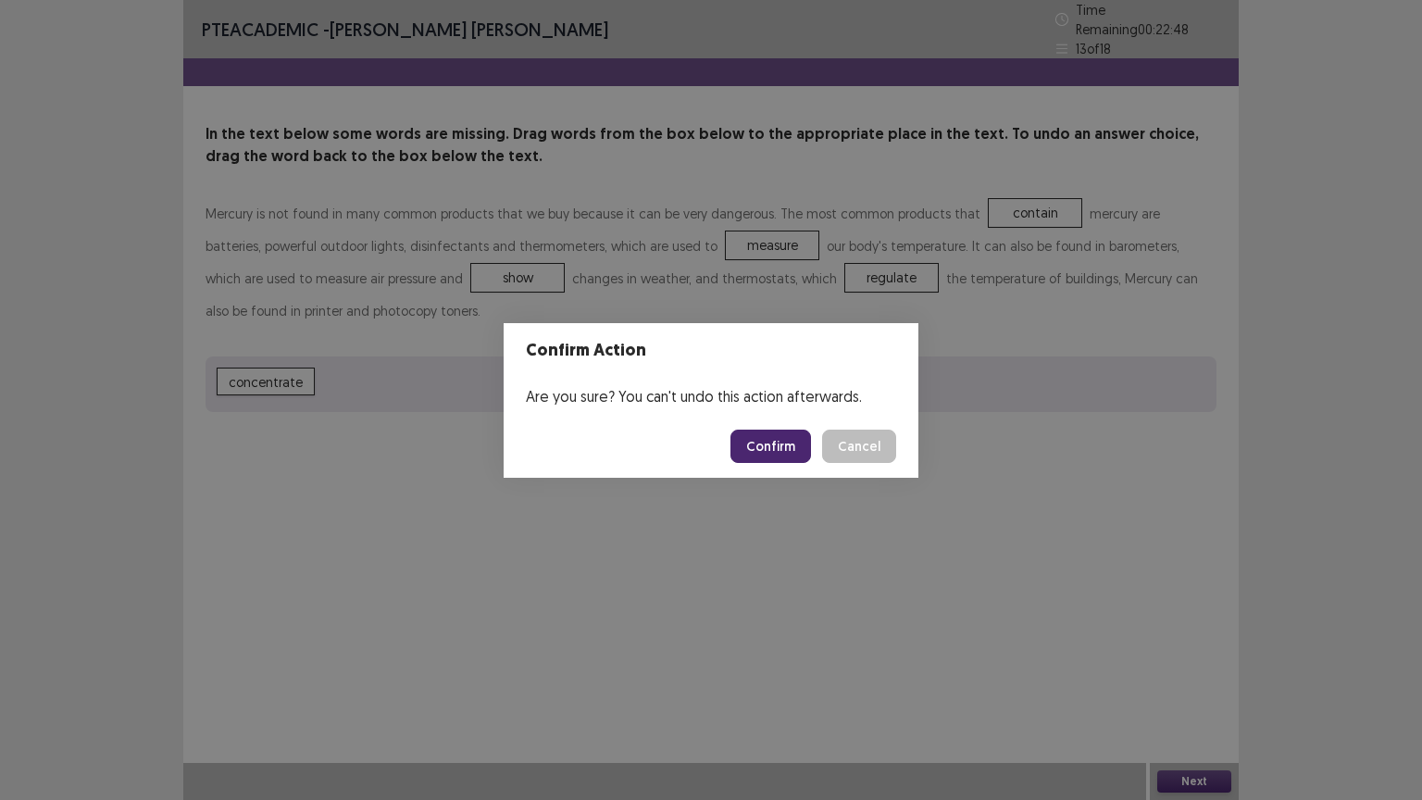
click at [785, 436] on button "Confirm" at bounding box center [770, 445] width 81 height 33
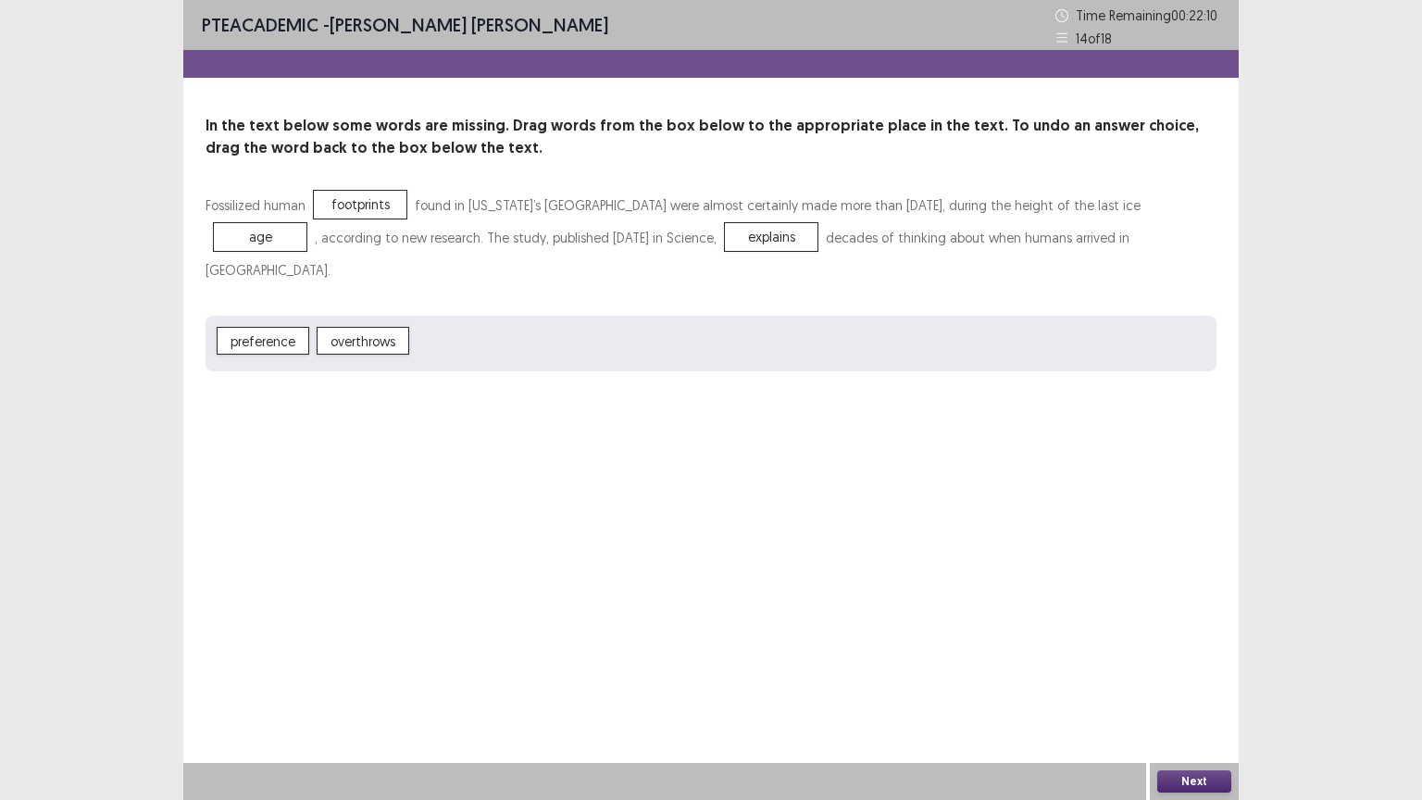
click at [278, 226] on span "age" at bounding box center [260, 237] width 93 height 28
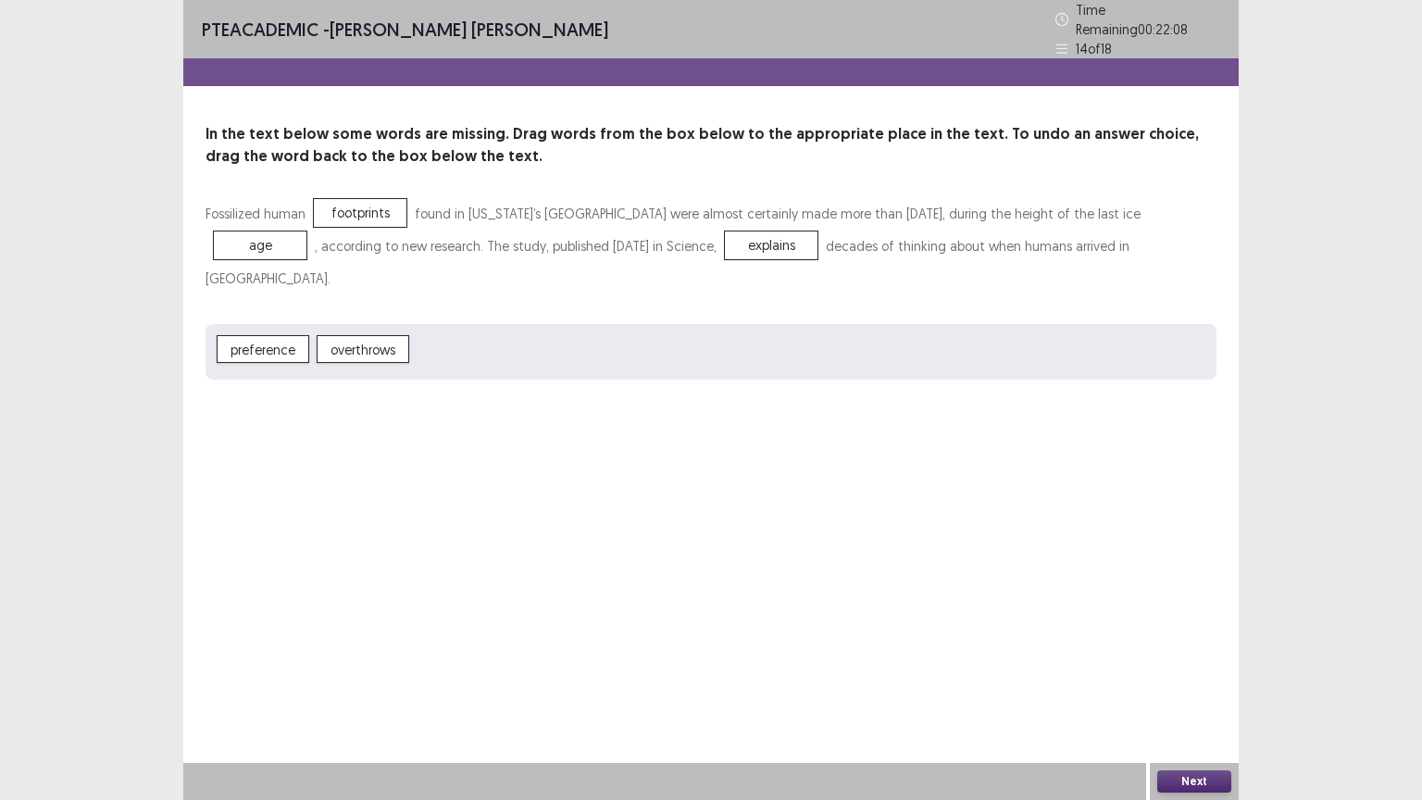
click at [1192, 675] on button "Next" at bounding box center [1194, 781] width 74 height 22
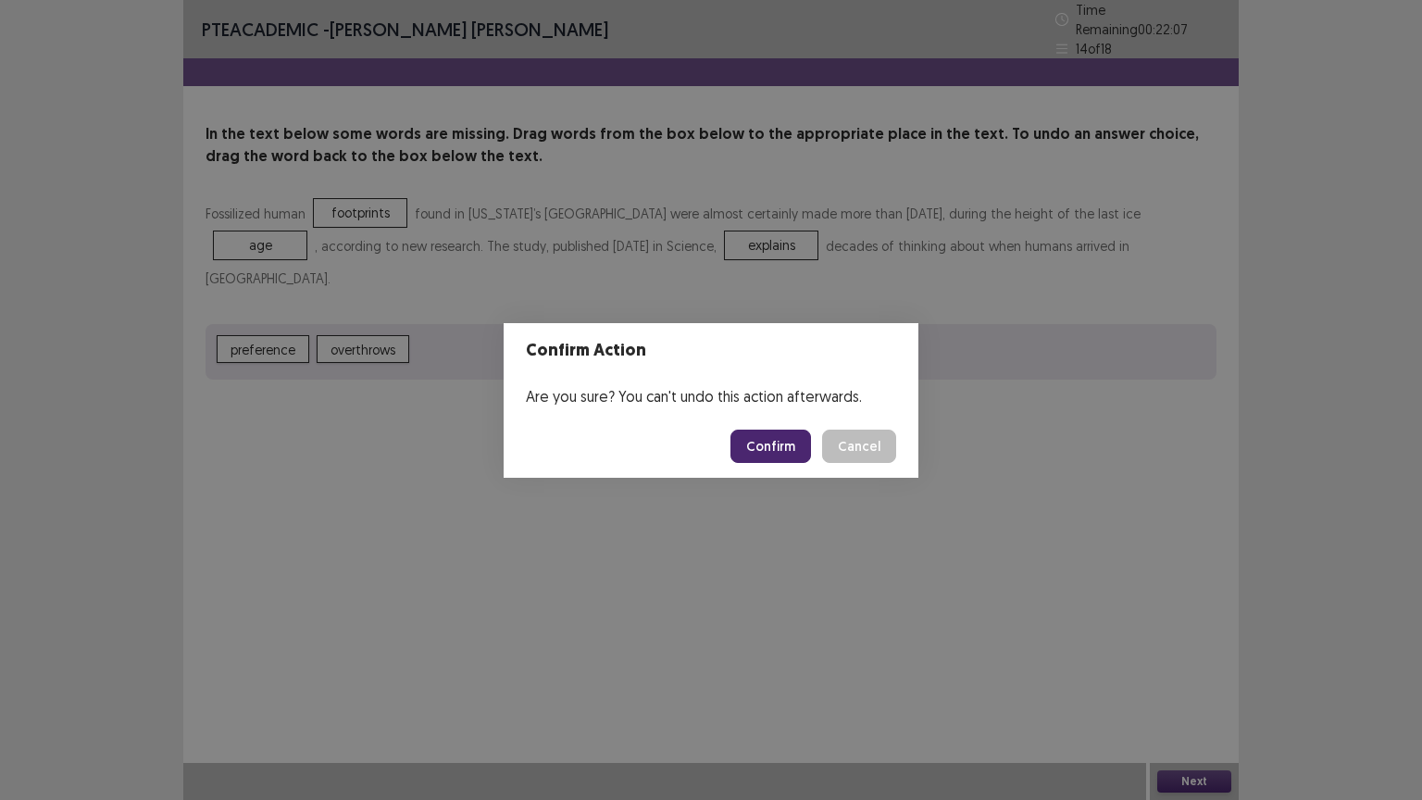
click at [796, 446] on button "Confirm" at bounding box center [770, 445] width 81 height 33
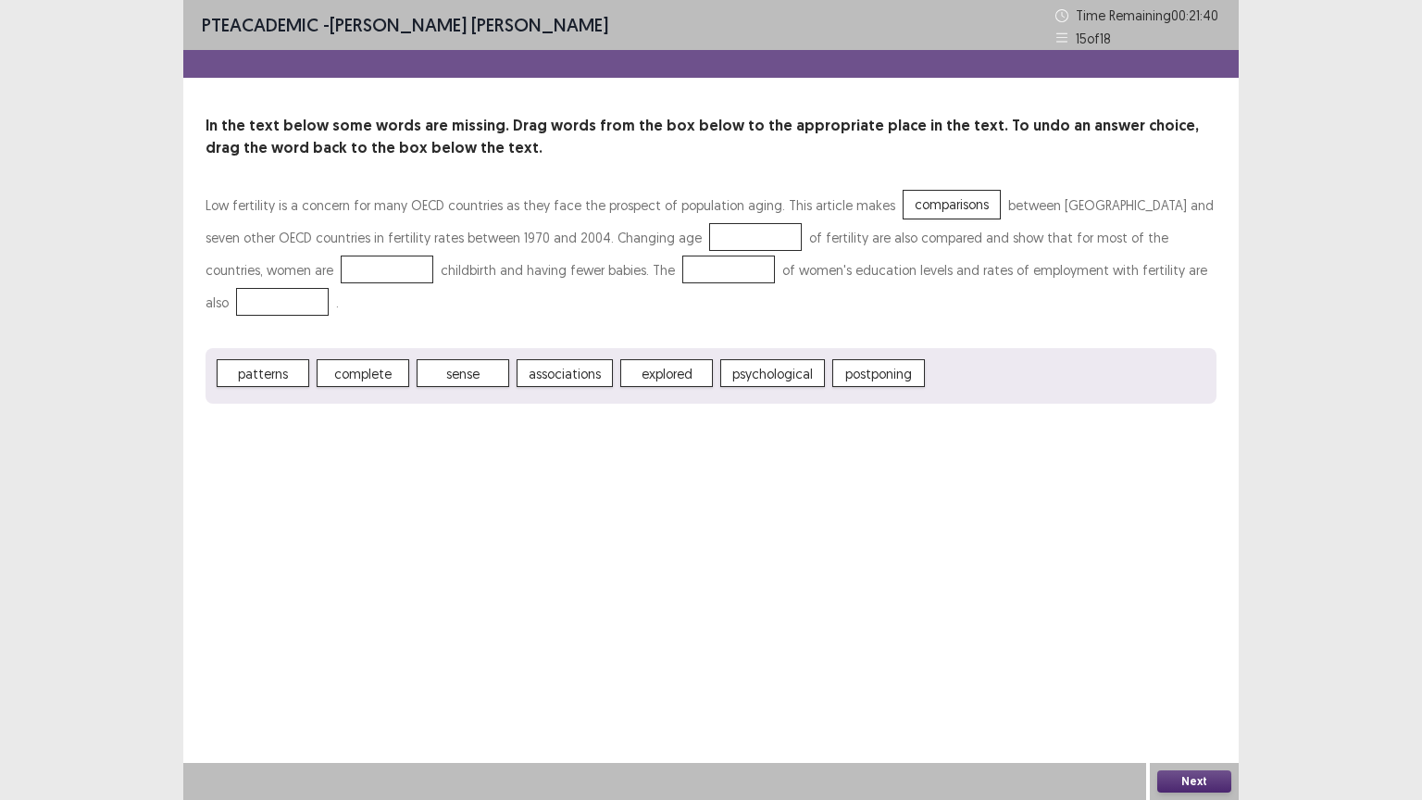
click at [288, 359] on span "patterns" at bounding box center [263, 373] width 93 height 28
click at [283, 359] on span "patterns" at bounding box center [263, 373] width 93 height 28
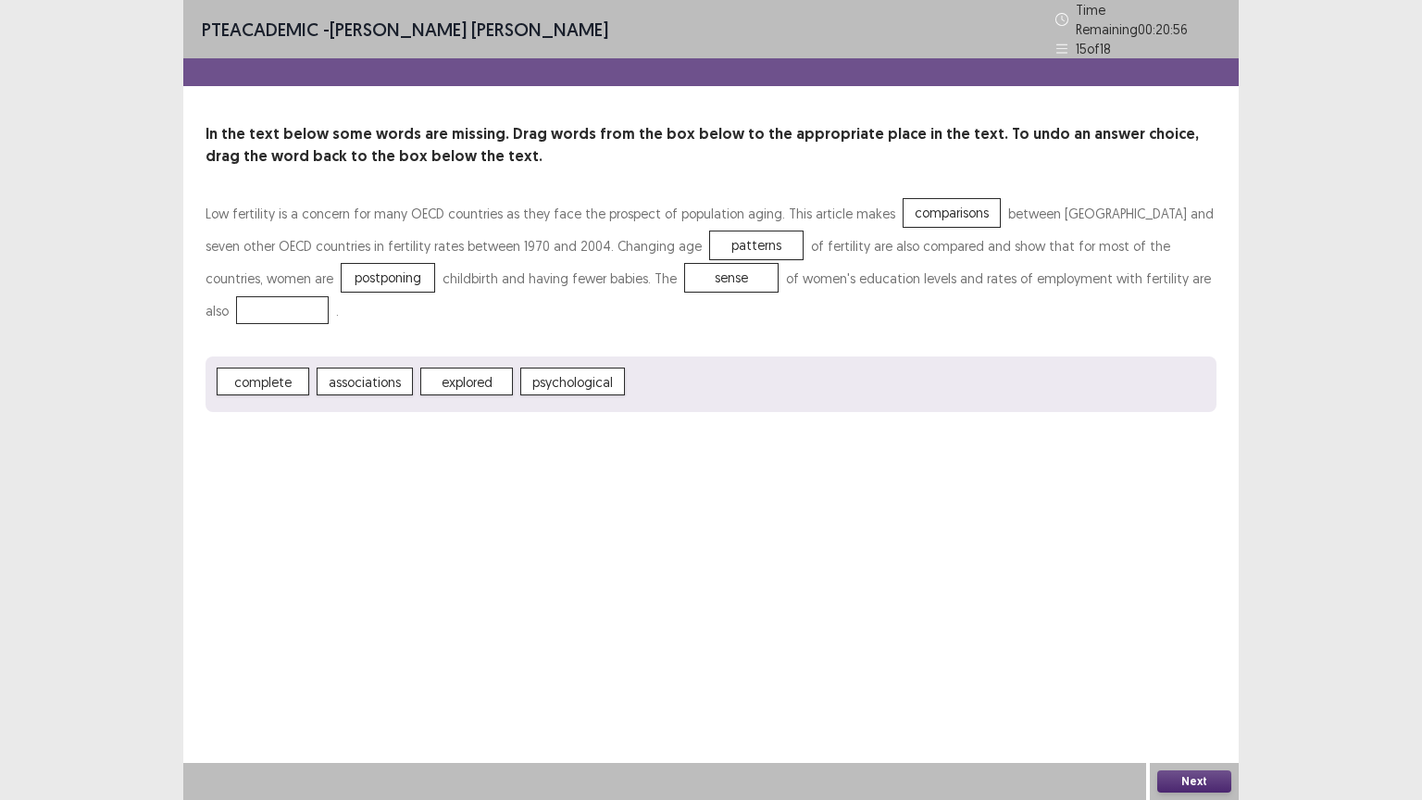
click at [465, 367] on span "explored" at bounding box center [466, 381] width 93 height 28
click at [330, 296] on span "explored" at bounding box center [283, 310] width 93 height 28
click at [1218, 675] on button "Next" at bounding box center [1194, 781] width 74 height 22
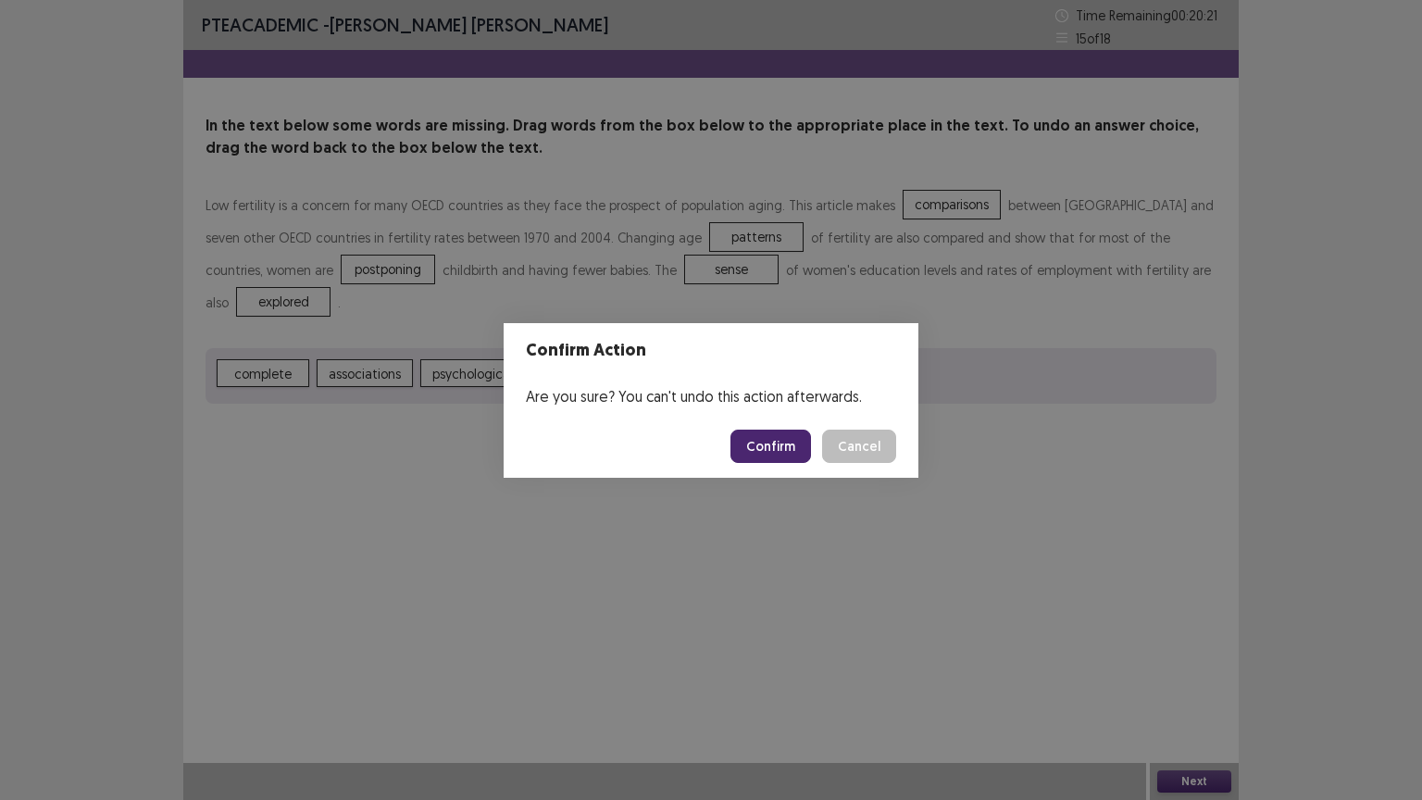
click at [801, 441] on button "Confirm" at bounding box center [770, 445] width 81 height 33
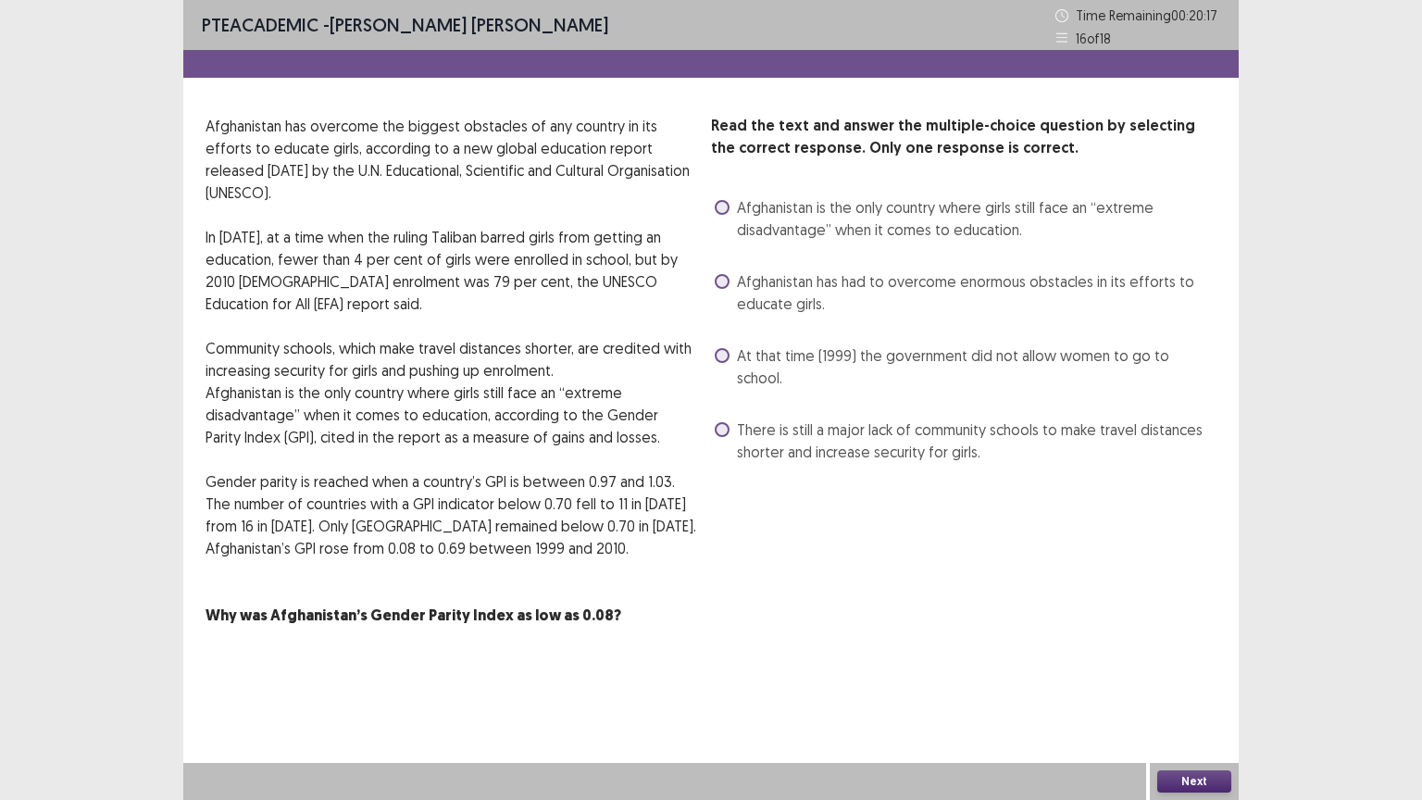
click at [726, 210] on span at bounding box center [722, 207] width 15 height 15
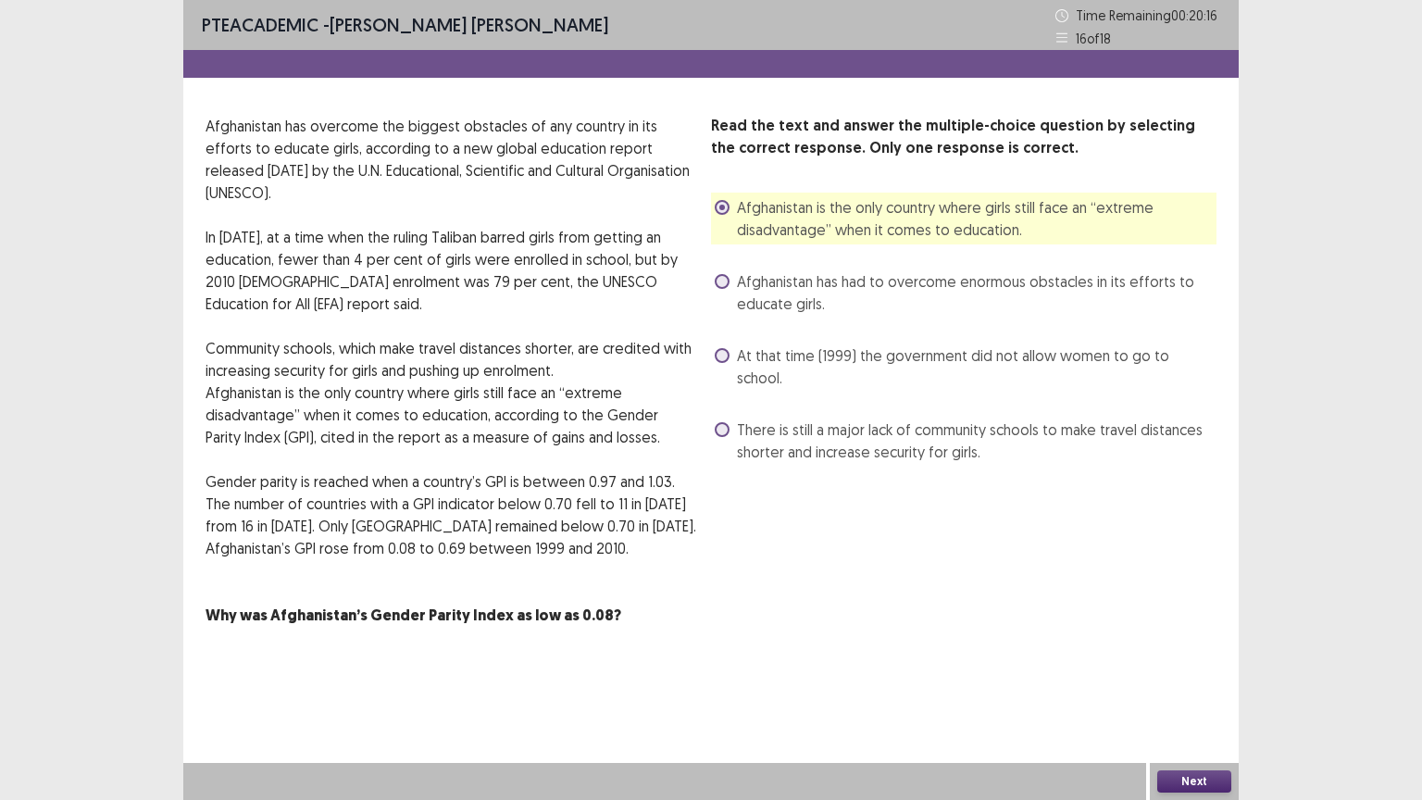
click at [728, 287] on label "Afghanistan has had to overcome enormous obstacles in its efforts to educate gi…" at bounding box center [966, 292] width 502 height 44
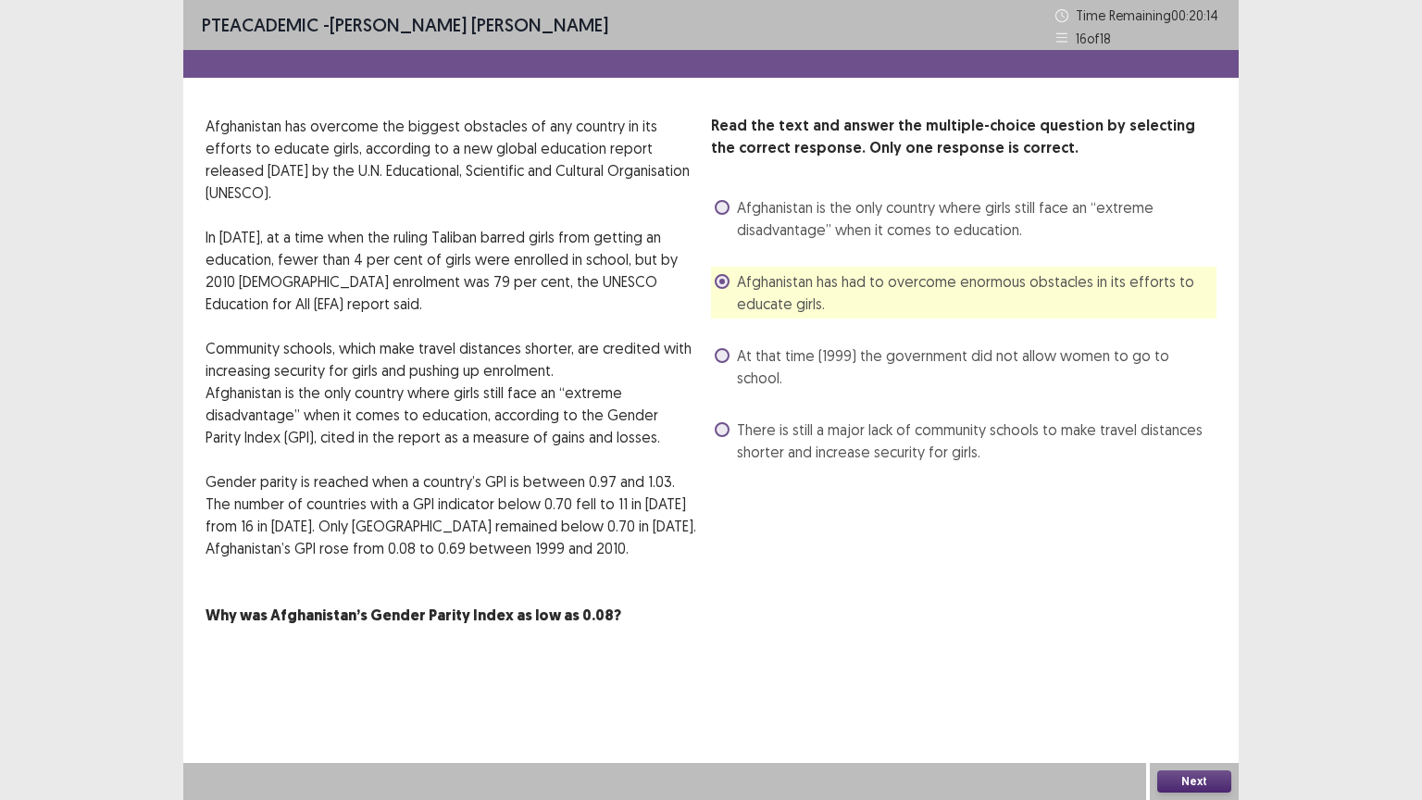
click at [1181, 675] on div "Next" at bounding box center [1194, 781] width 89 height 37
click at [1181, 675] on button "Next" at bounding box center [1194, 781] width 74 height 22
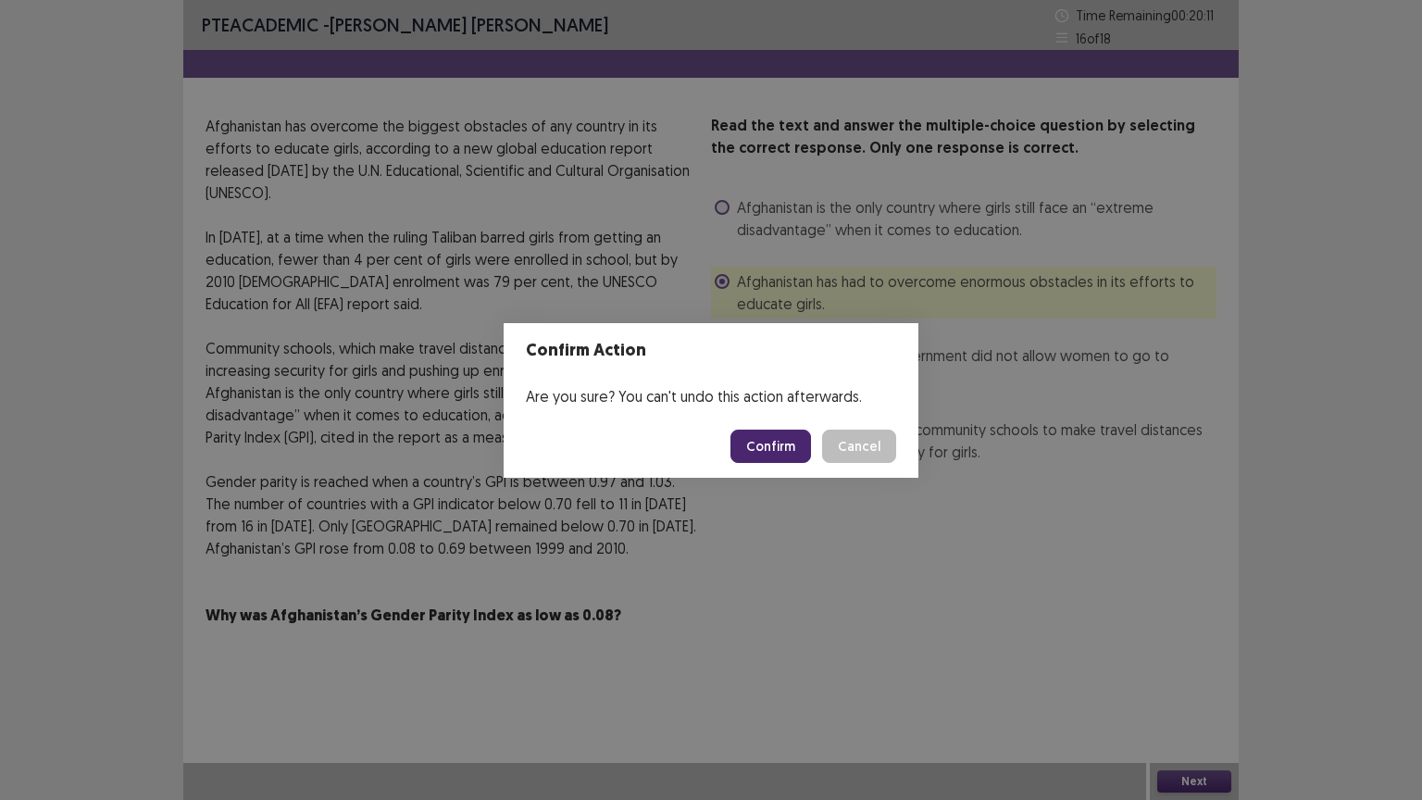
click at [779, 455] on button "Confirm" at bounding box center [770, 445] width 81 height 33
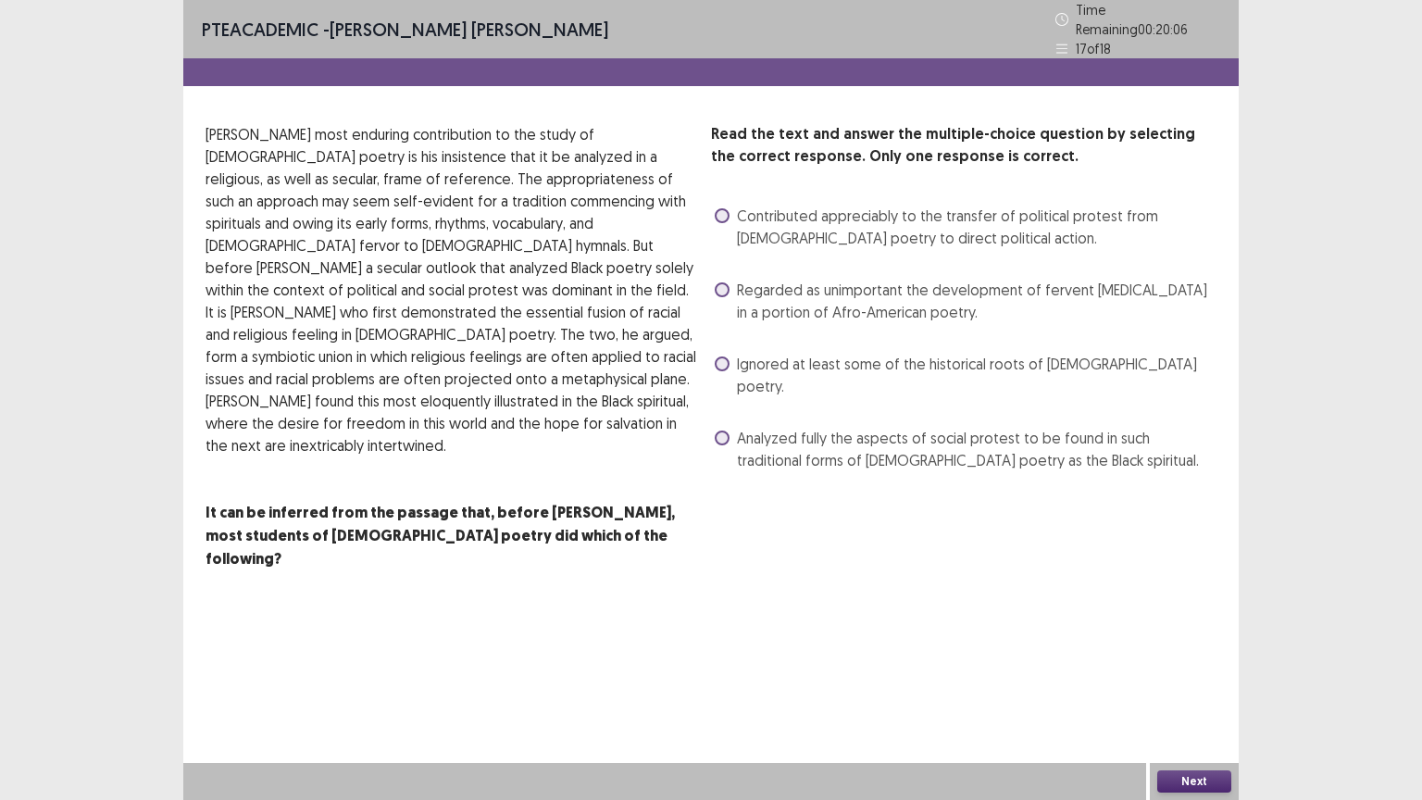
click at [722, 291] on label "Regarded as unimportant the development of fervent [MEDICAL_DATA] in a portion …" at bounding box center [966, 301] width 502 height 44
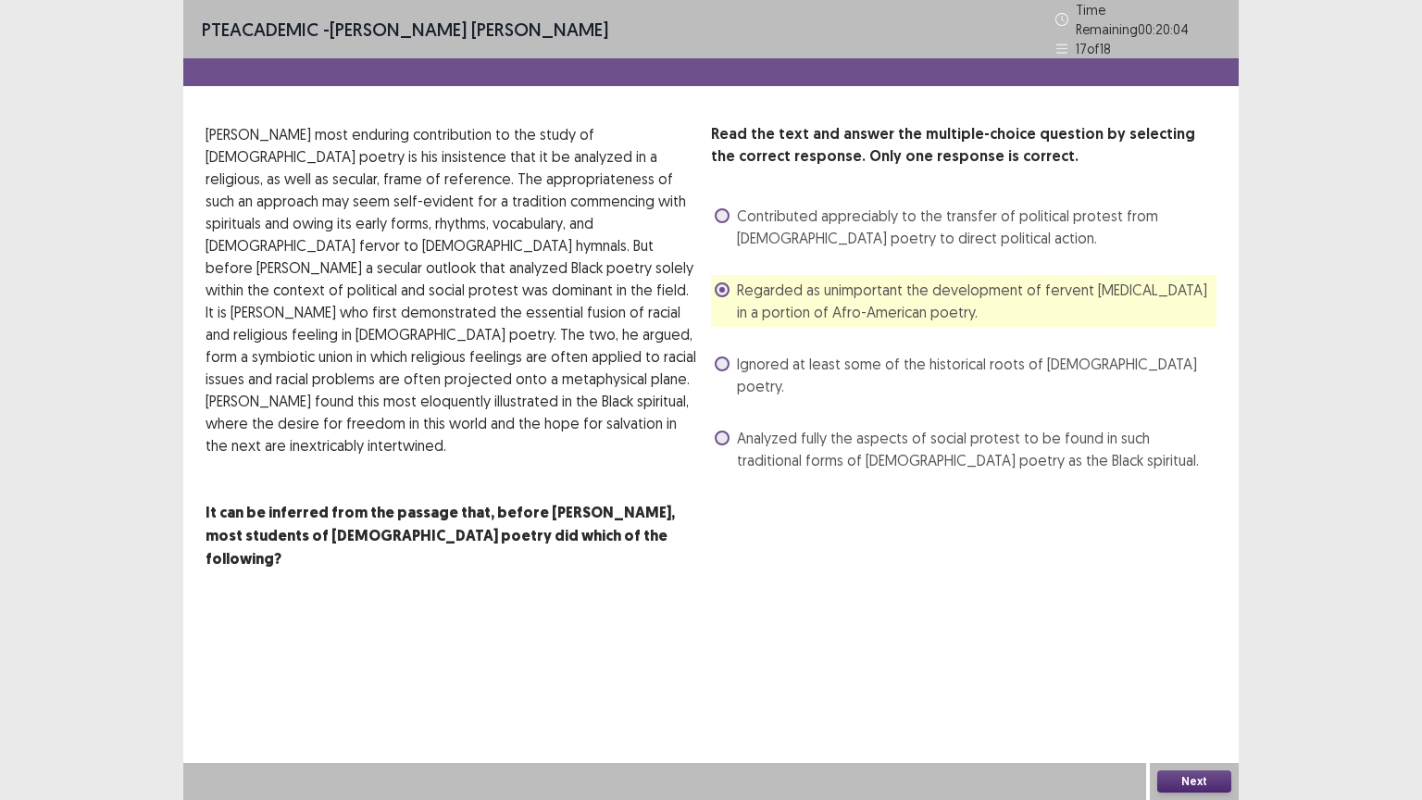
click at [729, 427] on label "Analyzed fully the aspects of social protest to be found in such traditional fo…" at bounding box center [966, 449] width 502 height 44
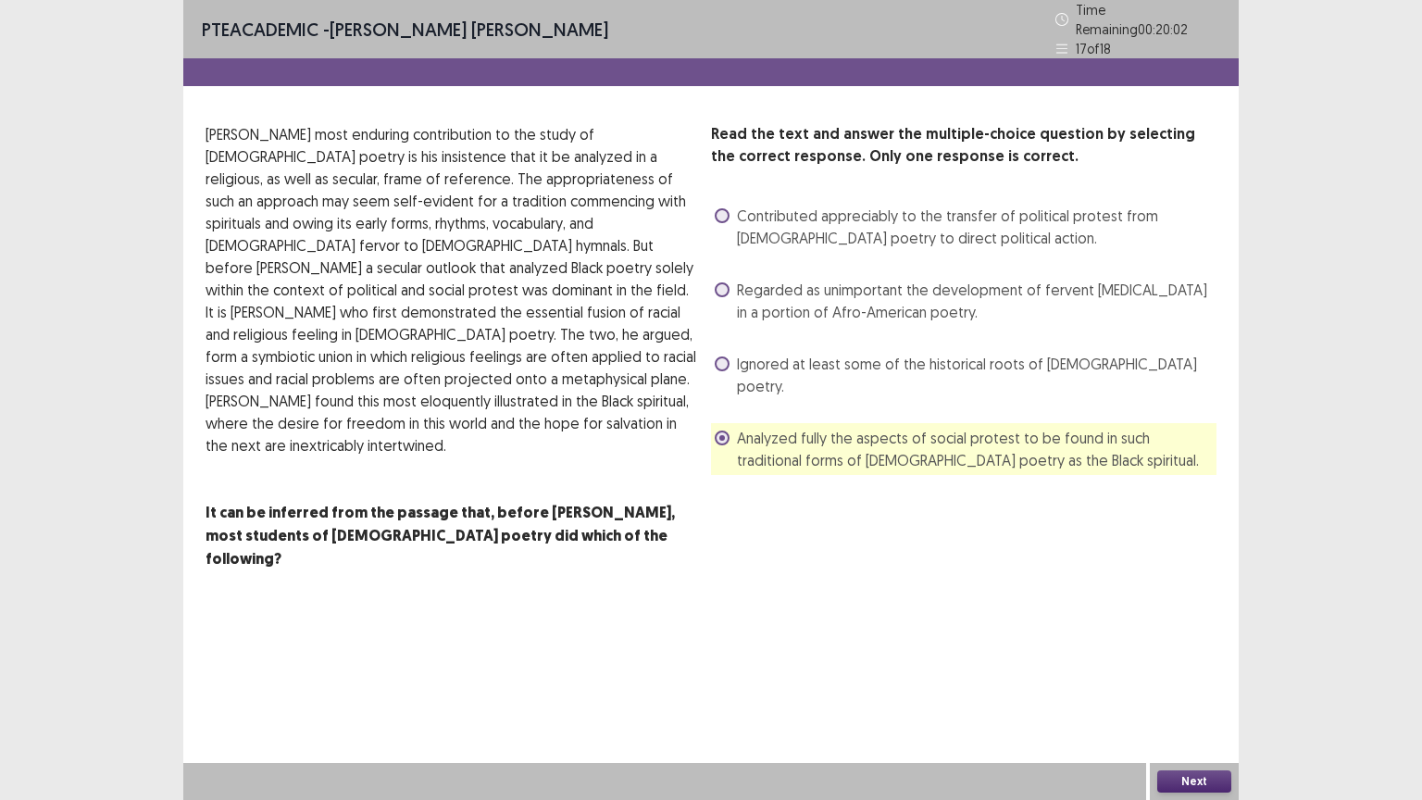
click at [1183, 675] on button "Next" at bounding box center [1194, 781] width 74 height 22
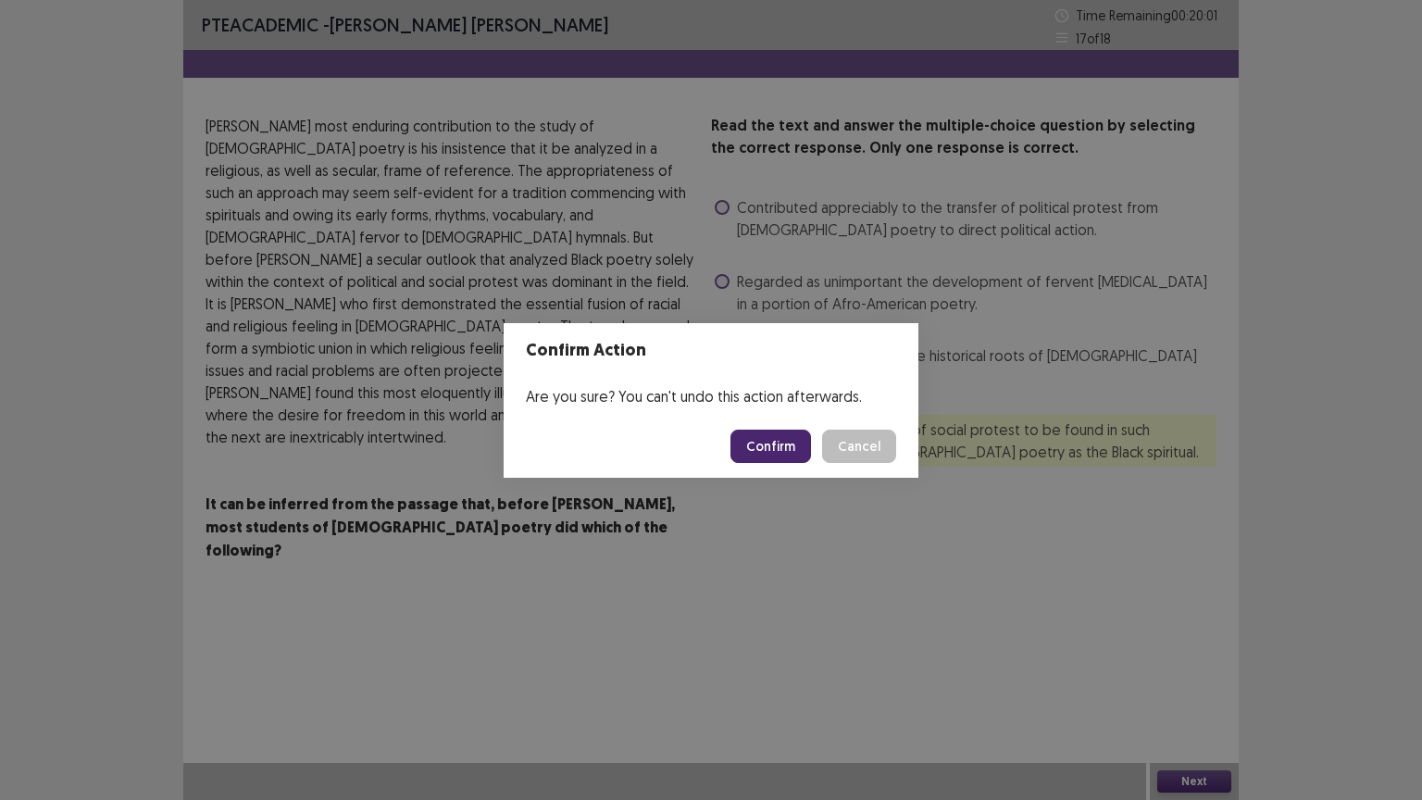
click at [777, 446] on button "Confirm" at bounding box center [770, 445] width 81 height 33
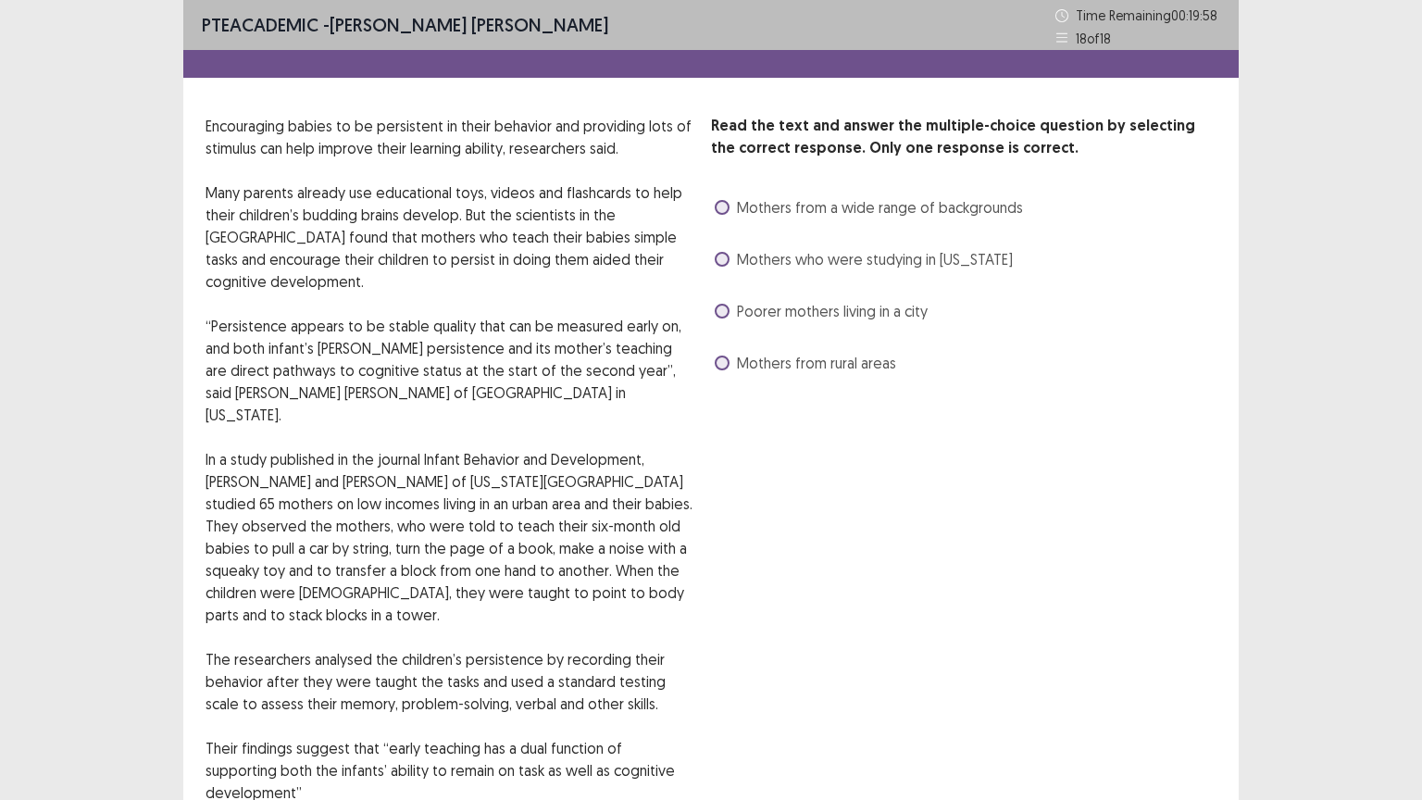
click at [727, 203] on span at bounding box center [722, 207] width 15 height 15
click at [1281, 675] on div "PTE academic - [PERSON_NAME] [PERSON_NAME] Time Remaining 00 : 19 : 53 18 of 18…" at bounding box center [711, 476] width 1422 height 952
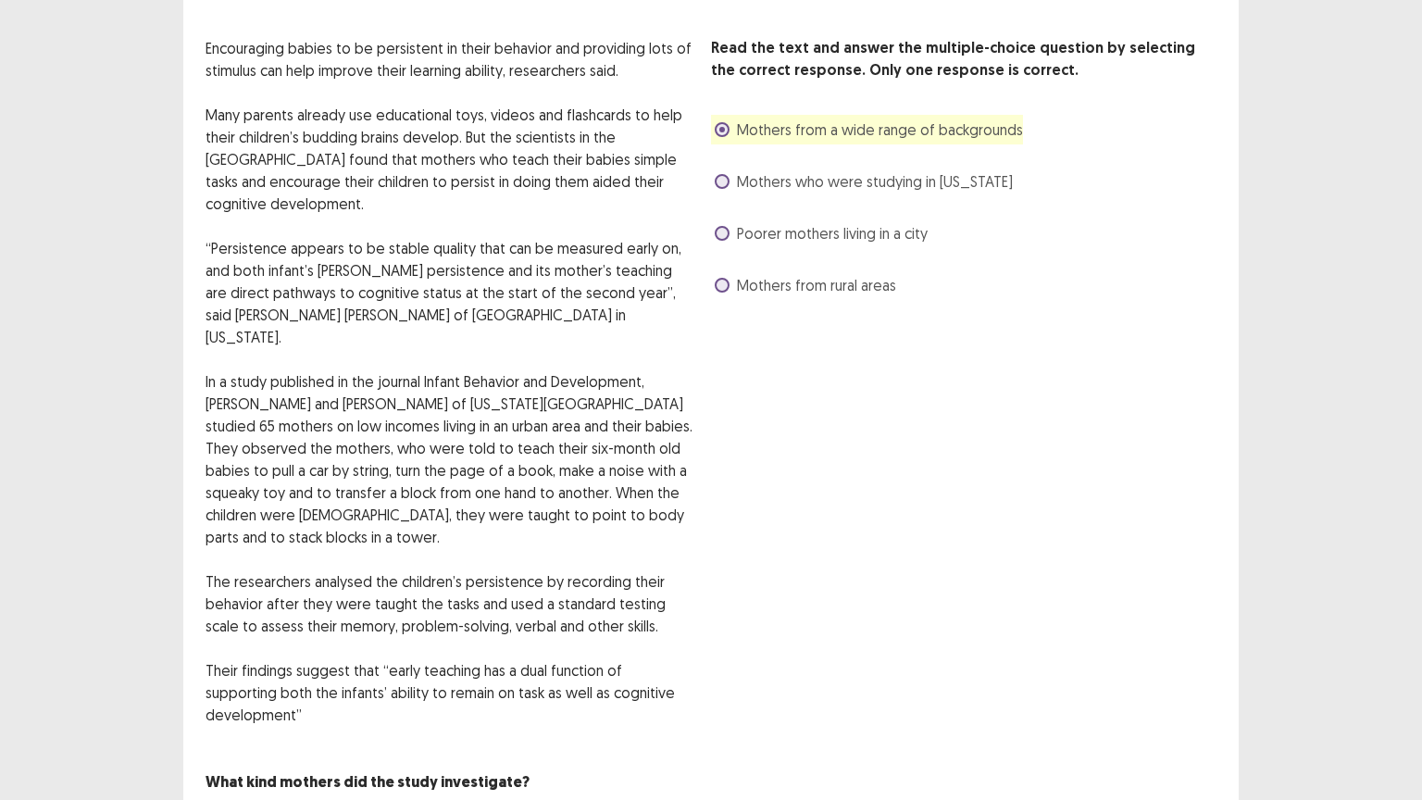
scroll to position [107, 0]
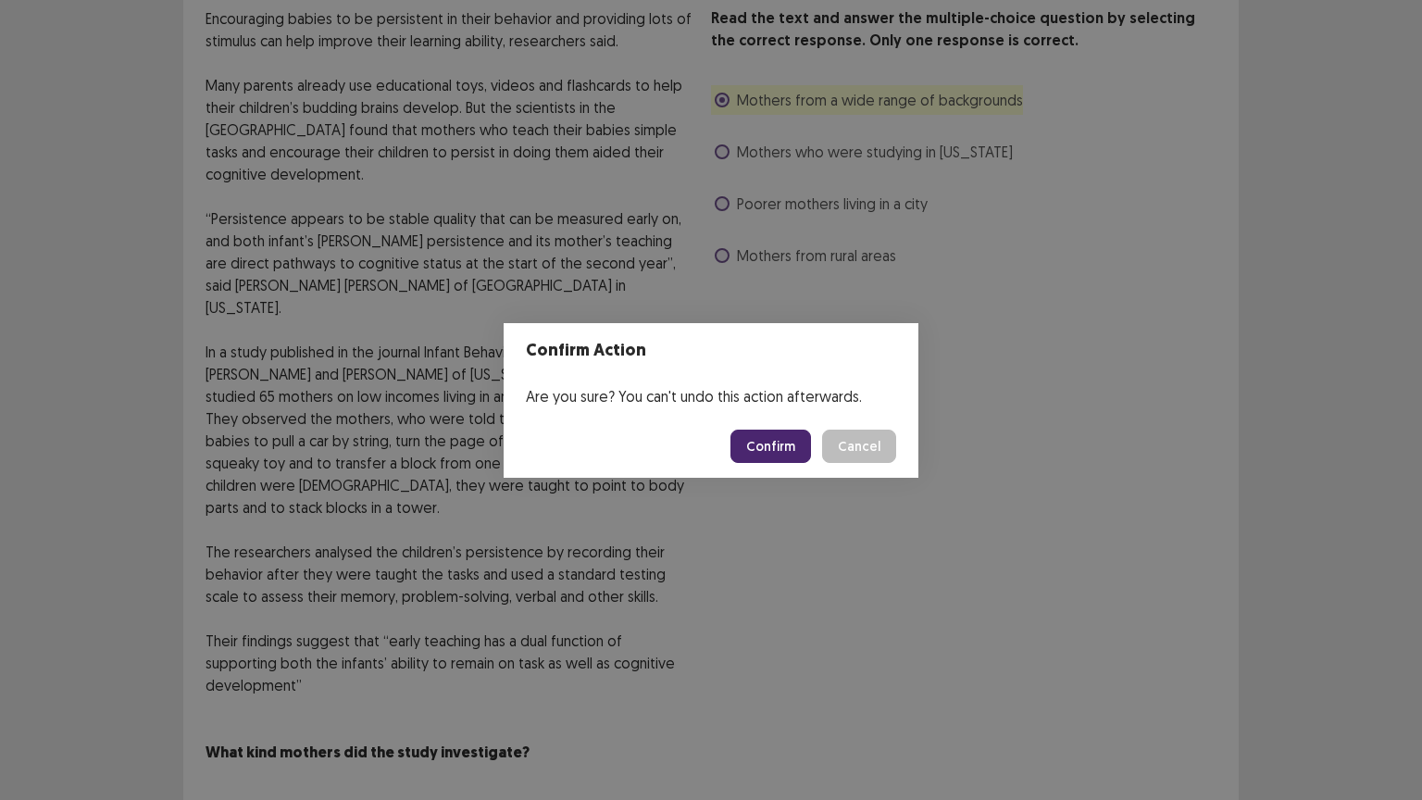
click at [777, 441] on button "Confirm" at bounding box center [770, 445] width 81 height 33
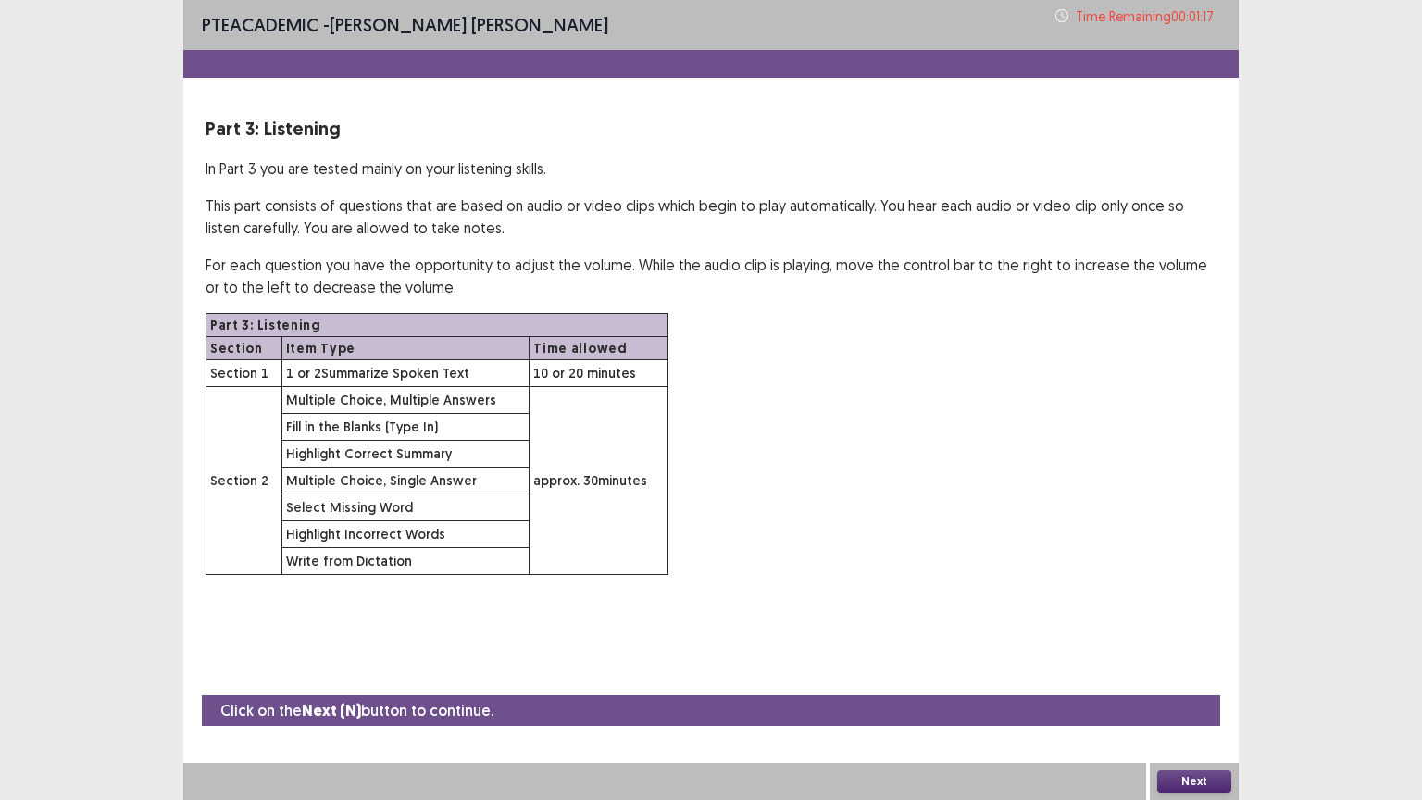
click at [1188, 675] on button "Next" at bounding box center [1194, 781] width 74 height 22
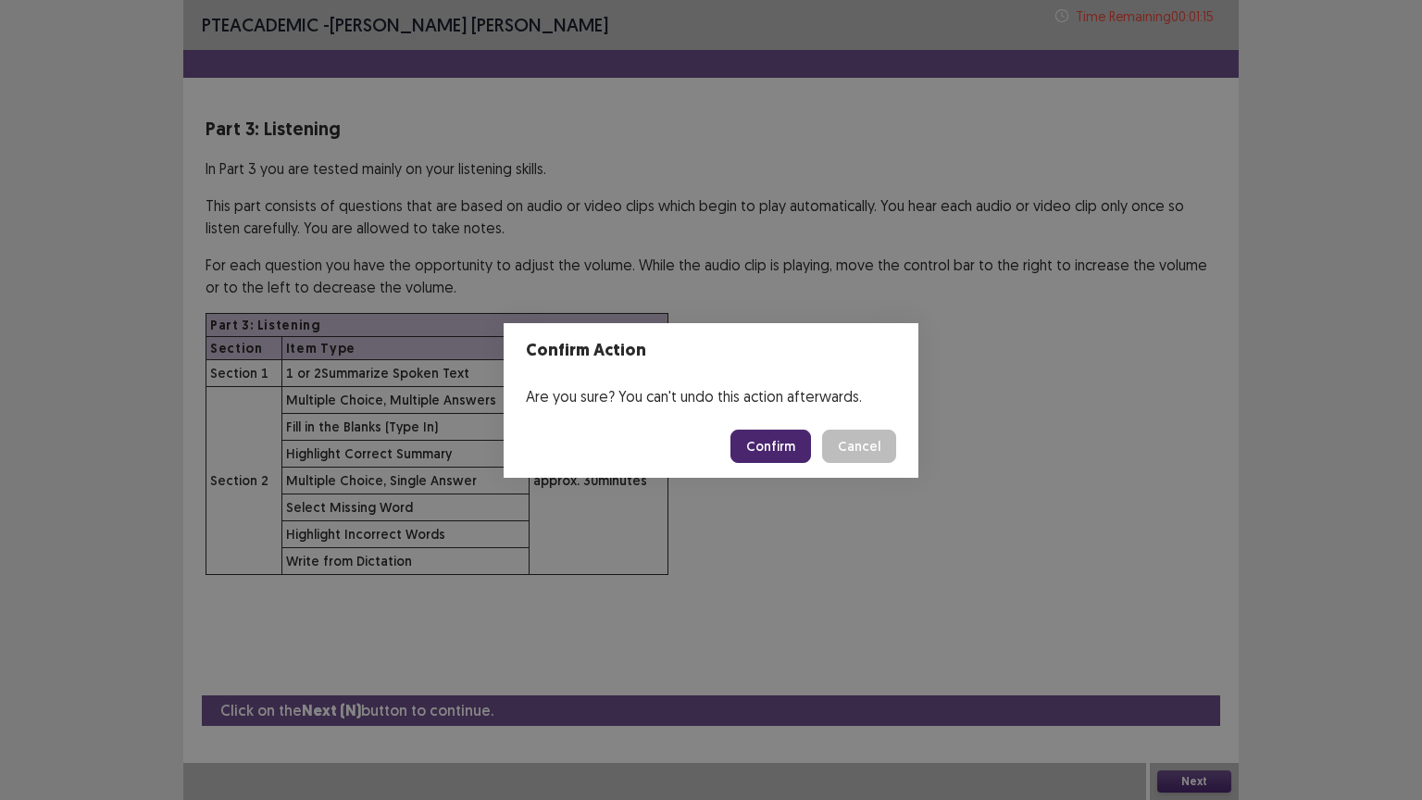
click at [770, 454] on button "Confirm" at bounding box center [770, 445] width 81 height 33
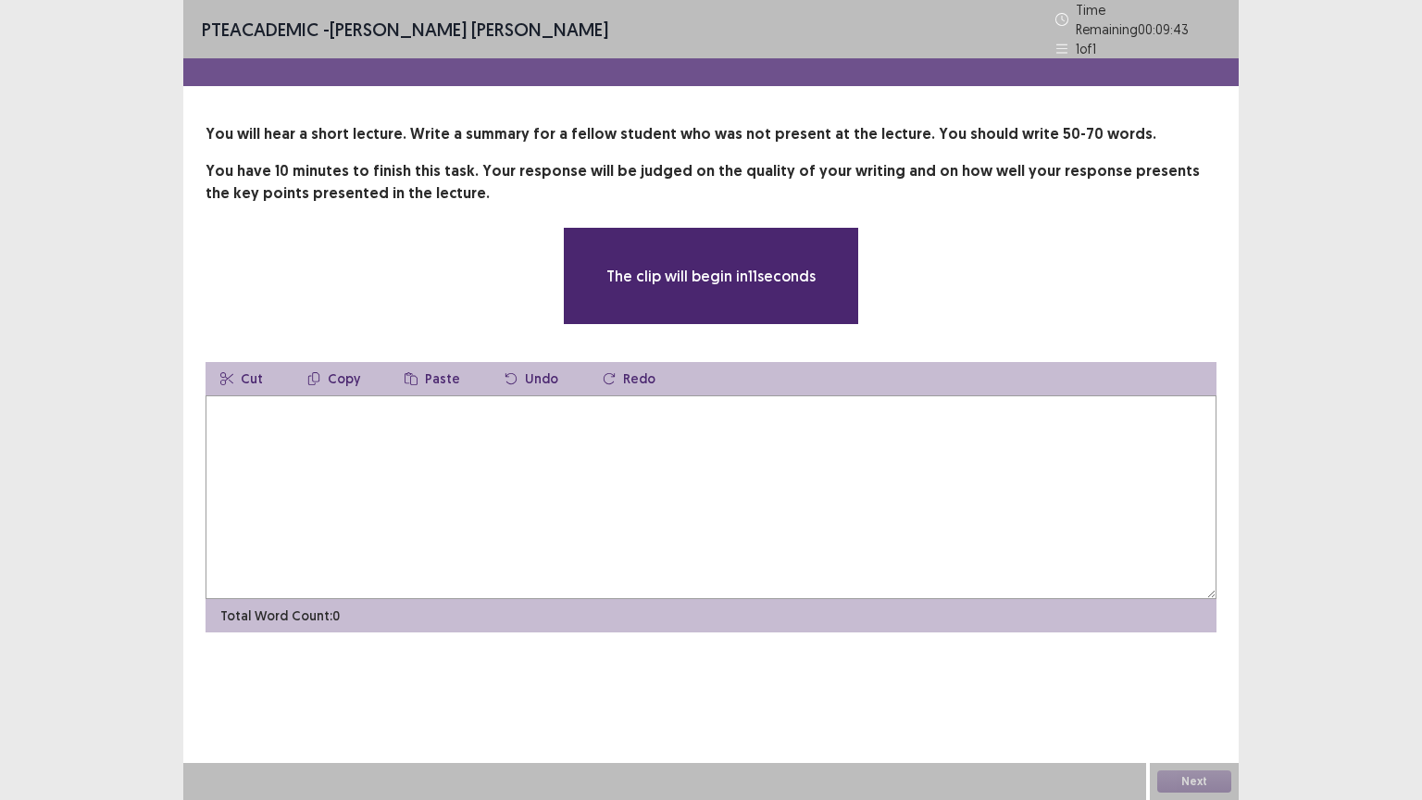
click at [730, 454] on textarea at bounding box center [710, 497] width 1011 height 204
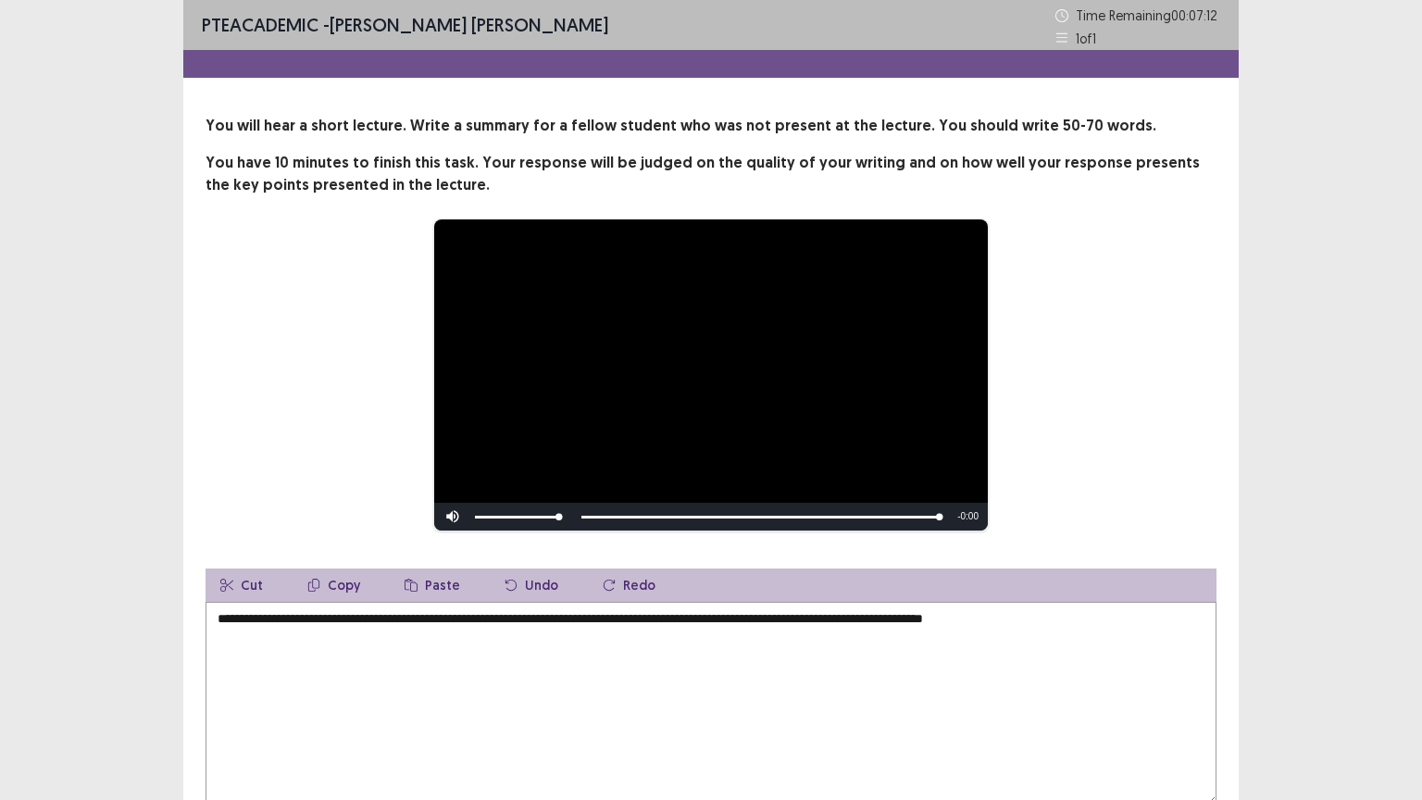
click at [1059, 359] on div "**********" at bounding box center [711, 374] width 863 height 313
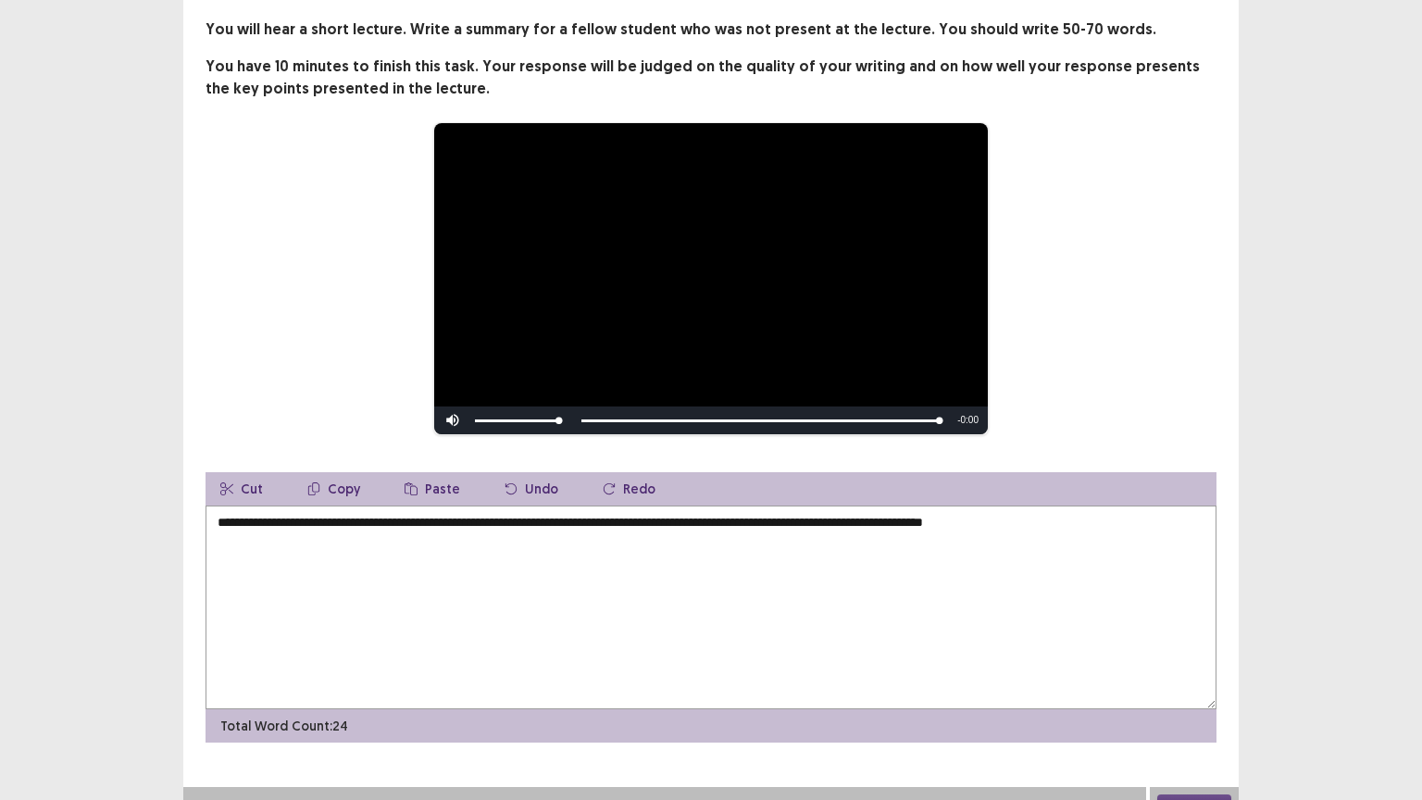
scroll to position [120, 0]
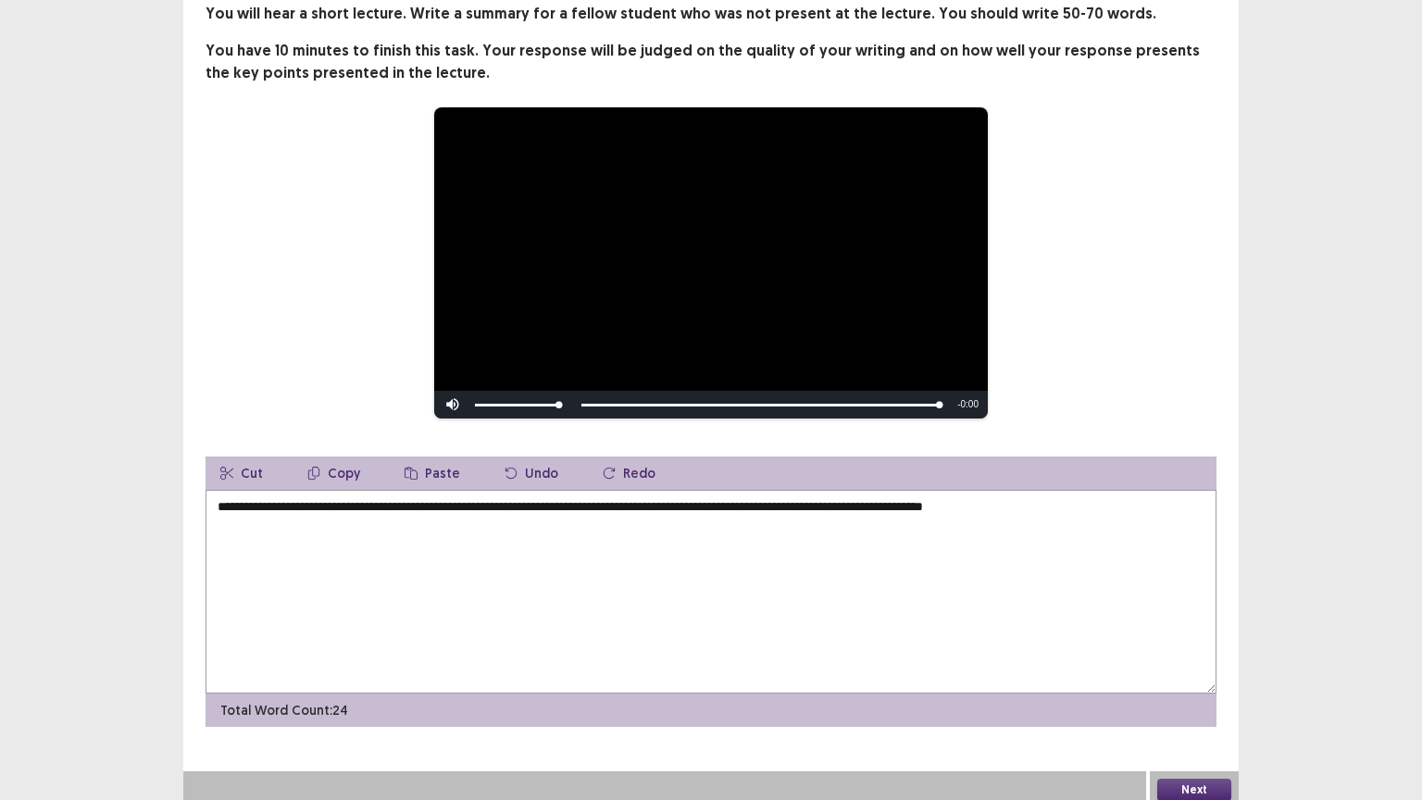
click at [1080, 490] on textarea "**********" at bounding box center [710, 592] width 1011 height 204
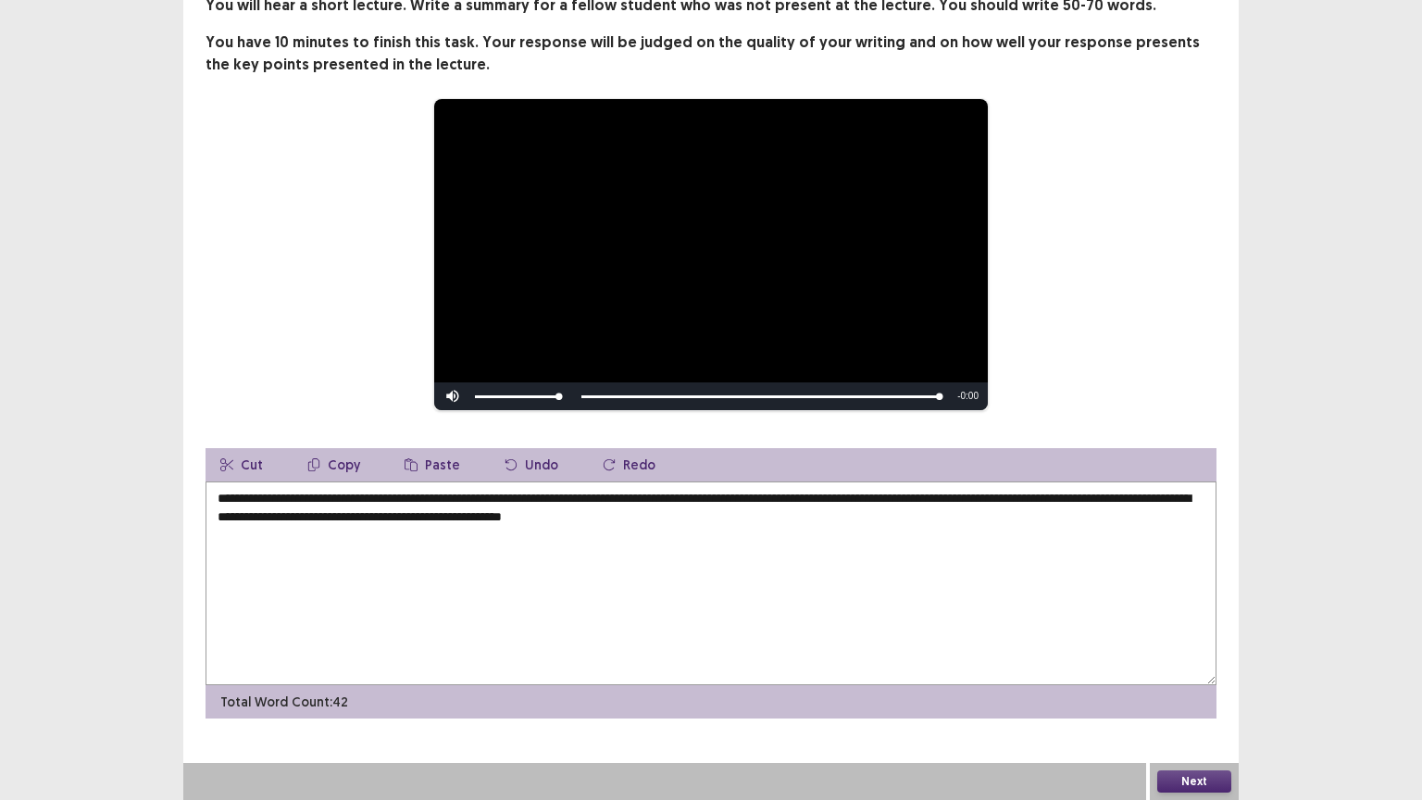
click at [745, 481] on textarea "**********" at bounding box center [710, 583] width 1011 height 204
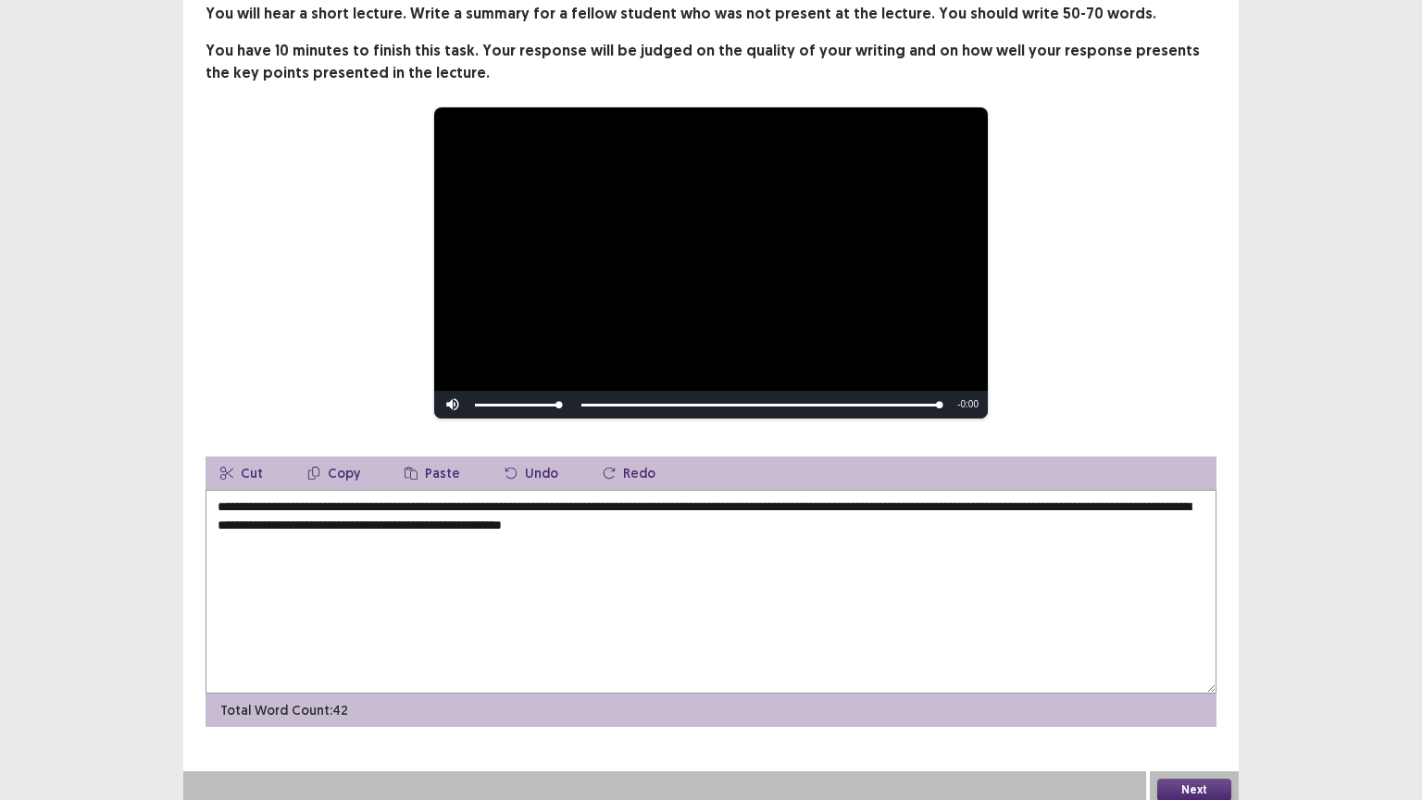
click at [727, 512] on textarea "**********" at bounding box center [710, 592] width 1011 height 204
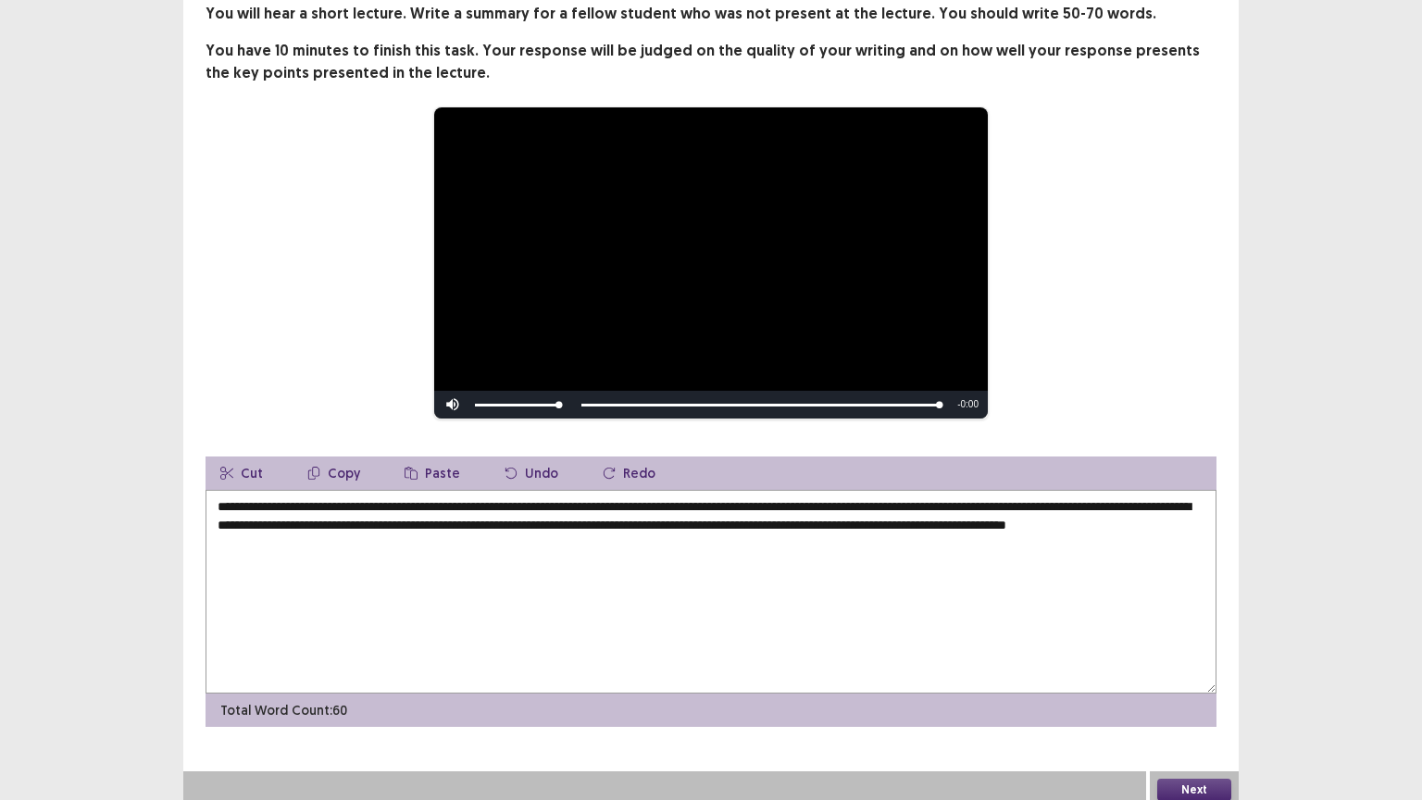
type textarea "**********"
click at [1187, 675] on button "Next" at bounding box center [1194, 789] width 74 height 22
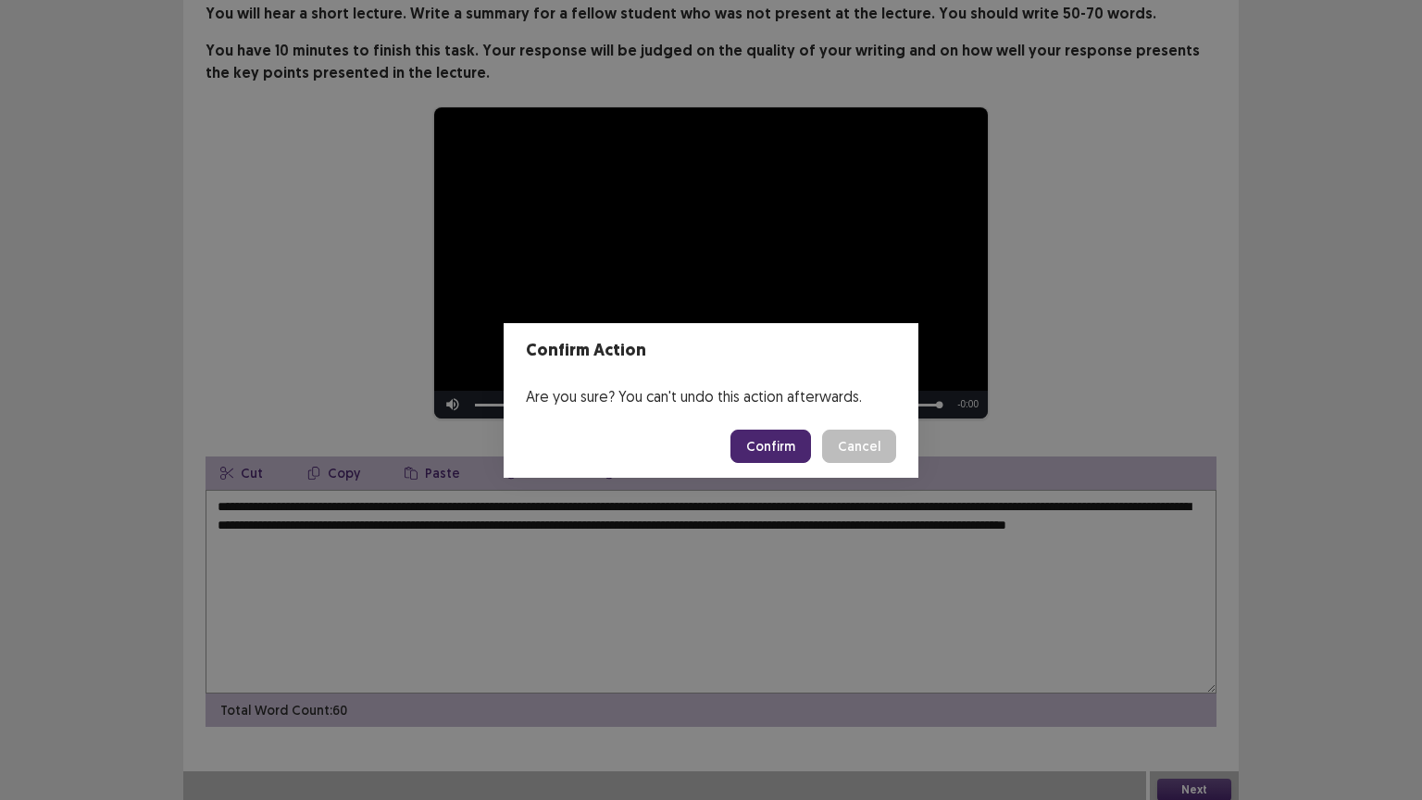
click at [789, 448] on button "Confirm" at bounding box center [770, 445] width 81 height 33
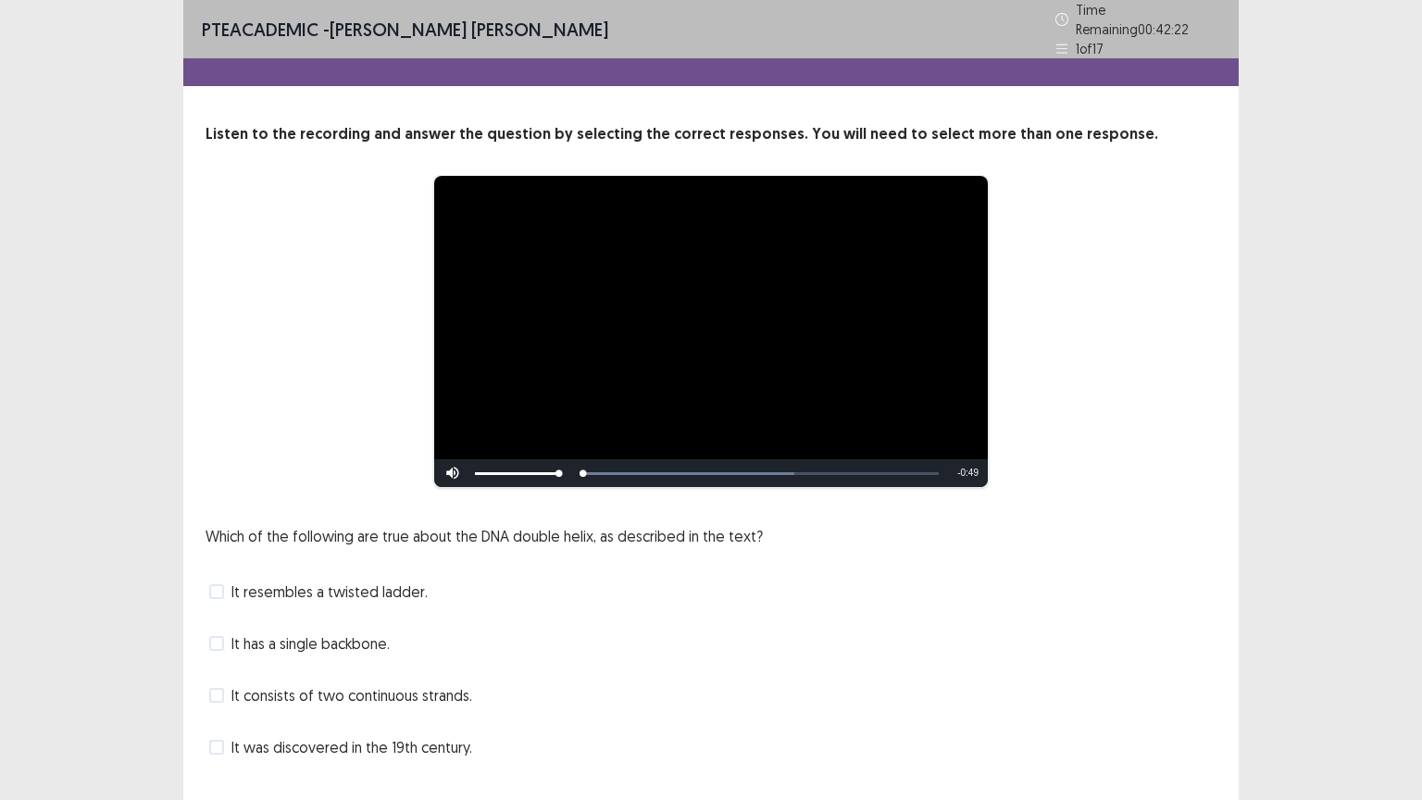
click at [816, 580] on div "It resembles a twisted ladder." at bounding box center [710, 592] width 1011 height 30
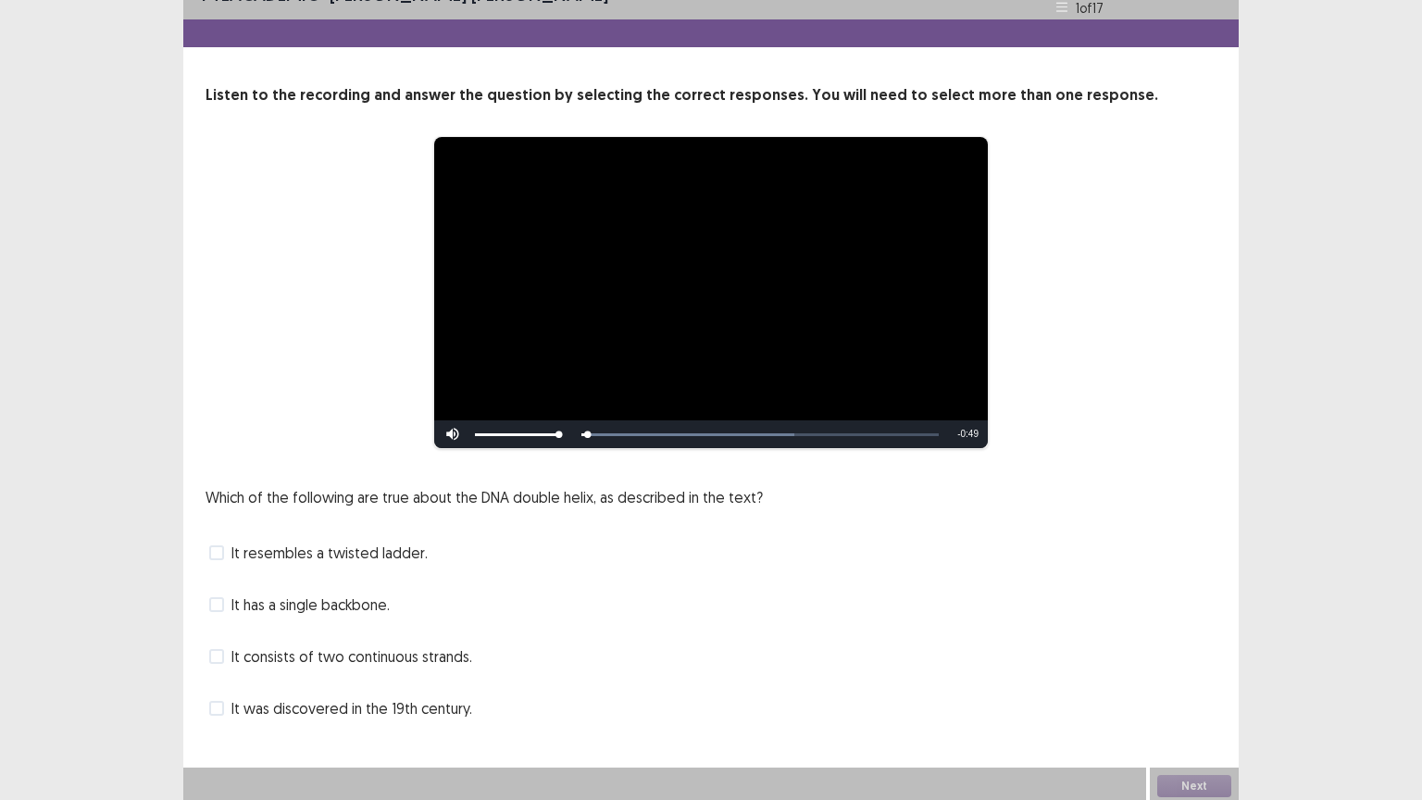
scroll to position [35, 0]
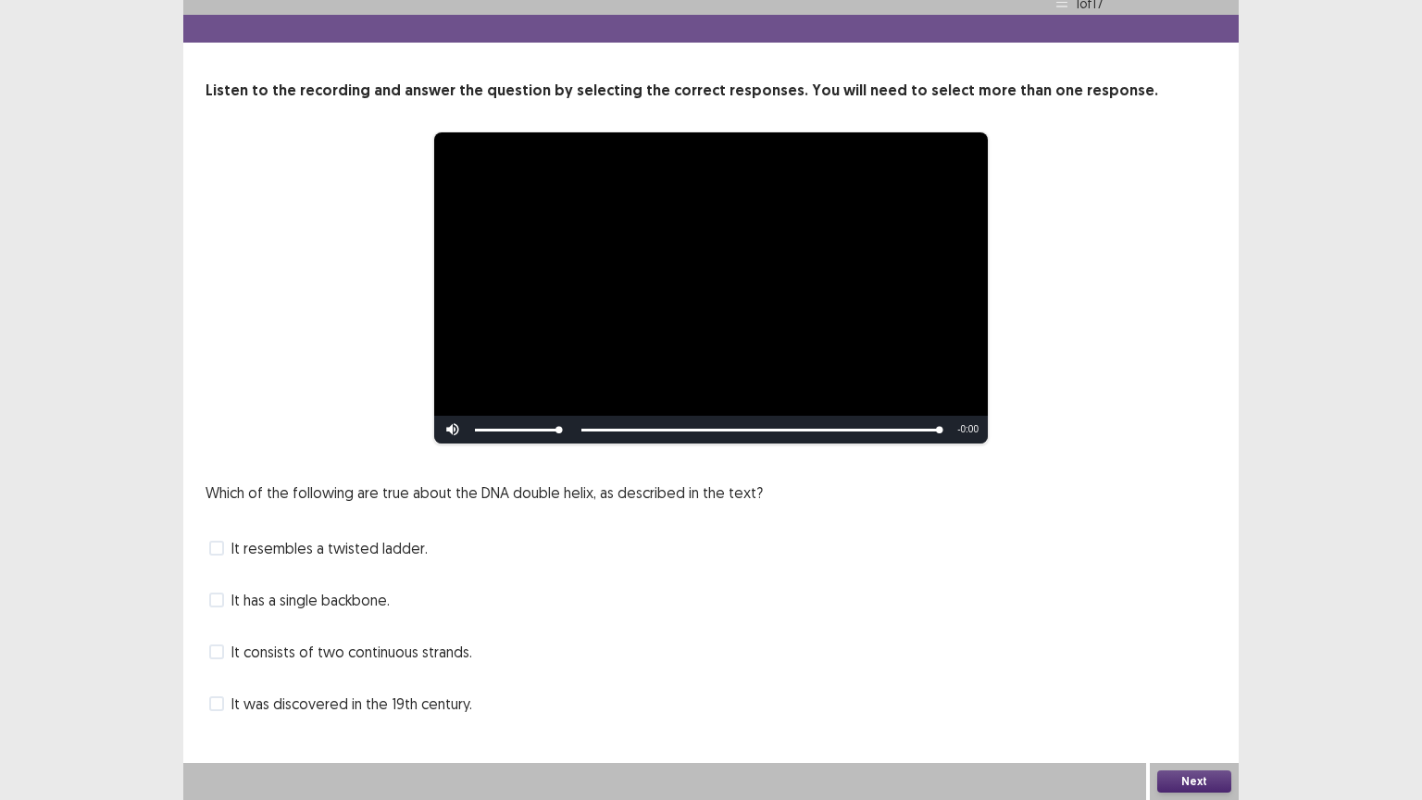
click at [407, 555] on span "It resembles a twisted ladder." at bounding box center [329, 548] width 196 height 22
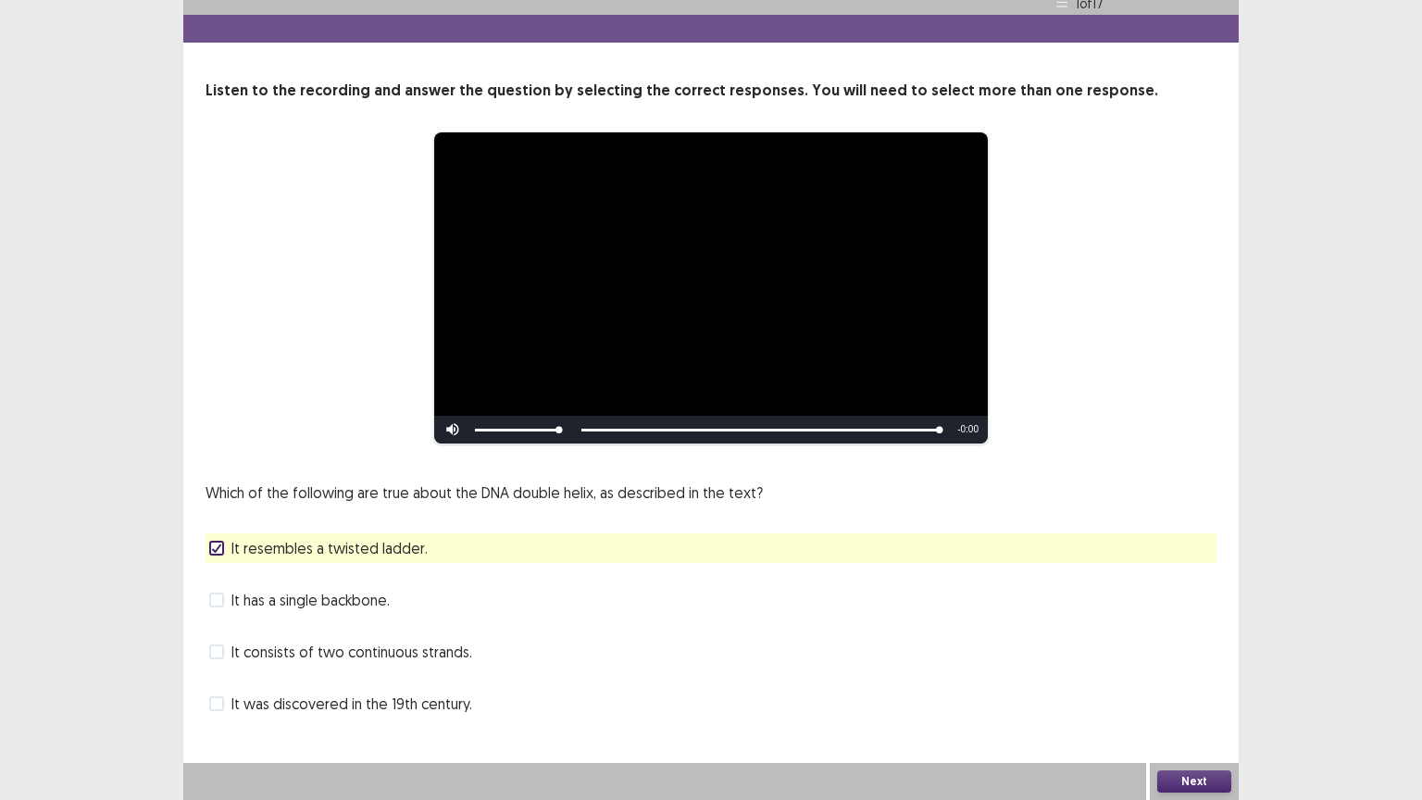
click at [428, 655] on span "It consists of two continuous strands." at bounding box center [351, 651] width 241 height 22
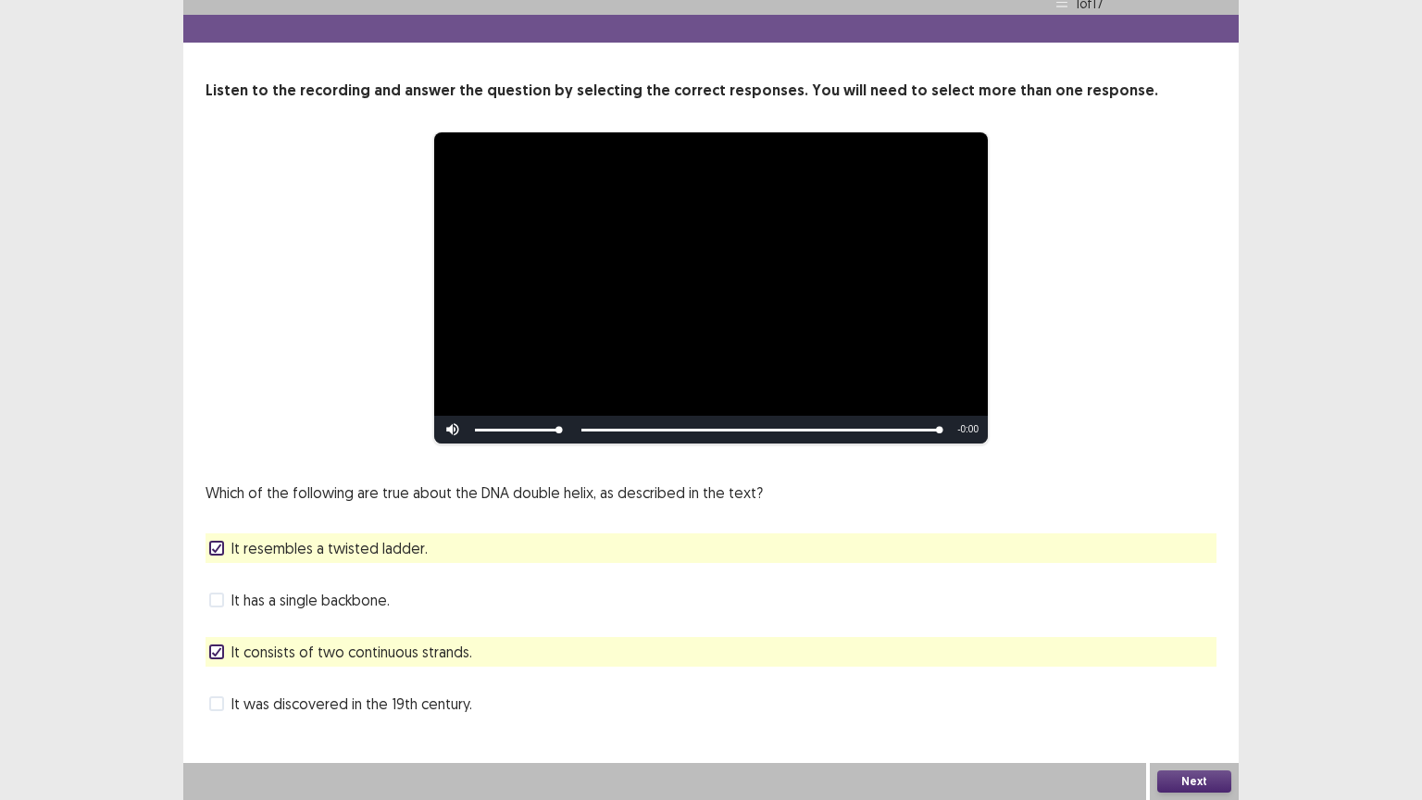
click at [1200, 675] on button "Next" at bounding box center [1194, 781] width 74 height 22
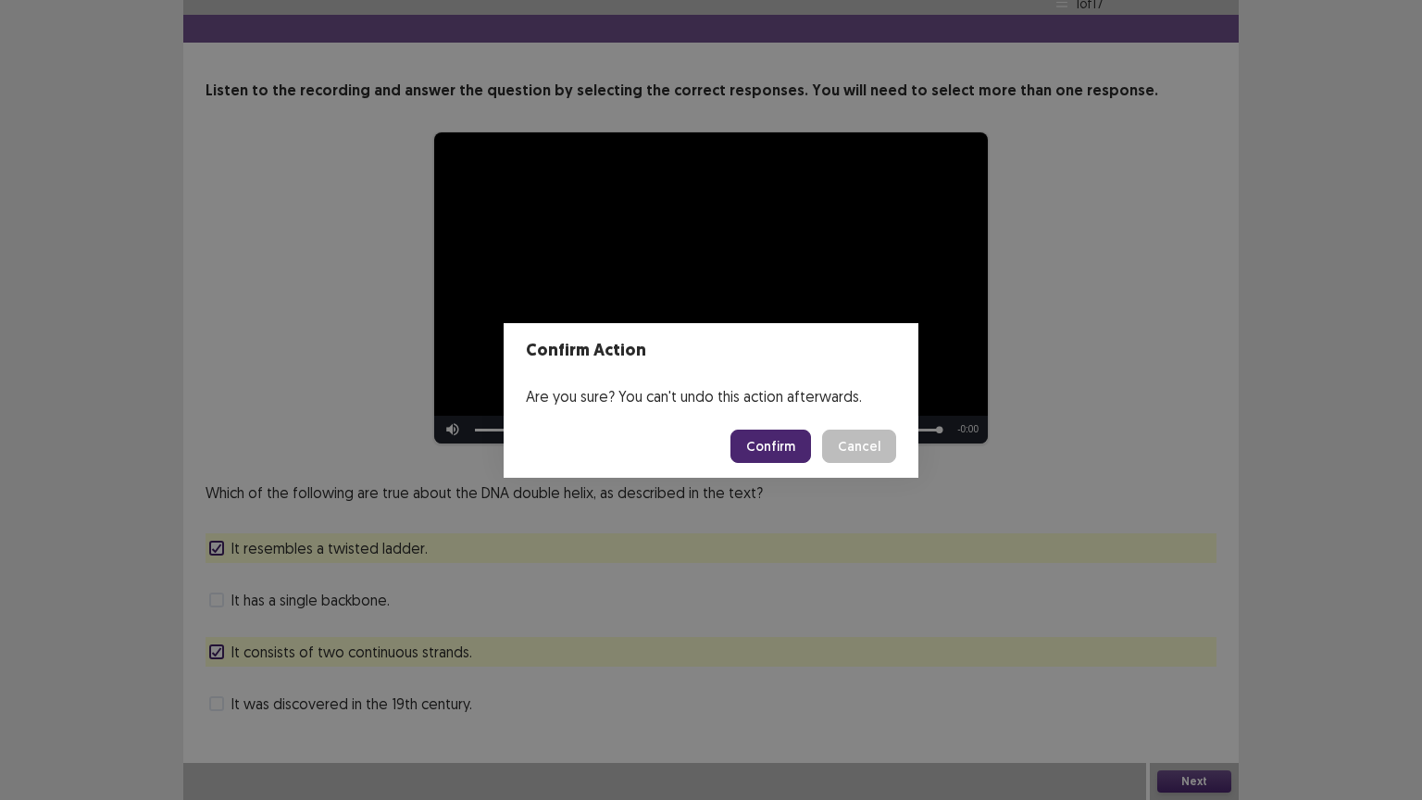
click at [788, 451] on button "Confirm" at bounding box center [770, 445] width 81 height 33
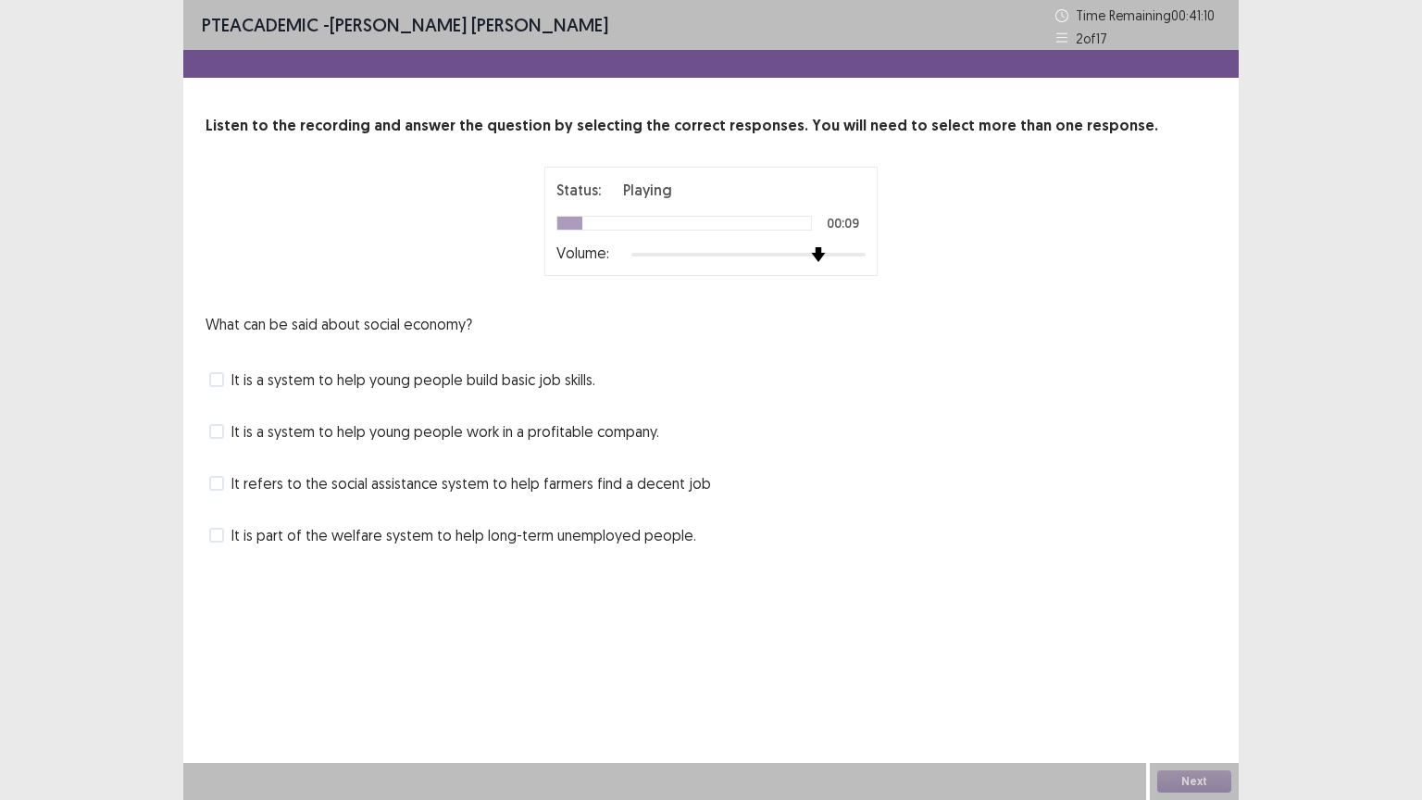
click at [827, 262] on div "Volume:" at bounding box center [710, 254] width 309 height 19
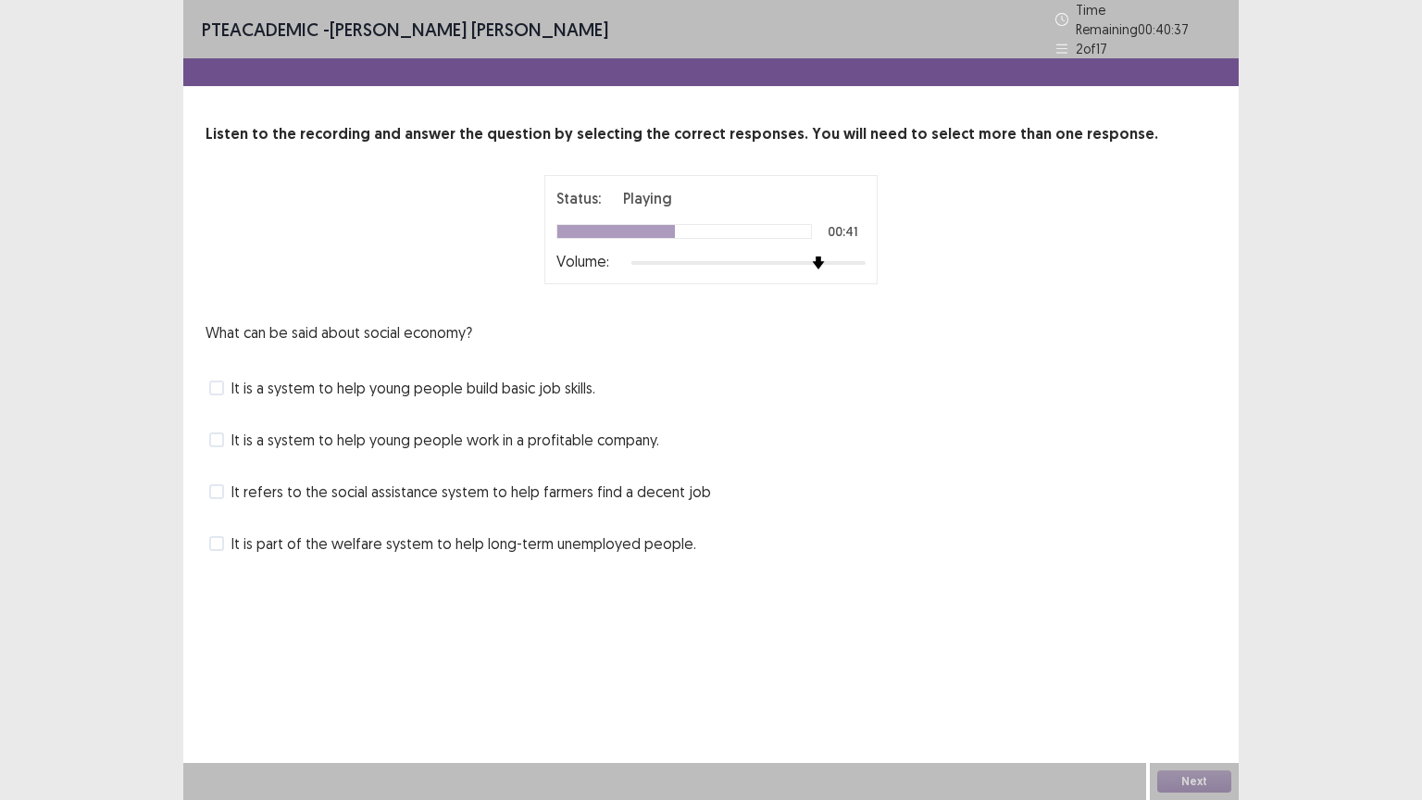
drag, startPoint x: 535, startPoint y: 534, endPoint x: 553, endPoint y: 417, distance: 118.1
click at [553, 417] on div "What can be said about social economy? It is a system to help young people buil…" at bounding box center [710, 439] width 1011 height 237
click at [566, 388] on span "It is a system to help young people build basic job skills." at bounding box center [413, 388] width 364 height 22
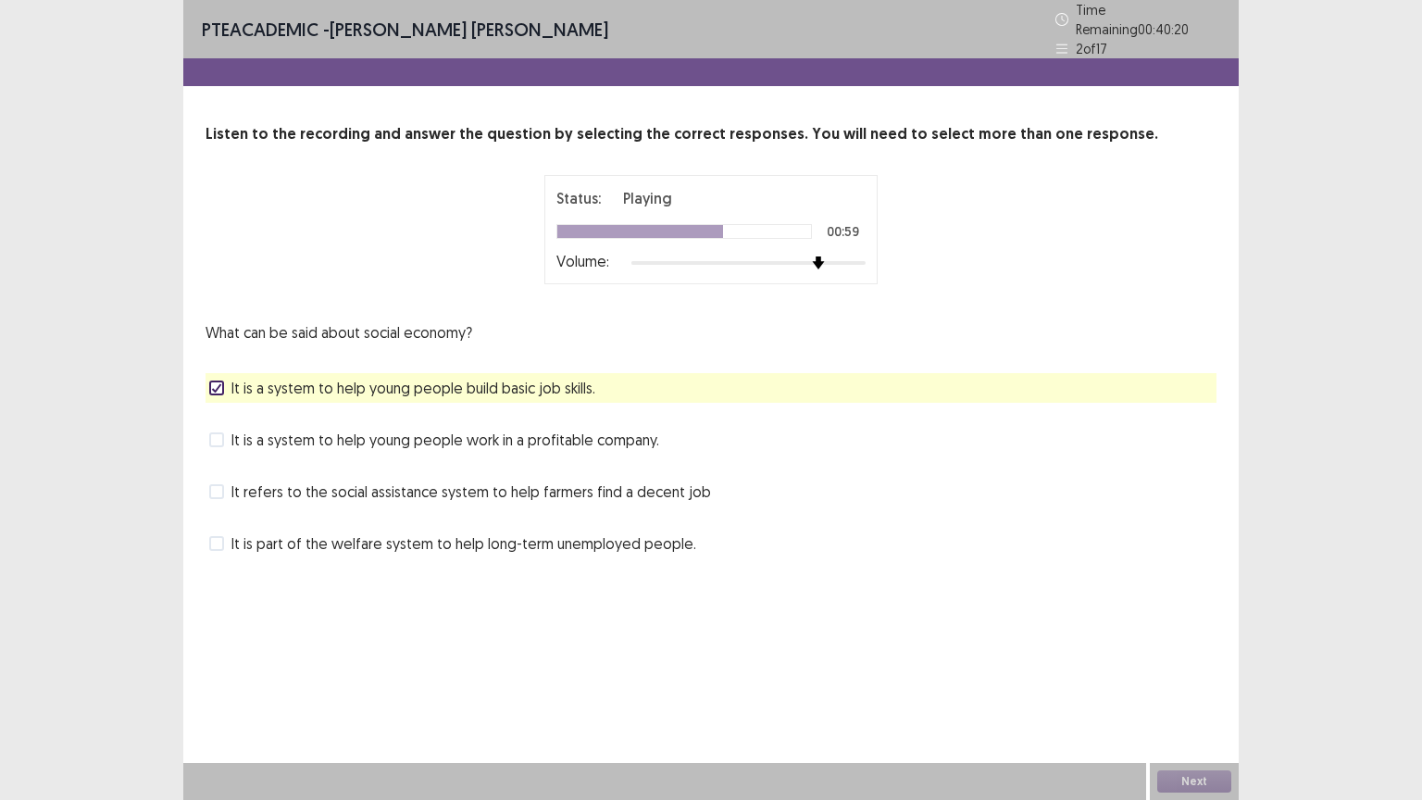
click at [566, 439] on span "It is a system to help young people work in a profitable company." at bounding box center [445, 440] width 428 height 22
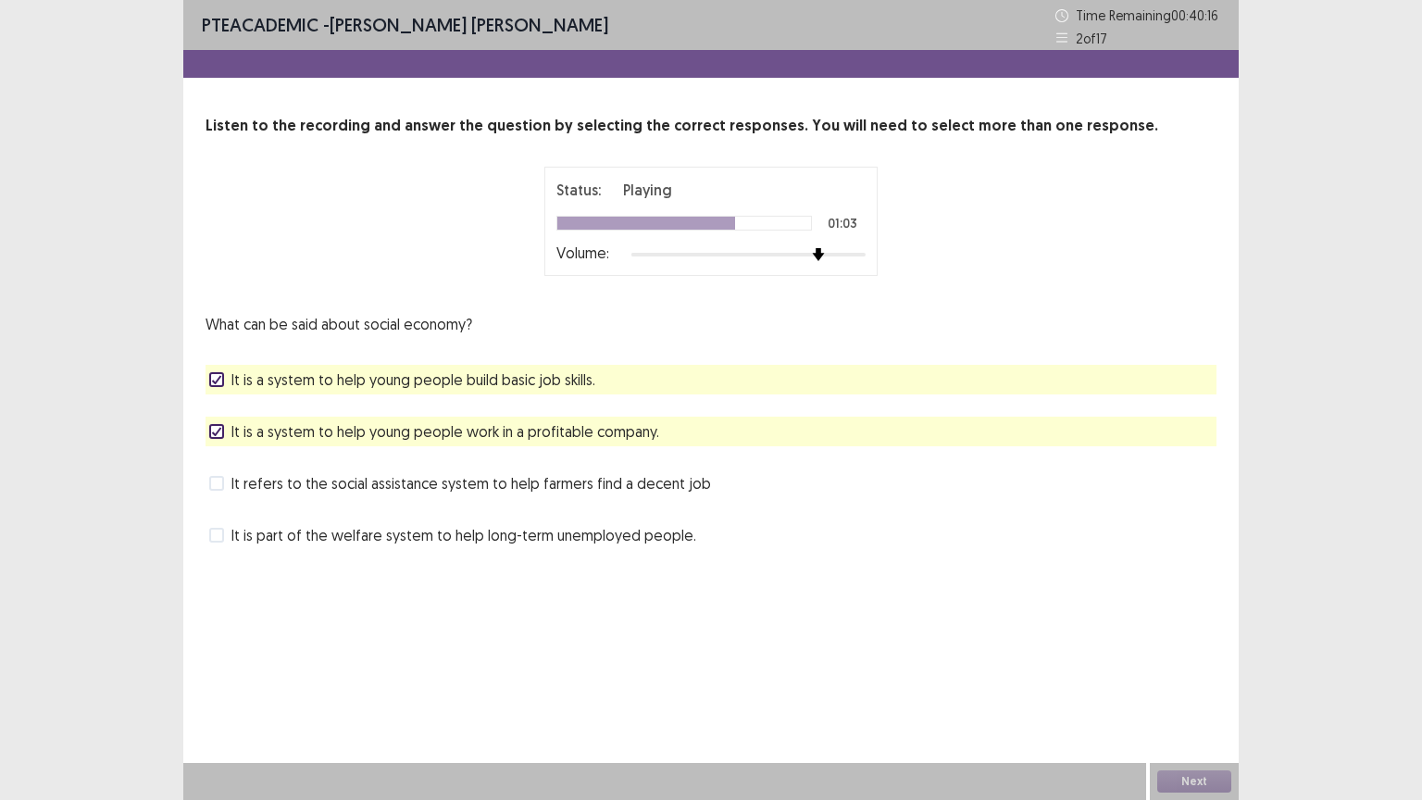
click at [561, 529] on span "It is part of the welfare system to help long-term unemployed people." at bounding box center [463, 535] width 465 height 22
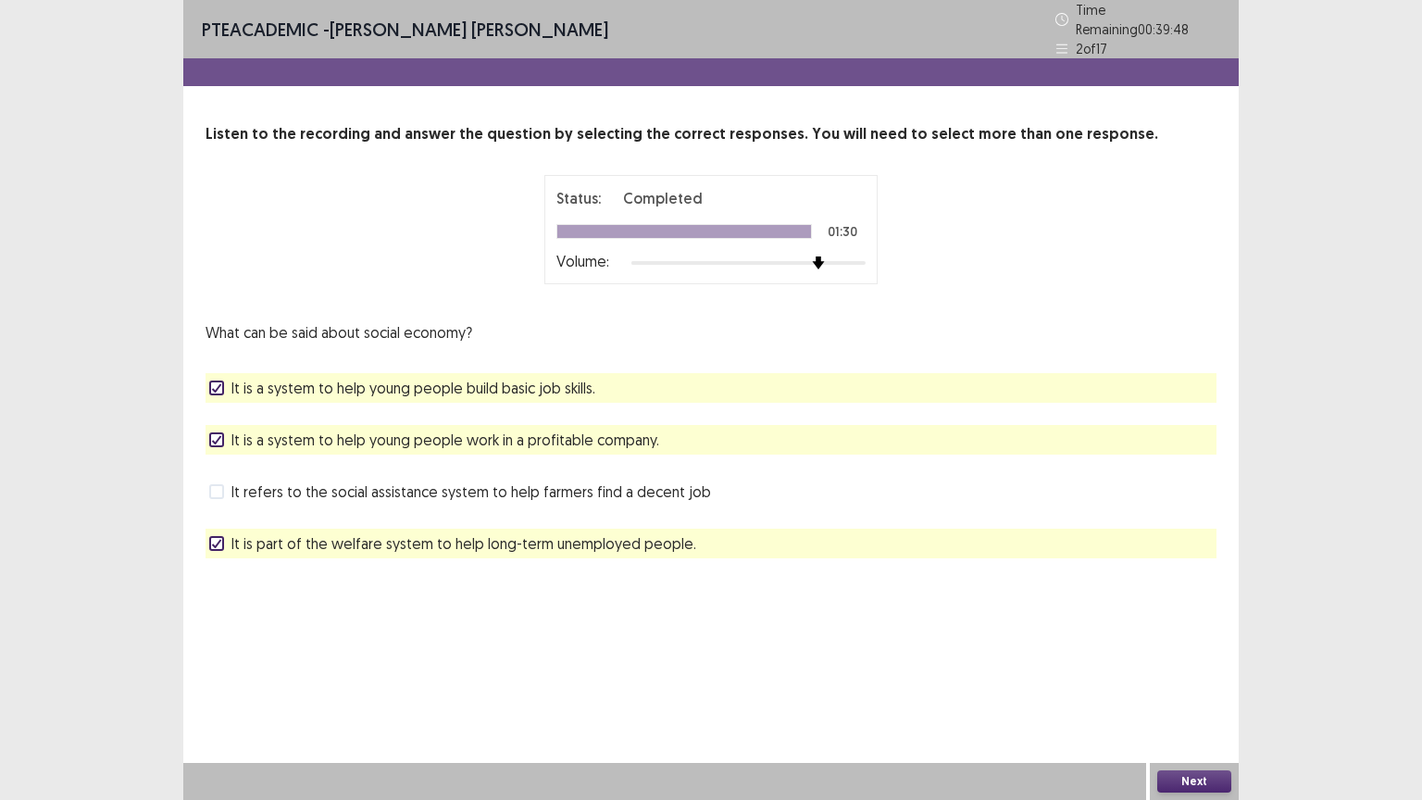
click at [1196, 675] on button "Next" at bounding box center [1194, 781] width 74 height 22
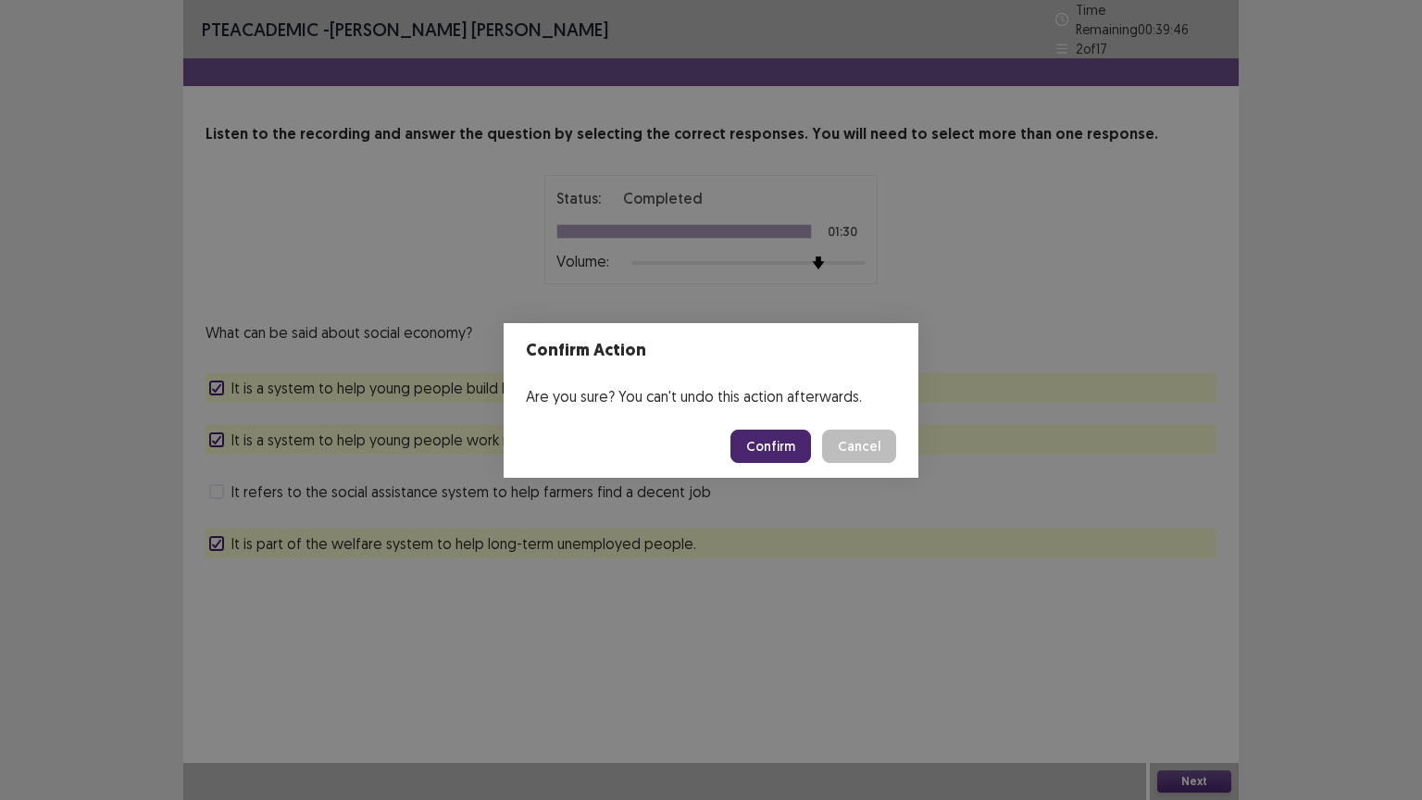
click at [778, 441] on button "Confirm" at bounding box center [770, 445] width 81 height 33
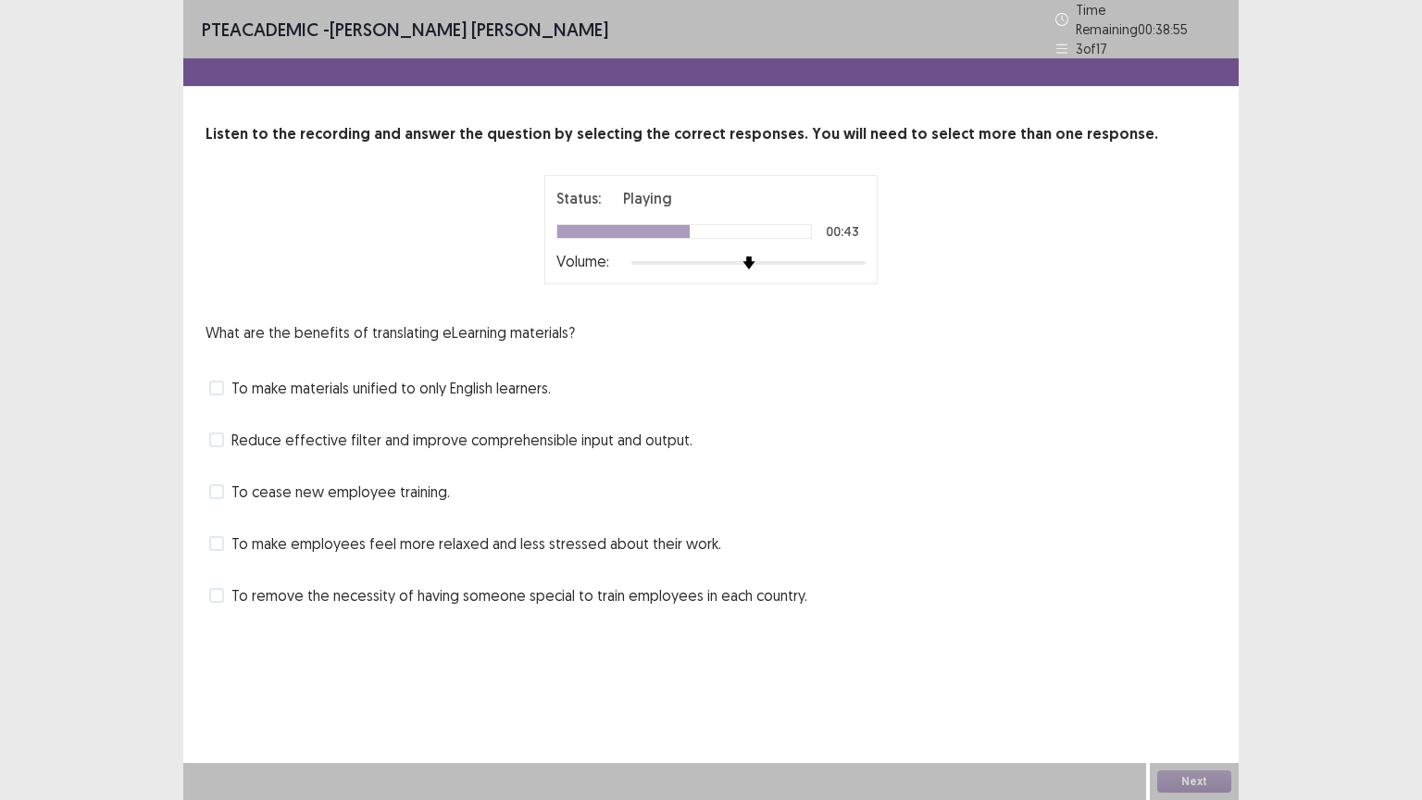
click at [522, 429] on span "Reduce effective filter and improve comprehensible input and output." at bounding box center [461, 440] width 461 height 22
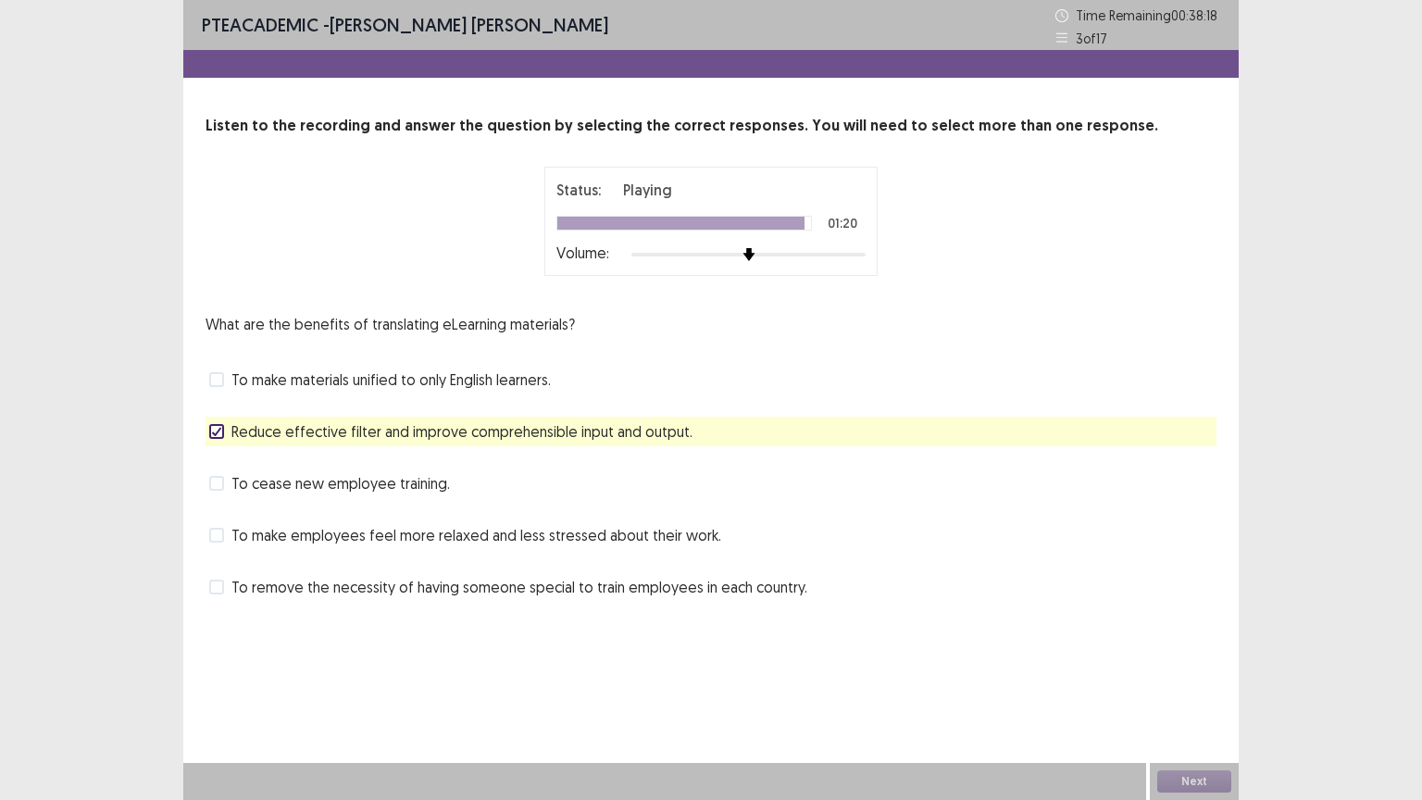
click at [574, 591] on span "To remove the necessity of having someone special to train employees in each co…" at bounding box center [519, 587] width 576 height 22
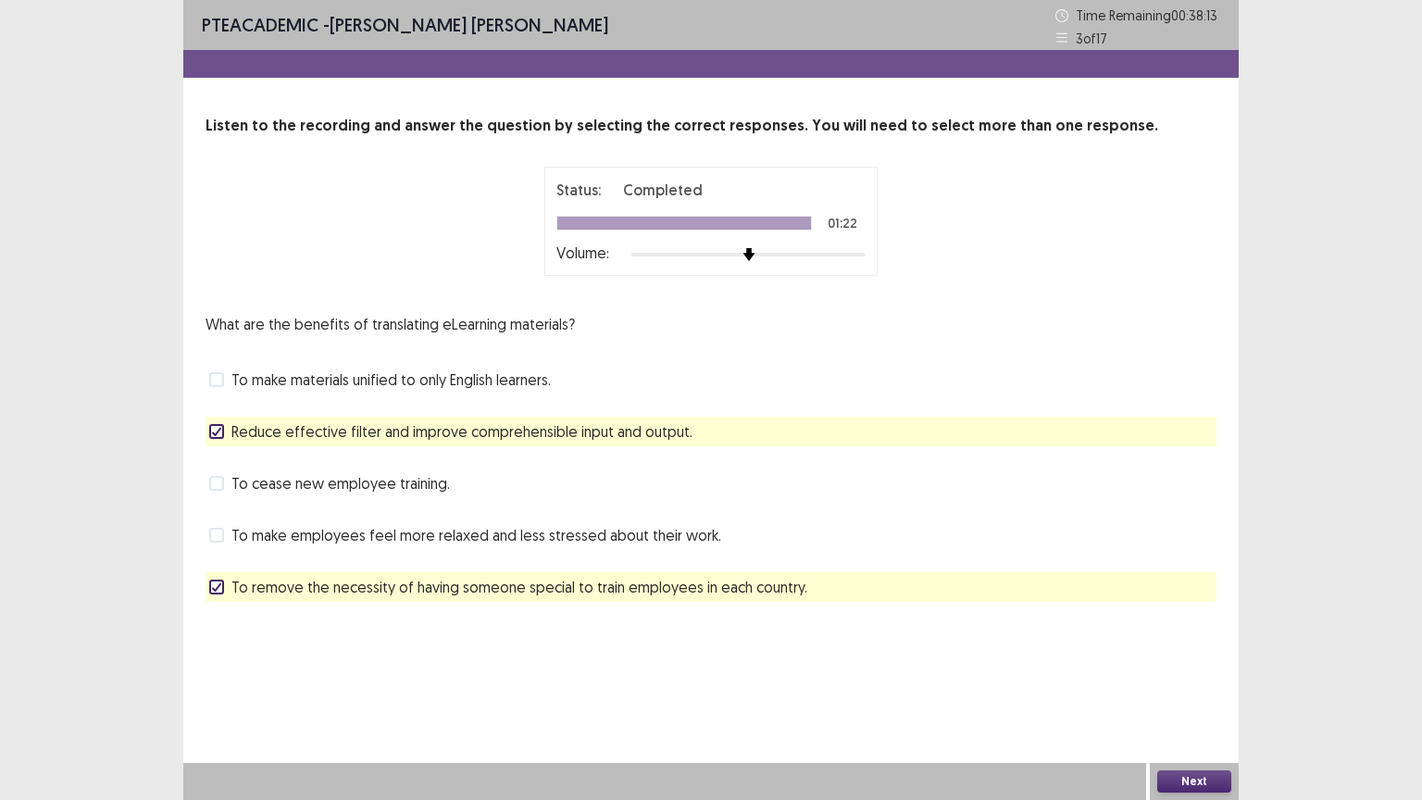
click at [1211, 675] on button "Next" at bounding box center [1194, 781] width 74 height 22
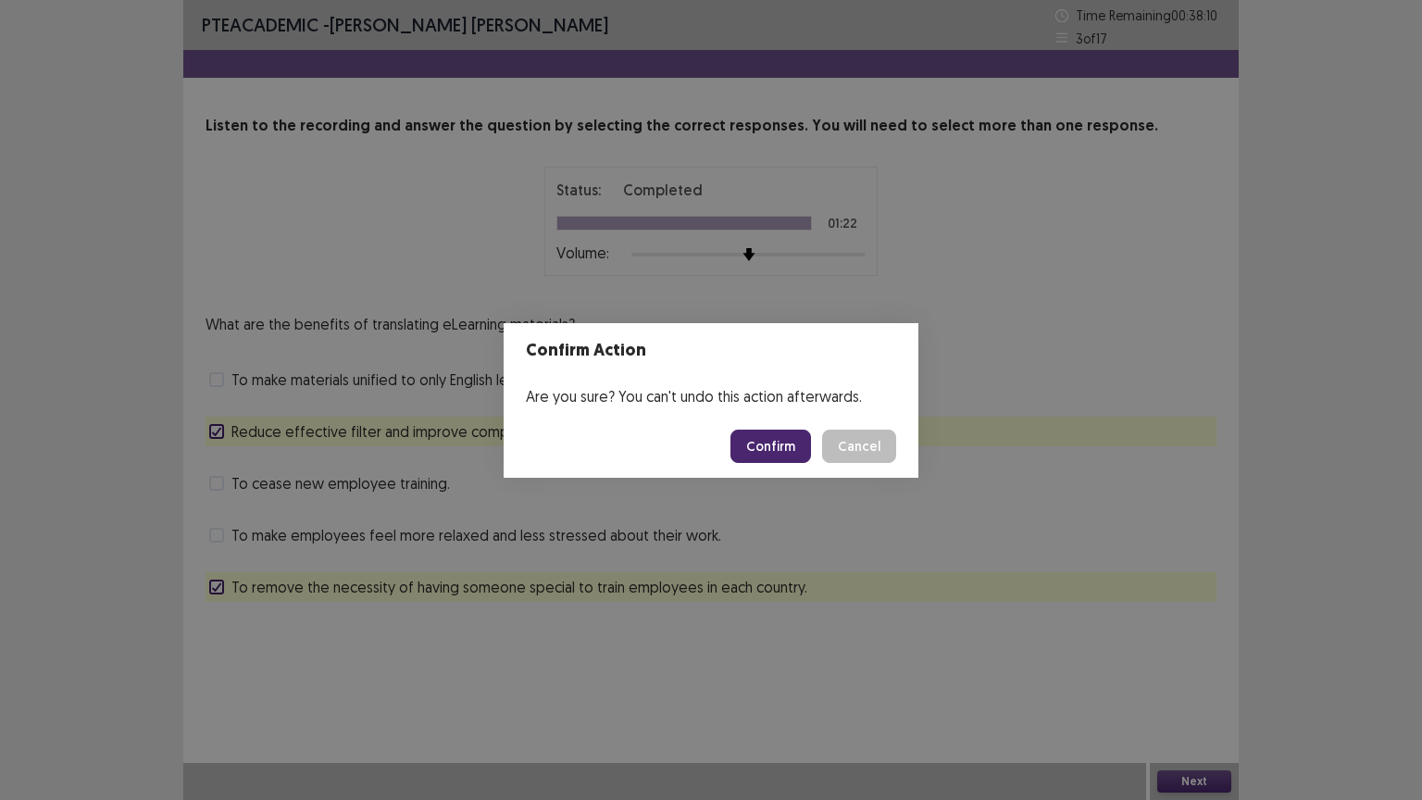
click at [767, 445] on button "Confirm" at bounding box center [770, 445] width 81 height 33
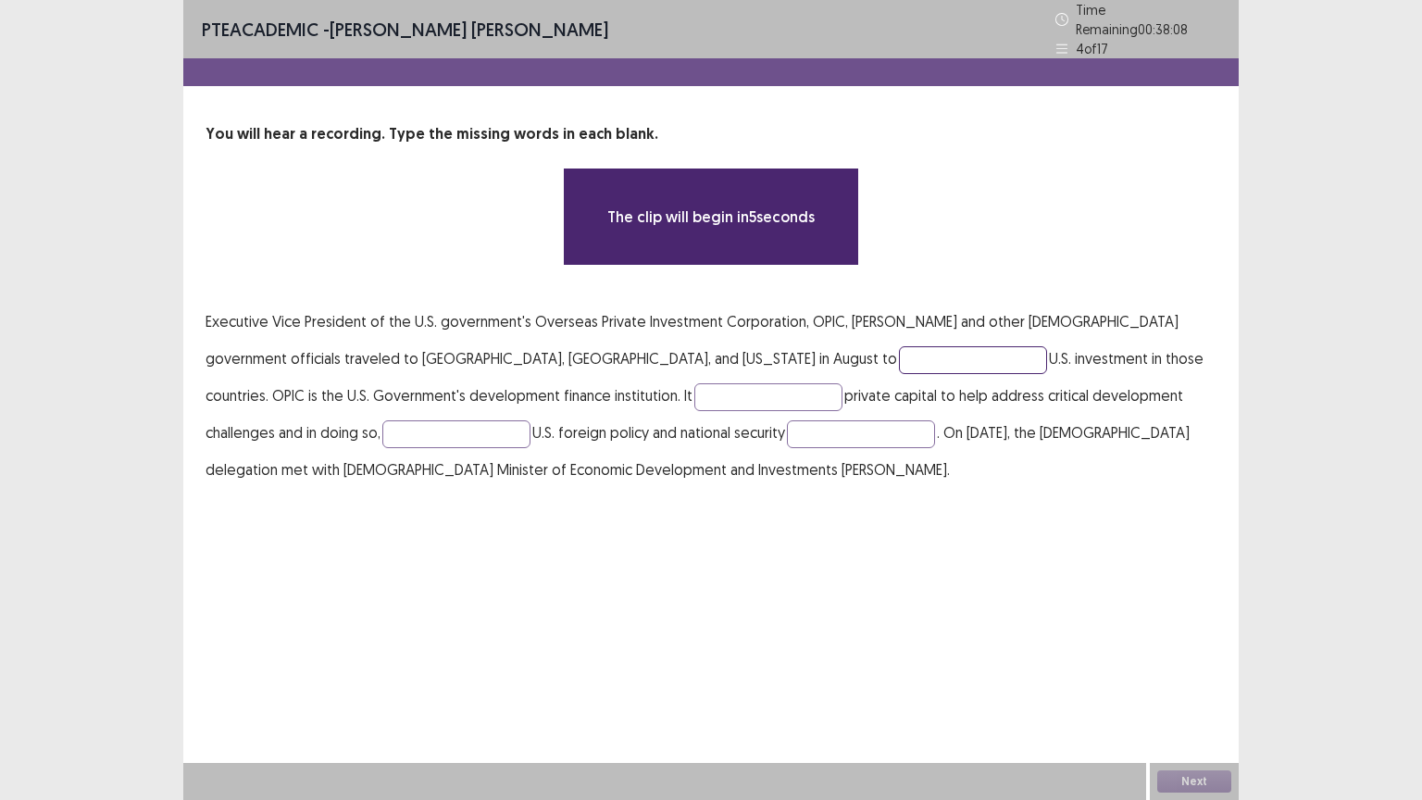
click at [899, 358] on input "text" at bounding box center [973, 360] width 148 height 28
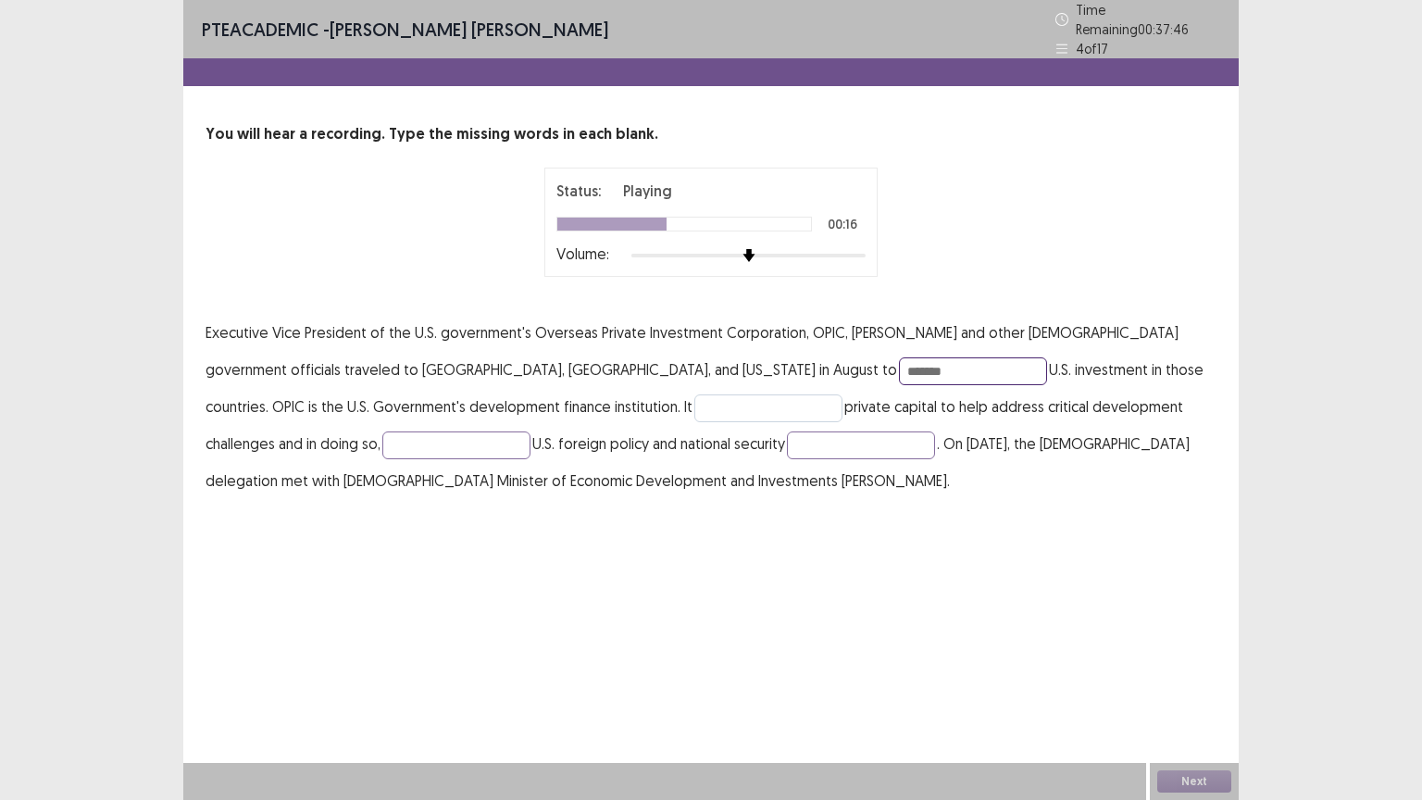
type input "*******"
click at [694, 394] on input "text" at bounding box center [768, 408] width 148 height 28
type input "**********"
click at [382, 431] on input "text" at bounding box center [456, 445] width 148 height 28
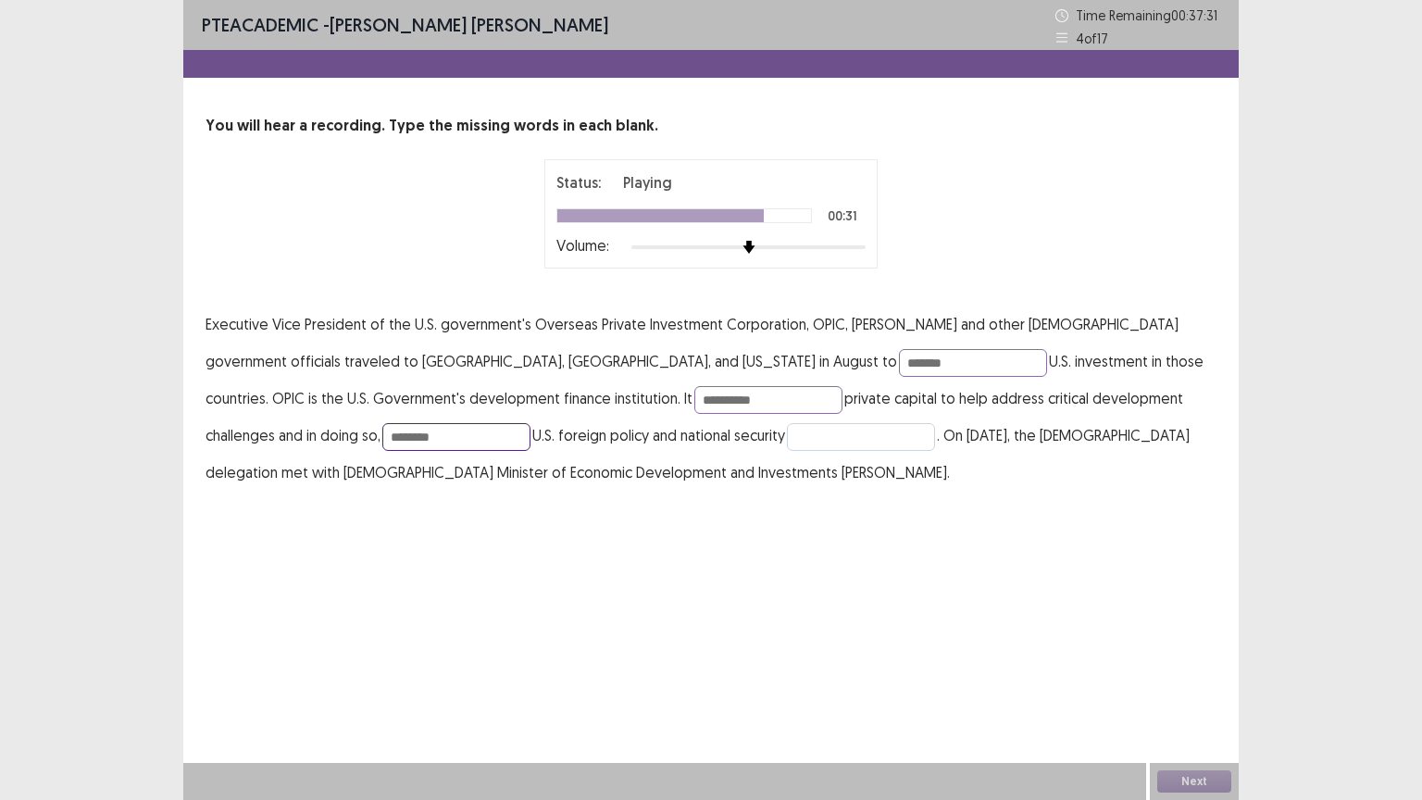
type input "********"
click at [787, 444] on input "text" at bounding box center [861, 437] width 148 height 28
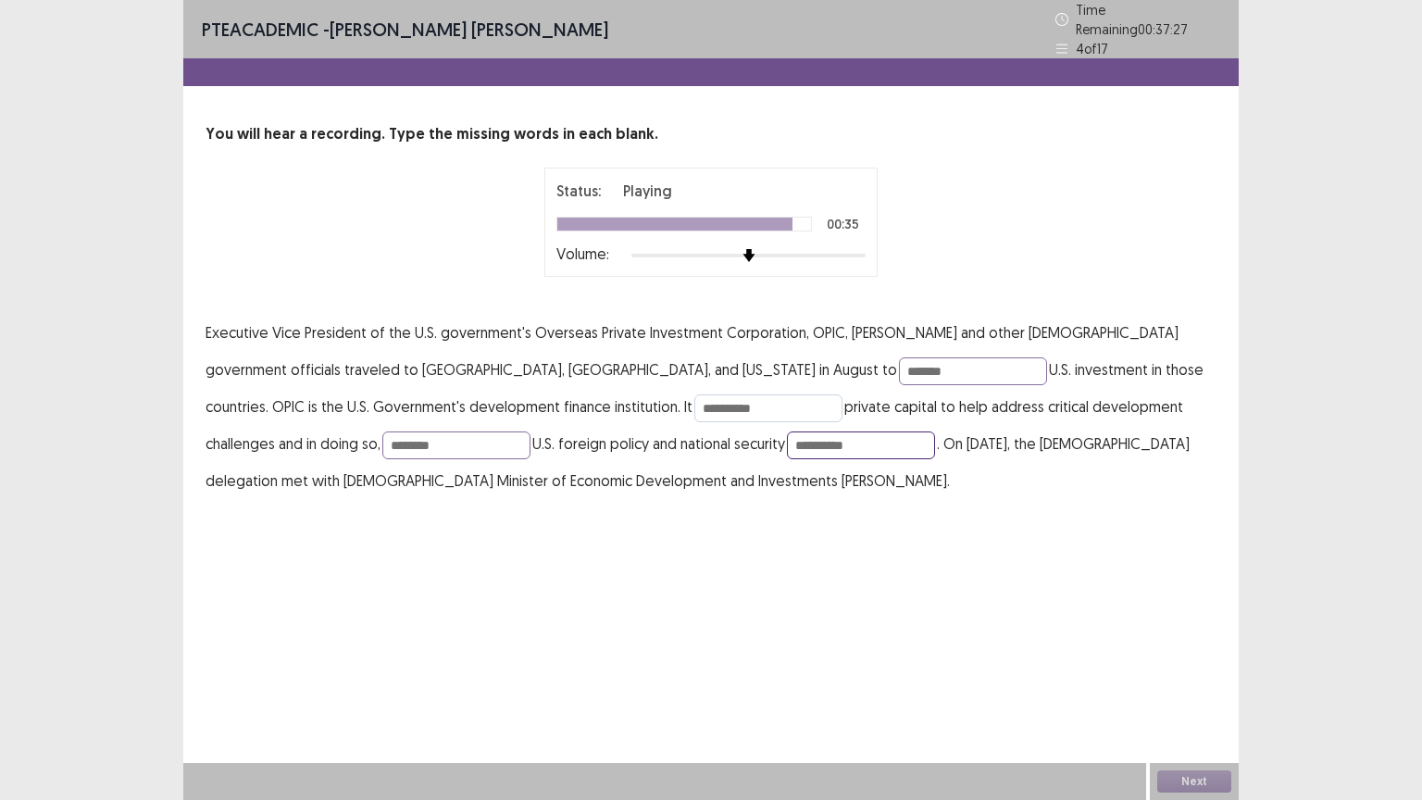
type input "**********"
click at [694, 394] on input "**********" at bounding box center [768, 408] width 148 height 28
type input "**********"
click at [1186, 675] on button "Next" at bounding box center [1194, 781] width 74 height 22
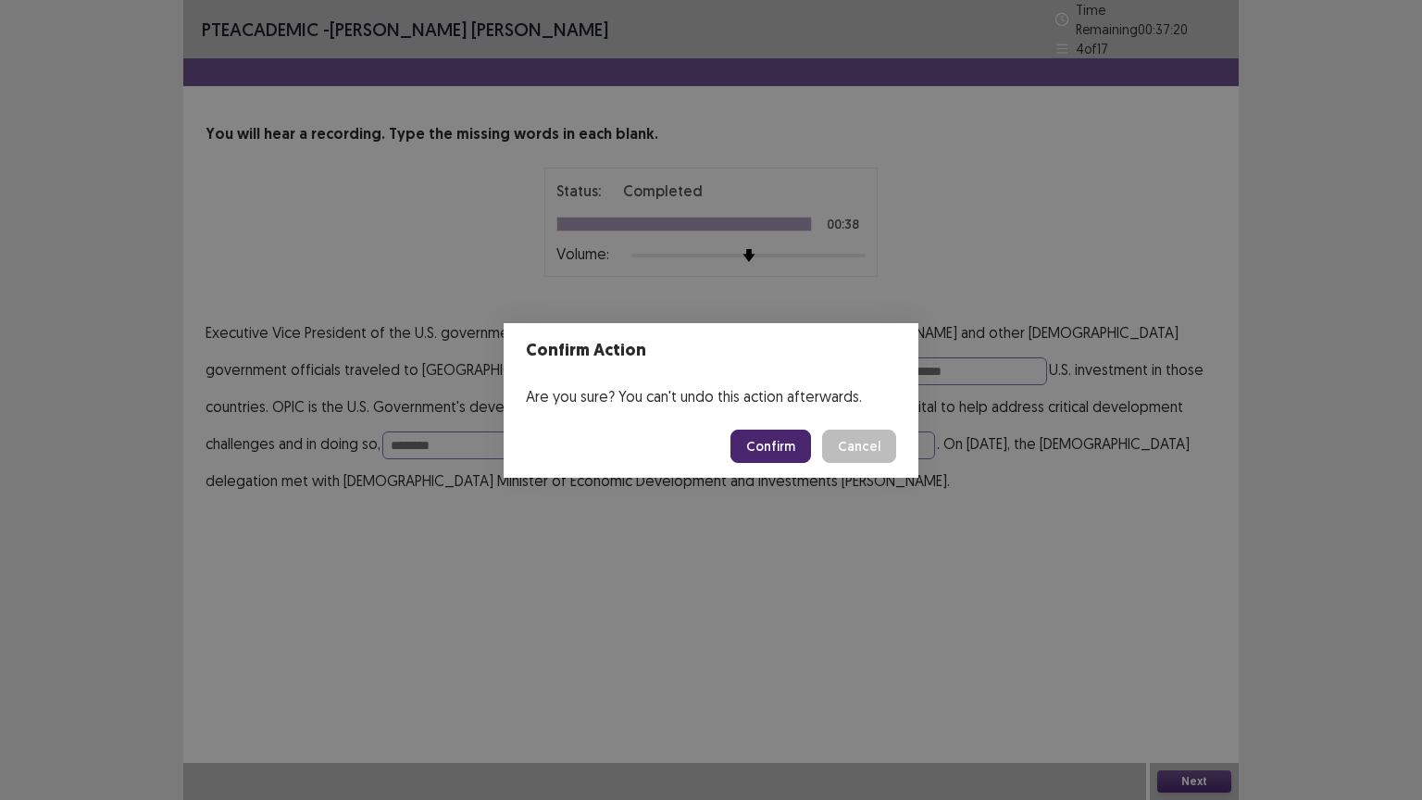
click at [862, 447] on button "Cancel" at bounding box center [859, 445] width 74 height 33
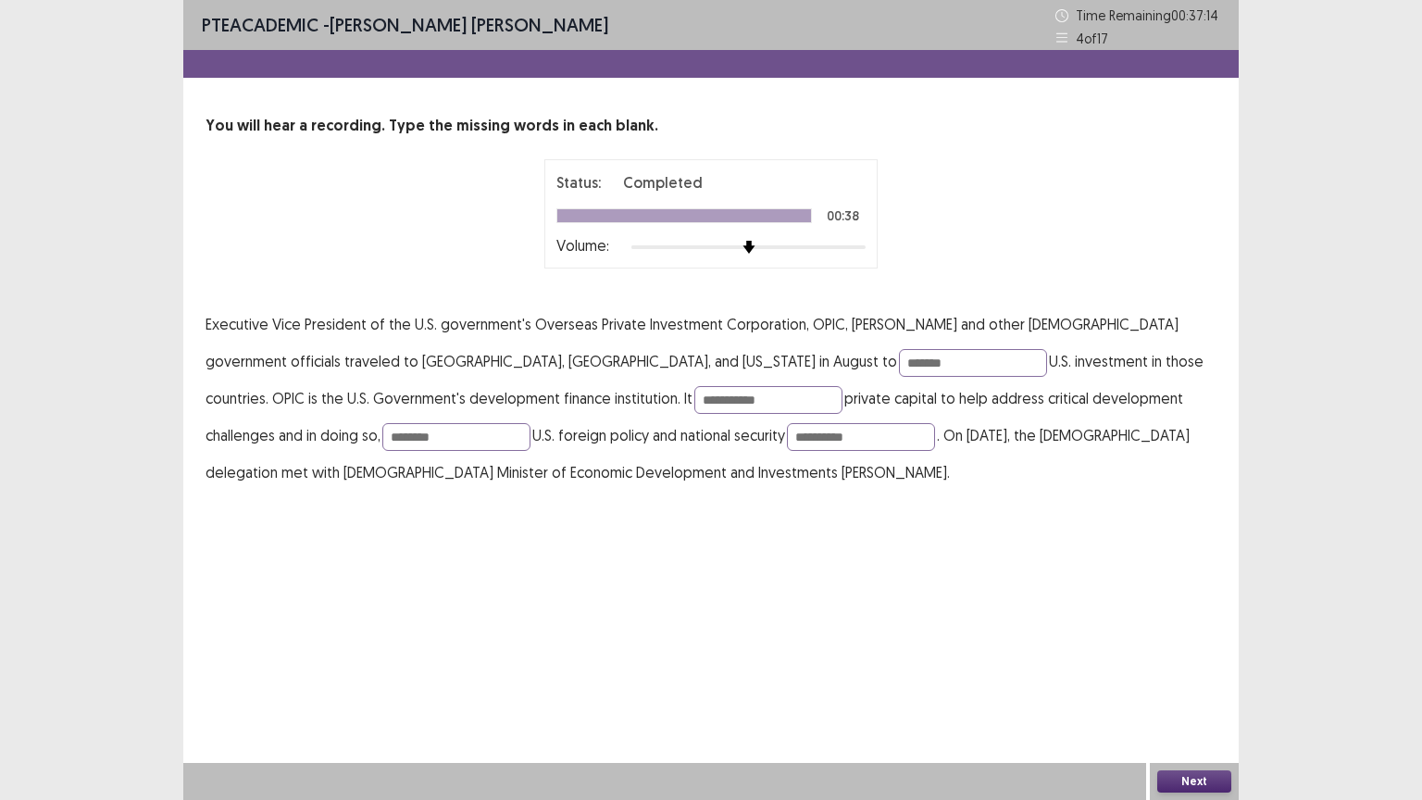
click at [1177, 675] on button "Next" at bounding box center [1194, 781] width 74 height 22
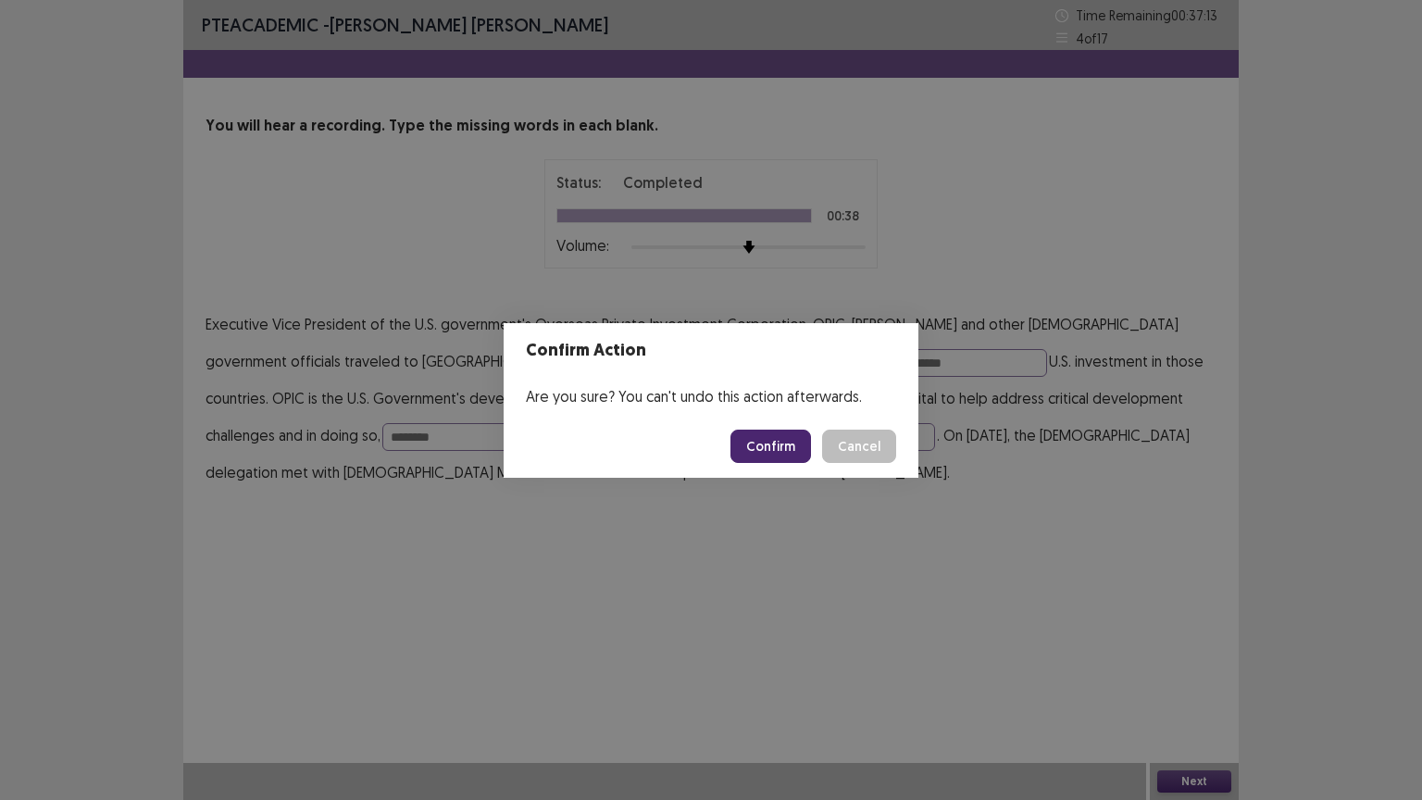
click at [782, 443] on div "Confirm Action Are you sure? You can't undo this action afterwards. Confirm Can…" at bounding box center [711, 400] width 1422 height 800
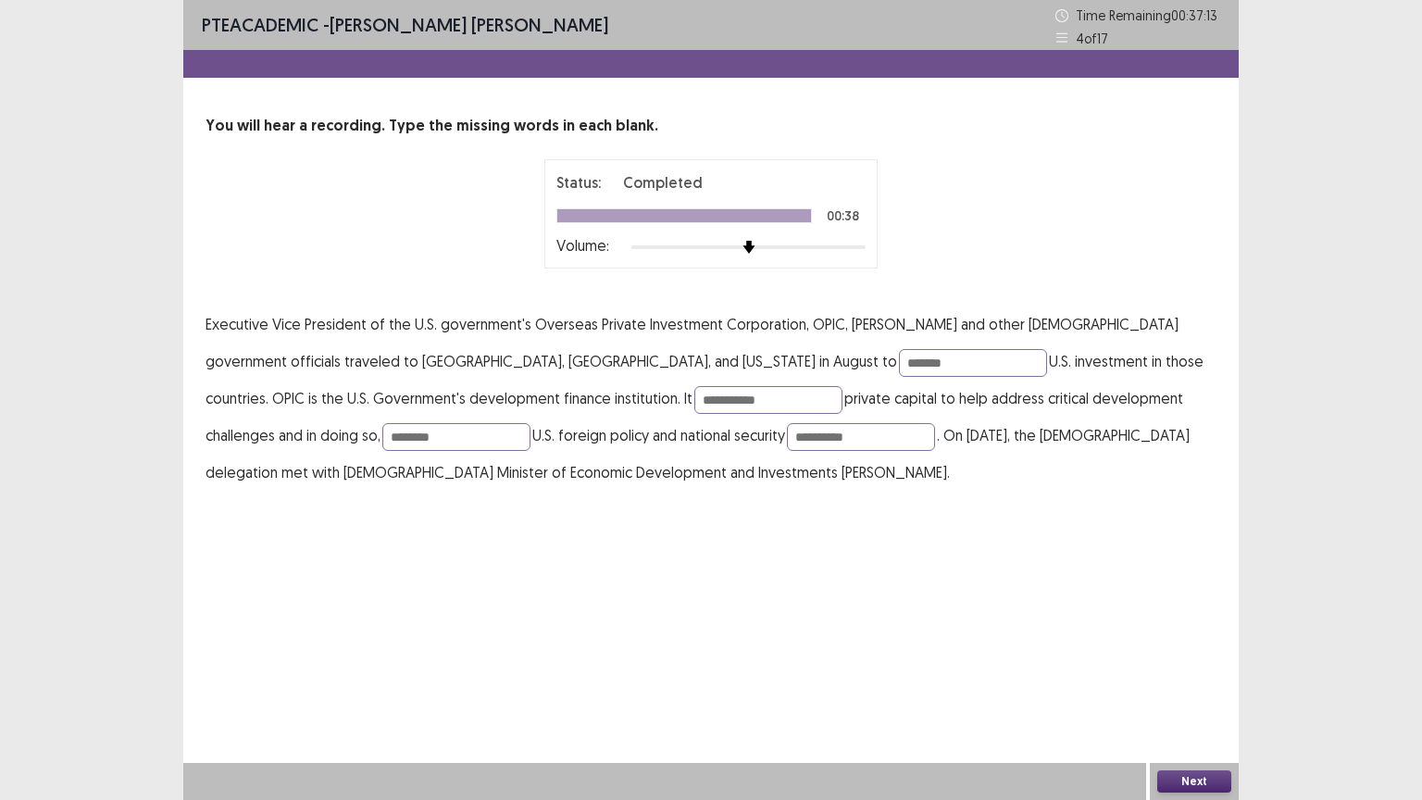
click at [782, 443] on p "**********" at bounding box center [710, 397] width 1011 height 185
click at [1167, 675] on button "Next" at bounding box center [1194, 781] width 74 height 22
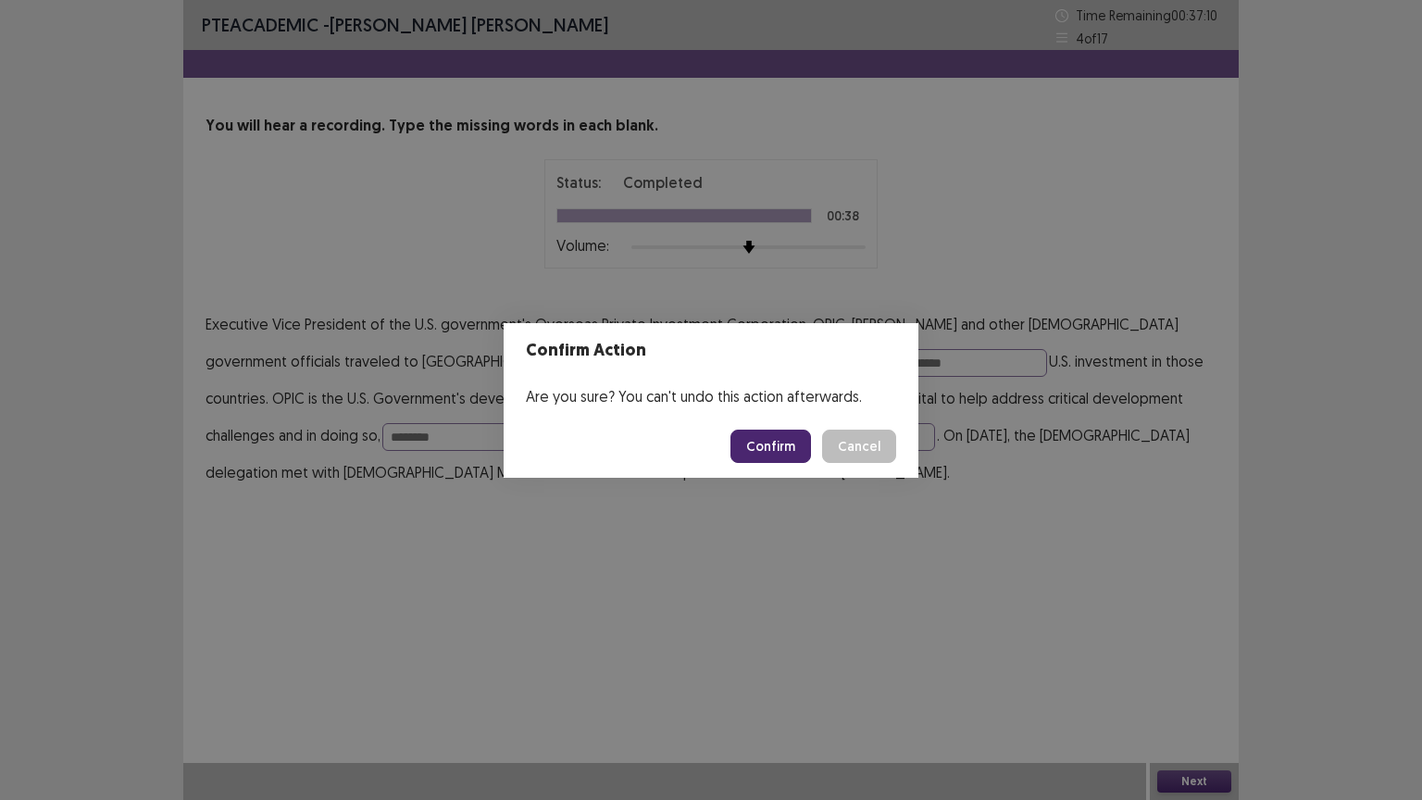
click at [781, 438] on button "Confirm" at bounding box center [770, 445] width 81 height 33
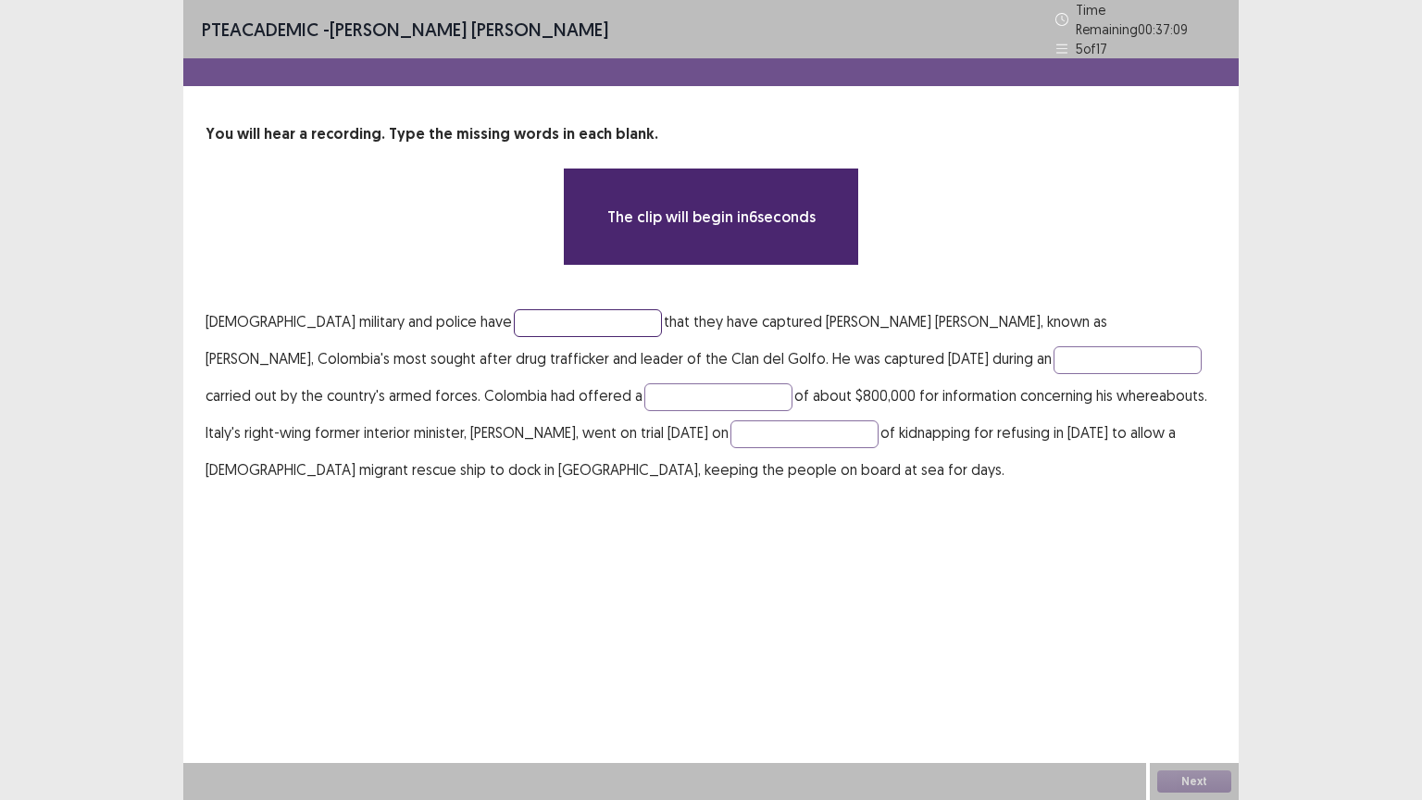
click at [571, 309] on input "text" at bounding box center [588, 323] width 148 height 28
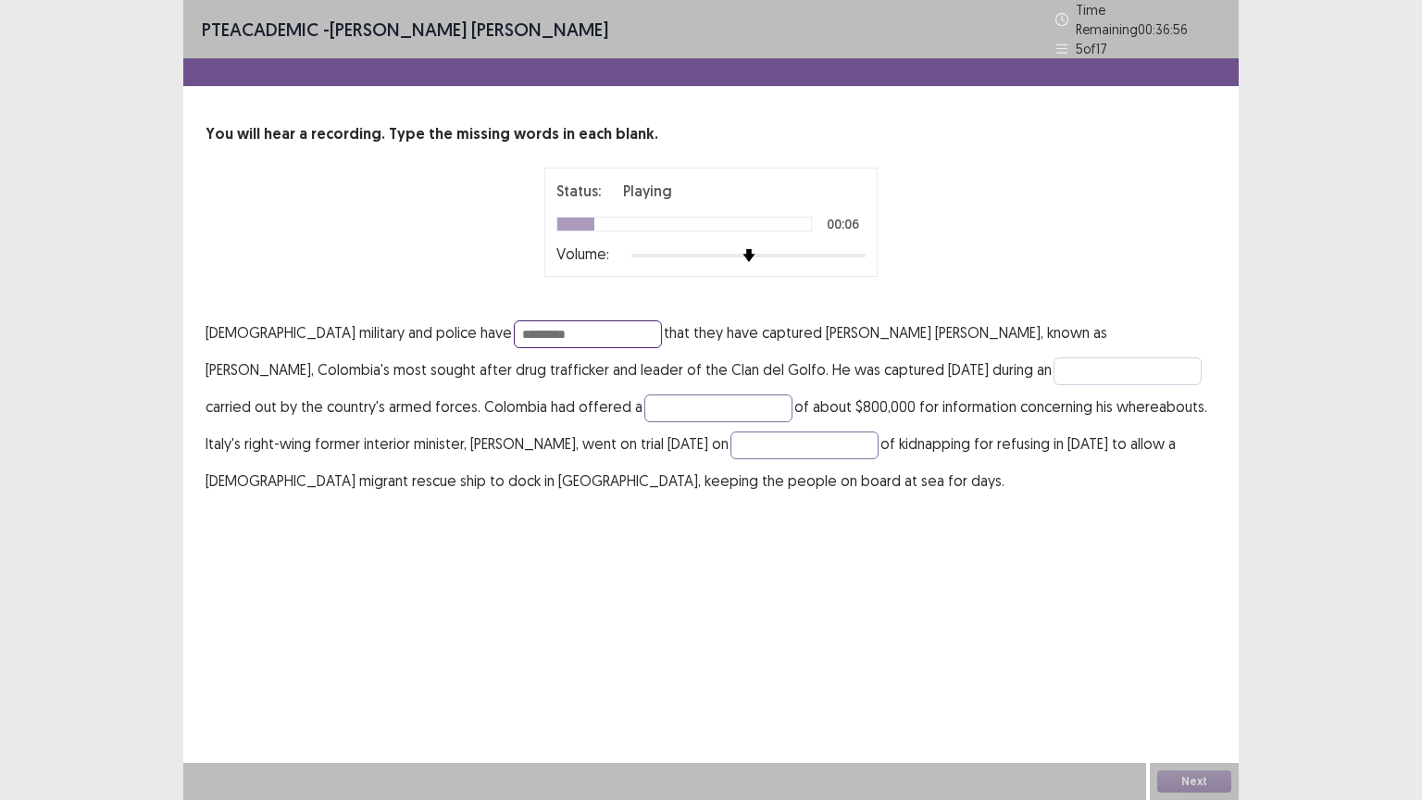
type input "*********"
click at [1053, 370] on input "text" at bounding box center [1127, 371] width 148 height 28
type input "*********"
click at [644, 404] on input "text" at bounding box center [718, 408] width 148 height 28
type input "******"
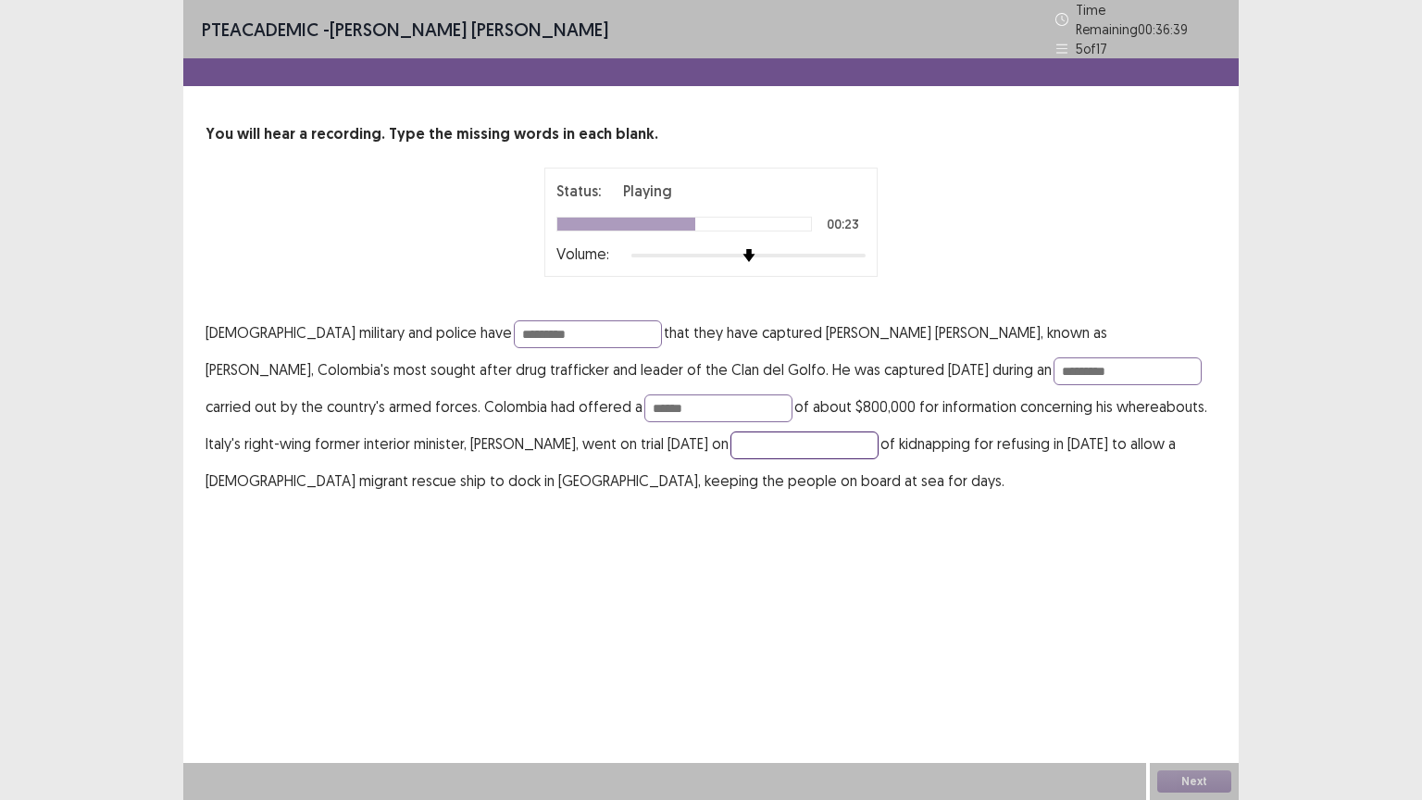
click at [730, 433] on input "text" at bounding box center [804, 445] width 148 height 28
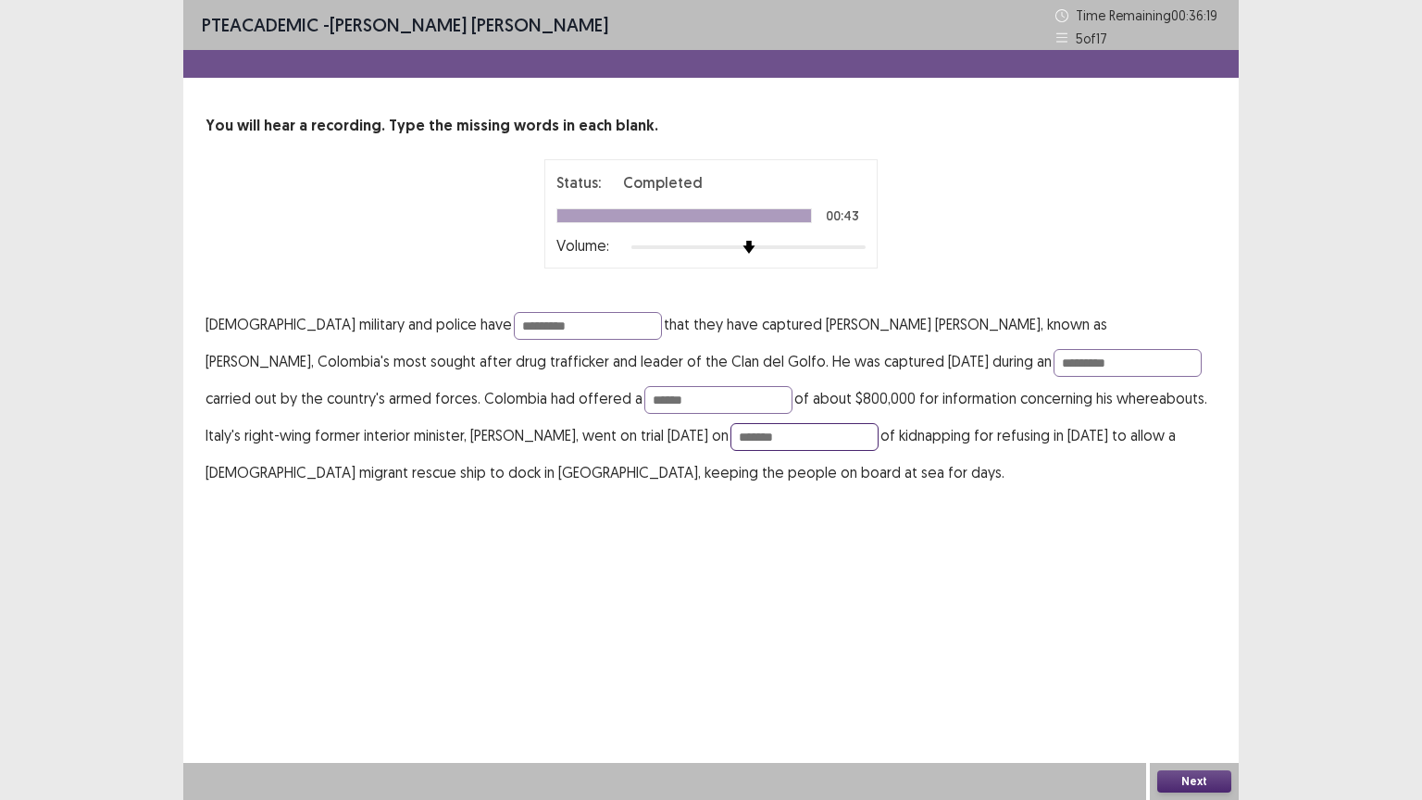
type input "*******"
click at [1182, 675] on button "Next" at bounding box center [1194, 781] width 74 height 22
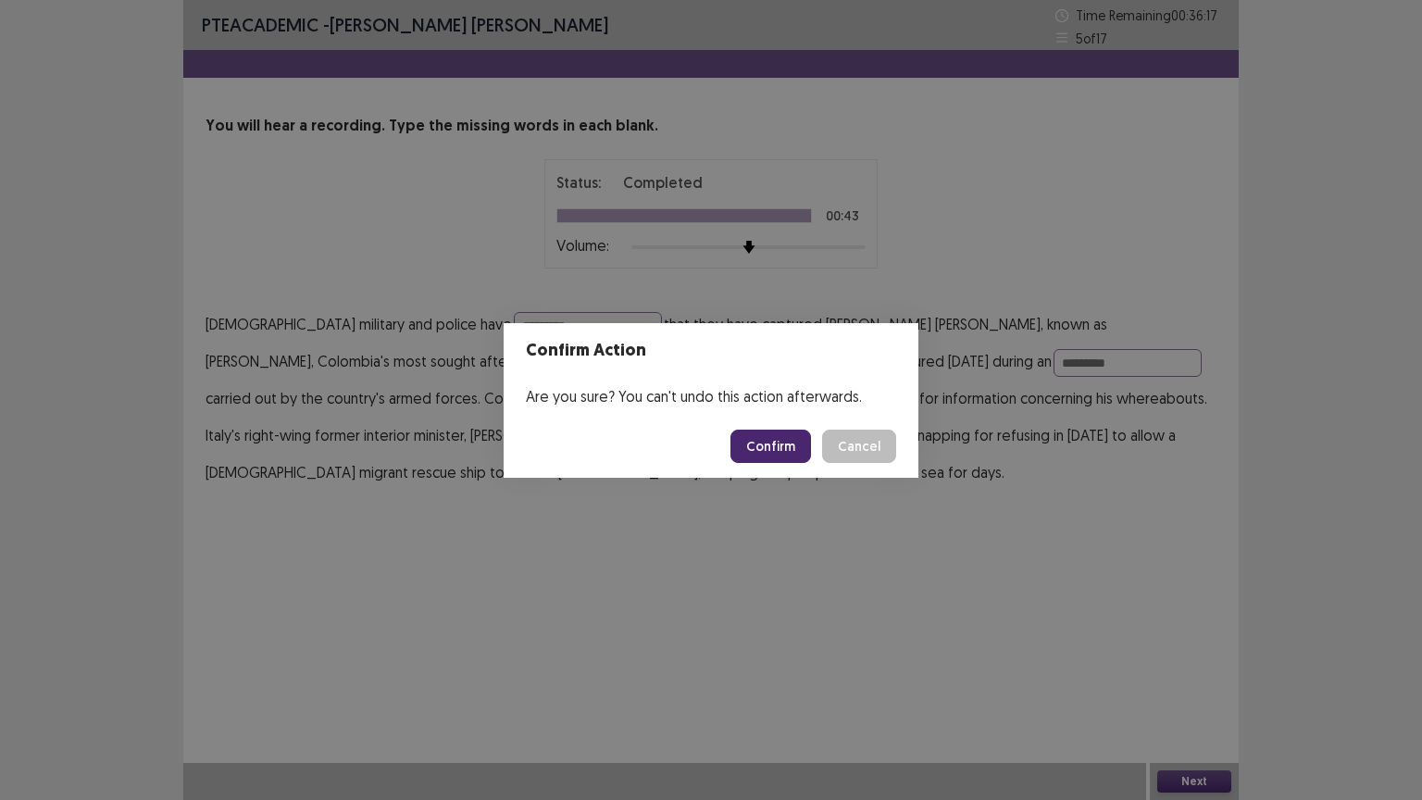
click at [774, 436] on button "Confirm" at bounding box center [770, 445] width 81 height 33
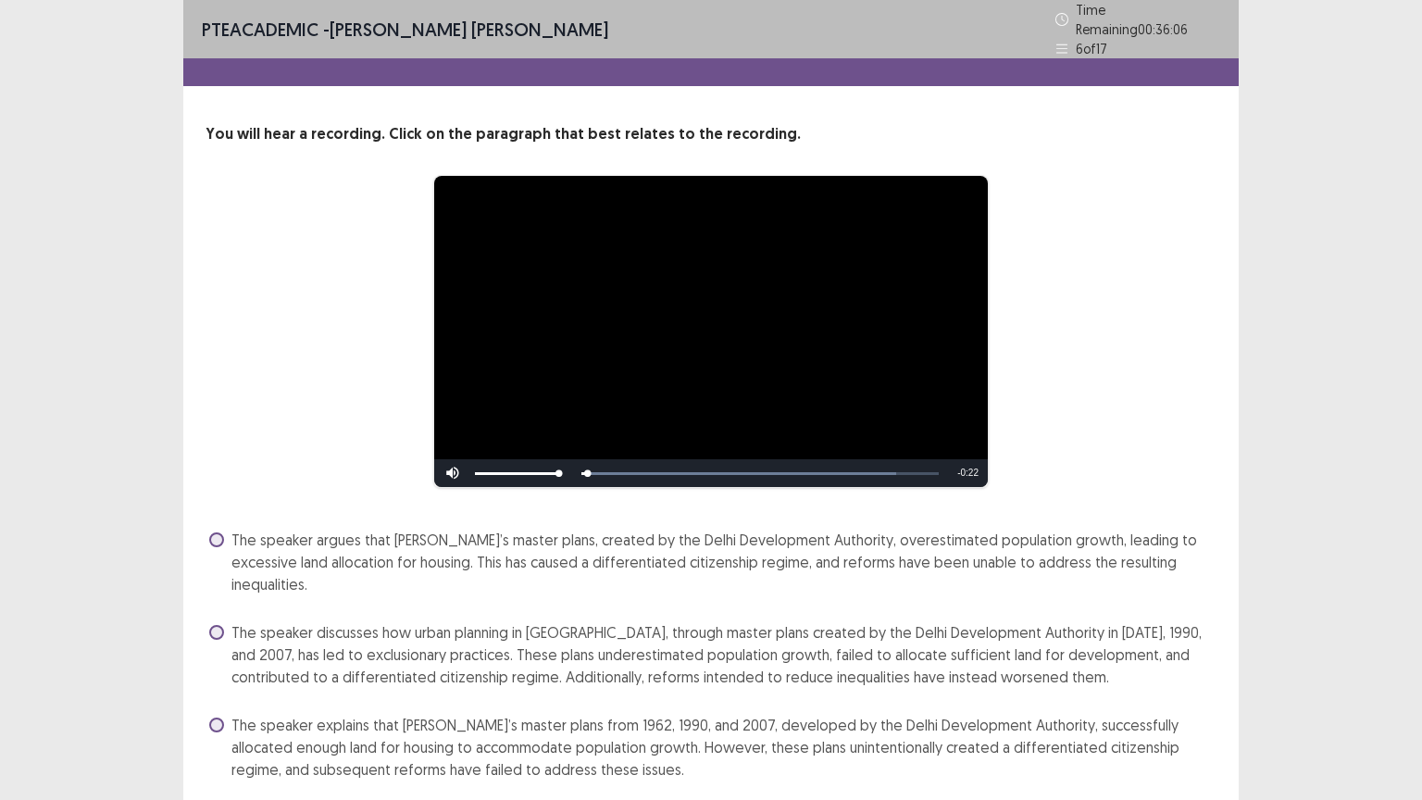
click at [1148, 237] on div "**********" at bounding box center [710, 331] width 1011 height 313
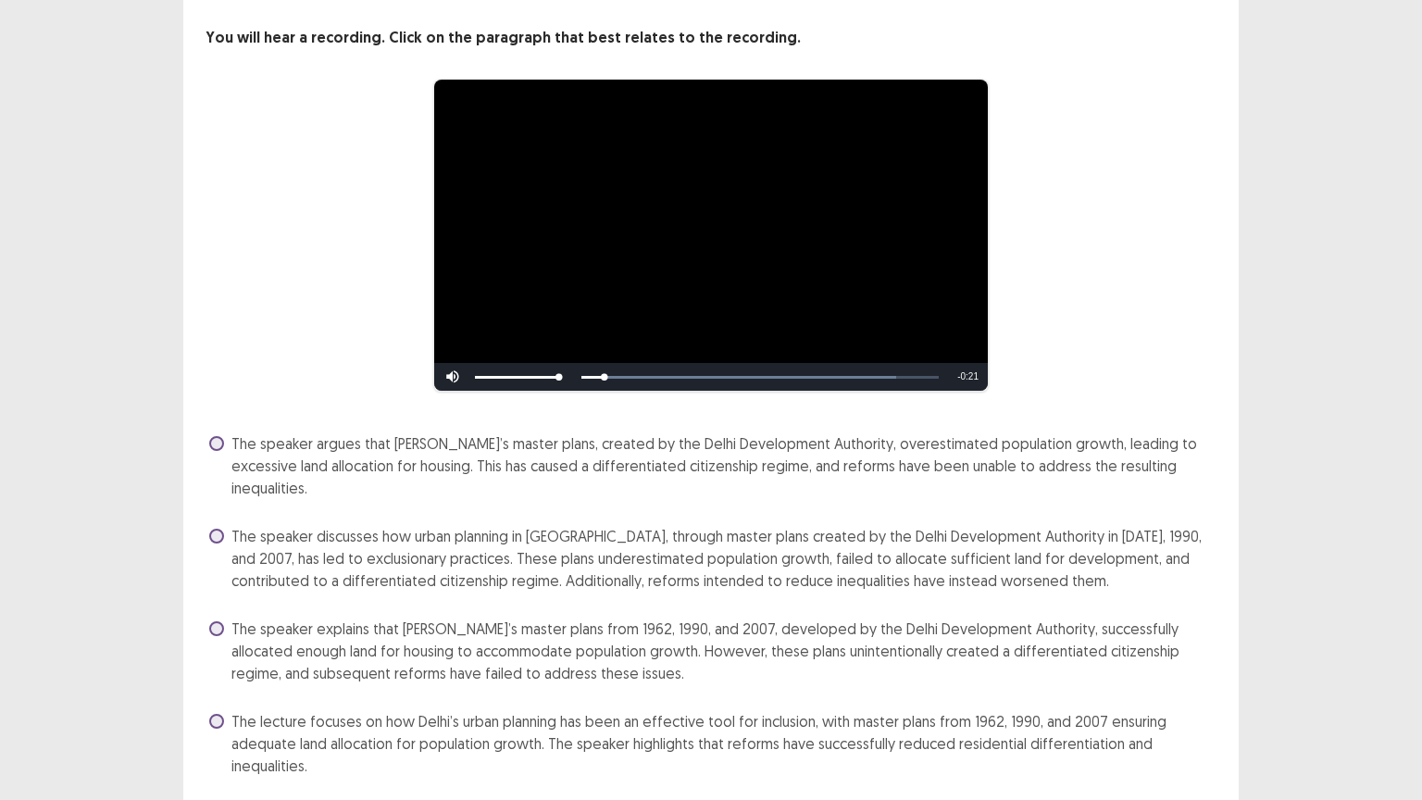
scroll to position [111, 0]
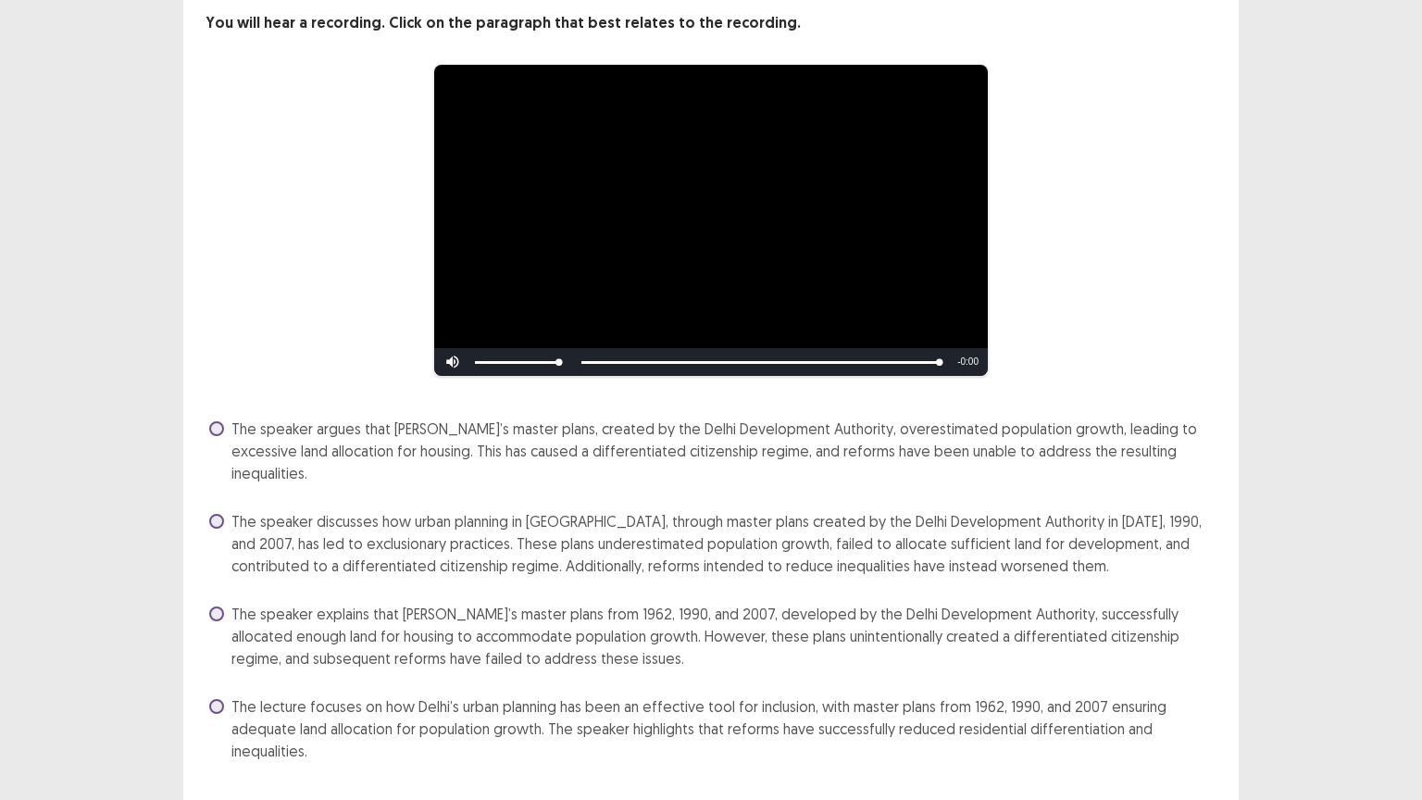
click at [474, 430] on span "The speaker argues that [PERSON_NAME]’s master plans, created by the Delhi Deve…" at bounding box center [723, 450] width 985 height 67
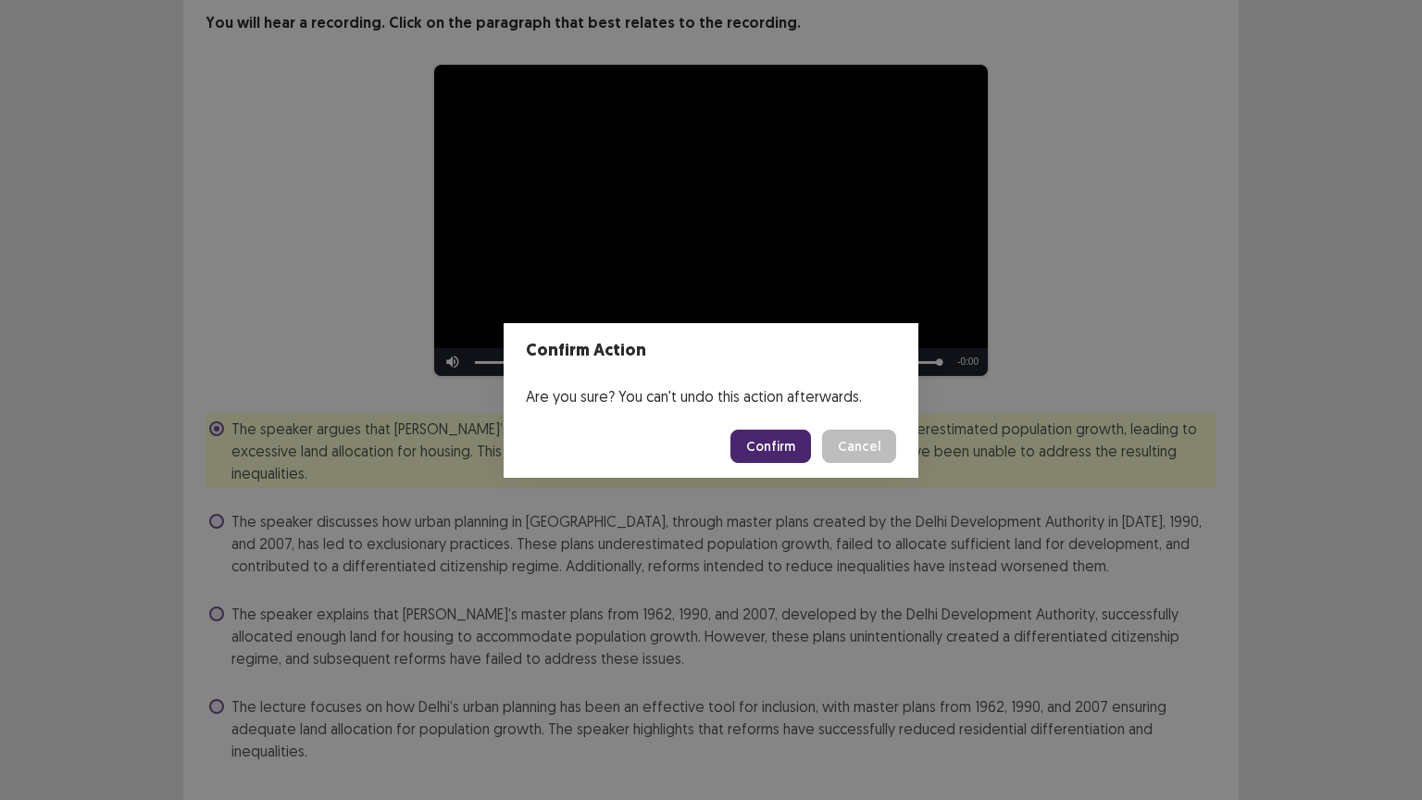
click at [781, 441] on button "Confirm" at bounding box center [770, 445] width 81 height 33
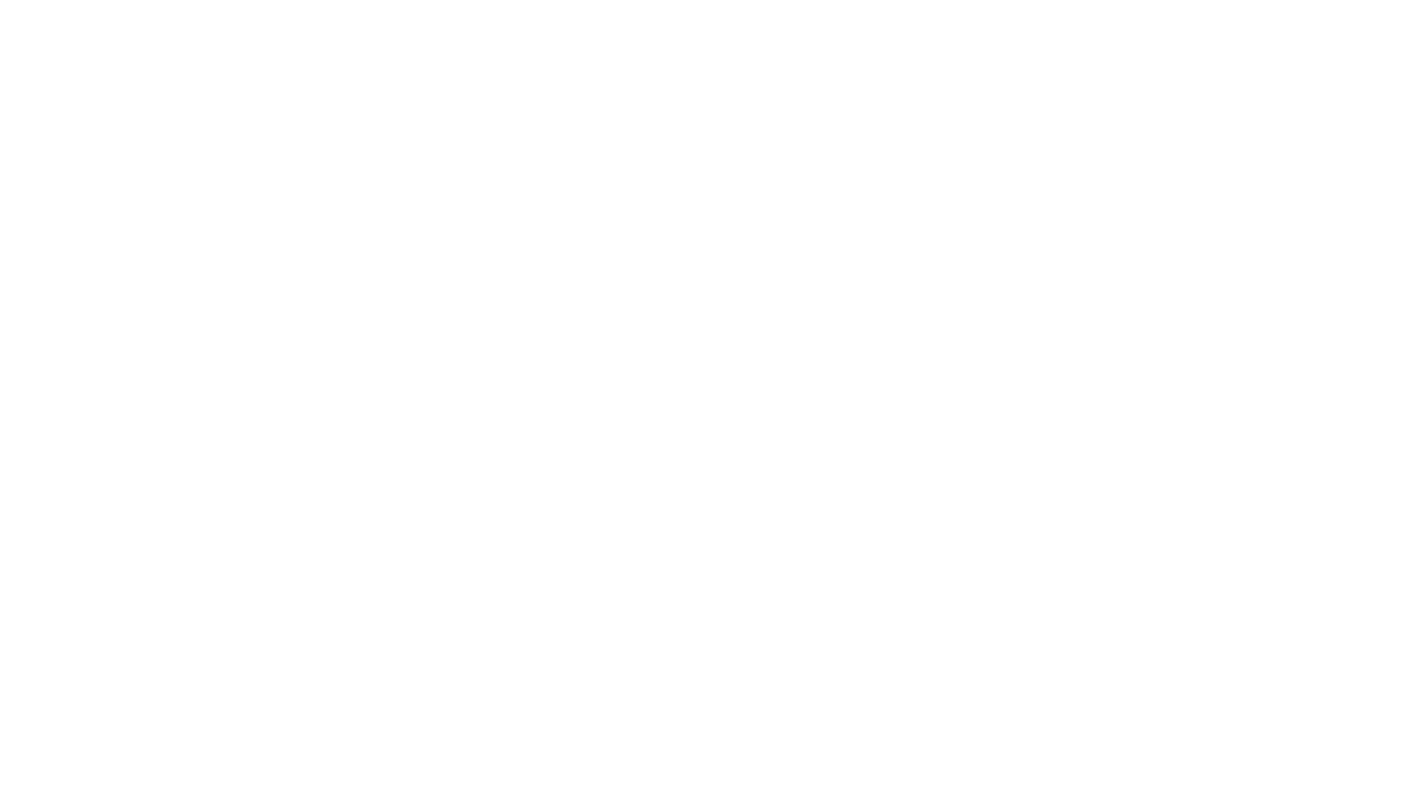
scroll to position [0, 0]
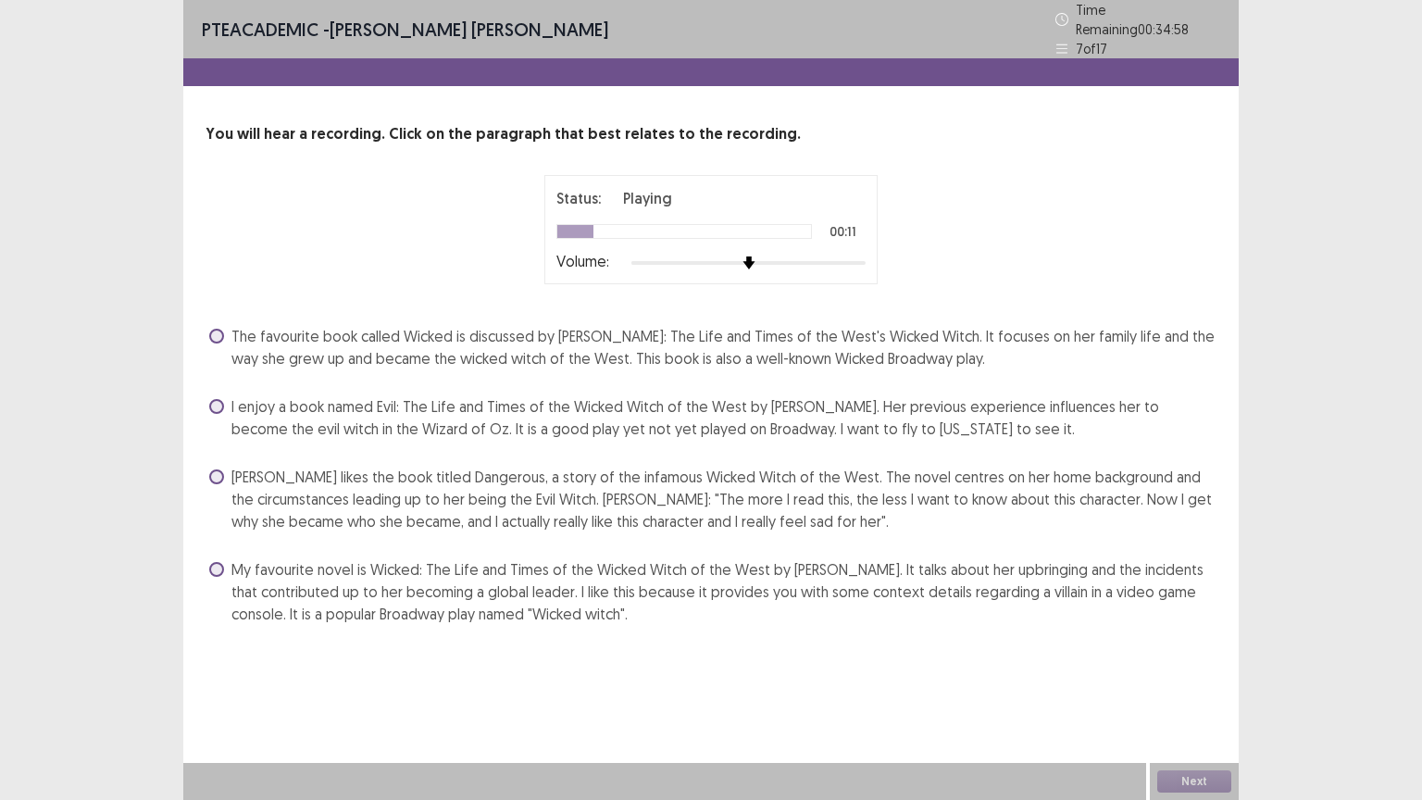
click at [796, 354] on span "The favourite book called Wicked is discussed by [PERSON_NAME]: The Life and Ti…" at bounding box center [723, 347] width 985 height 44
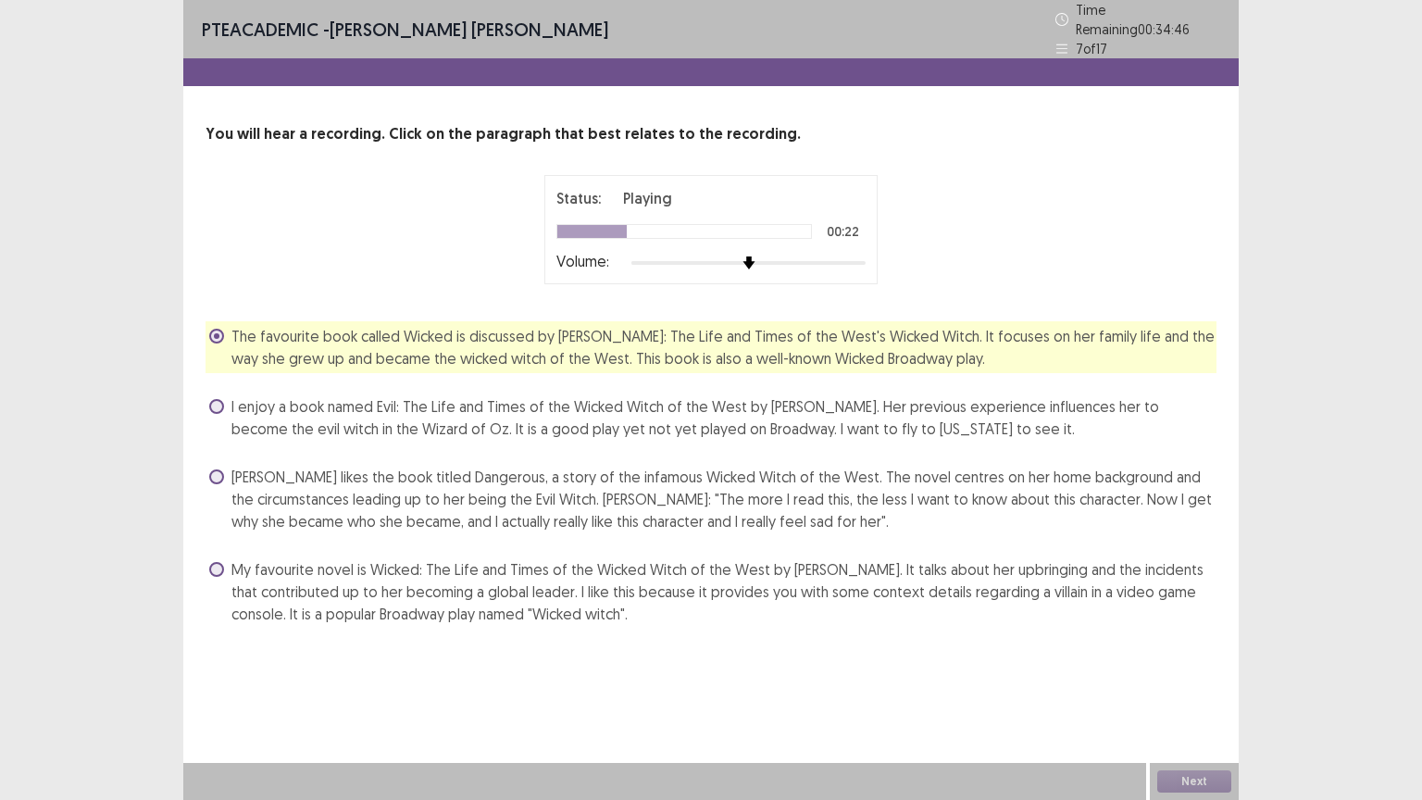
click at [789, 577] on span "My favourite novel is Wicked: The Life and Times of the Wicked Witch of the Wes…" at bounding box center [723, 591] width 985 height 67
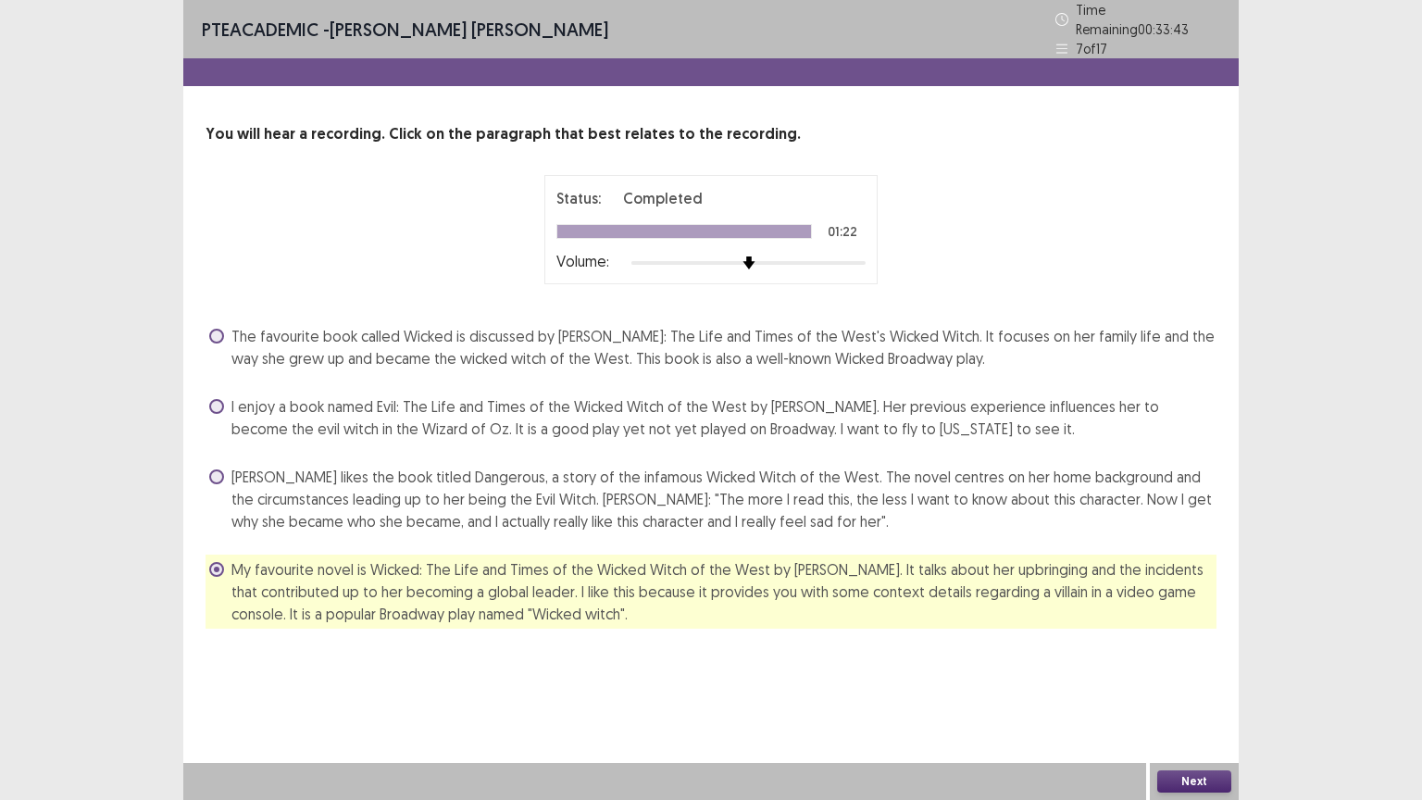
click at [732, 341] on span "The favourite book called Wicked is discussed by [PERSON_NAME]: The Life and Ti…" at bounding box center [723, 347] width 985 height 44
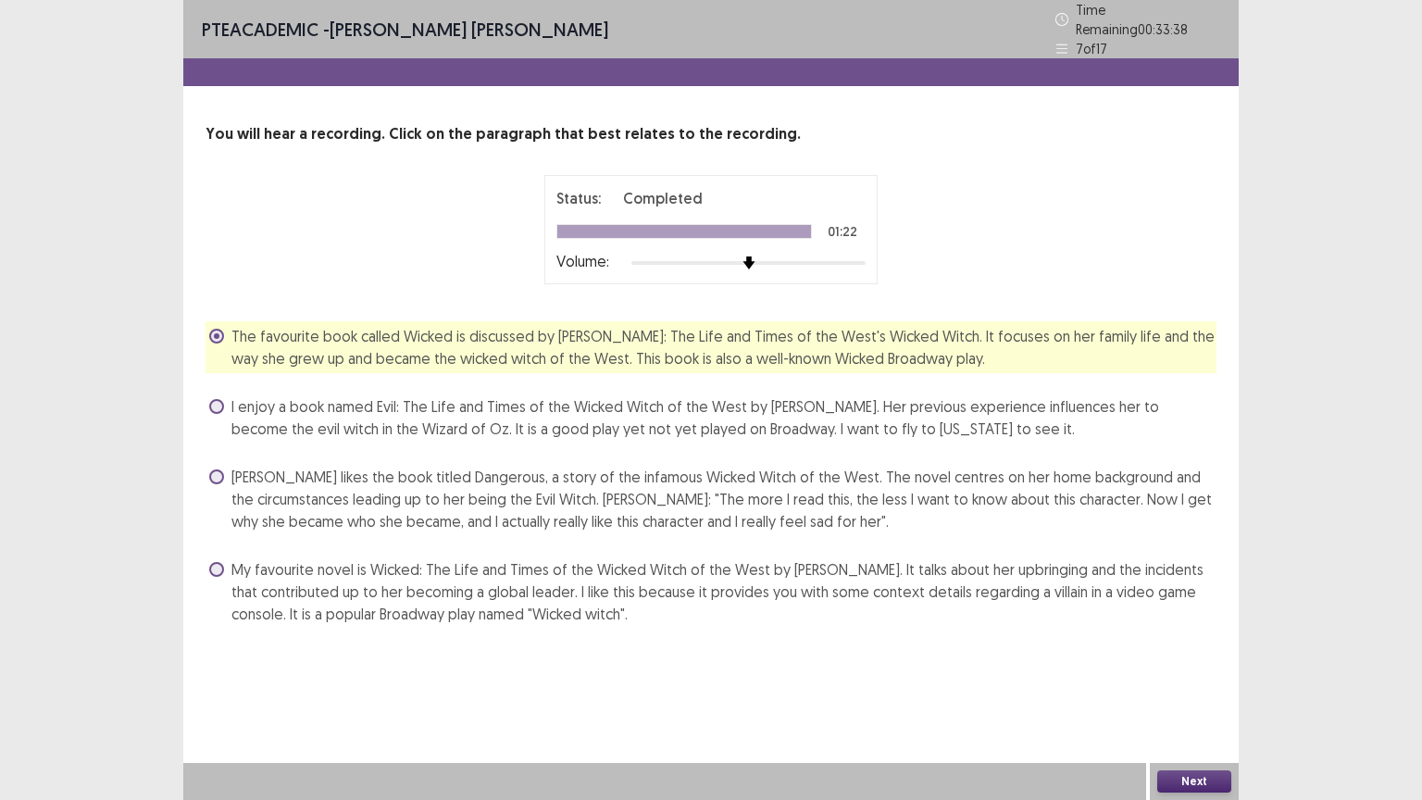
click at [1199, 675] on button "Next" at bounding box center [1194, 781] width 74 height 22
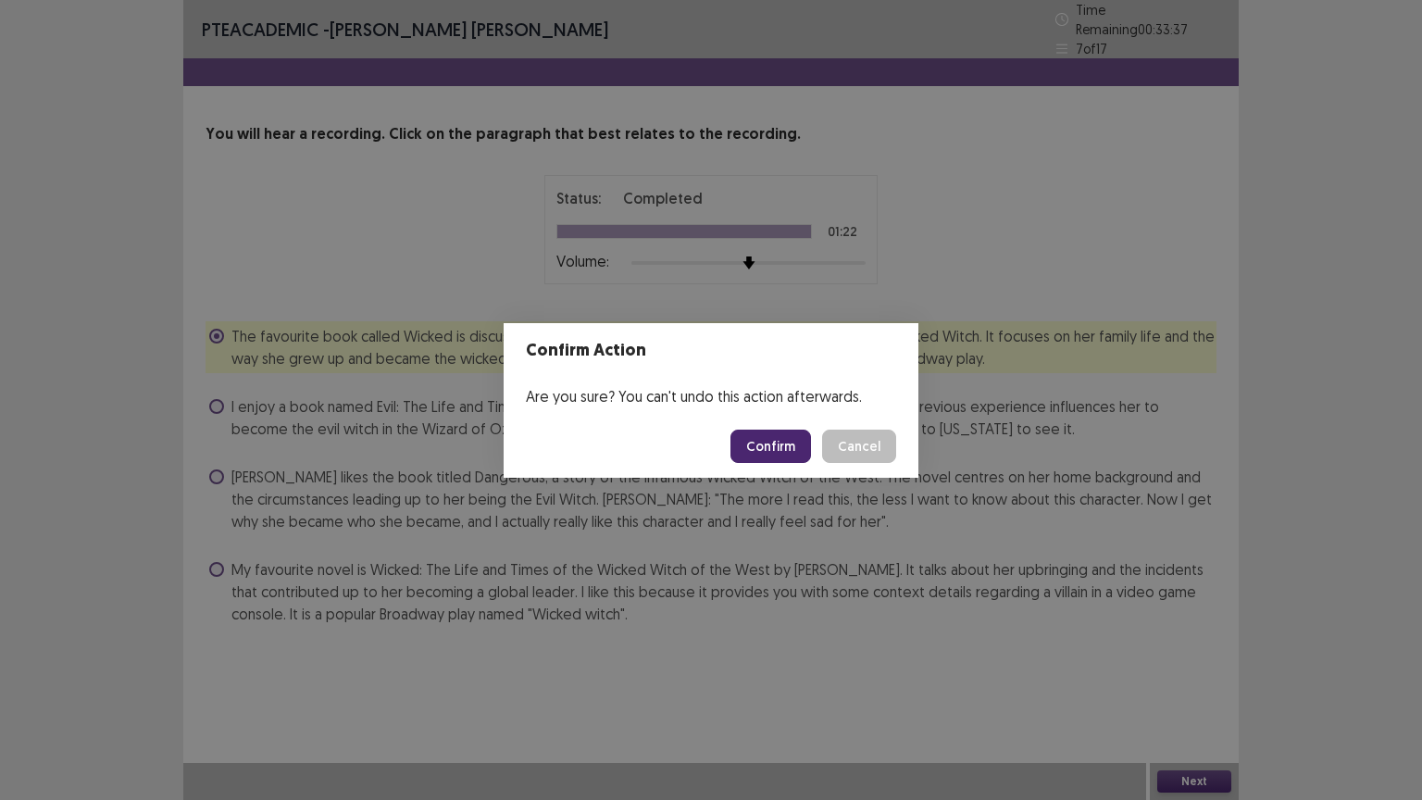
click at [786, 444] on button "Confirm" at bounding box center [770, 445] width 81 height 33
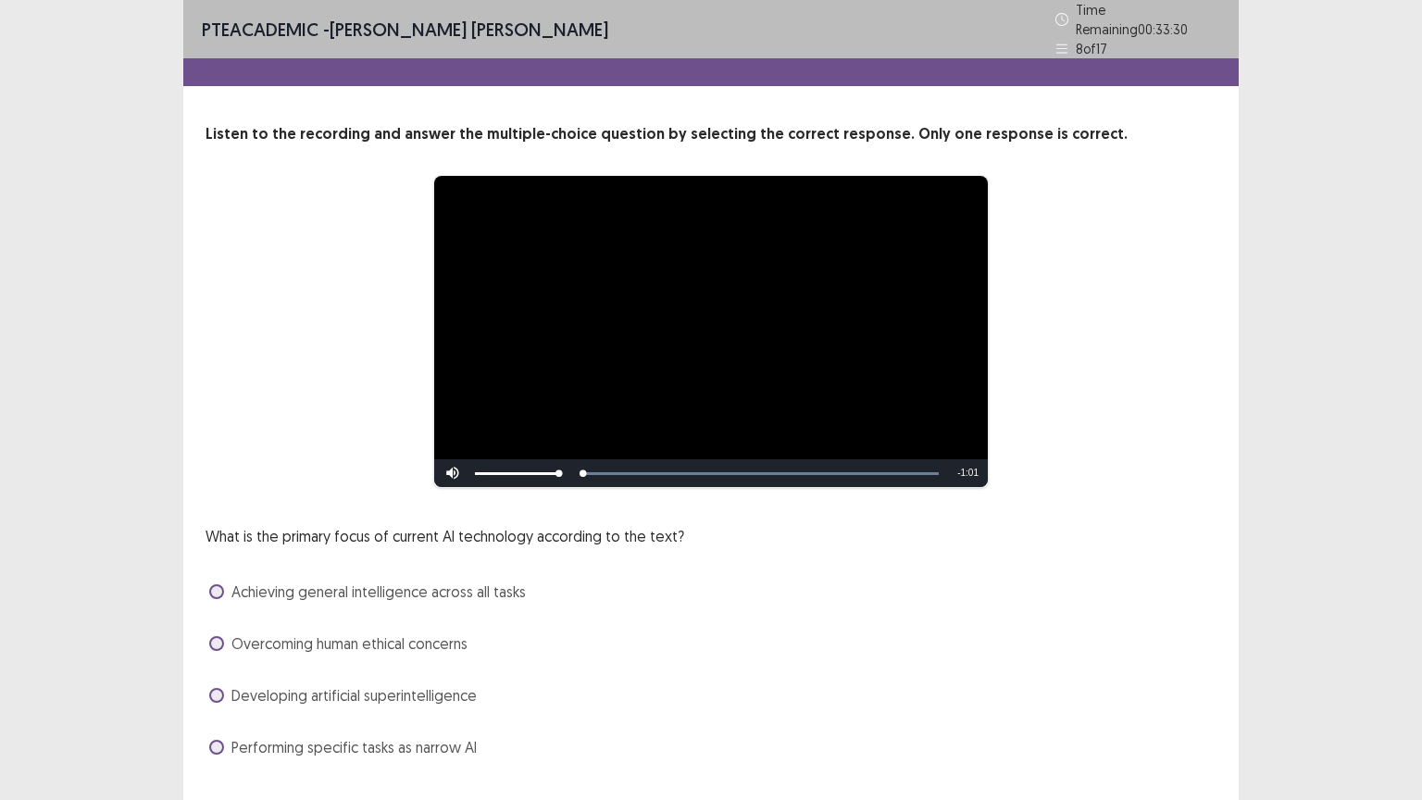
click at [977, 603] on div "What is the primary focus of current AI technology according to the text? Achie…" at bounding box center [710, 643] width 1011 height 237
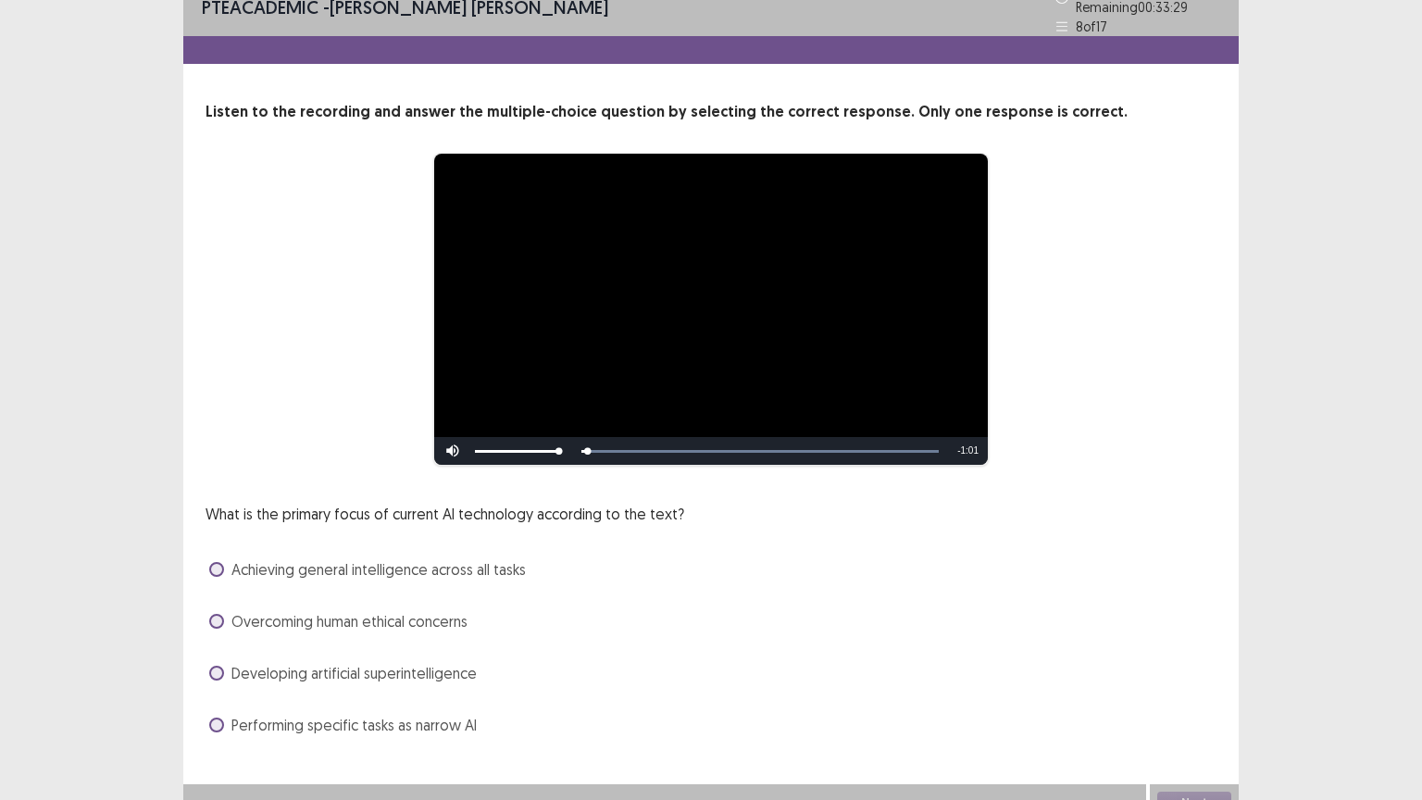
scroll to position [35, 0]
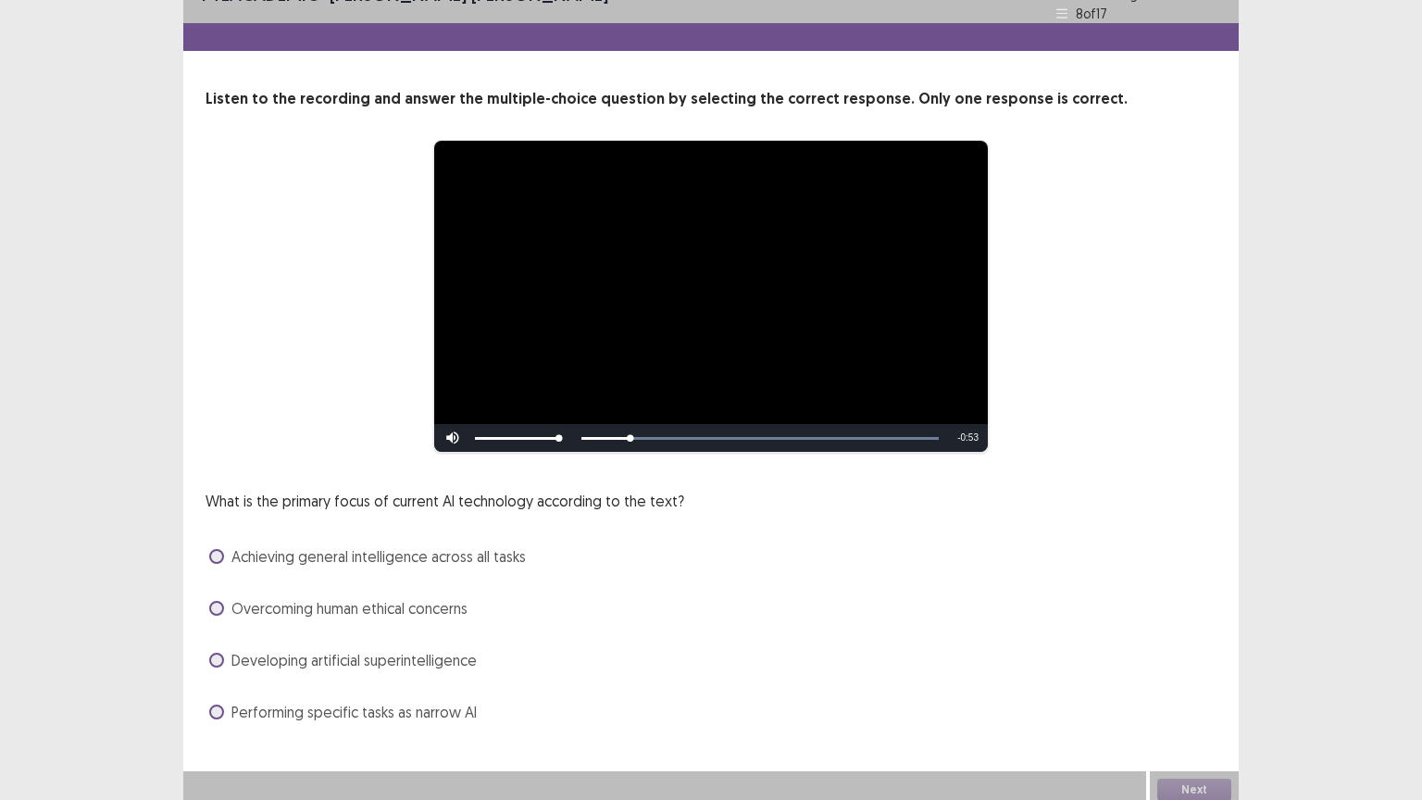
click at [448, 667] on div "What is the primary focus of current AI technology according to the text? Achie…" at bounding box center [710, 608] width 1011 height 237
click at [333, 662] on span "Developing artificial superintelligence" at bounding box center [353, 660] width 245 height 22
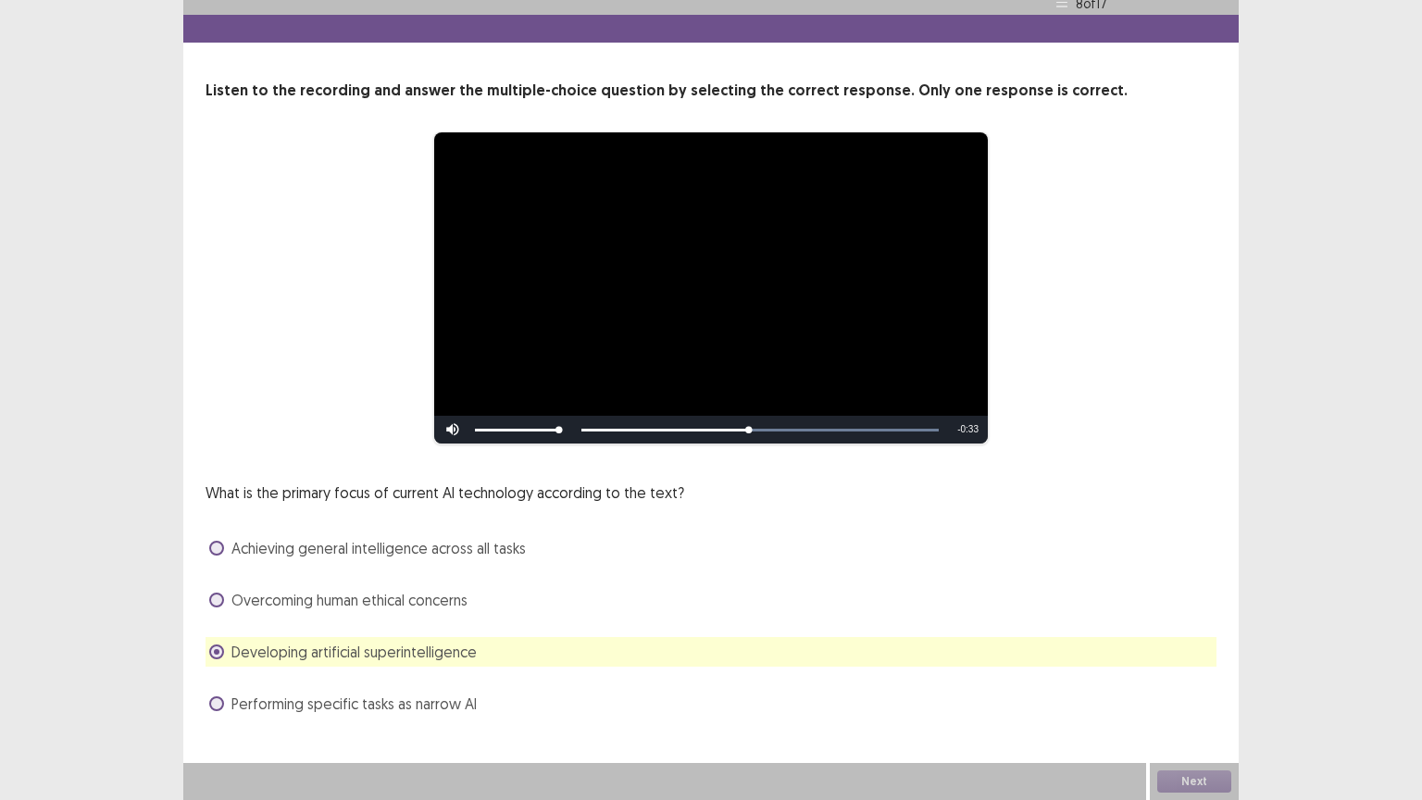
click at [485, 537] on span "Achieving general intelligence across all tasks" at bounding box center [378, 548] width 294 height 22
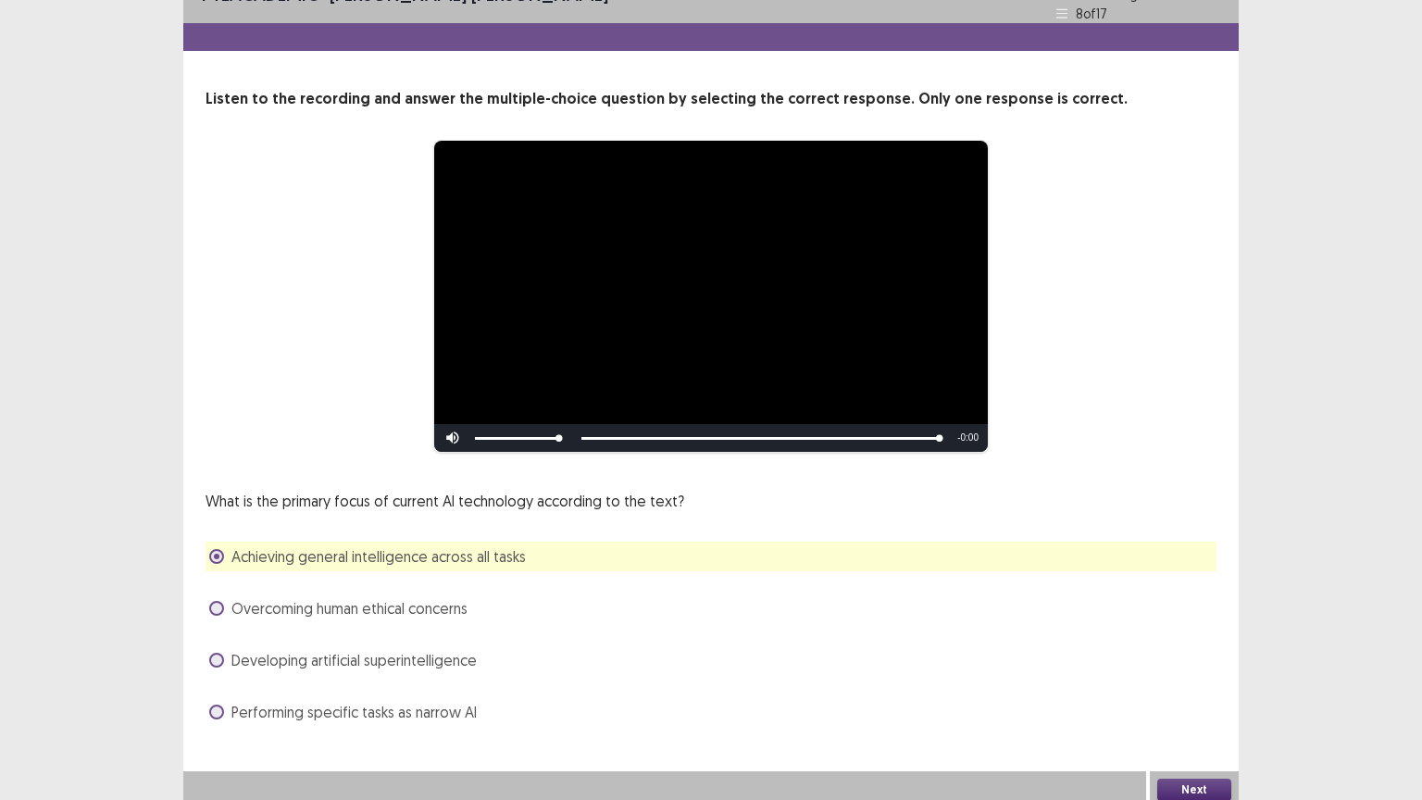
click at [1178, 675] on button "Next" at bounding box center [1194, 789] width 74 height 22
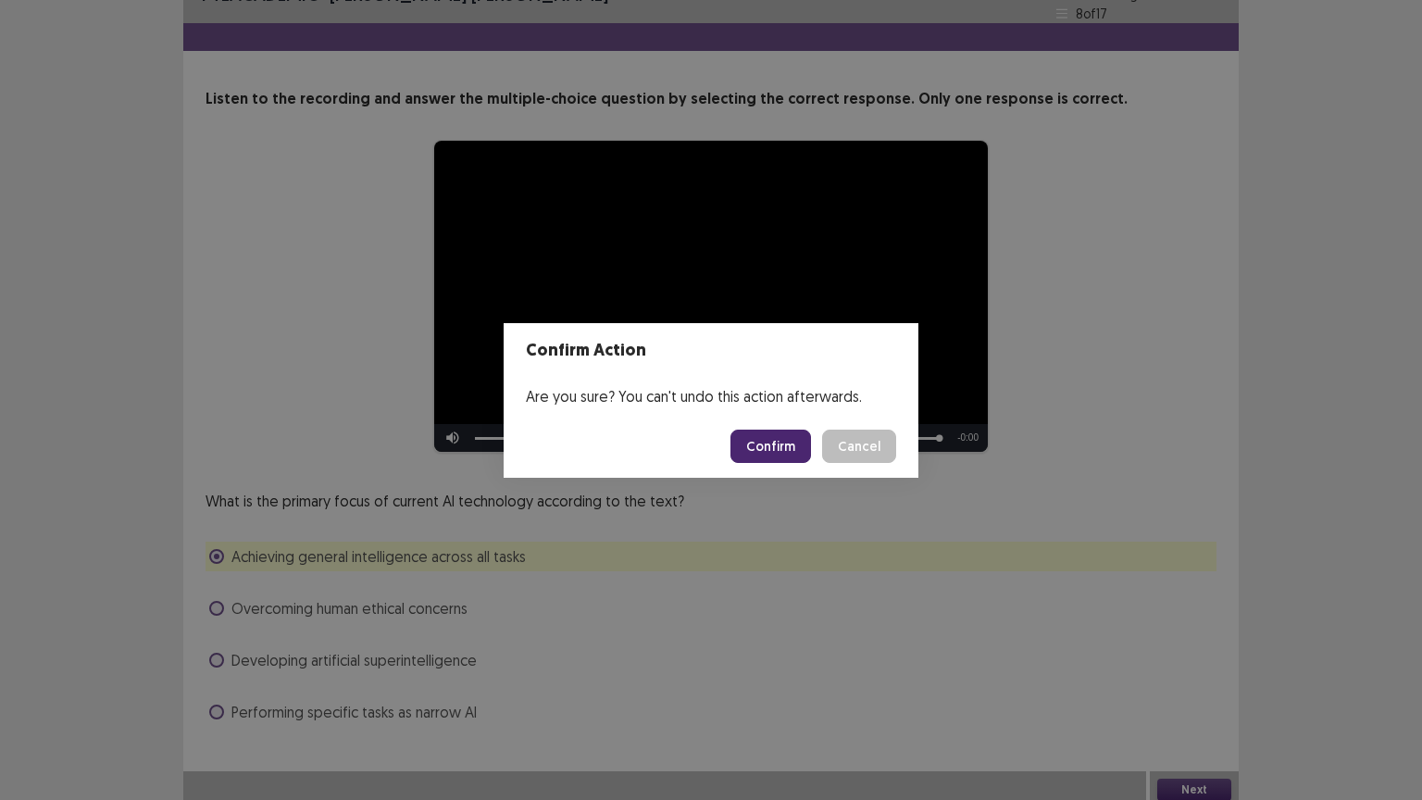
click at [796, 443] on button "Confirm" at bounding box center [770, 445] width 81 height 33
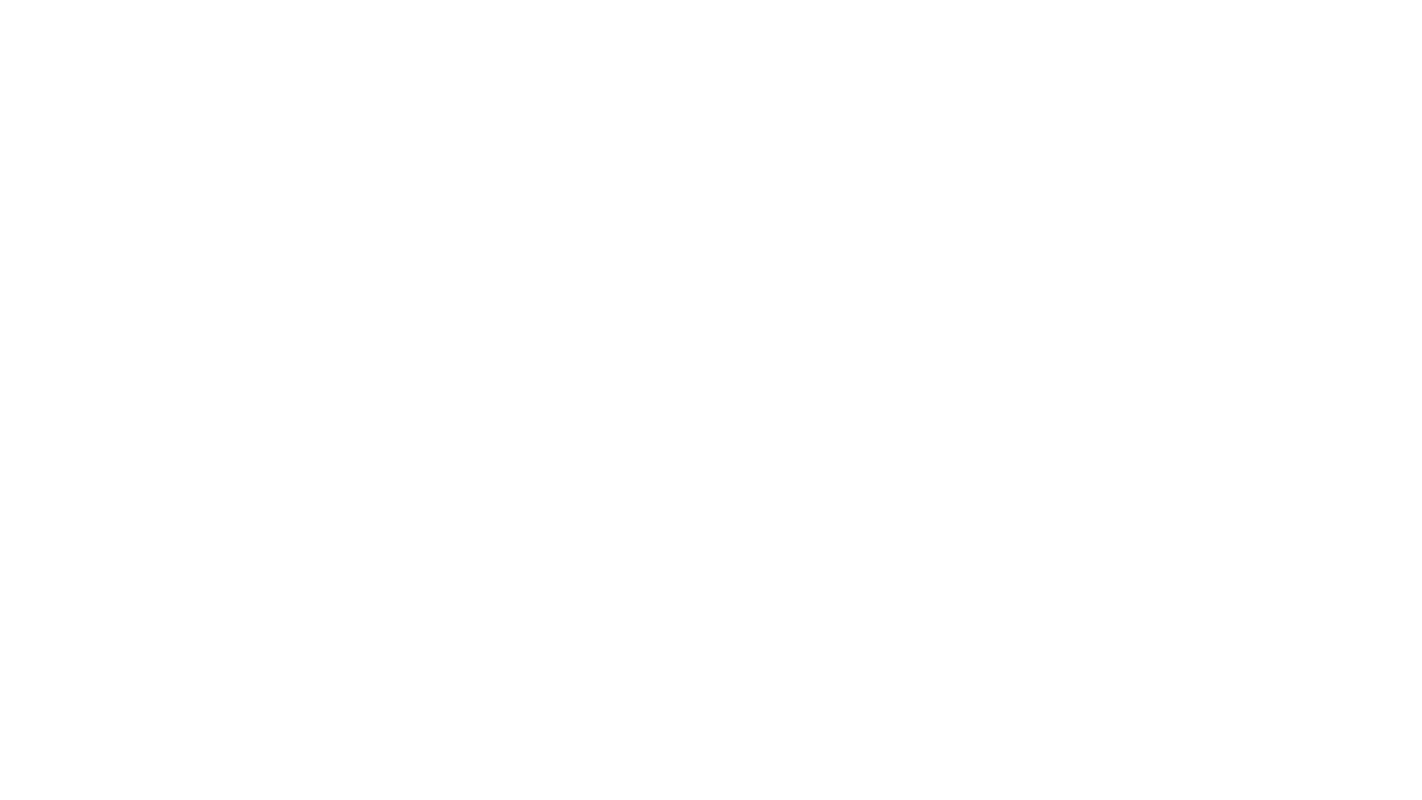
scroll to position [0, 0]
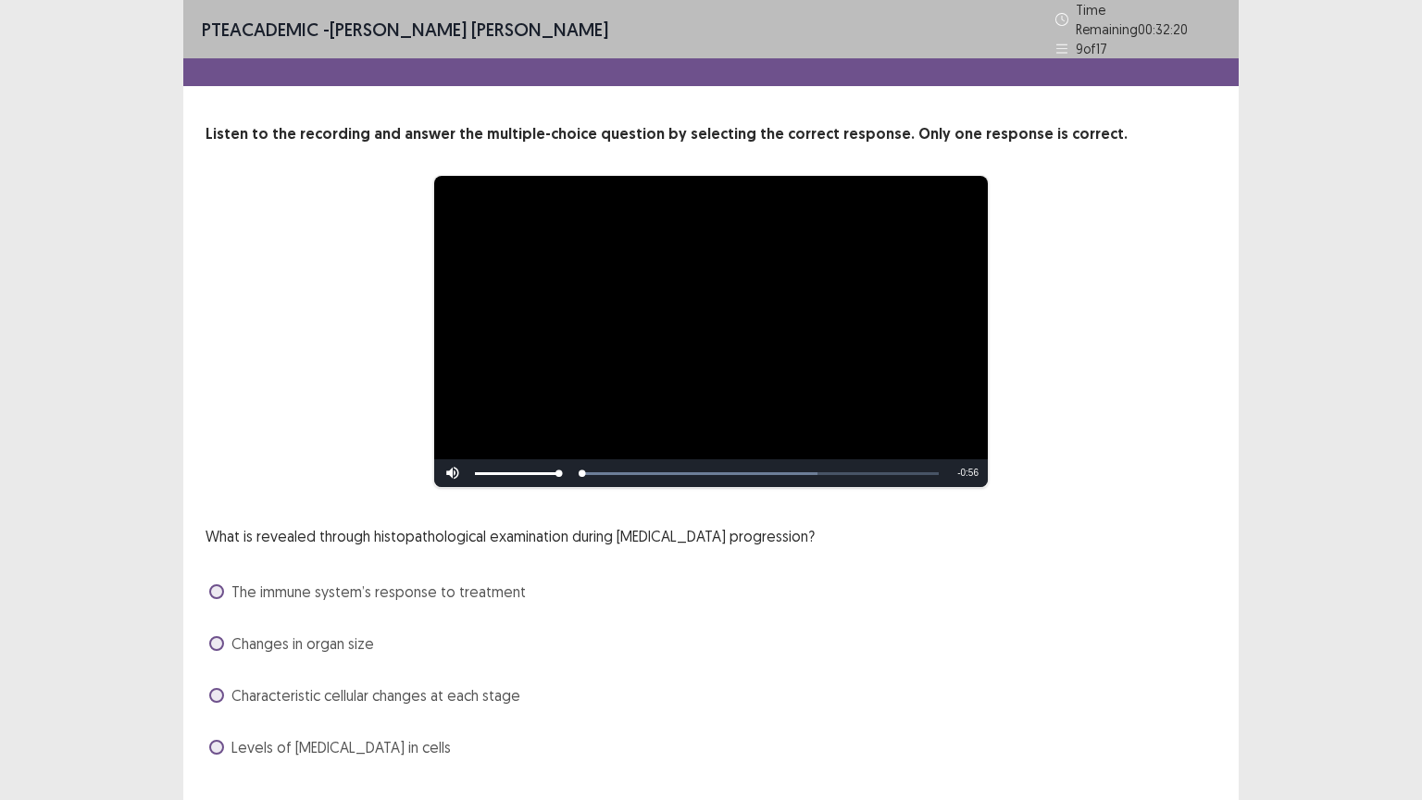
click at [793, 473] on div "Skip Backward Skip Forward Mute Current Time 0:00 / Duration 0:56 Loaded : 65.9…" at bounding box center [710, 473] width 553 height 28
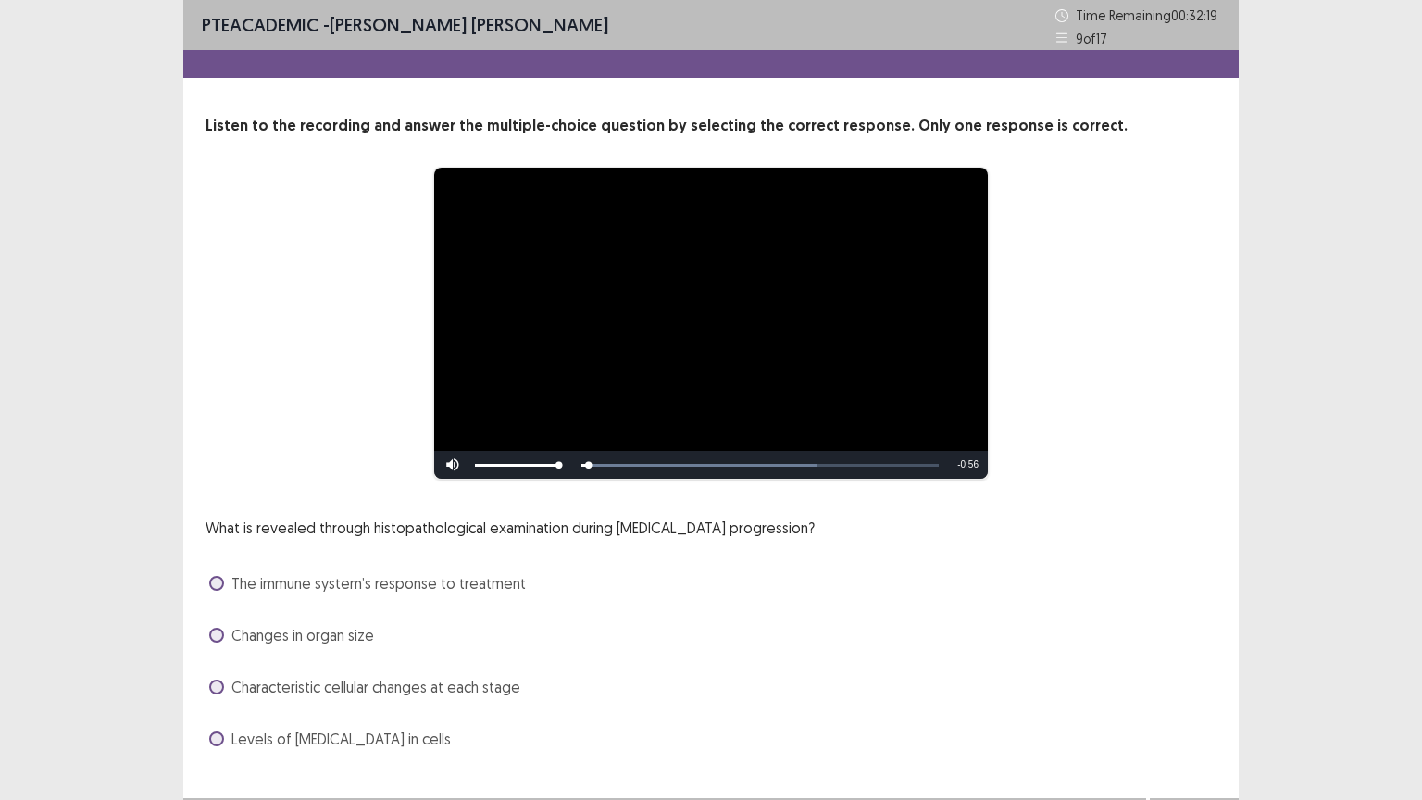
scroll to position [35, 0]
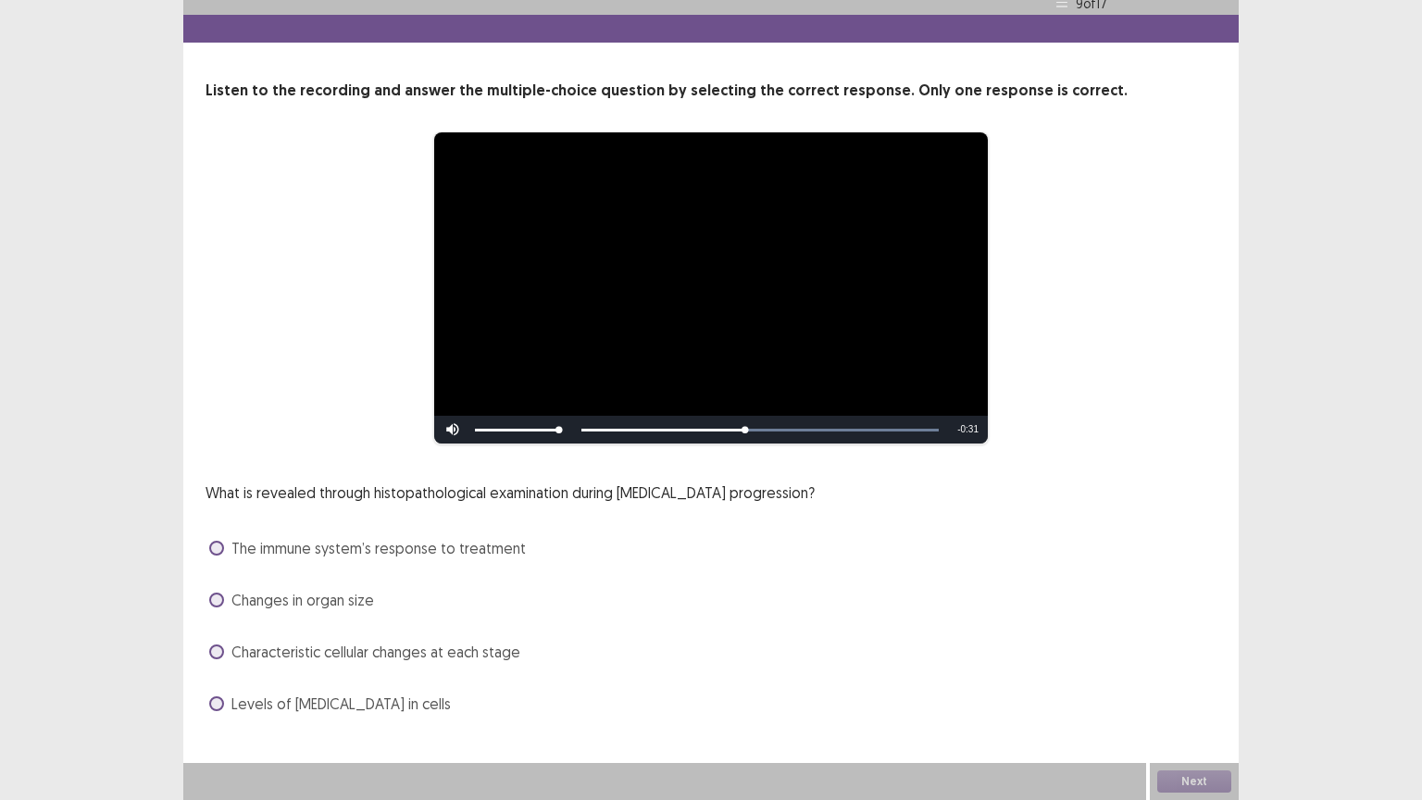
click at [365, 650] on span "Characteristic cellular changes at each stage" at bounding box center [375, 651] width 289 height 22
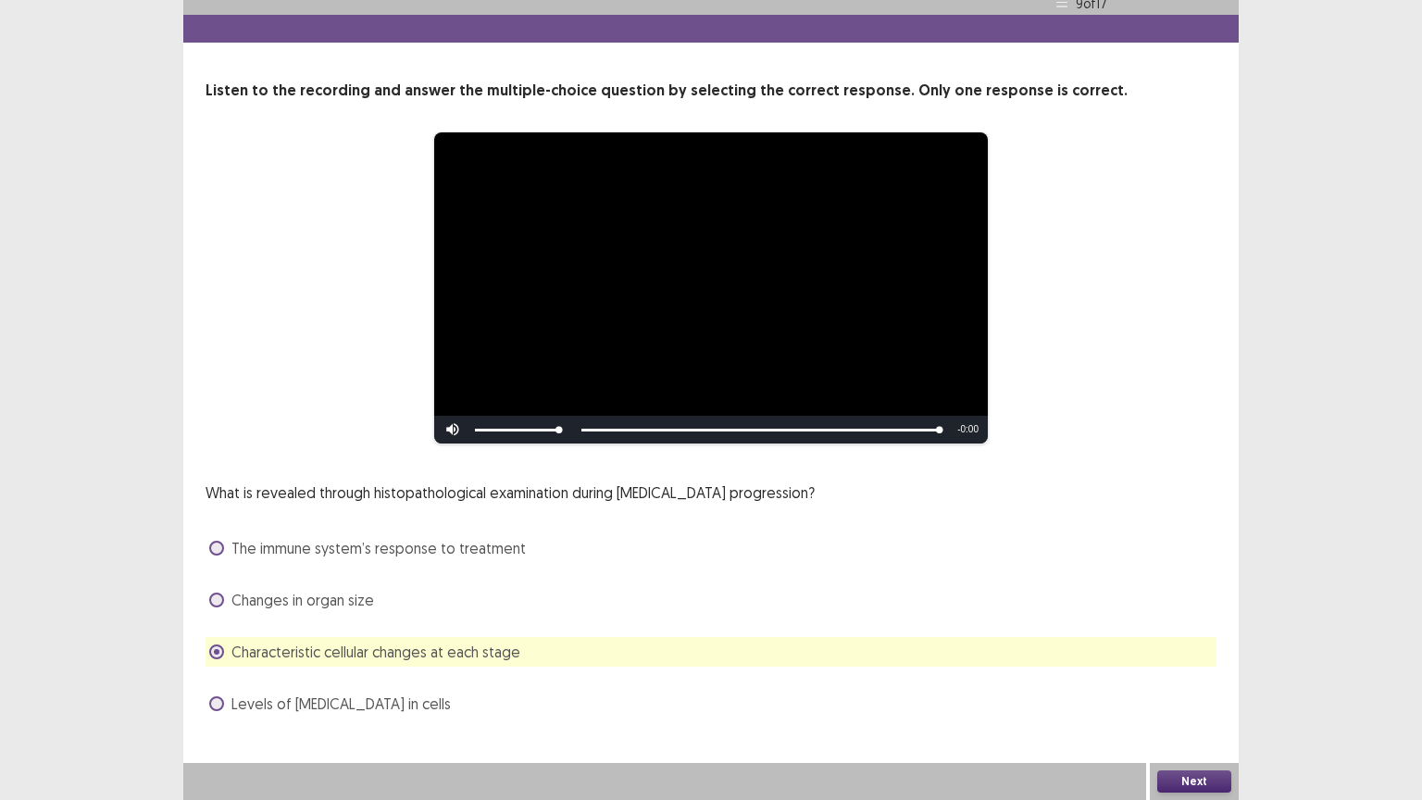
click at [1197, 675] on button "Next" at bounding box center [1194, 781] width 74 height 22
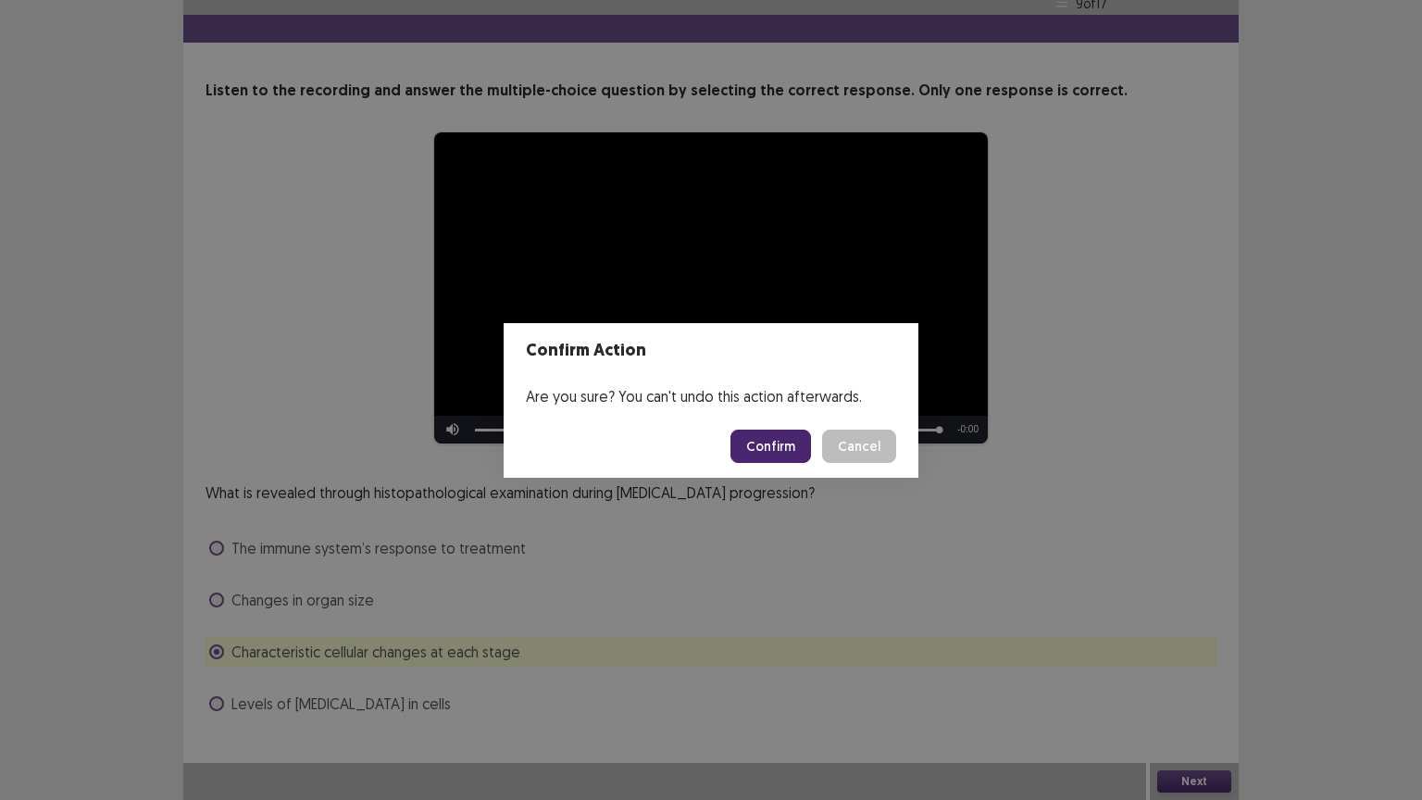
click at [789, 441] on button "Confirm" at bounding box center [770, 445] width 81 height 33
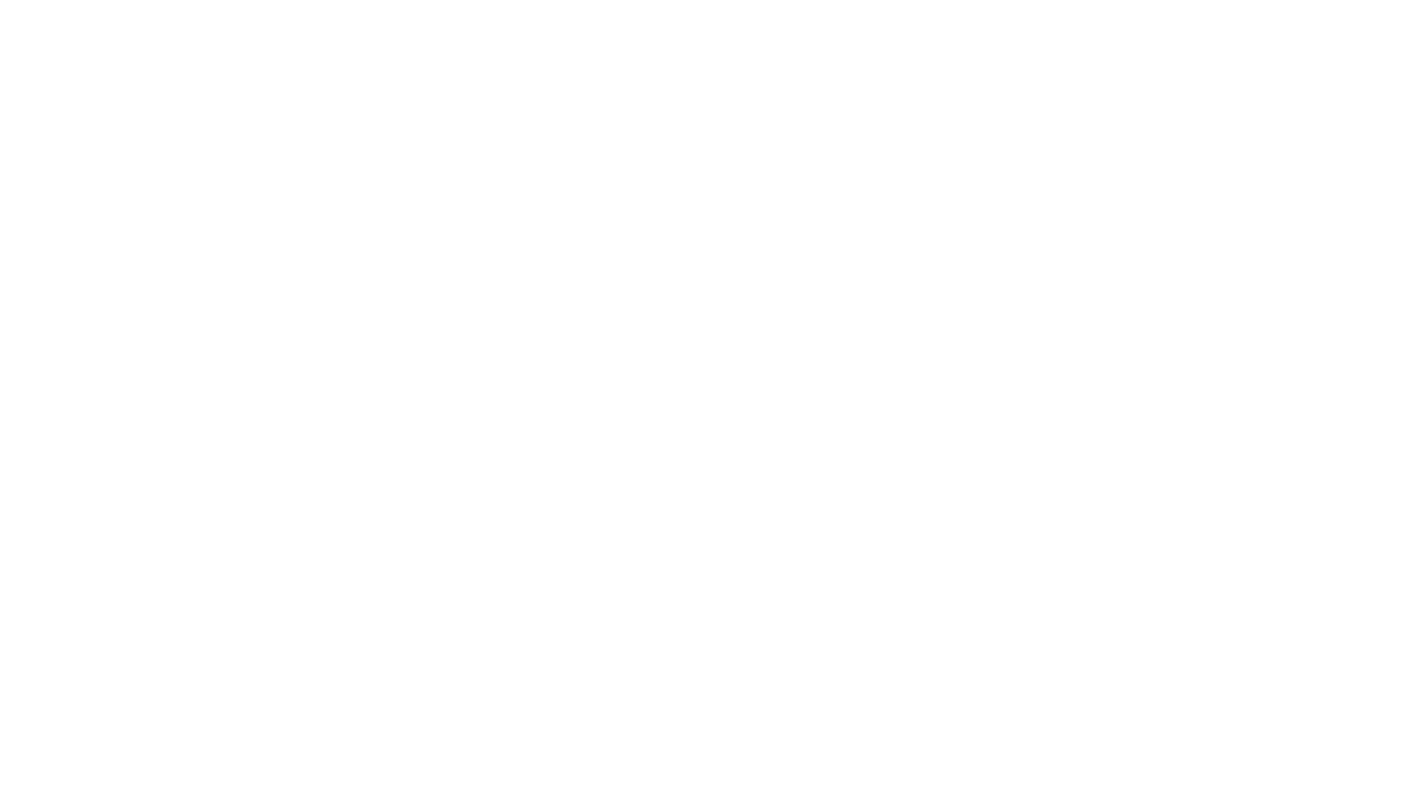
scroll to position [0, 0]
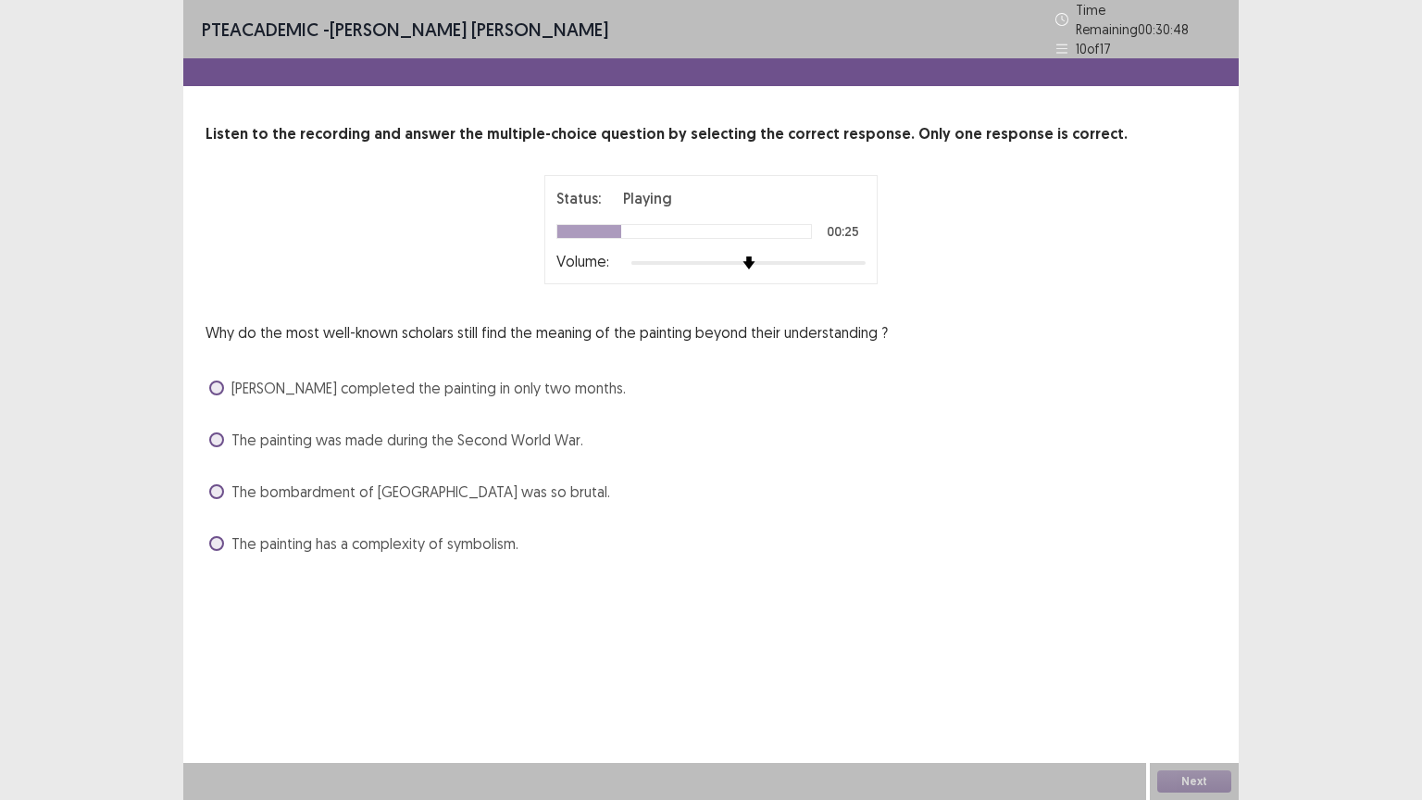
click at [511, 481] on span "The bombardment of [GEOGRAPHIC_DATA] was so brutal." at bounding box center [420, 491] width 379 height 22
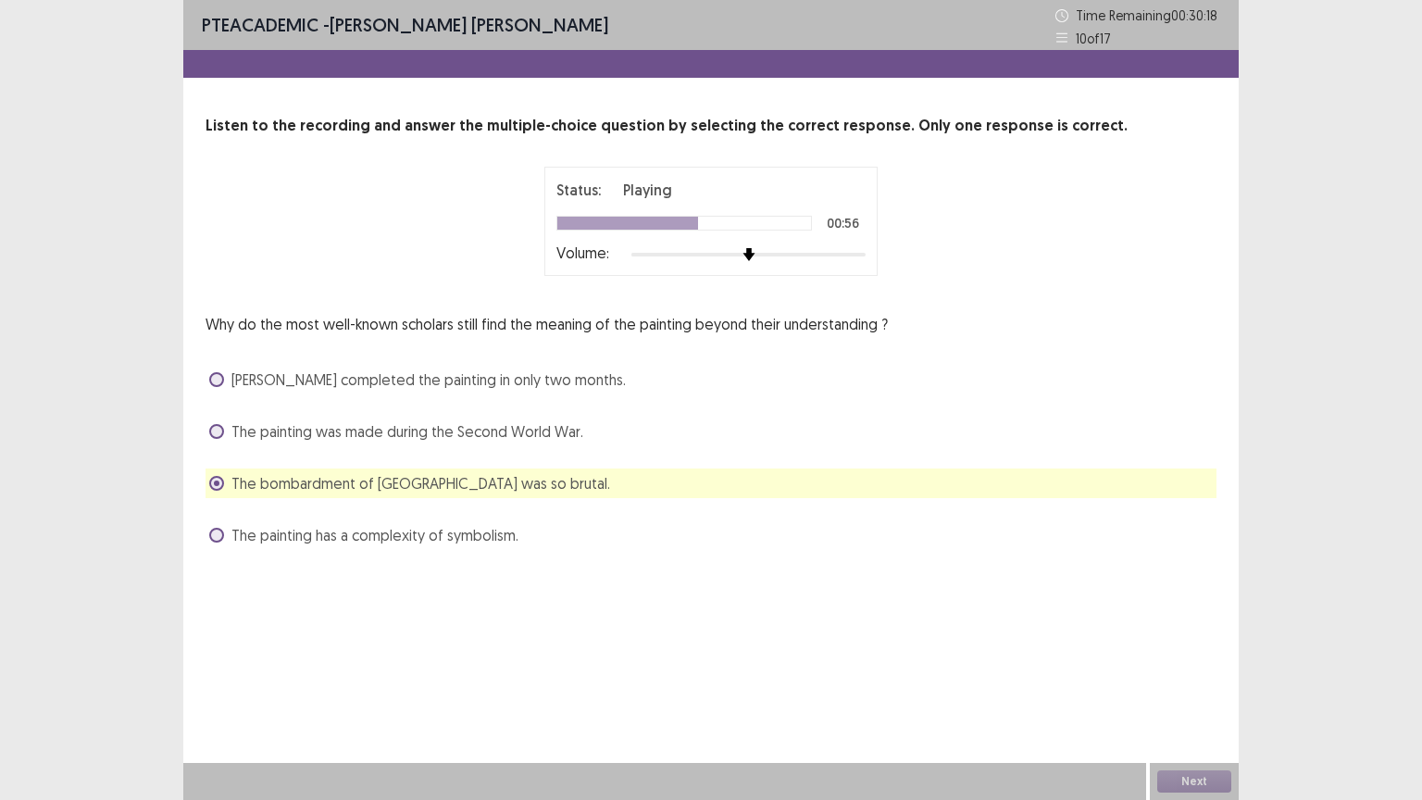
click at [488, 529] on span "The painting has a complexity of symbolism." at bounding box center [374, 535] width 287 height 22
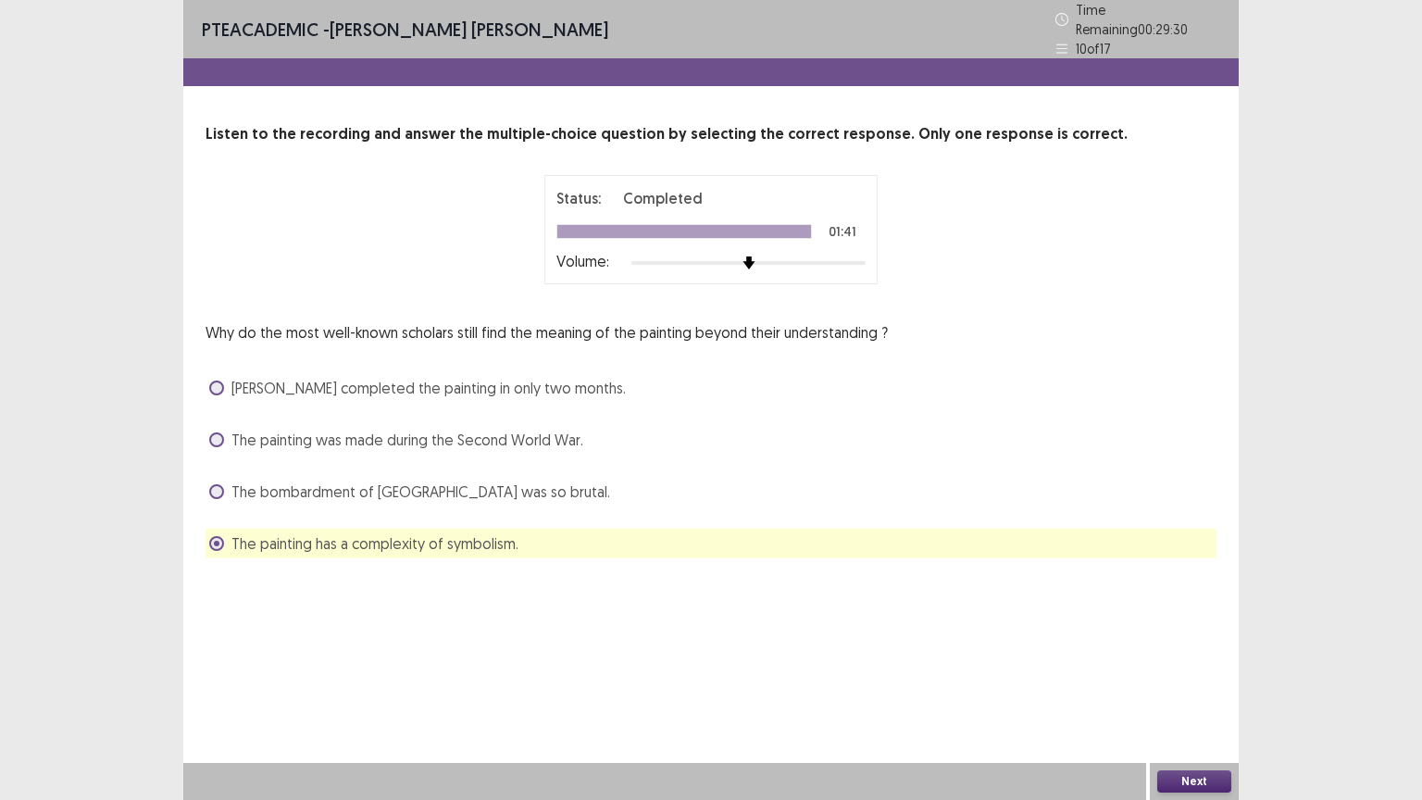
click at [1209, 675] on button "Next" at bounding box center [1194, 781] width 74 height 22
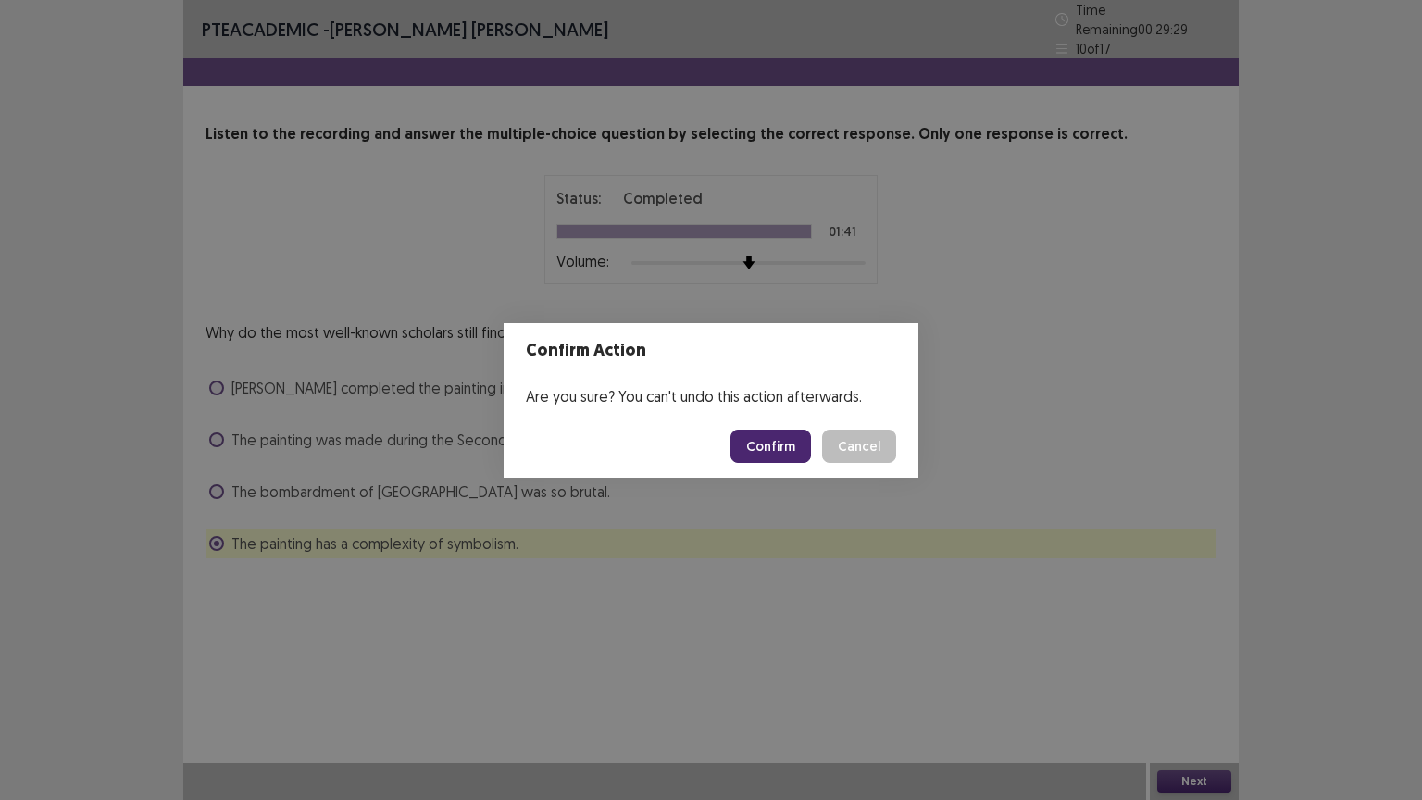
click at [783, 441] on button "Confirm" at bounding box center [770, 445] width 81 height 33
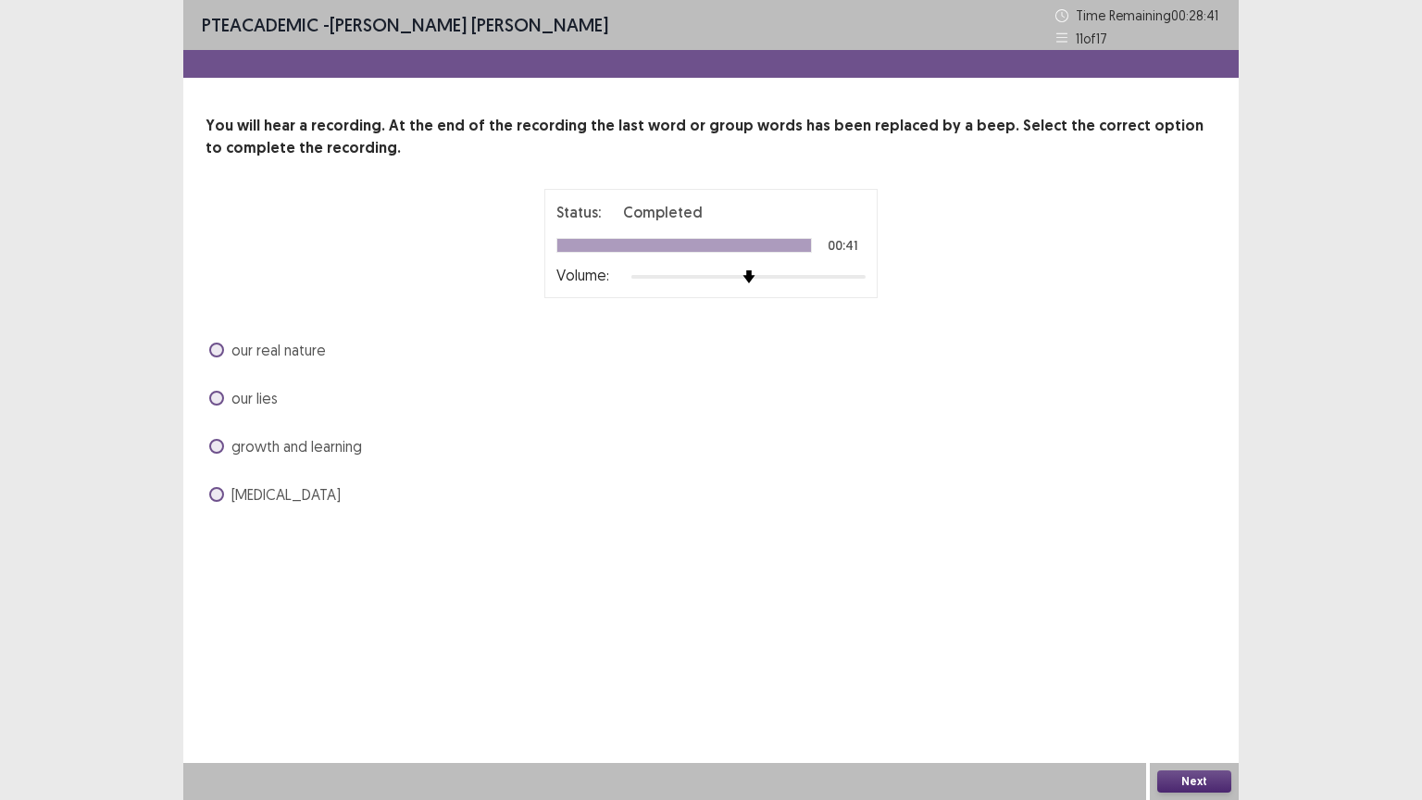
click at [264, 404] on span "our lies" at bounding box center [254, 398] width 46 height 22
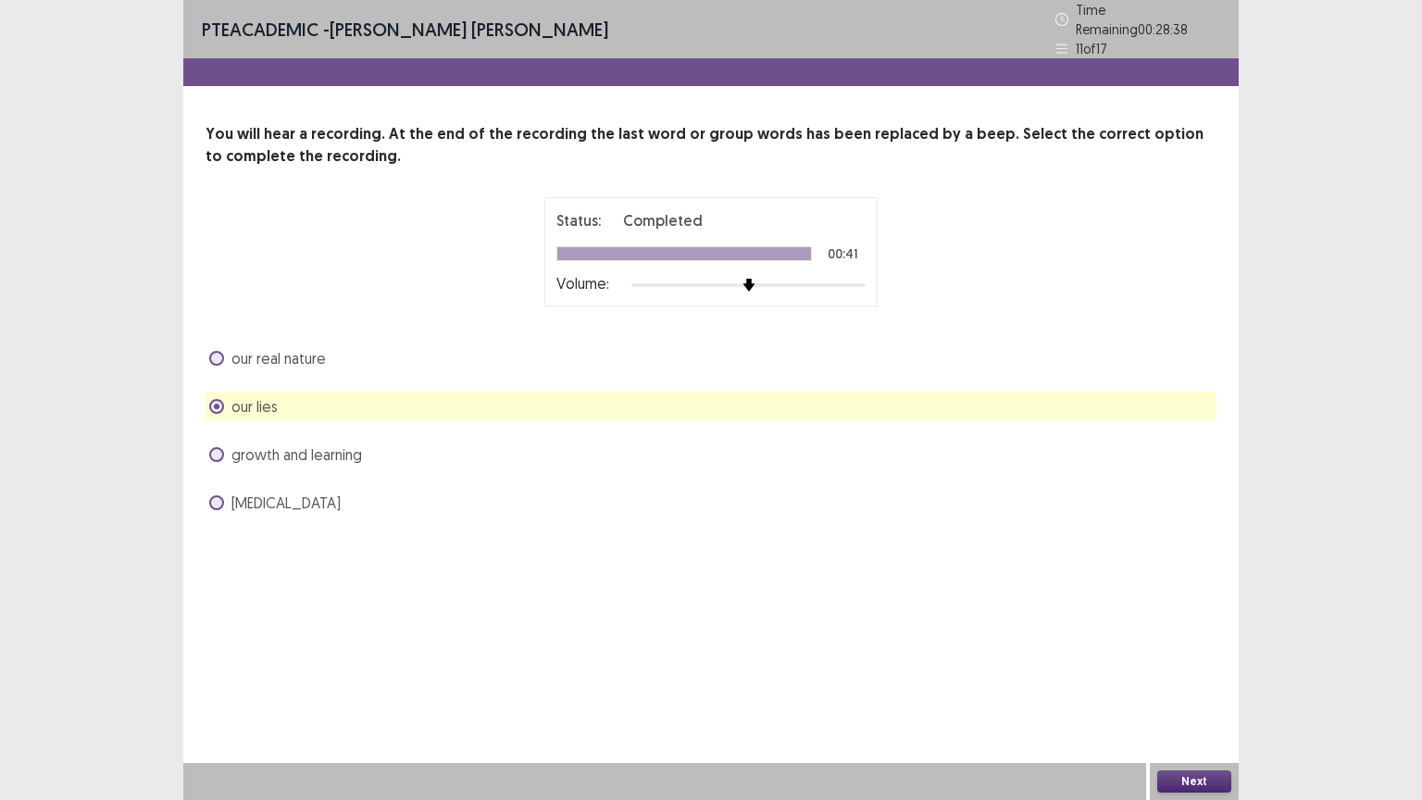
click at [1217, 675] on button "Next" at bounding box center [1194, 781] width 74 height 22
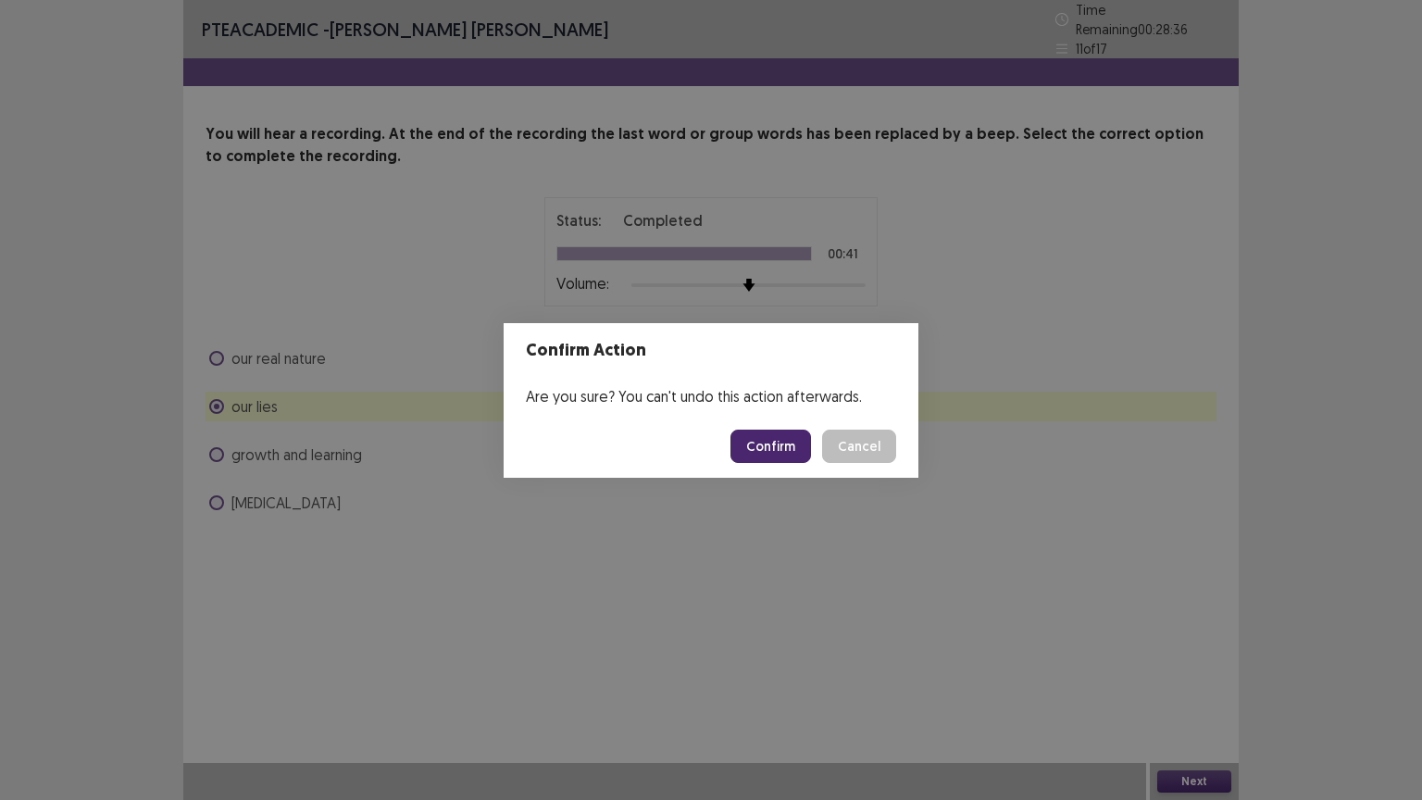
click at [785, 449] on button "Confirm" at bounding box center [770, 445] width 81 height 33
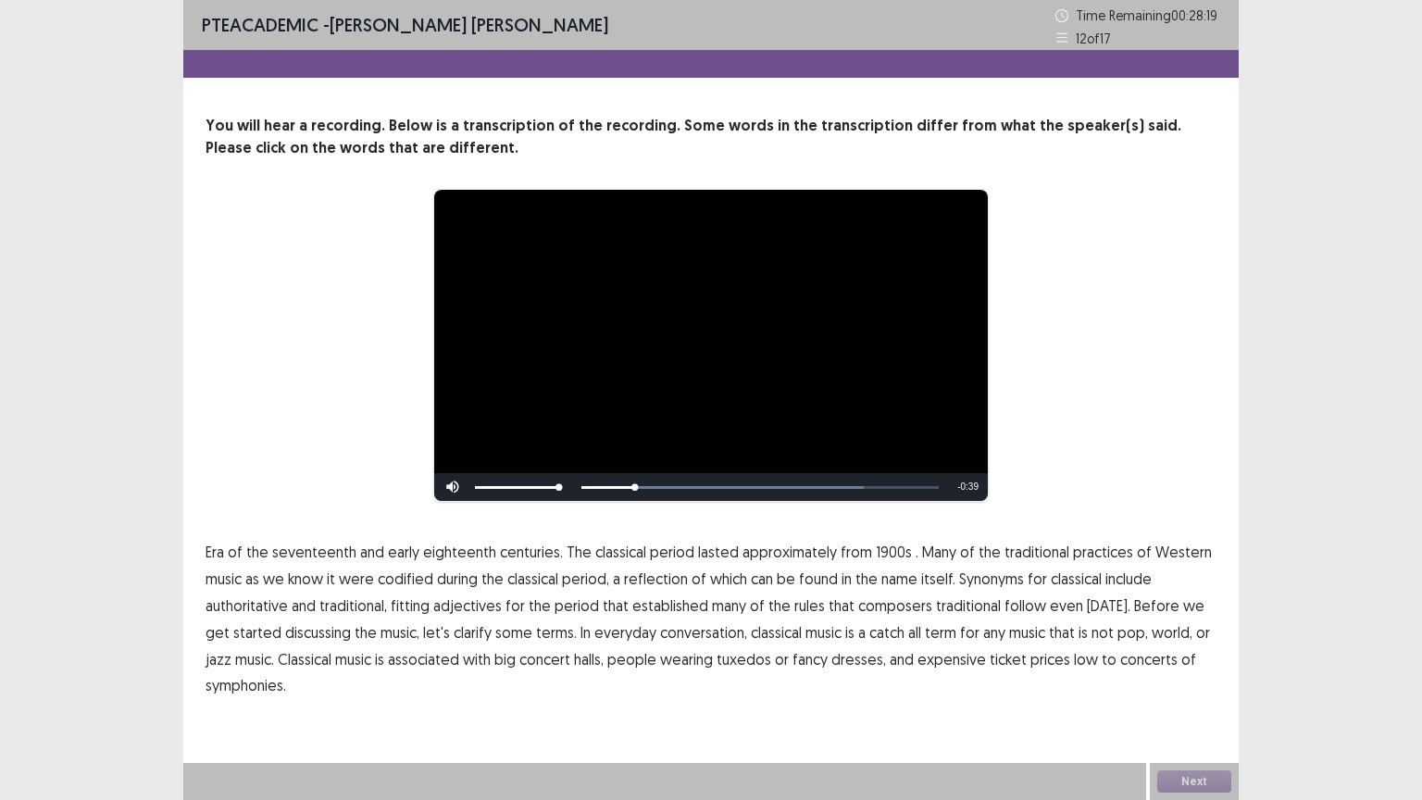
click at [883, 552] on span "1900s" at bounding box center [894, 552] width 36 height 22
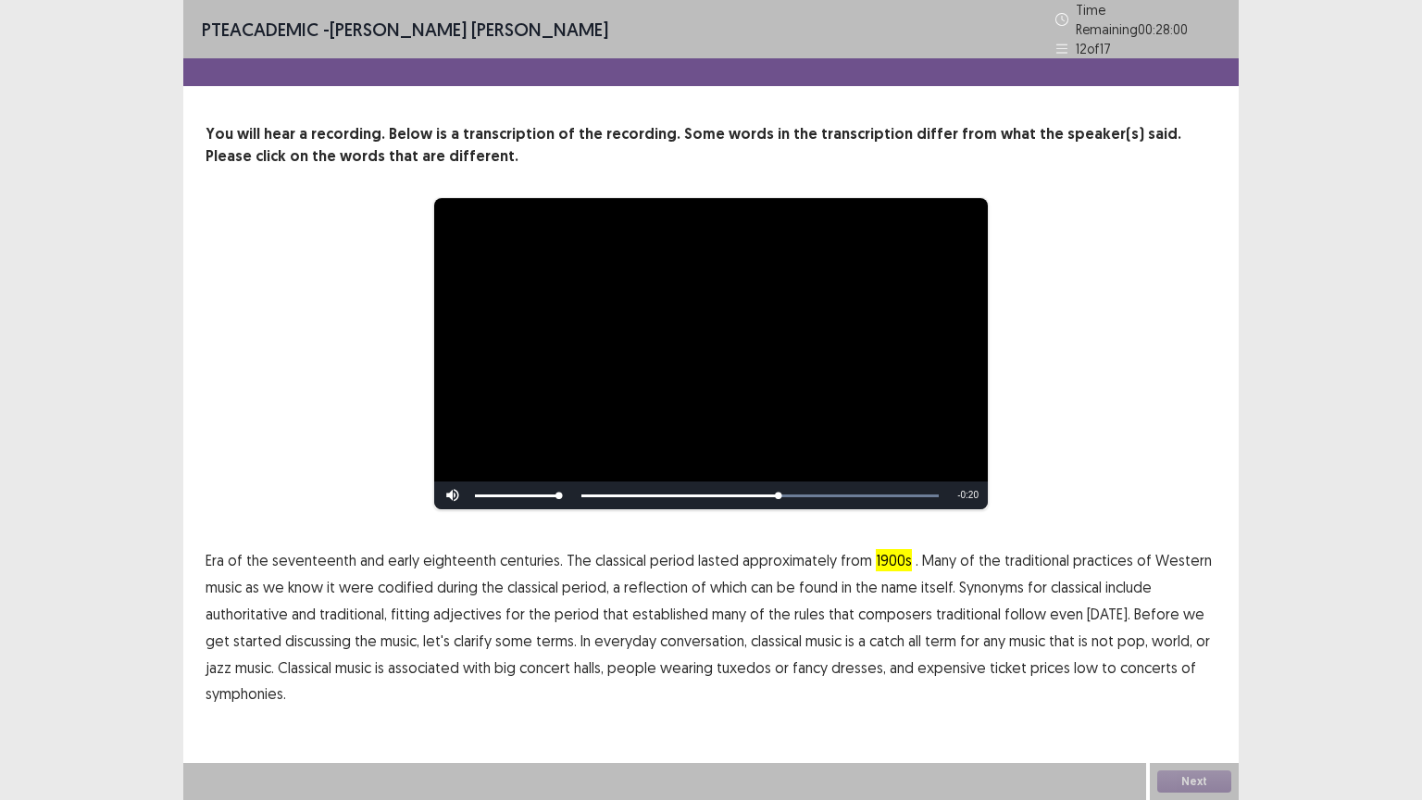
click at [959, 614] on span "traditional" at bounding box center [968, 614] width 65 height 22
click at [1074, 656] on span "low" at bounding box center [1086, 667] width 24 height 22
click at [1200, 675] on button "Next" at bounding box center [1194, 781] width 74 height 22
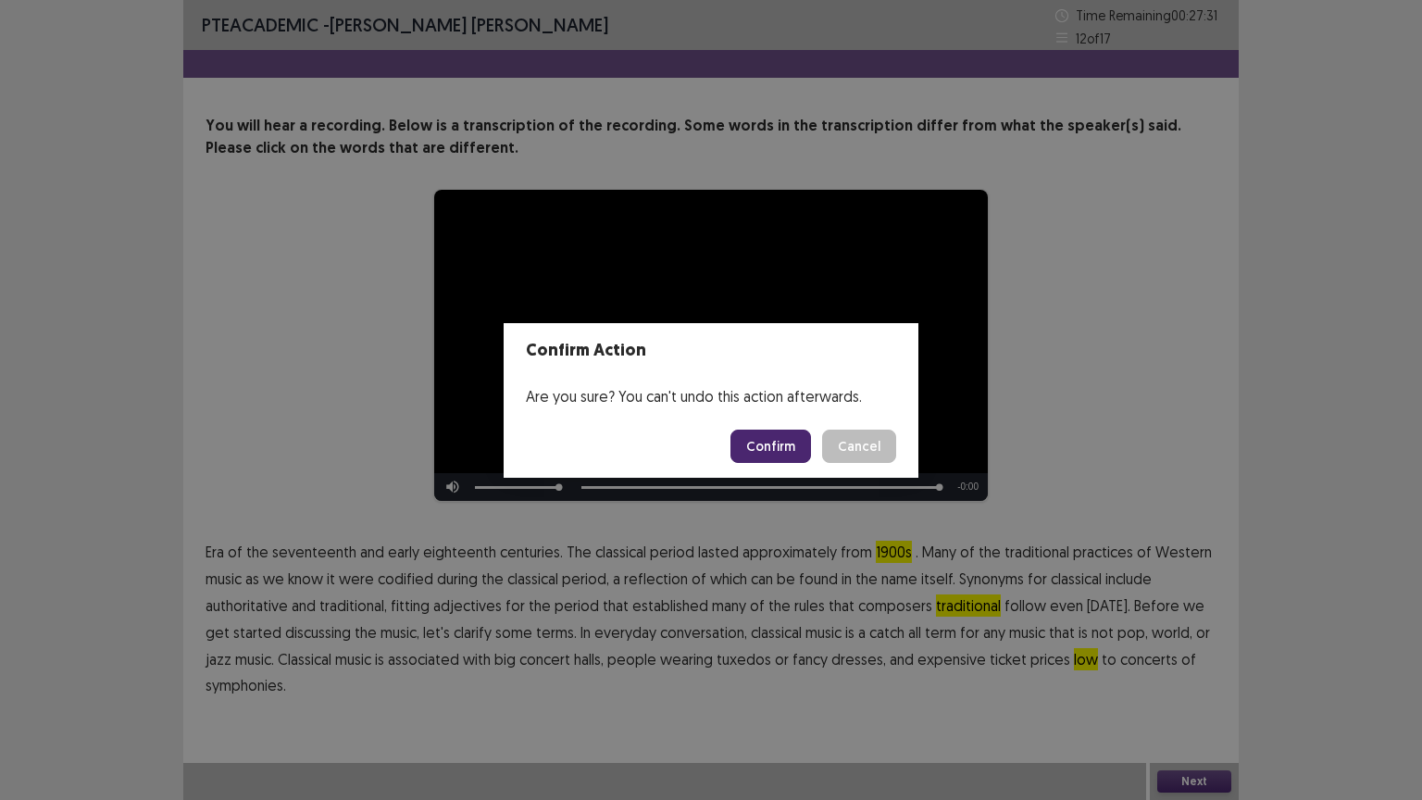
click at [782, 451] on button "Confirm" at bounding box center [770, 445] width 81 height 33
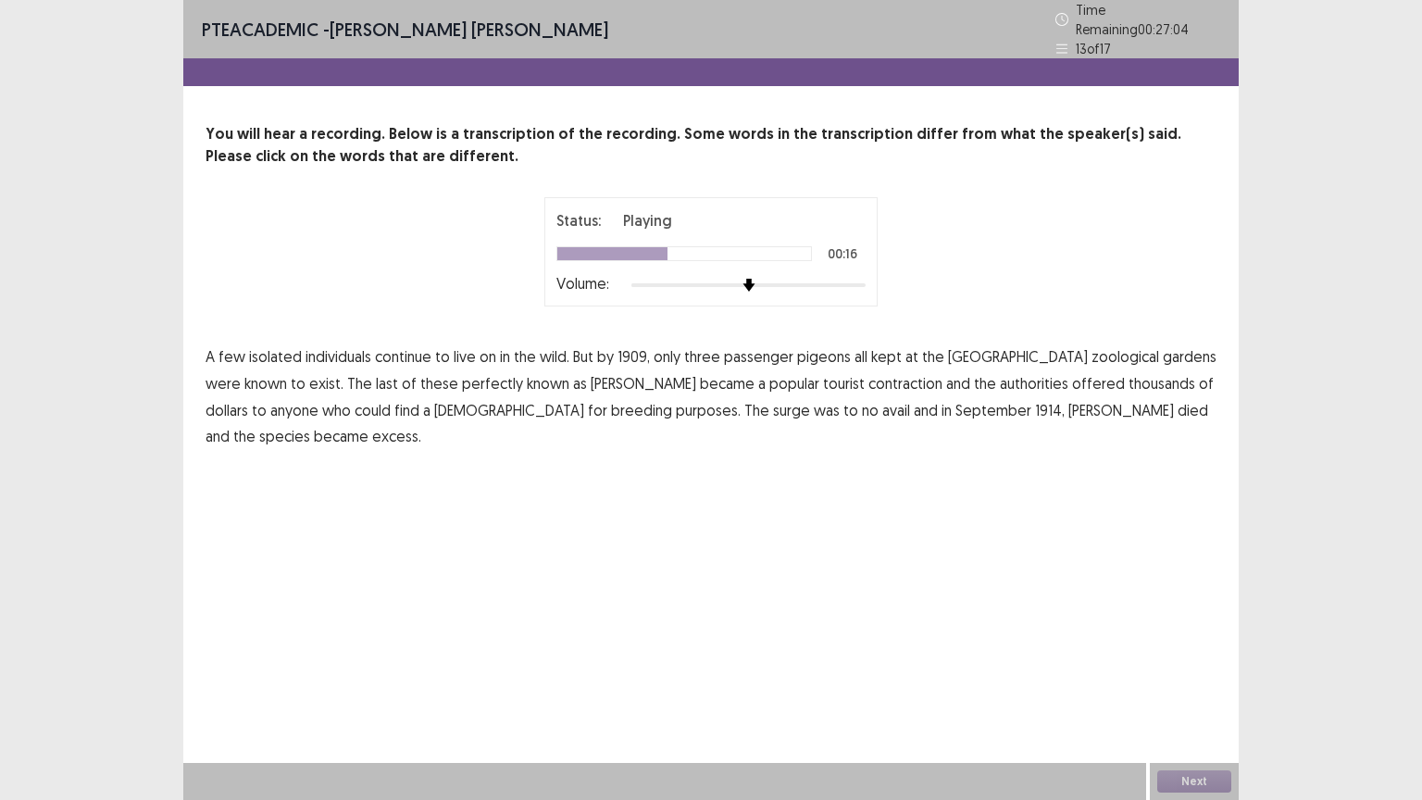
click at [462, 378] on span "perfectly" at bounding box center [492, 383] width 61 height 22
click at [868, 376] on span "contraction" at bounding box center [905, 383] width 74 height 22
click at [421, 425] on span "excess." at bounding box center [396, 436] width 49 height 22
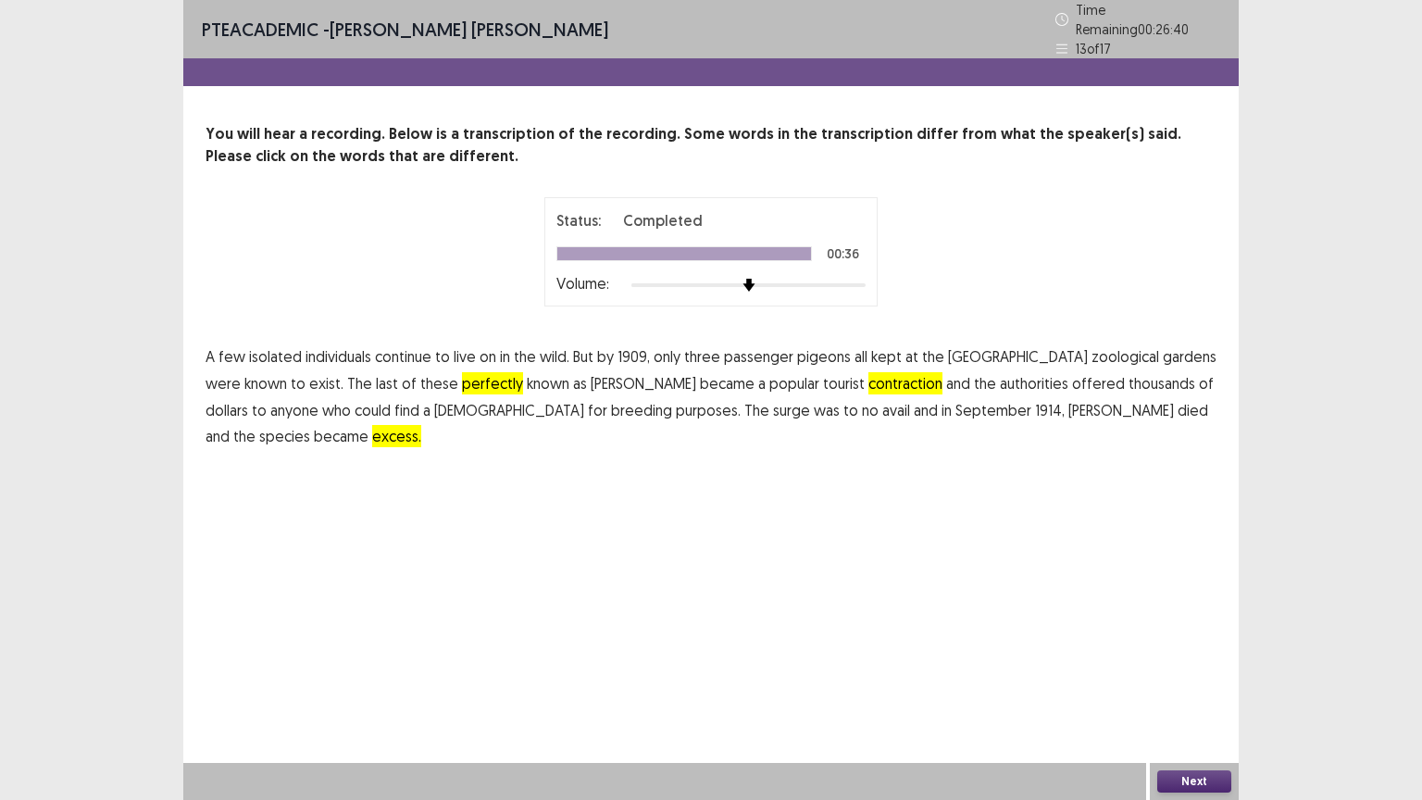
drag, startPoint x: 1208, startPoint y: 795, endPoint x: 1206, endPoint y: 773, distance: 22.3
click at [1206, 675] on div "Next" at bounding box center [1194, 781] width 89 height 37
click at [1206, 675] on button "Next" at bounding box center [1194, 781] width 74 height 22
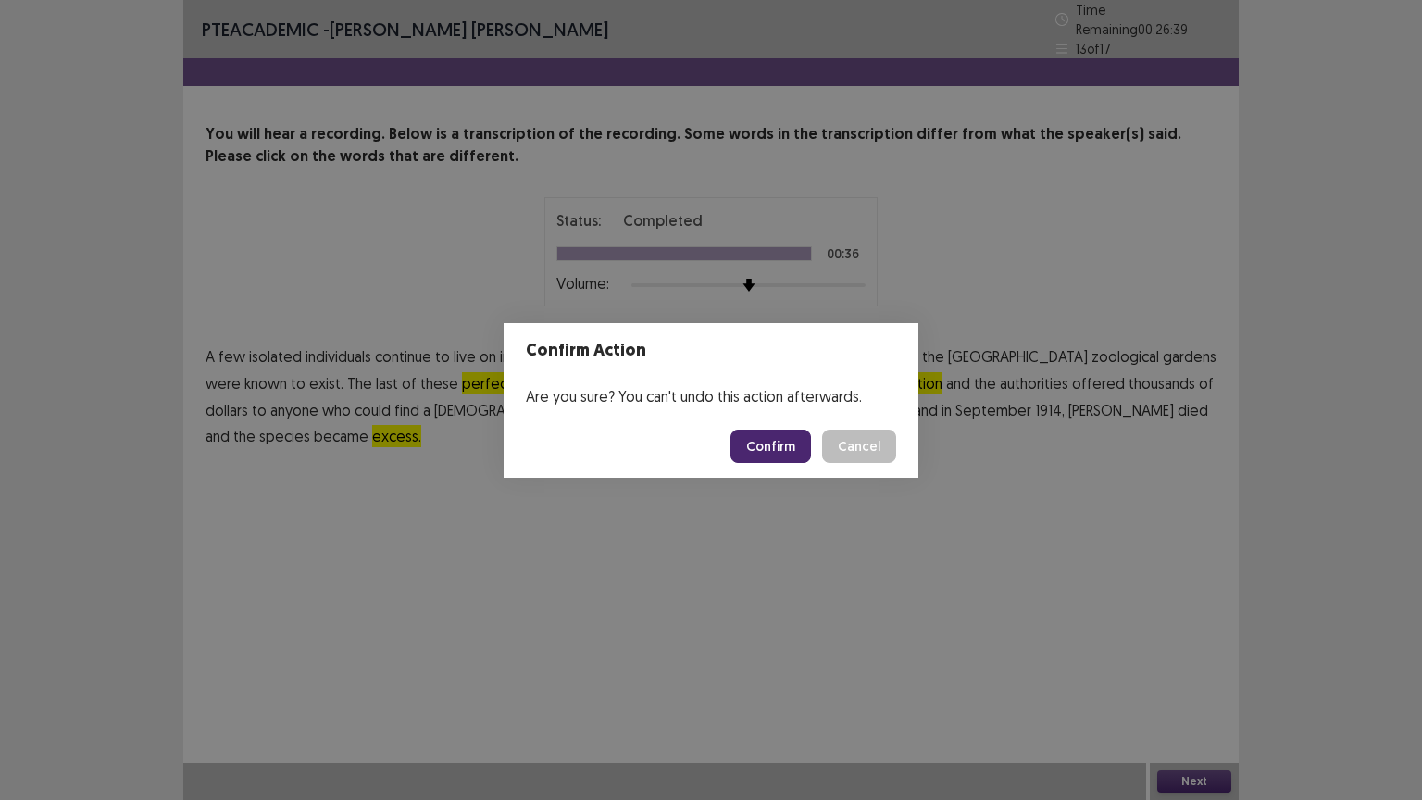
click at [789, 441] on button "Confirm" at bounding box center [770, 445] width 81 height 33
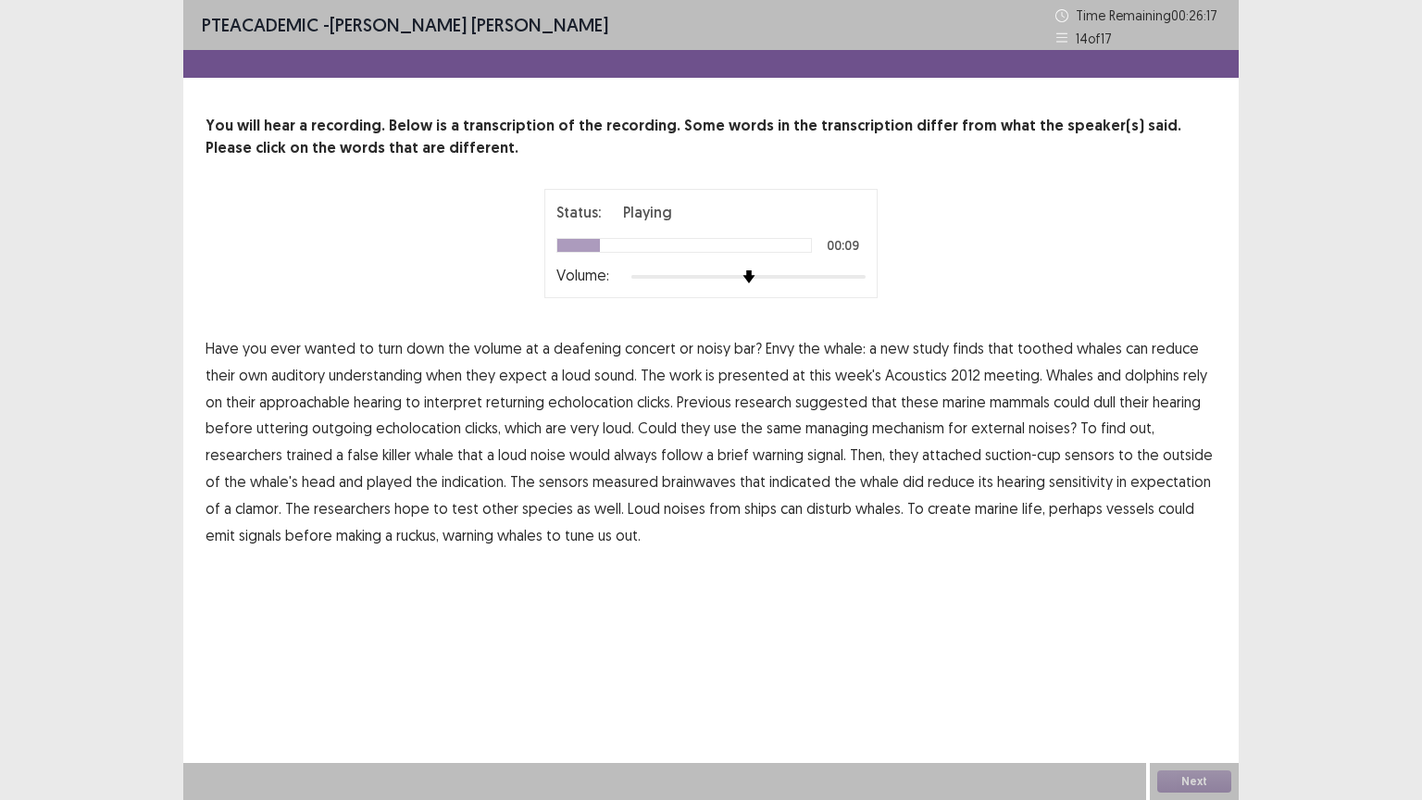
click at [367, 373] on span "understanding" at bounding box center [375, 375] width 93 height 22
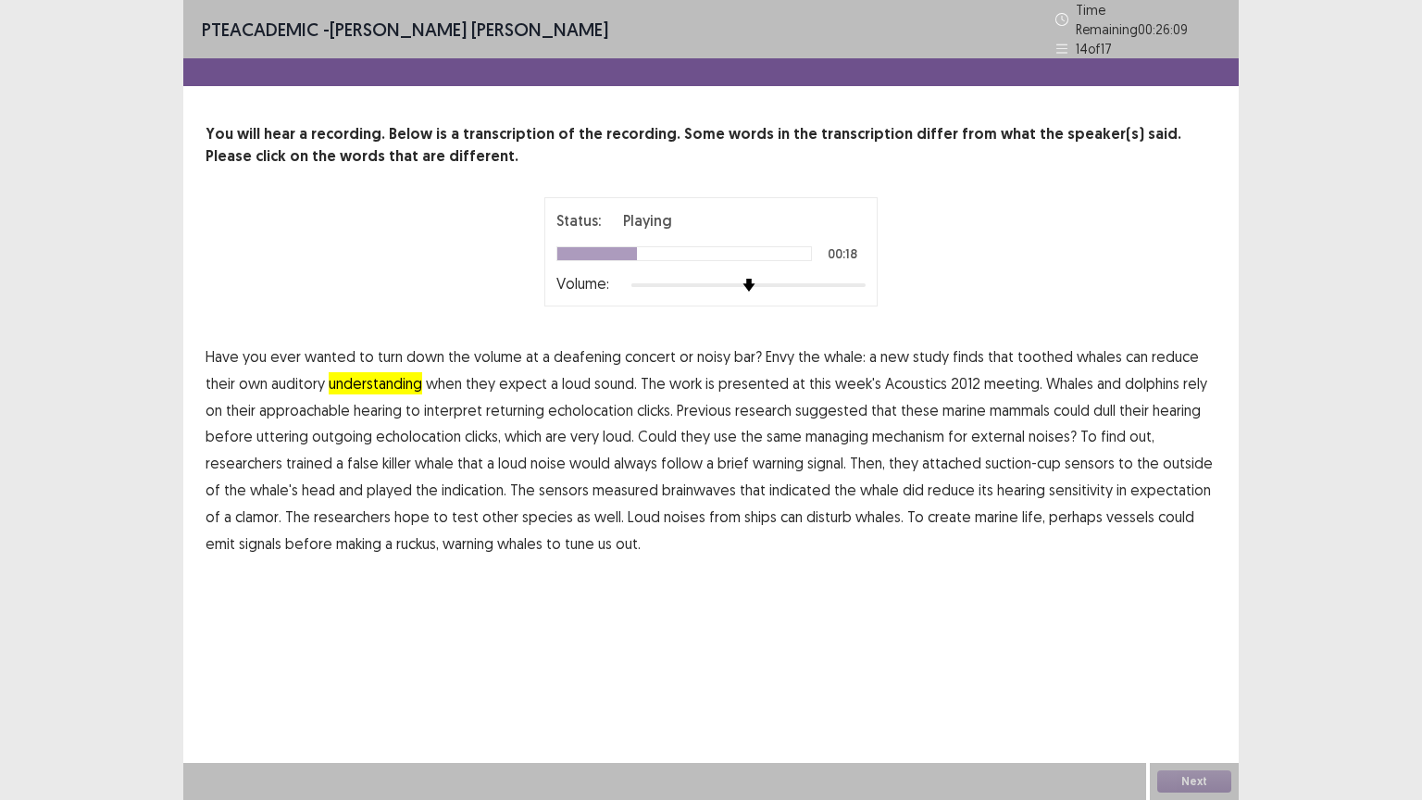
click at [285, 406] on span "approachable" at bounding box center [304, 410] width 91 height 22
click at [822, 429] on span "managing" at bounding box center [836, 436] width 63 height 22
click at [478, 479] on span "indication." at bounding box center [473, 490] width 65 height 22
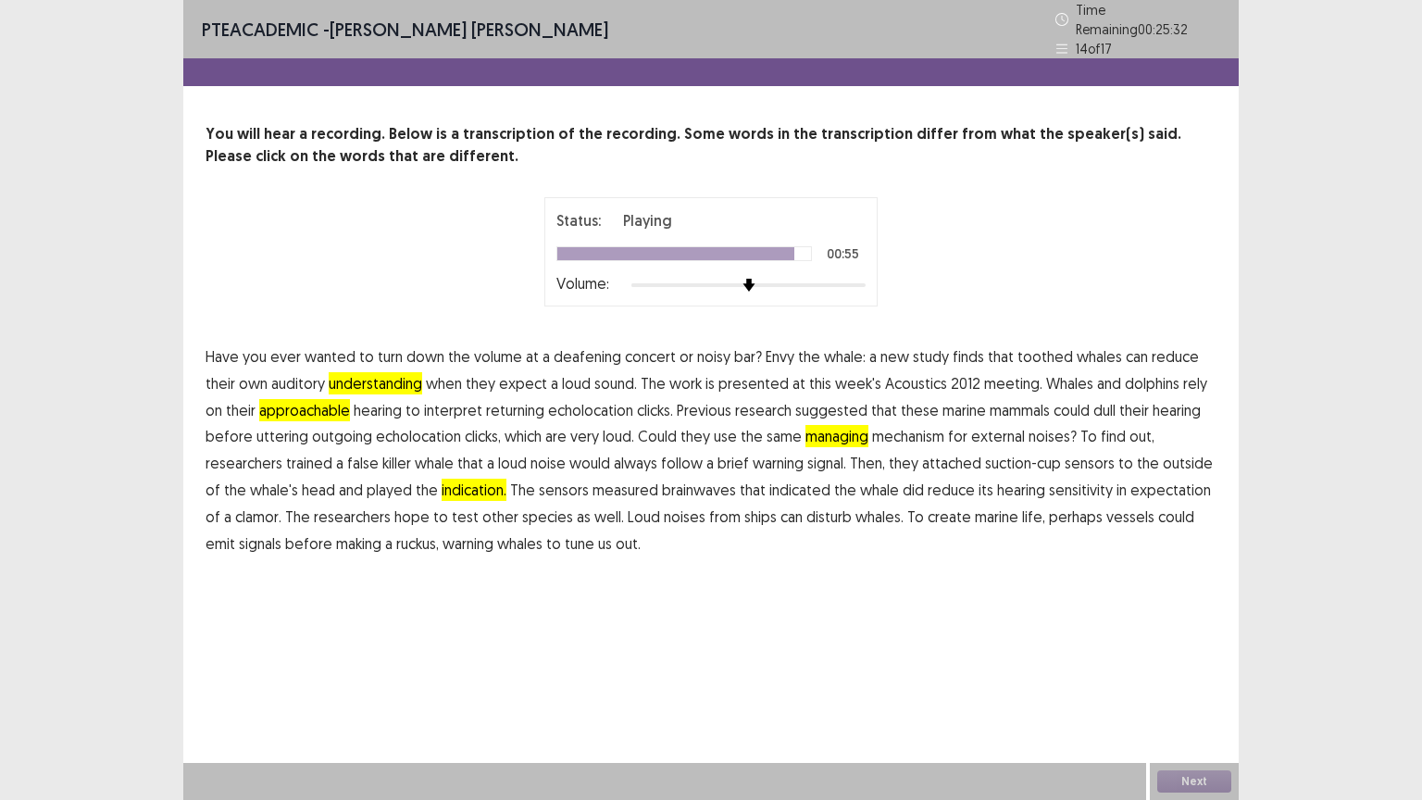
click at [935, 507] on span "create" at bounding box center [949, 516] width 44 height 22
click at [1208, 675] on button "Next" at bounding box center [1194, 781] width 74 height 22
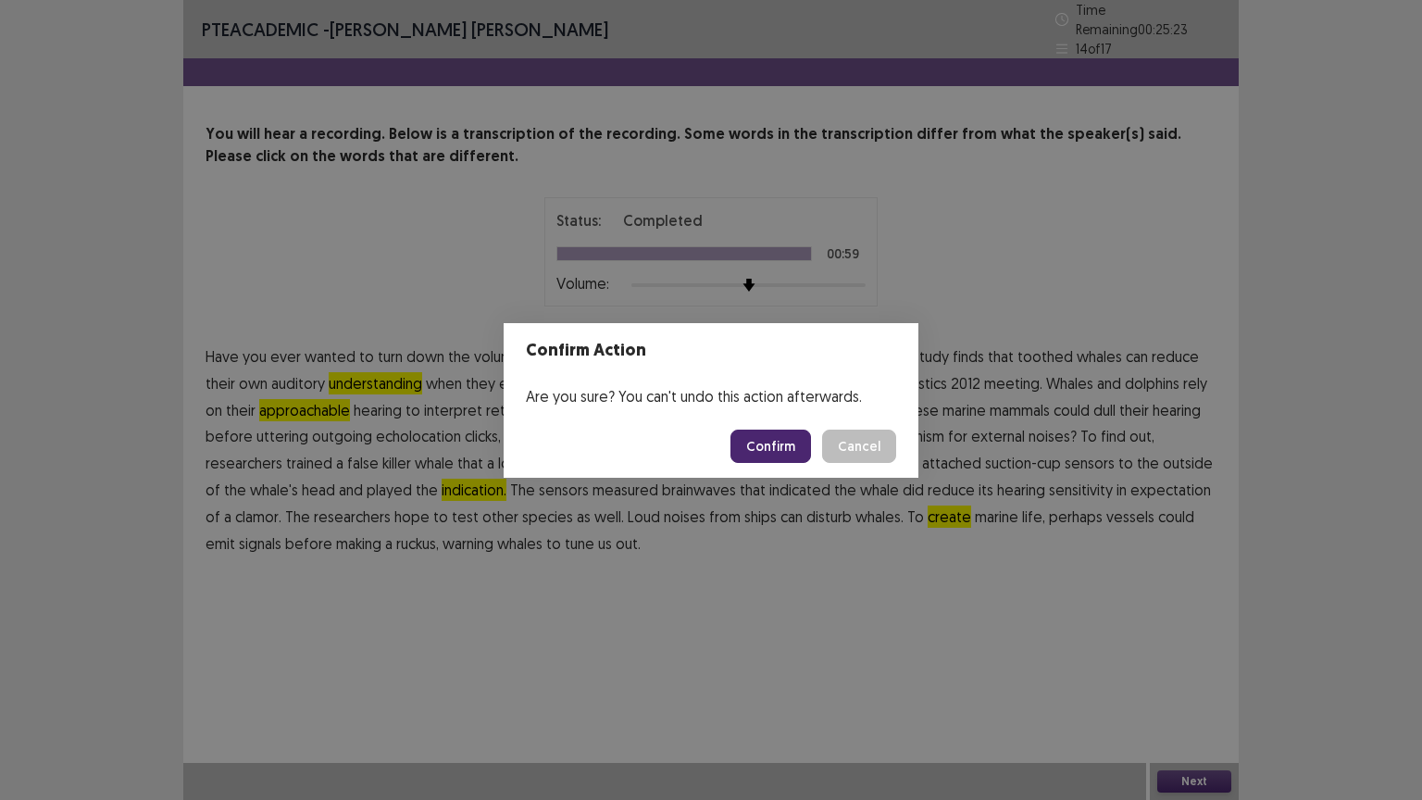
click at [766, 438] on button "Confirm" at bounding box center [770, 445] width 81 height 33
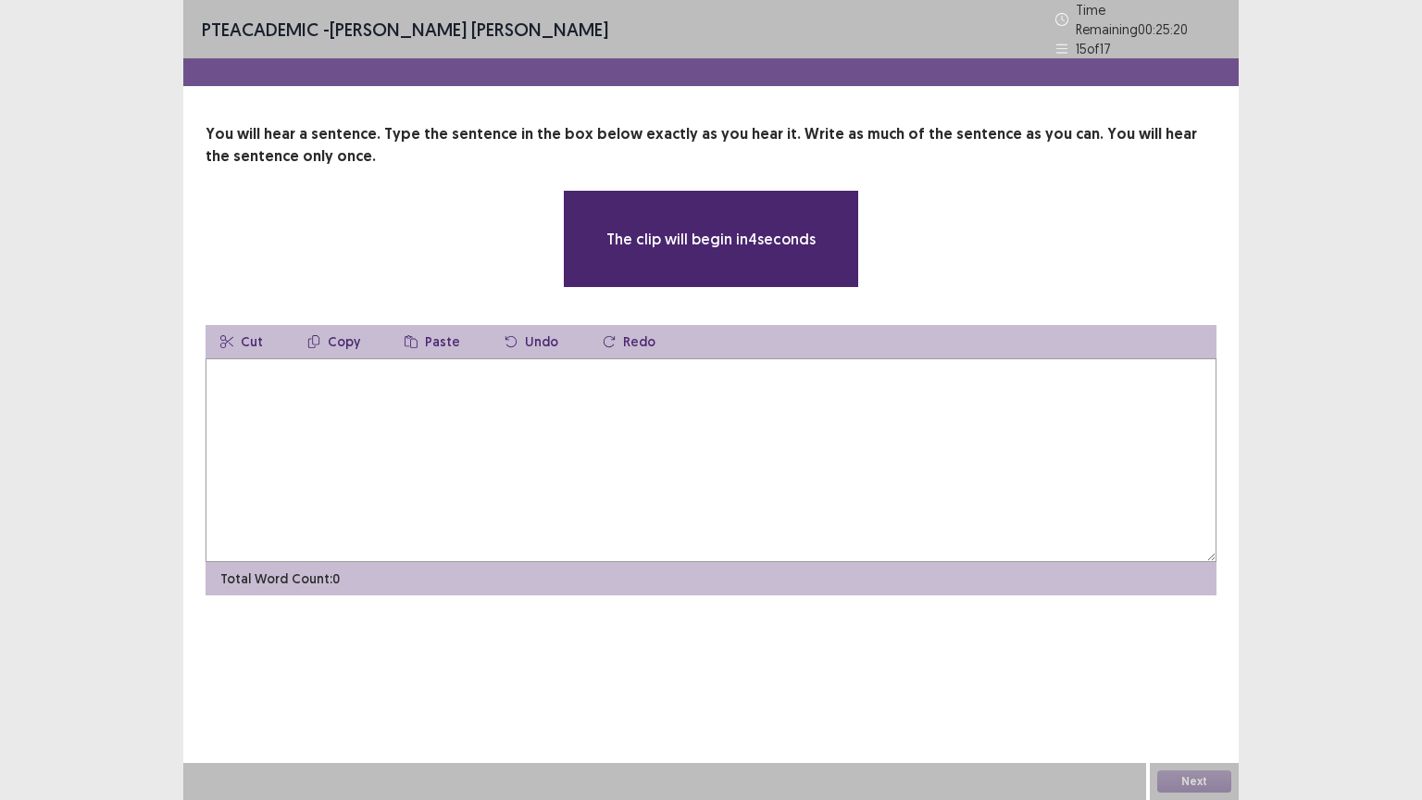
click at [704, 437] on textarea at bounding box center [710, 460] width 1011 height 204
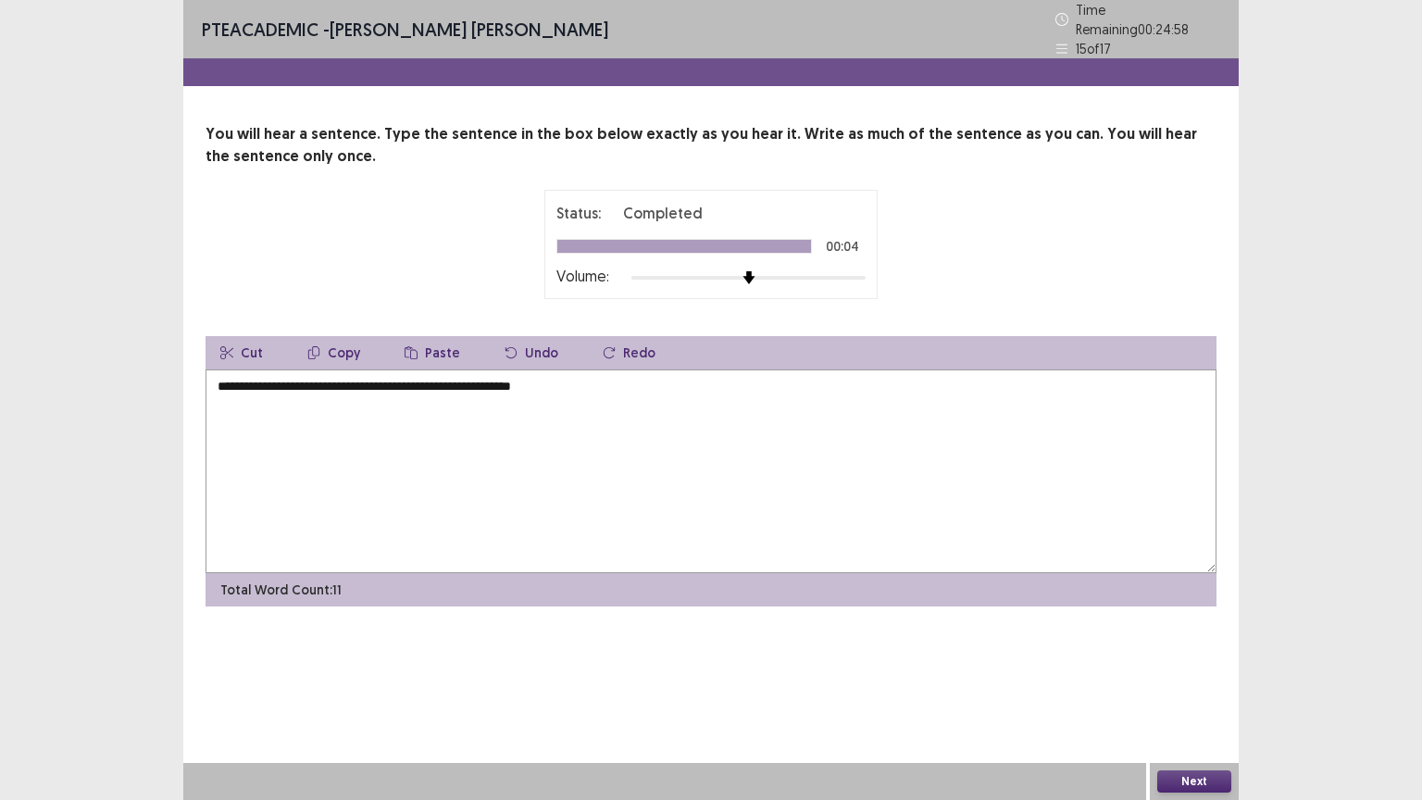
click at [562, 417] on textarea "**********" at bounding box center [710, 471] width 1011 height 204
click at [233, 374] on textarea "**********" at bounding box center [710, 471] width 1011 height 204
click at [258, 381] on textarea "**********" at bounding box center [710, 471] width 1011 height 204
drag, startPoint x: 487, startPoint y: 370, endPoint x: 507, endPoint y: 411, distance: 45.5
click at [507, 411] on textarea "**********" at bounding box center [710, 471] width 1011 height 204
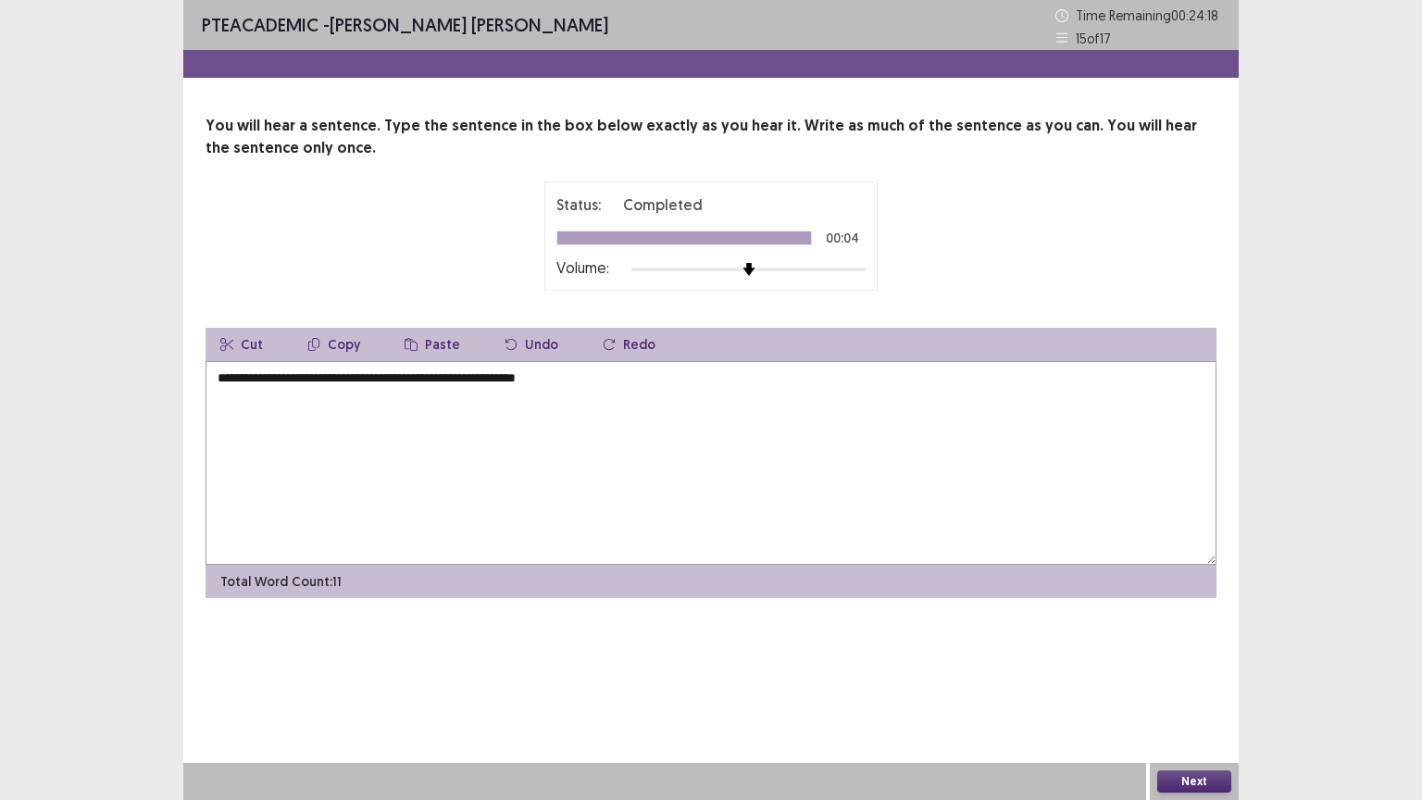
click at [367, 385] on textarea "**********" at bounding box center [710, 463] width 1011 height 204
click at [658, 374] on textarea "**********" at bounding box center [710, 463] width 1011 height 204
click at [491, 393] on textarea "**********" at bounding box center [710, 463] width 1011 height 204
click at [504, 394] on textarea "**********" at bounding box center [710, 463] width 1011 height 204
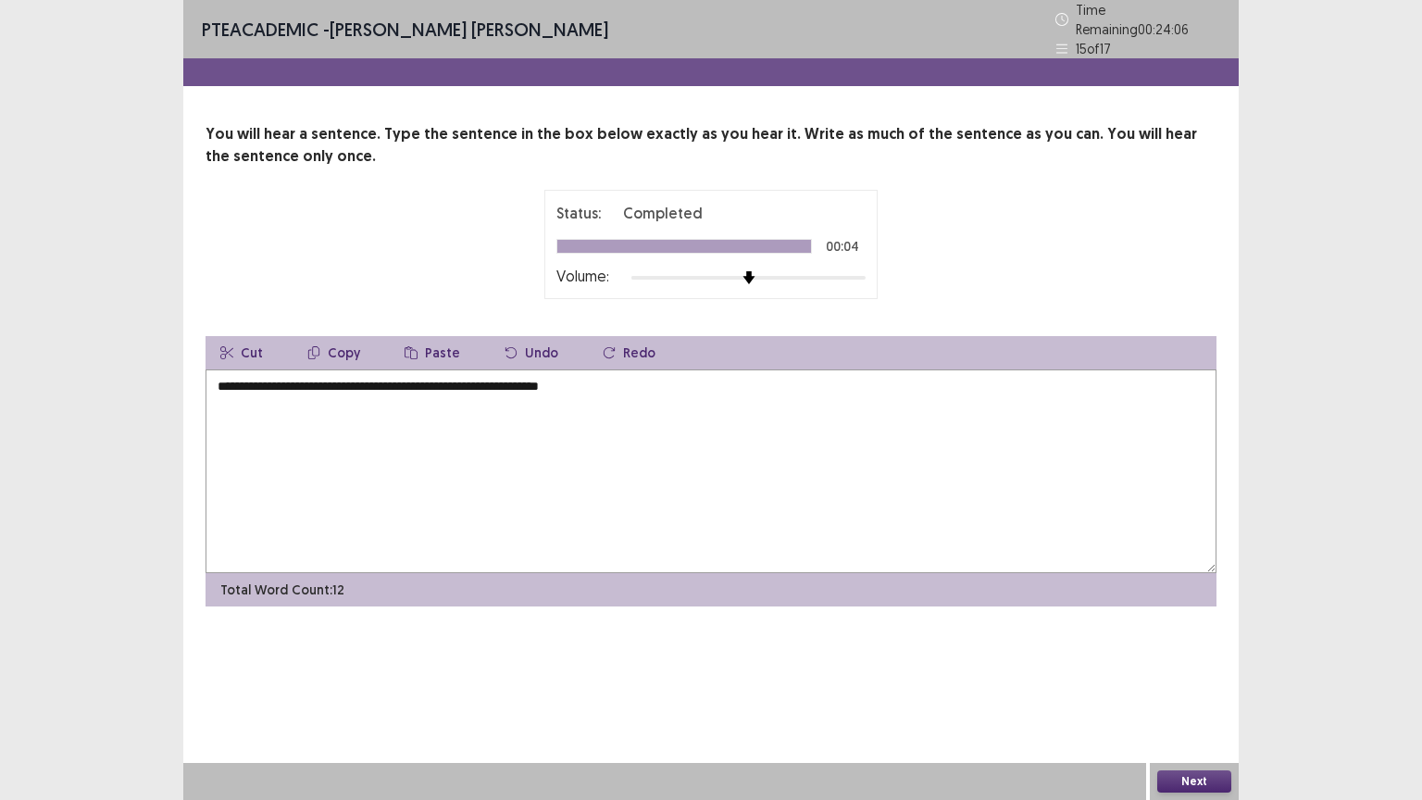
click at [640, 393] on textarea "**********" at bounding box center [710, 471] width 1011 height 204
type textarea "**********"
click at [1200, 675] on button "Next" at bounding box center [1194, 781] width 74 height 22
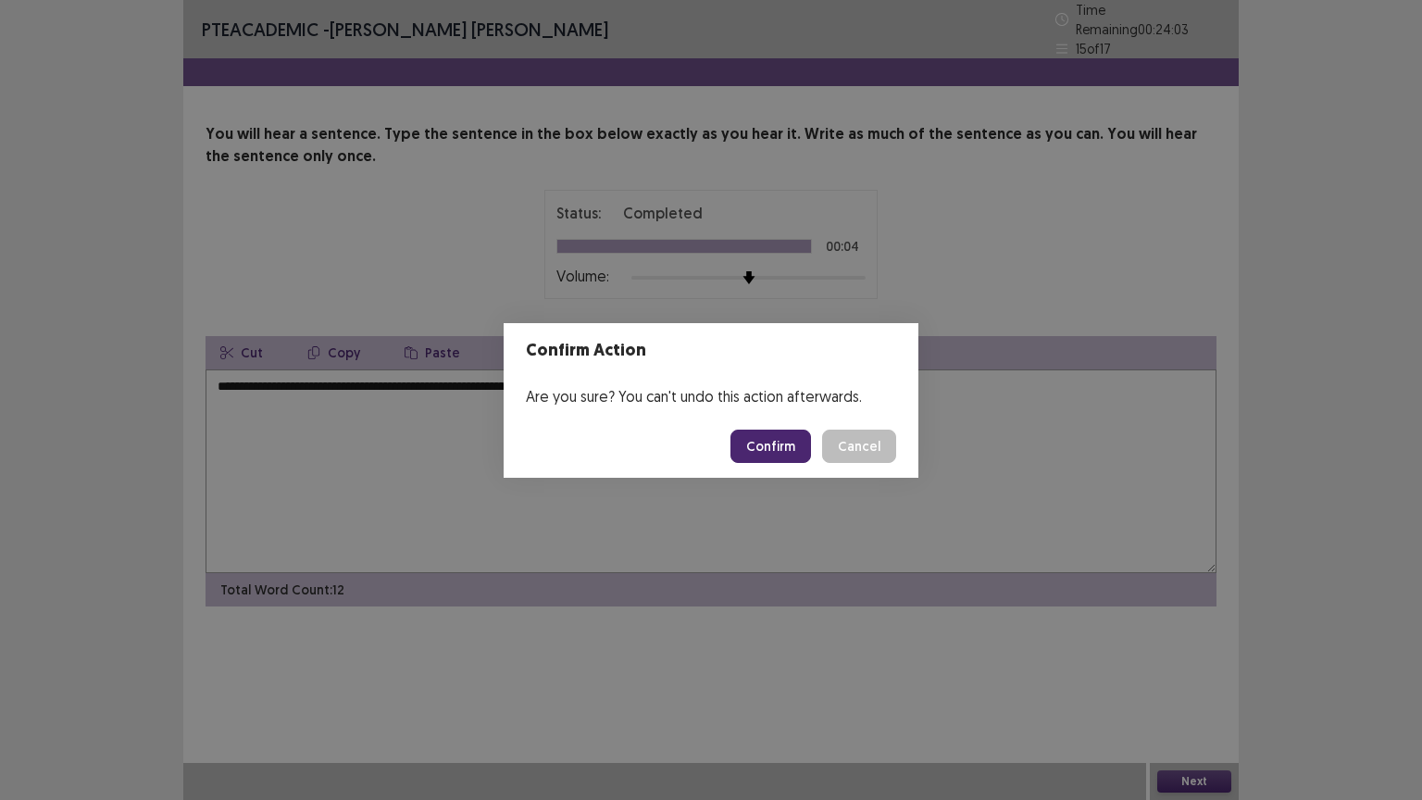
click at [786, 441] on button "Confirm" at bounding box center [770, 445] width 81 height 33
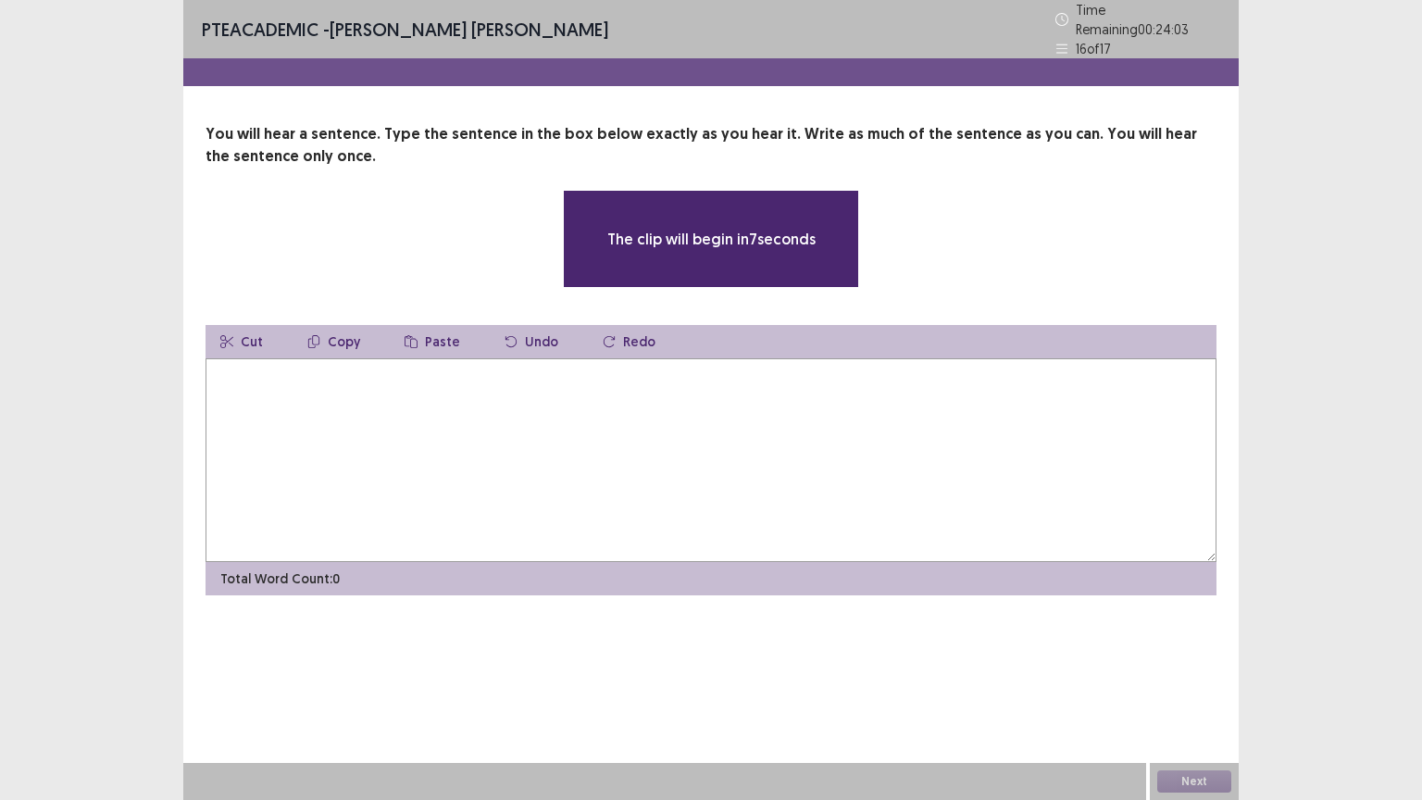
click at [648, 414] on textarea at bounding box center [710, 460] width 1011 height 204
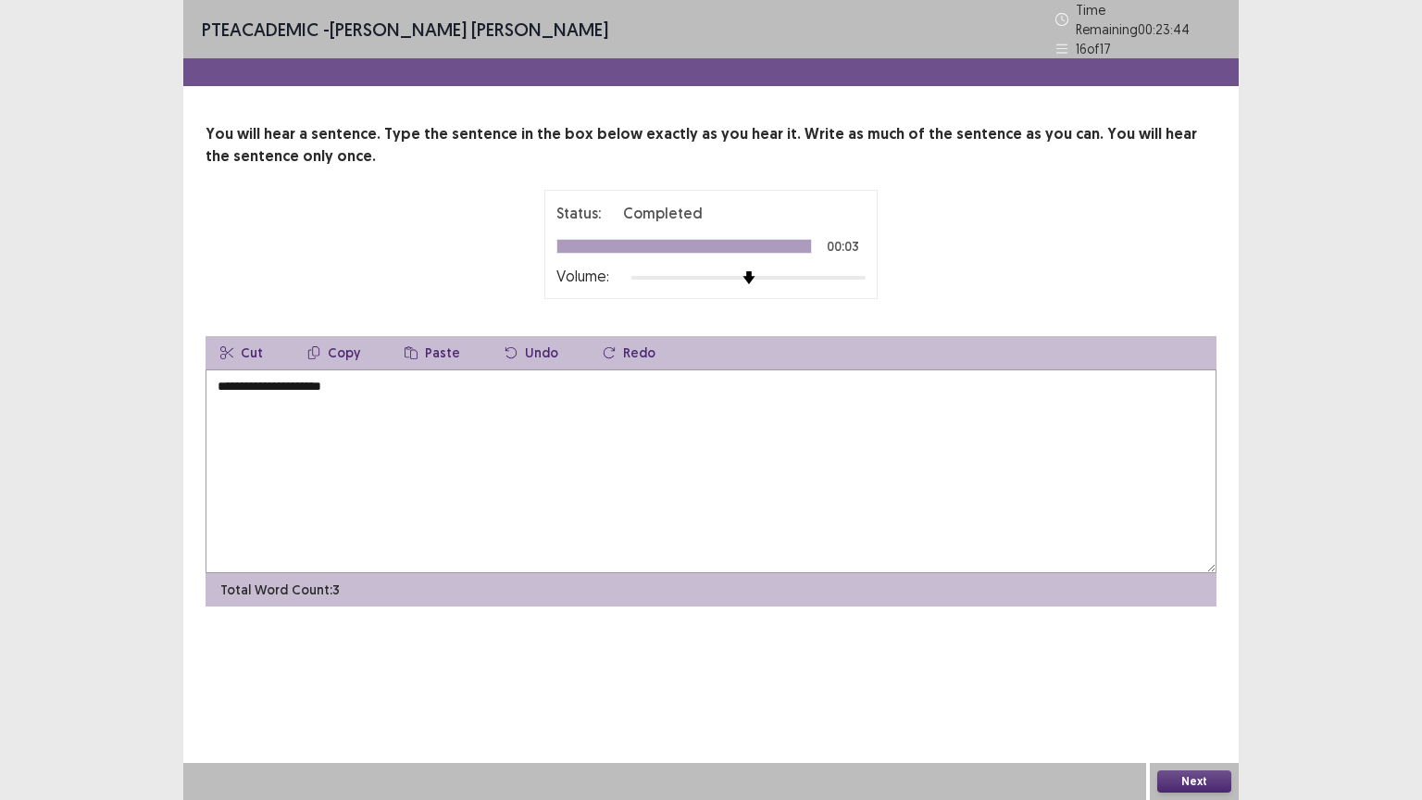
click at [555, 403] on textarea "**********" at bounding box center [710, 471] width 1011 height 204
click at [696, 412] on textarea "**********" at bounding box center [710, 471] width 1011 height 204
click at [478, 404] on textarea "**********" at bounding box center [710, 471] width 1011 height 204
type textarea "**********"
click at [1176, 675] on button "Next" at bounding box center [1194, 781] width 74 height 22
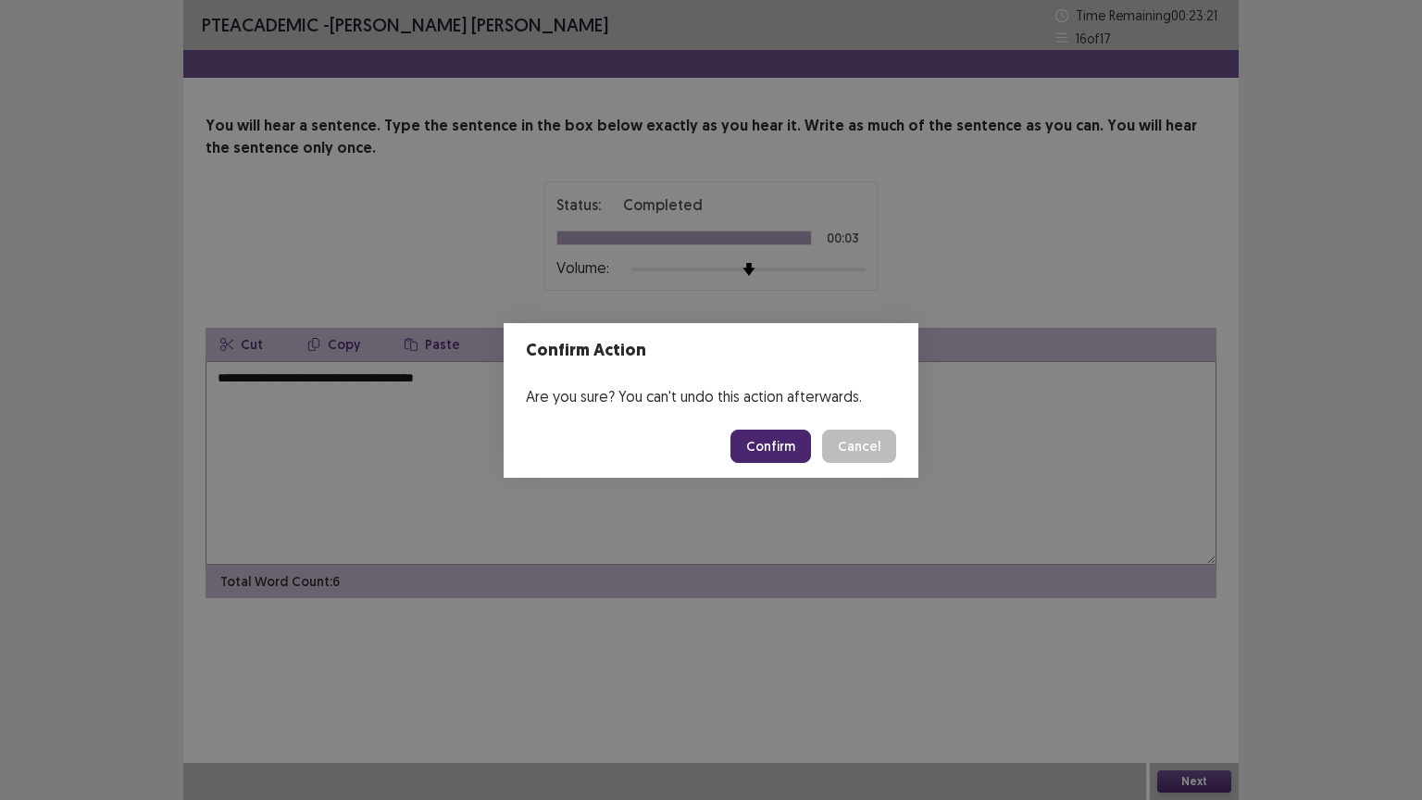
click at [778, 444] on button "Confirm" at bounding box center [770, 445] width 81 height 33
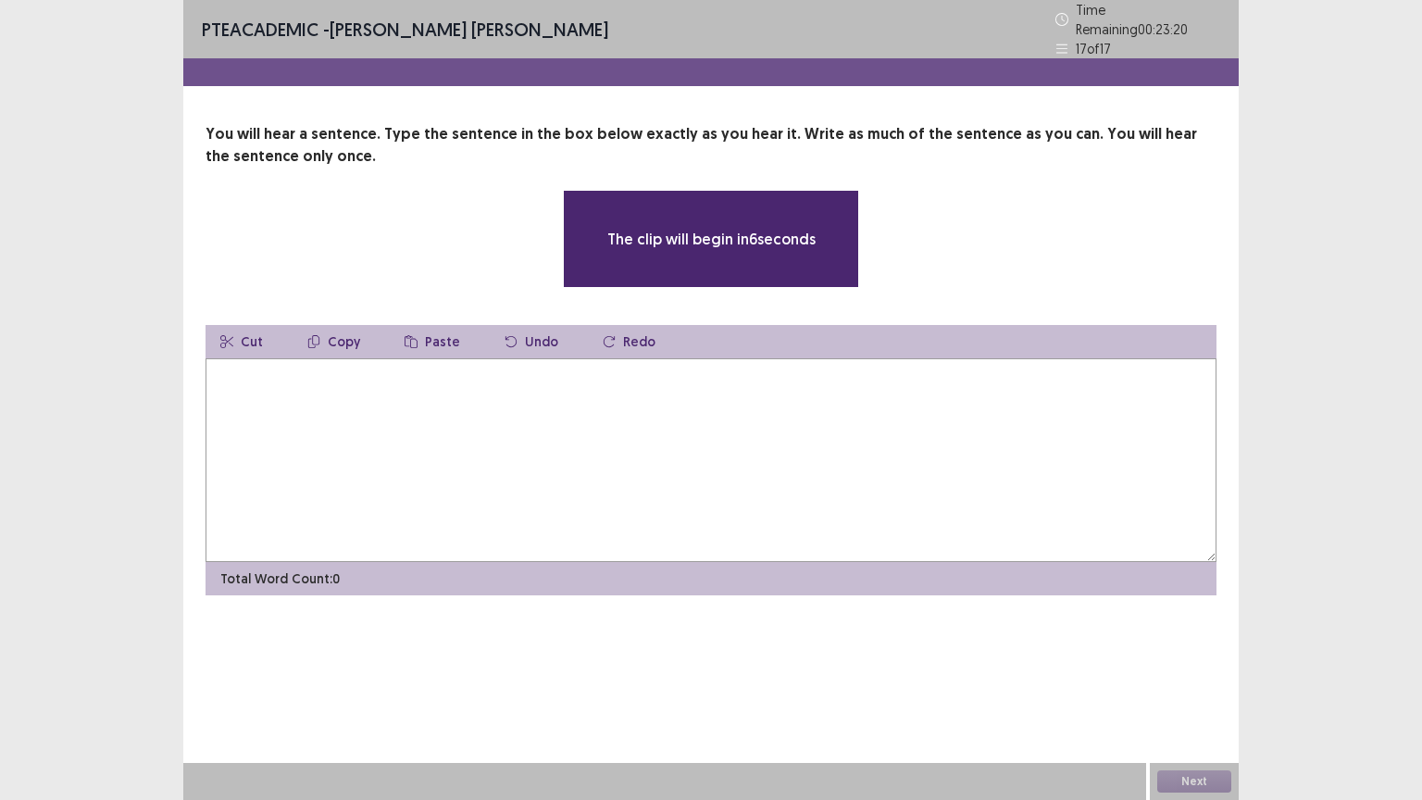
click at [710, 411] on textarea at bounding box center [710, 460] width 1011 height 204
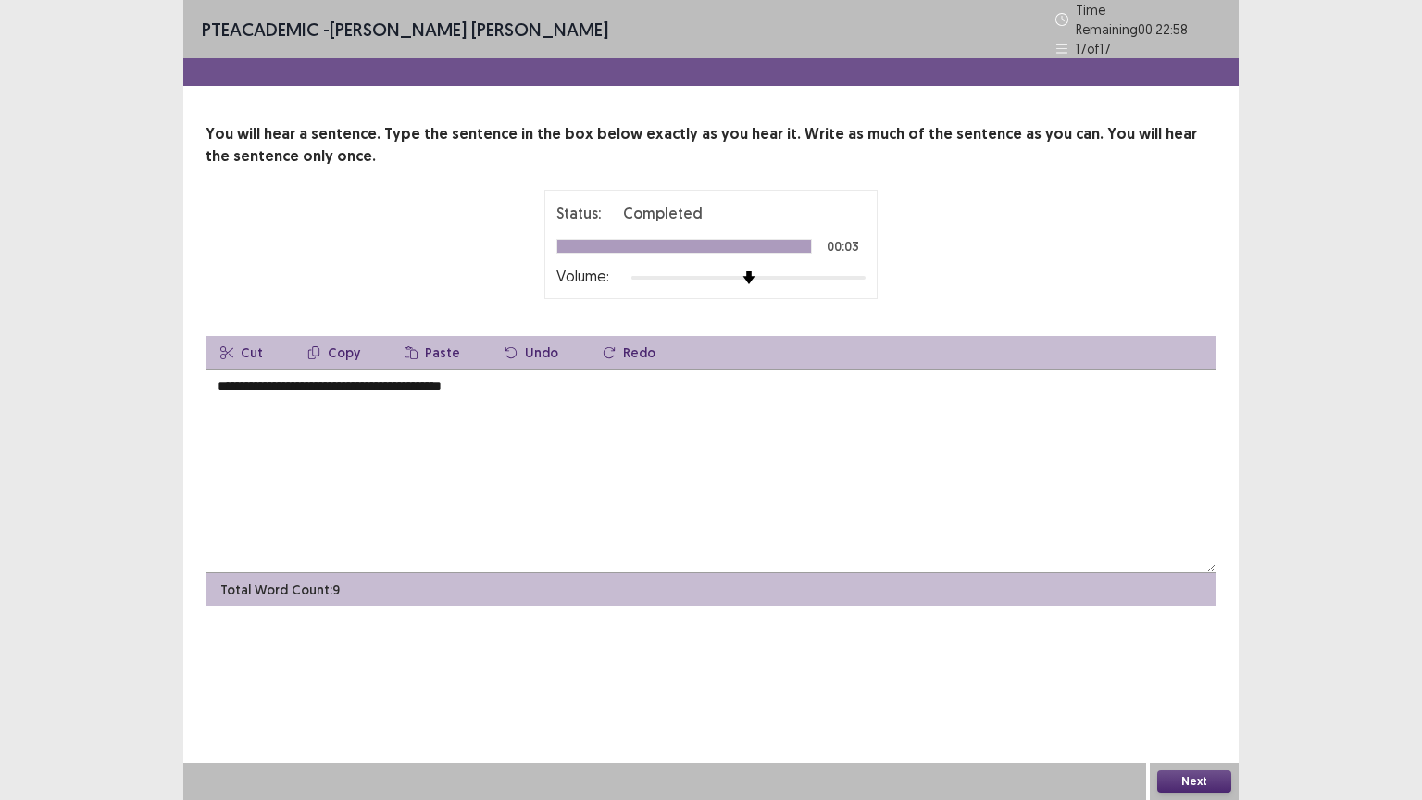
click at [240, 359] on button "Cut" at bounding box center [241, 352] width 72 height 33
click at [234, 376] on textarea "**********" at bounding box center [710, 471] width 1011 height 204
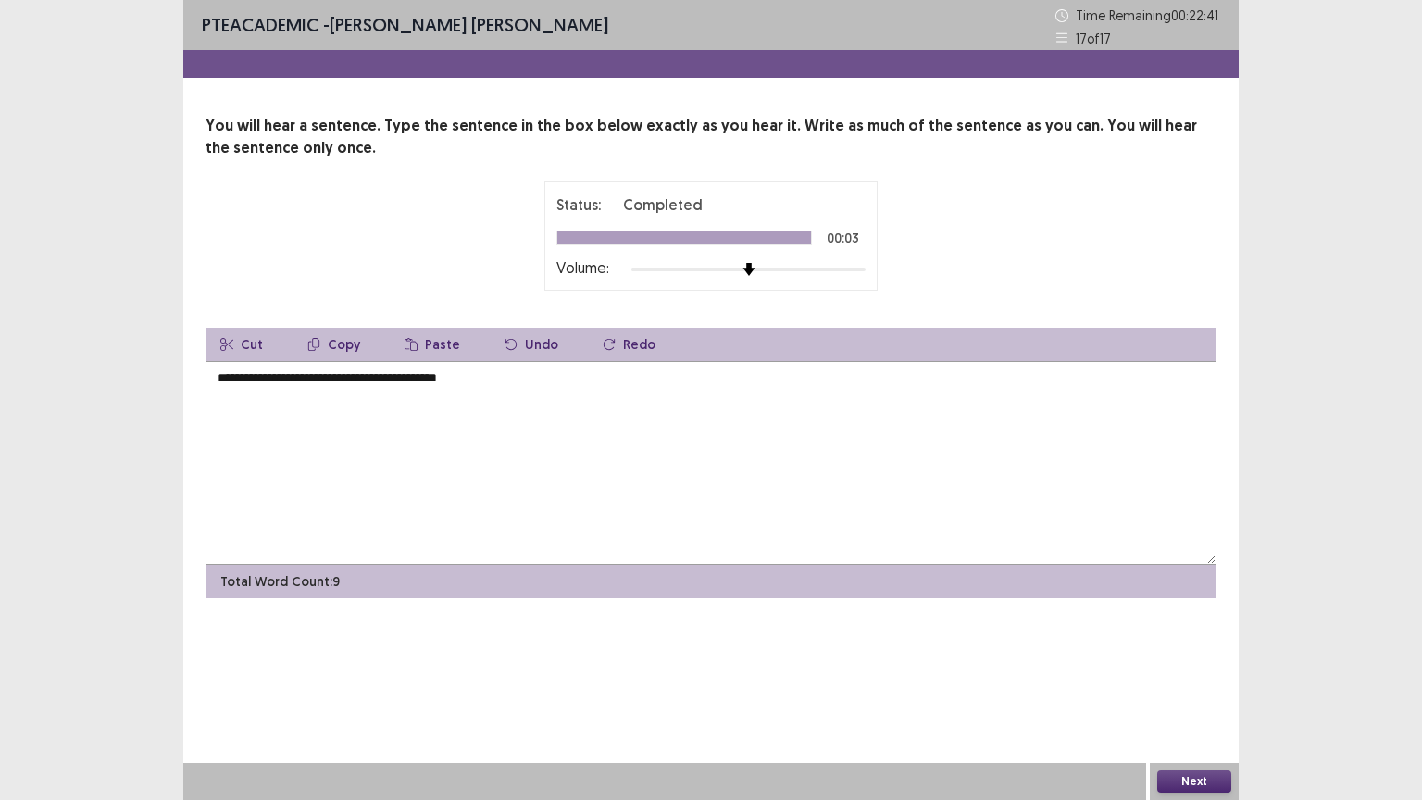
type textarea "**********"
click at [1224, 675] on button "Next" at bounding box center [1194, 781] width 74 height 22
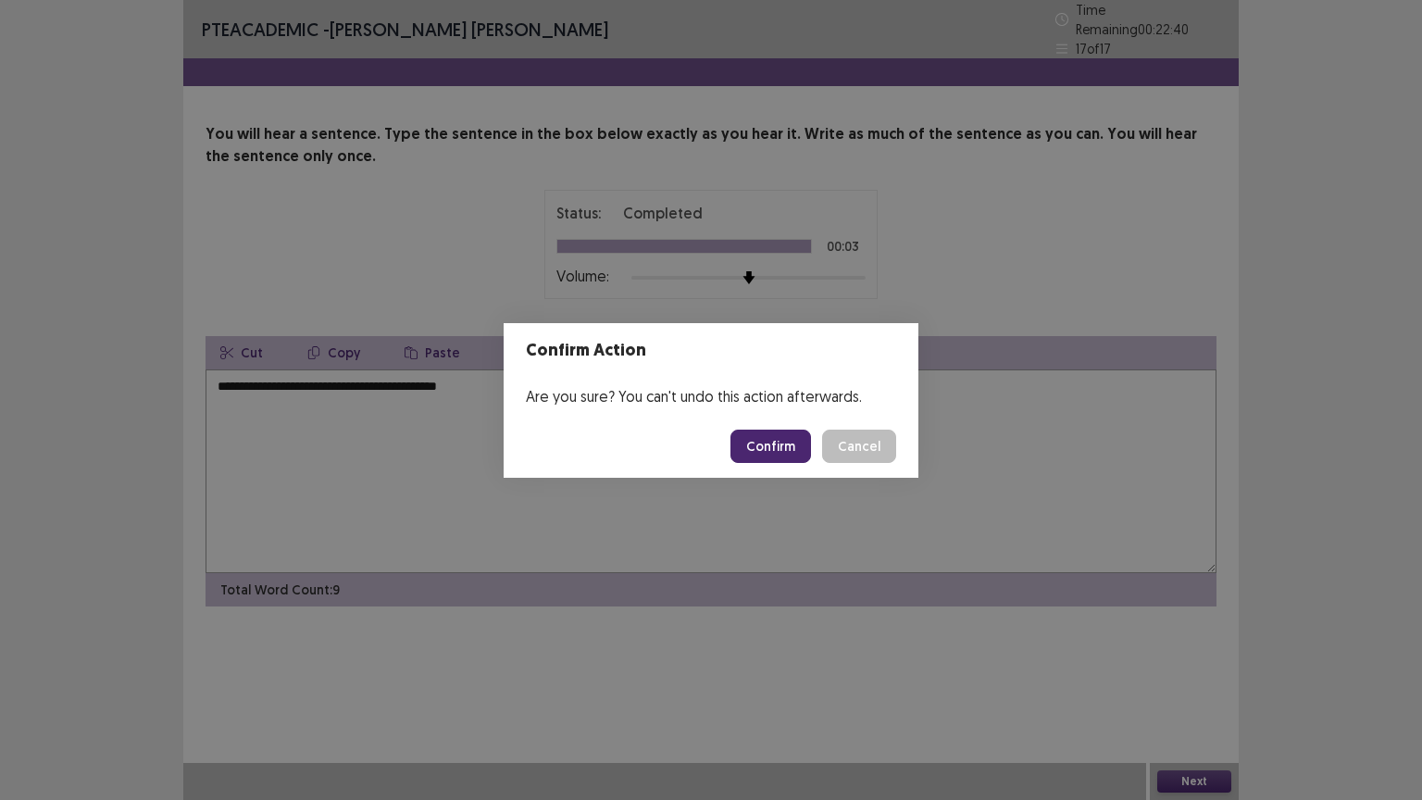
click at [796, 444] on button "Confirm" at bounding box center [770, 445] width 81 height 33
